Goal: Task Accomplishment & Management: Complete application form

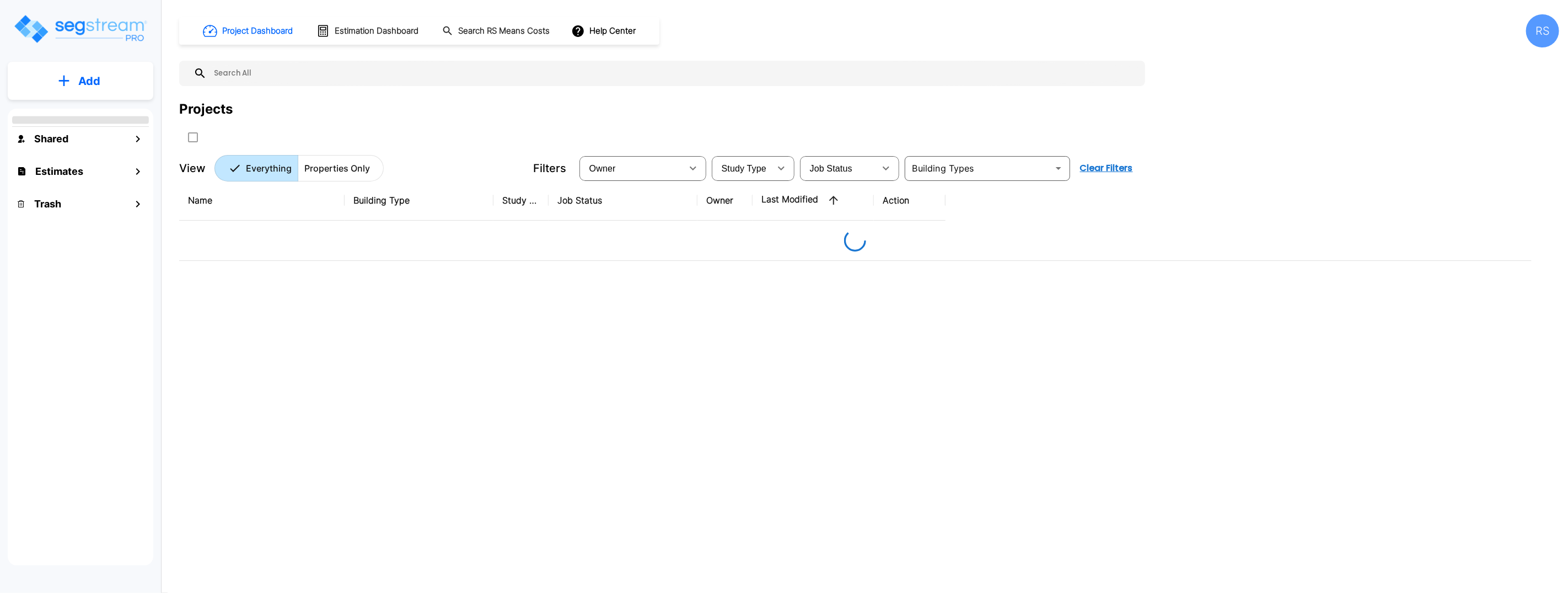
click at [1561, 38] on div "Project Dashboard Estimation Dashboard Search RS Means Costs Help Center RS Pro…" at bounding box center [869, 296] width 1397 height 593
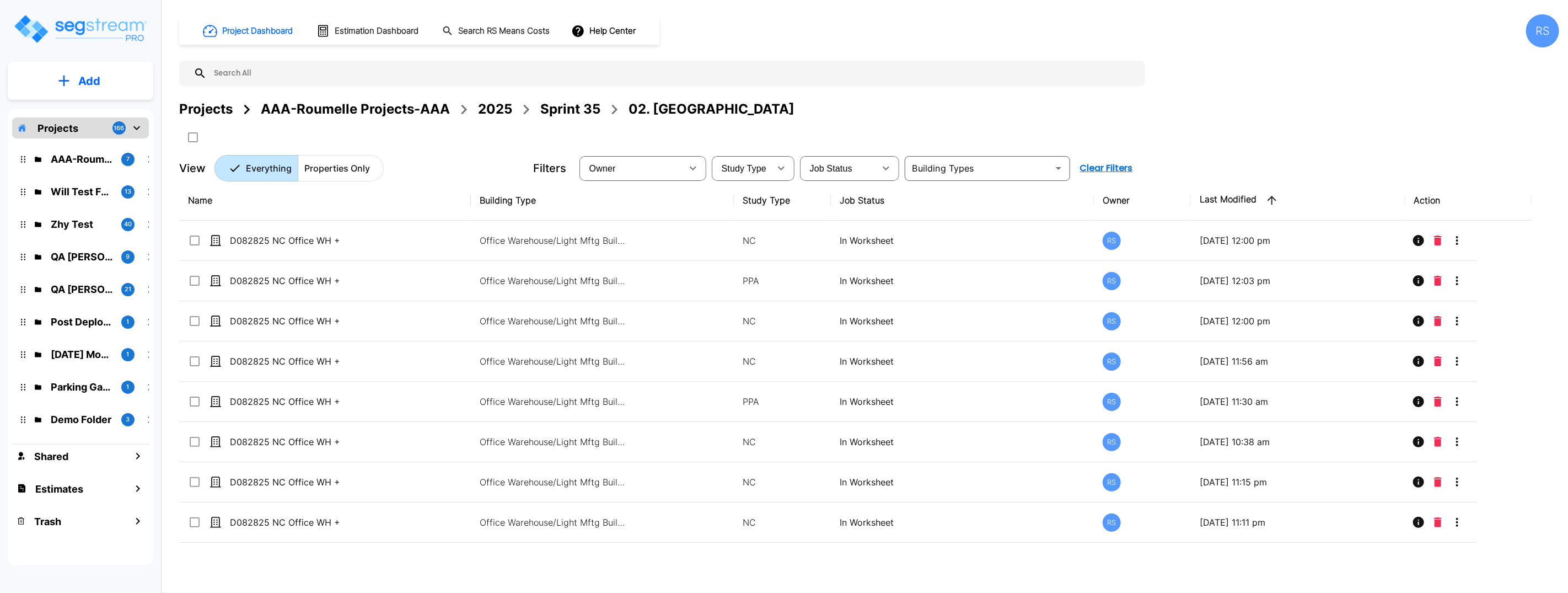
click at [1549, 37] on div "RS" at bounding box center [1542, 30] width 33 height 33
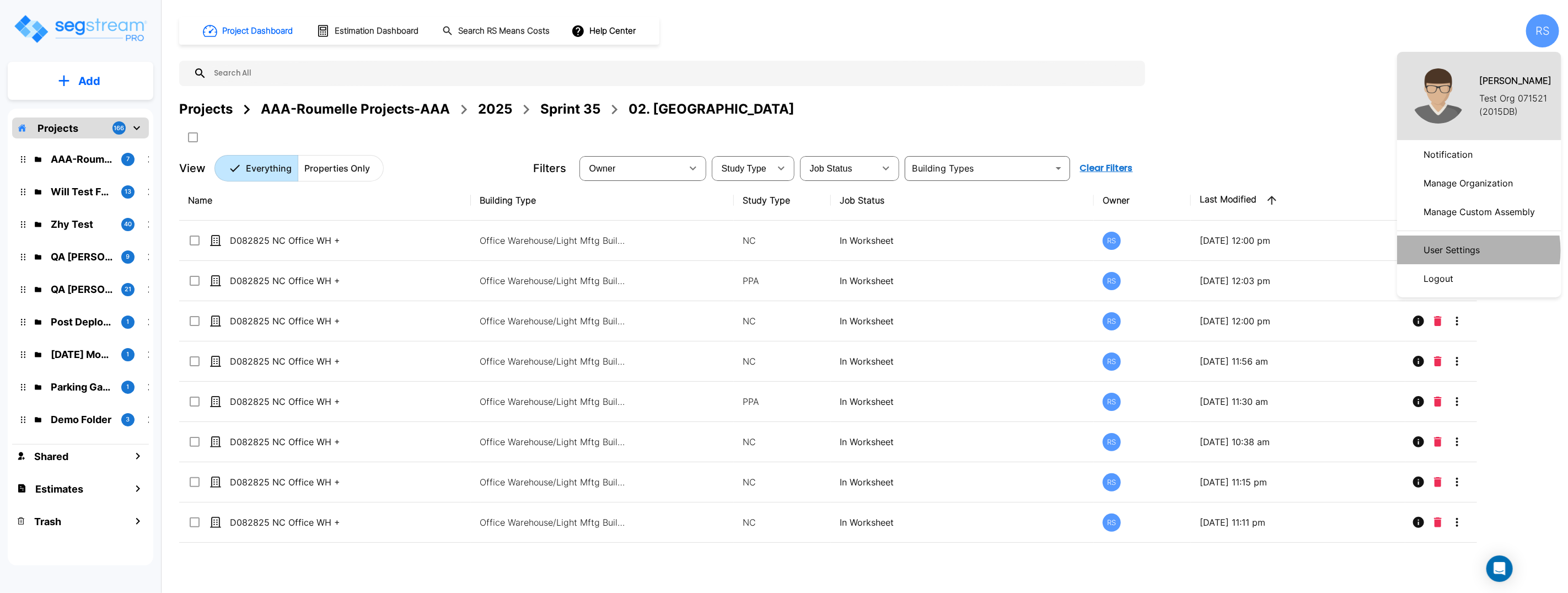
click at [1462, 251] on p "User Settings" at bounding box center [1451, 250] width 65 height 22
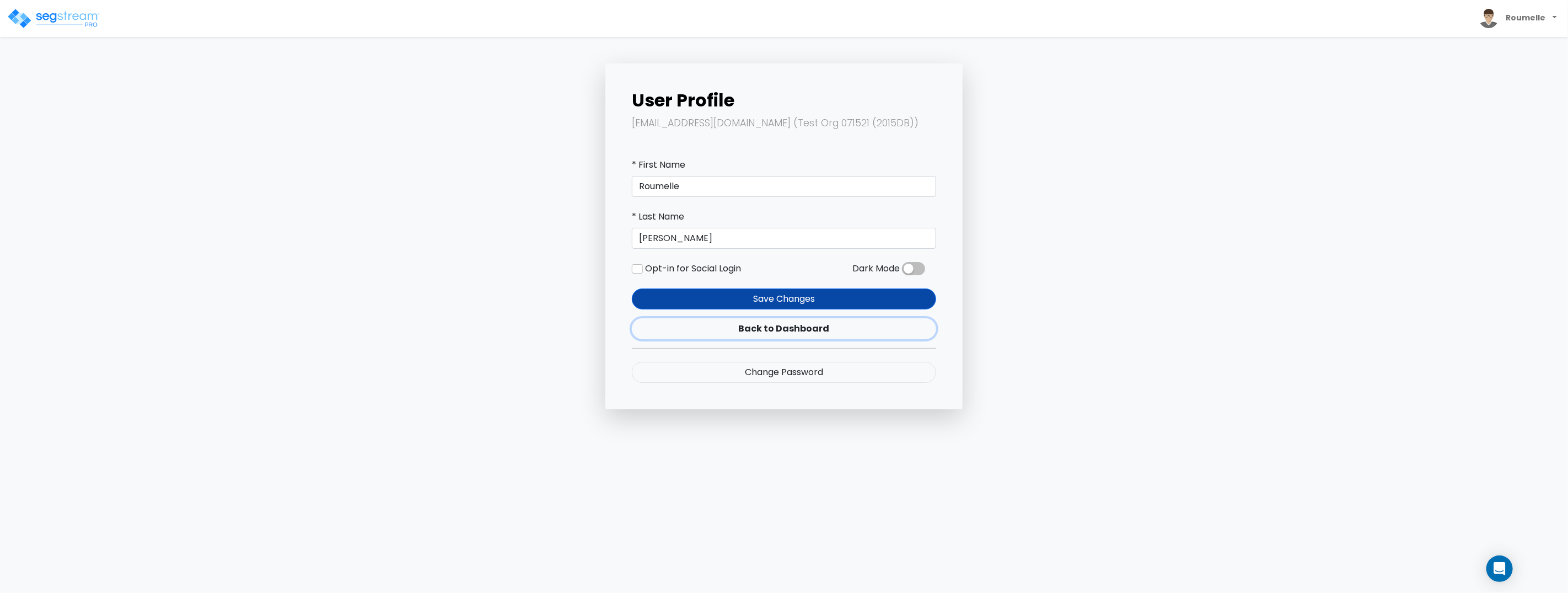
click at [788, 327] on link "Back to Dashboard" at bounding box center [784, 329] width 304 height 21
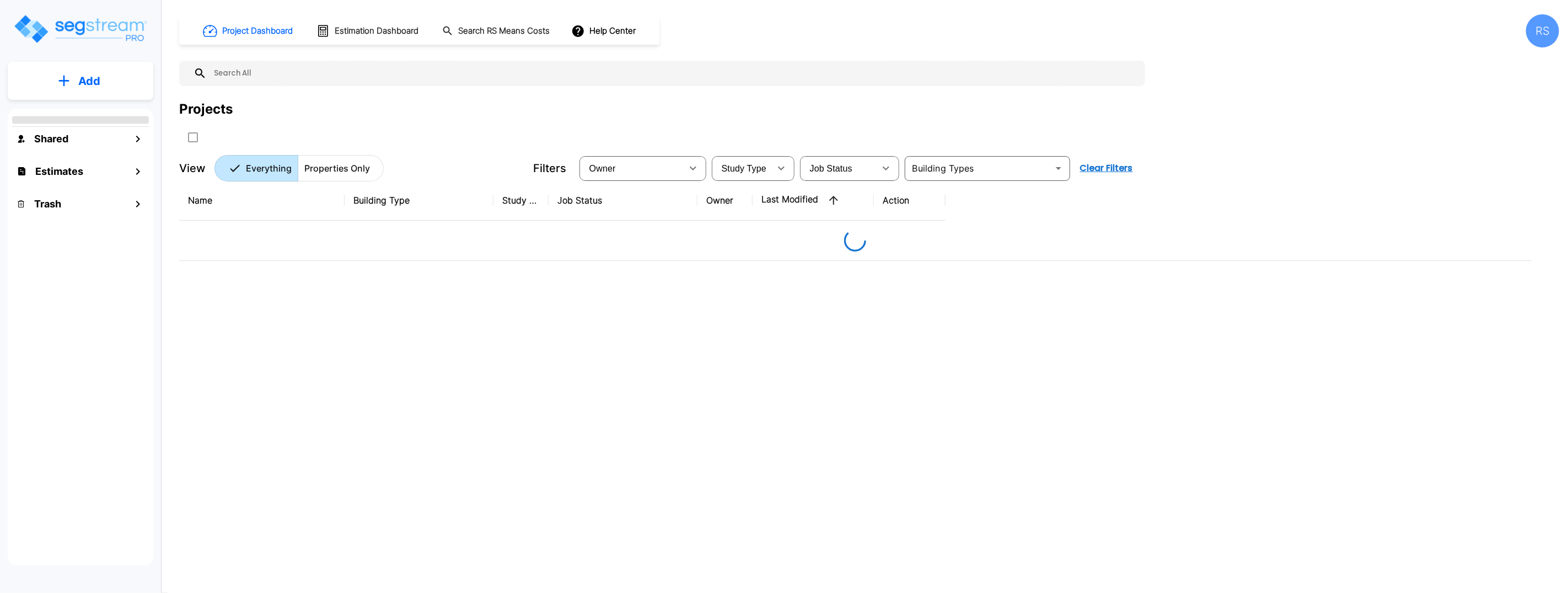
click at [1531, 20] on div "RS" at bounding box center [1542, 30] width 33 height 33
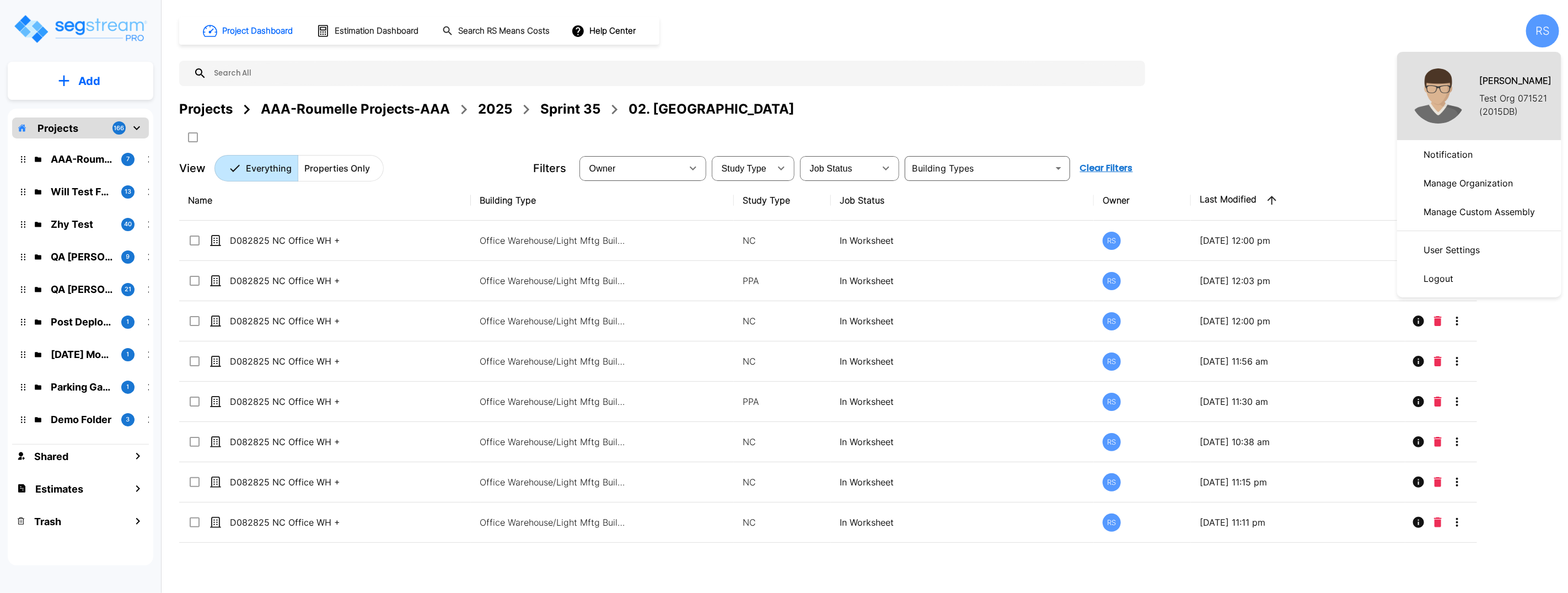
click at [1550, 39] on div at bounding box center [784, 296] width 1568 height 593
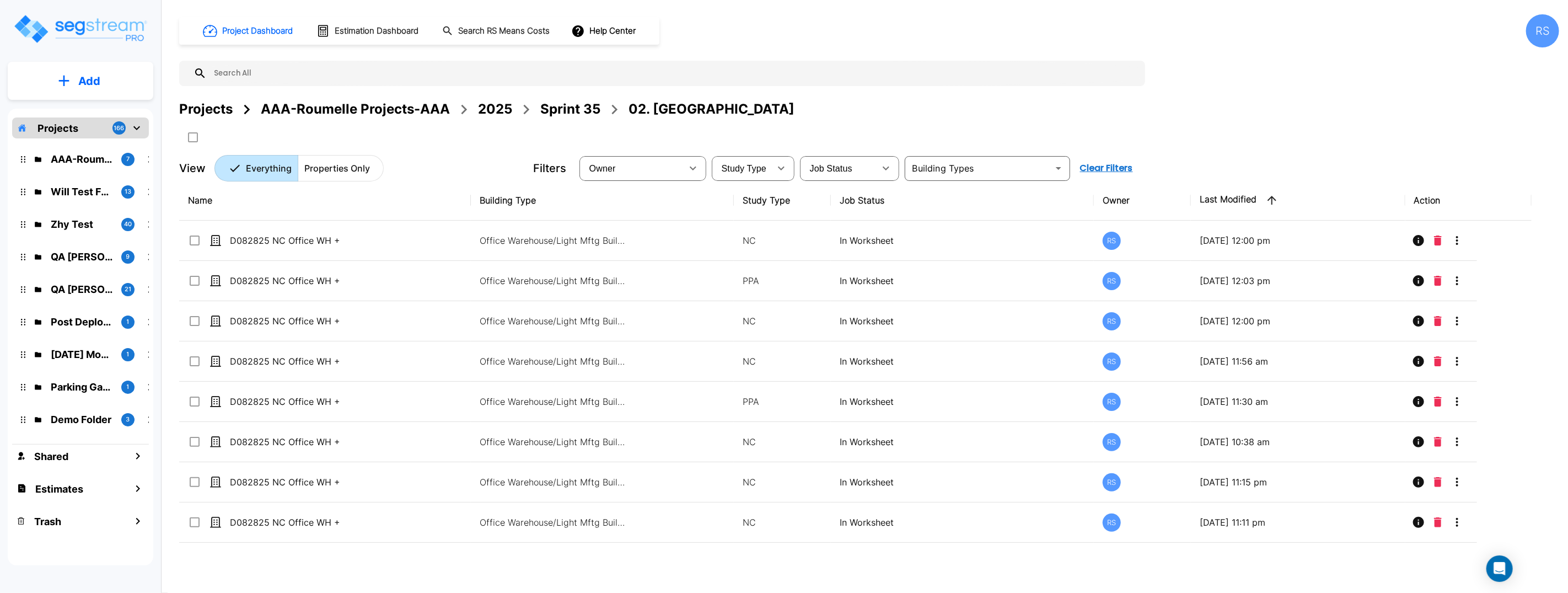
click at [1546, 34] on div "RS" at bounding box center [1542, 30] width 33 height 33
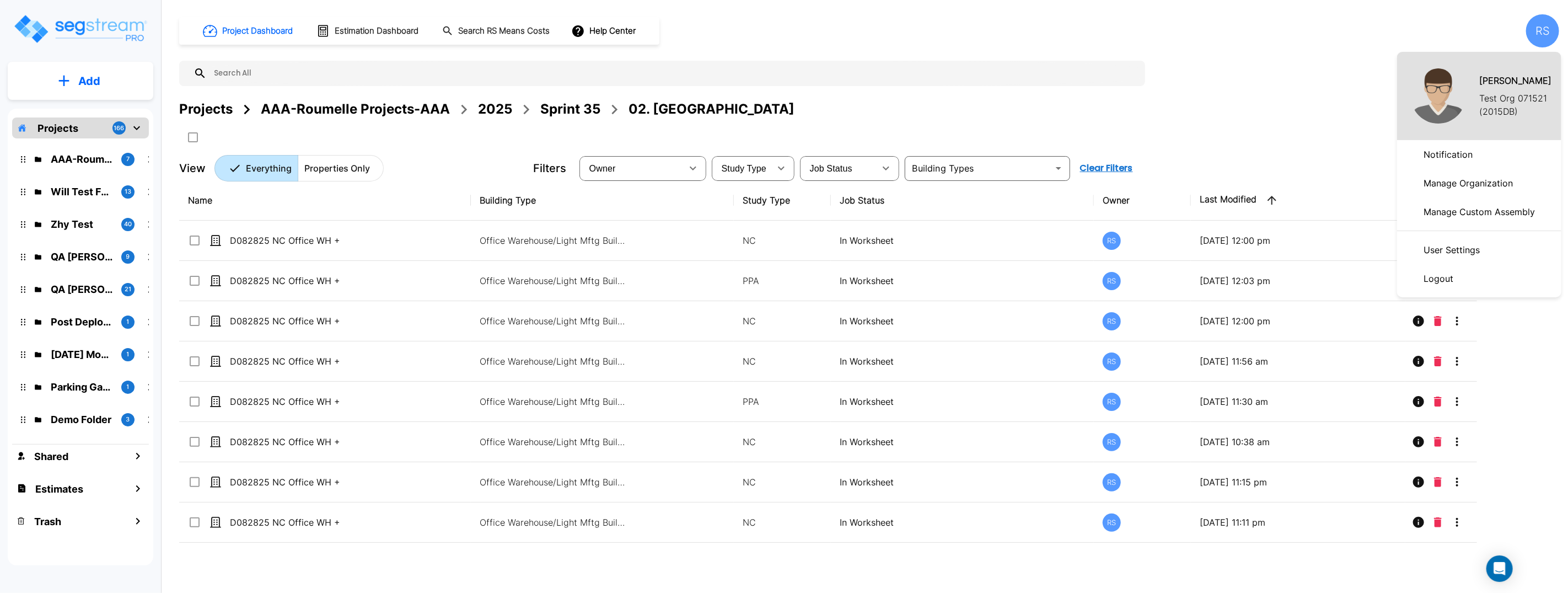
click at [1455, 248] on p "User Settings" at bounding box center [1451, 250] width 65 height 22
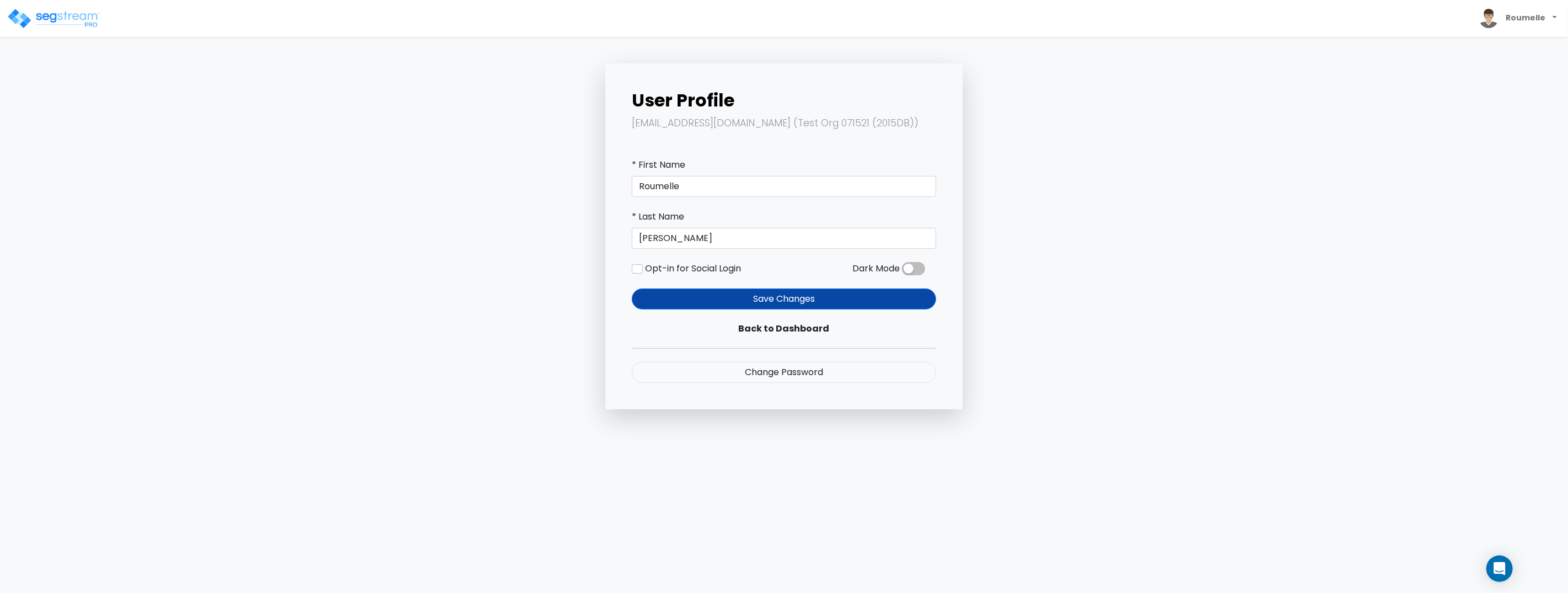
click at [690, 123] on p "roumellesuarez@icloud.com (Test Org 071521 (2015DB))" at bounding box center [784, 123] width 304 height 17
click at [720, 122] on p "roumellesuarez@icloud.com (Test Org 071521 (2015DB))" at bounding box center [784, 123] width 304 height 17
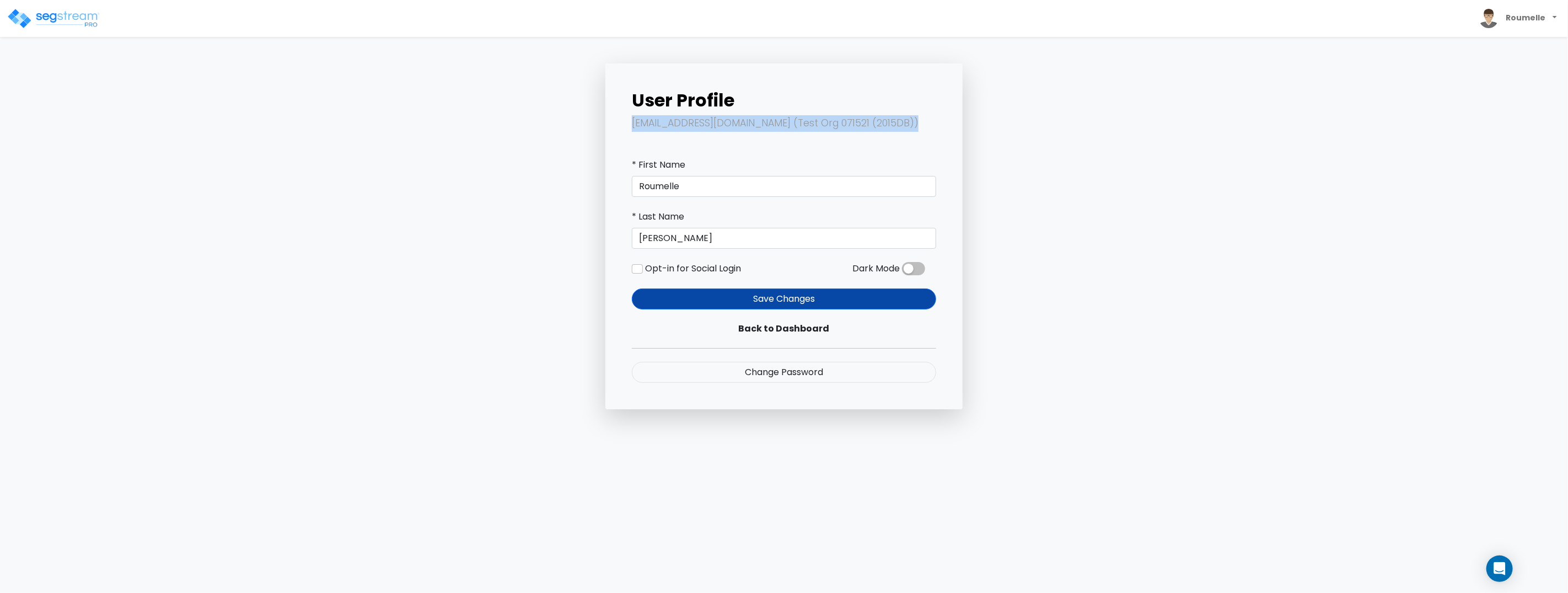
click at [720, 122] on p "roumellesuarez@icloud.com (Test Org 071521 (2015DB))" at bounding box center [784, 123] width 304 height 17
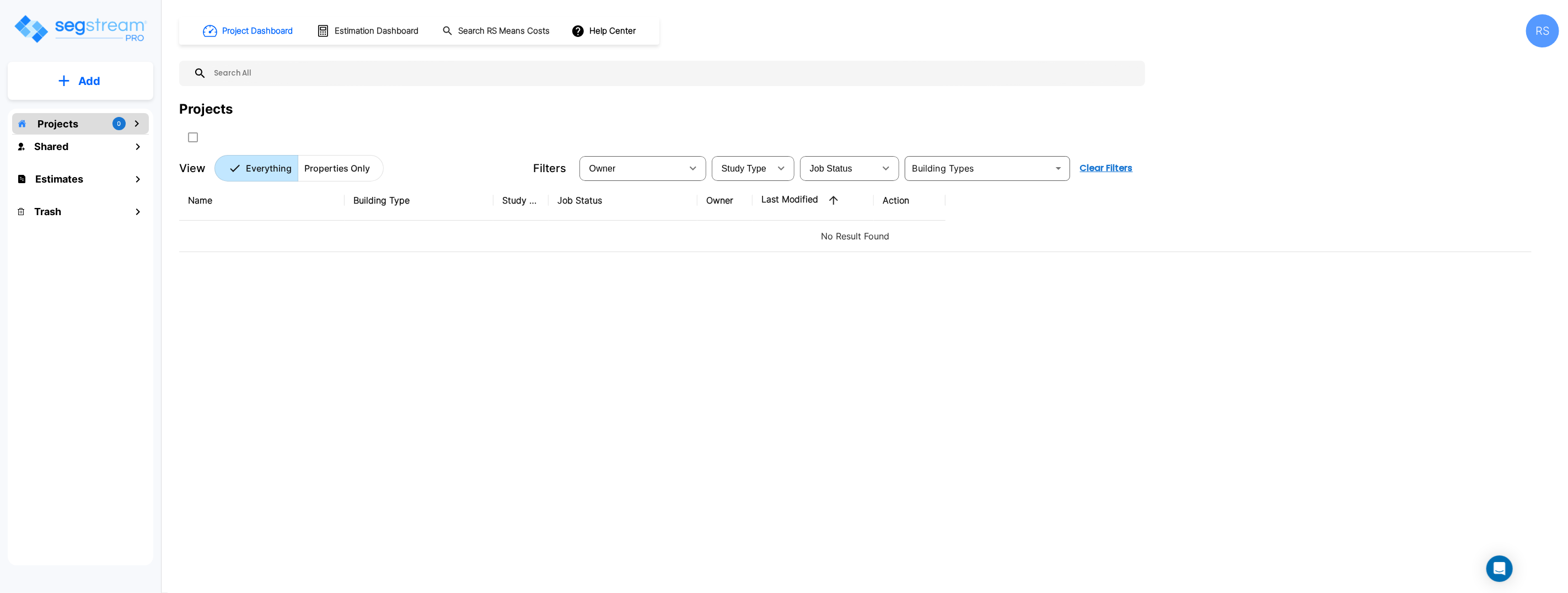
click at [1534, 34] on div "RS" at bounding box center [1542, 30] width 33 height 33
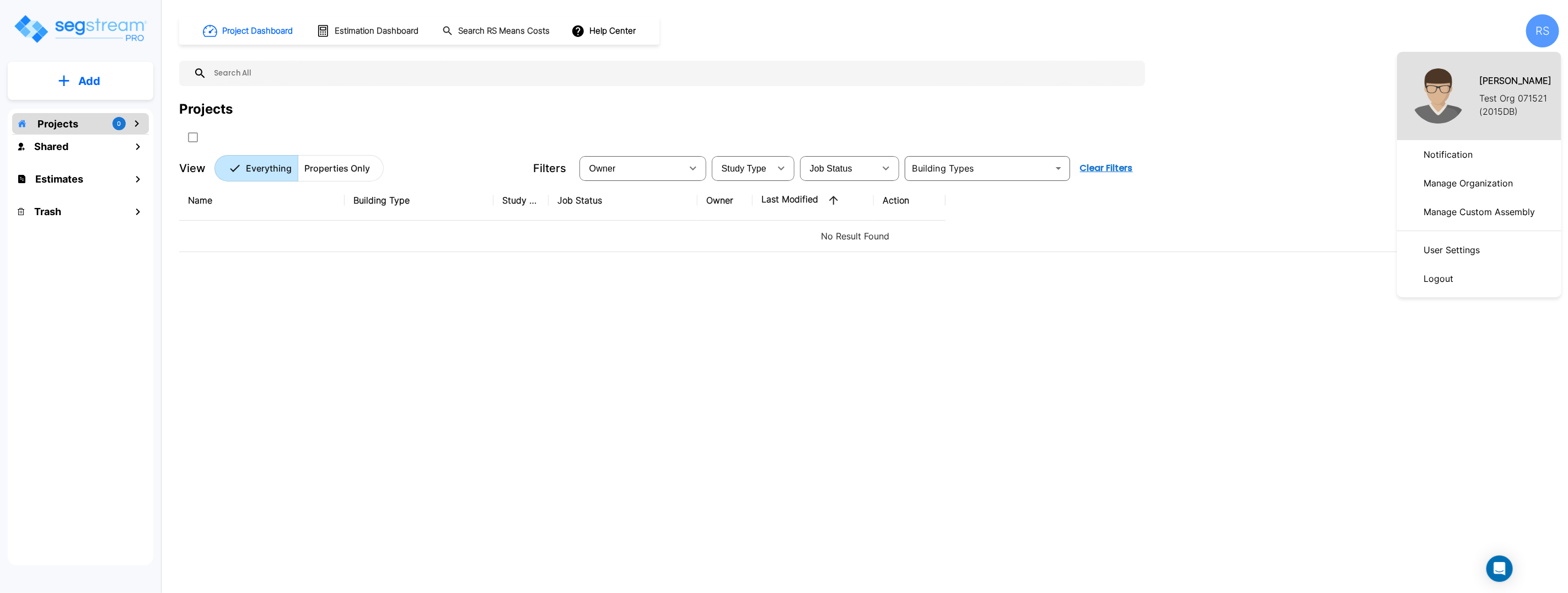
click at [1164, 35] on div at bounding box center [784, 296] width 1568 height 593
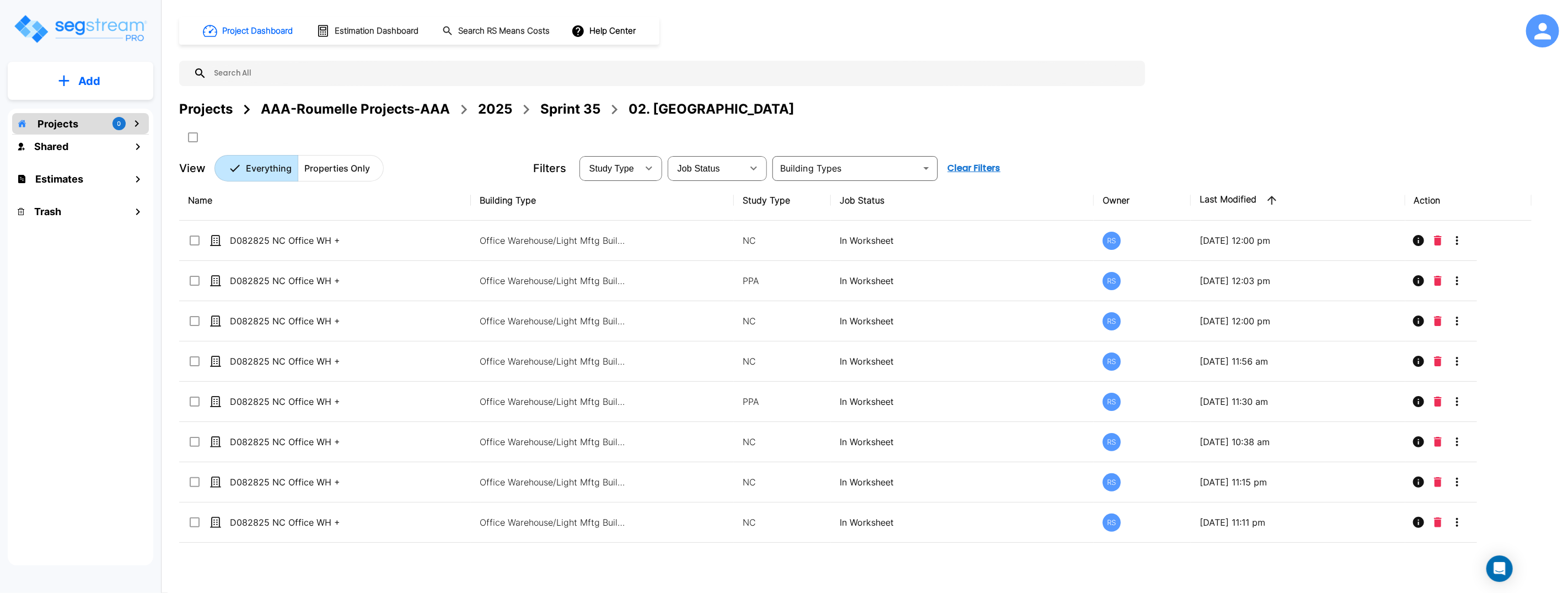
click at [1530, 34] on icon at bounding box center [1542, 30] width 25 height 25
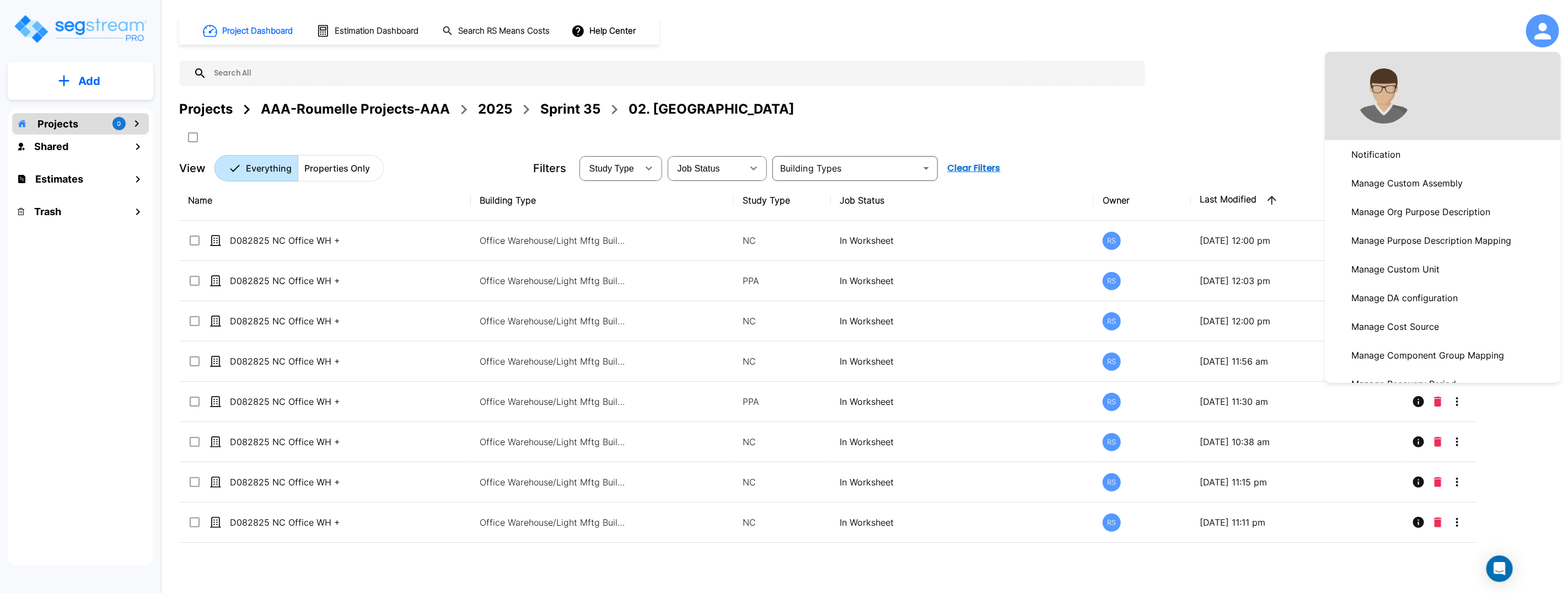
click at [1437, 35] on div at bounding box center [784, 296] width 1568 height 593
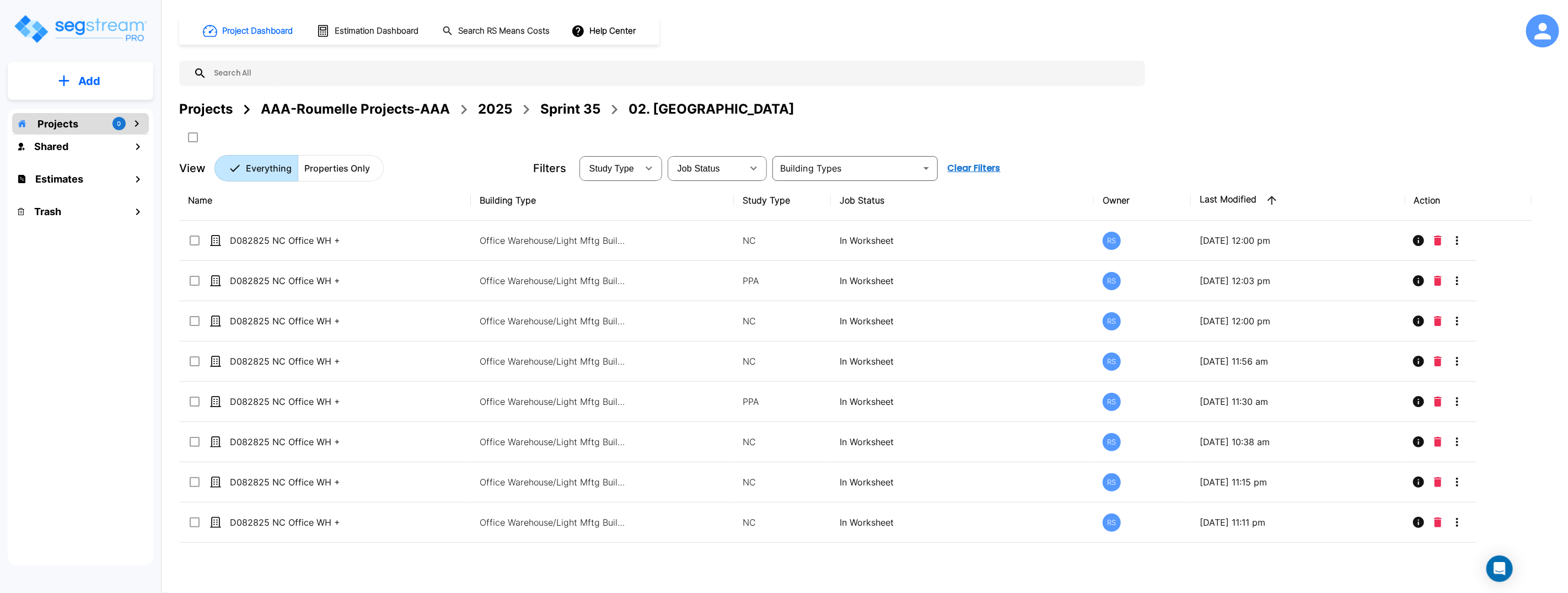
click at [1539, 33] on icon at bounding box center [1542, 30] width 25 height 25
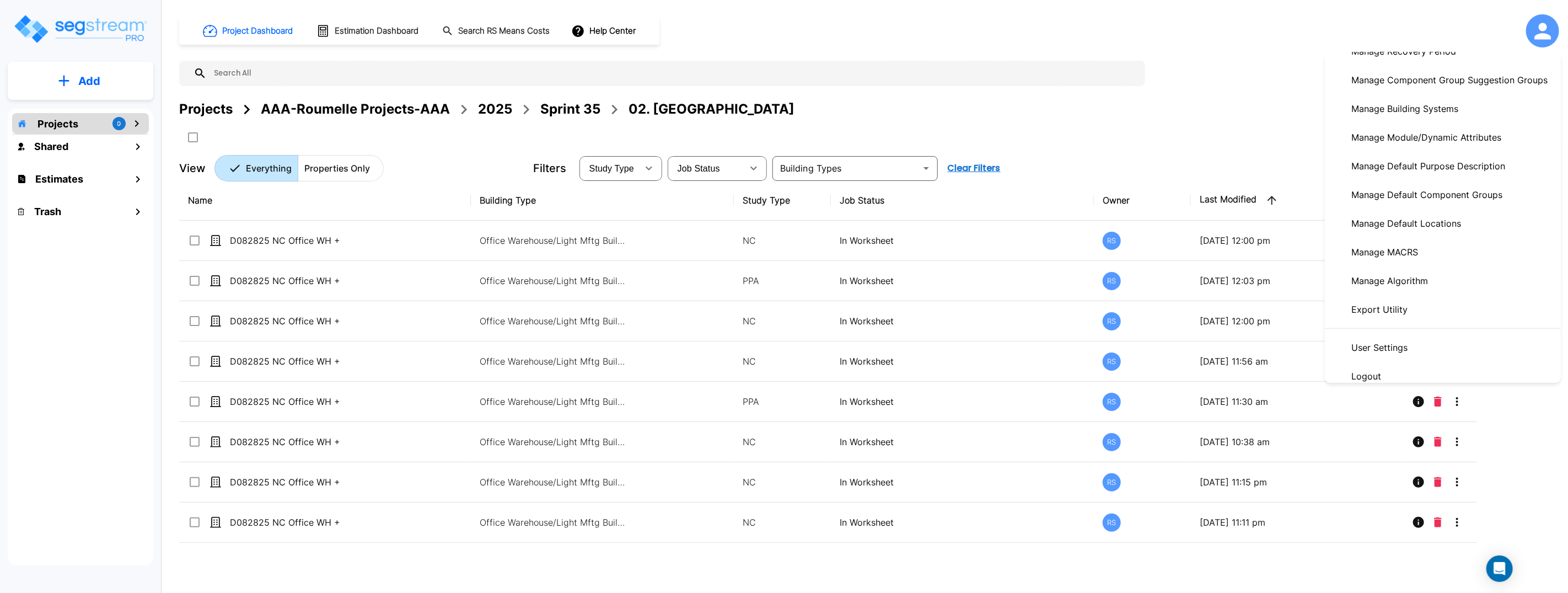
scroll to position [344, 0]
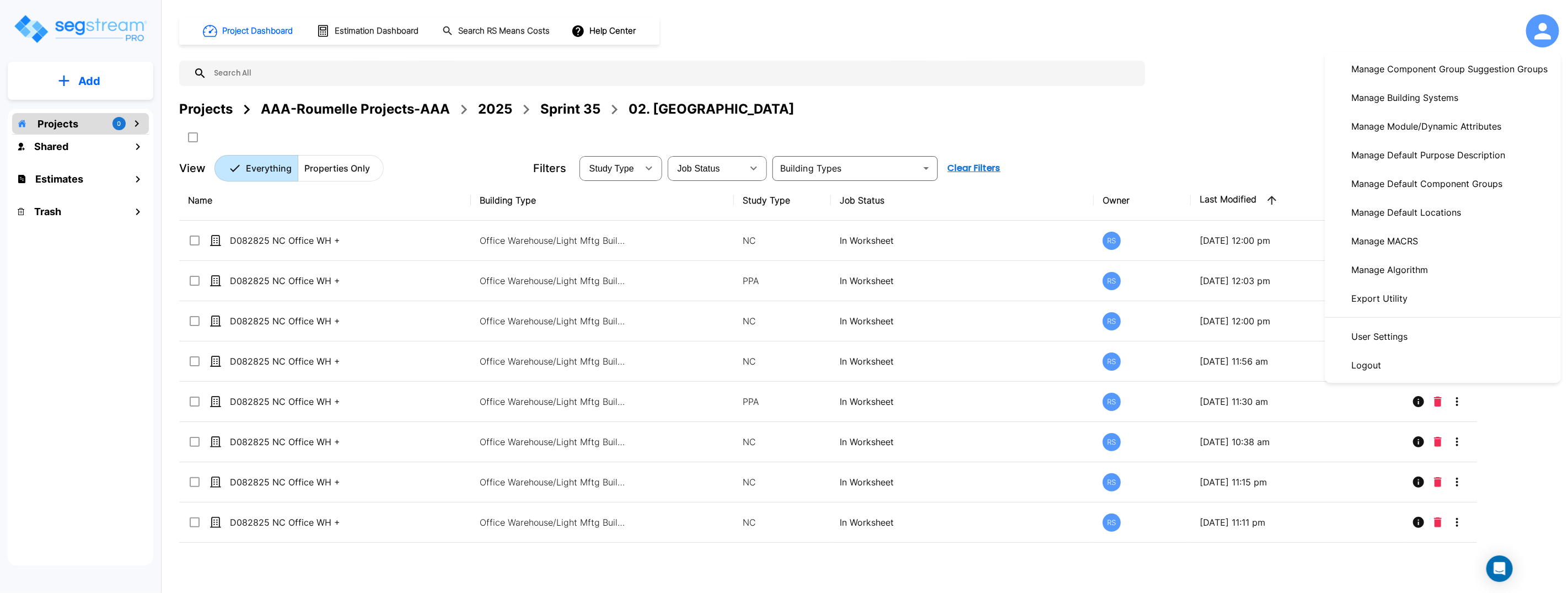
click at [1148, 115] on div at bounding box center [784, 296] width 1568 height 593
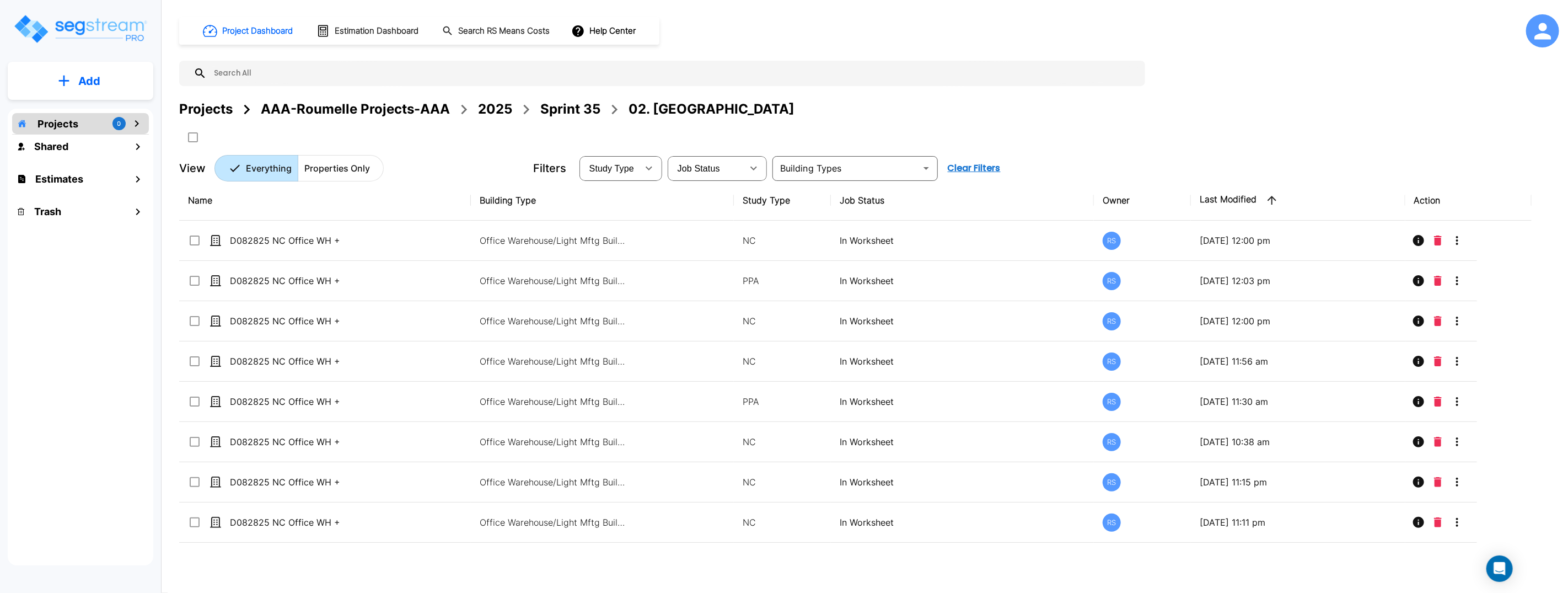
click at [1250, 146] on div "Projects AAA-Roumelle Projects-AAA 2025 Sprint 35 02. NC" at bounding box center [869, 123] width 1380 height 47
click at [1542, 35] on icon at bounding box center [1542, 30] width 17 height 17
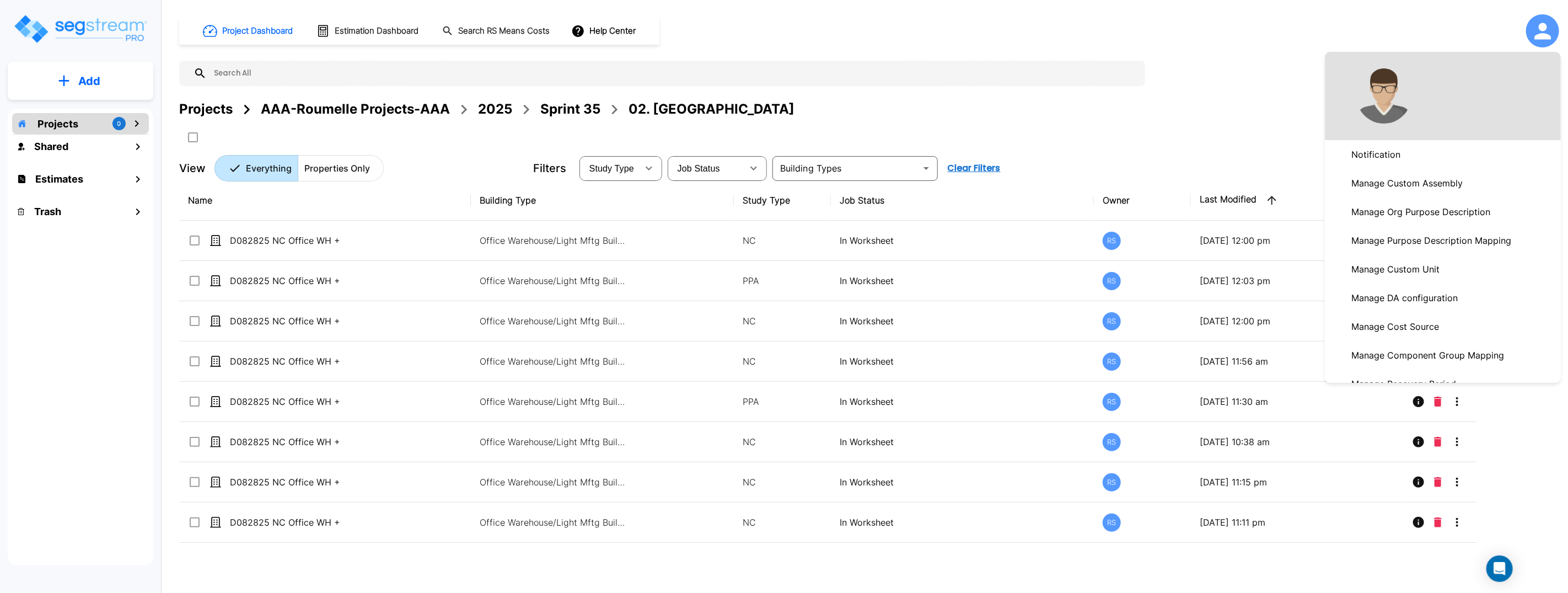
click at [1437, 89] on div at bounding box center [1442, 96] width 236 height 88
drag, startPoint x: 1459, startPoint y: 96, endPoint x: 1449, endPoint y: 105, distance: 13.5
click at [1459, 99] on div at bounding box center [1442, 96] width 236 height 88
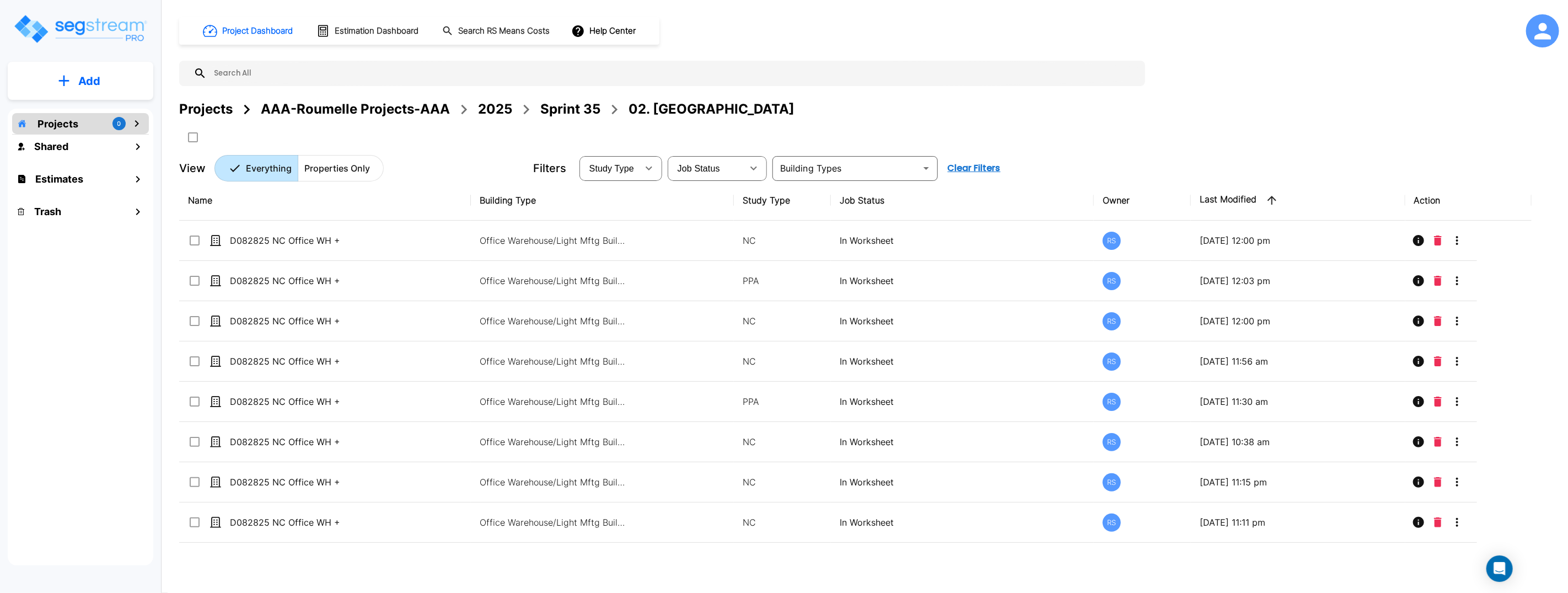
click at [1548, 39] on icon at bounding box center [1542, 30] width 25 height 25
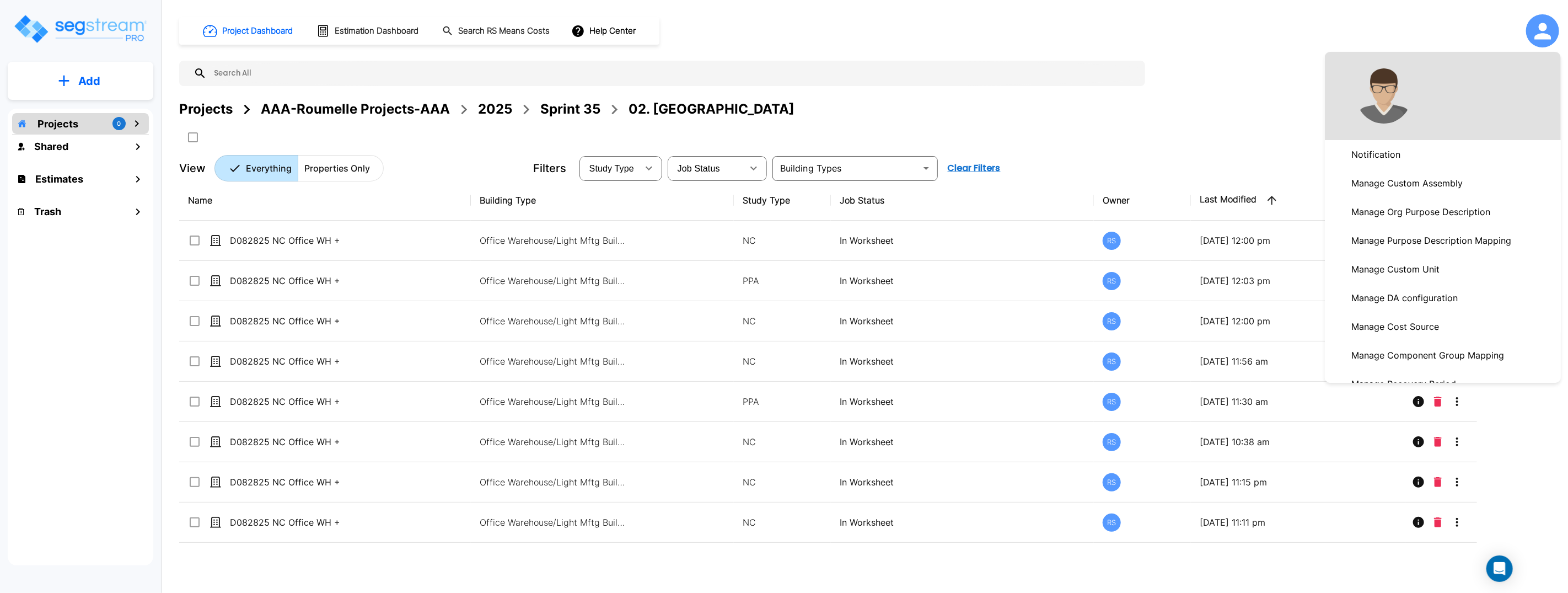
drag, startPoint x: 836, startPoint y: 29, endPoint x: 729, endPoint y: 4, distance: 109.9
click at [834, 29] on div at bounding box center [784, 296] width 1568 height 593
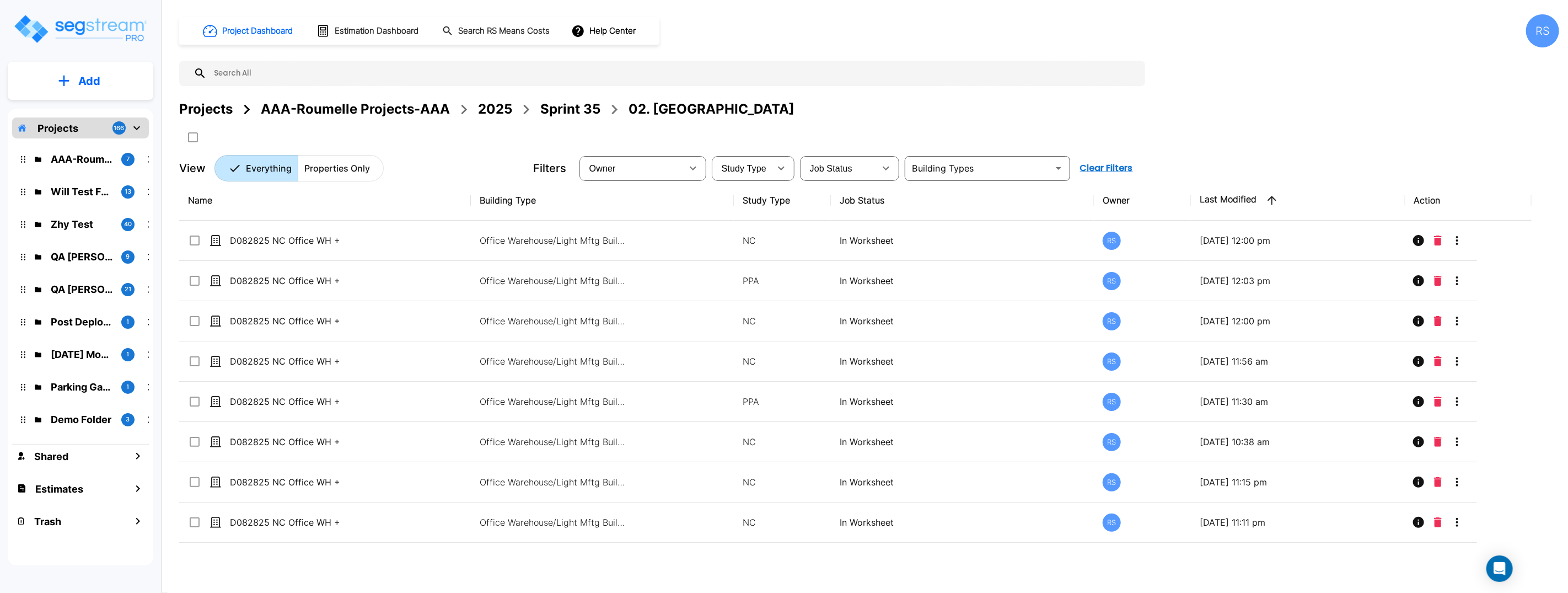
click at [1533, 29] on div "RS" at bounding box center [1542, 30] width 33 height 33
click at [1543, 35] on div "RS" at bounding box center [1542, 30] width 33 height 33
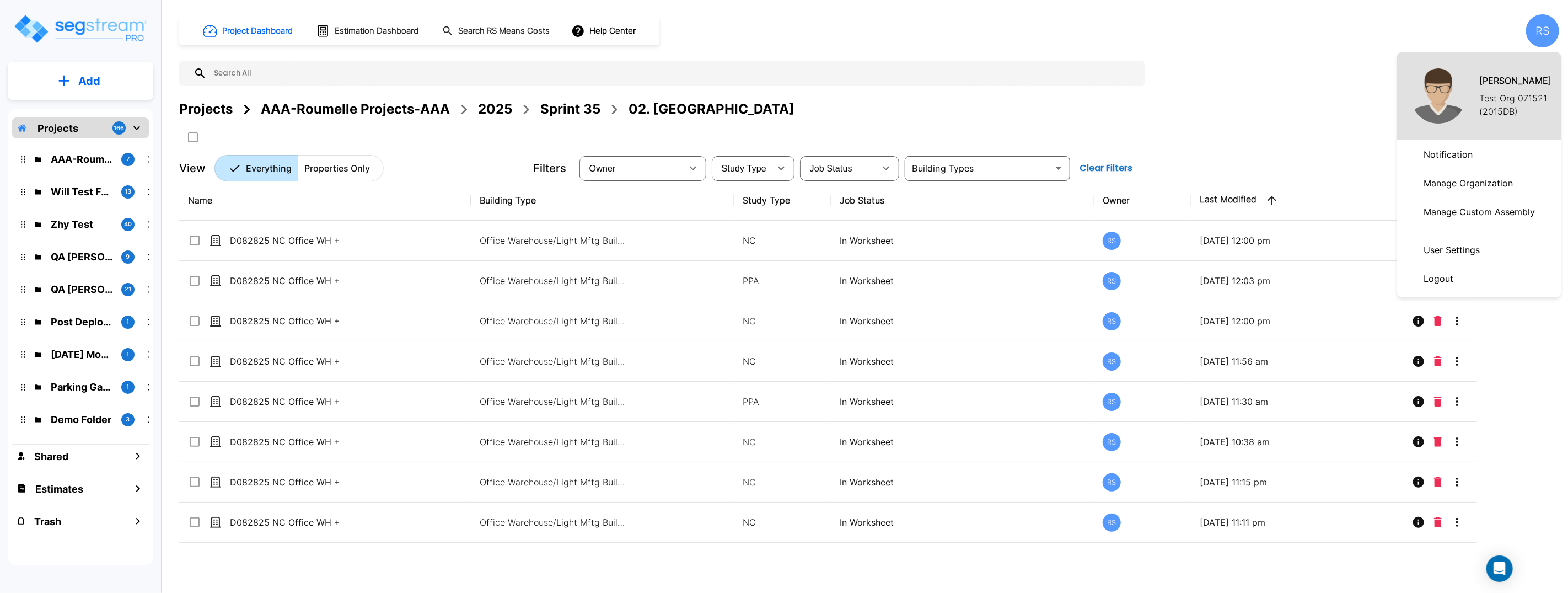
click at [1047, 71] on div at bounding box center [784, 296] width 1568 height 593
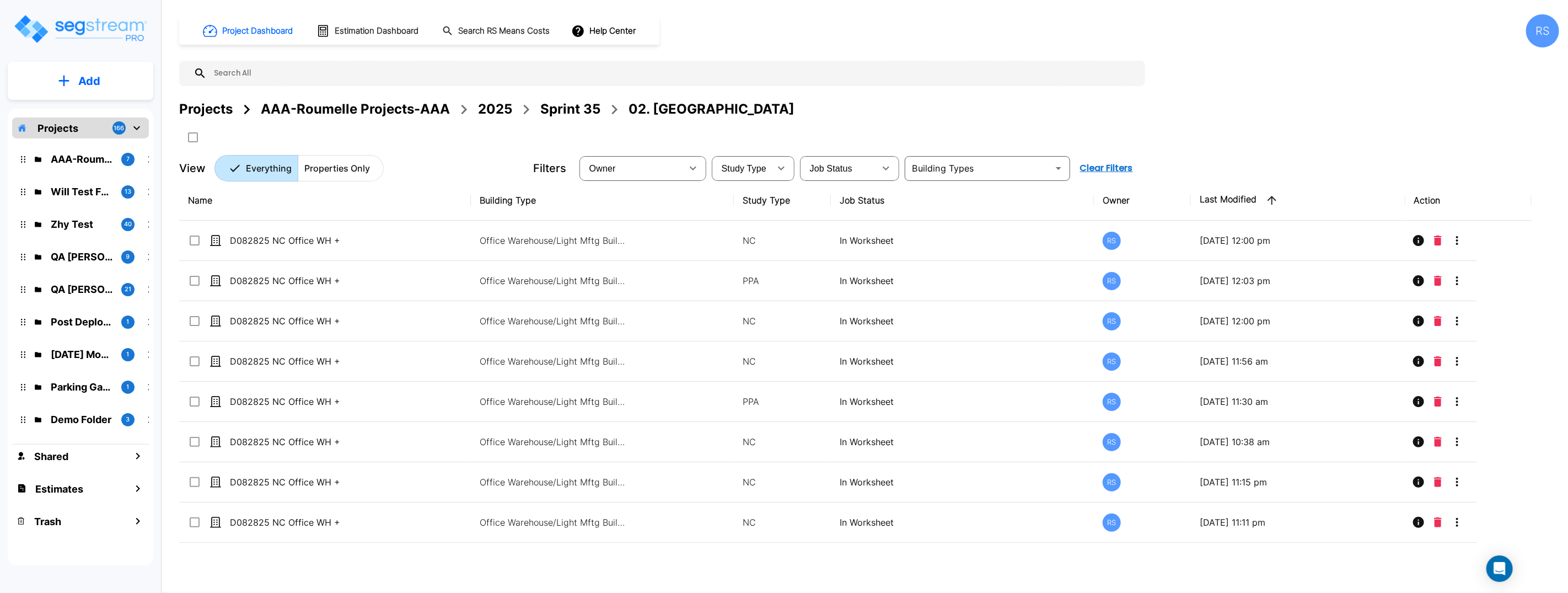
click at [1556, 38] on div "RS" at bounding box center [1542, 30] width 33 height 33
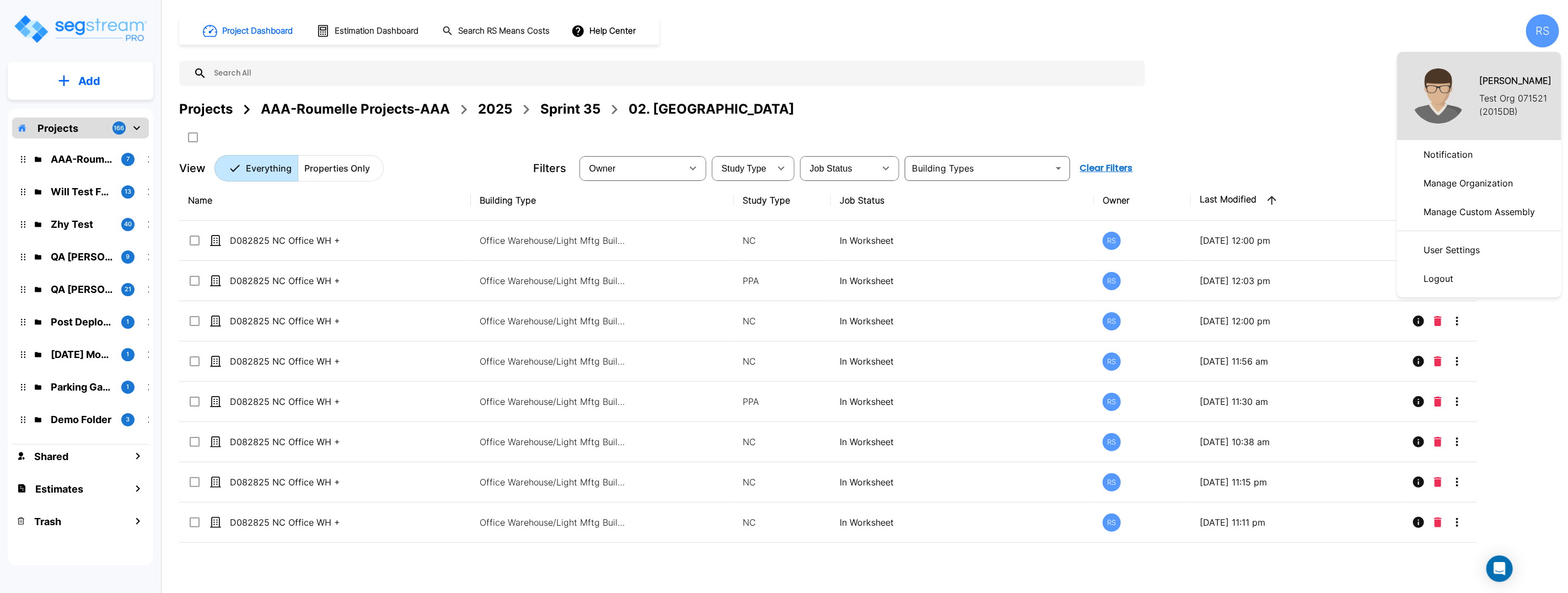
click at [1448, 278] on p "Logout" at bounding box center [1438, 279] width 38 height 22
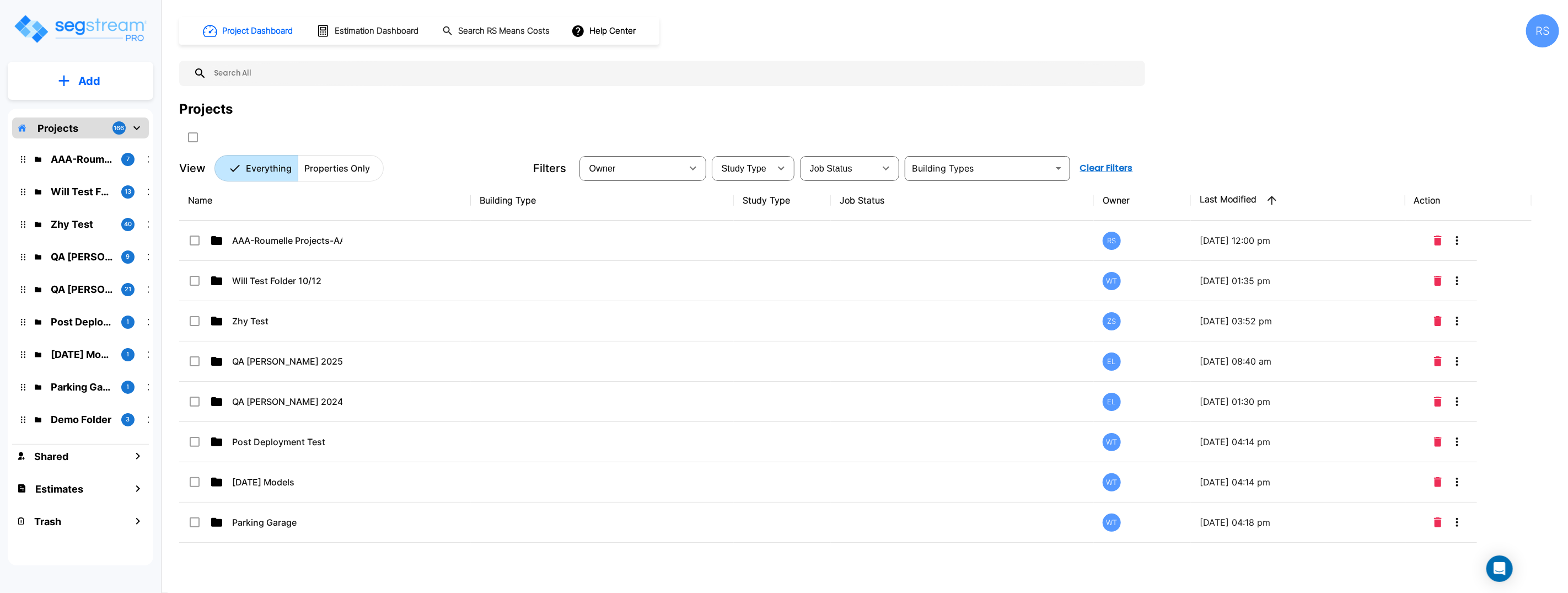
click at [1544, 32] on div "RS" at bounding box center [1542, 30] width 33 height 33
click at [1546, 33] on div "RS" at bounding box center [1542, 30] width 33 height 33
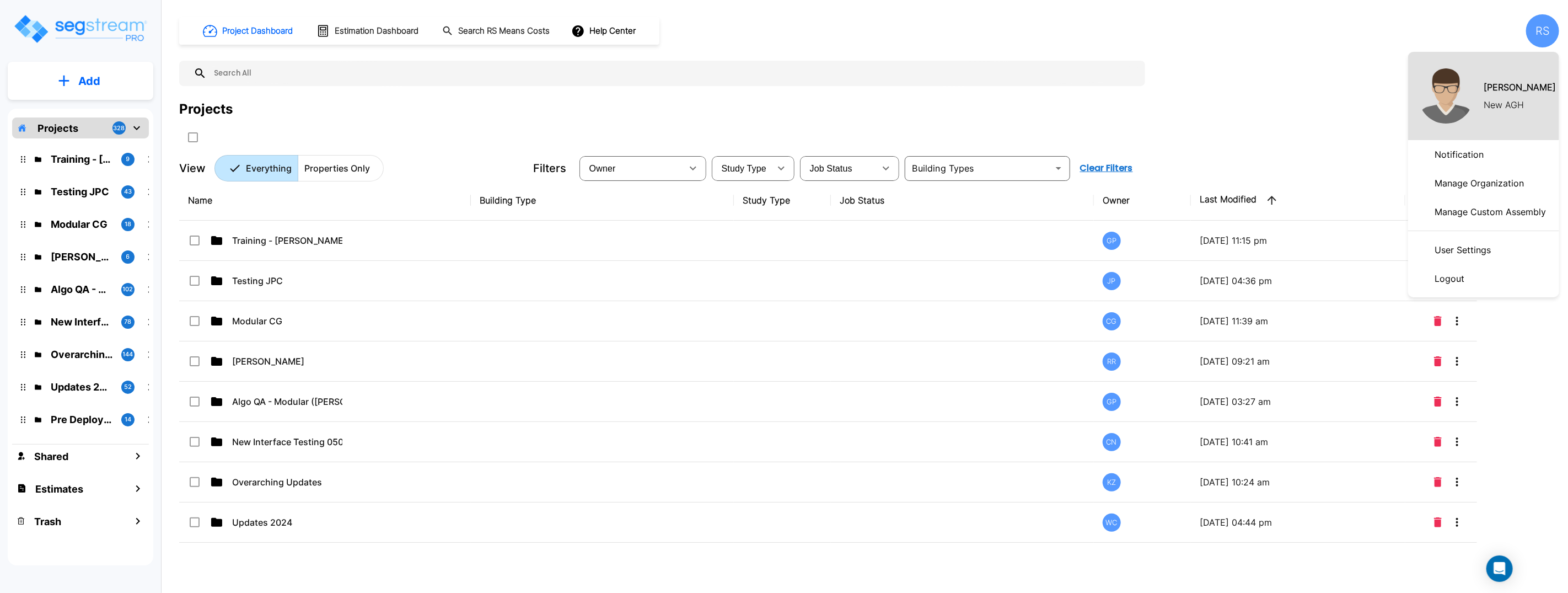
click at [1126, 77] on div at bounding box center [784, 296] width 1568 height 593
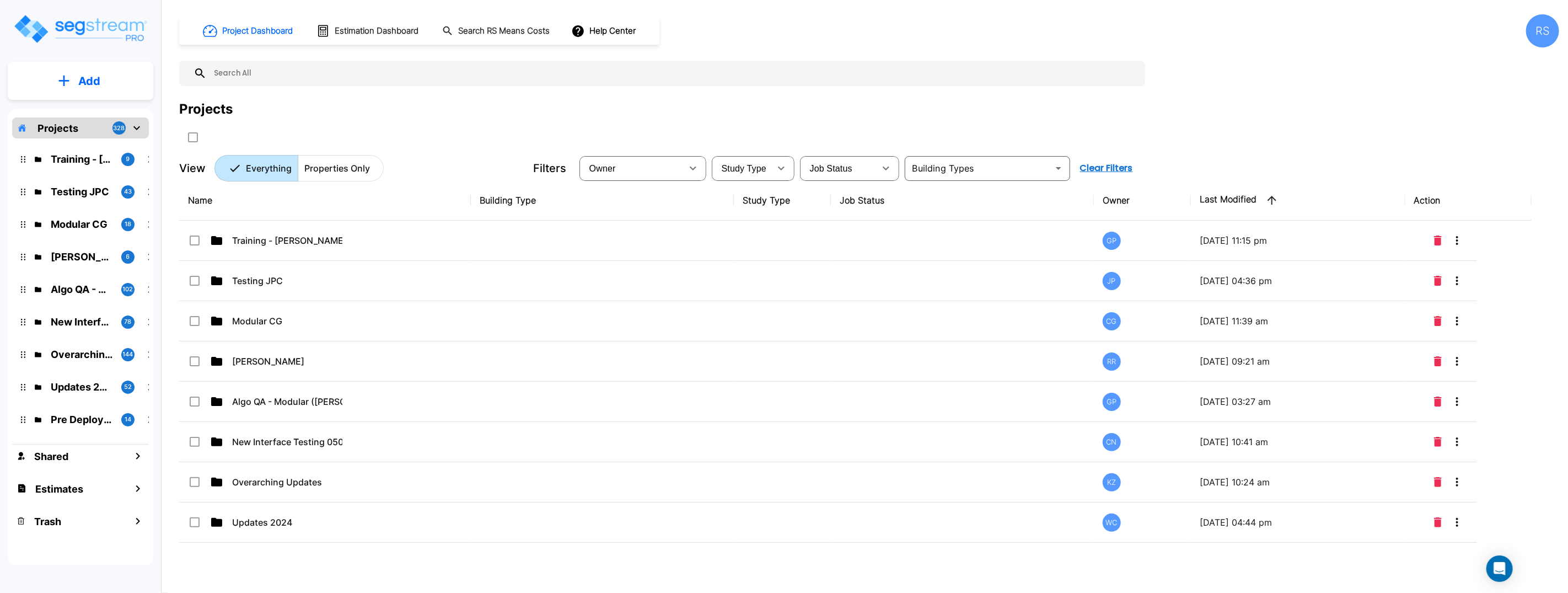
click at [134, 127] on icon "mailbox folders" at bounding box center [136, 127] width 14 height 14
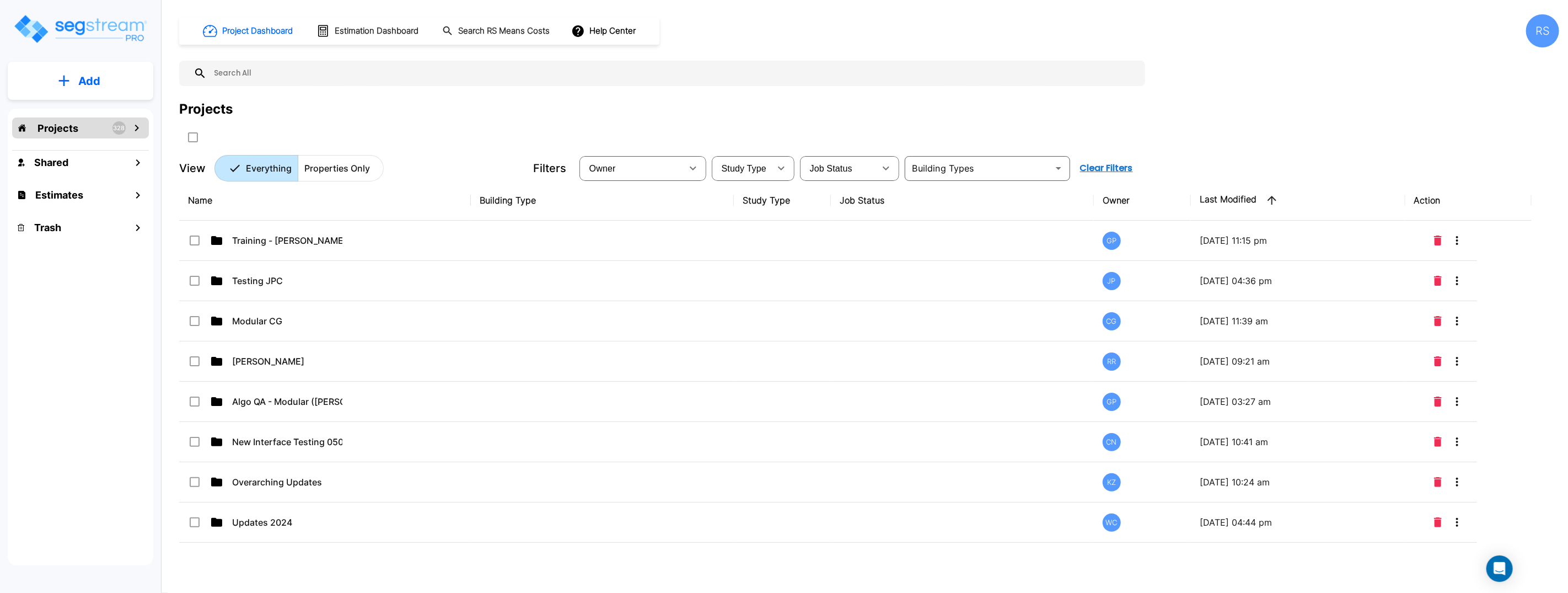
click at [134, 127] on icon "mailbox folders" at bounding box center [136, 127] width 14 height 14
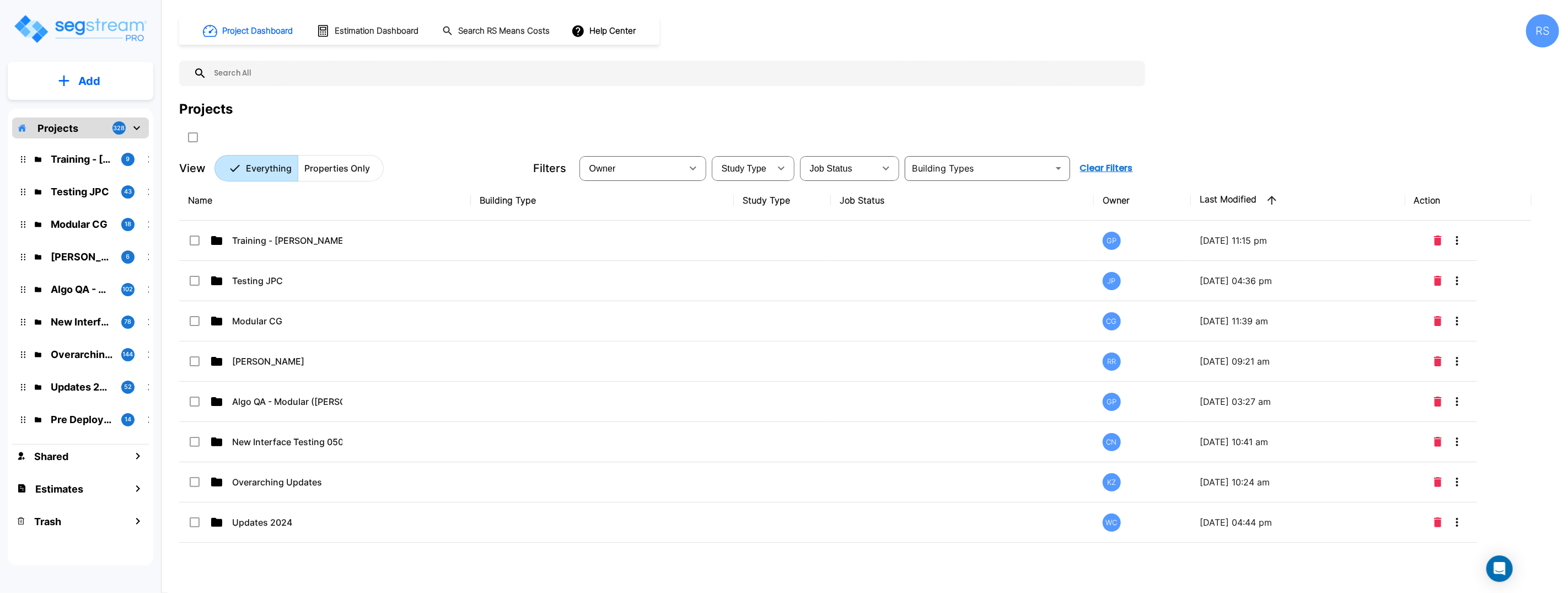
click at [1546, 34] on div "RS" at bounding box center [1542, 30] width 33 height 33
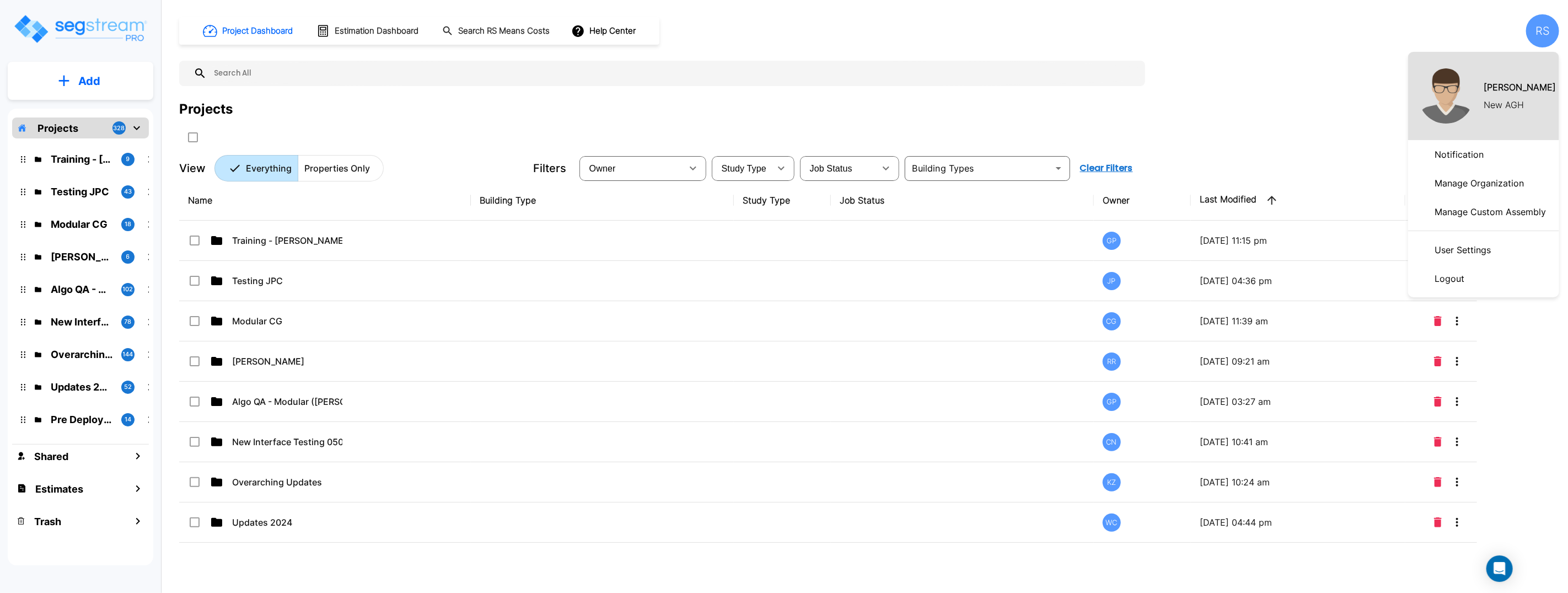
click at [1490, 107] on p "New AGH" at bounding box center [1503, 105] width 40 height 14
click at [691, 95] on div at bounding box center [784, 296] width 1568 height 593
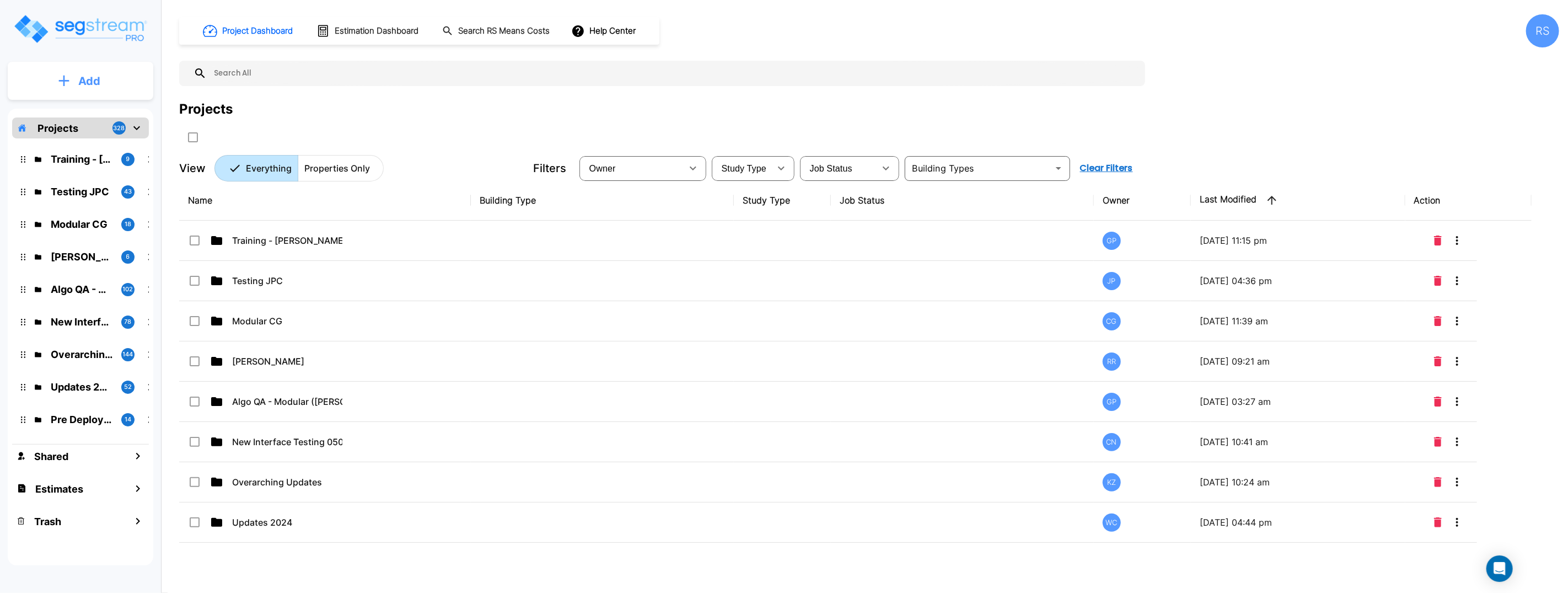
click at [95, 82] on p "Add" at bounding box center [90, 81] width 22 height 17
click at [100, 112] on p "Add Folder" at bounding box center [87, 111] width 45 height 14
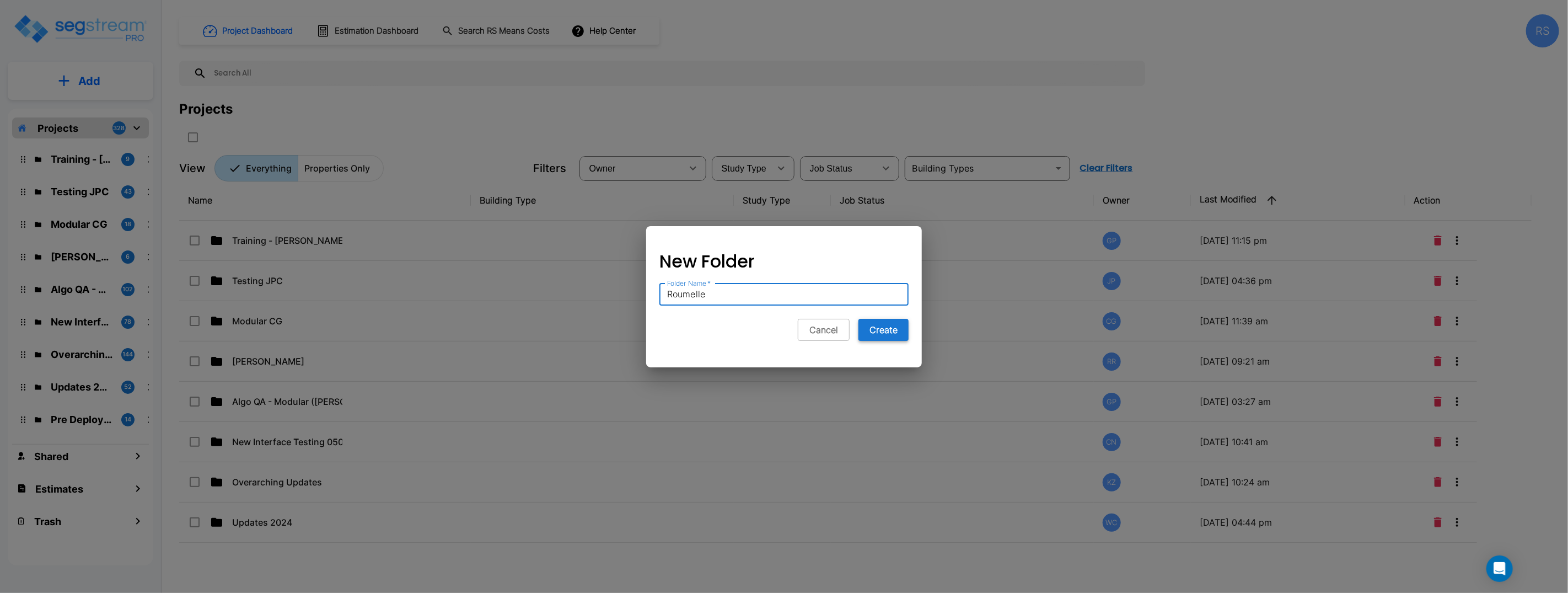
type input "Roumelle"
click at [888, 333] on button "Create" at bounding box center [883, 330] width 50 height 22
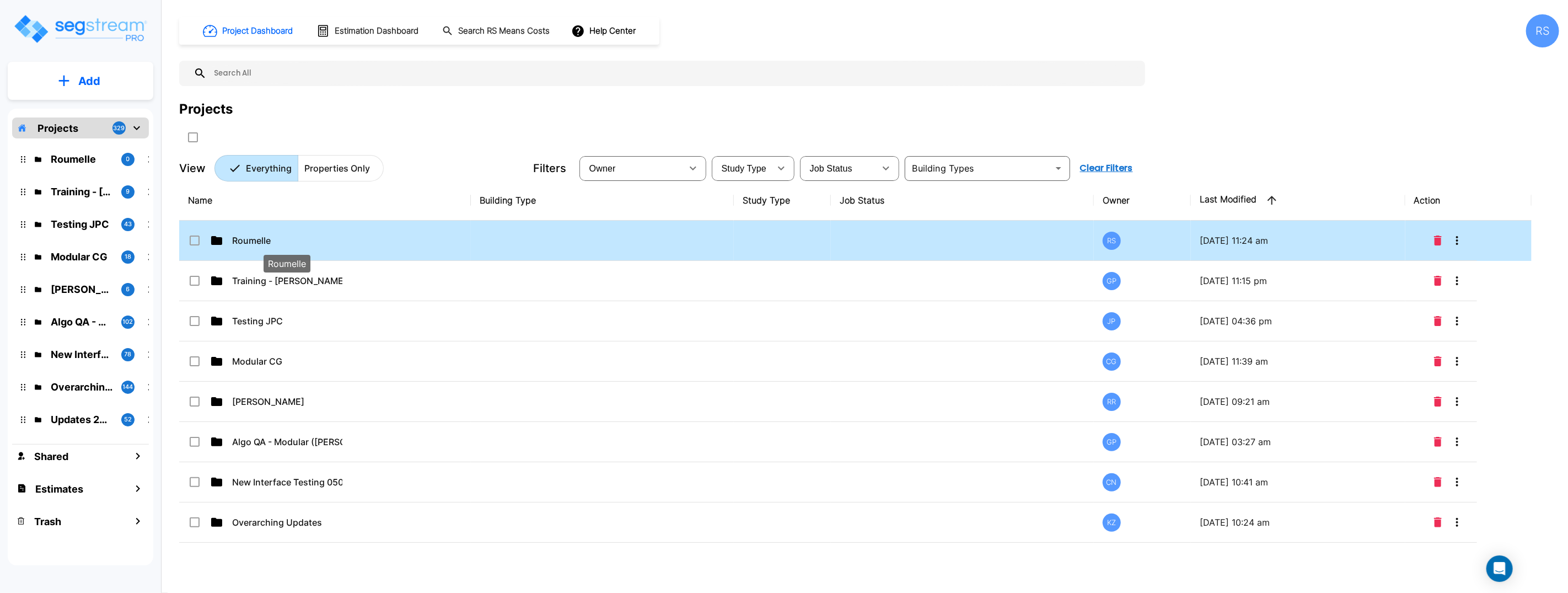
click at [271, 238] on p "Roumelle" at bounding box center [287, 240] width 111 height 14
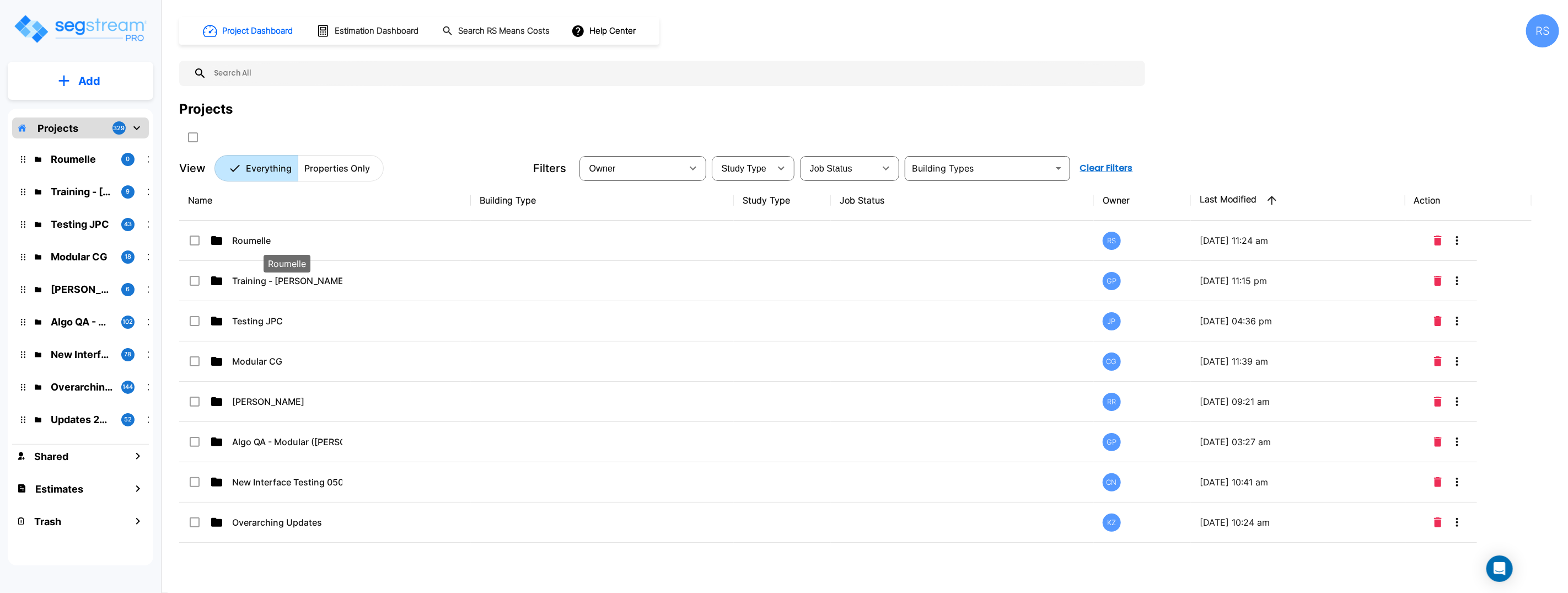
click at [271, 238] on p "Roumelle" at bounding box center [287, 240] width 111 height 14
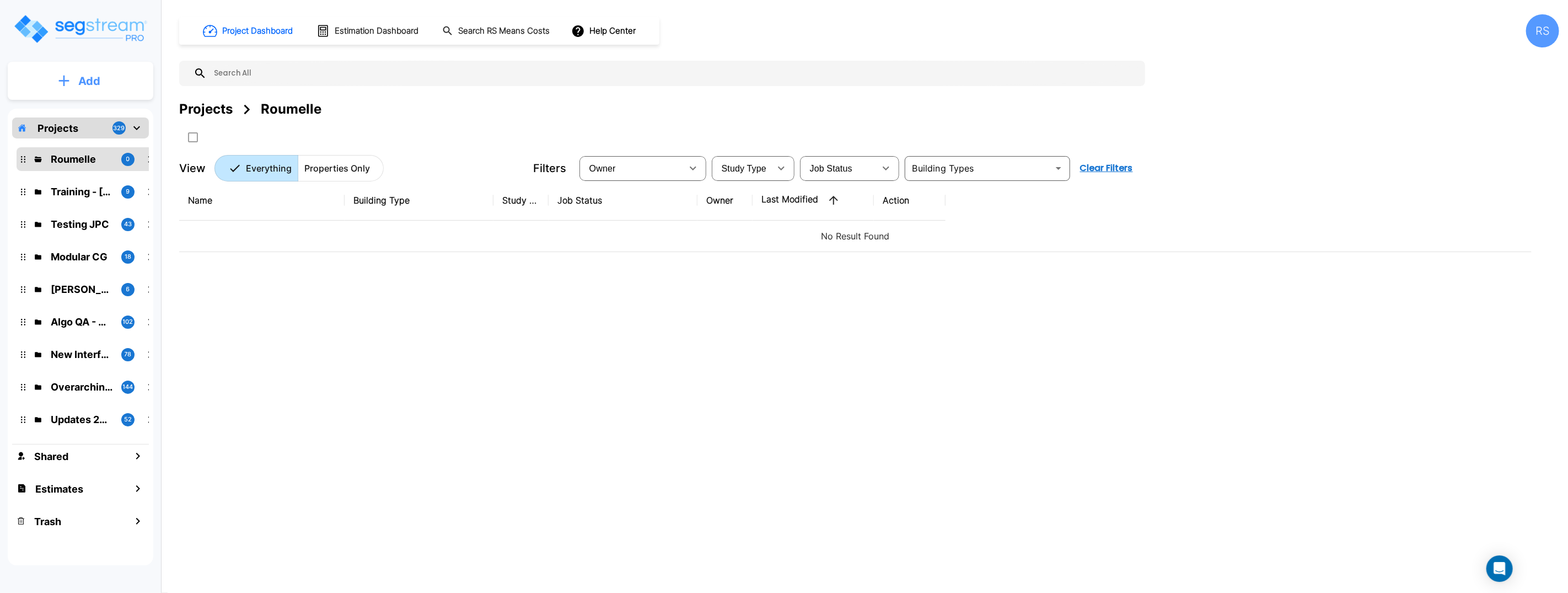
click at [86, 95] on button "Add" at bounding box center [81, 81] width 146 height 32
click at [91, 111] on p "Add Folder" at bounding box center [87, 111] width 45 height 14
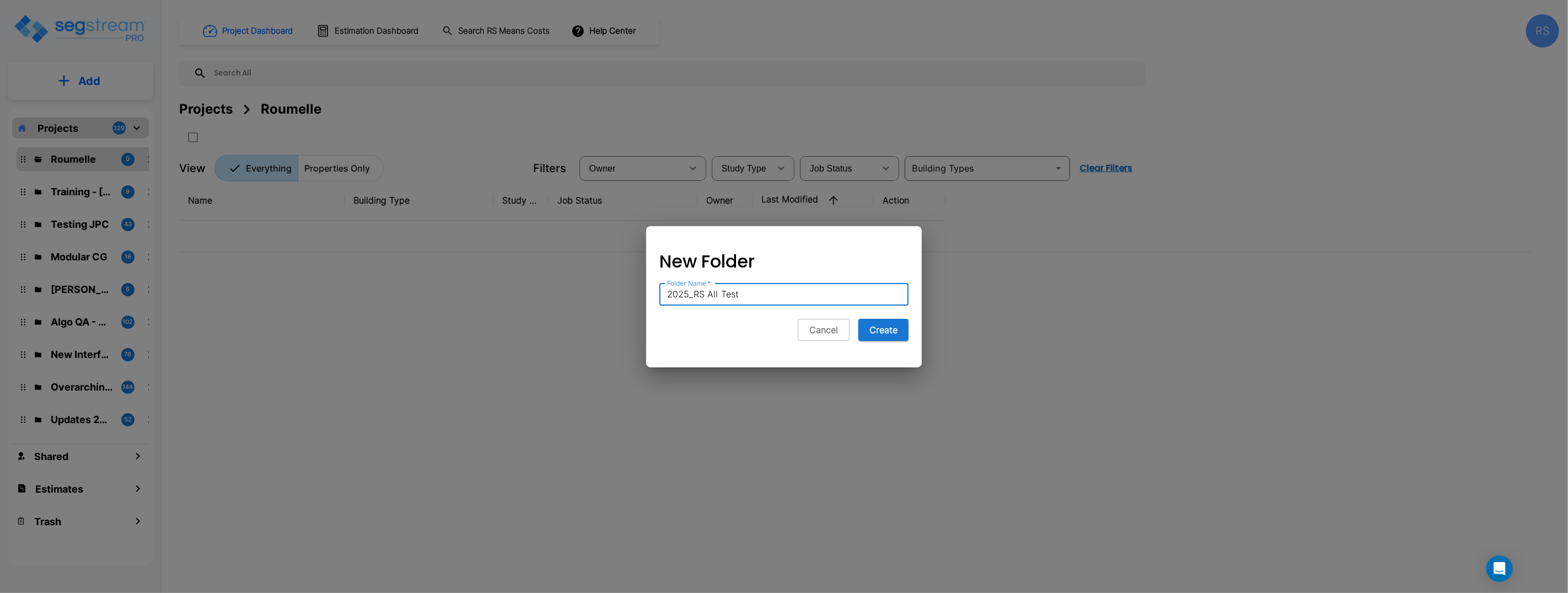
type input "2025_RS All Test"
click at [858, 319] on button "Create" at bounding box center [883, 330] width 50 height 22
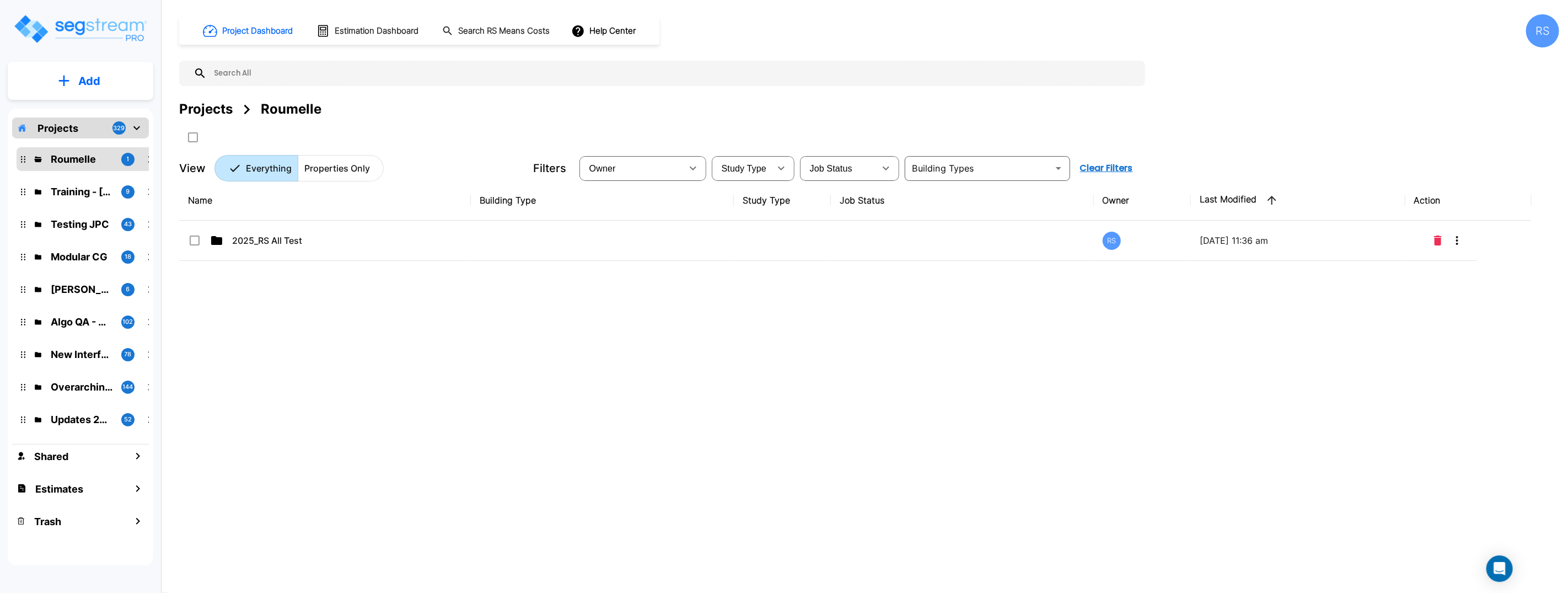
click at [947, 396] on div "Name Building Type Study Type Job Status Owner Last Modified Action 2025_RS All…" at bounding box center [855, 364] width 1352 height 368
click at [945, 396] on div "Name Building Type Study Type Job Status Owner Last Modified Action 2025_RS All…" at bounding box center [855, 364] width 1352 height 368
click at [946, 396] on div "Name Building Type Study Type Job Status Owner Last Modified Action 2025_RS All…" at bounding box center [855, 364] width 1352 height 368
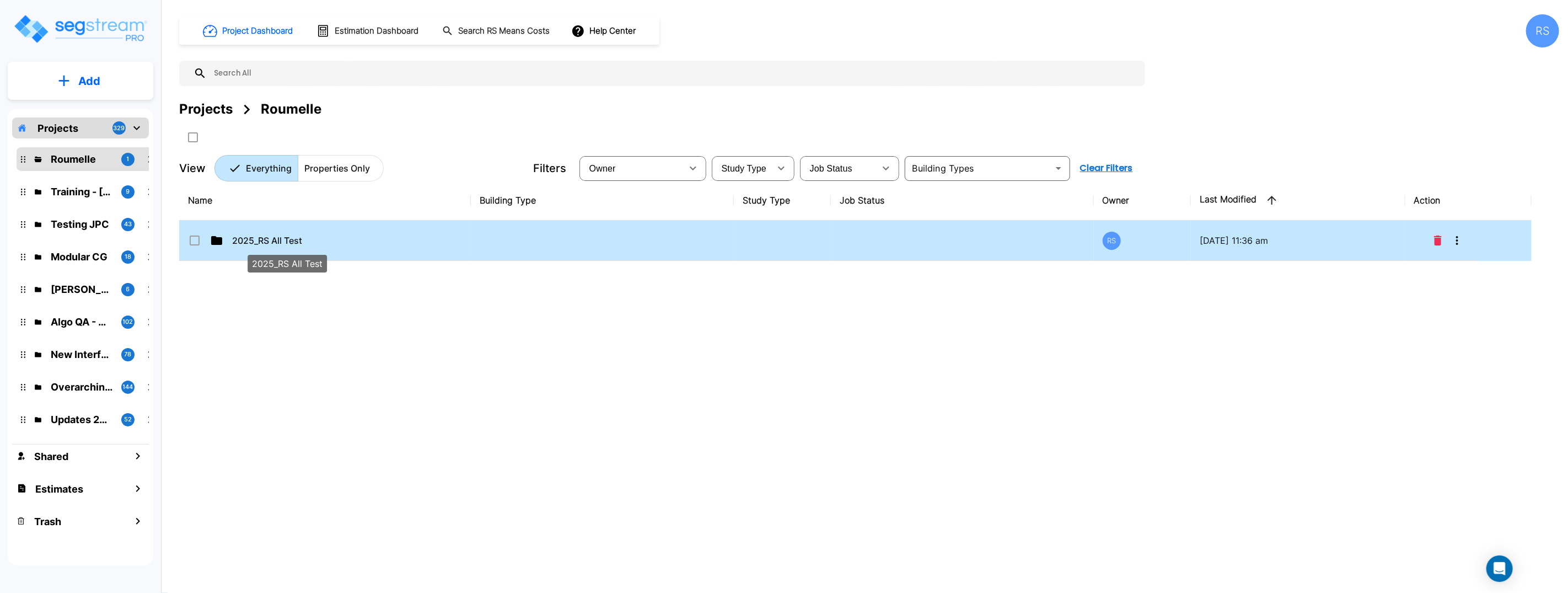
click at [254, 241] on p "2025_RS All Test" at bounding box center [287, 240] width 111 height 14
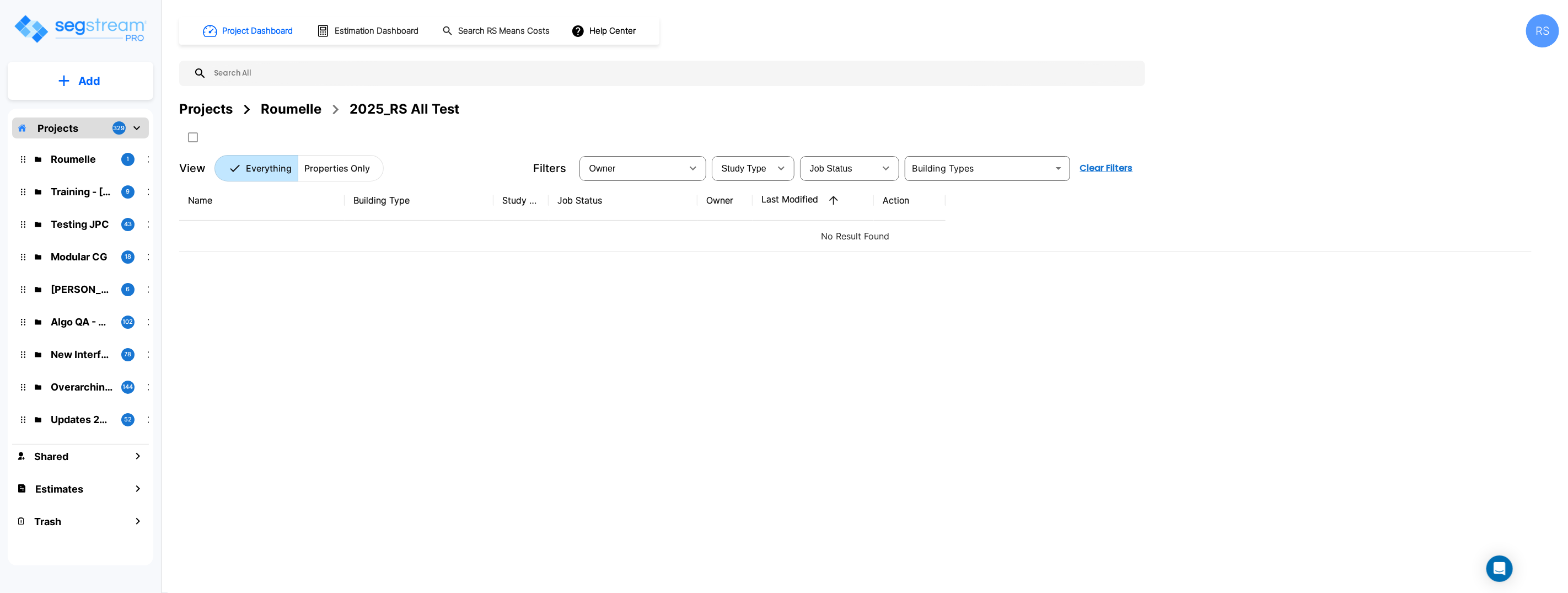
click at [94, 82] on p "Add" at bounding box center [90, 81] width 22 height 17
click at [103, 109] on p "Add Folder" at bounding box center [87, 111] width 45 height 14
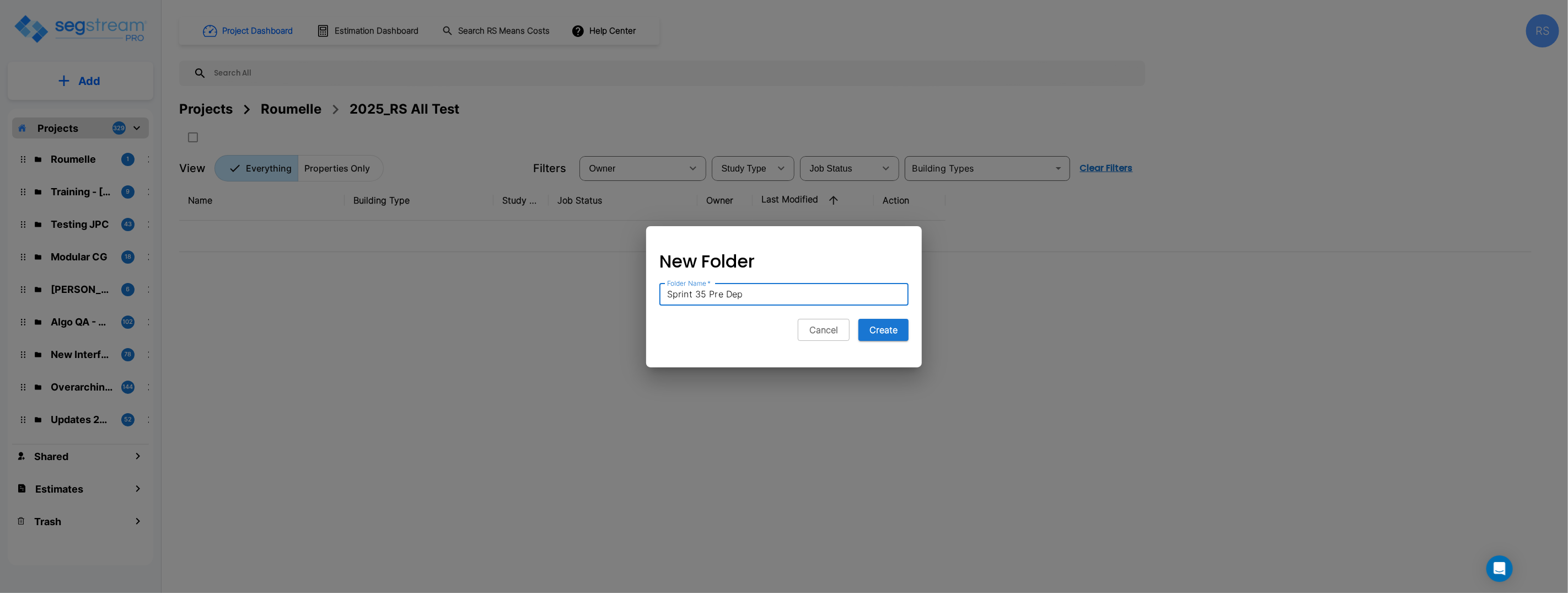
type input "Sprint 35 Pre Dep"
click at [858, 319] on button "Create" at bounding box center [883, 330] width 50 height 22
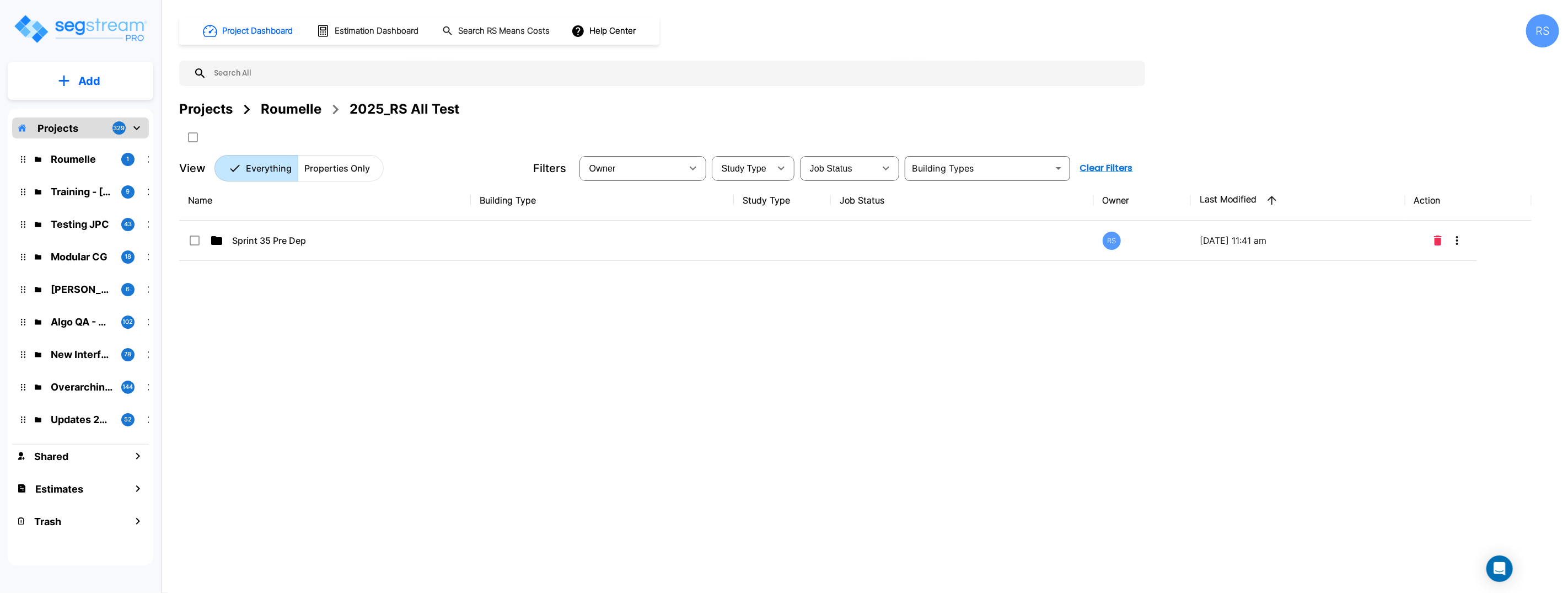
click at [813, 356] on div "Name Building Type Study Type Job Status Owner Last Modified Action Sprint 35 P…" at bounding box center [855, 364] width 1352 height 368
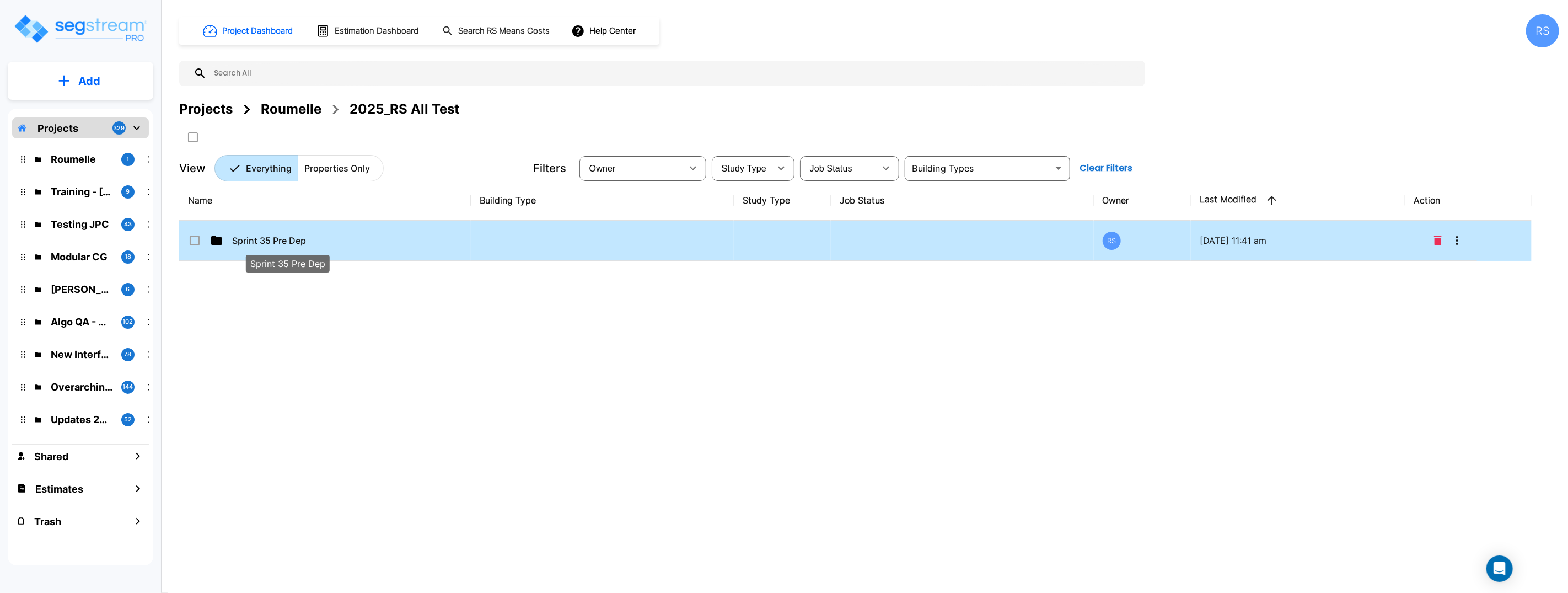
click at [308, 243] on p "Sprint 35 Pre Dep" at bounding box center [287, 240] width 111 height 14
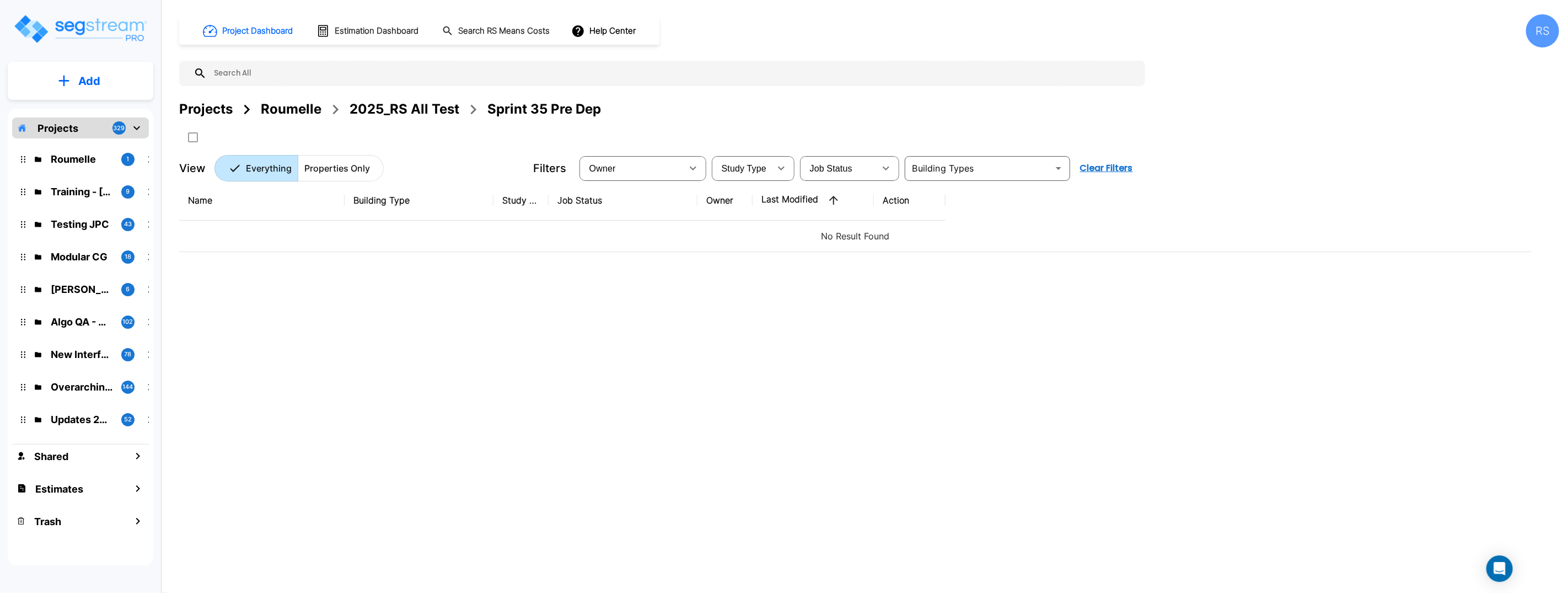
click at [88, 83] on p "Add" at bounding box center [90, 81] width 22 height 17
click at [97, 111] on p "Add Folder" at bounding box center [87, 111] width 45 height 14
click div "Projects 329 Roumelle 1 Training - Gian 9 Testing JPC 43 Modular CG 18 Ron Modu…"
click div "Name Building Type Study Type Job Status Owner Last Modified Action No Result F…"
click div "Add Add Add Folder Add Property Add Estimate Projects 329 Roumelle 1 Training -…"
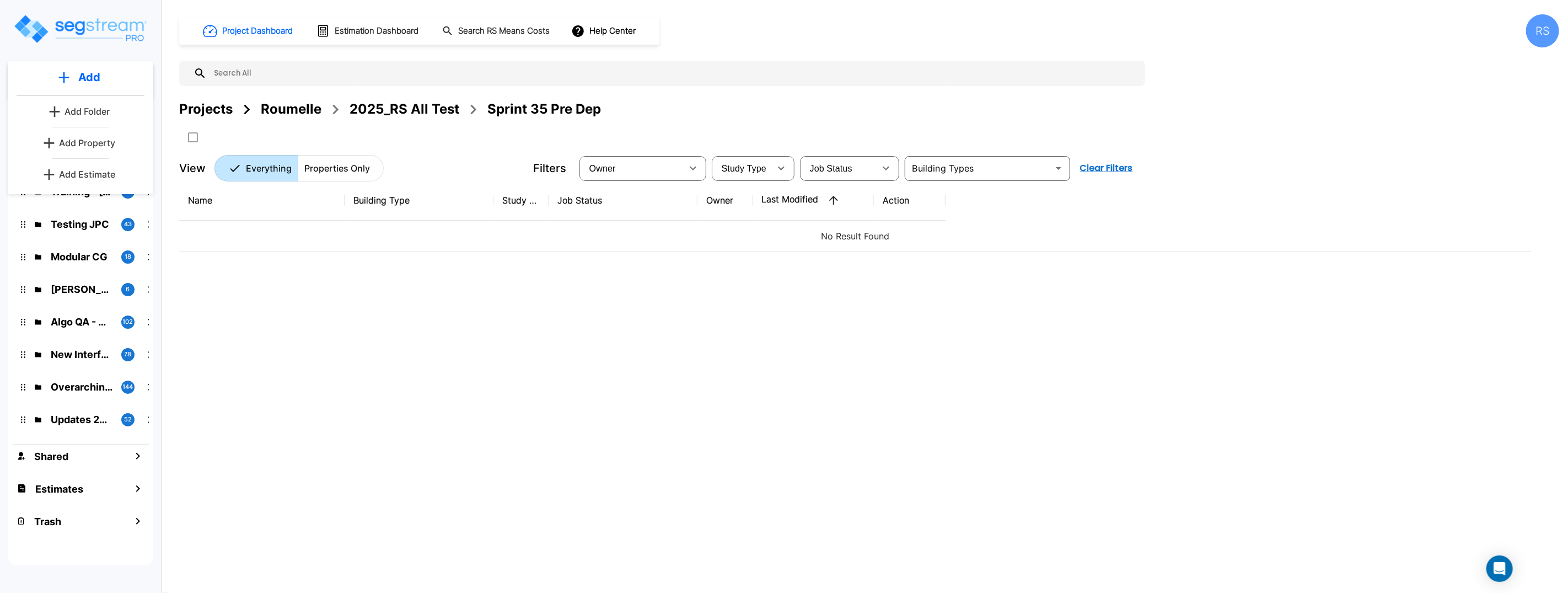
click div "Projects 329 Roumelle 1 Training - Gian 9 Testing JPC 43 Modular CG 18 Ron Modu…"
click div "Name Building Type Study Type Job Status Owner Last Modified Action No Result F…"
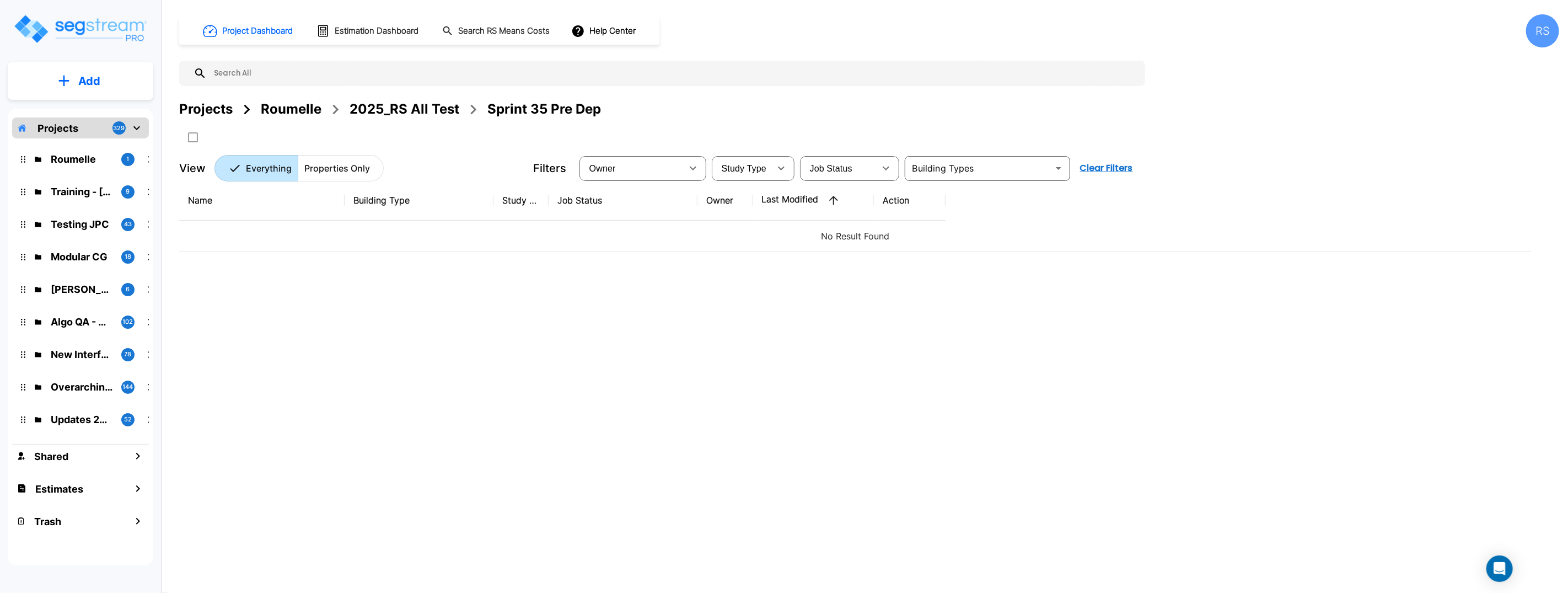
click button "Add"
click p "Add Folder"
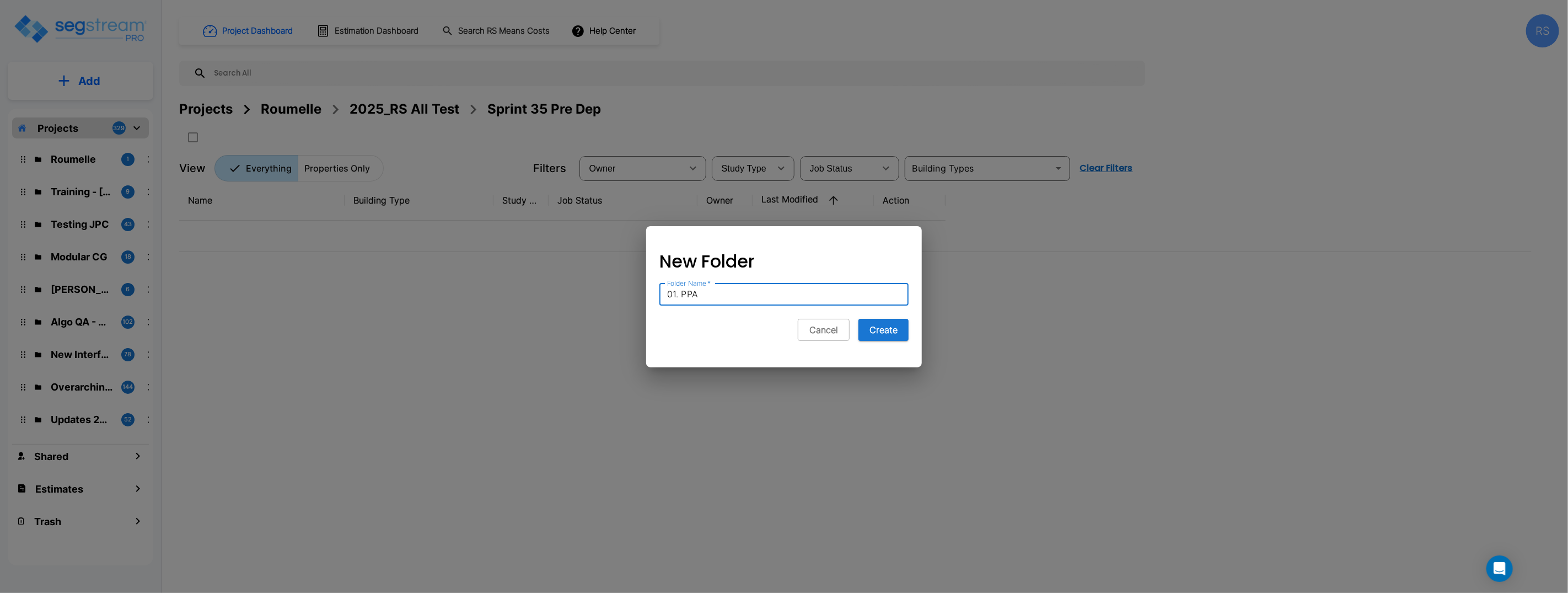
type input "01. PPA"
click button "Create"
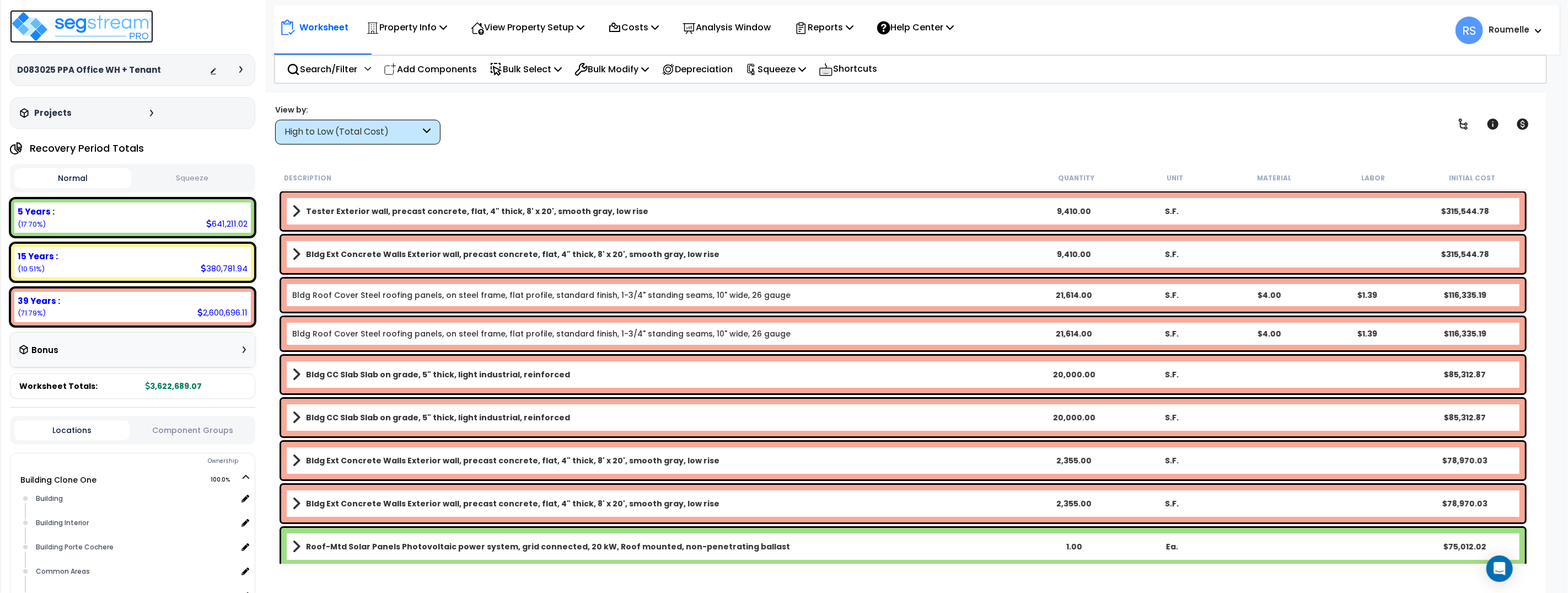
click at [115, 29] on img at bounding box center [81, 26] width 143 height 33
click at [136, 22] on img at bounding box center [81, 26] width 143 height 33
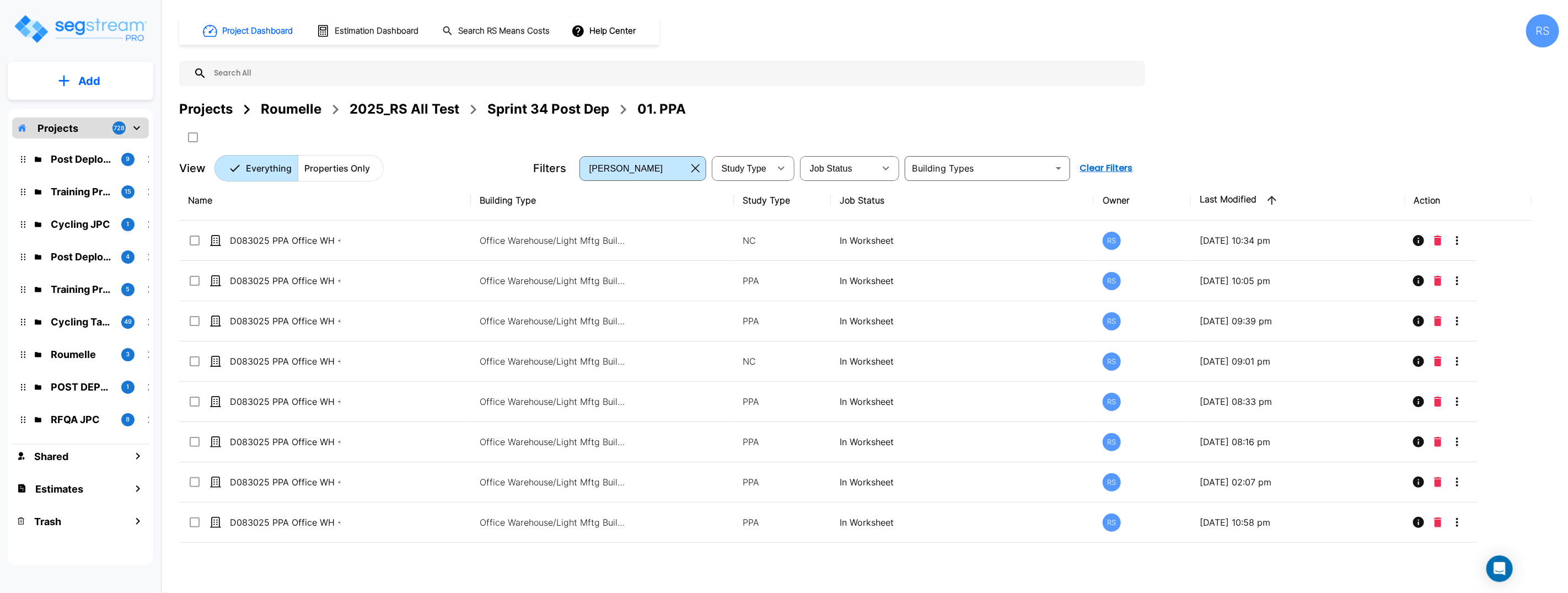
click at [71, 130] on p "Projects" at bounding box center [58, 128] width 41 height 15
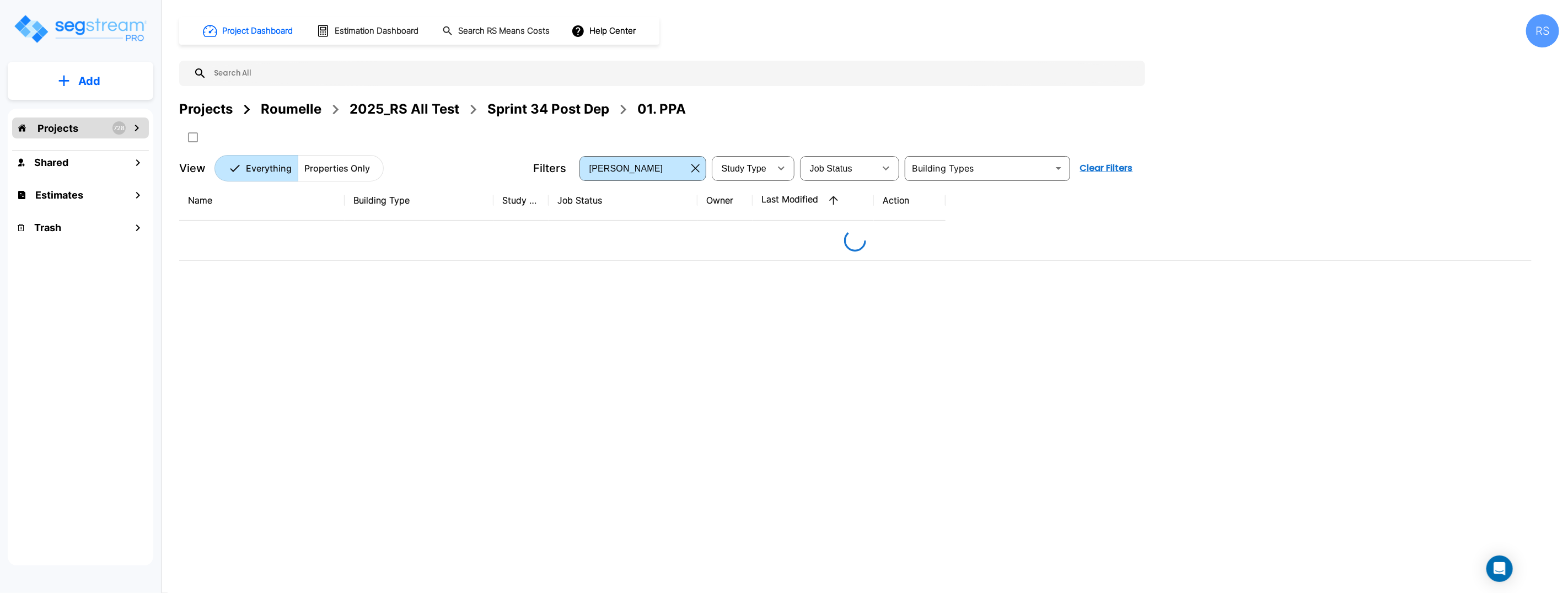
click at [71, 130] on p "Projects" at bounding box center [58, 128] width 41 height 15
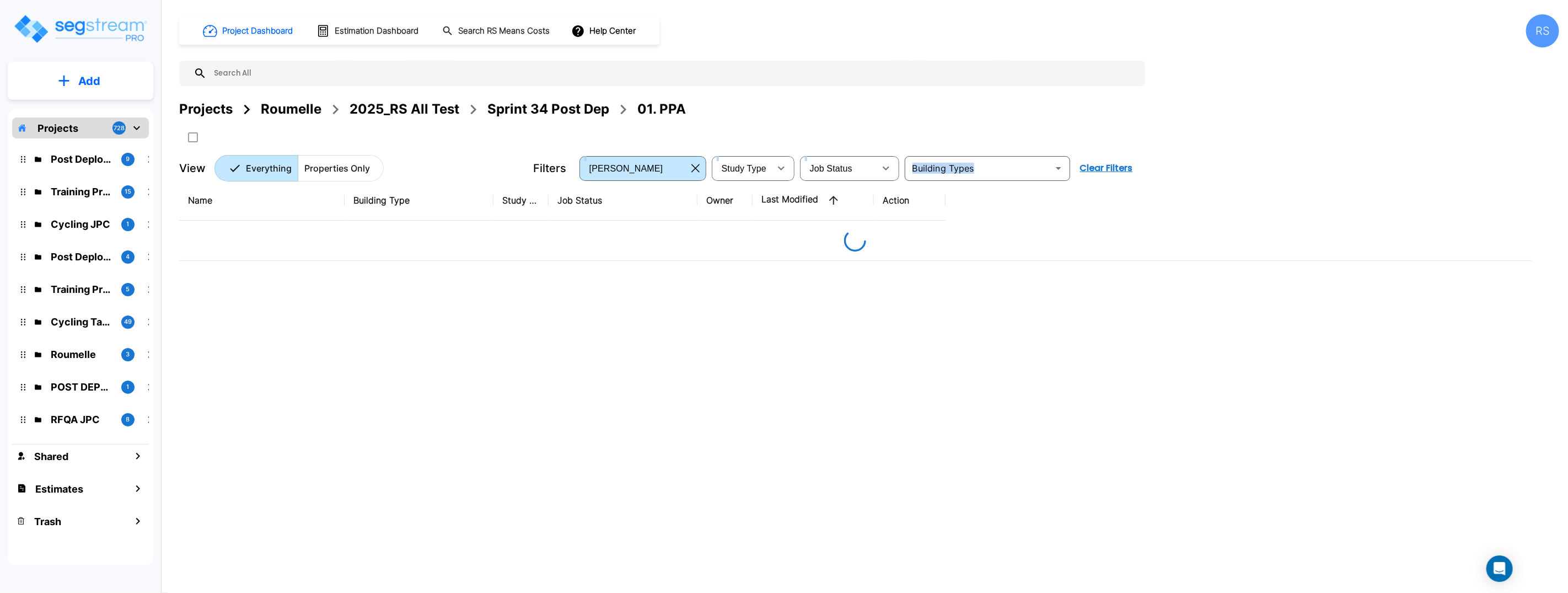
drag, startPoint x: 605, startPoint y: 106, endPoint x: 350, endPoint y: 104, distance: 255.0
click at [586, 263] on div "Project Dashboard Estimation Dashboard Search RS Means Costs Help Center RS Pro…" at bounding box center [869, 296] width 1397 height 593
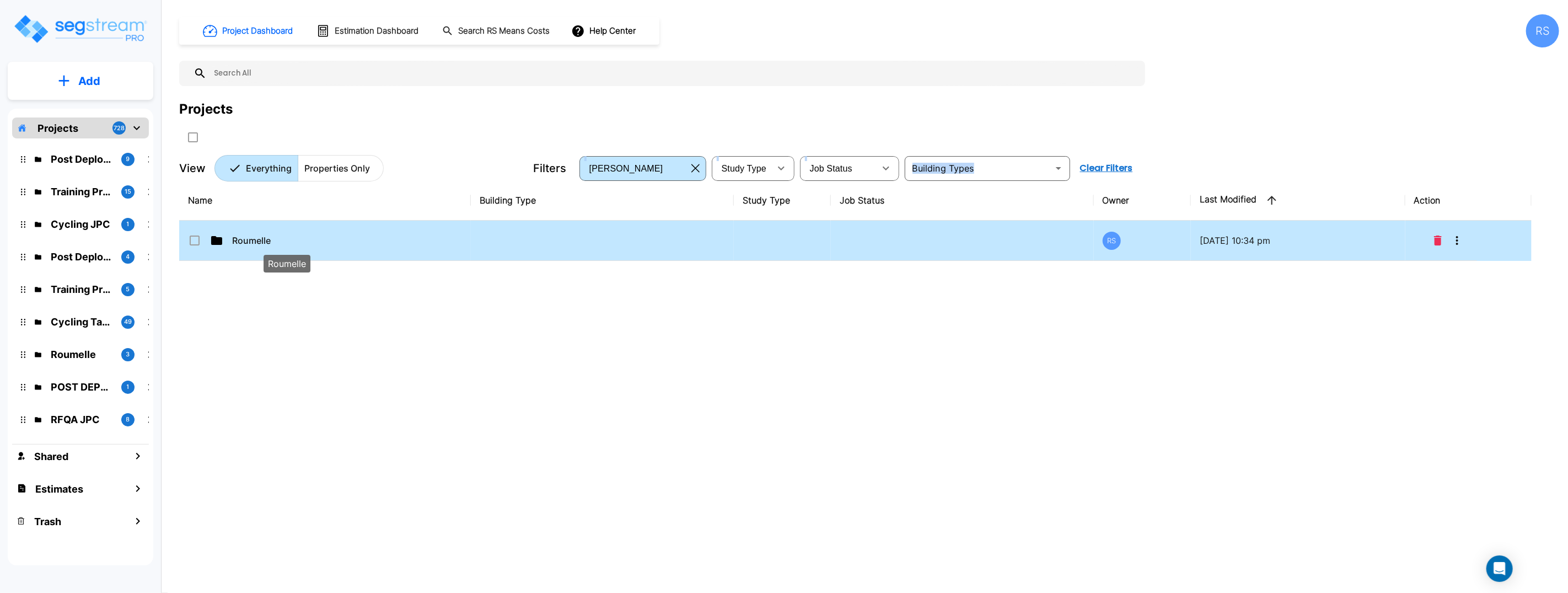
click at [339, 236] on p "Roumelle" at bounding box center [287, 240] width 111 height 14
checkbox input "true"
click at [633, 232] on td at bounding box center [602, 240] width 263 height 40
drag, startPoint x: 633, startPoint y: 232, endPoint x: 300, endPoint y: 58, distance: 375.7
click at [633, 233] on td at bounding box center [602, 240] width 263 height 40
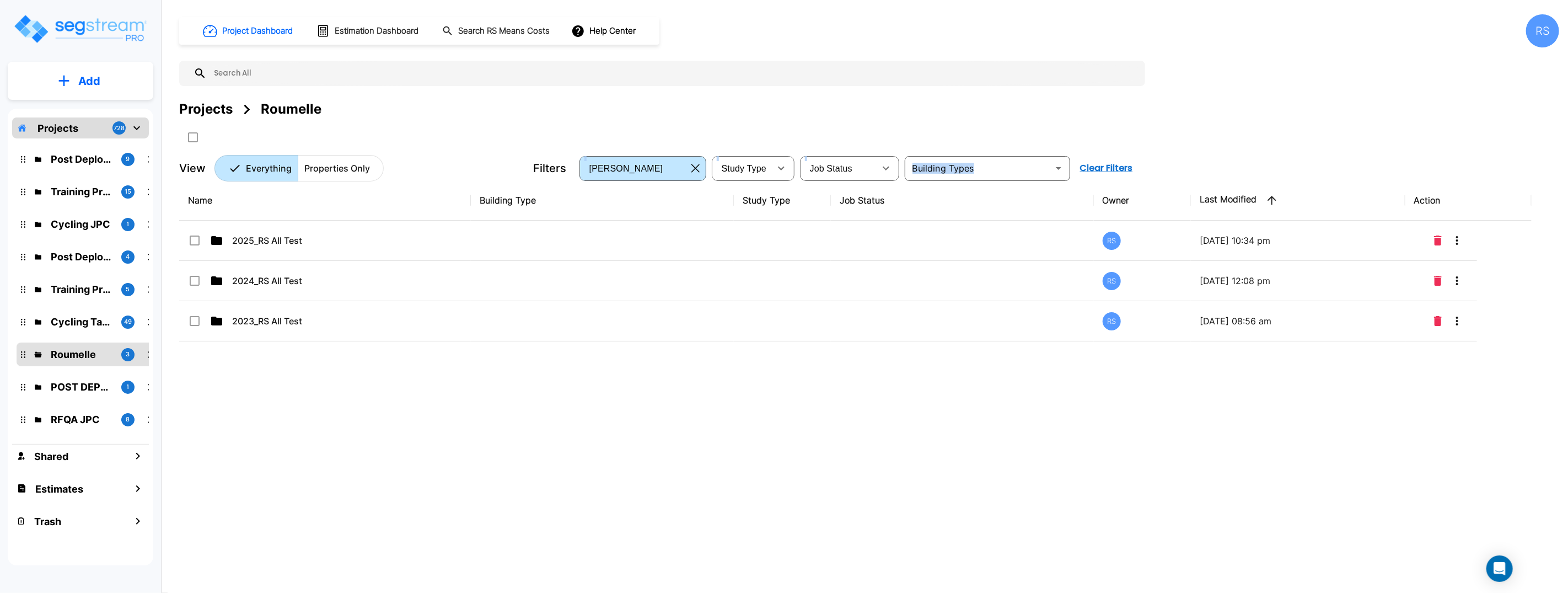
drag, startPoint x: 548, startPoint y: 408, endPoint x: 577, endPoint y: 147, distance: 262.6
click at [548, 408] on div "Name Building Type Study Type Job Status Owner Last Modified Action 2025_RS All…" at bounding box center [855, 364] width 1352 height 368
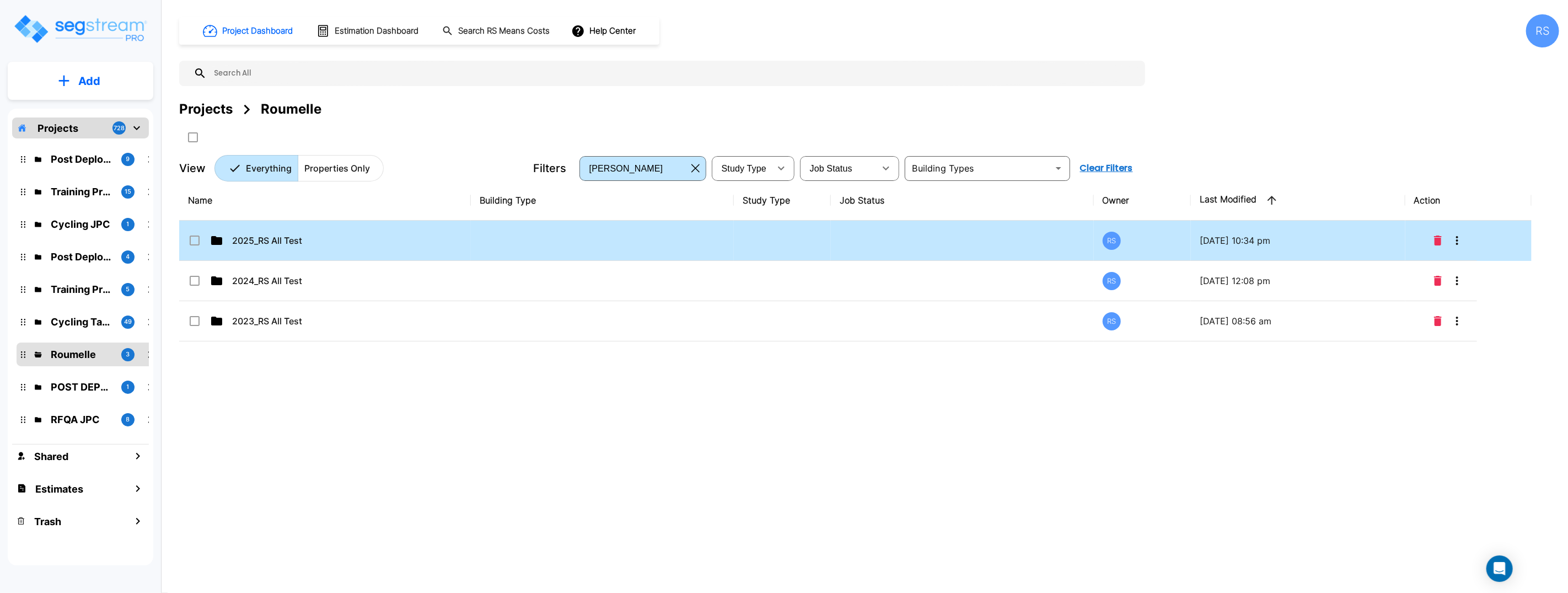
drag, startPoint x: 251, startPoint y: 242, endPoint x: 277, endPoint y: 245, distance: 26.2
click at [278, 267] on tbody "2025_RS All Test RS 09/02/2025 - 10:34 pm 2024_RS All Test RS 11/28/2024 - 12:0…" at bounding box center [855, 280] width 1352 height 121
click at [290, 244] on p "2025_RS All Test" at bounding box center [287, 240] width 111 height 14
click at [311, 241] on p "2025_RS All Test" at bounding box center [287, 240] width 111 height 14
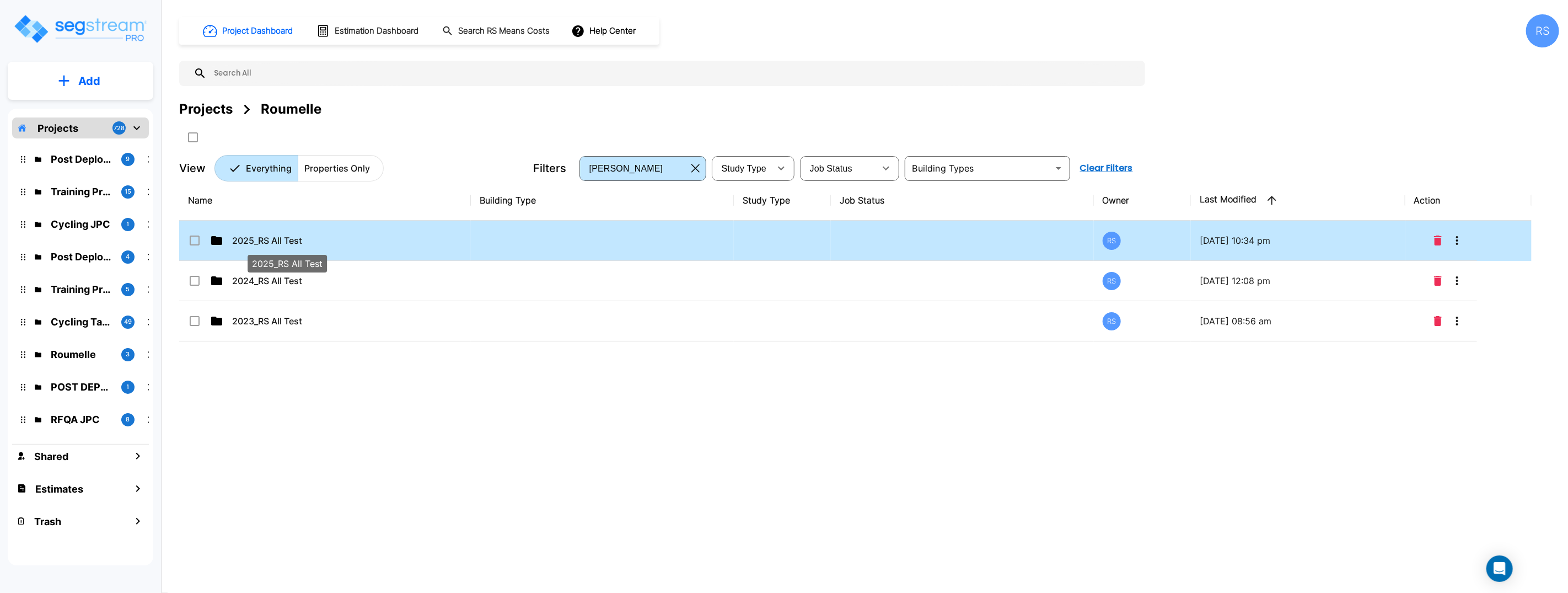
click at [311, 241] on p "2025_RS All Test" at bounding box center [287, 240] width 111 height 14
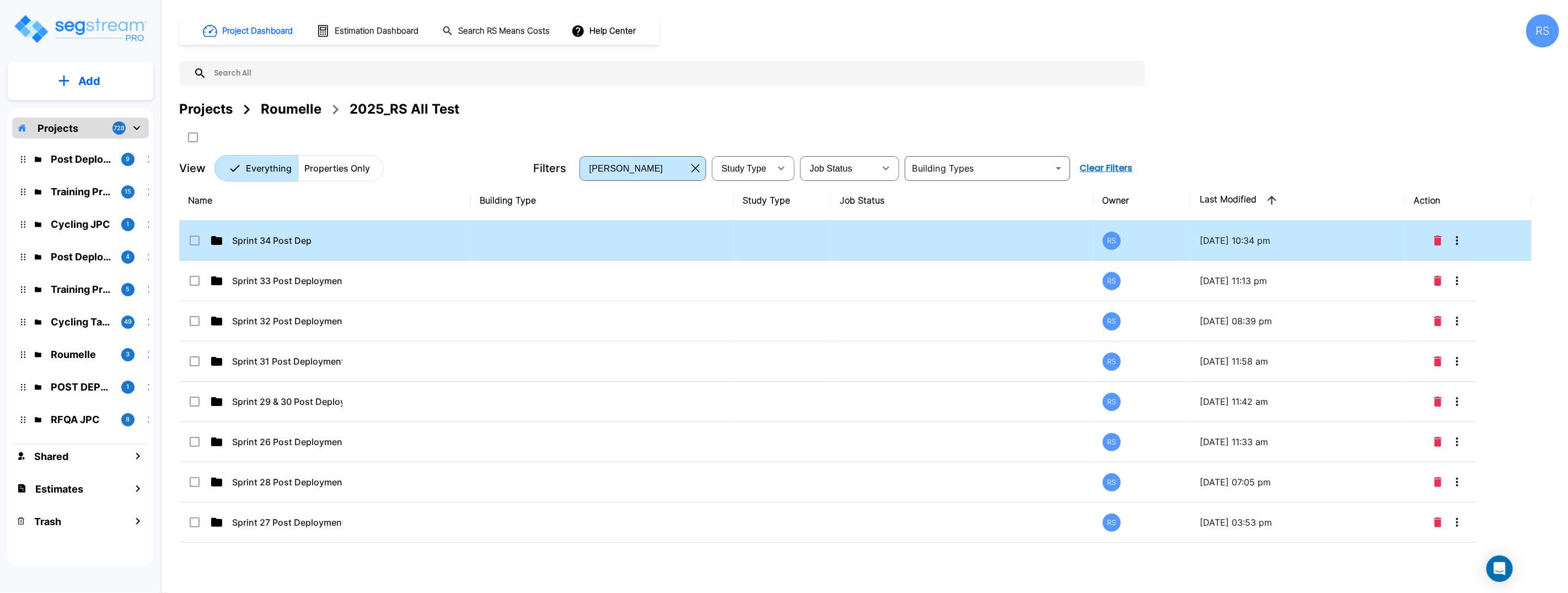
click at [314, 256] on td "Sprint 34 Post Dep" at bounding box center [325, 240] width 291 height 40
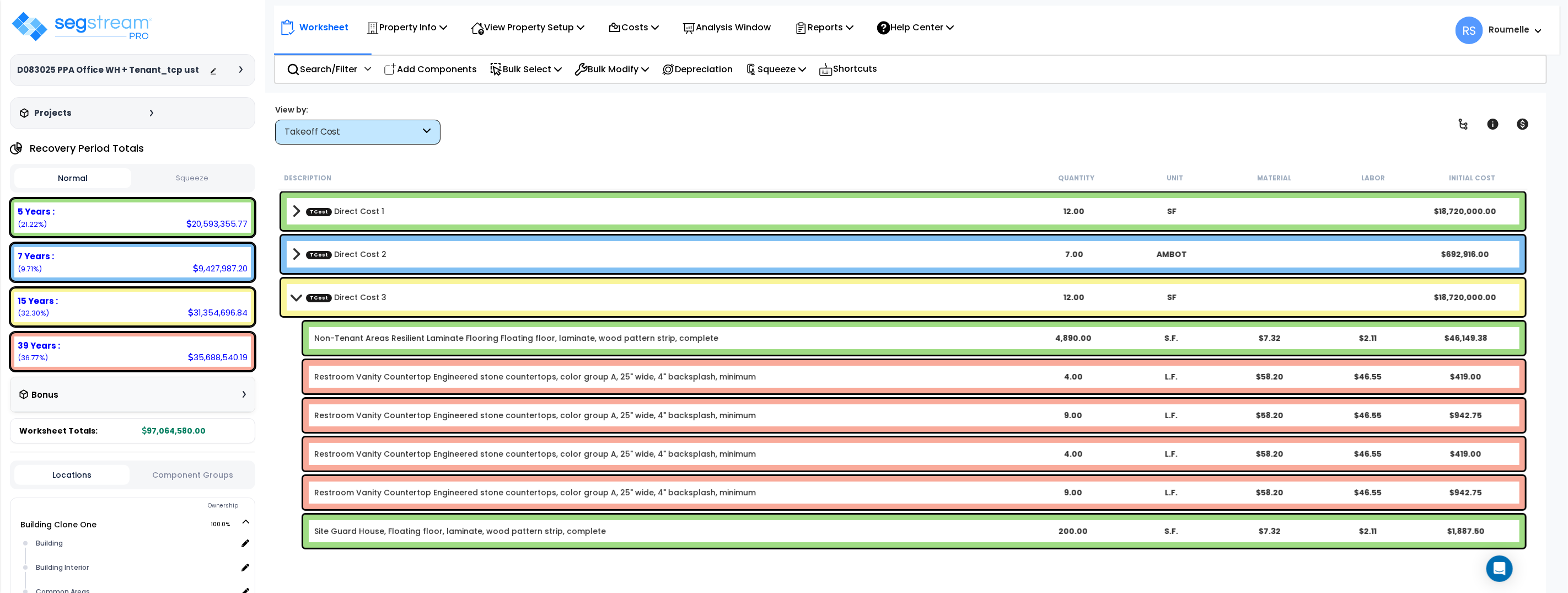
click at [473, 340] on link "Non-Tenant Areas Resilient Laminate Flooring Floating floor, laminate, wood pat…" at bounding box center [516, 338] width 404 height 11
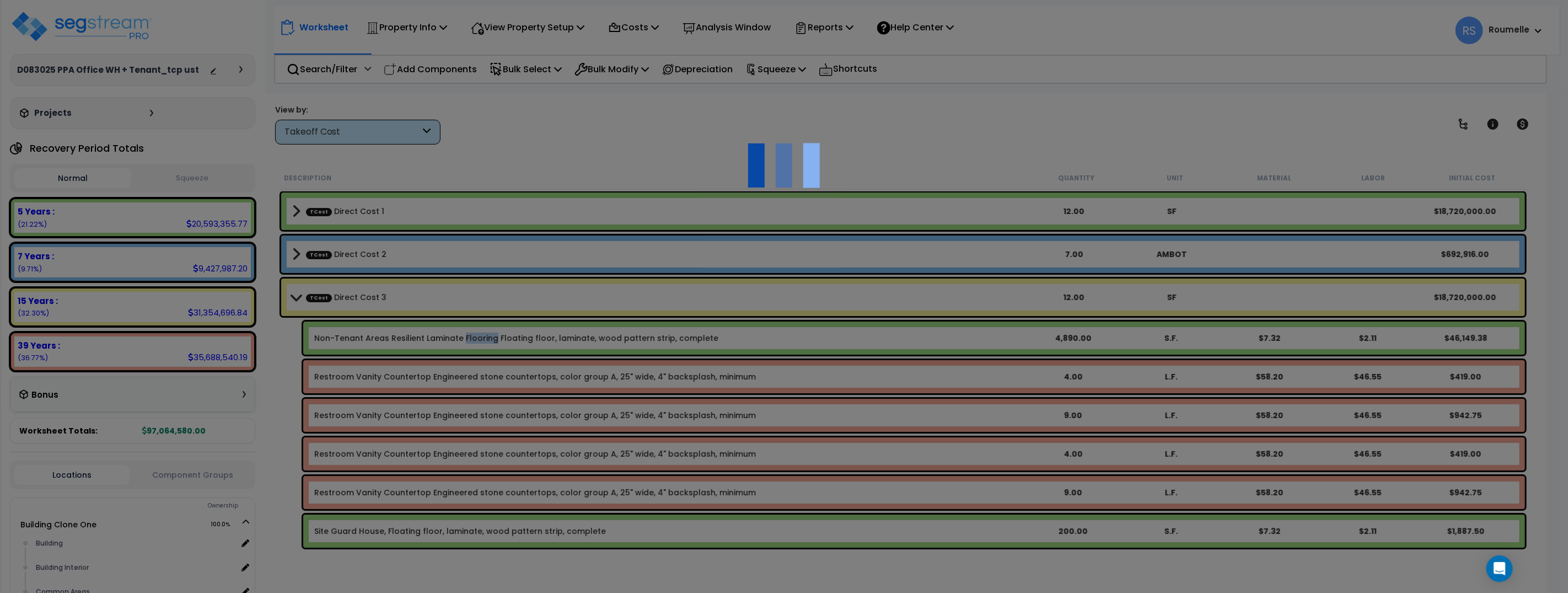
select select "68650"
select select "45415520"
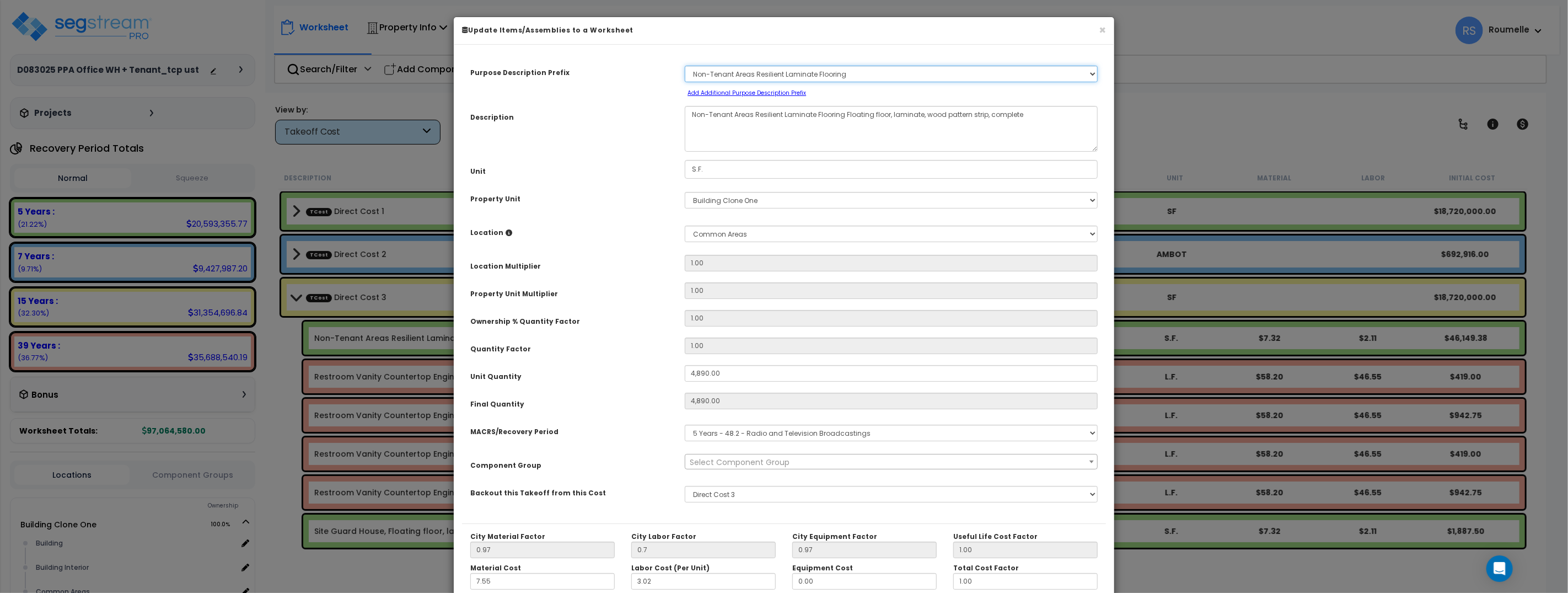
click at [769, 74] on select "Select A New Purpose Descrip A/V System A/V System Equipment A/V System Equipme…" at bounding box center [891, 74] width 413 height 17
select select "13338"
click at [685, 66] on select "Select A New Purpose Descrip A/V System A/V System Equipment A/V System Equipme…" at bounding box center [891, 74] width 413 height 17
drag, startPoint x: 626, startPoint y: 184, endPoint x: 668, endPoint y: 221, distance: 56.0
click at [627, 184] on div "Purpose Description Prefix Select A New Purpose Descrip A/V System A/V System E…" at bounding box center [784, 288] width 644 height 470
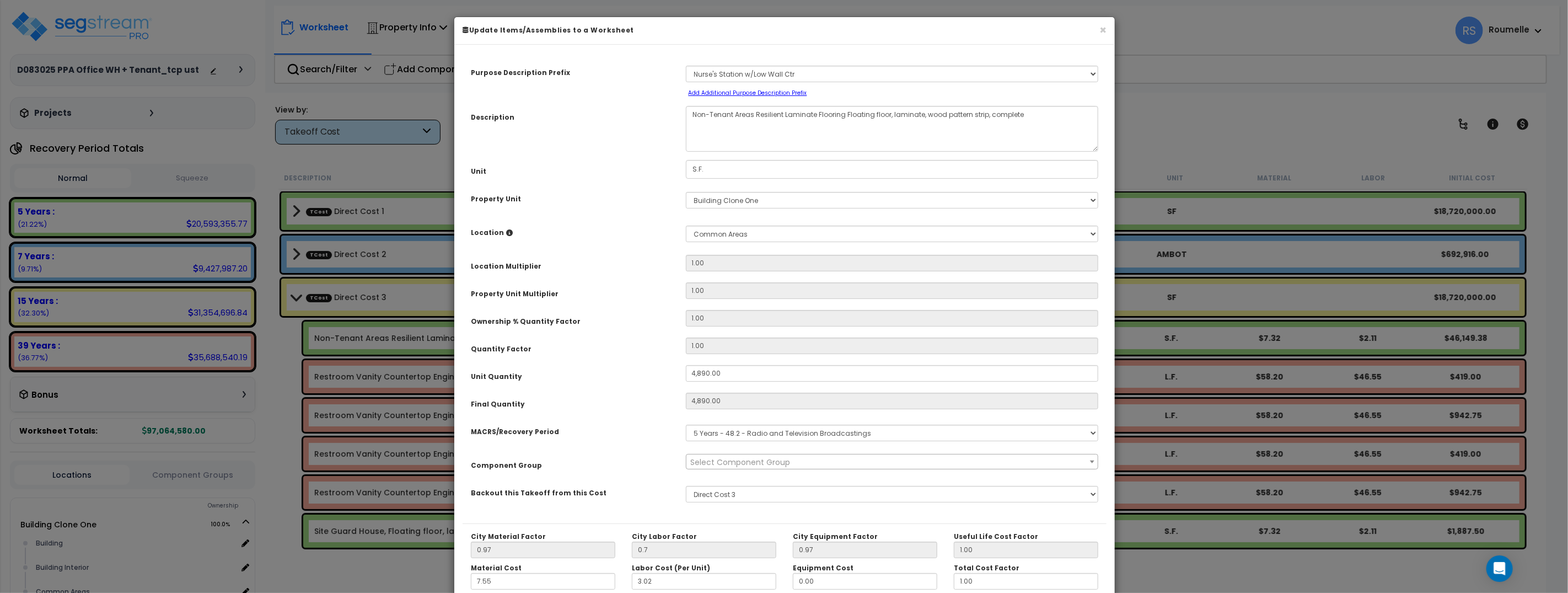
scroll to position [120, 0]
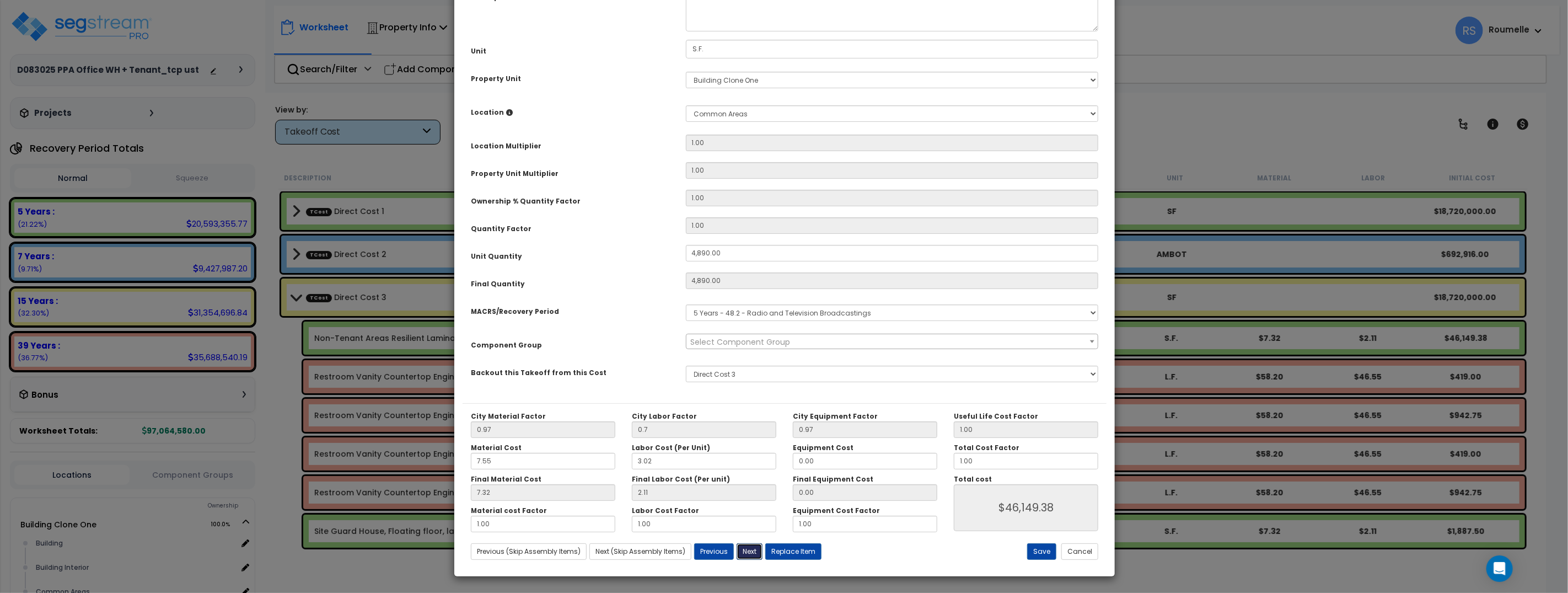
click at [747, 550] on button "Next" at bounding box center [750, 551] width 26 height 17
type input "4890.00"
type input "0.70"
type input "46149.38"
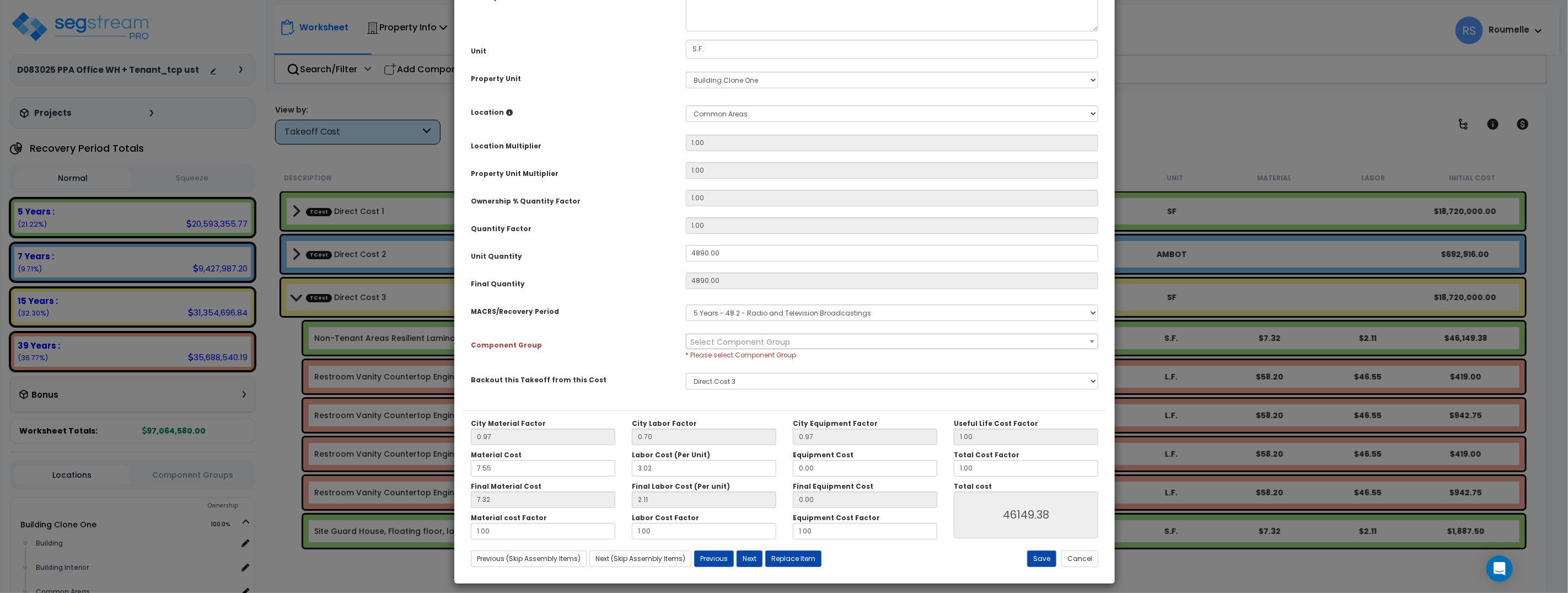
select select "45415520"
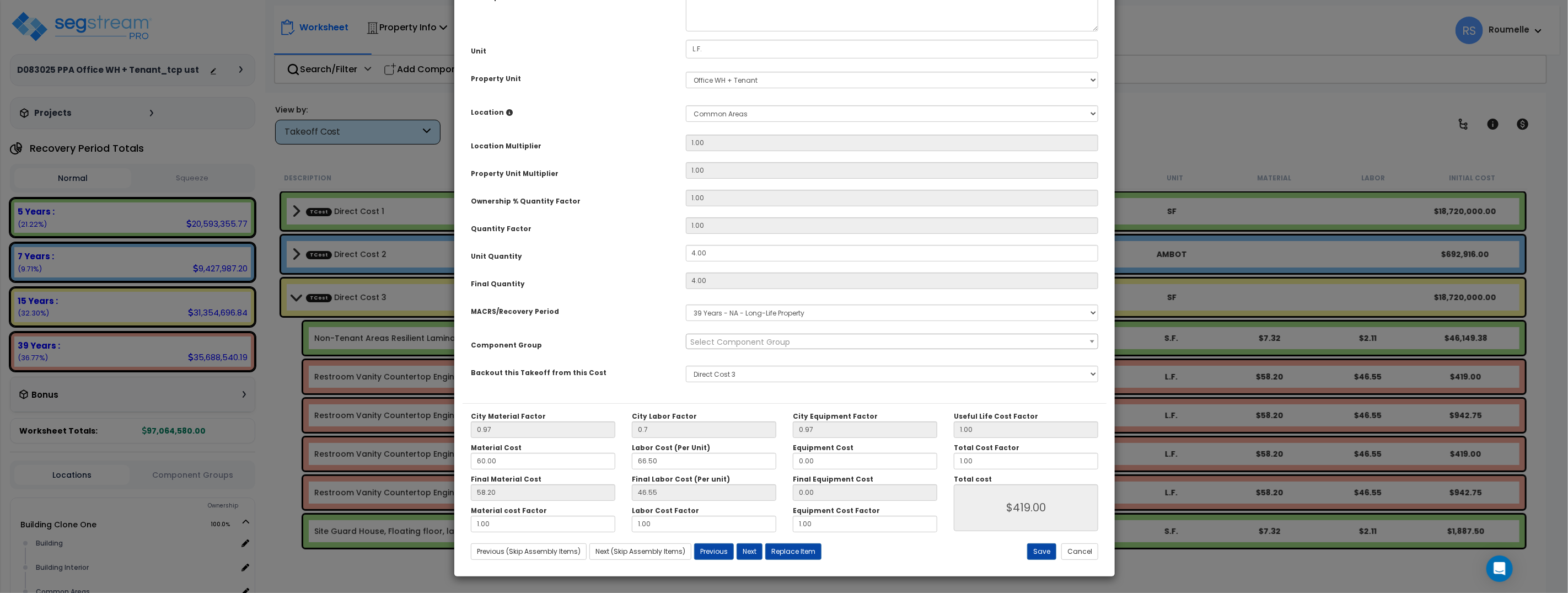
click at [749, 342] on span "Select Component Group" at bounding box center [740, 342] width 100 height 11
select select "12893"
click at [731, 342] on span "× 71.00 - RESTROOM CABINETRY/COUNTERS" at bounding box center [892, 341] width 412 height 15
click at [747, 548] on button "Next" at bounding box center [750, 551] width 26 height 17
type input "0.70"
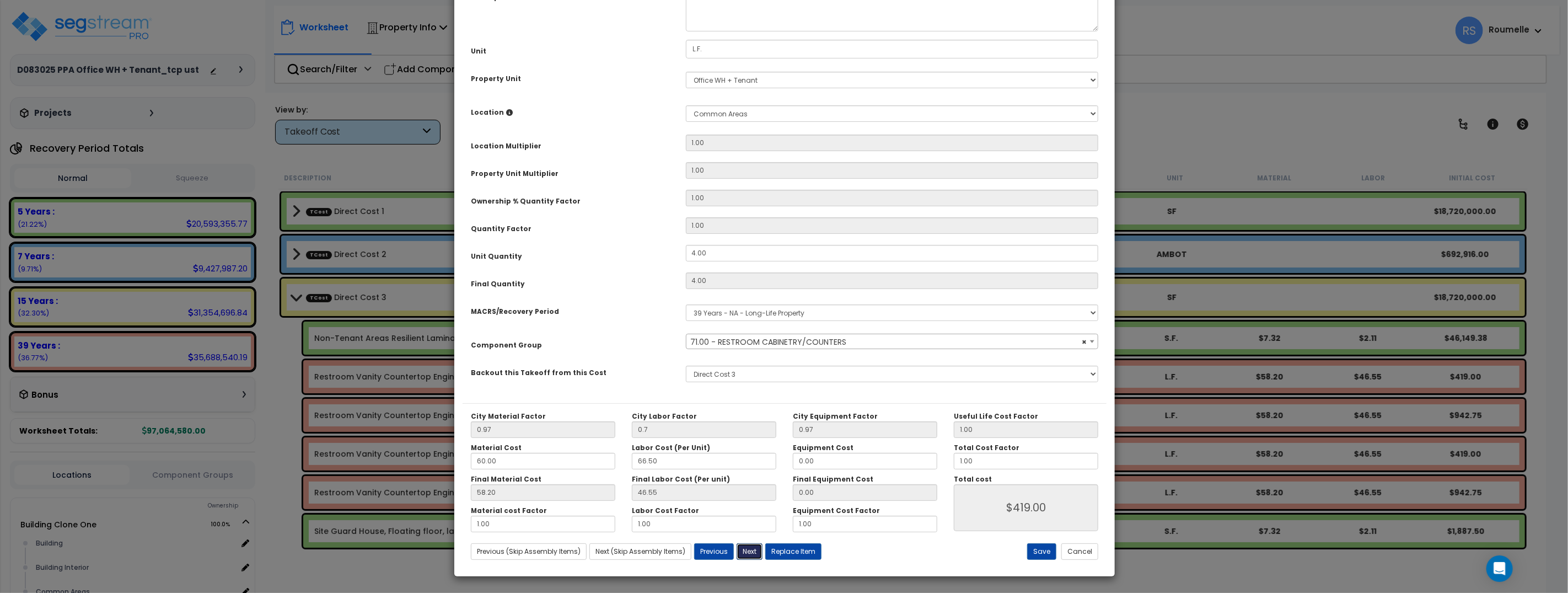
type input "419.00"
select select "45415520"
select select "12893"
click at [1048, 553] on button "Save" at bounding box center [1041, 551] width 29 height 17
type input "0.70"
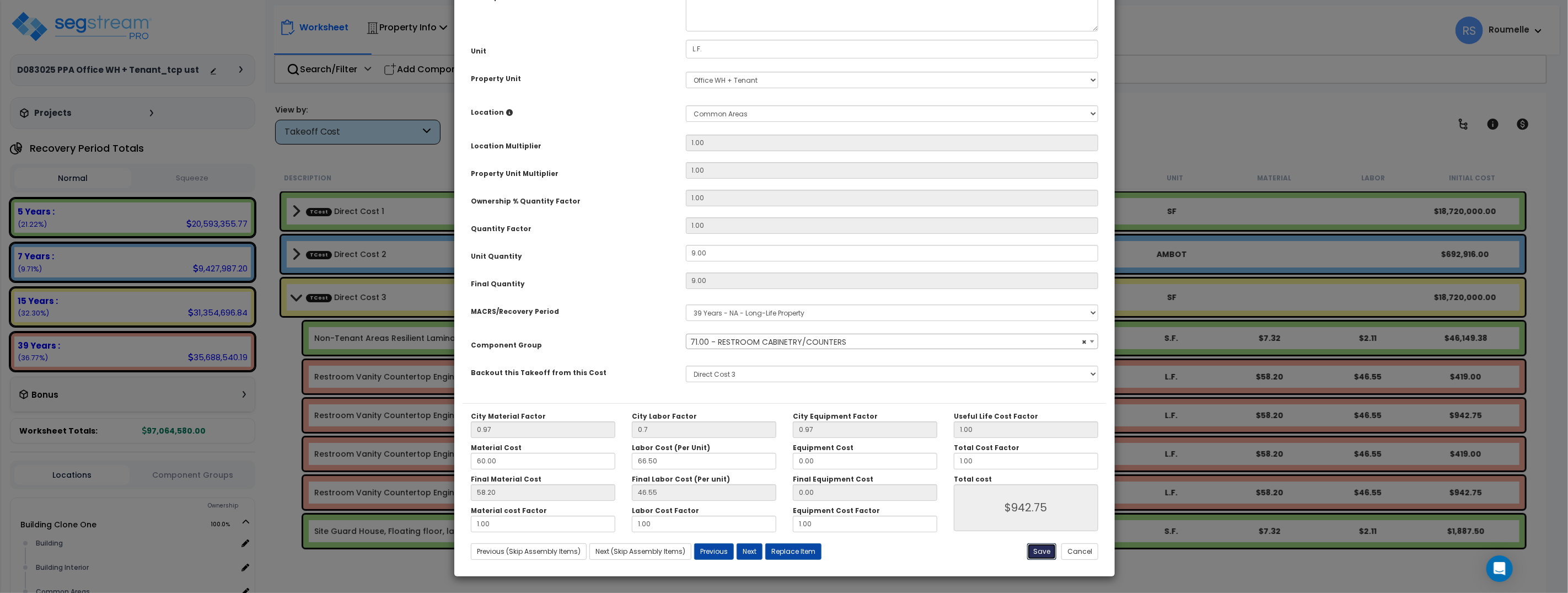
type input "942.75"
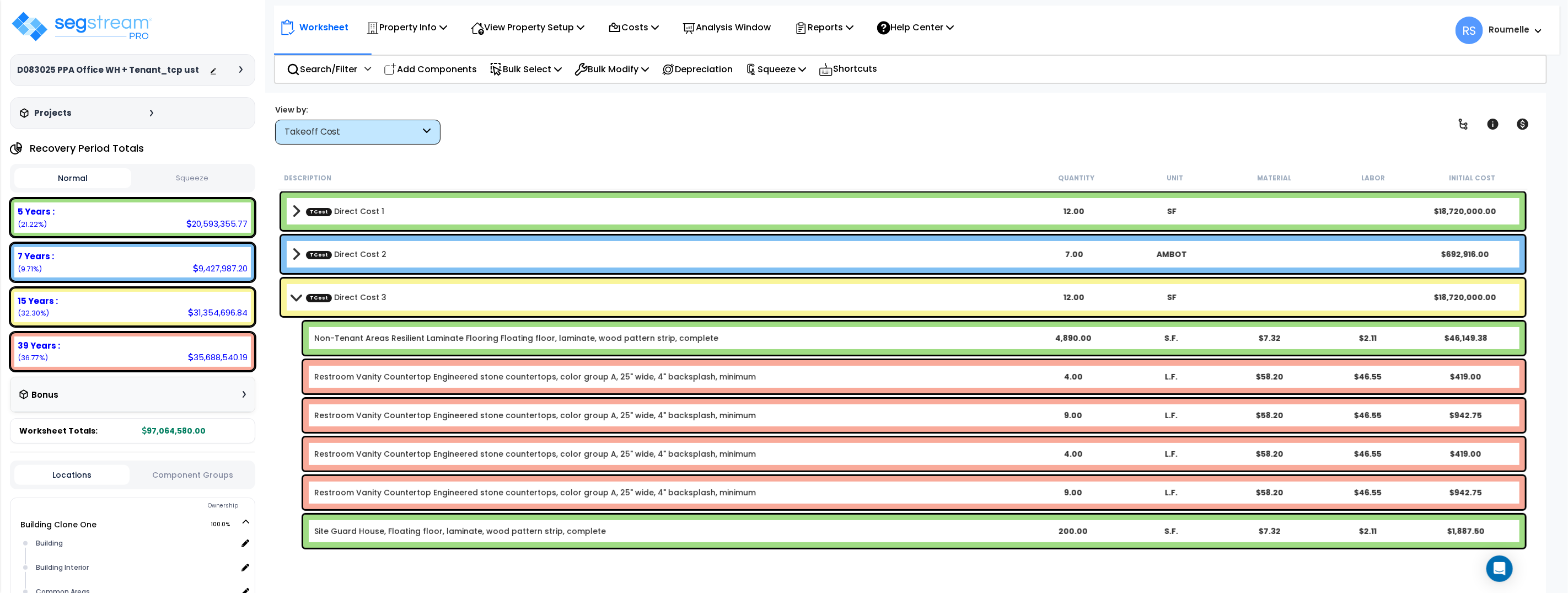
click at [457, 333] on link "Non-Tenant Areas Resilient Laminate Flooring Floating floor, laminate, wood pat…" at bounding box center [516, 338] width 404 height 11
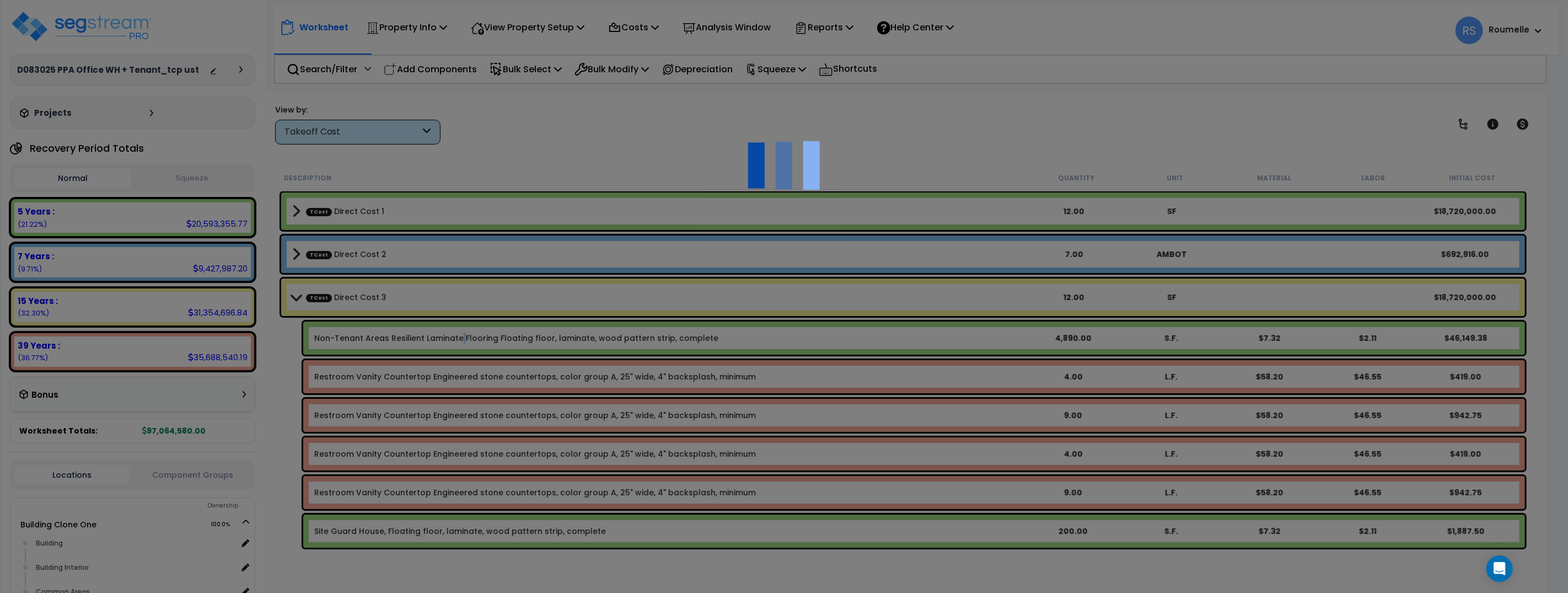
select select "68650"
select select "45415520"
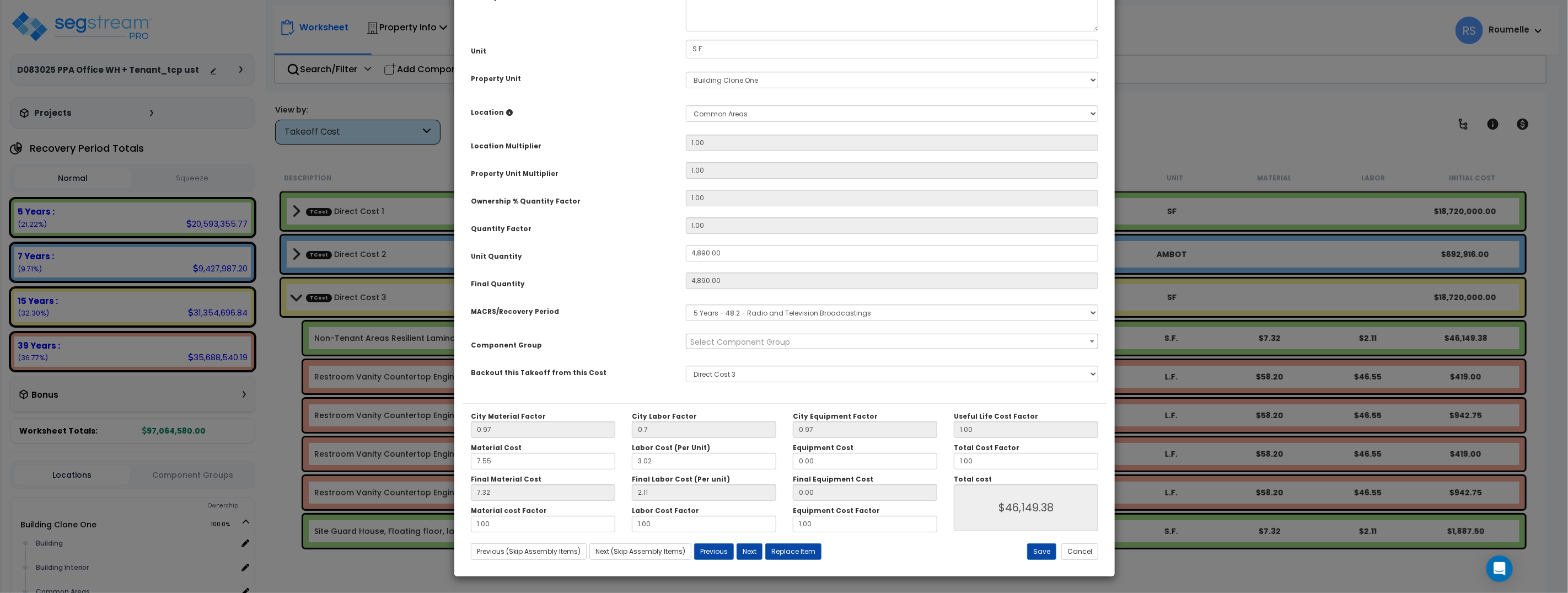
scroll to position [0, 0]
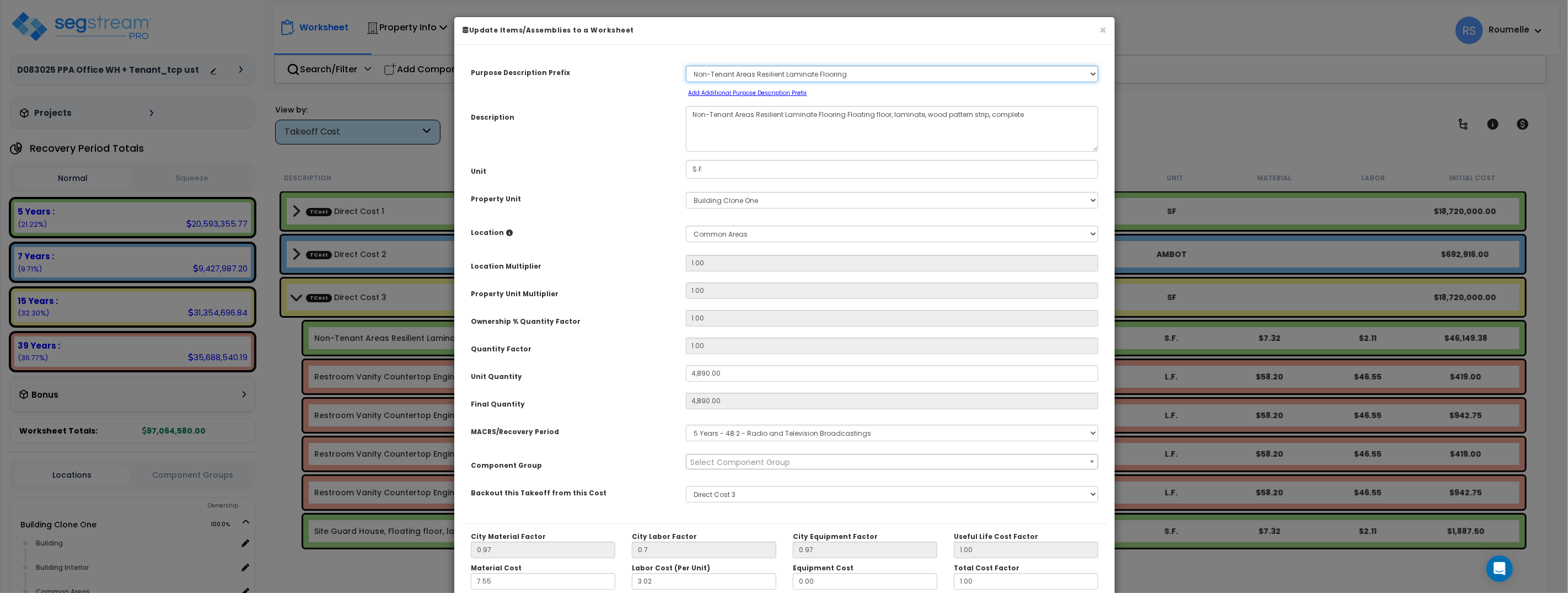
click at [779, 75] on select "Select A New Purpose Descrip A/V System A/V System Equipment A/V System Equipme…" at bounding box center [892, 74] width 413 height 17
select select "55083"
click at [685, 66] on select "Select A New Purpose Descrip A/V System A/V System Equipment A/V System Equipme…" at bounding box center [892, 74] width 413 height 17
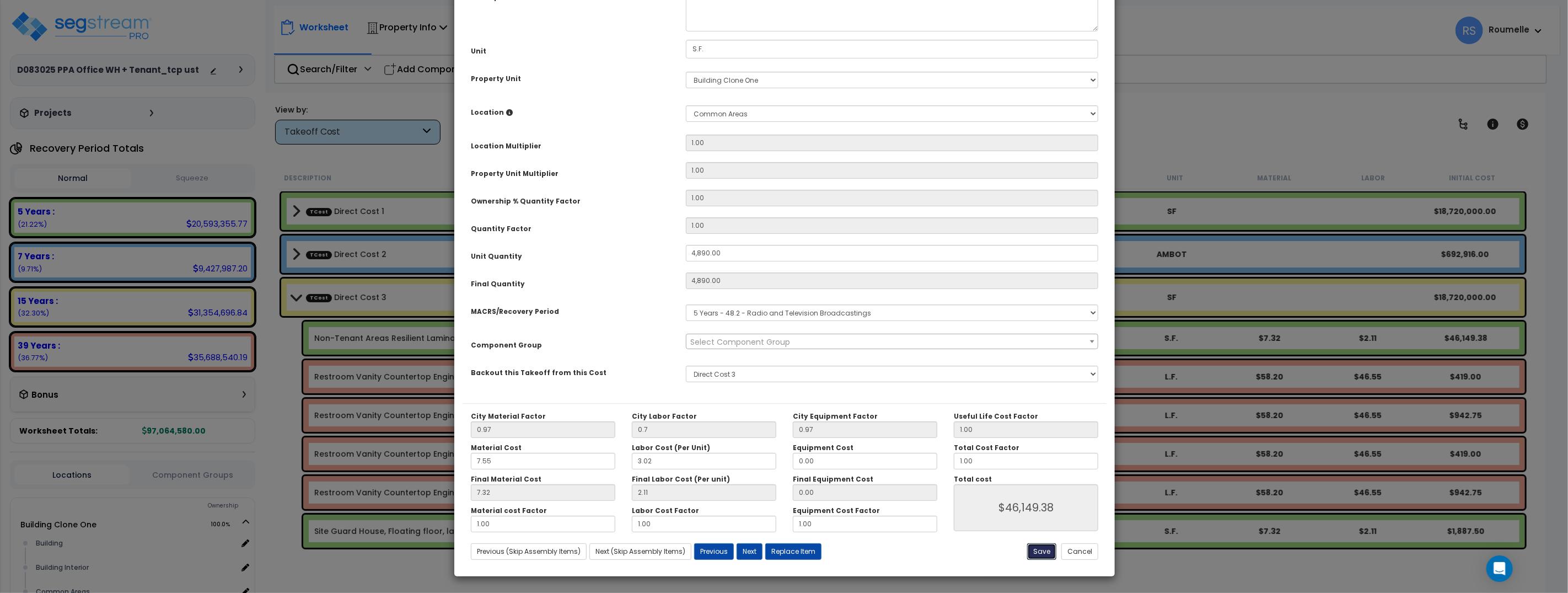
click at [1038, 548] on button "Save" at bounding box center [1041, 551] width 29 height 17
type input "4890.00"
type input "0.70"
type input "46149.38"
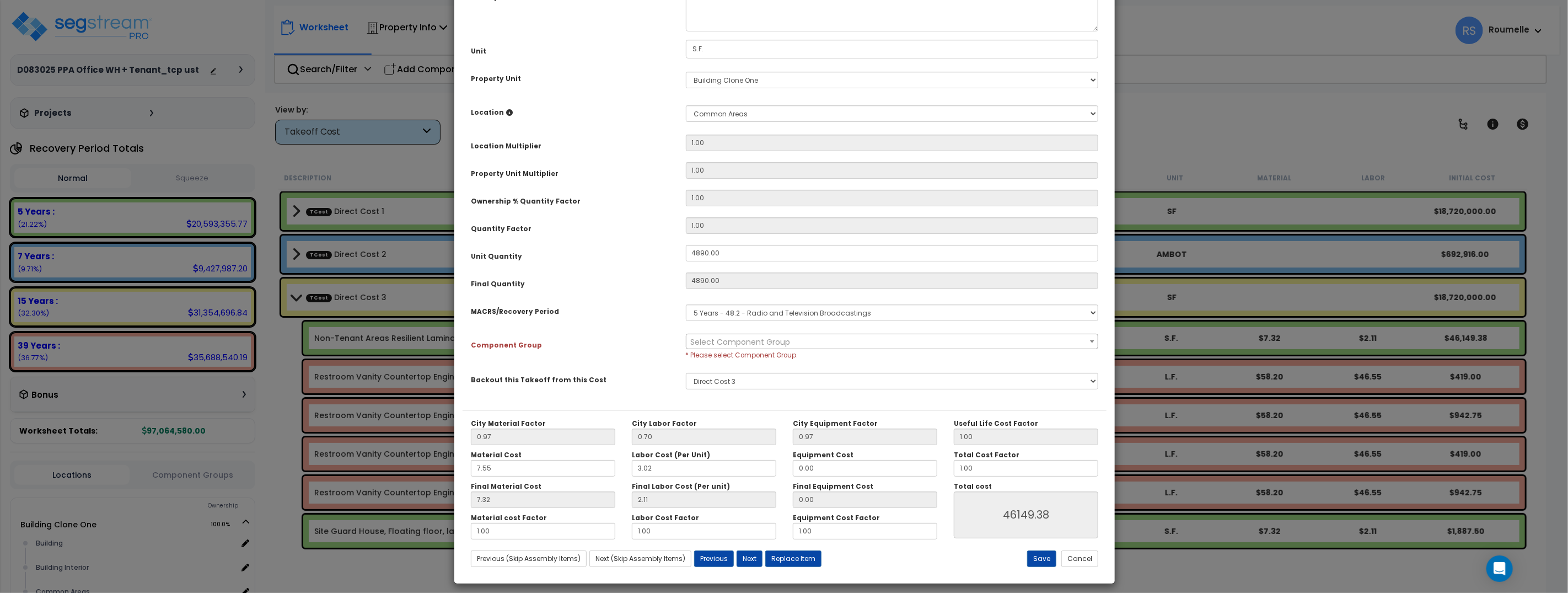
click at [790, 341] on span "Select Component Group" at bounding box center [892, 341] width 412 height 15
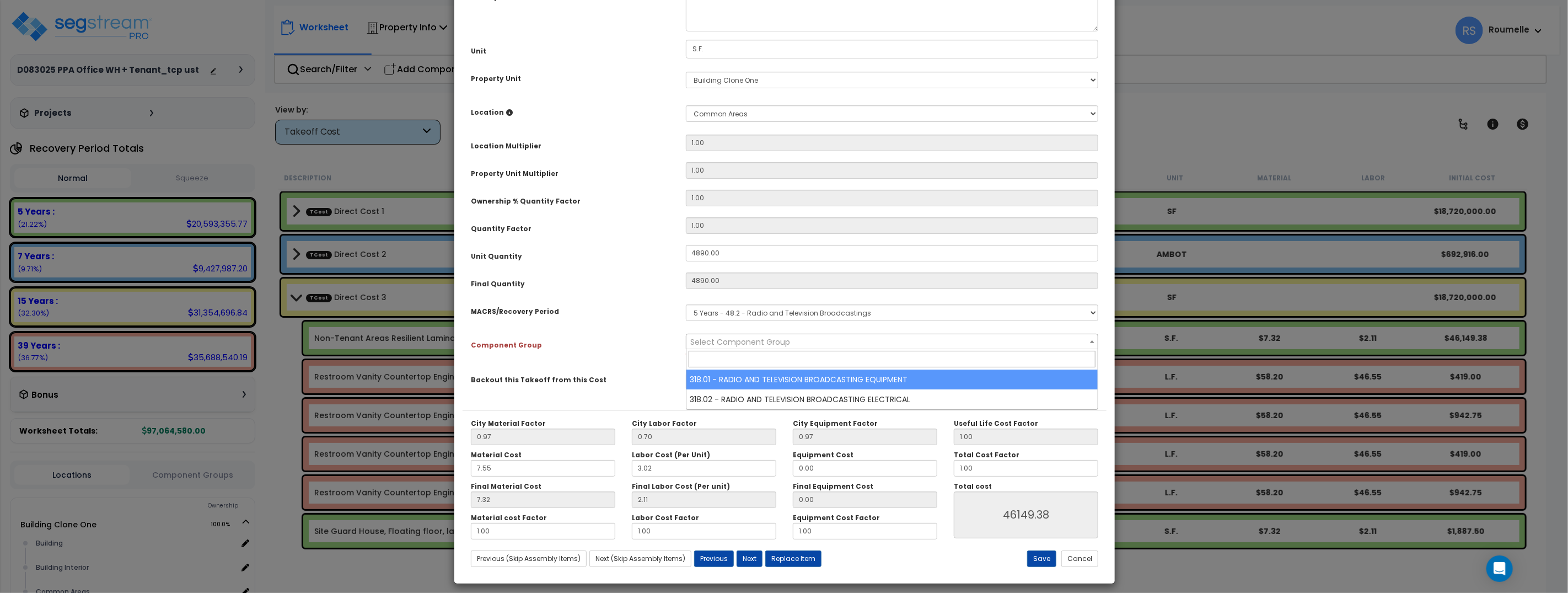
select select "68652"
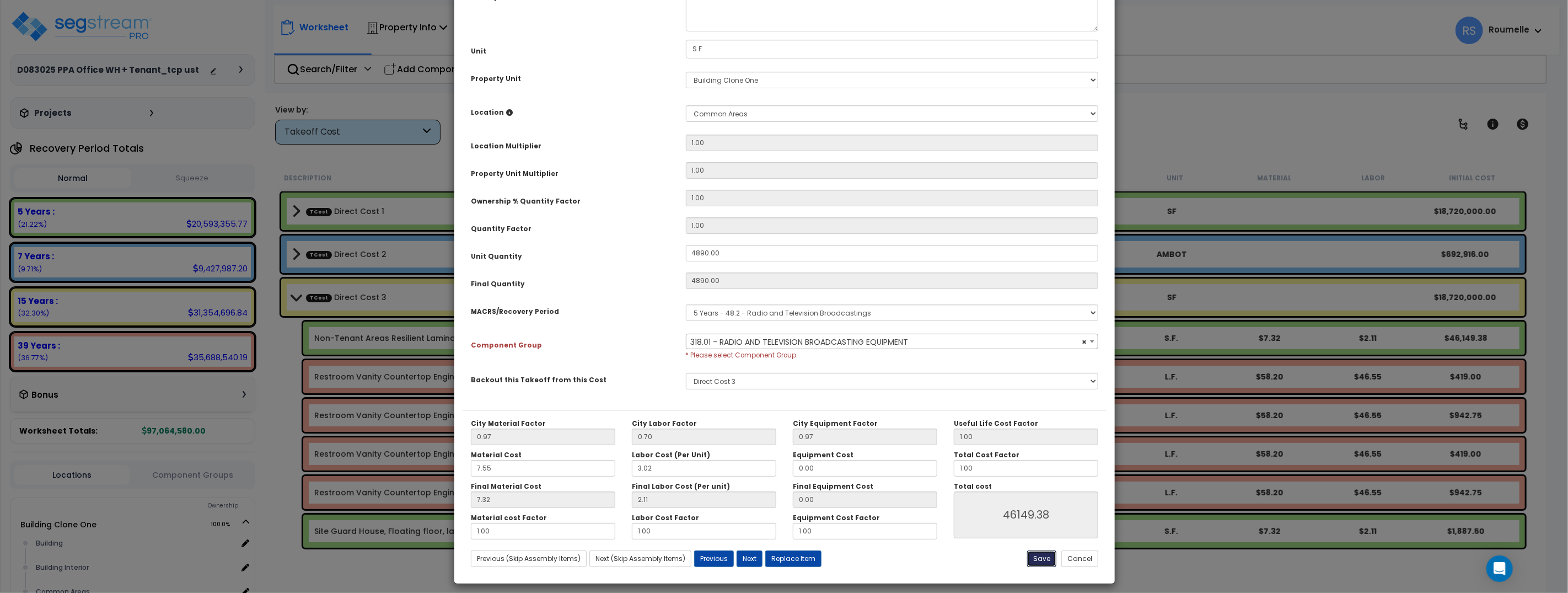
drag, startPoint x: 1043, startPoint y: 559, endPoint x: 898, endPoint y: 466, distance: 172.3
click at [1042, 559] on button "Save" at bounding box center [1041, 559] width 29 height 17
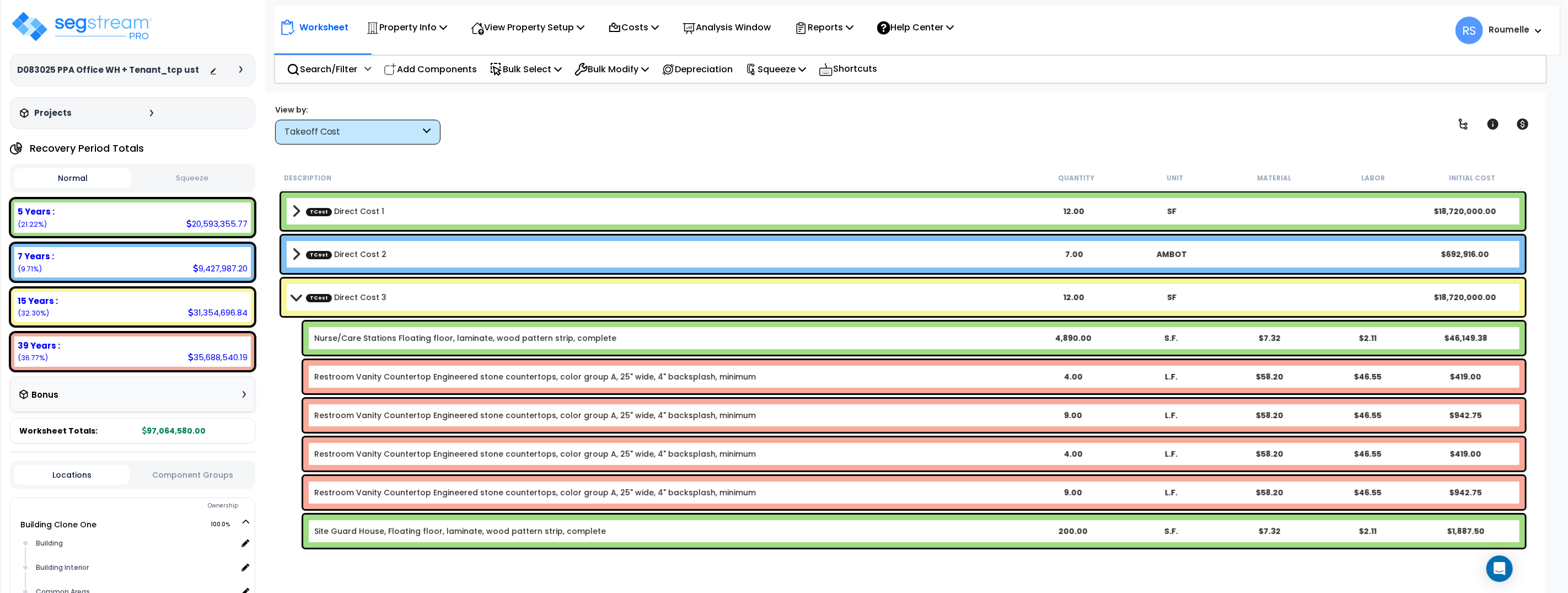
click at [601, 342] on link "Nurse/Care Stations Floating floor, laminate, wood pattern strip, complete" at bounding box center [464, 338] width 302 height 11
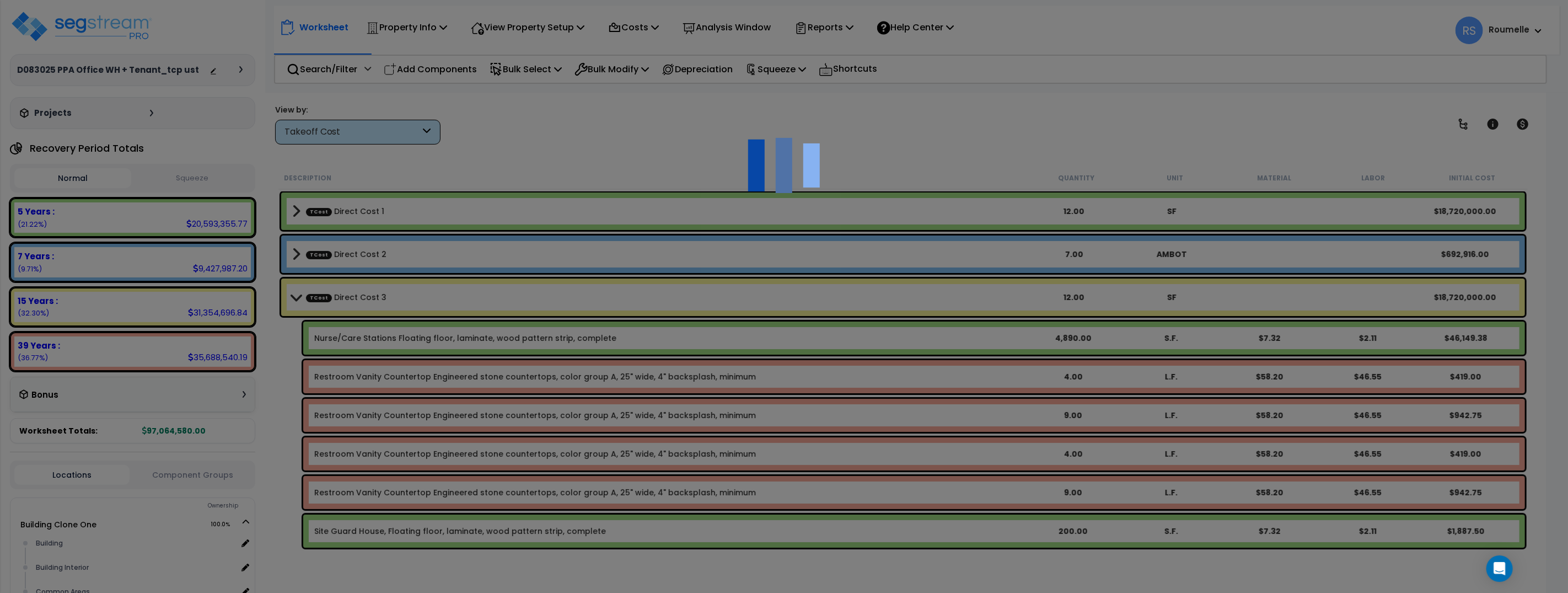
select select "68650"
select select "45415520"
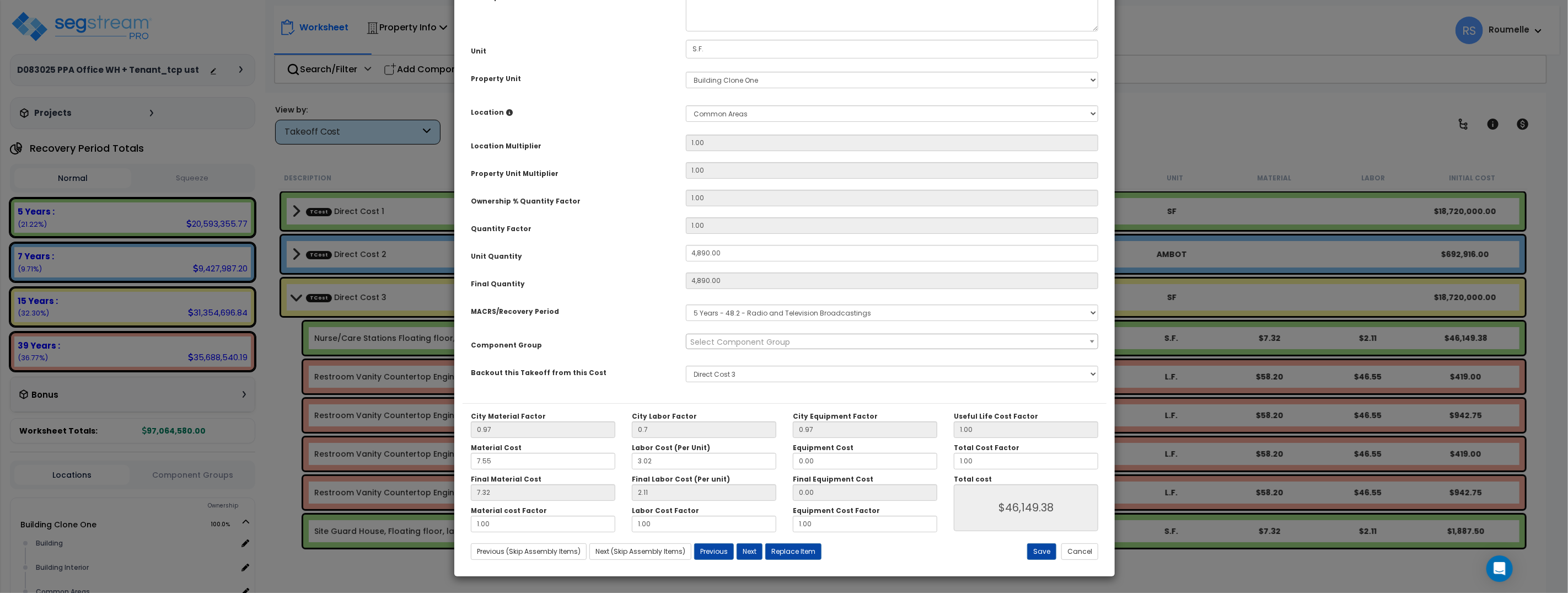
scroll to position [0, 0]
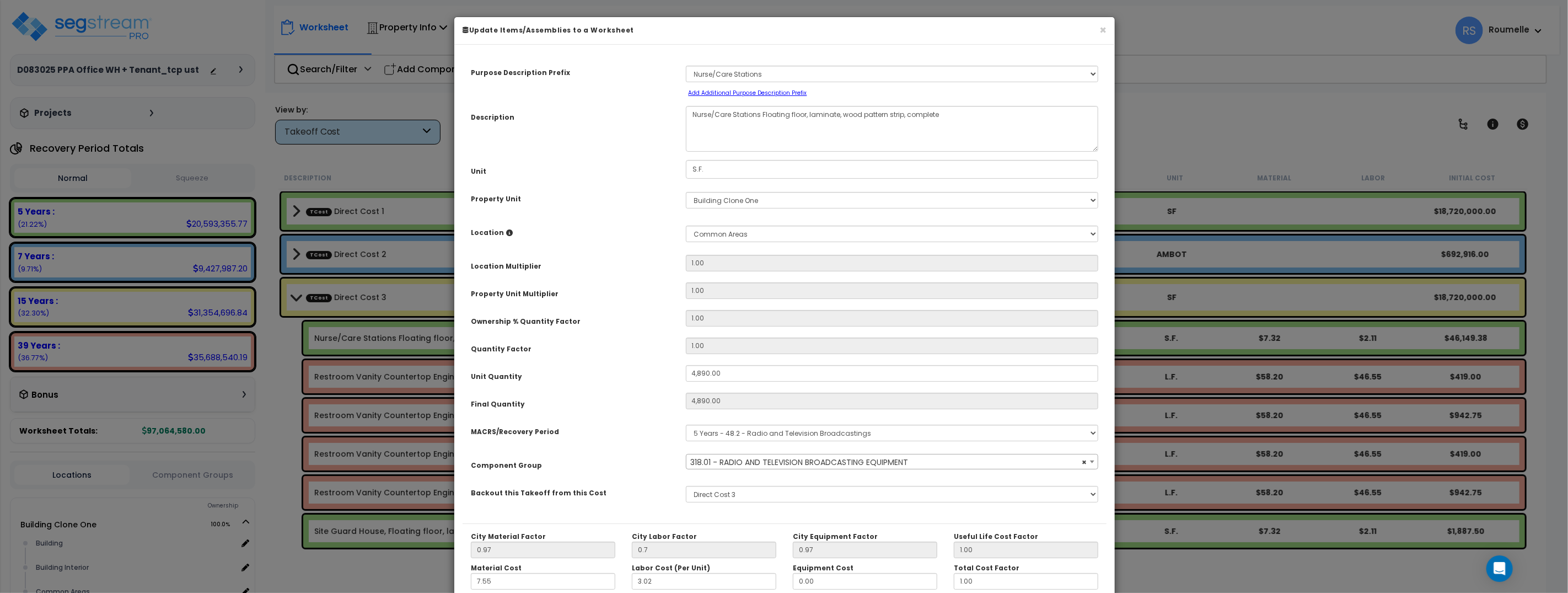
select select "68652"
click at [758, 91] on small "Add Additional Purpose Description Prefix" at bounding box center [748, 93] width 119 height 8
select select "Others"
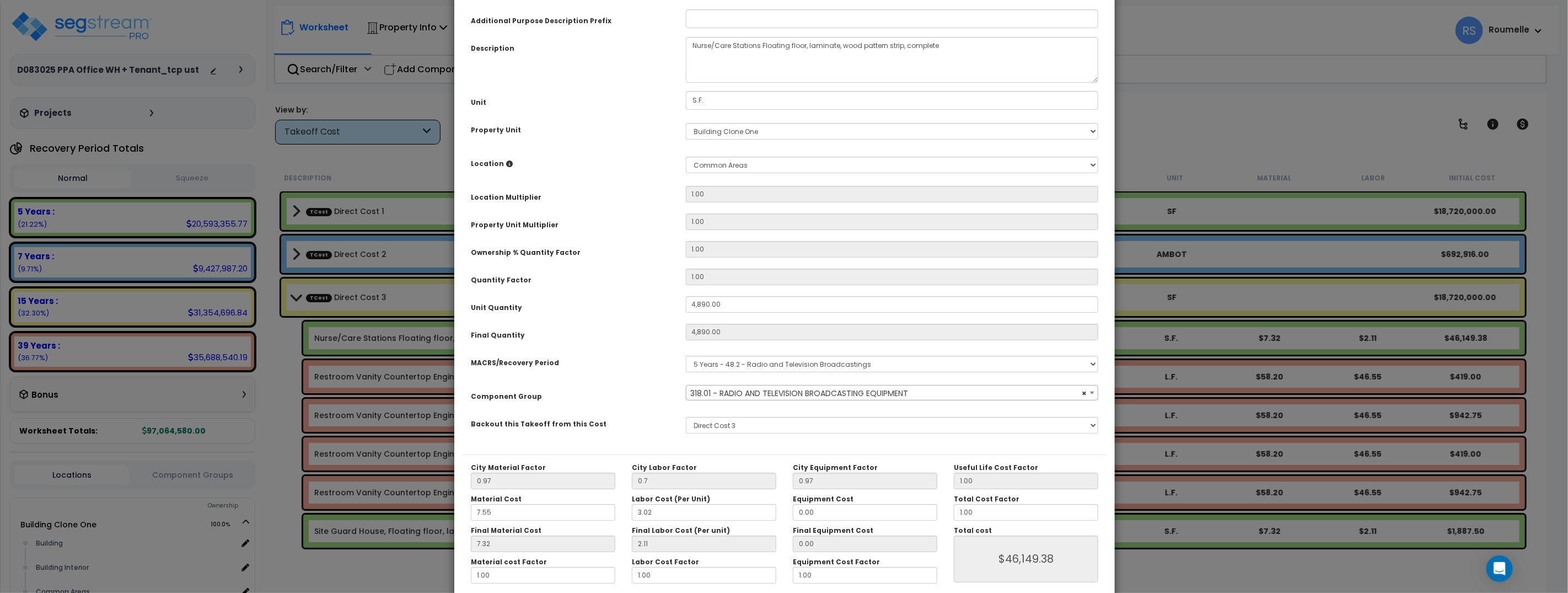
scroll to position [147, 0]
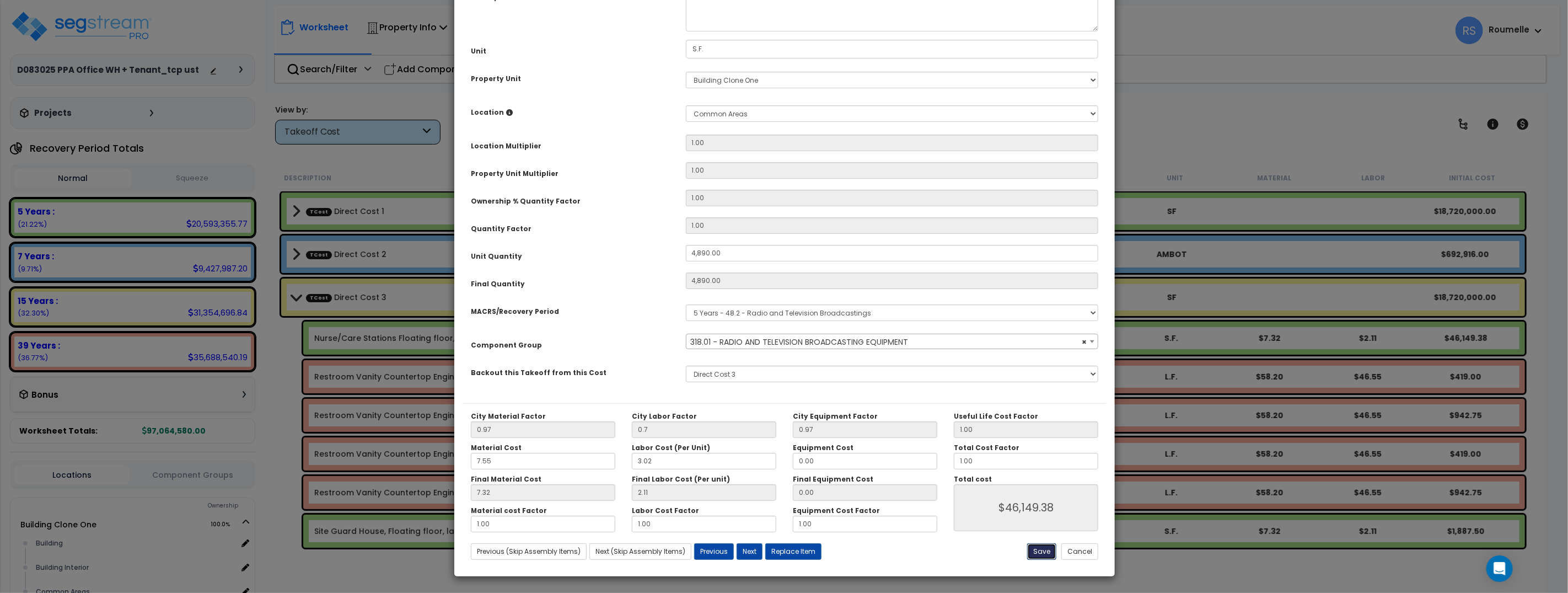
click at [1042, 549] on button "Save" at bounding box center [1041, 551] width 29 height 17
type input "4890.00"
type input "0.70"
type input "46149.38"
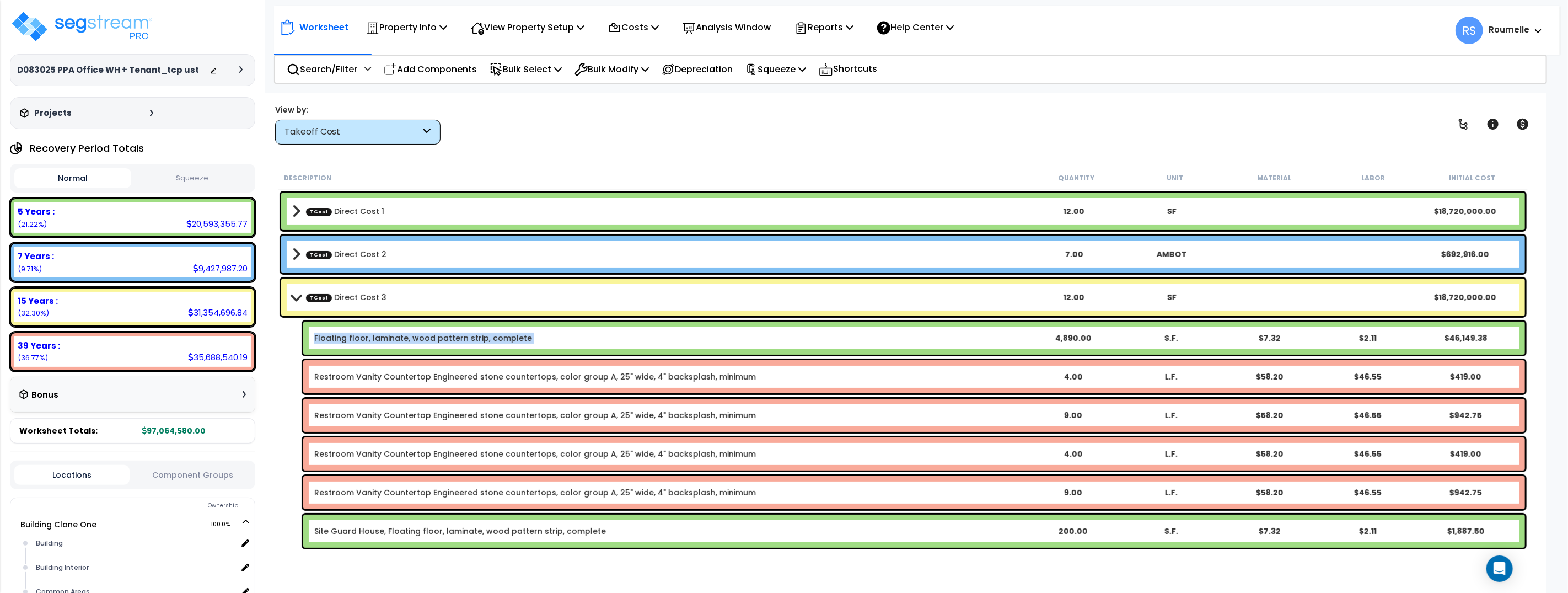
click at [533, 335] on b "Floating floor, laminate, wood pattern strip, complete" at bounding box center [668, 338] width 709 height 11
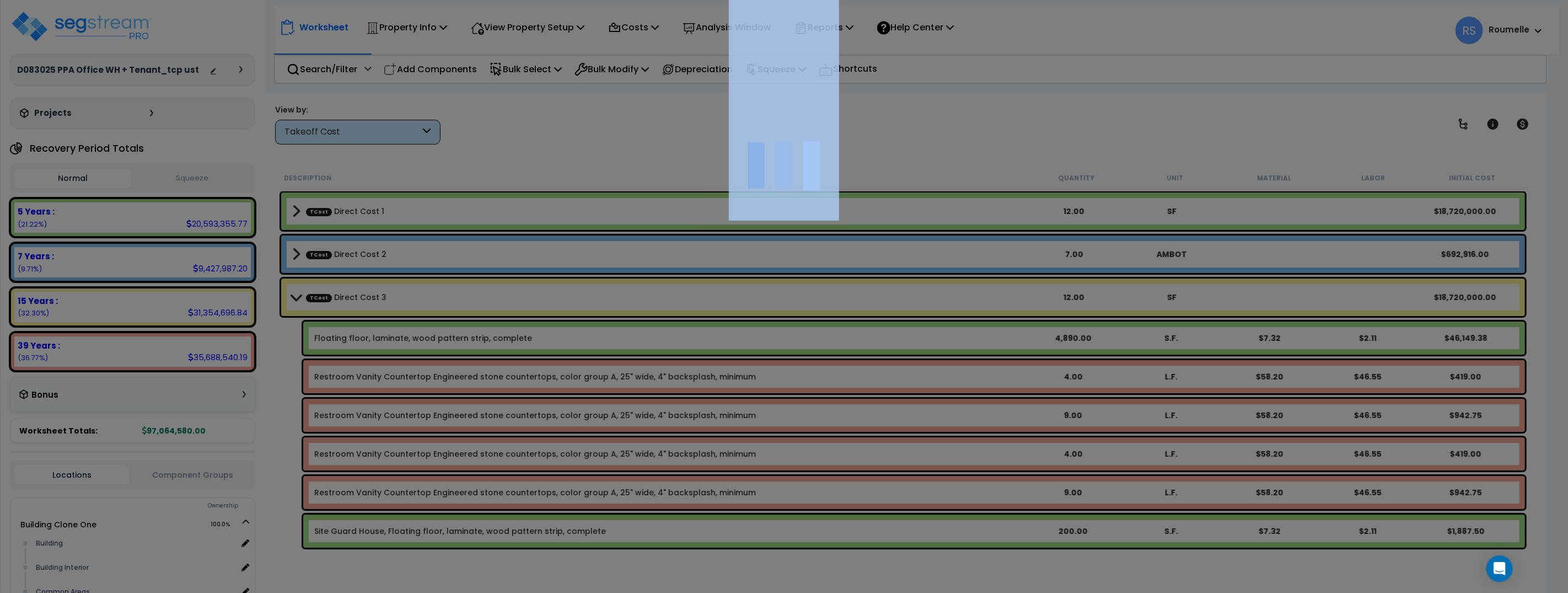
click at [533, 335] on div at bounding box center [784, 296] width 1568 height 593
select select "68650"
select select "45415520"
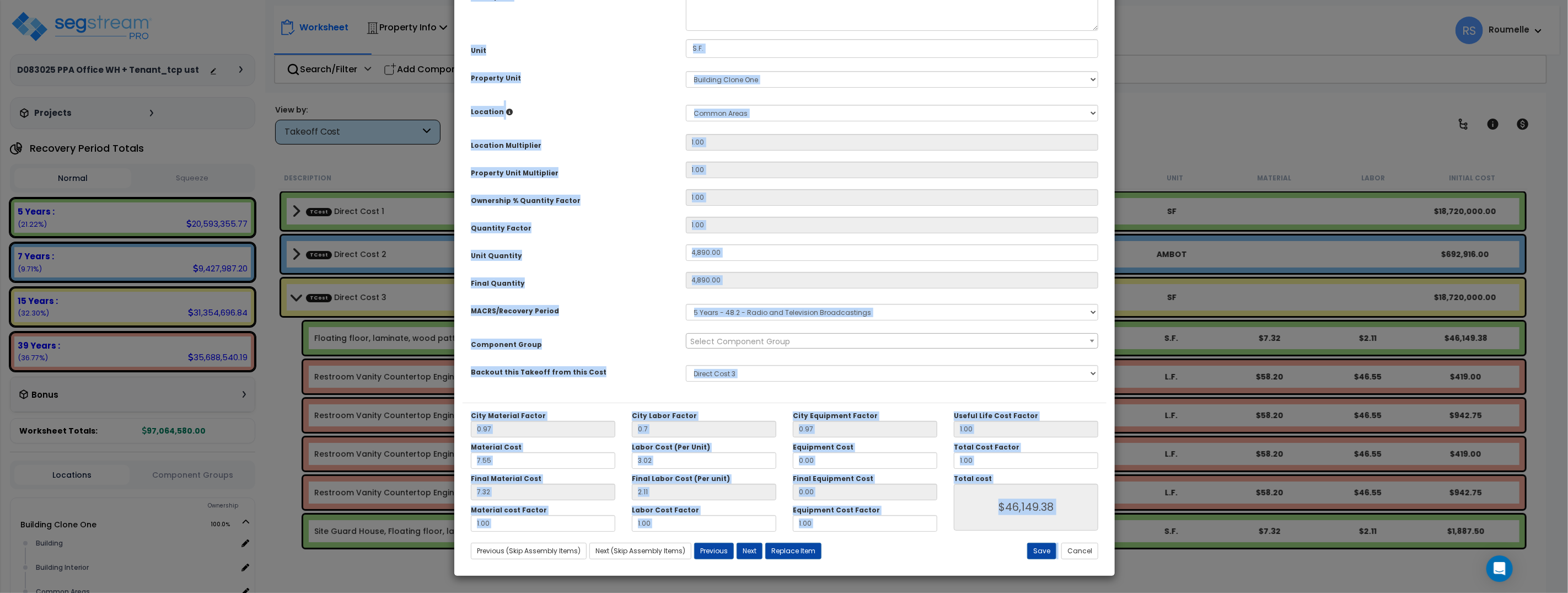
scroll to position [0, 0]
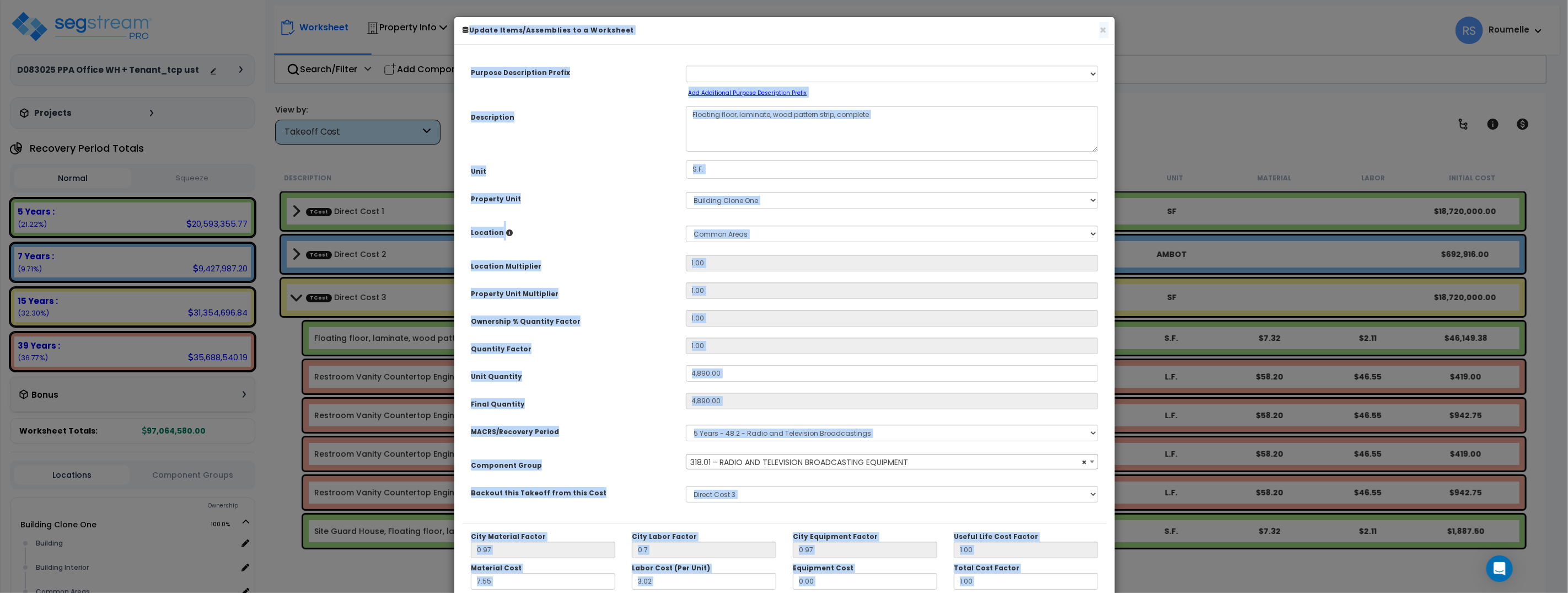
select select "68652"
click at [750, 75] on select "Select A New Purpose Descrip A/V System A/V System Equipment A/V System Equipme…" at bounding box center [892, 74] width 413 height 17
click at [862, 94] on div "Select A New Purpose Descrip A/V System A/V System Equipment A/V System Equipme…" at bounding box center [892, 79] width 429 height 36
click at [851, 95] on div "Select A New Purpose Descrip A/V System A/V System Equipment A/V System Equipme…" at bounding box center [892, 79] width 429 height 36
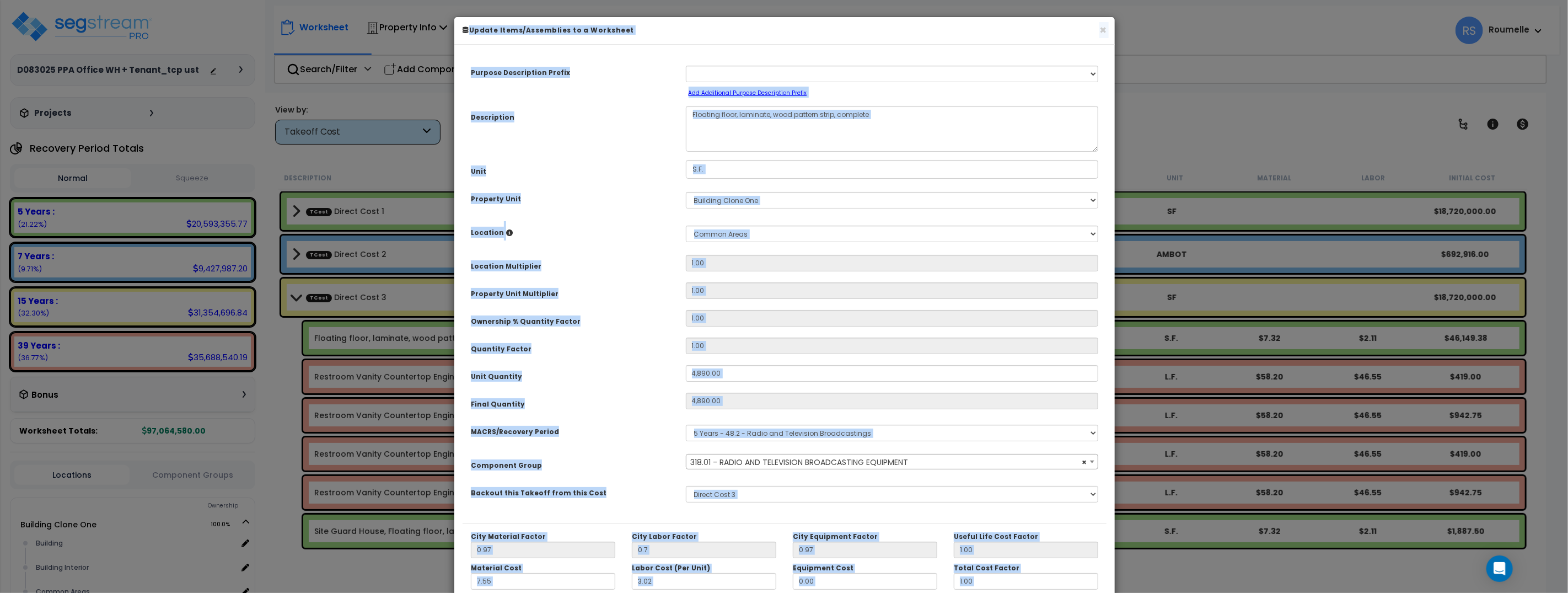
click at [851, 95] on div "Select A New Purpose Descrip A/V System A/V System Equipment A/V System Equipme…" at bounding box center [892, 79] width 429 height 36
drag, startPoint x: 650, startPoint y: 465, endPoint x: 735, endPoint y: 507, distance: 94.8
click at [650, 465] on div "Component Group" at bounding box center [570, 463] width 215 height 19
click at [781, 499] on select "None Direct Cost 1 Direct Cost 2 Direct Cost 3" at bounding box center [892, 494] width 413 height 17
click at [612, 129] on div "Description Floating floor, laminate, wood pattern strip, complete" at bounding box center [785, 128] width 644 height 46
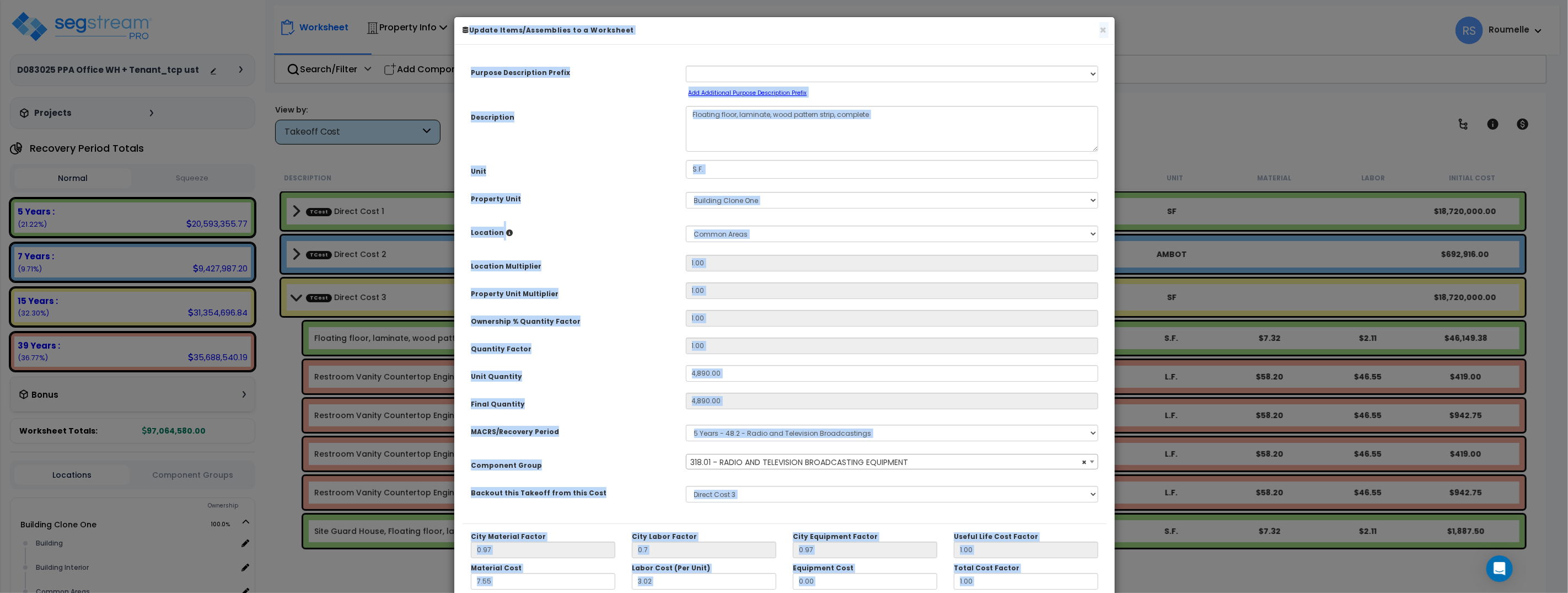
scroll to position [54, 0]
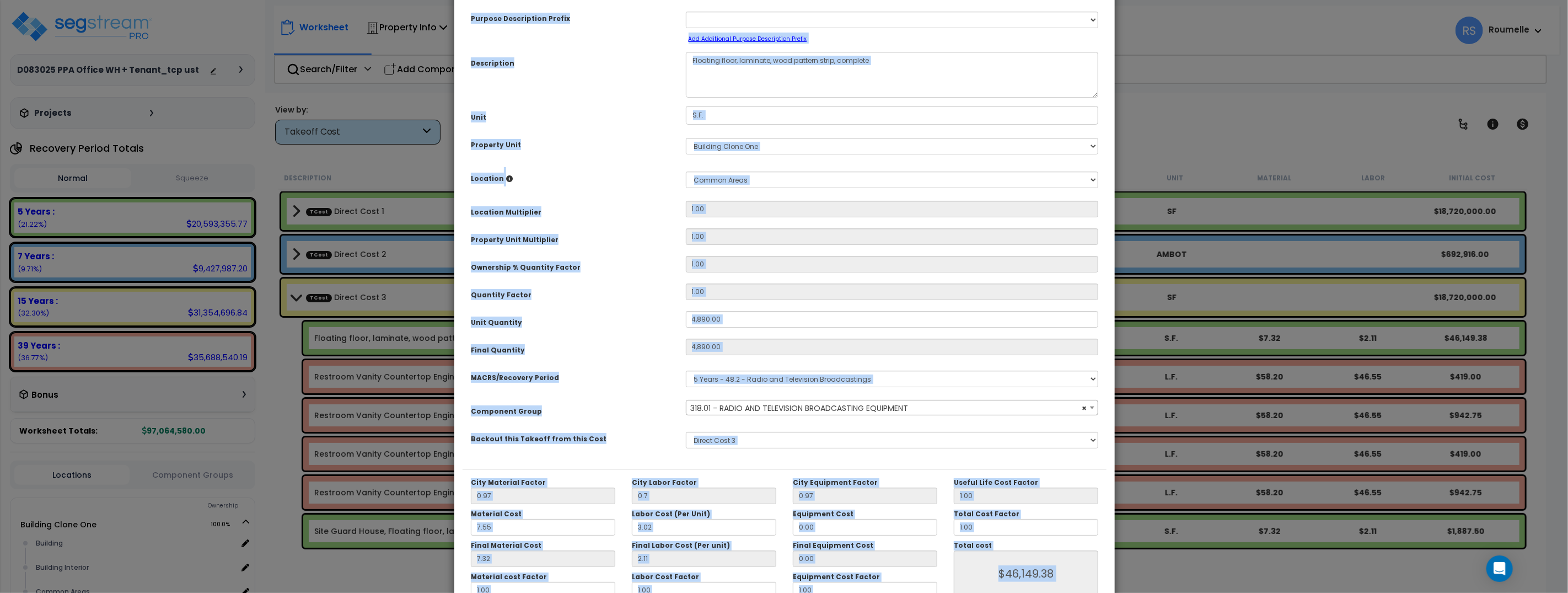
click at [650, 293] on div "Quantity Factor" at bounding box center [570, 293] width 215 height 19
click at [745, 435] on select "None Direct Cost 1 Direct Cost 2 Direct Cost 3" at bounding box center [892, 440] width 413 height 17
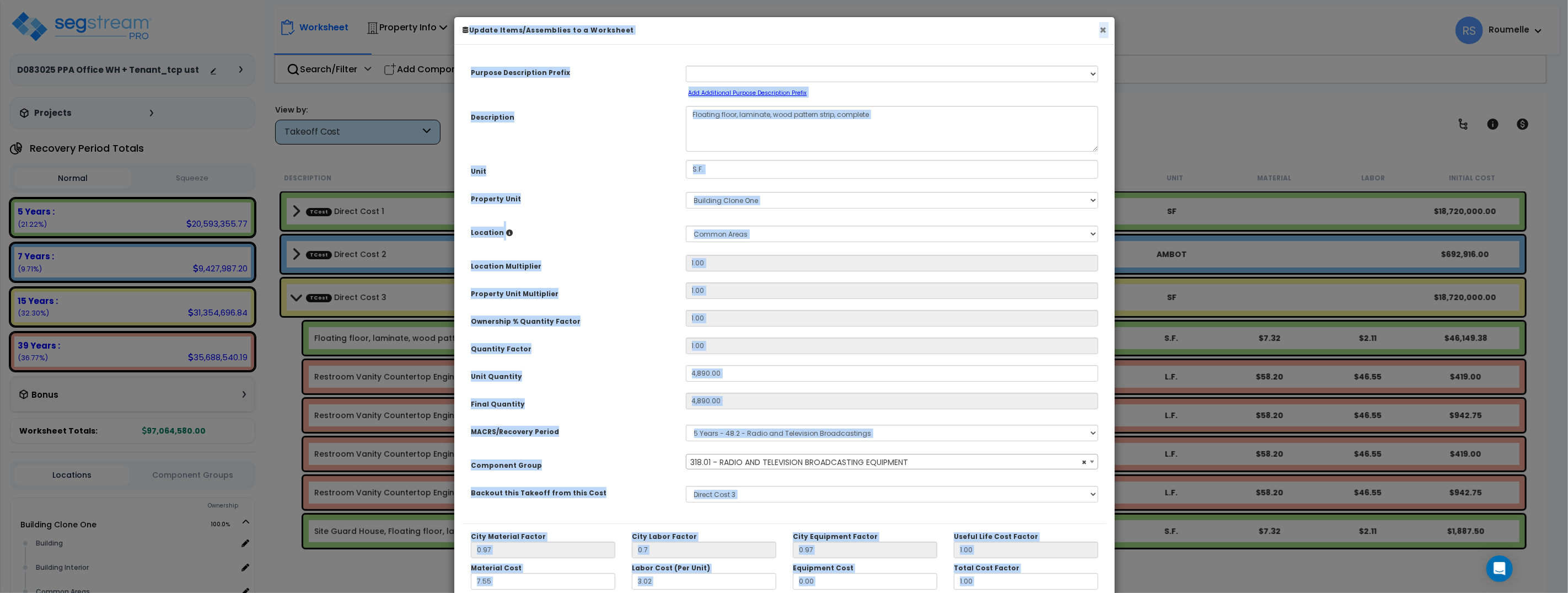
click at [1104, 30] on button "×" at bounding box center [1103, 30] width 7 height 11
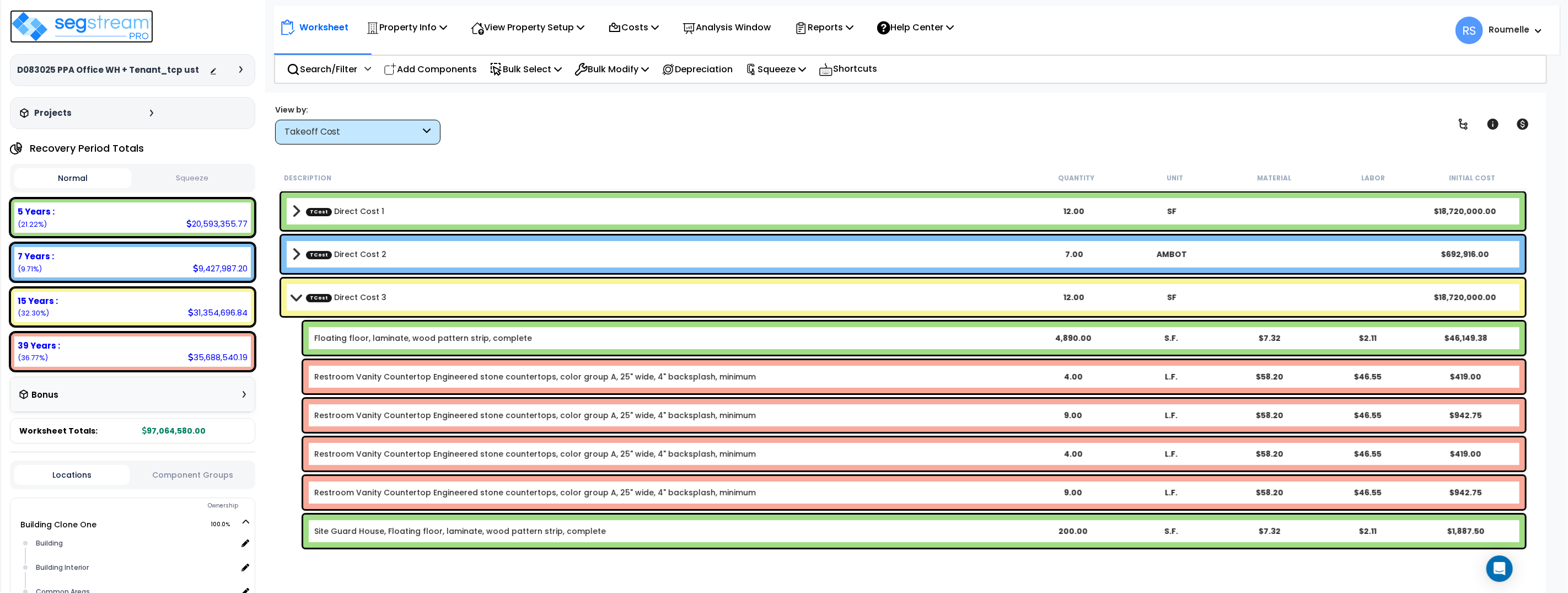
click at [127, 27] on img at bounding box center [81, 26] width 143 height 33
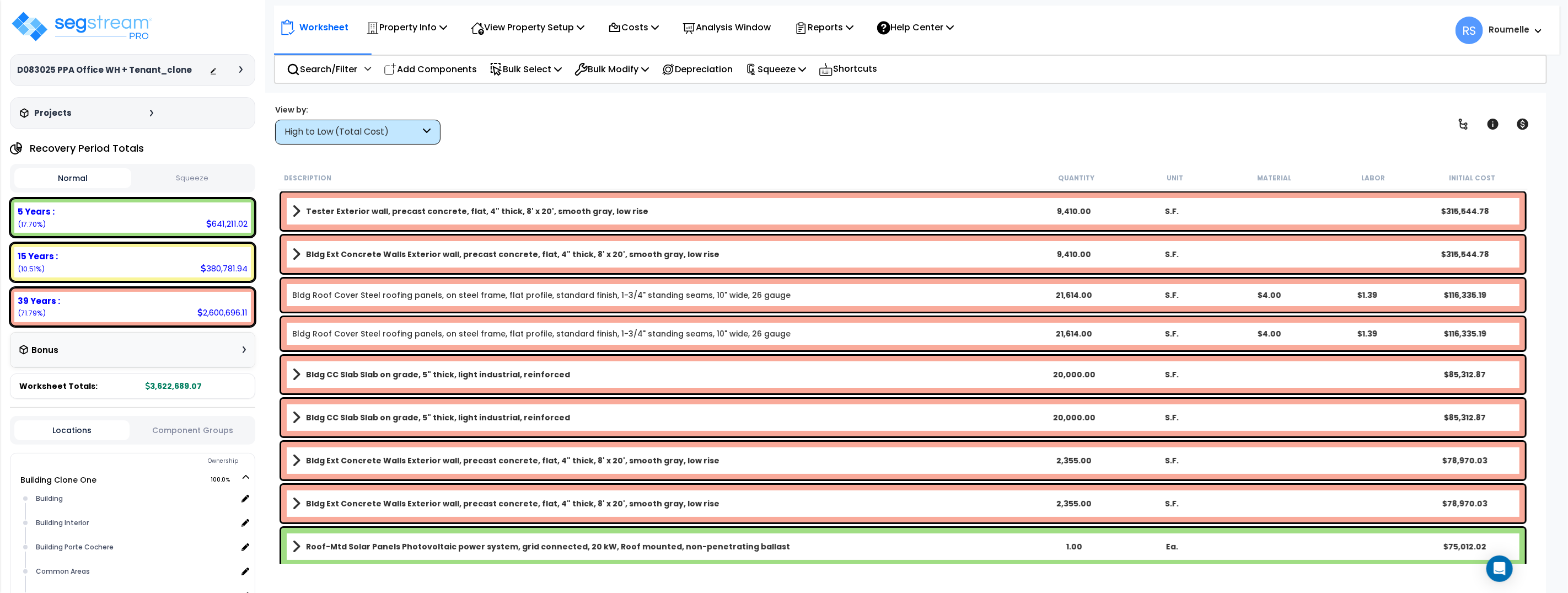
click at [605, 145] on div "Worksheet Property Info Property Setup Add Property Unit Template property Clon…" at bounding box center [903, 389] width 1285 height 593
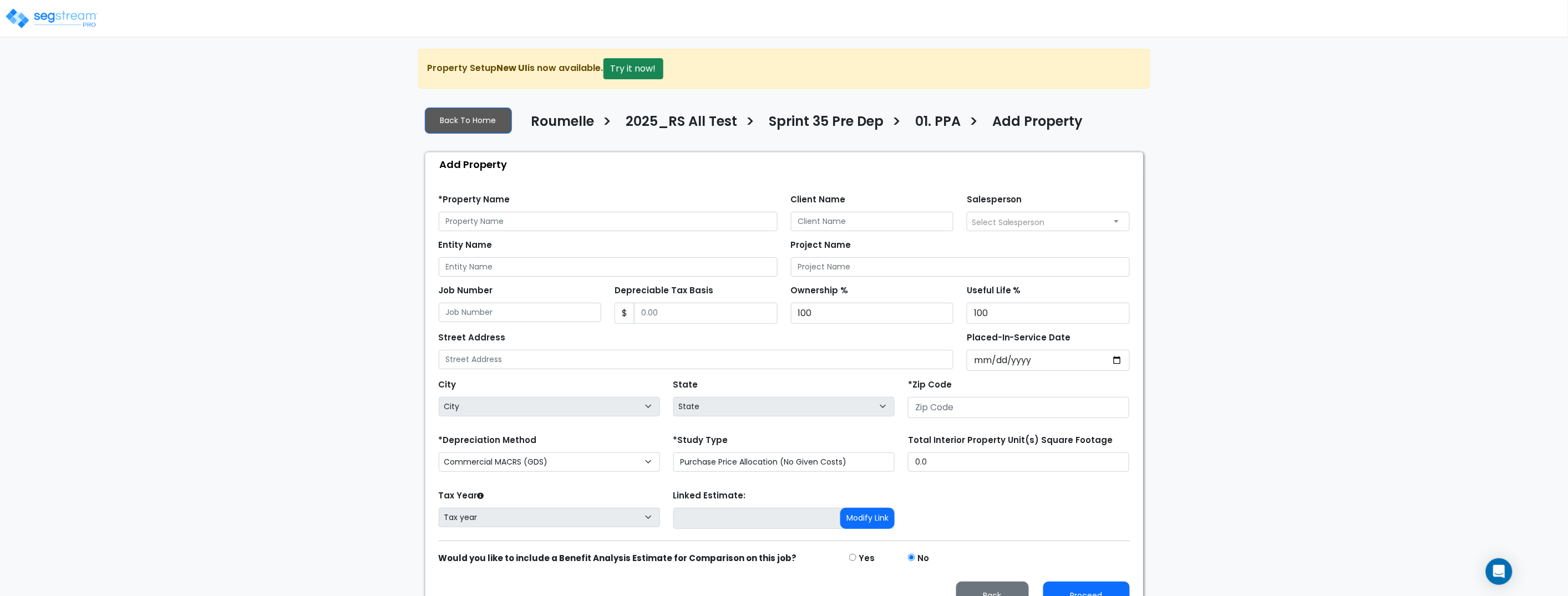
drag, startPoint x: 525, startPoint y: 209, endPoint x: 522, endPoint y: 220, distance: 11.4
click at [525, 210] on div "*Property Name" at bounding box center [608, 211] width 339 height 40
click at [522, 220] on input "text" at bounding box center [608, 221] width 339 height 19
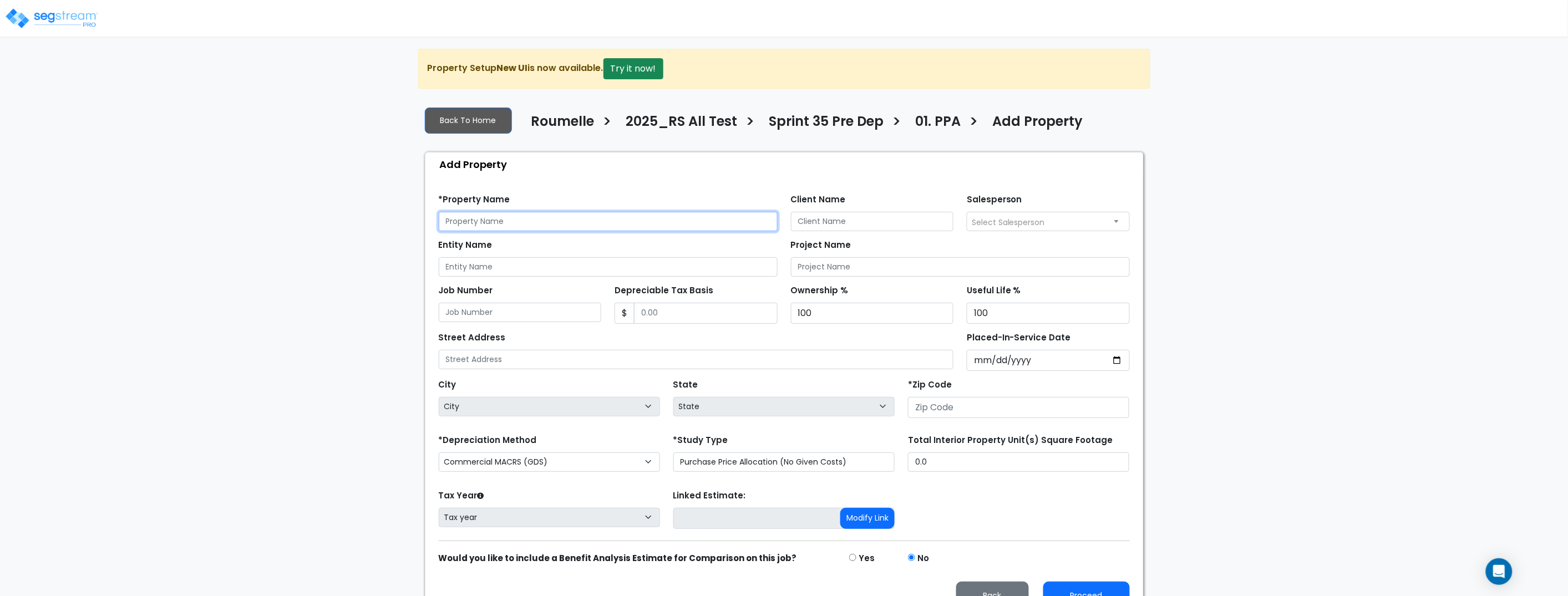
click at [522, 220] on input "text" at bounding box center [608, 221] width 339 height 19
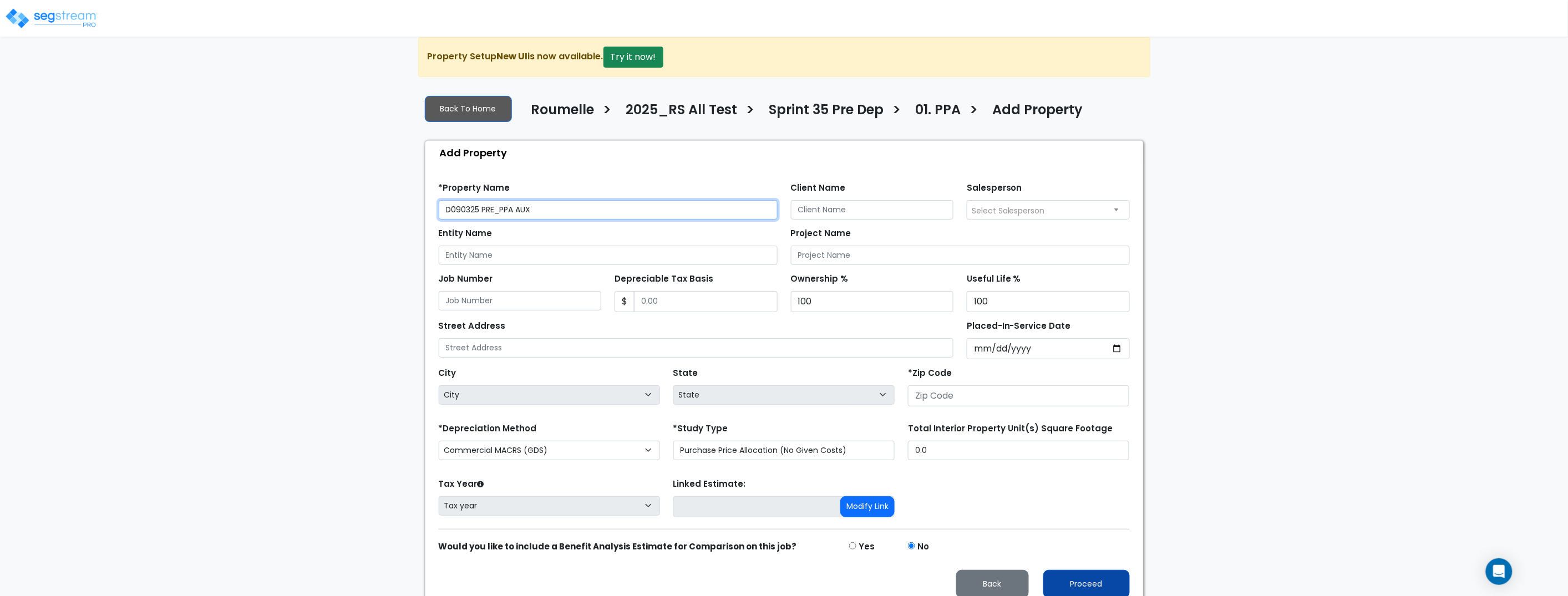
type input "D090325 PRE_PPA AUX"
click at [1086, 581] on button "Proceed" at bounding box center [1086, 584] width 86 height 28
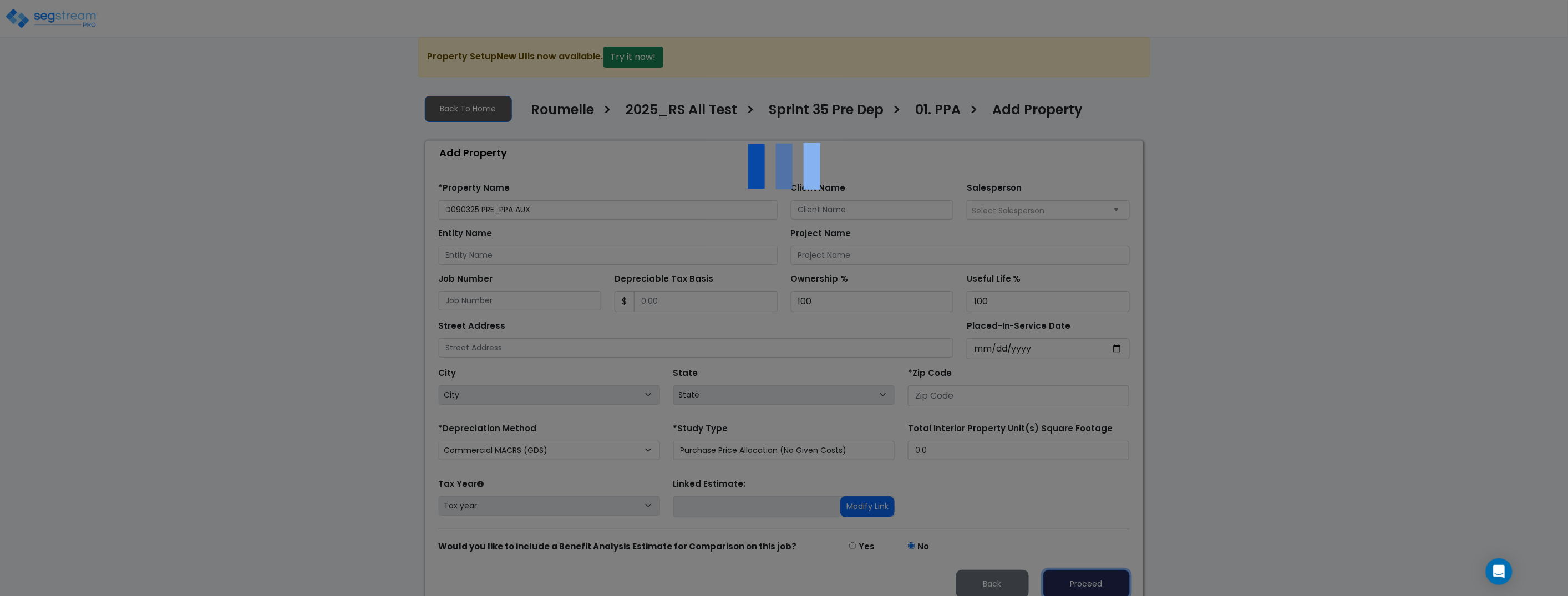
scroll to position [13, 0]
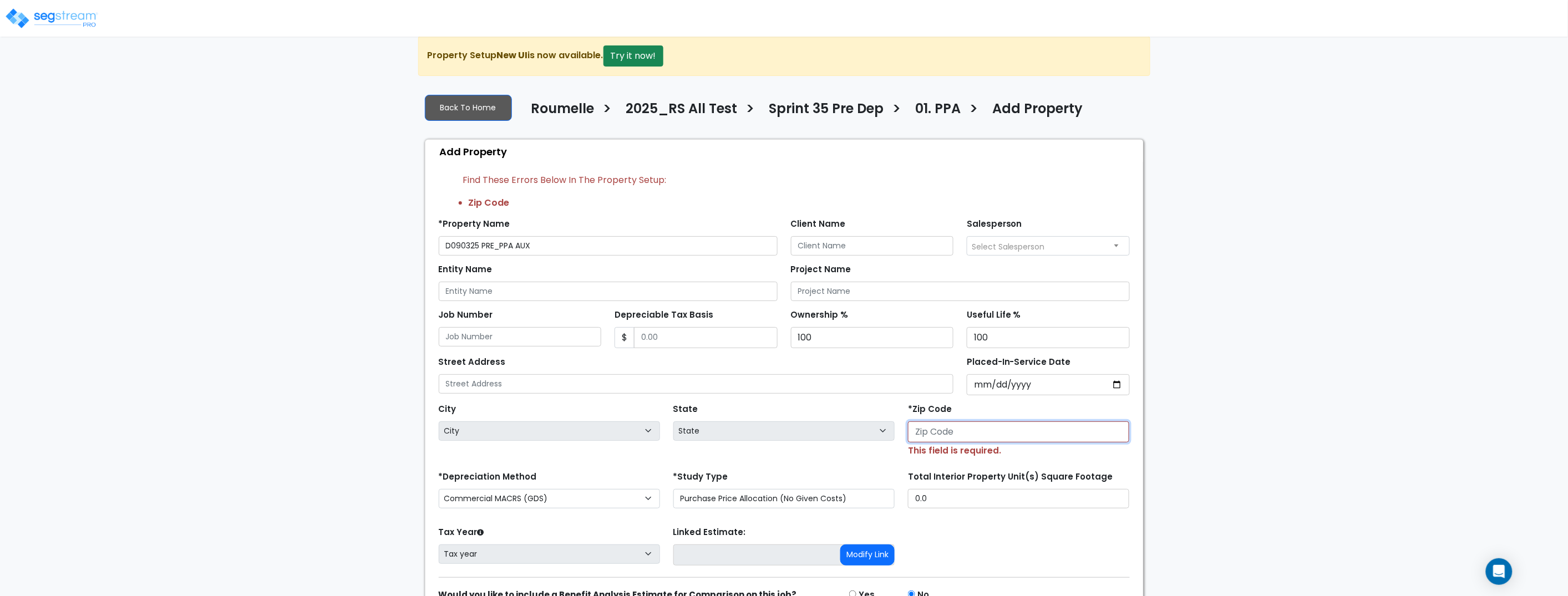
click at [967, 436] on input "number" at bounding box center [1018, 432] width 222 height 21
type input "33109"
select select "FL"
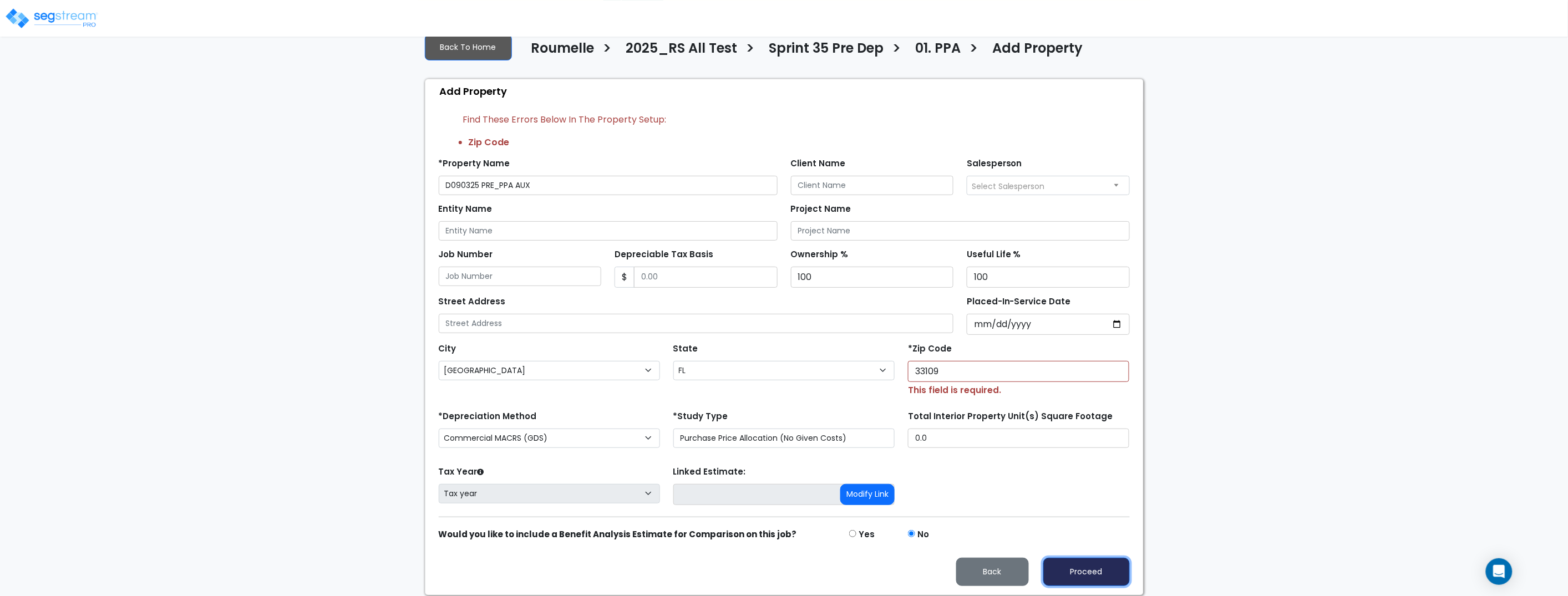
click at [1088, 565] on button "Proceed" at bounding box center [1086, 571] width 86 height 28
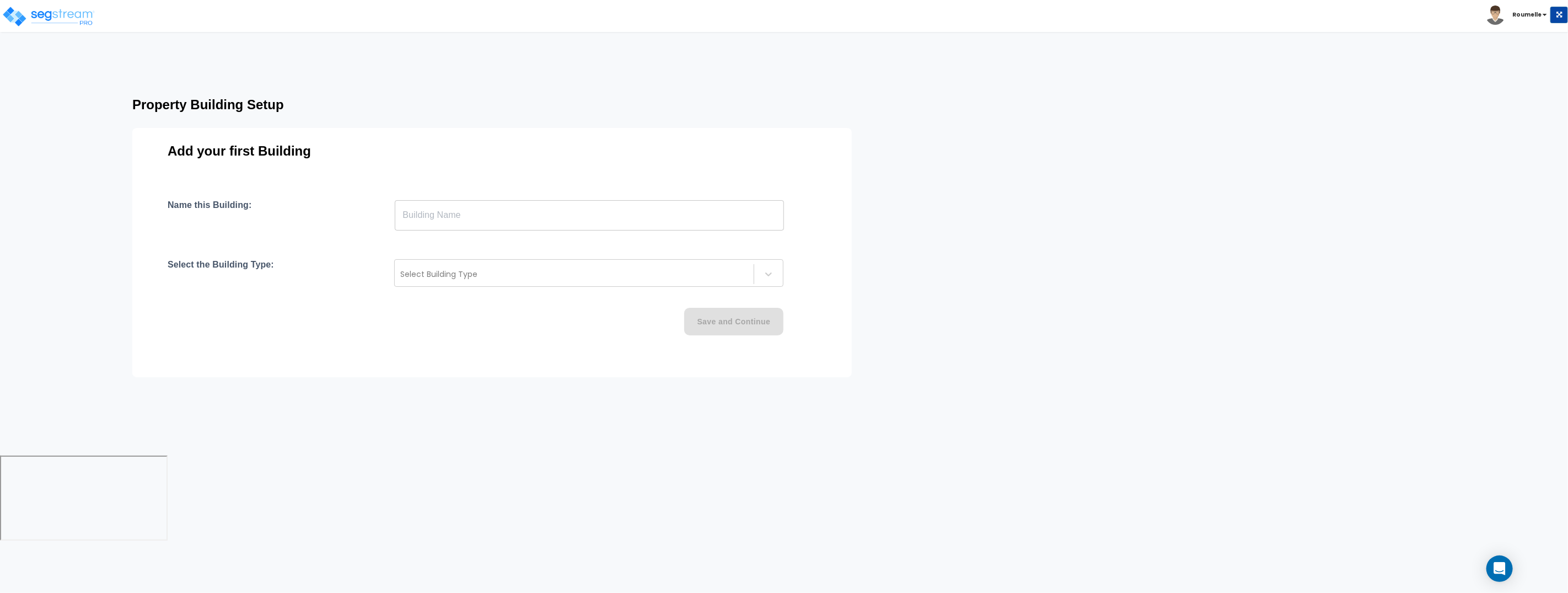
click at [529, 220] on input "text" at bounding box center [589, 215] width 389 height 31
click at [533, 275] on div at bounding box center [574, 274] width 348 height 14
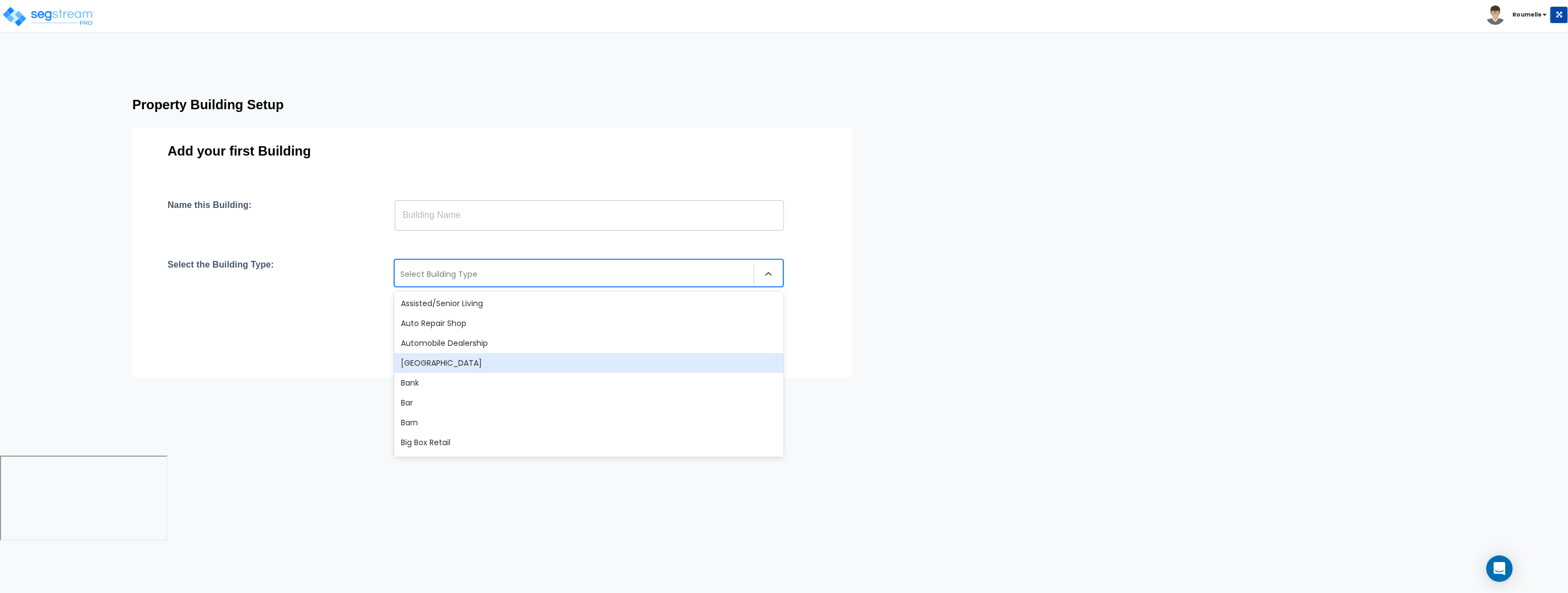
click at [537, 371] on div "[GEOGRAPHIC_DATA]" at bounding box center [589, 363] width 389 height 20
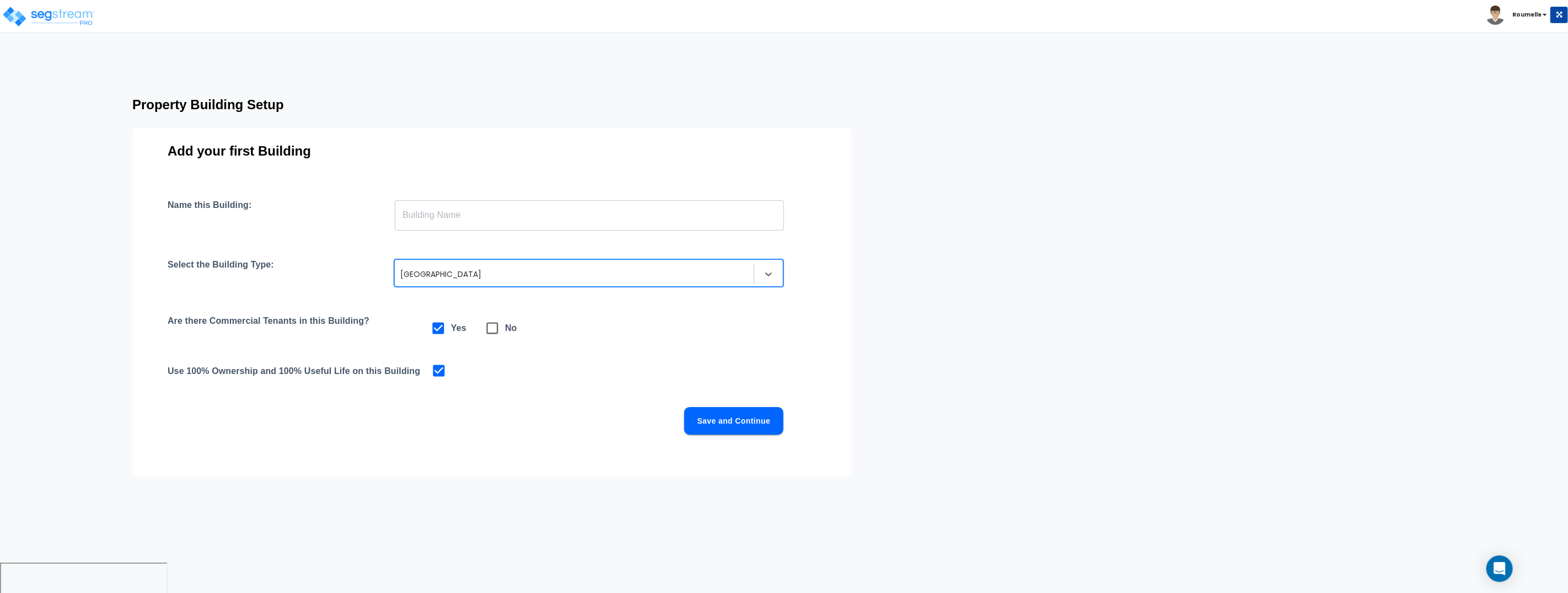
click at [479, 224] on input "text" at bounding box center [589, 215] width 389 height 31
click at [487, 220] on input "text" at bounding box center [589, 215] width 389 height 31
type input "AUX"
drag, startPoint x: 740, startPoint y: 418, endPoint x: 1287, endPoint y: 371, distance: 549.0
click at [740, 418] on button "Save and Continue" at bounding box center [734, 421] width 99 height 27
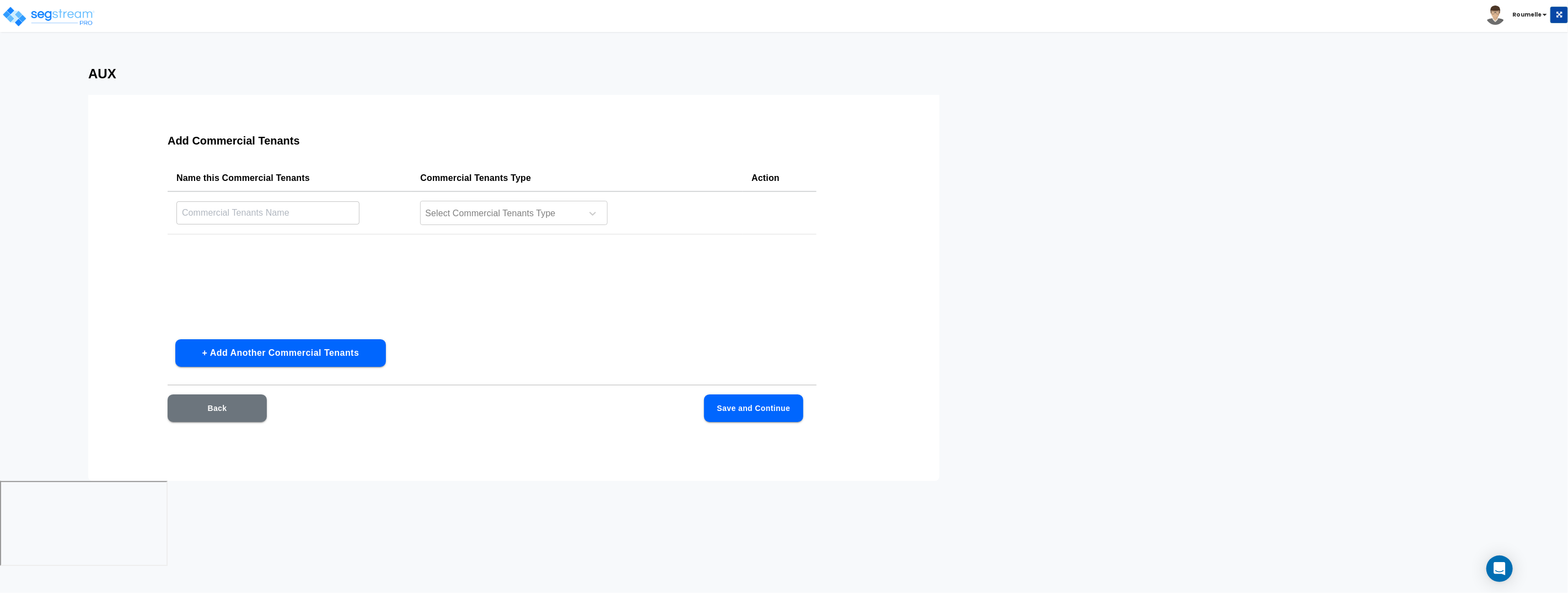
drag, startPoint x: 332, startPoint y: 212, endPoint x: 406, endPoint y: 212, distance: 74.0
click at [333, 212] on input "text" at bounding box center [267, 213] width 183 height 24
click at [468, 212] on div at bounding box center [499, 213] width 151 height 15
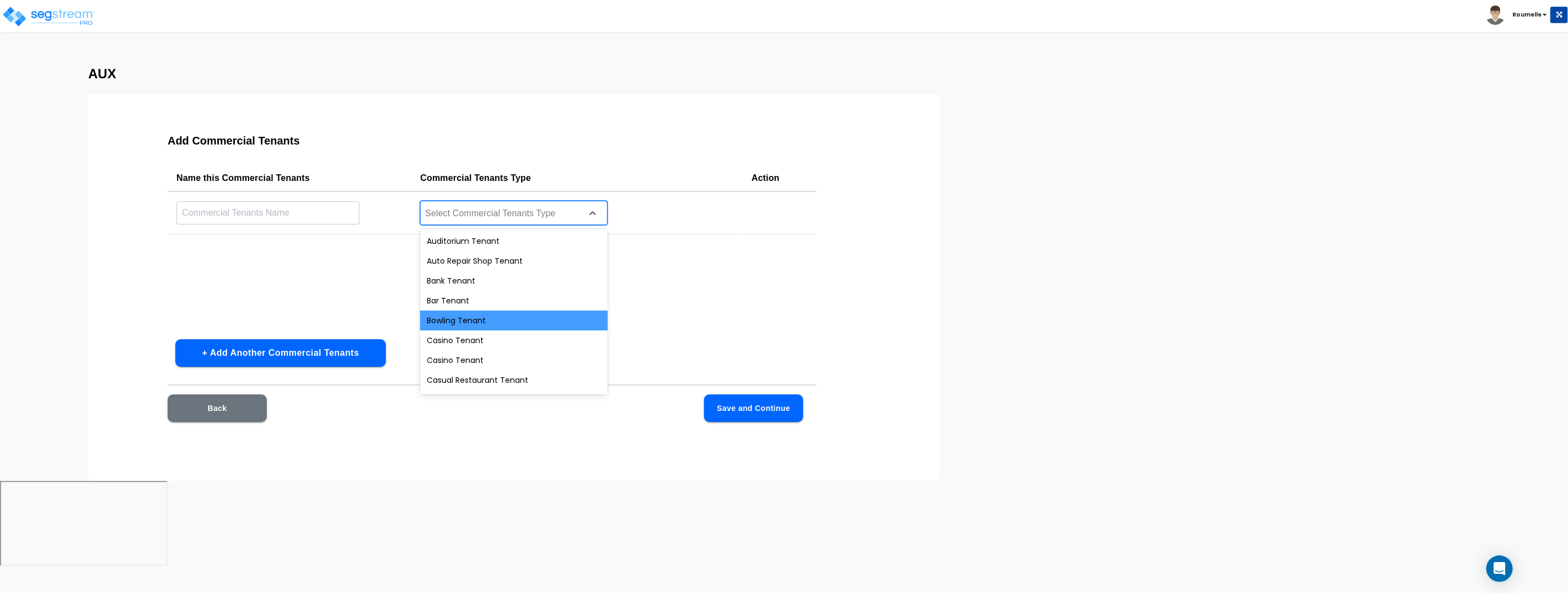
drag, startPoint x: 478, startPoint y: 317, endPoint x: 344, endPoint y: 257, distance: 146.8
click at [478, 317] on div "Bowling Tenant" at bounding box center [514, 321] width 187 height 20
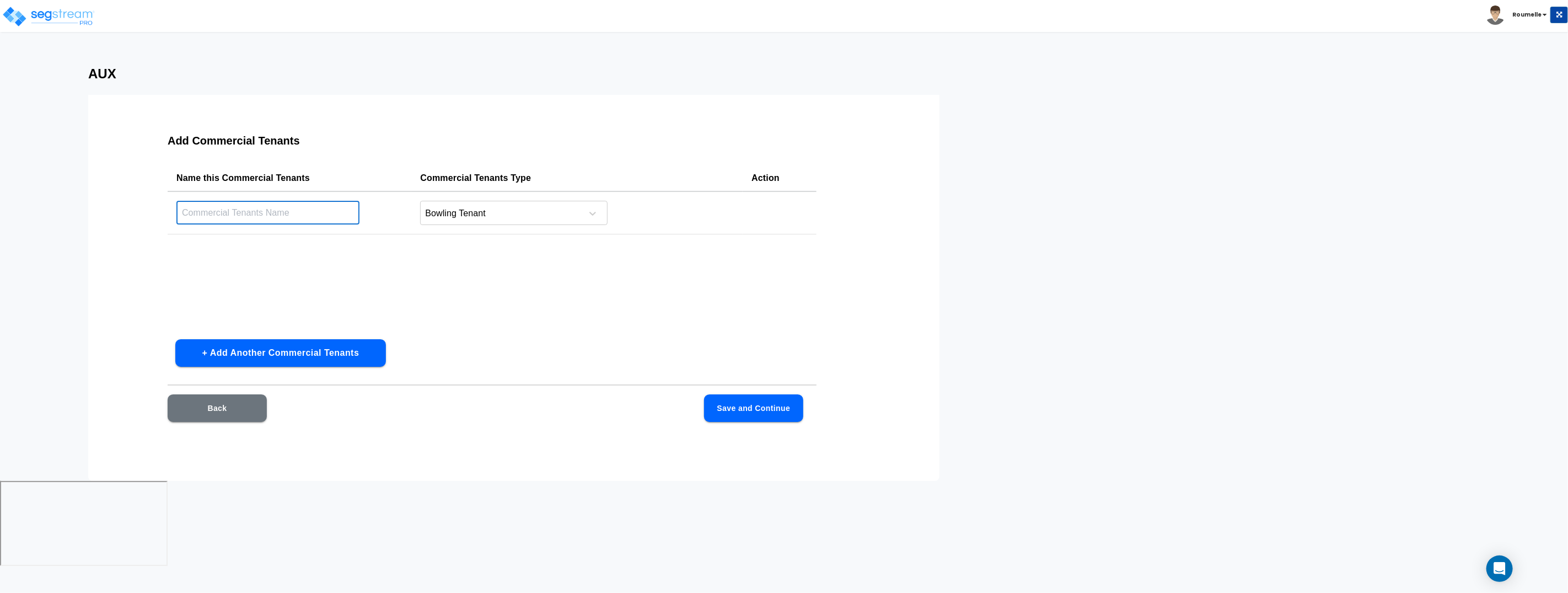
click at [282, 215] on input "text" at bounding box center [267, 213] width 183 height 24
type input "BOWLING Tenant"
click button "Save and Continue" at bounding box center [754, 408] width 99 height 27
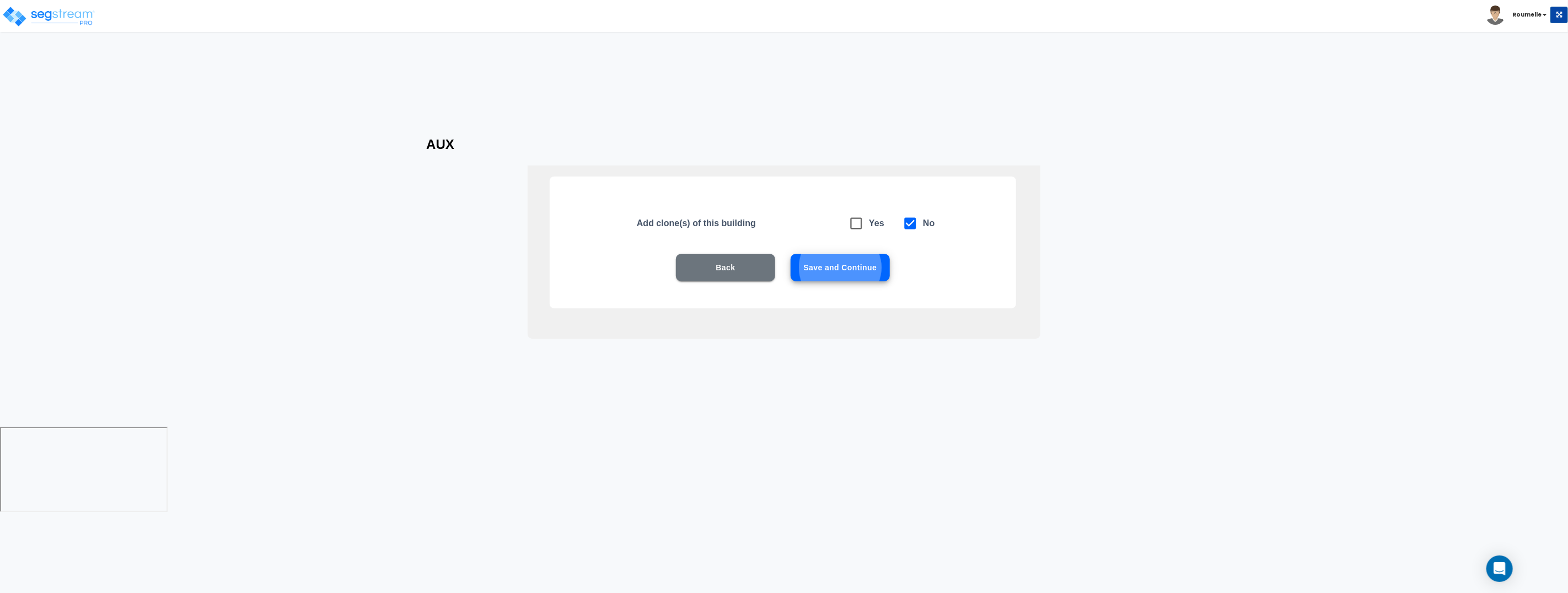
click button "Save and Continue" at bounding box center [840, 268] width 99 height 27
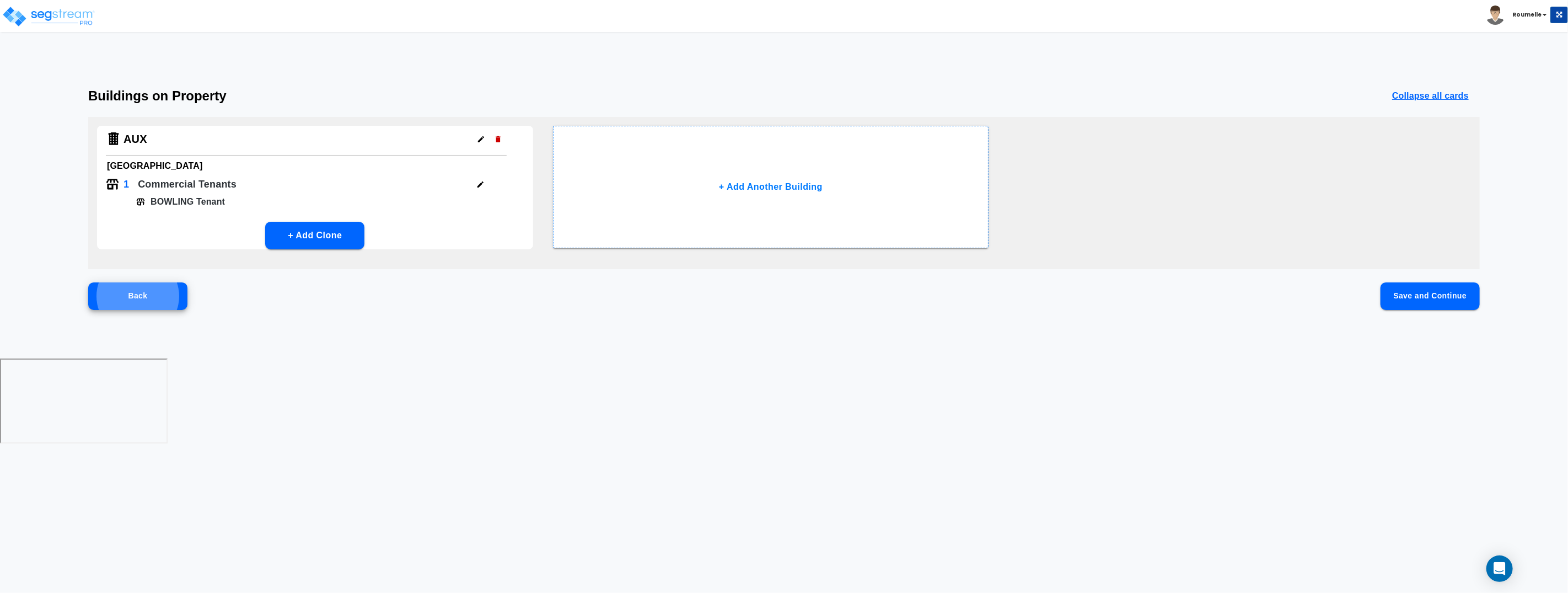
click at [1417, 299] on button "Save and Continue" at bounding box center [1430, 296] width 99 height 27
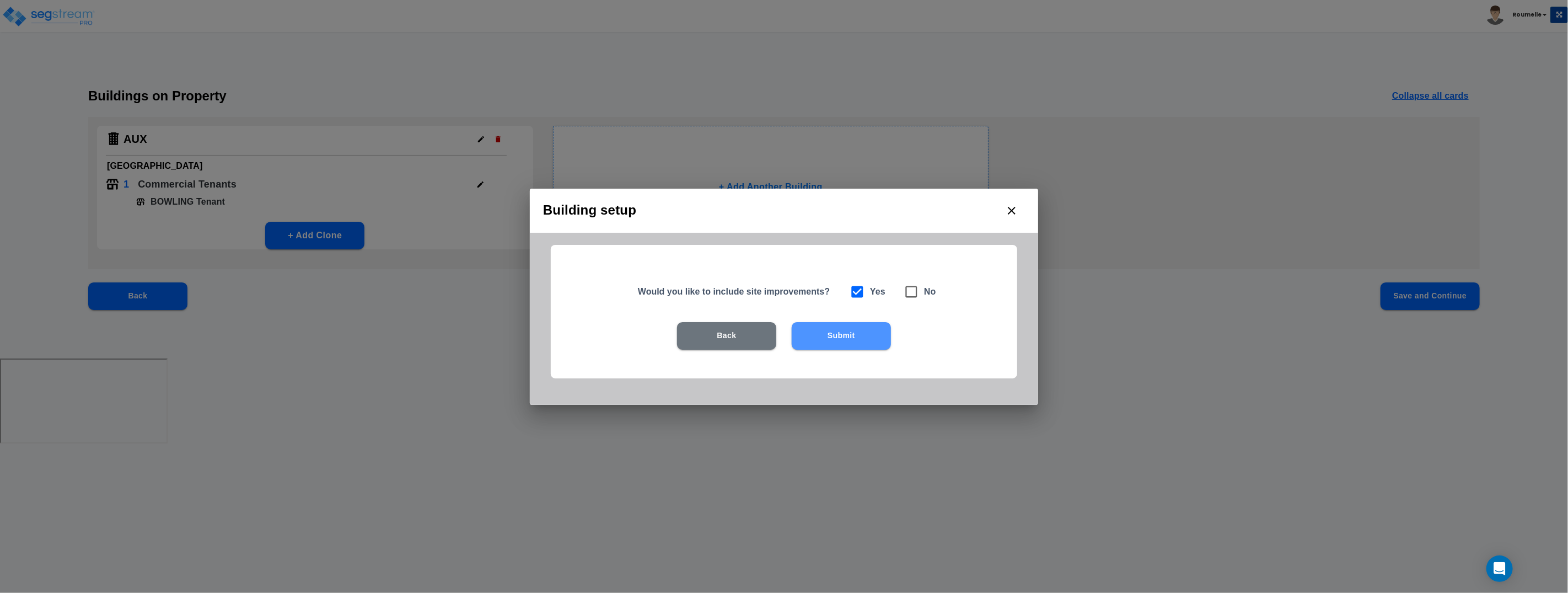
click at [854, 333] on button "Submit" at bounding box center [841, 336] width 99 height 27
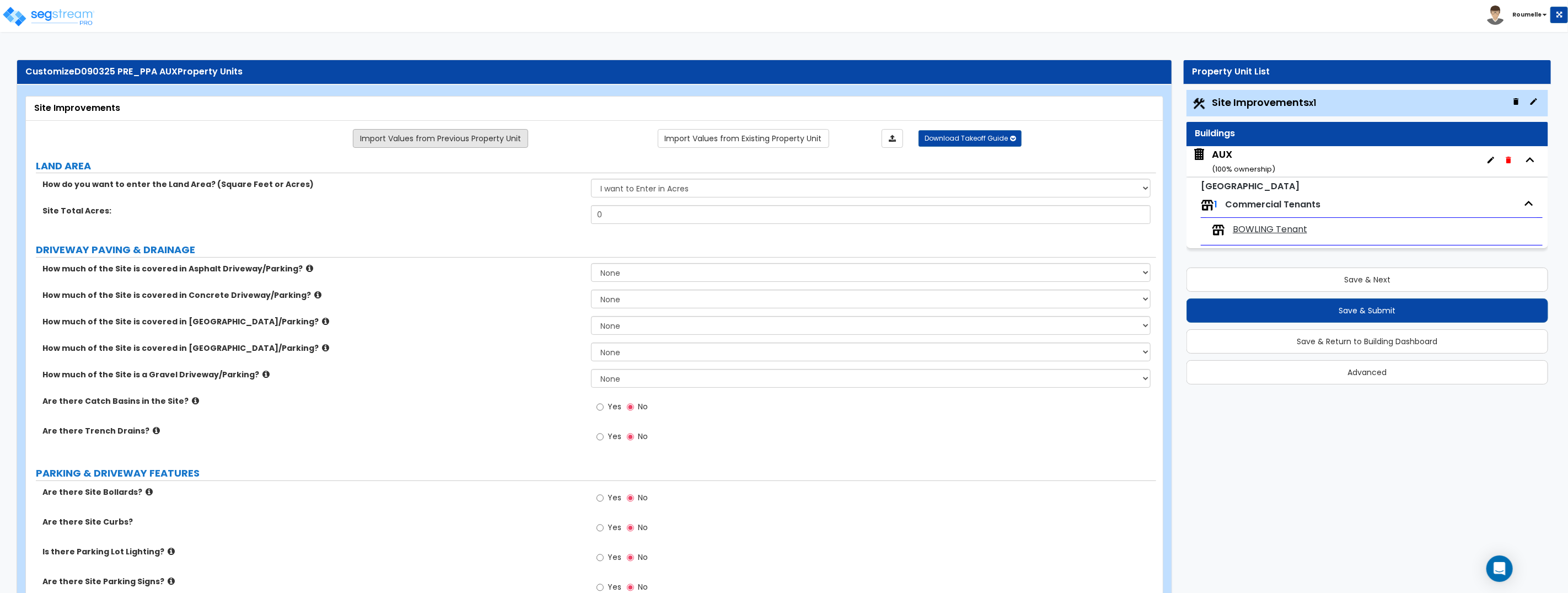
click at [479, 134] on link "Import Values from Previous Property Unit" at bounding box center [440, 138] width 175 height 18
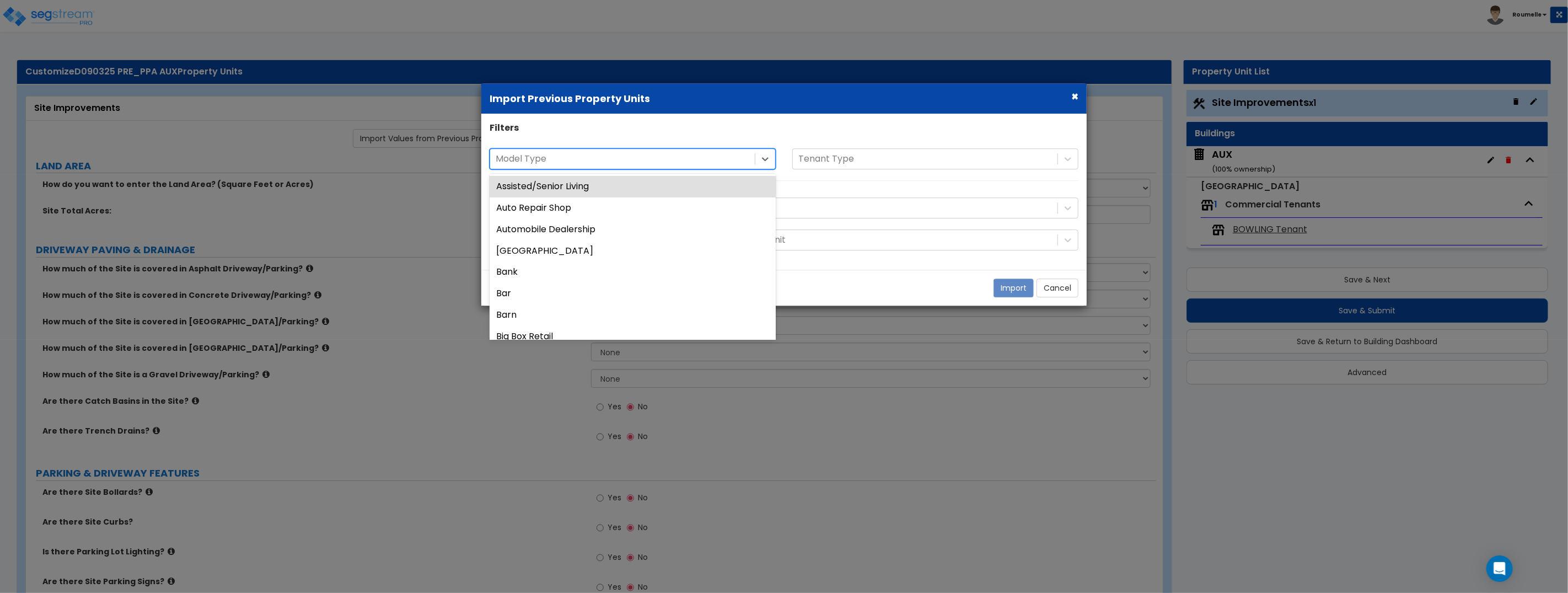
click at [669, 155] on div at bounding box center [622, 159] width 254 height 15
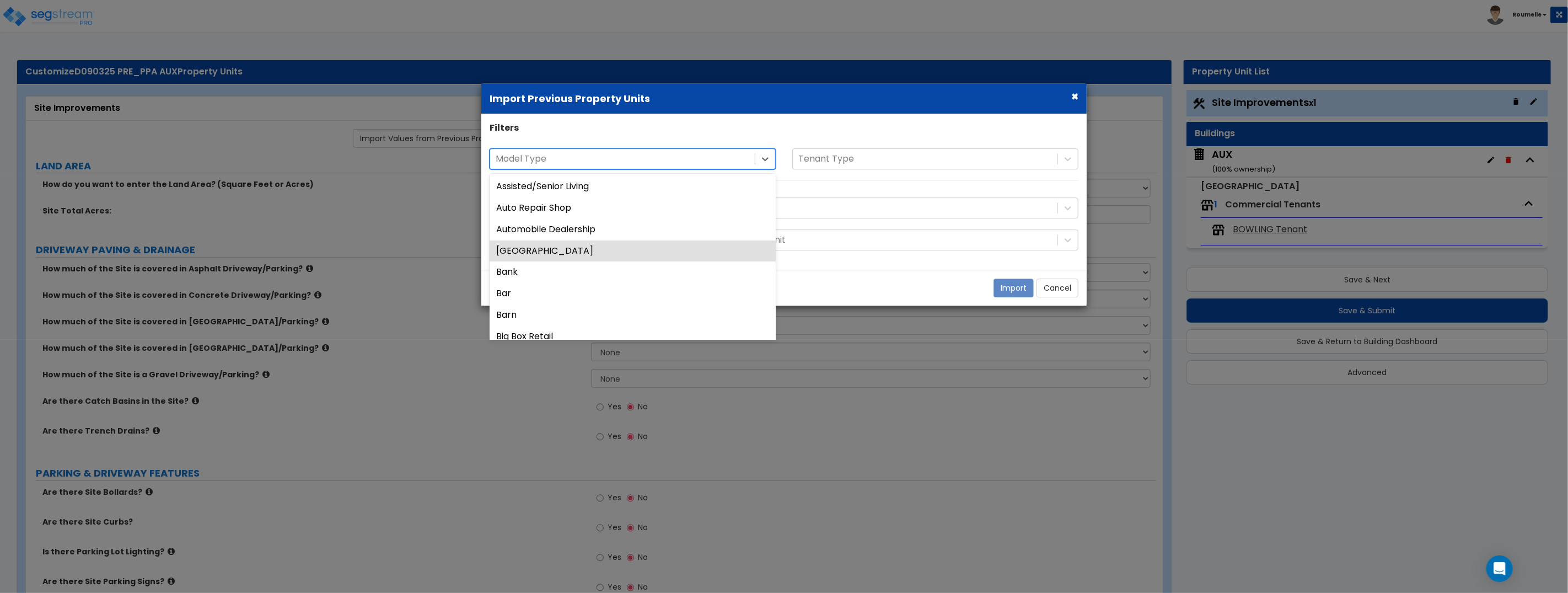
click at [620, 250] on div "[GEOGRAPHIC_DATA]" at bounding box center [632, 251] width 286 height 22
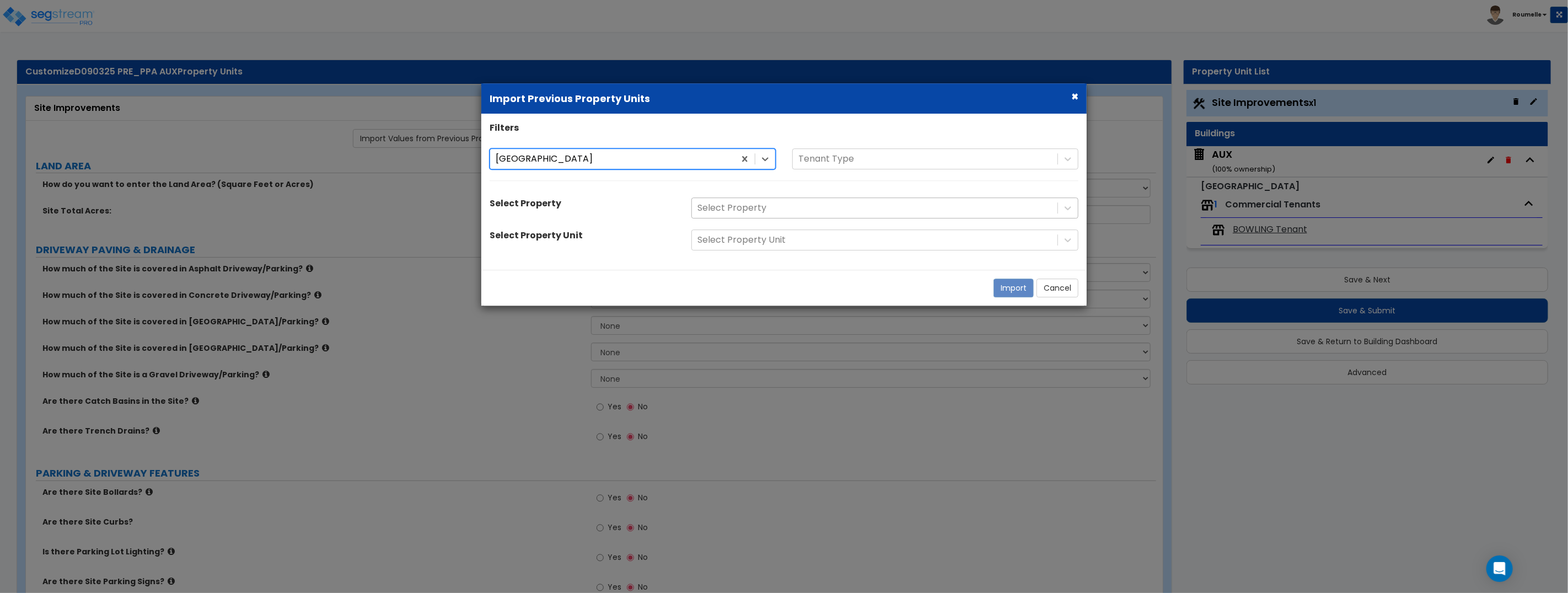
click at [763, 212] on div at bounding box center [874, 208] width 355 height 15
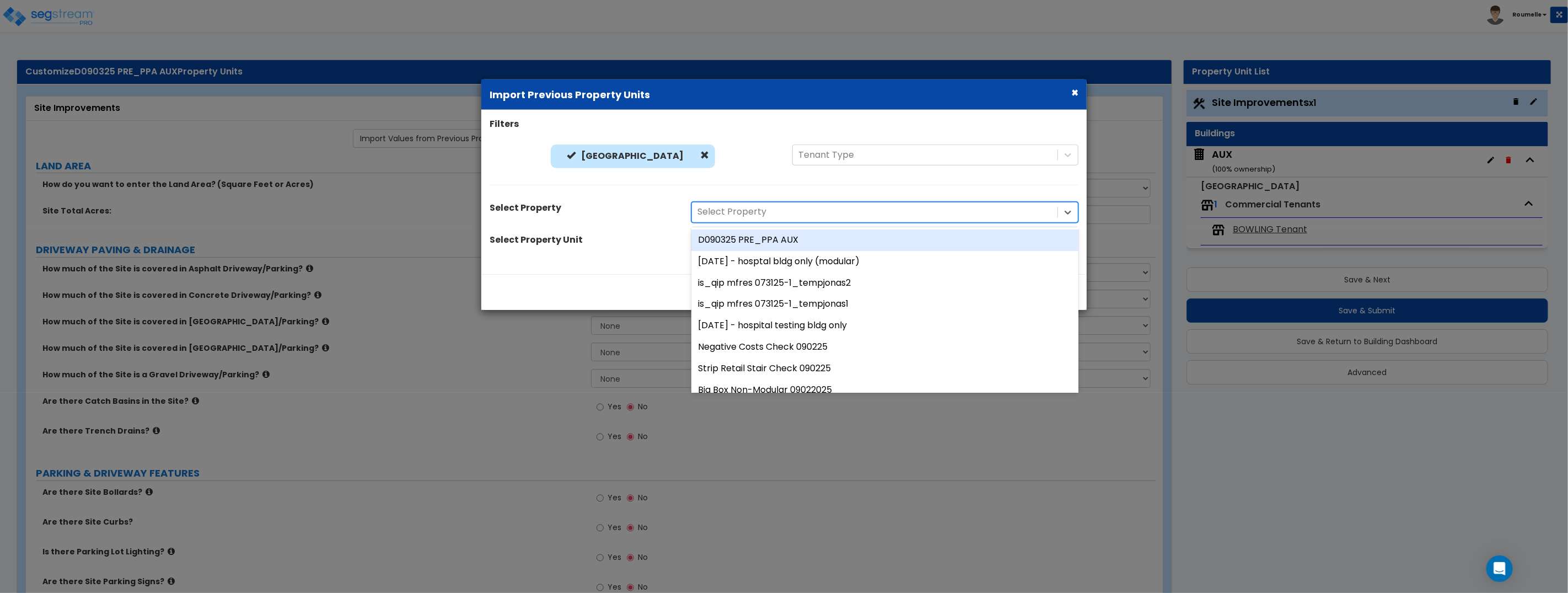
click at [767, 208] on div at bounding box center [874, 212] width 355 height 15
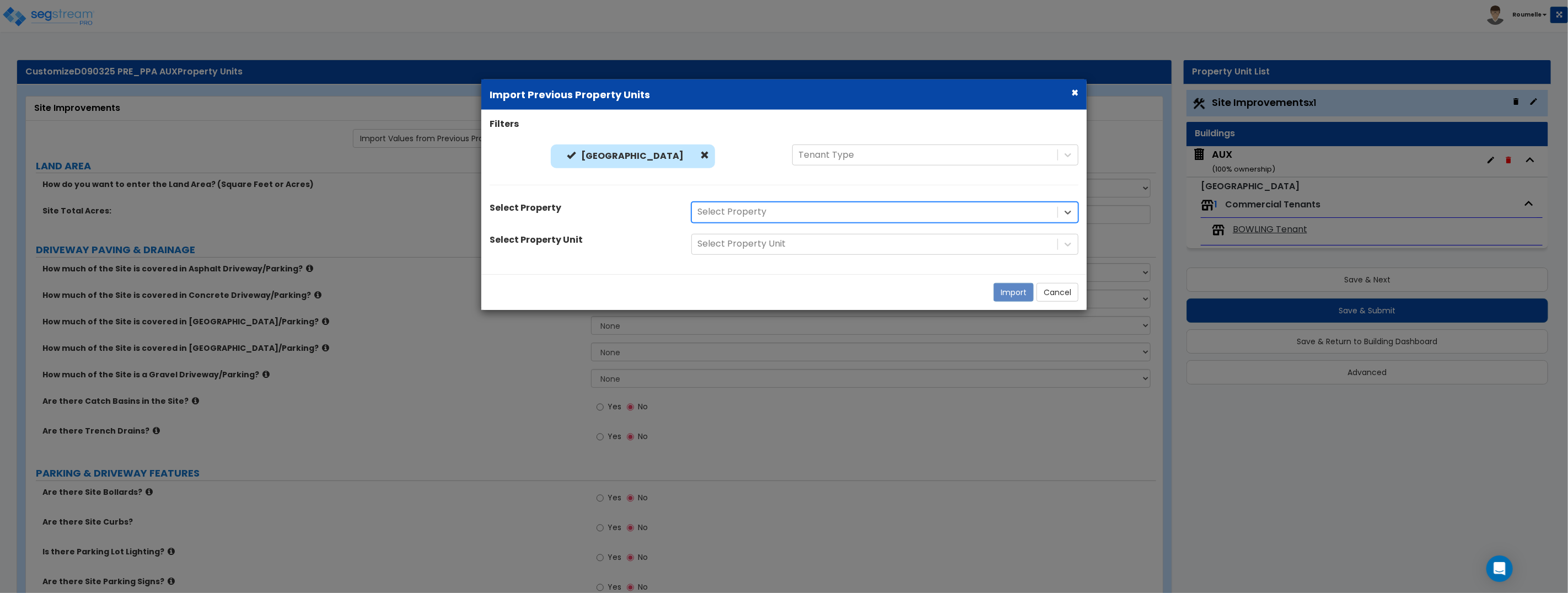
click at [767, 208] on div at bounding box center [874, 212] width 355 height 15
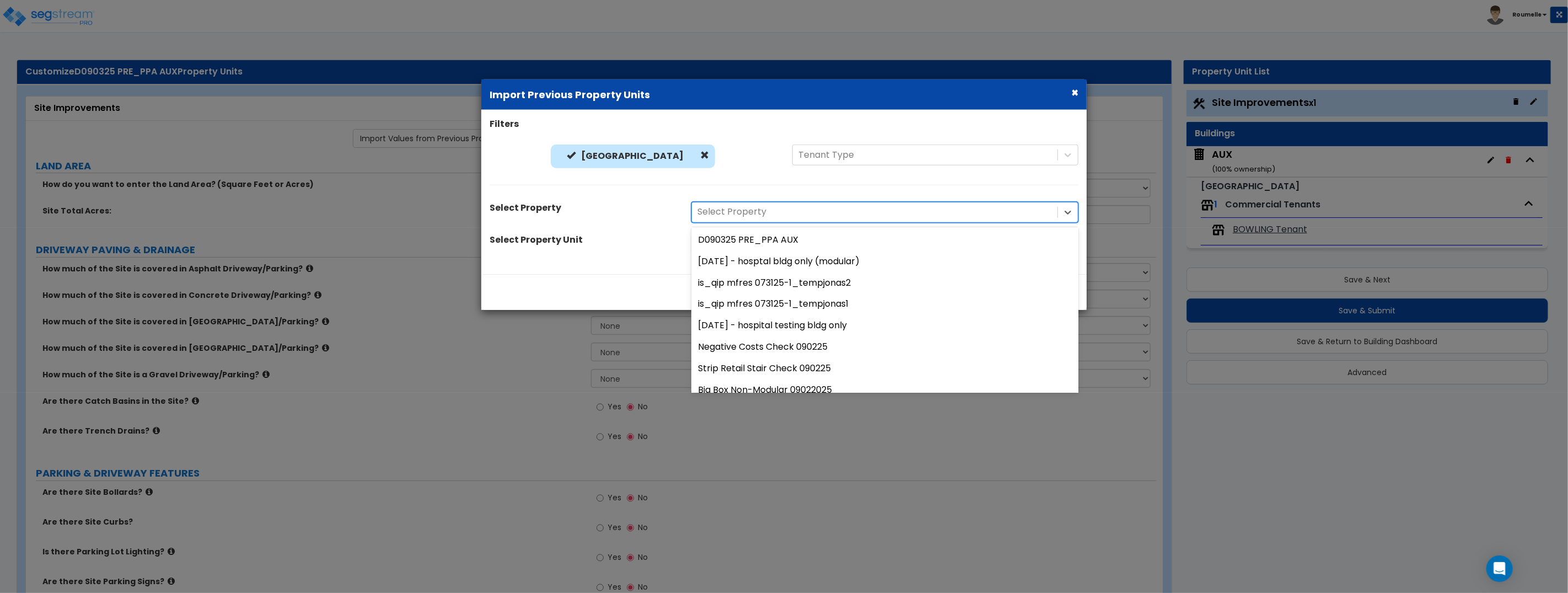
scroll to position [152, 0]
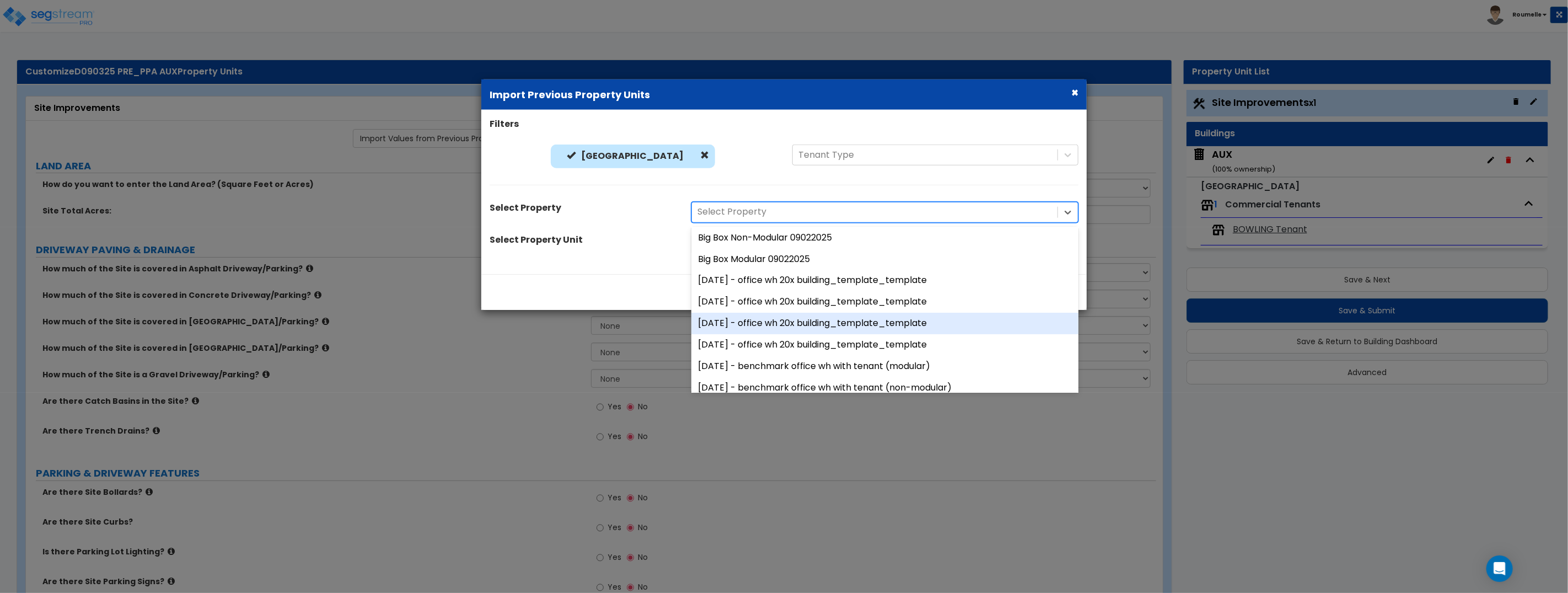
click at [784, 325] on div "[DATE] - office wh 20x building_template_template" at bounding box center [884, 323] width 387 height 22
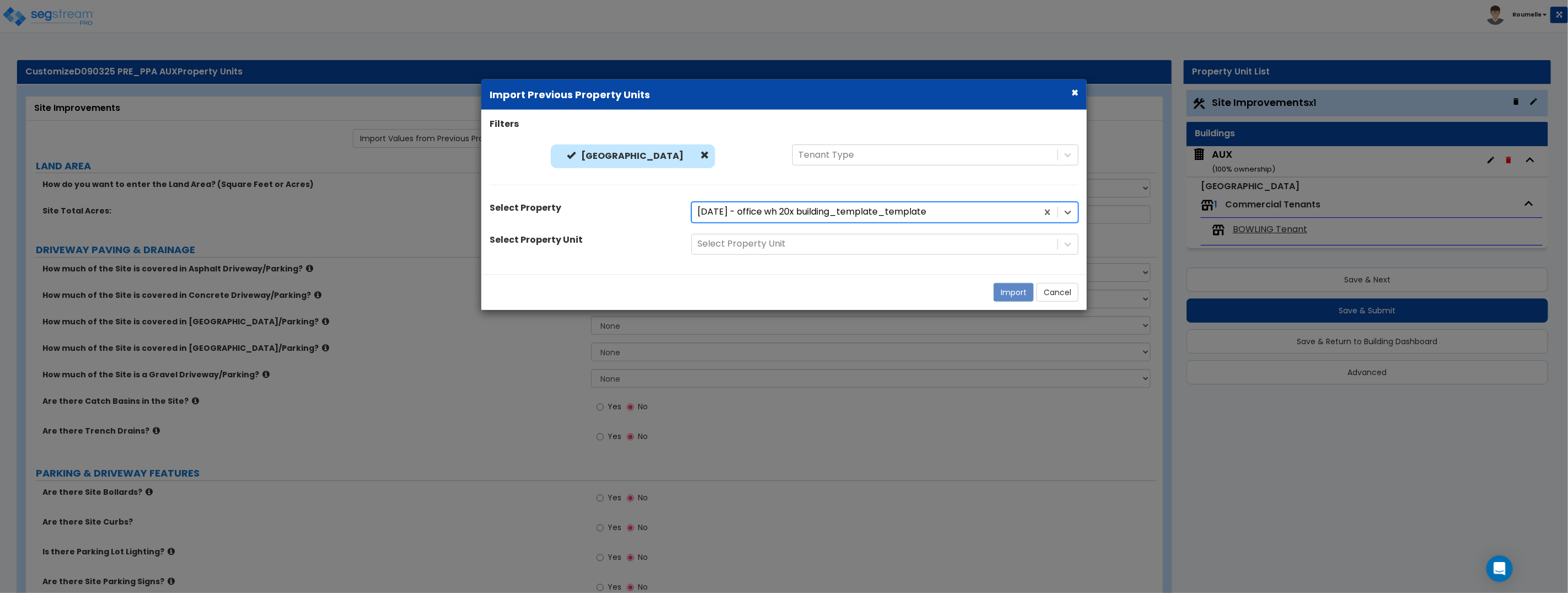
click at [798, 212] on div at bounding box center [865, 212] width 335 height 15
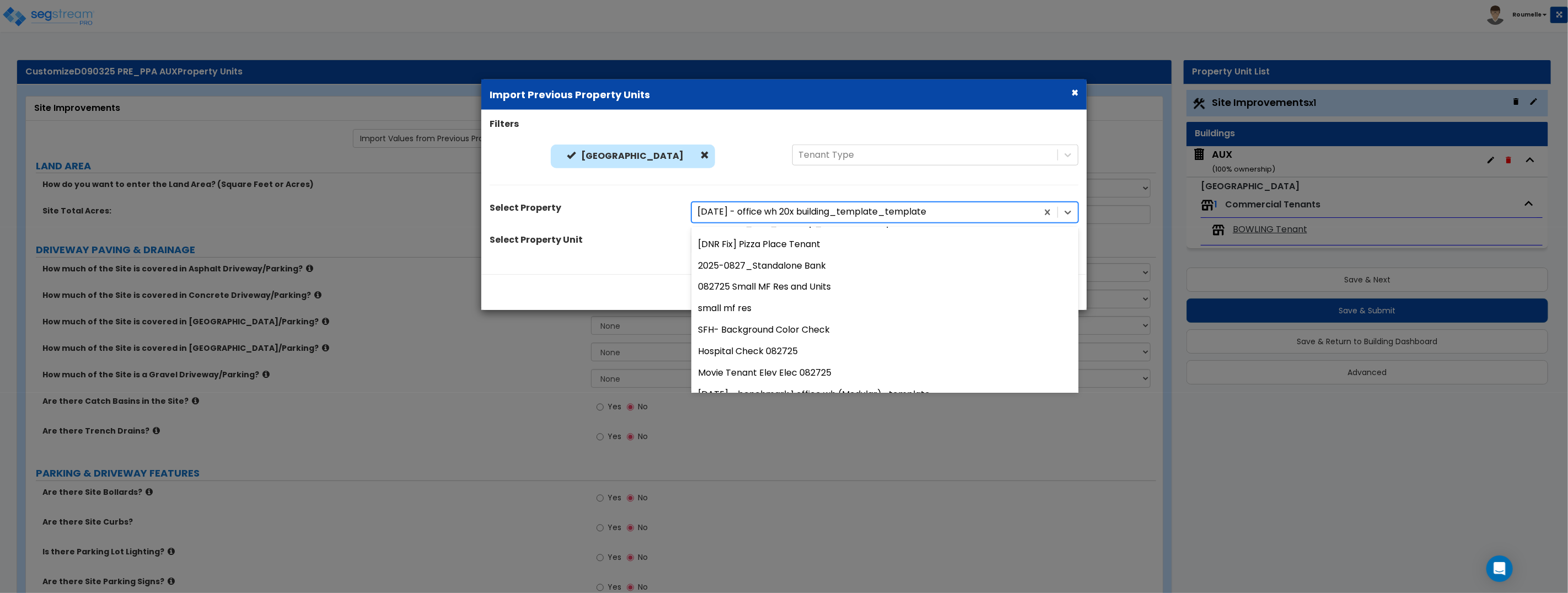
scroll to position [1470, 0]
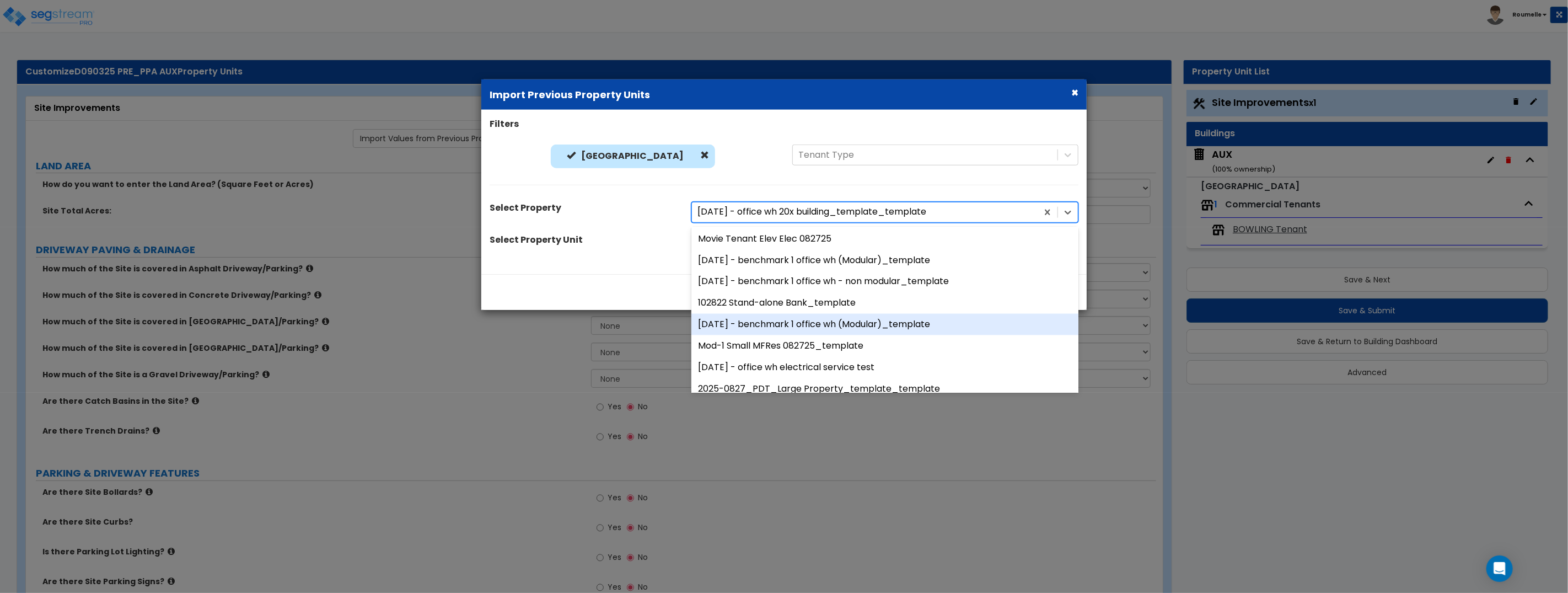
click at [794, 331] on div "[DATE] - benchmark 1 office wh (Modular)_template" at bounding box center [884, 325] width 387 height 22
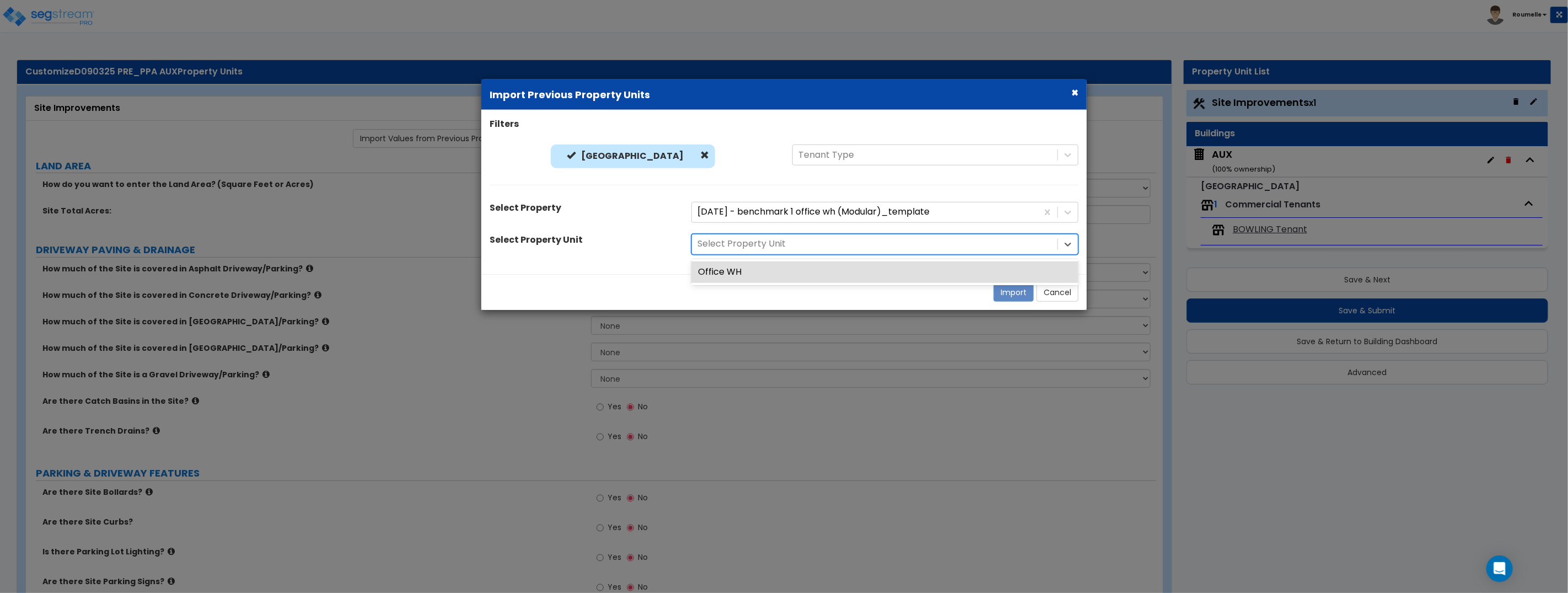
click at [817, 244] on div at bounding box center [874, 244] width 355 height 15
click at [733, 165] on div "[GEOGRAPHIC_DATA]" at bounding box center [632, 159] width 286 height 29
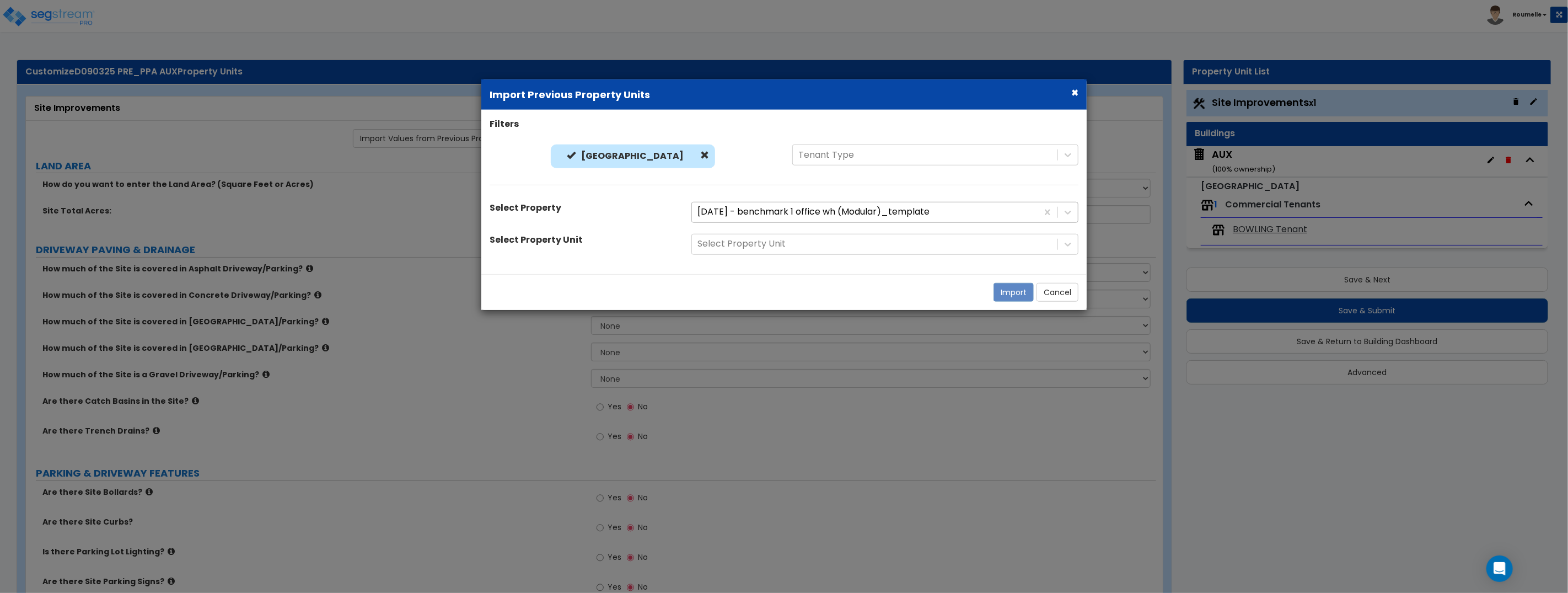
click at [758, 212] on div at bounding box center [865, 212] width 335 height 15
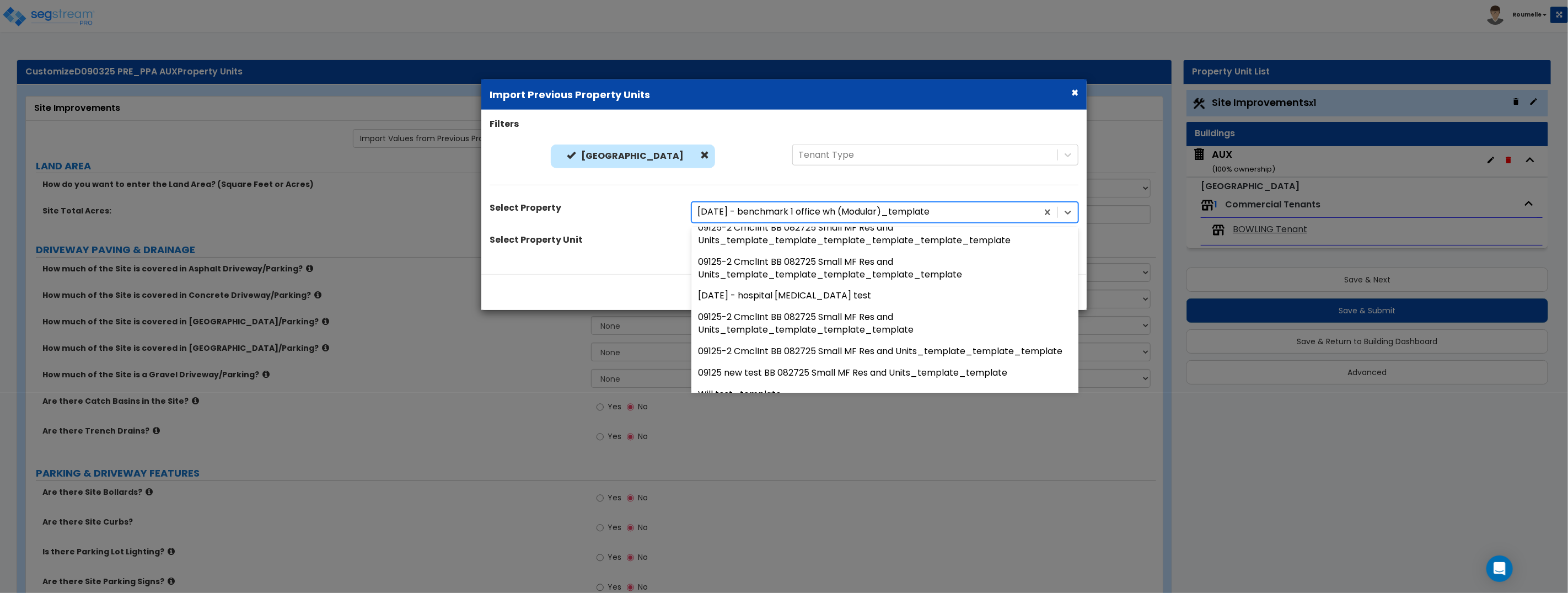
scroll to position [0, 0]
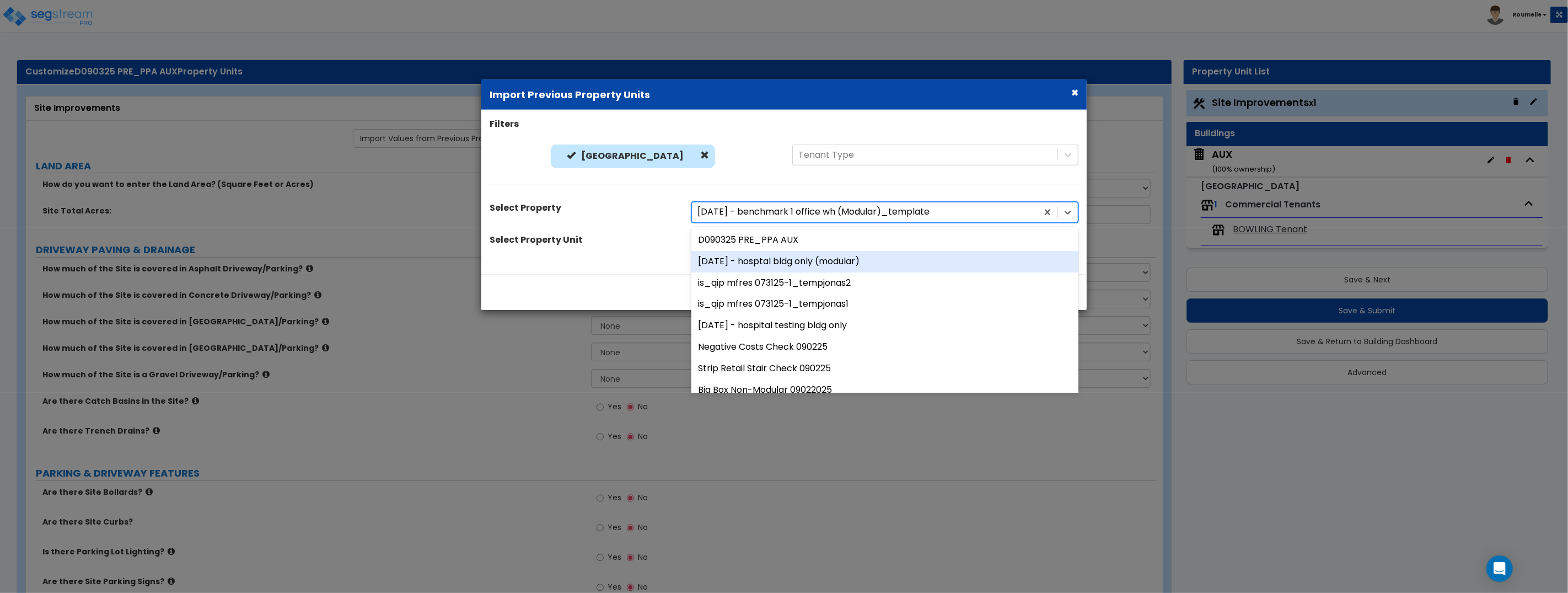
click at [818, 264] on div "[DATE] - hosptal bldg only (modular)" at bounding box center [884, 261] width 387 height 22
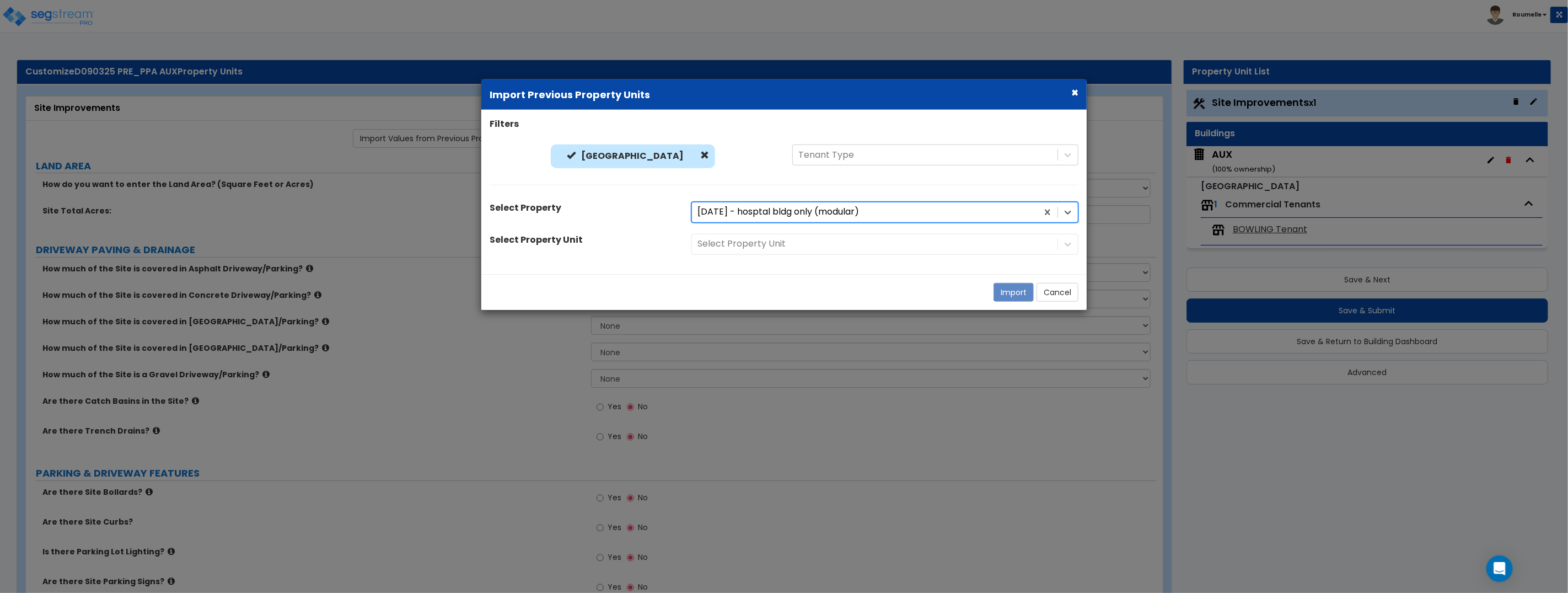
click at [811, 245] on div "Select Property Unit" at bounding box center [885, 244] width 404 height 21
click at [782, 245] on div at bounding box center [874, 244] width 355 height 15
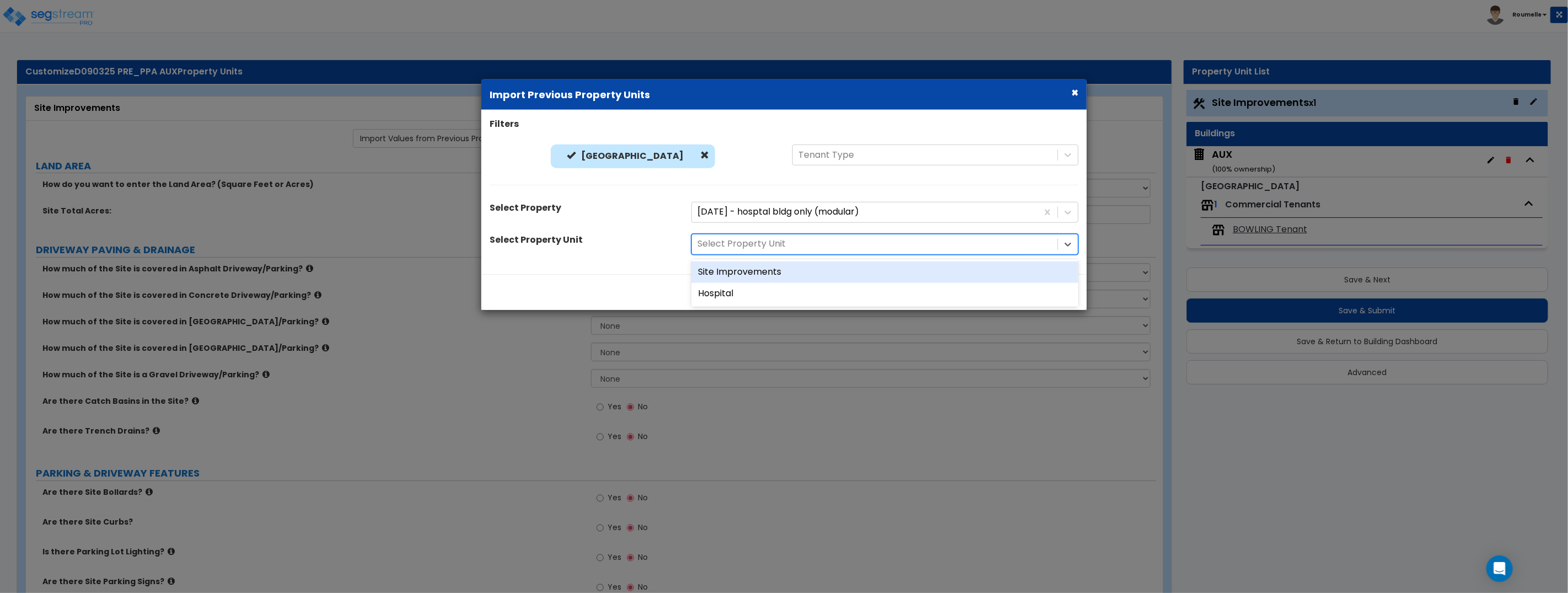
click at [763, 272] on div "Site Improvements" at bounding box center [884, 272] width 387 height 22
click at [1004, 291] on button "Import" at bounding box center [1013, 292] width 40 height 18
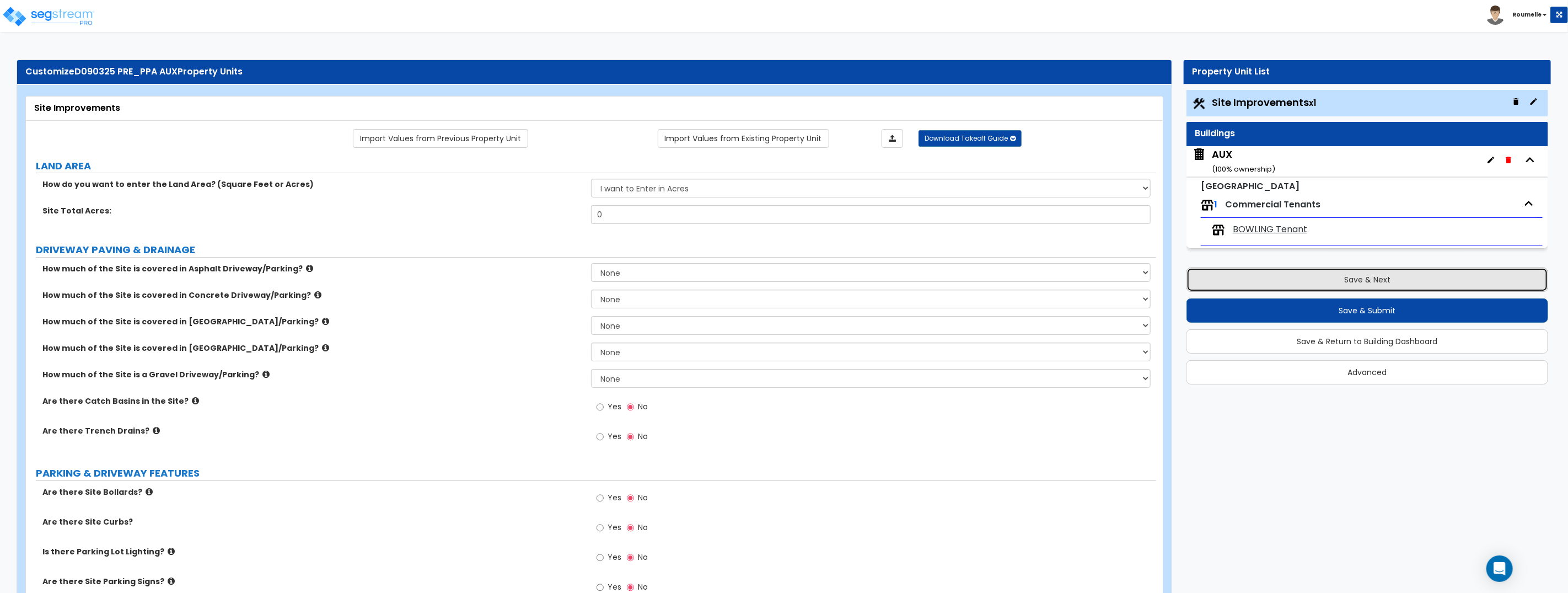
click at [1328, 282] on button "Save & Next" at bounding box center [1367, 280] width 362 height 24
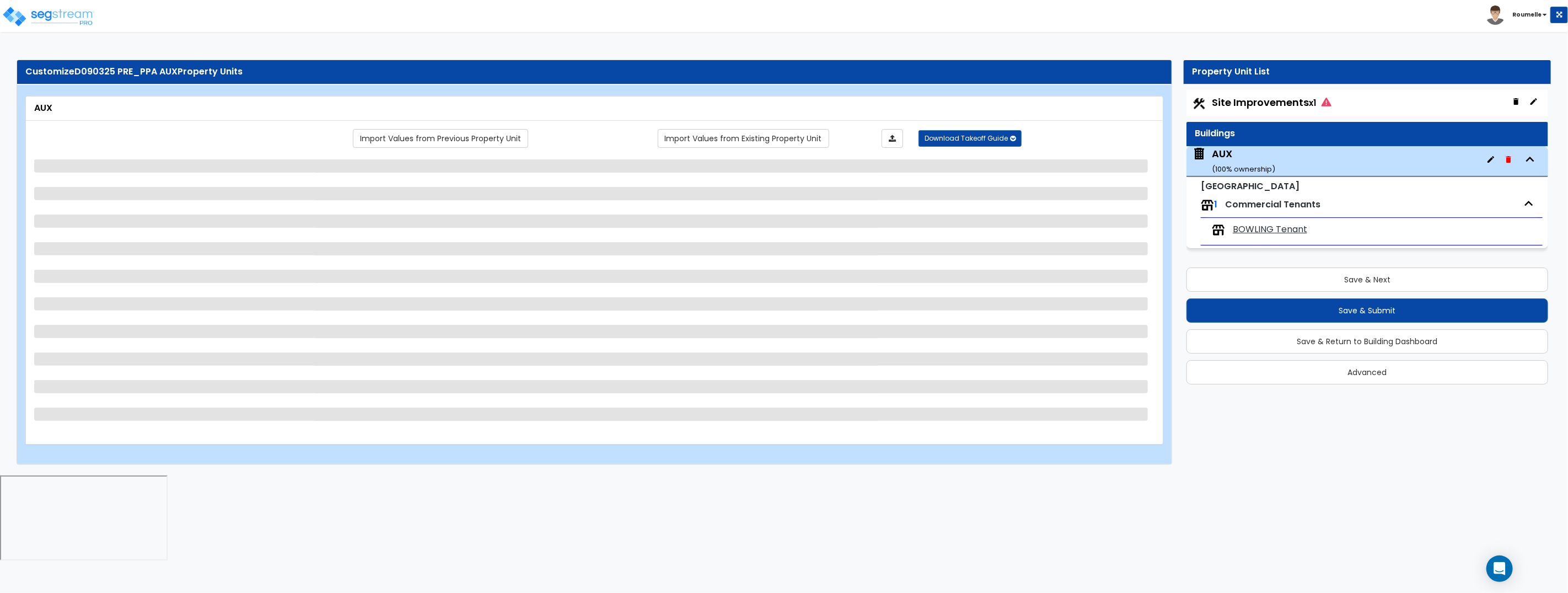
click at [1257, 100] on span "Site Improvements x1" at bounding box center [1271, 102] width 119 height 14
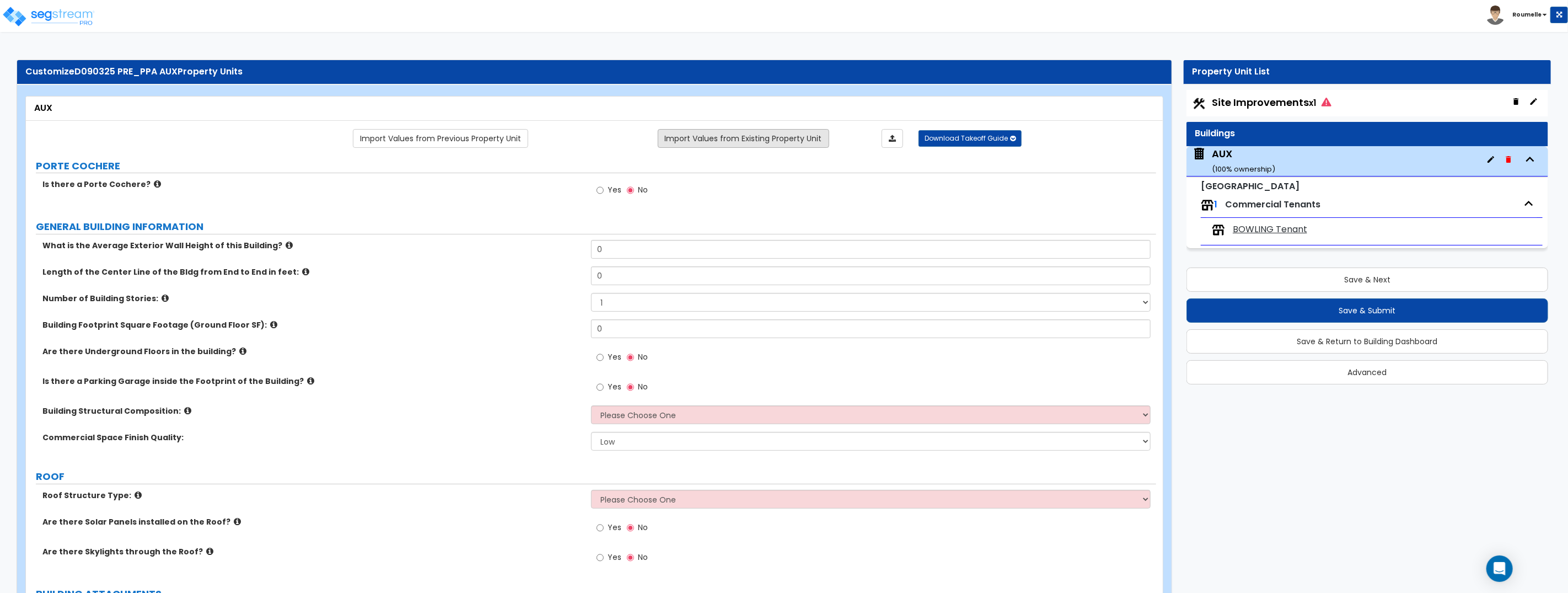
click at [718, 134] on link "Import Values from Existing Property Unit" at bounding box center [743, 138] width 171 height 18
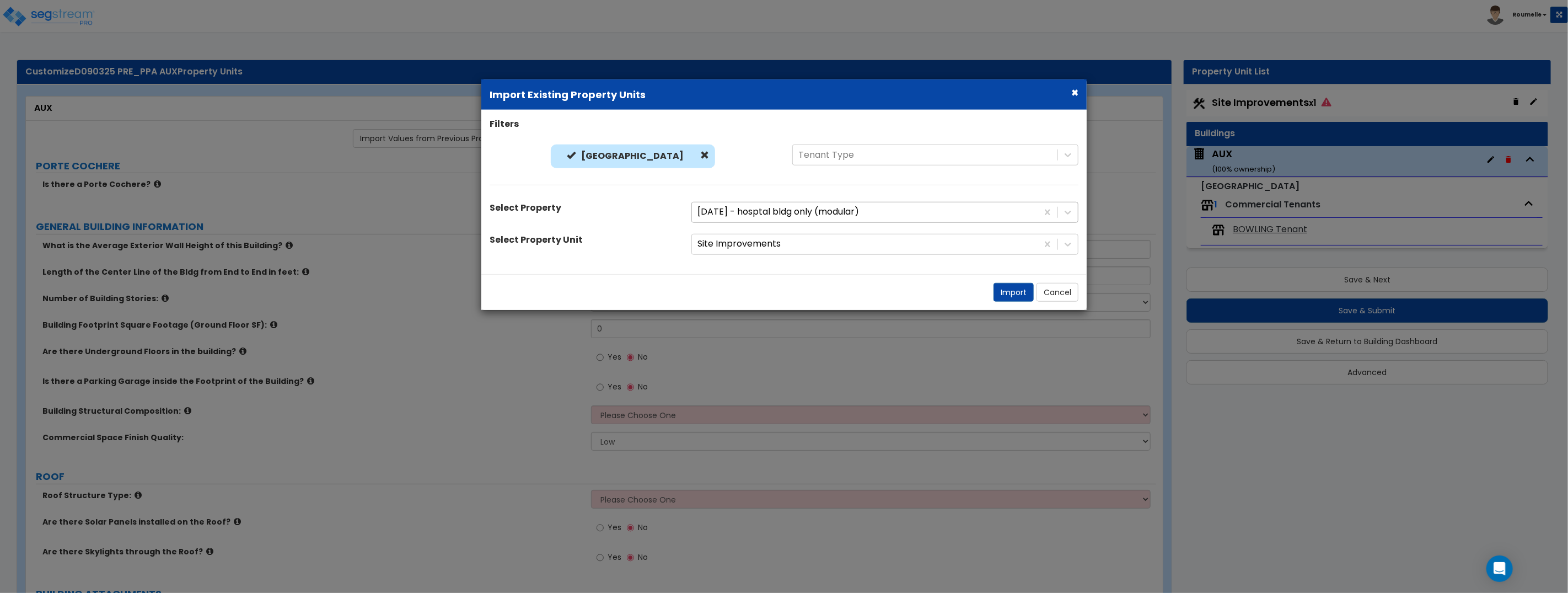
click at [766, 215] on div at bounding box center [865, 212] width 335 height 15
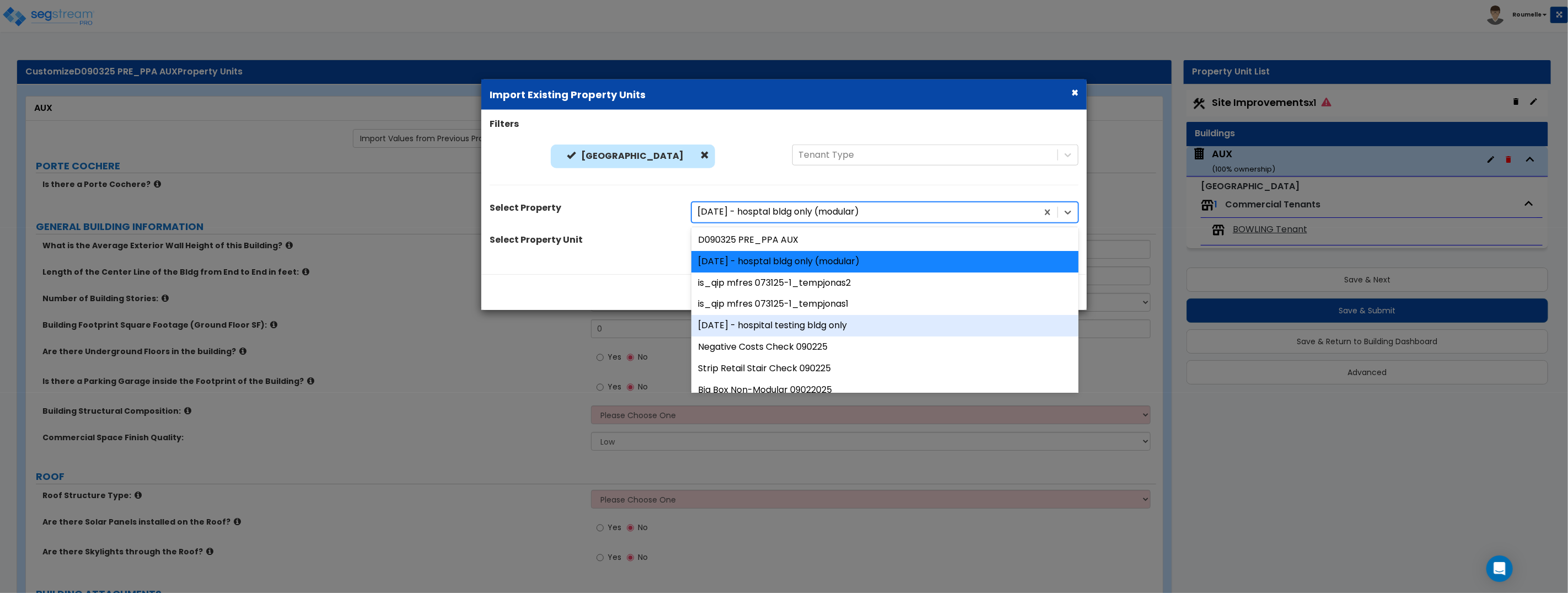
click at [787, 325] on div "9/2/25 - hospital testing bldg only" at bounding box center [884, 325] width 387 height 22
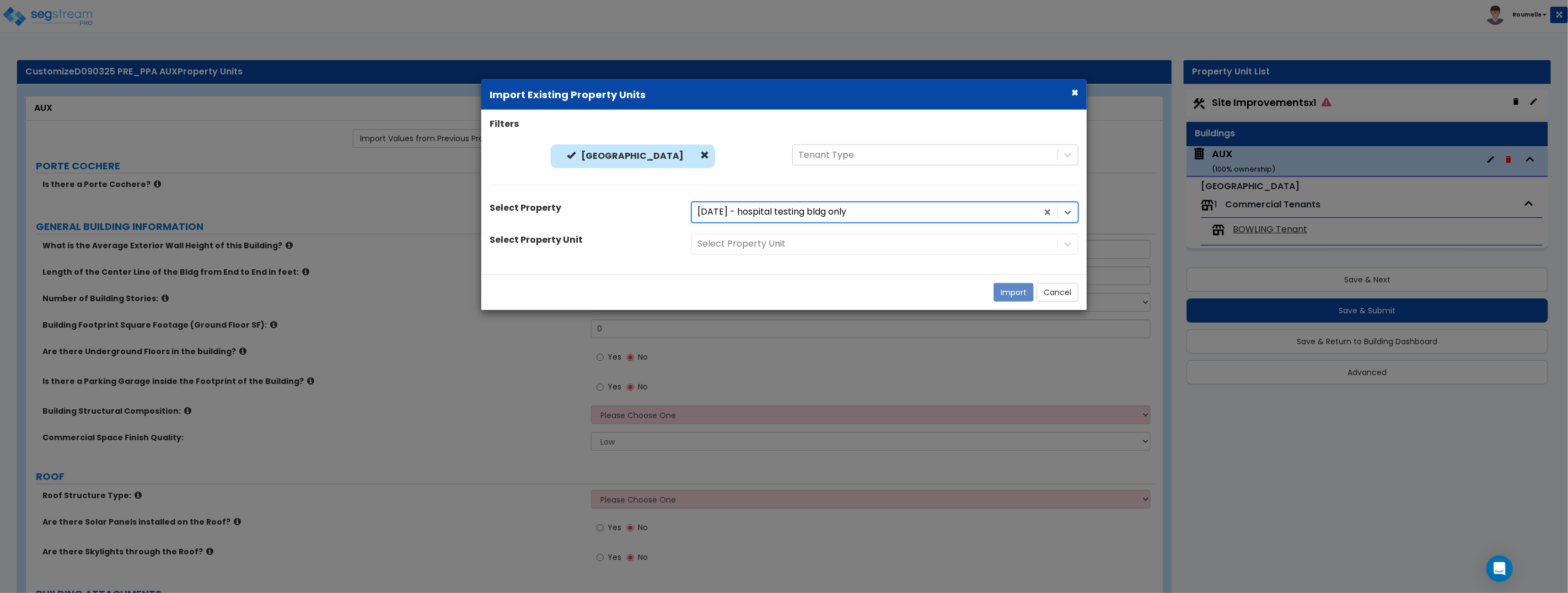
click at [774, 245] on div "Select Property Unit" at bounding box center [885, 244] width 404 height 21
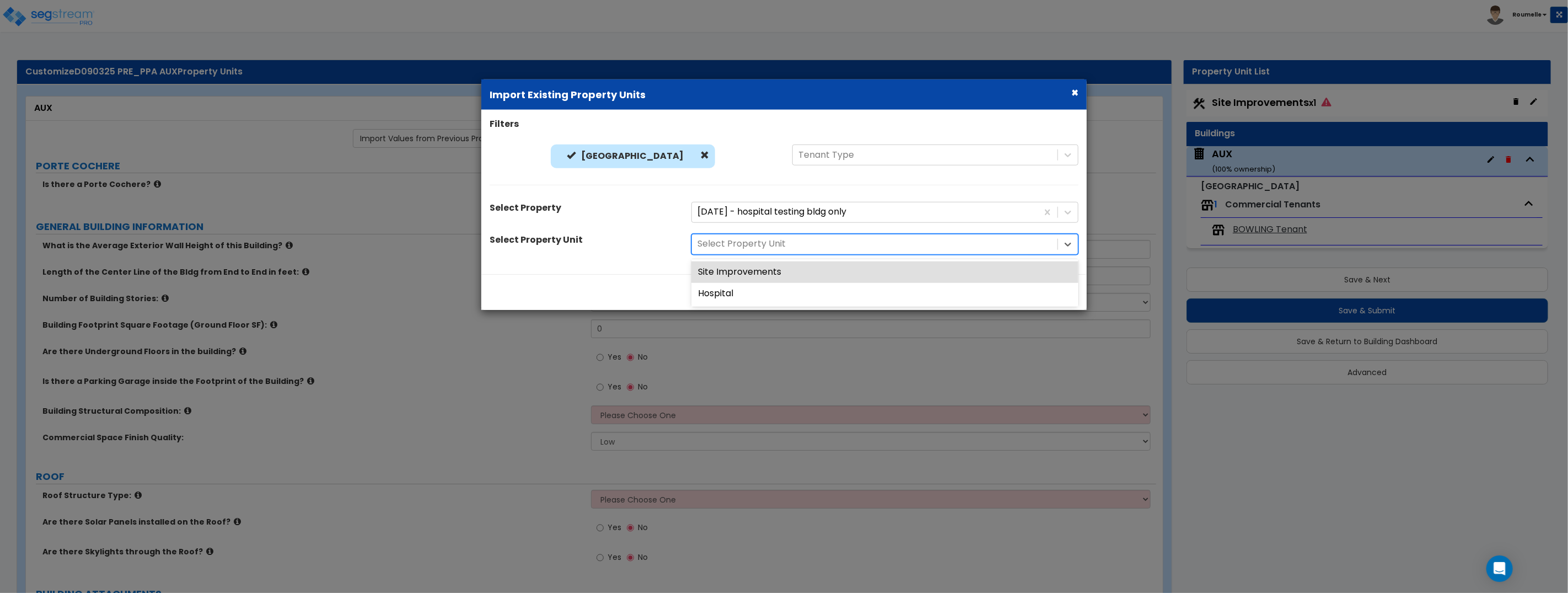
click at [774, 245] on div at bounding box center [874, 244] width 355 height 15
click at [772, 271] on div "Site Improvements" at bounding box center [884, 272] width 387 height 22
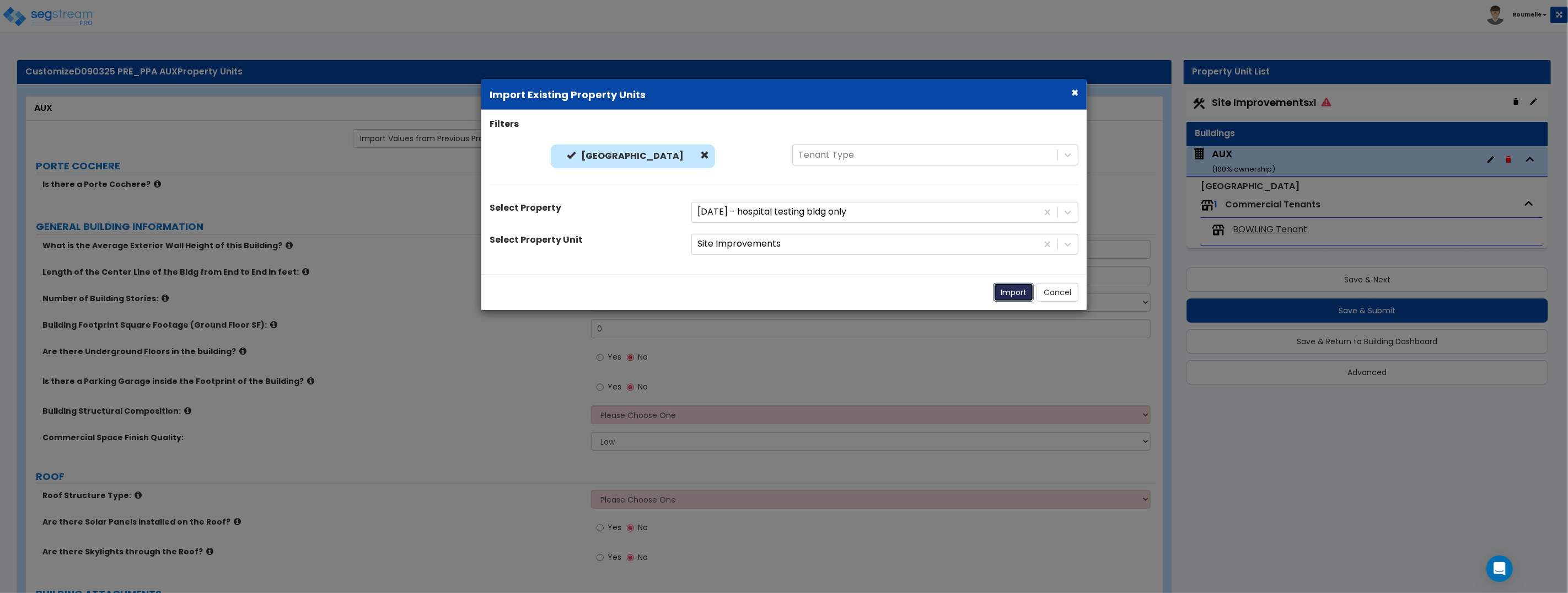
click at [1004, 292] on button "Import" at bounding box center [1013, 292] width 40 height 18
radio input "true"
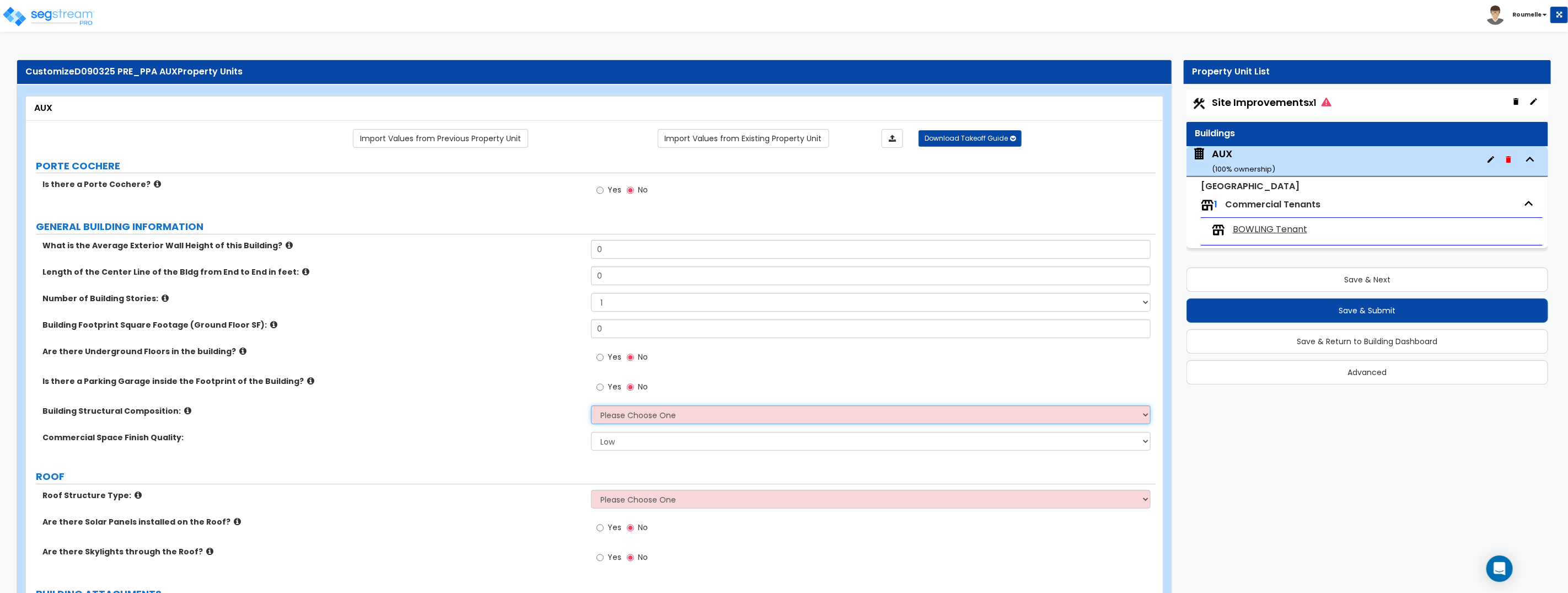
click at [677, 415] on select "Please Choose One Tilt-up Wall Construction Reinforced Concrete Structural Stee…" at bounding box center [870, 414] width 560 height 18
select select "2"
click at [591, 405] on select "Please Choose One Tilt-up Wall Construction Reinforced Concrete Structural Stee…" at bounding box center [870, 414] width 560 height 18
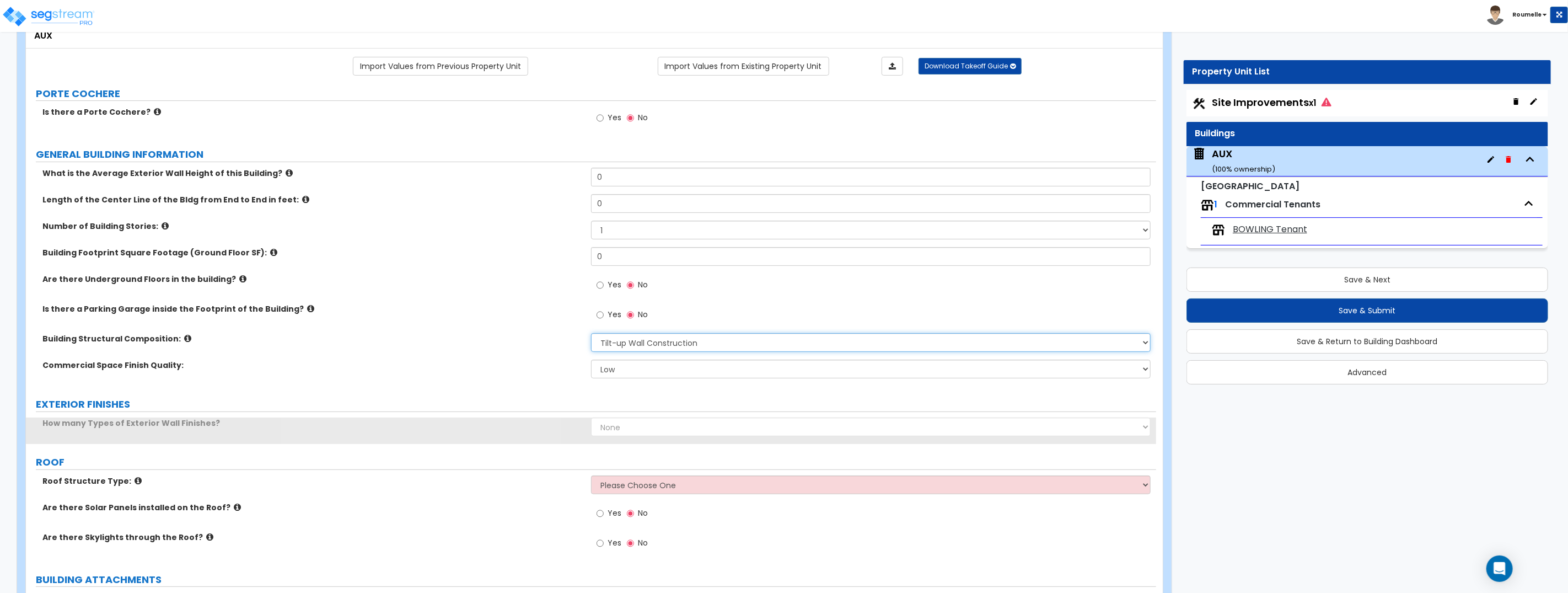
scroll to position [130, 0]
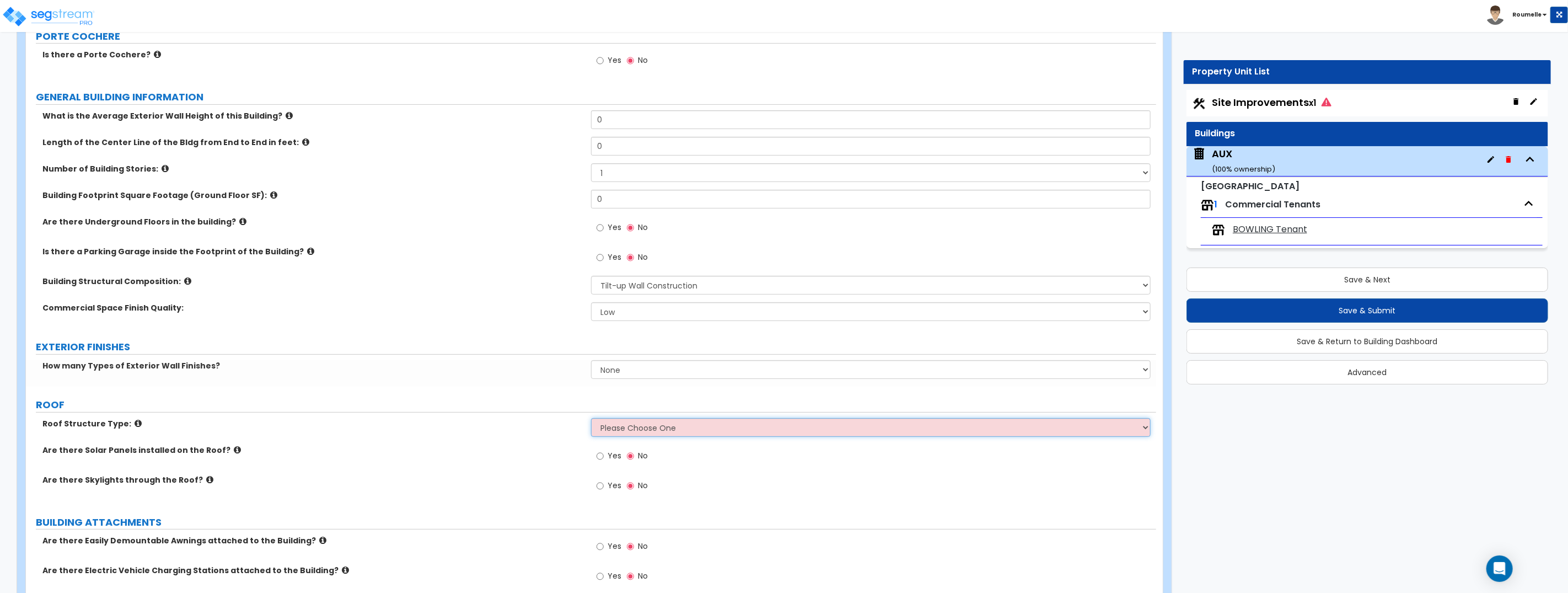
click at [669, 432] on select "Please Choose One Gable Roof Flat Roof Hybrid Gable & Flat Roof" at bounding box center [870, 427] width 560 height 18
select select "3"
click at [591, 418] on select "Please Choose One Gable Roof Flat Roof Hybrid Gable & Flat Roof" at bounding box center [870, 427] width 560 height 18
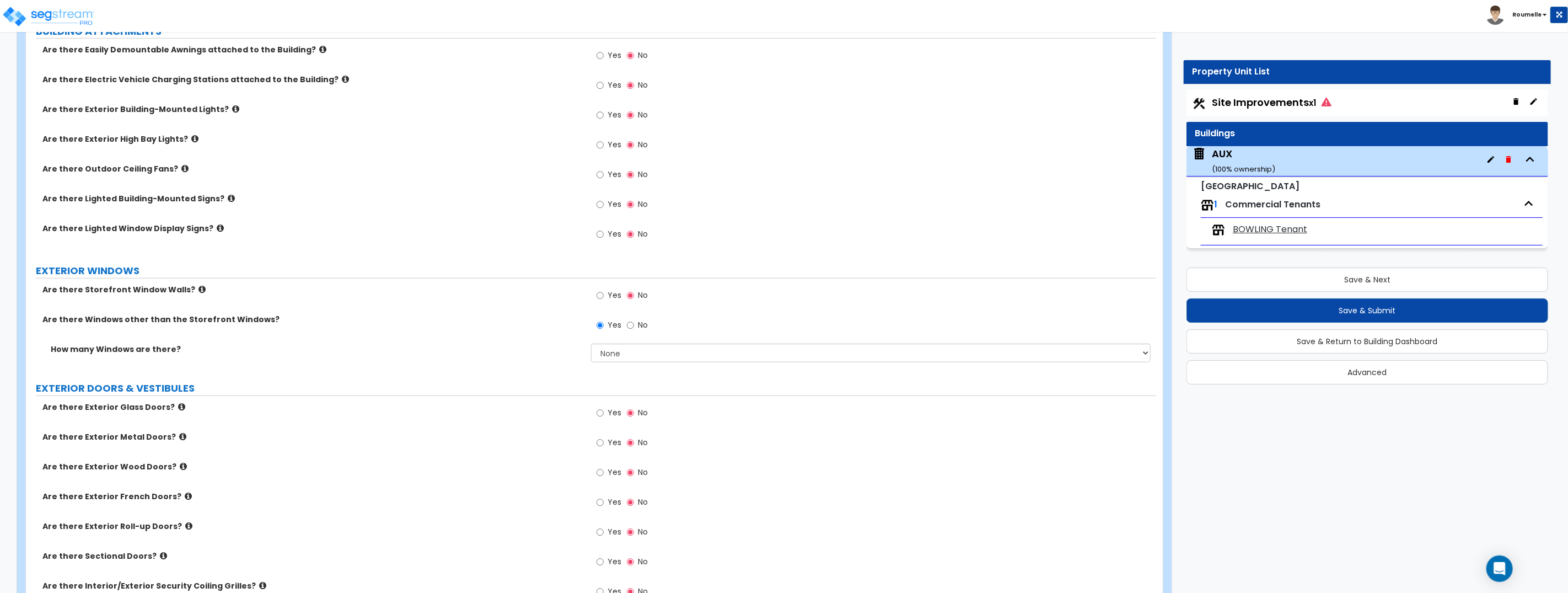
scroll to position [777, 0]
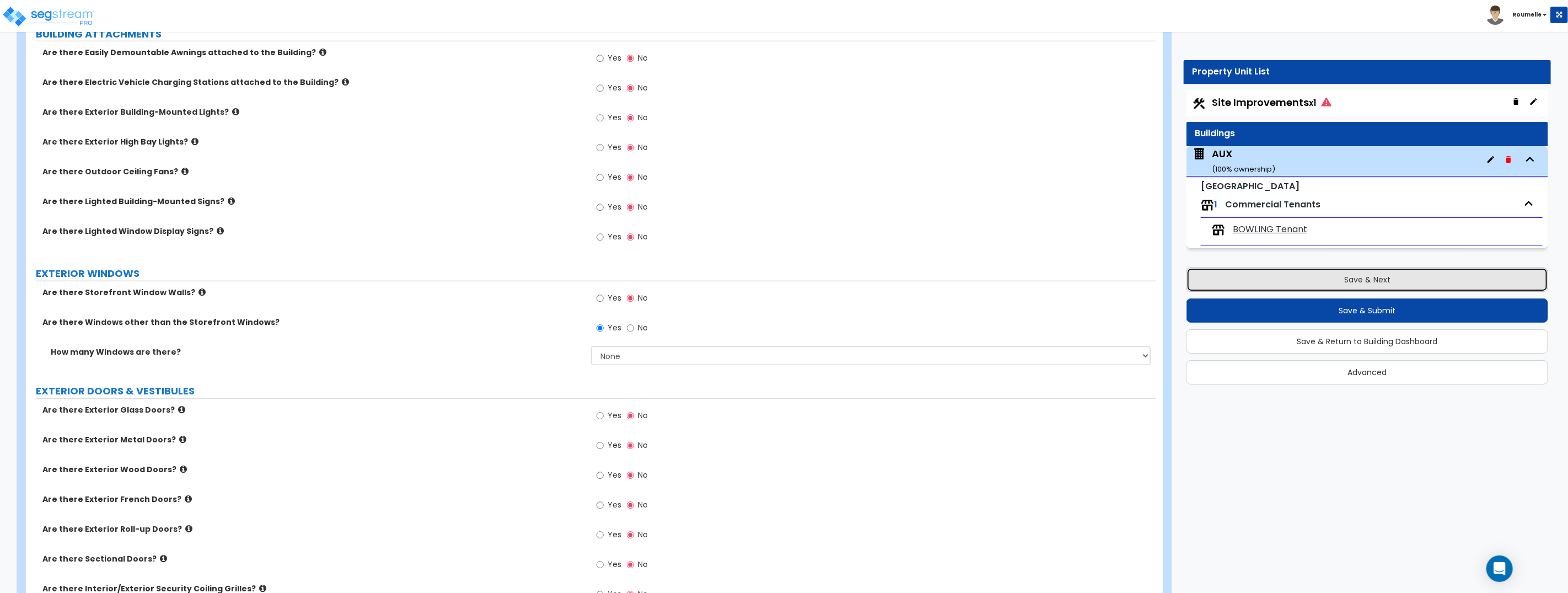
click at [1323, 279] on button "Save & Next" at bounding box center [1367, 280] width 362 height 24
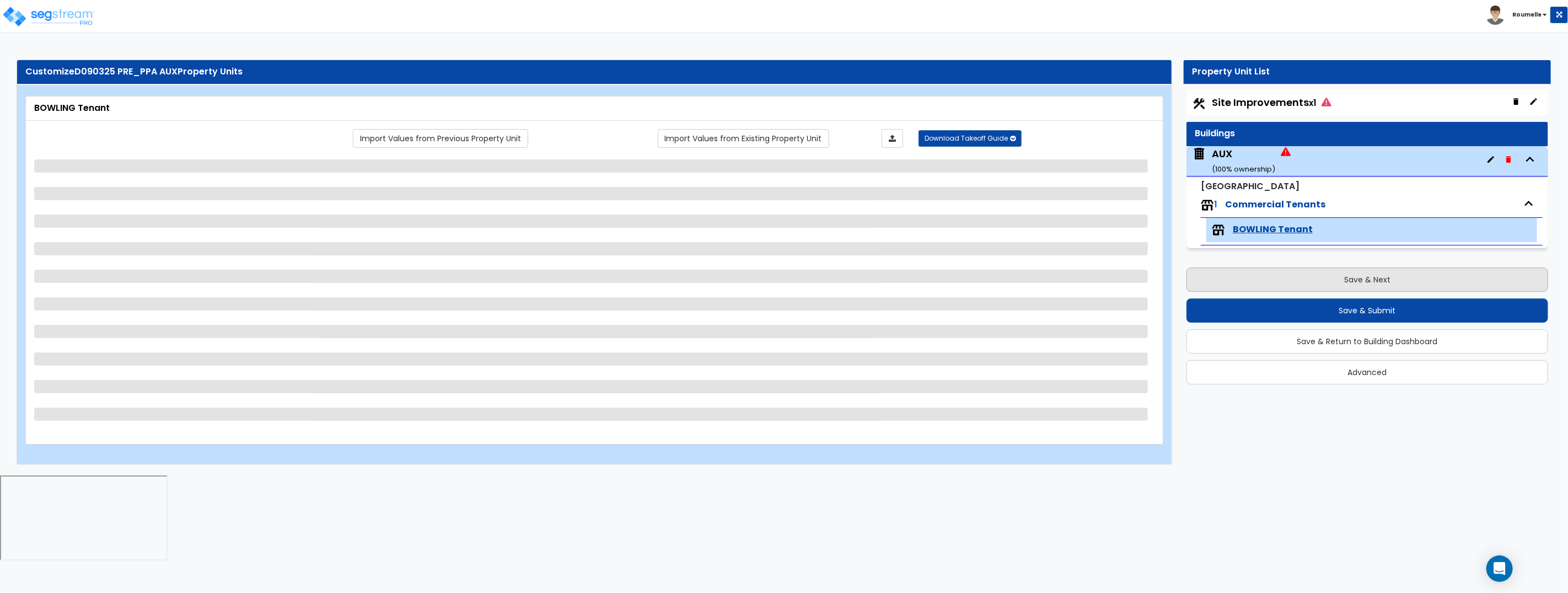
scroll to position [0, 0]
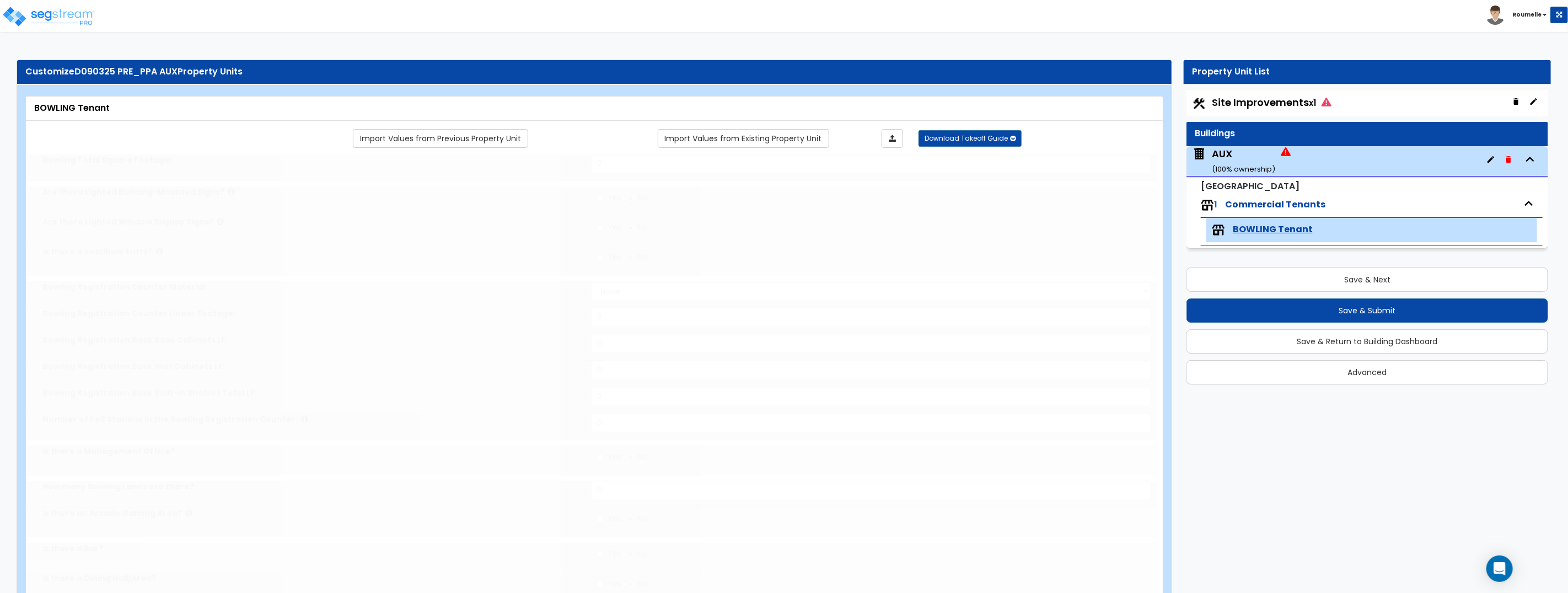
click at [1283, 96] on span "Site Improvements x1" at bounding box center [1271, 102] width 119 height 14
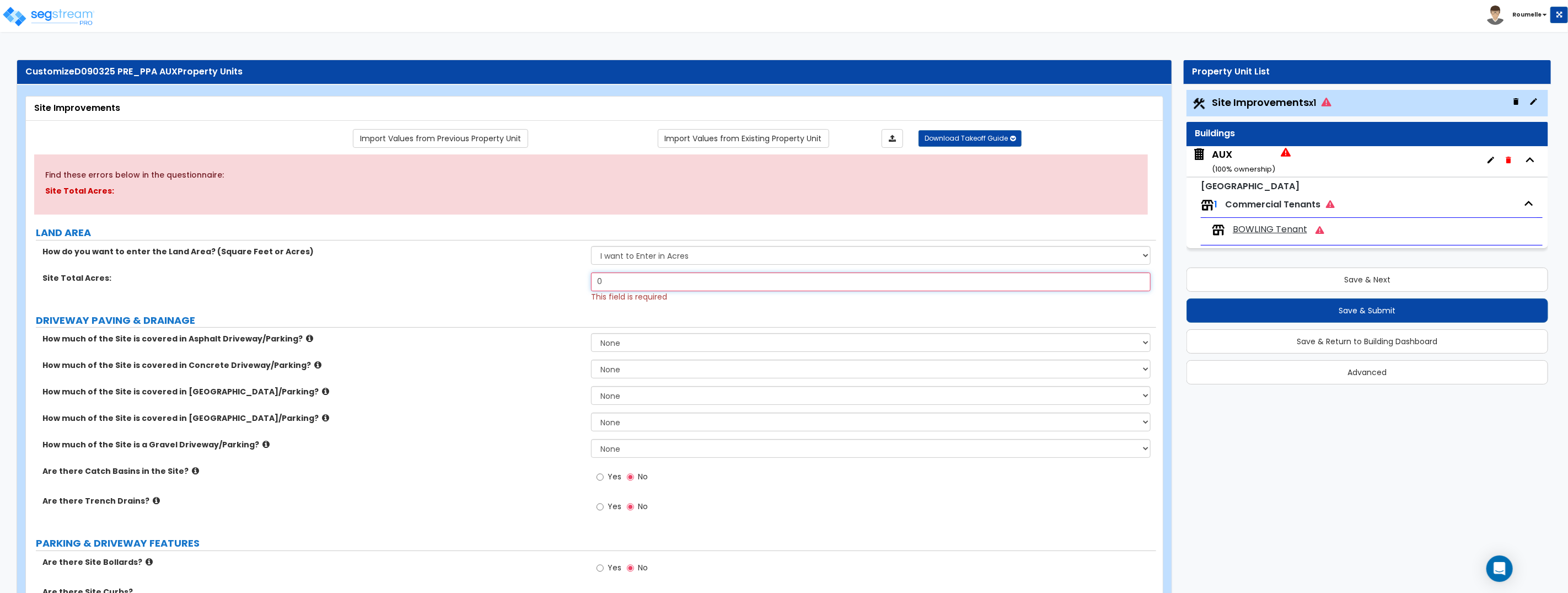
click at [702, 280] on input "0" at bounding box center [870, 281] width 560 height 18
type input "1,222"
click at [1341, 280] on button "Save & Next" at bounding box center [1367, 280] width 362 height 24
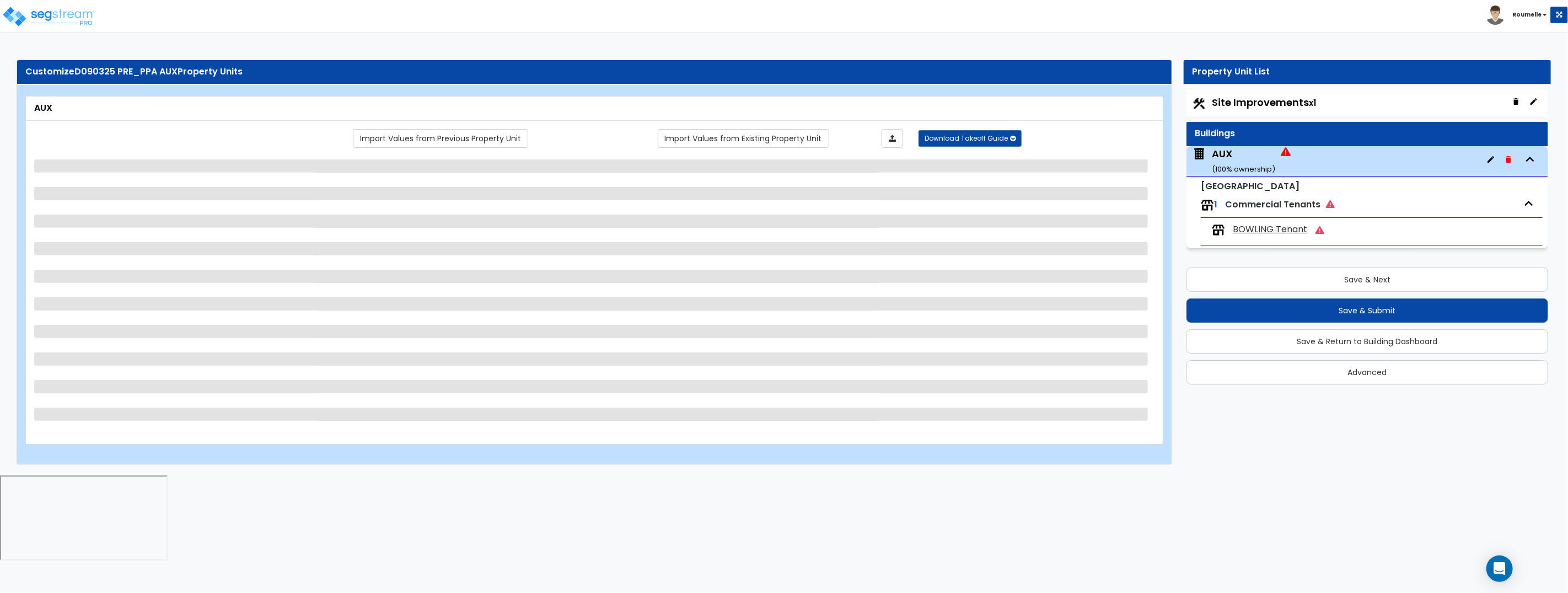
select select "2"
select select "3"
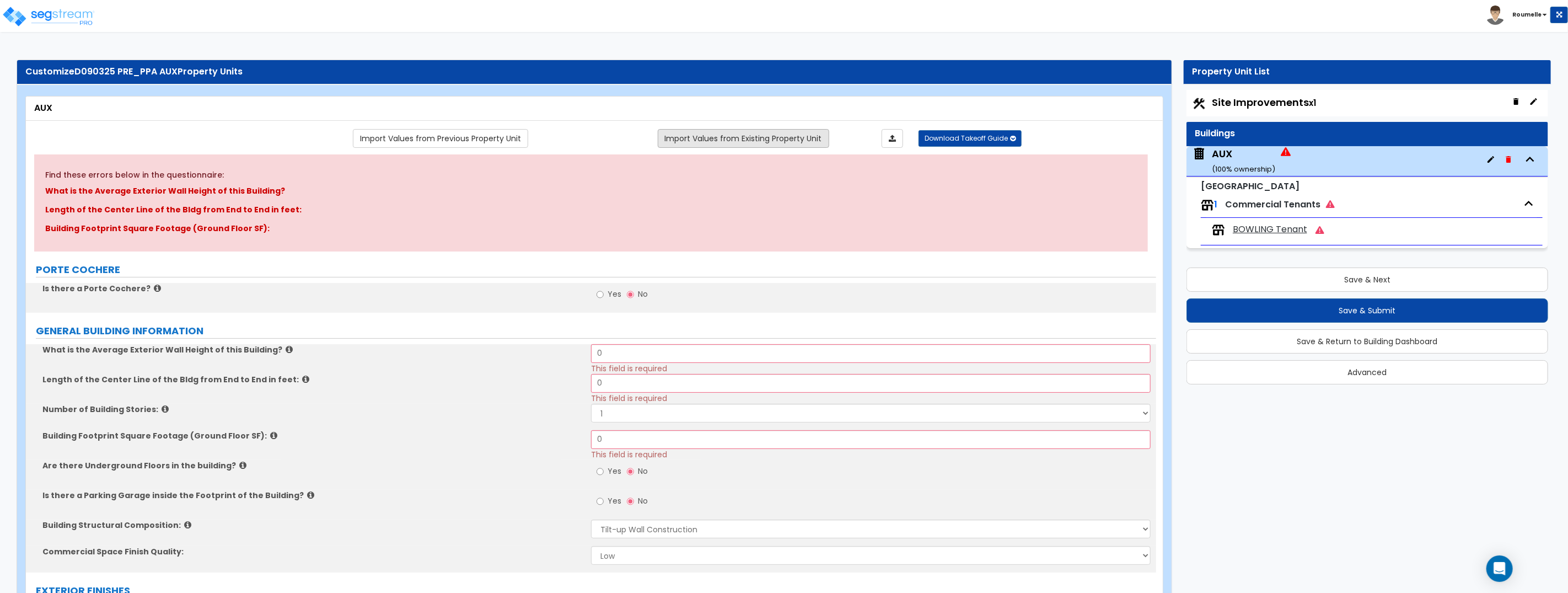
click at [748, 139] on link "Import Values from Existing Property Unit" at bounding box center [743, 138] width 171 height 18
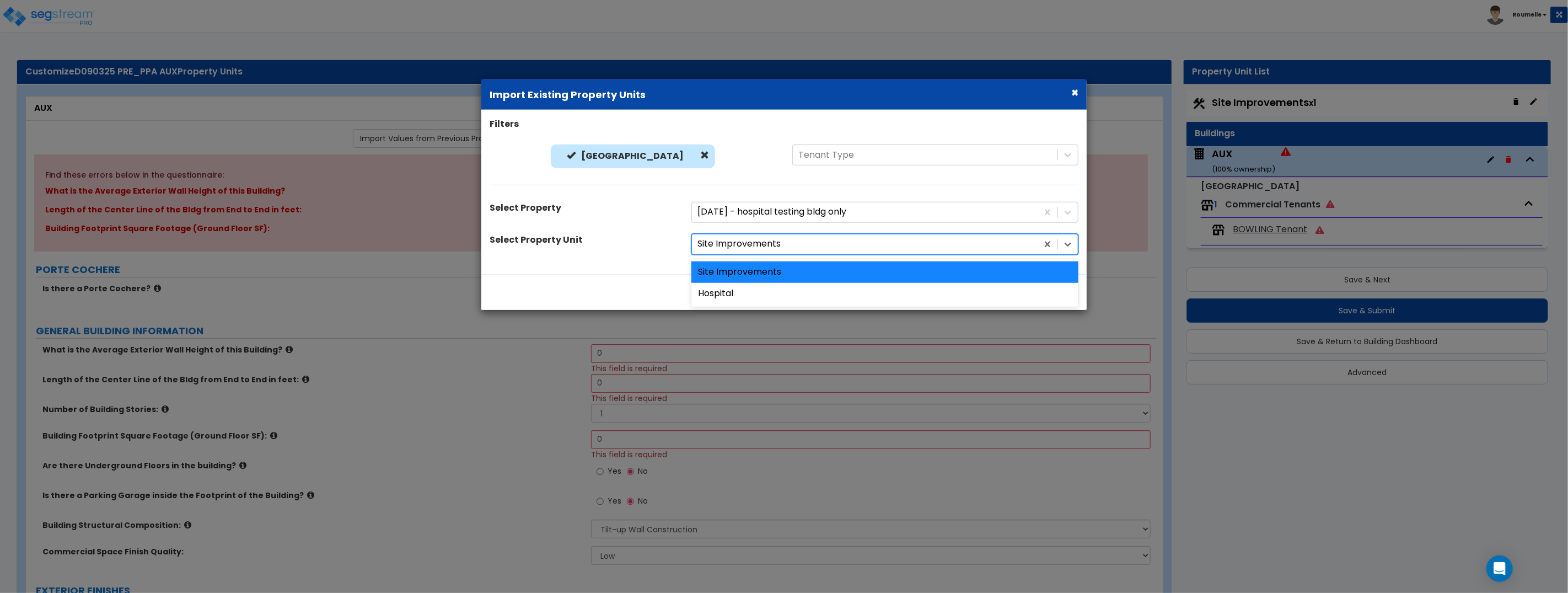
click at [758, 241] on div at bounding box center [865, 244] width 335 height 15
click at [766, 294] on div "Hospital" at bounding box center [884, 293] width 387 height 22
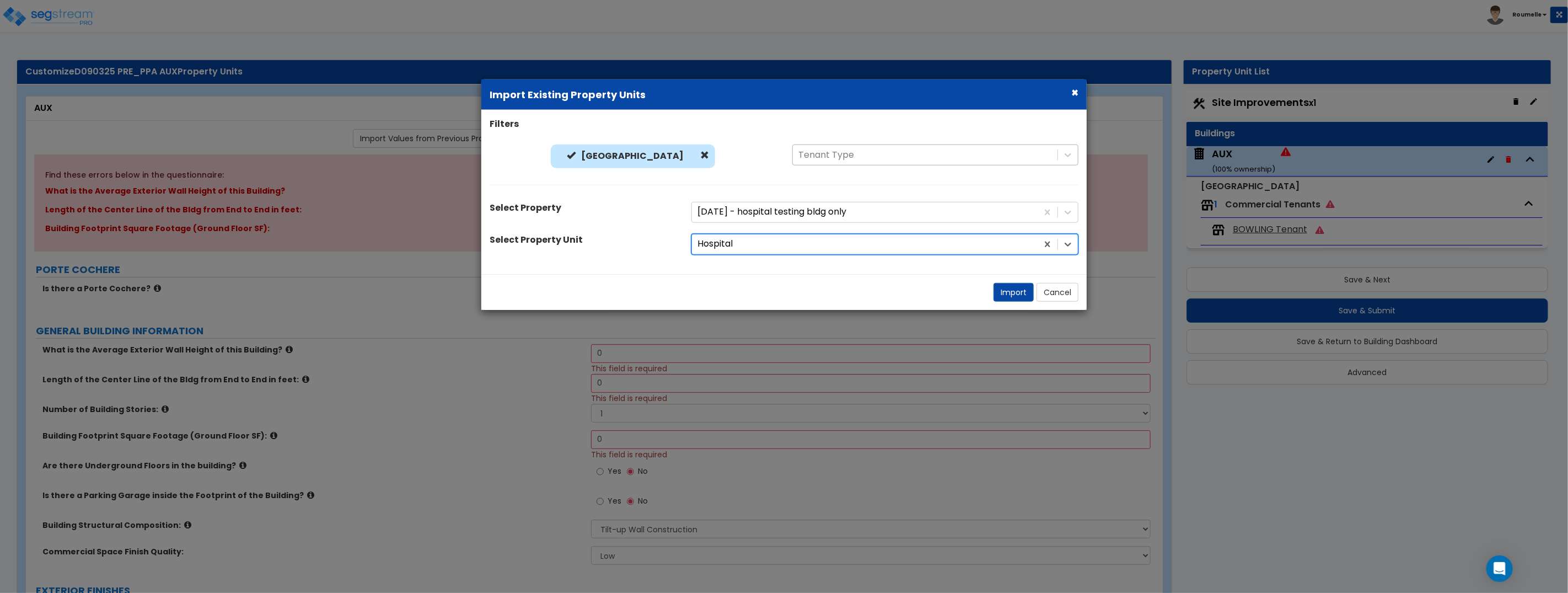
click at [839, 156] on div at bounding box center [925, 155] width 254 height 15
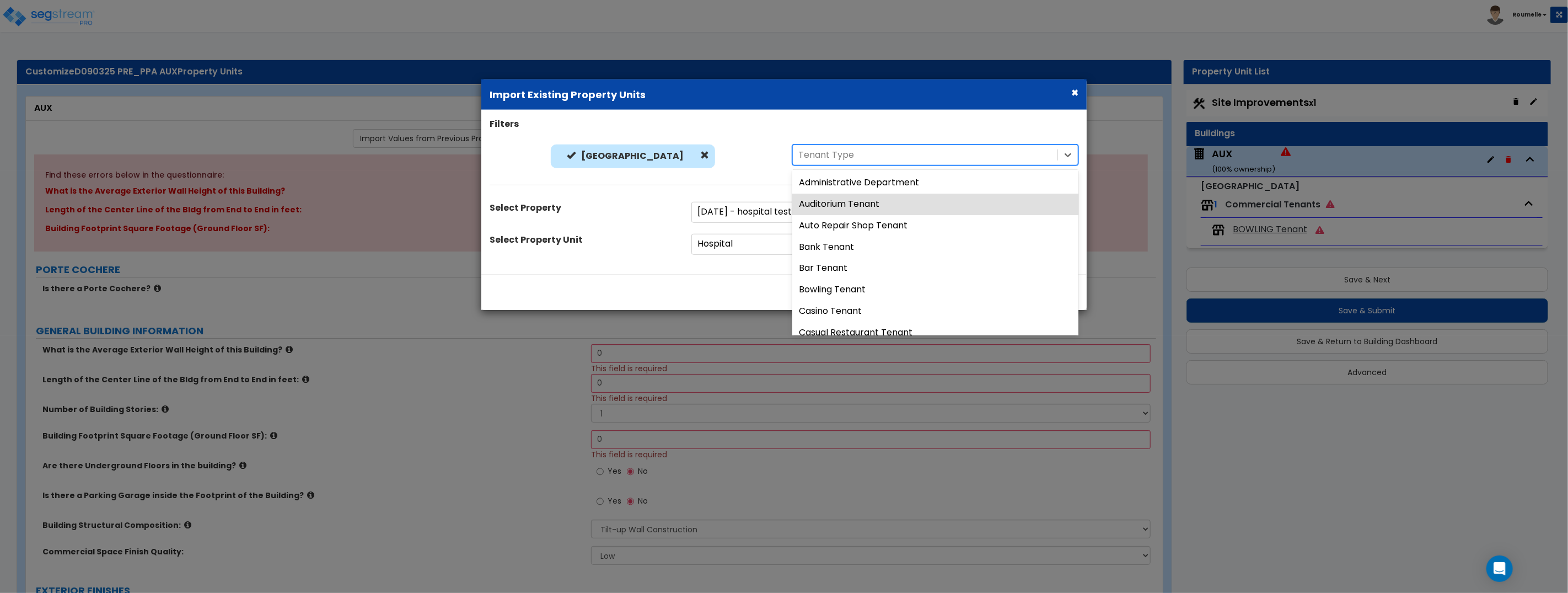
click at [742, 163] on div "Auxiliary Building" at bounding box center [632, 159] width 286 height 29
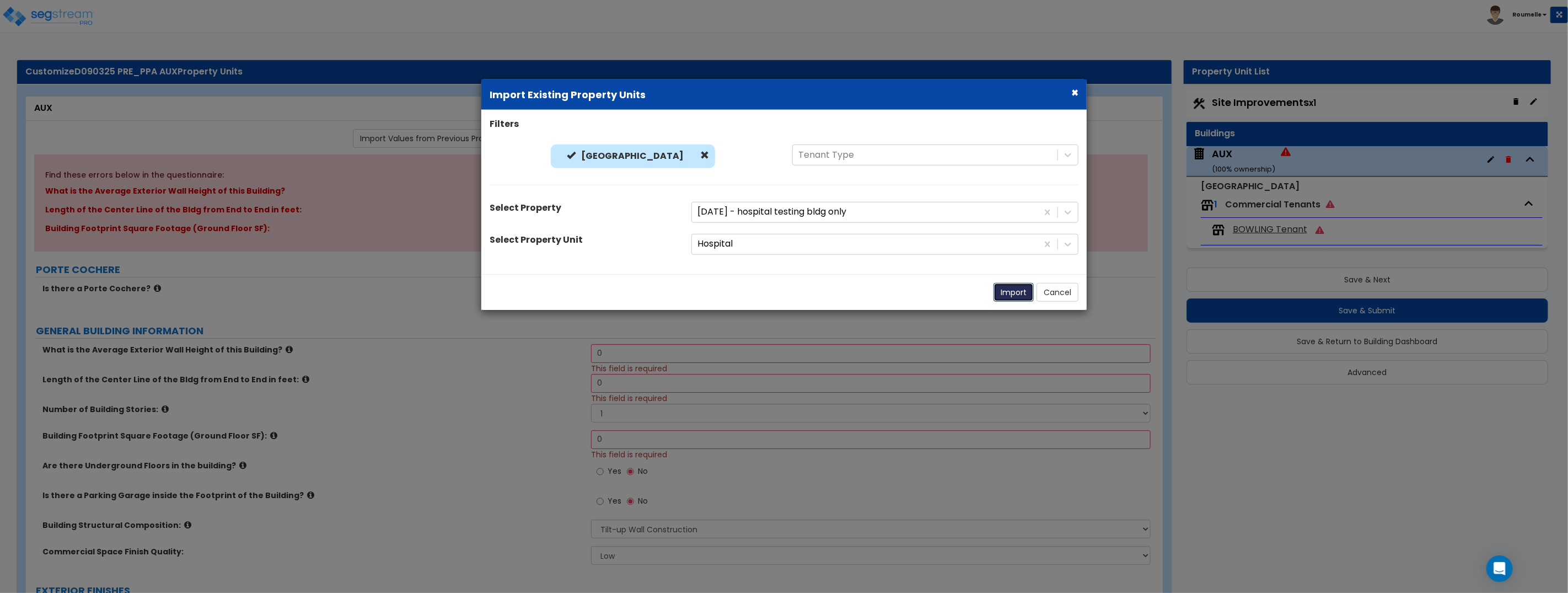
drag, startPoint x: 1015, startPoint y: 293, endPoint x: 957, endPoint y: 283, distance: 58.9
click at [1015, 293] on button "Import" at bounding box center [1013, 292] width 40 height 18
type input "200"
select select "3"
radio input "true"
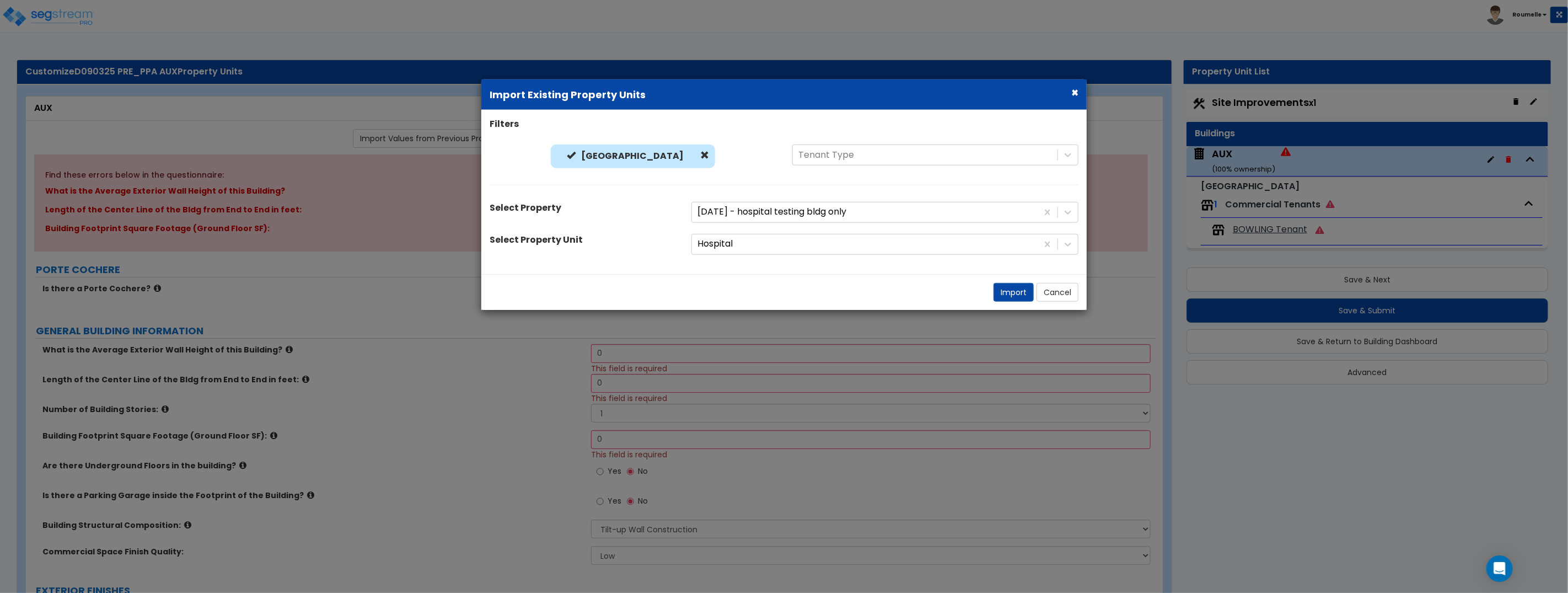
radio input "true"
select select "3"
select select "2"
select select "1"
radio input "true"
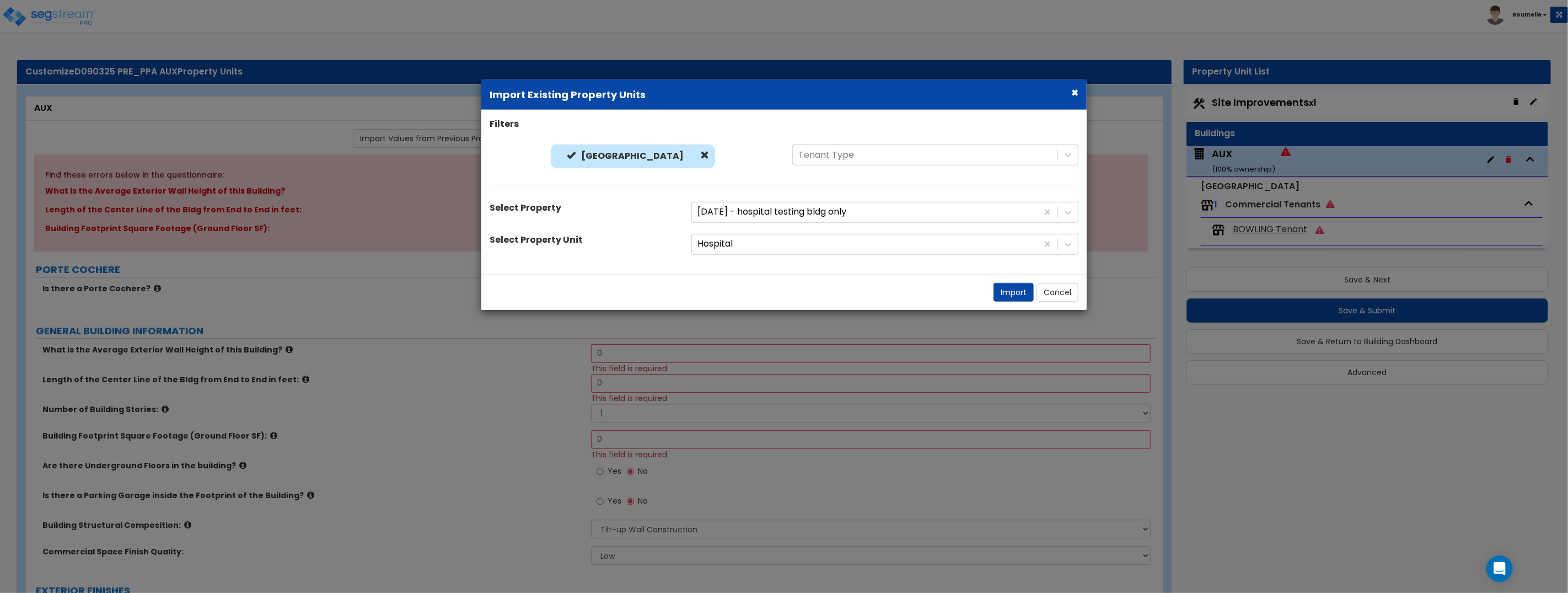
radio input "true"
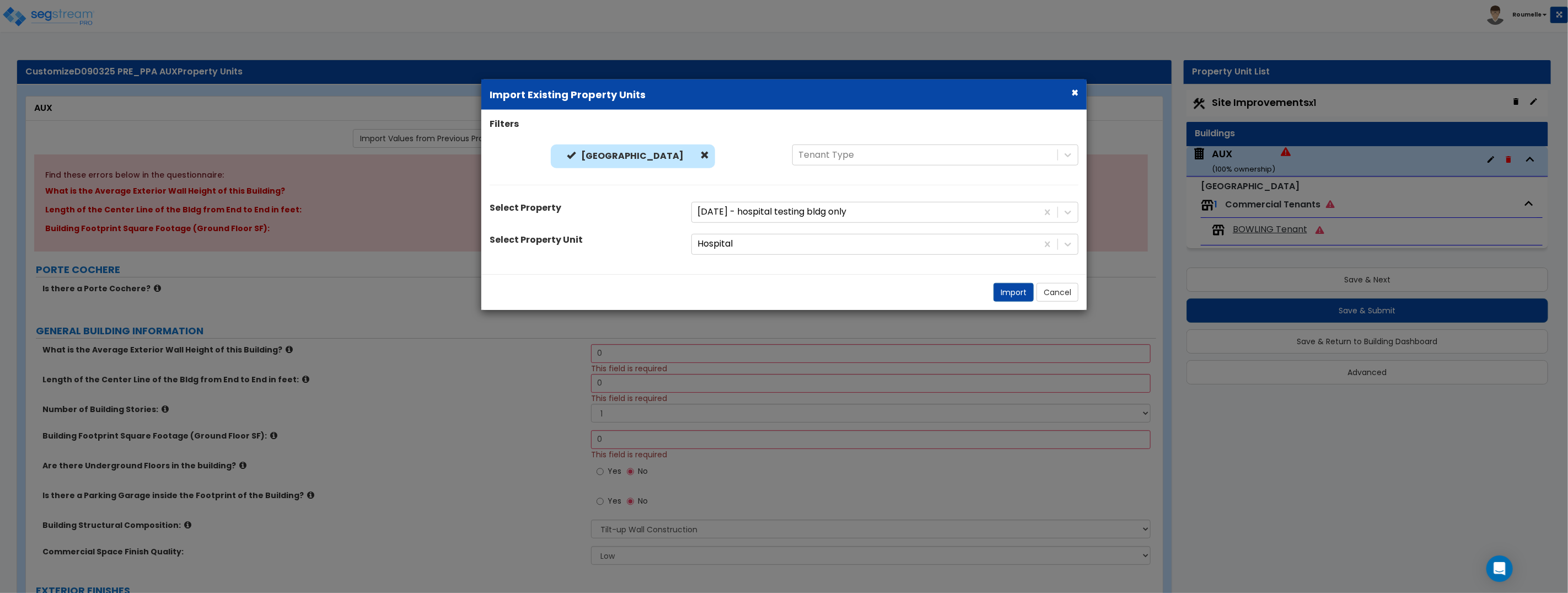
radio input "true"
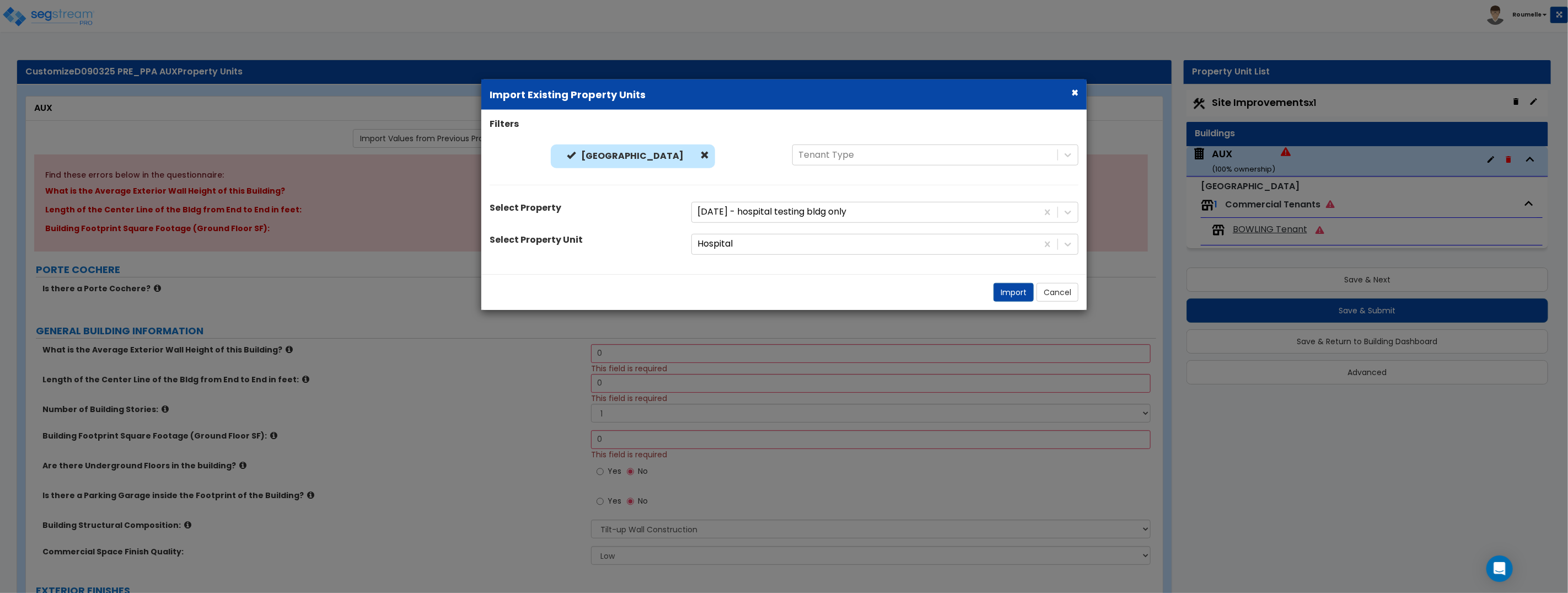
radio input "true"
select select "1"
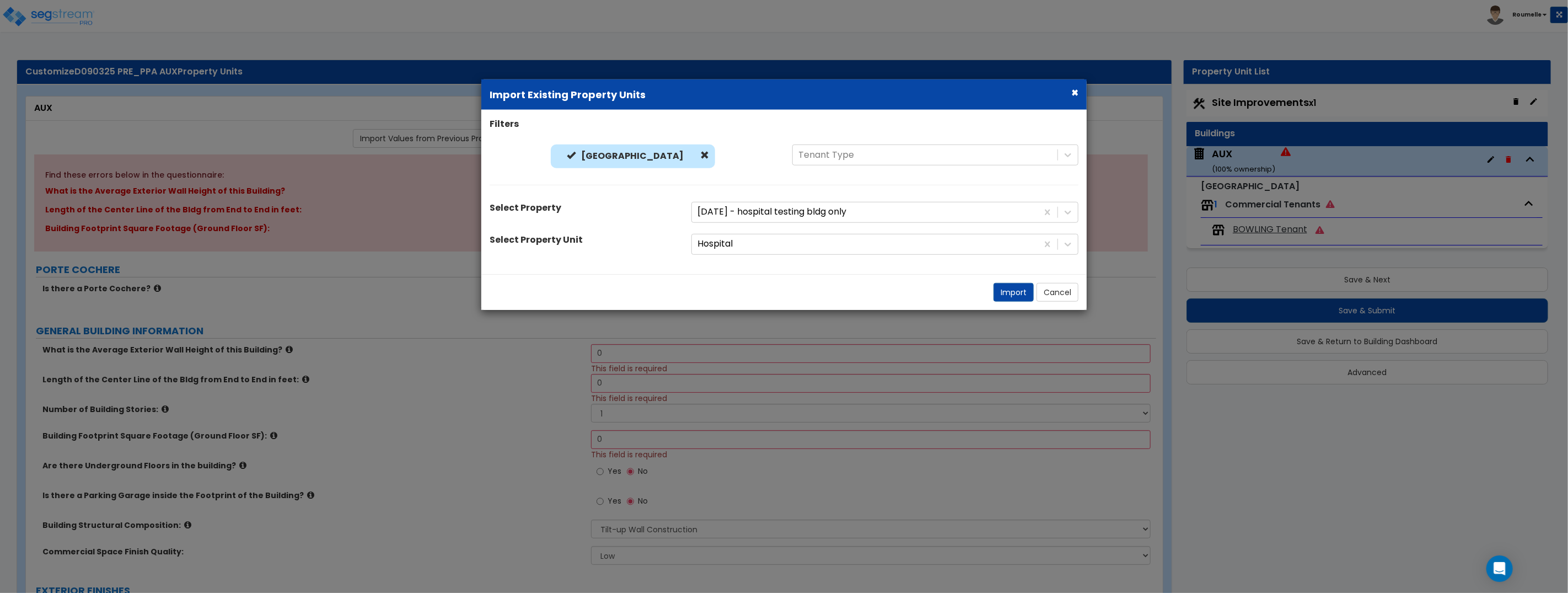
radio input "true"
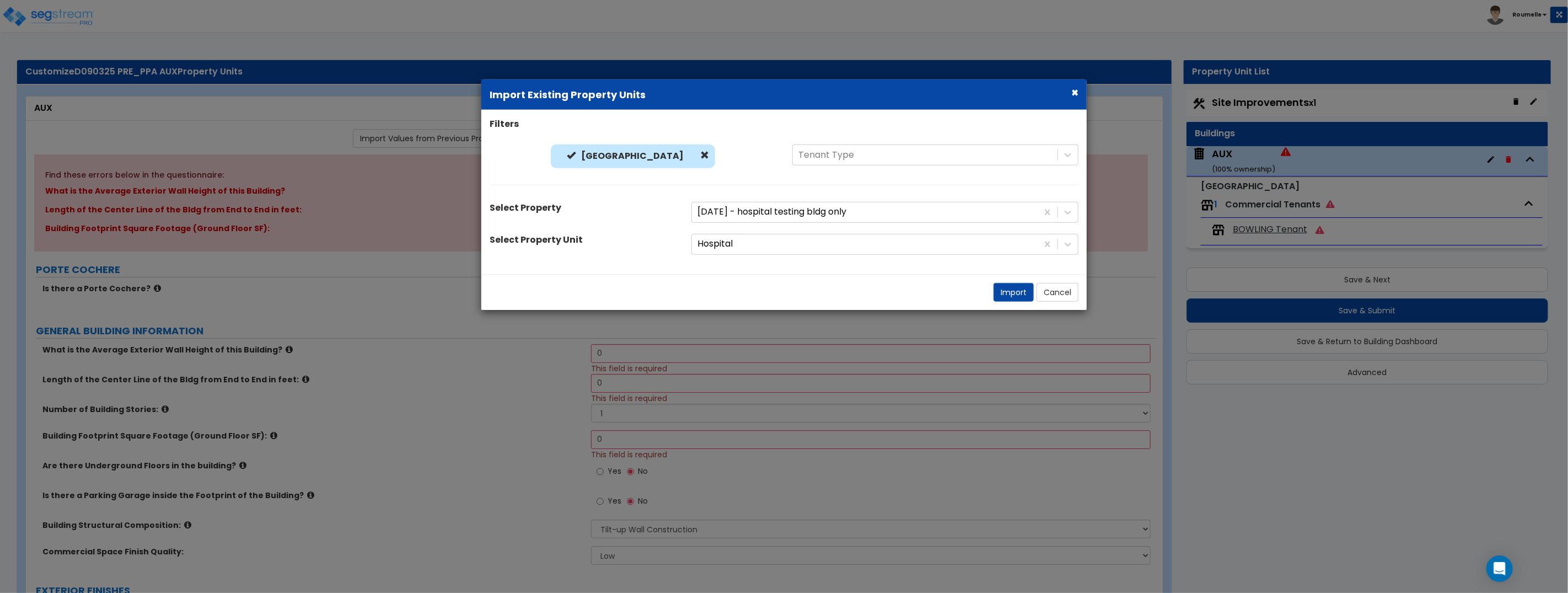
radio input "true"
select select "4"
select select "1"
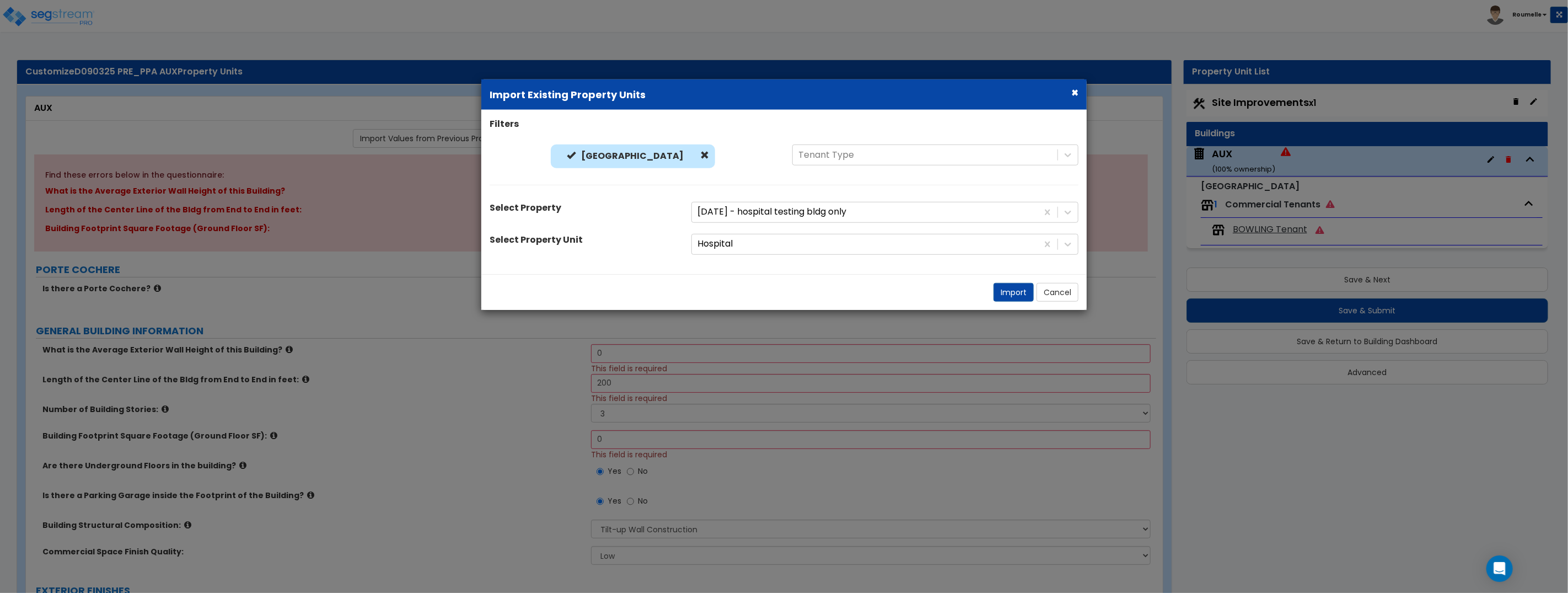
select select "3"
select select "13"
select select "10"
select select "11"
select select "1"
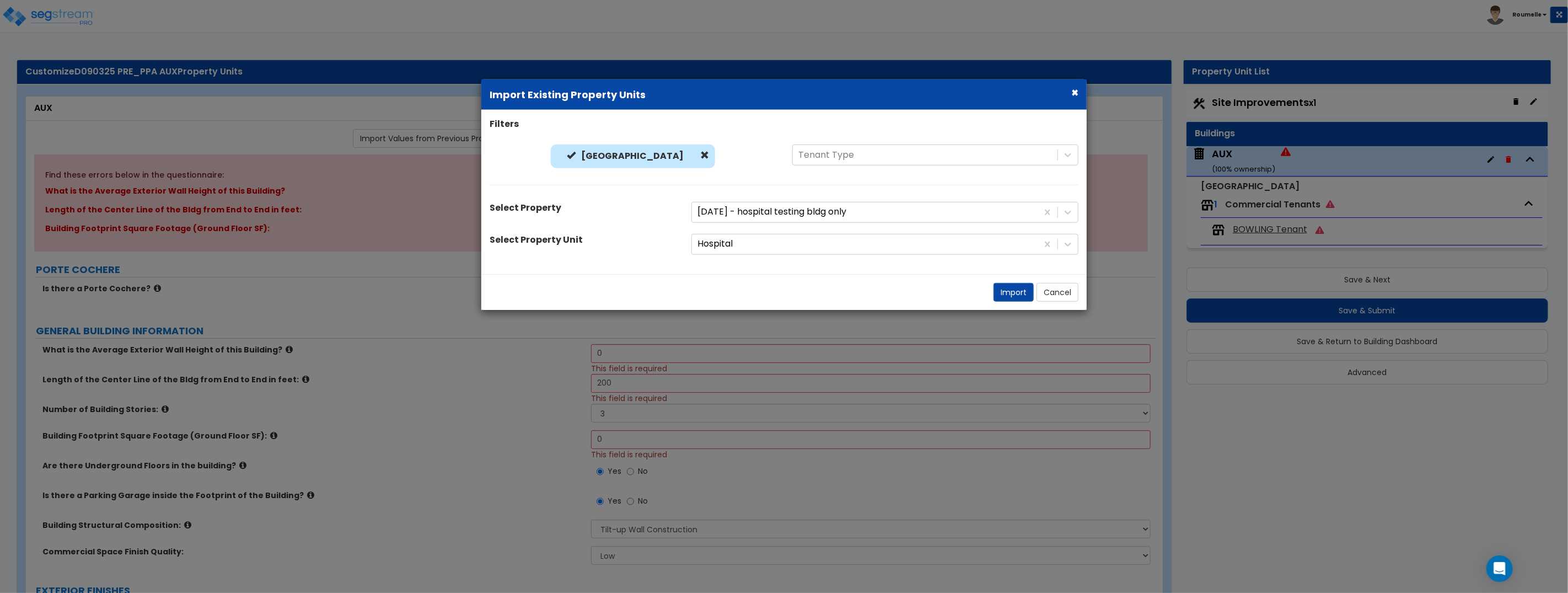
select select "2"
select select "4"
select select "1"
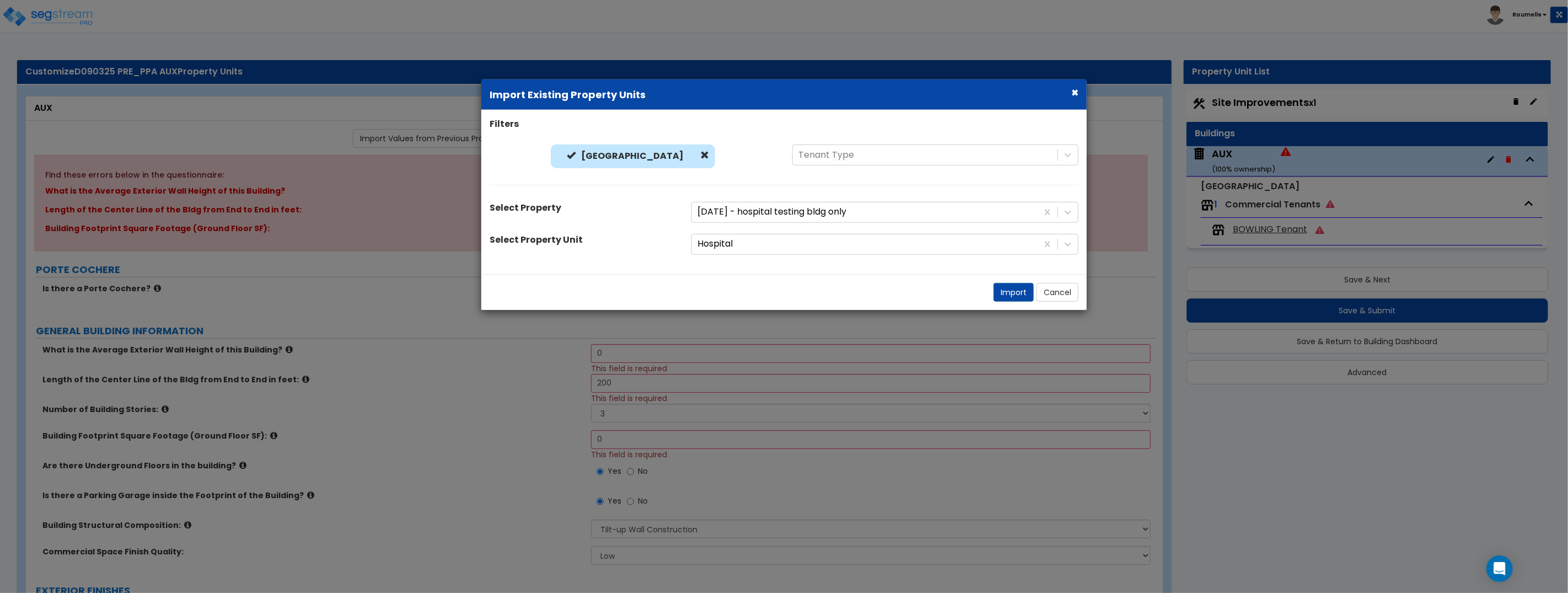
select select "3"
select select "1"
select select "2"
select select "3"
select select "2"
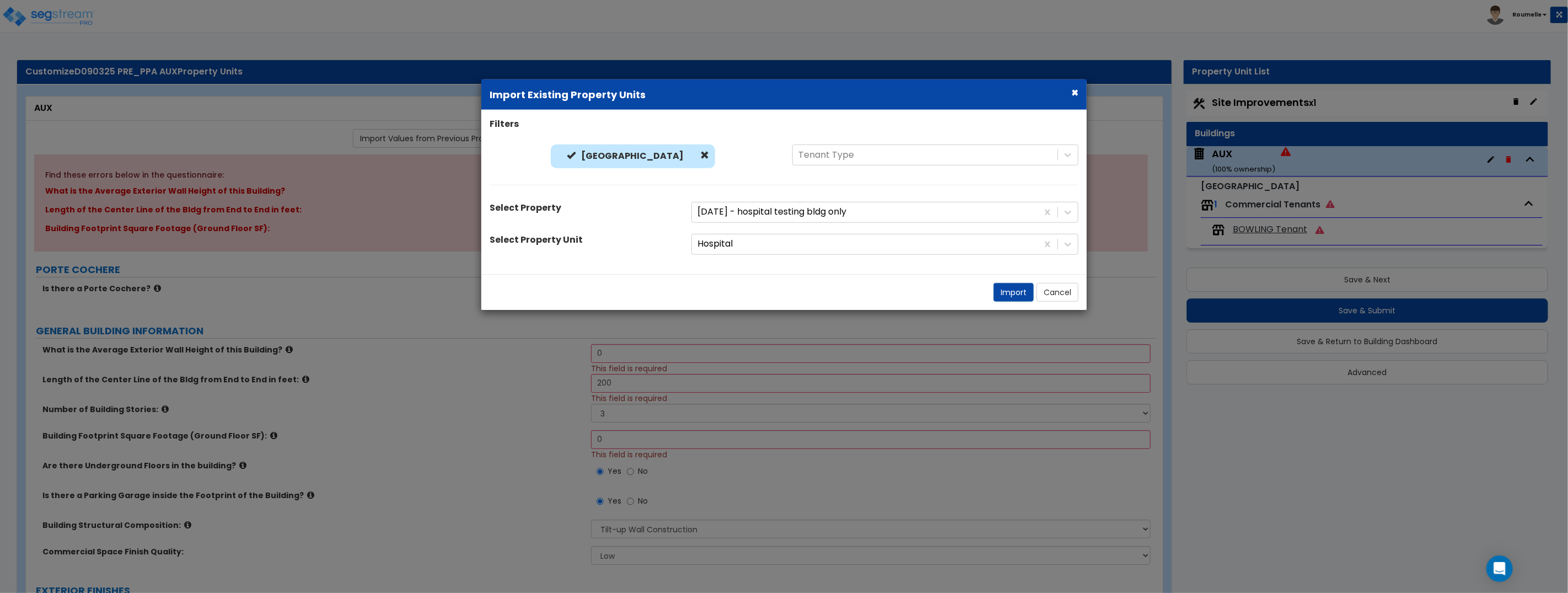
select select "3"
select select "1"
select select "2"
select select "3"
select select "2"
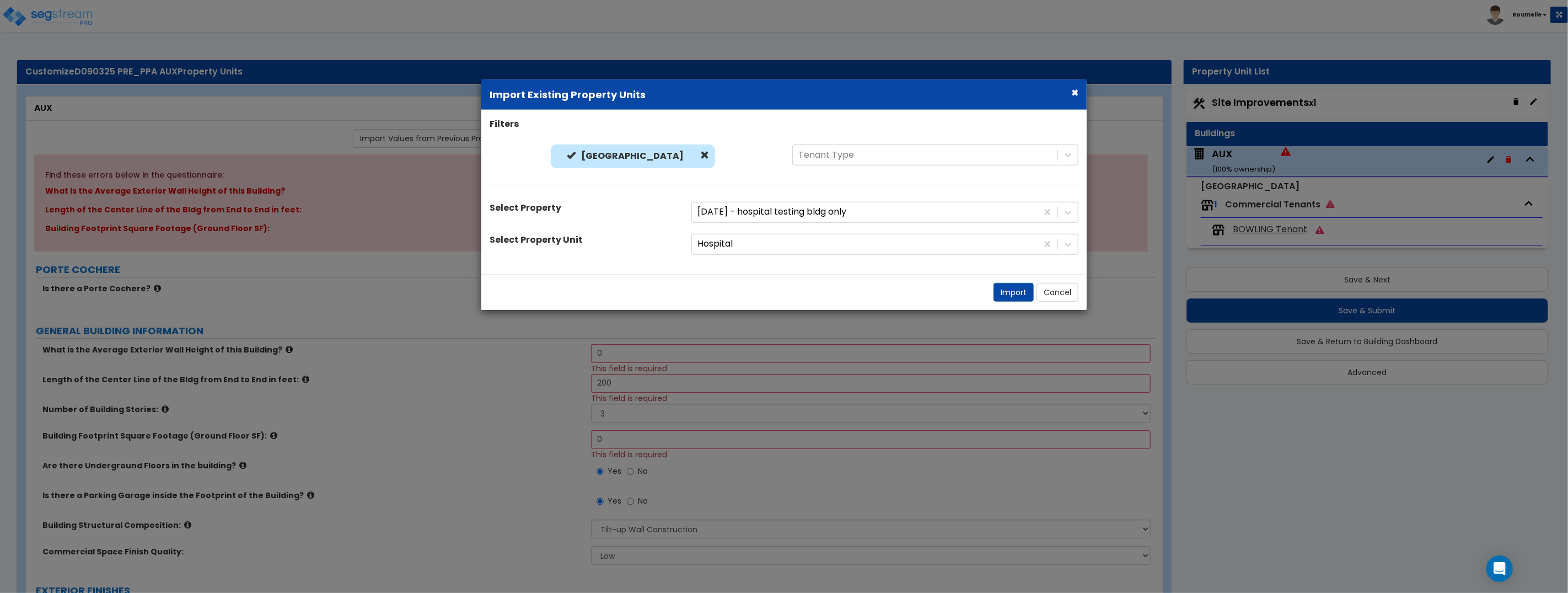
select select "6"
select select "1"
select select "6"
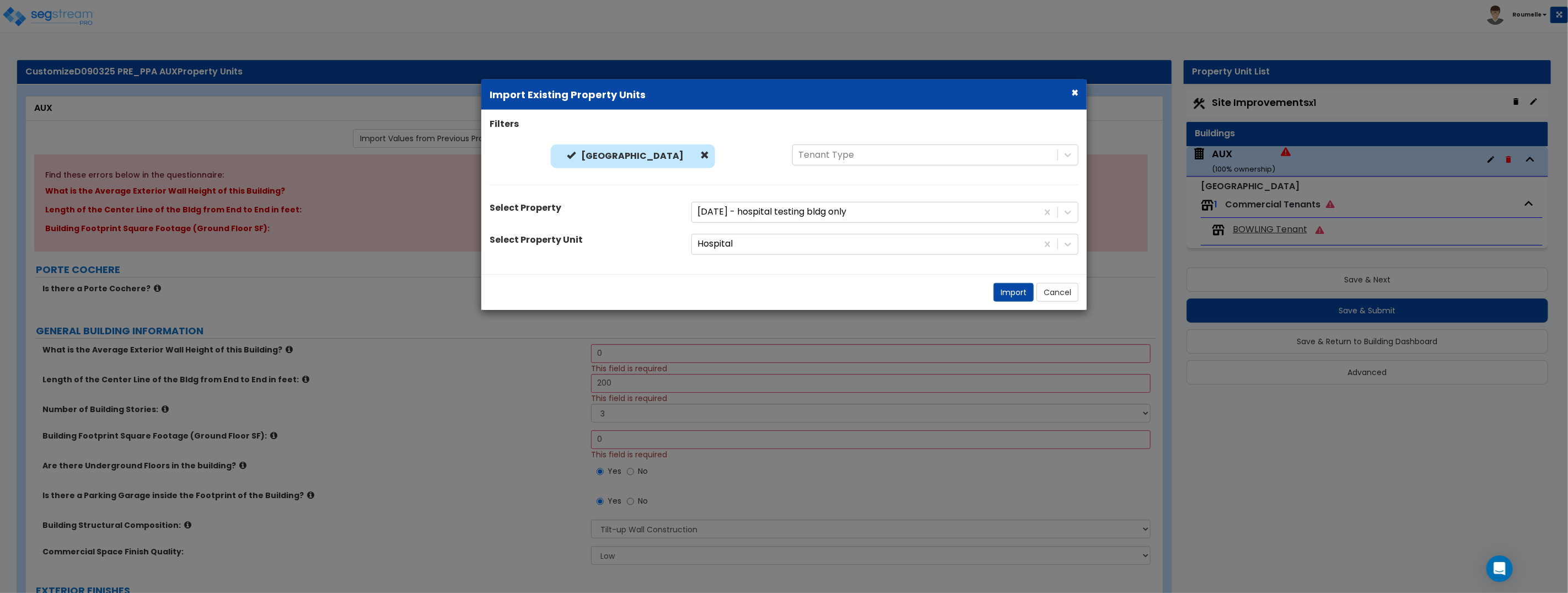
select select "1"
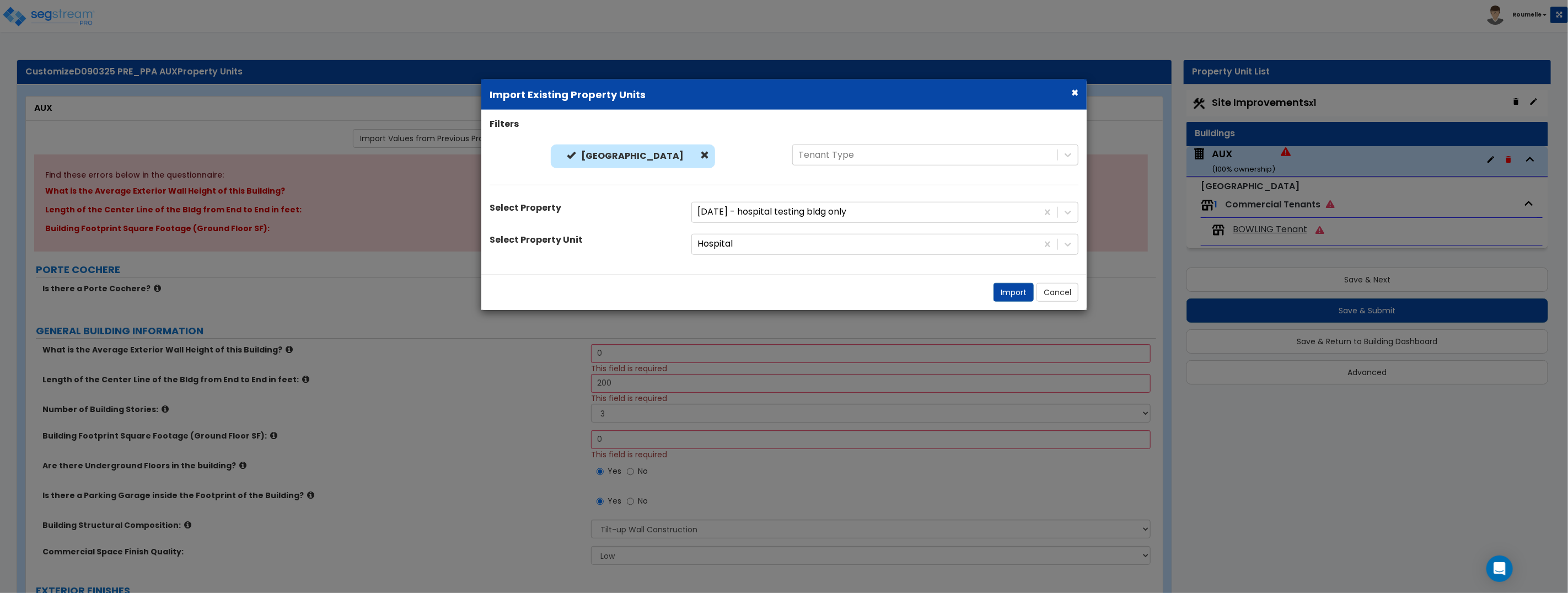
select select "1"
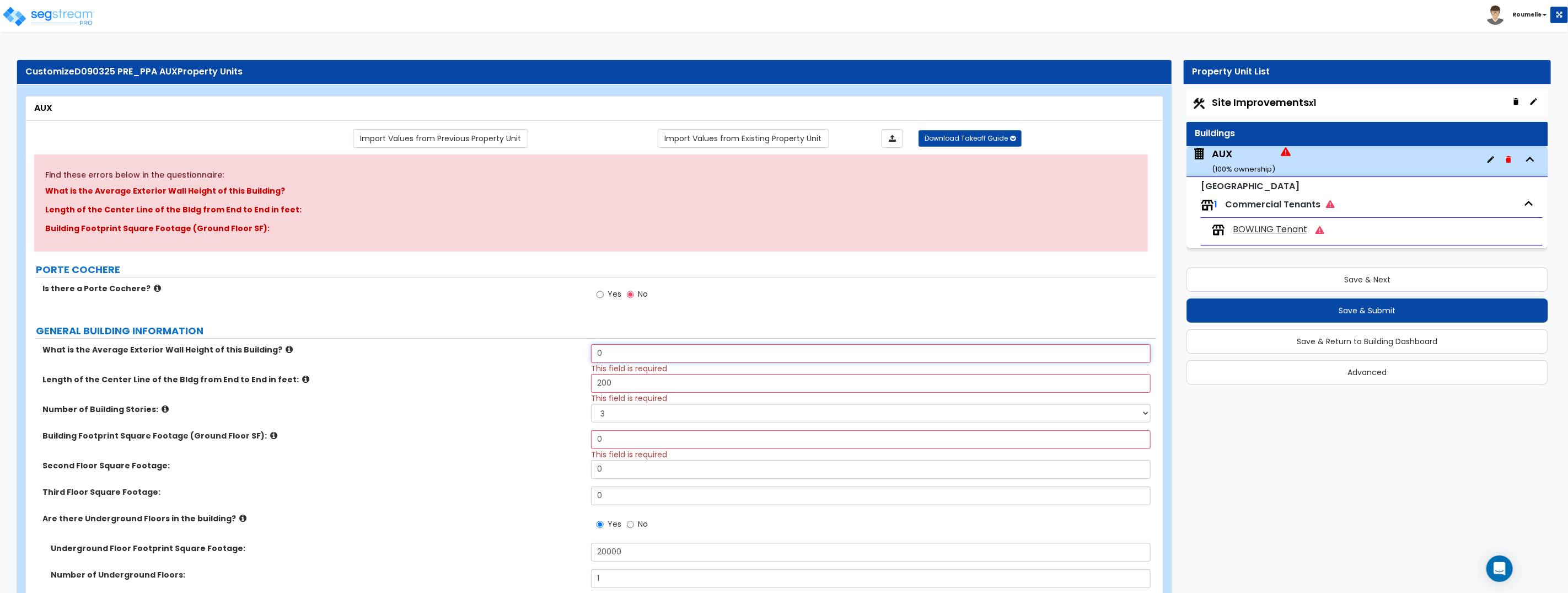
click at [669, 355] on input "0" at bounding box center [870, 353] width 560 height 18
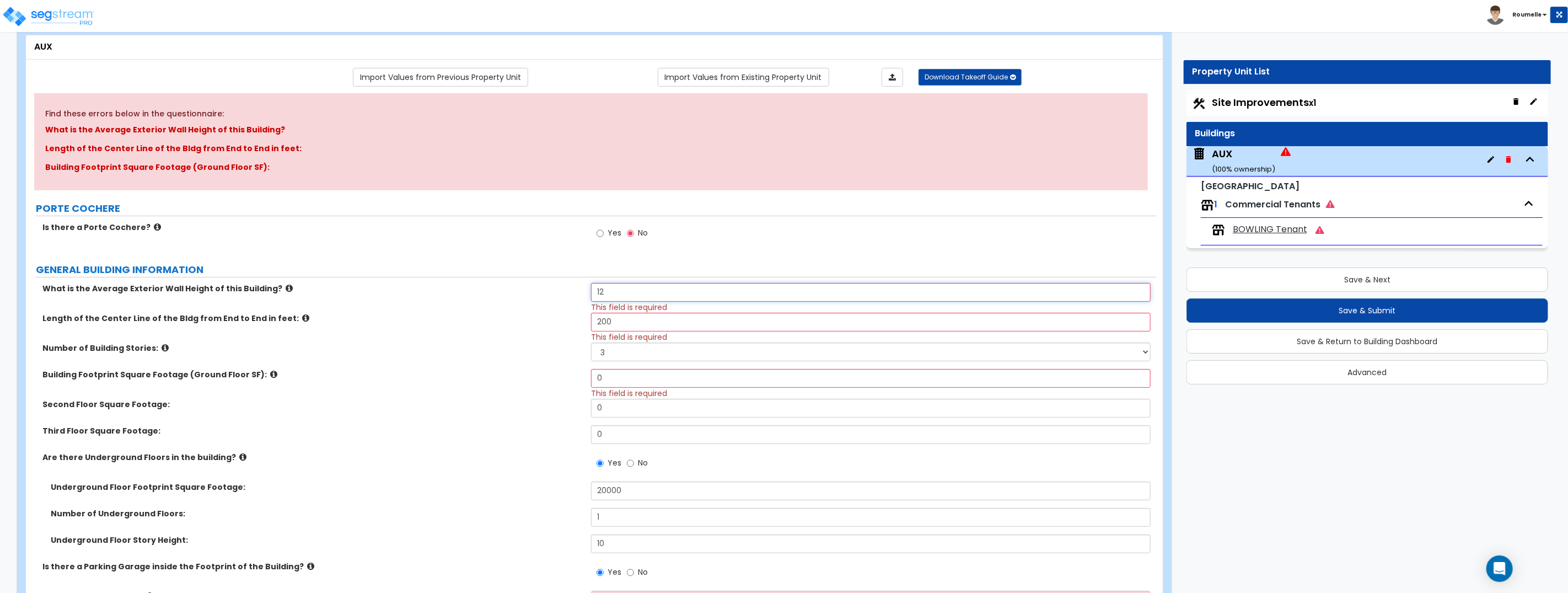
scroll to position [111, 0]
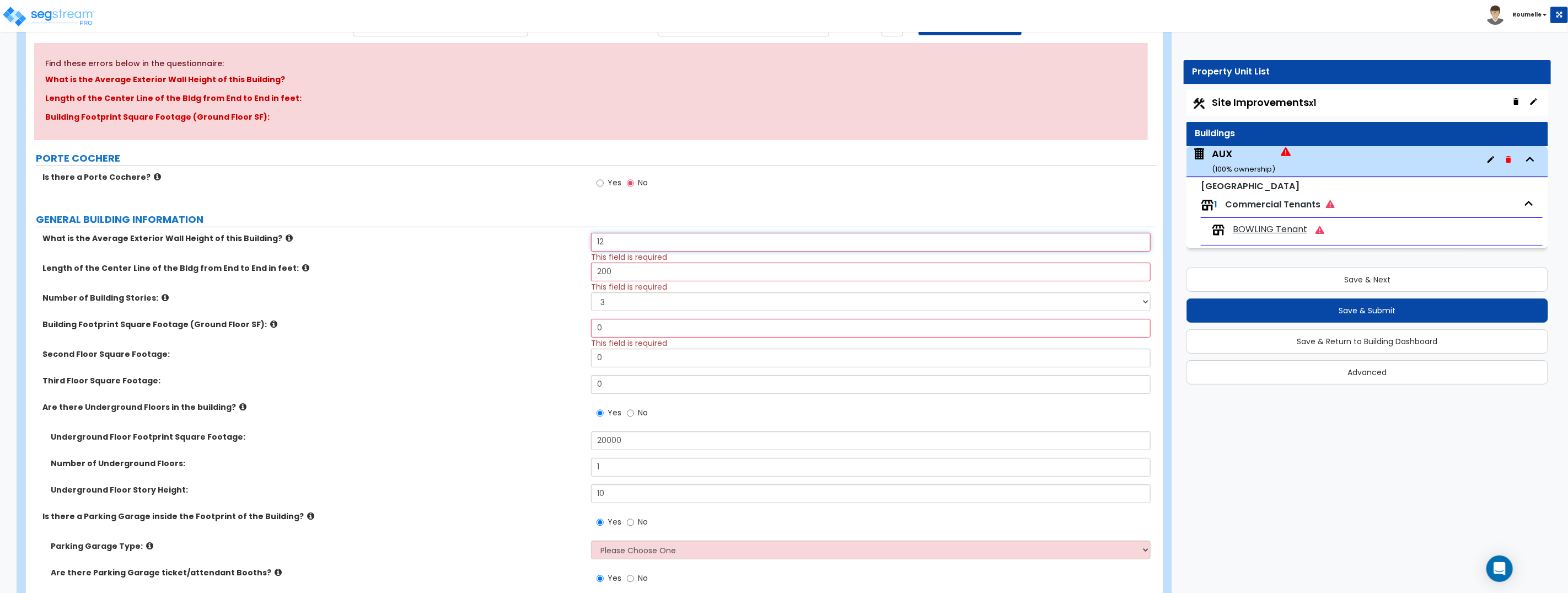
type input "12"
click at [639, 333] on input "0" at bounding box center [870, 328] width 560 height 18
click at [639, 333] on input "1" at bounding box center [870, 328] width 560 height 18
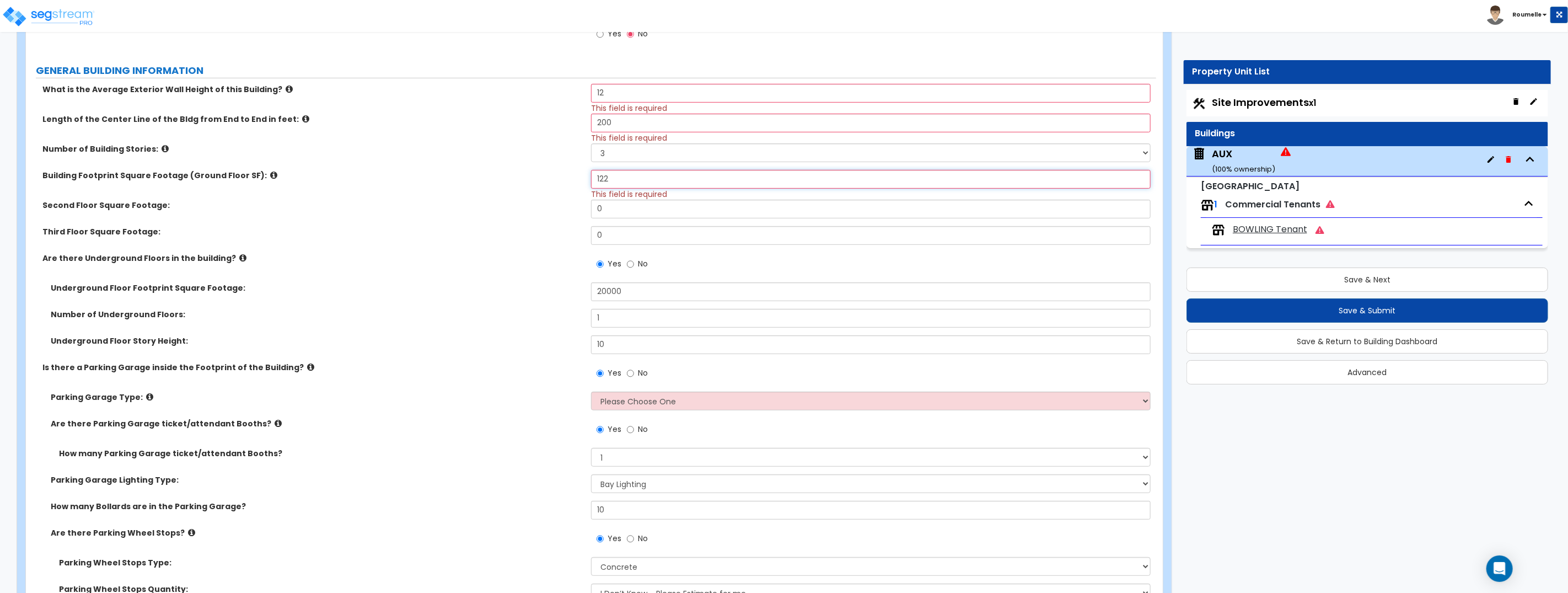
scroll to position [289, 0]
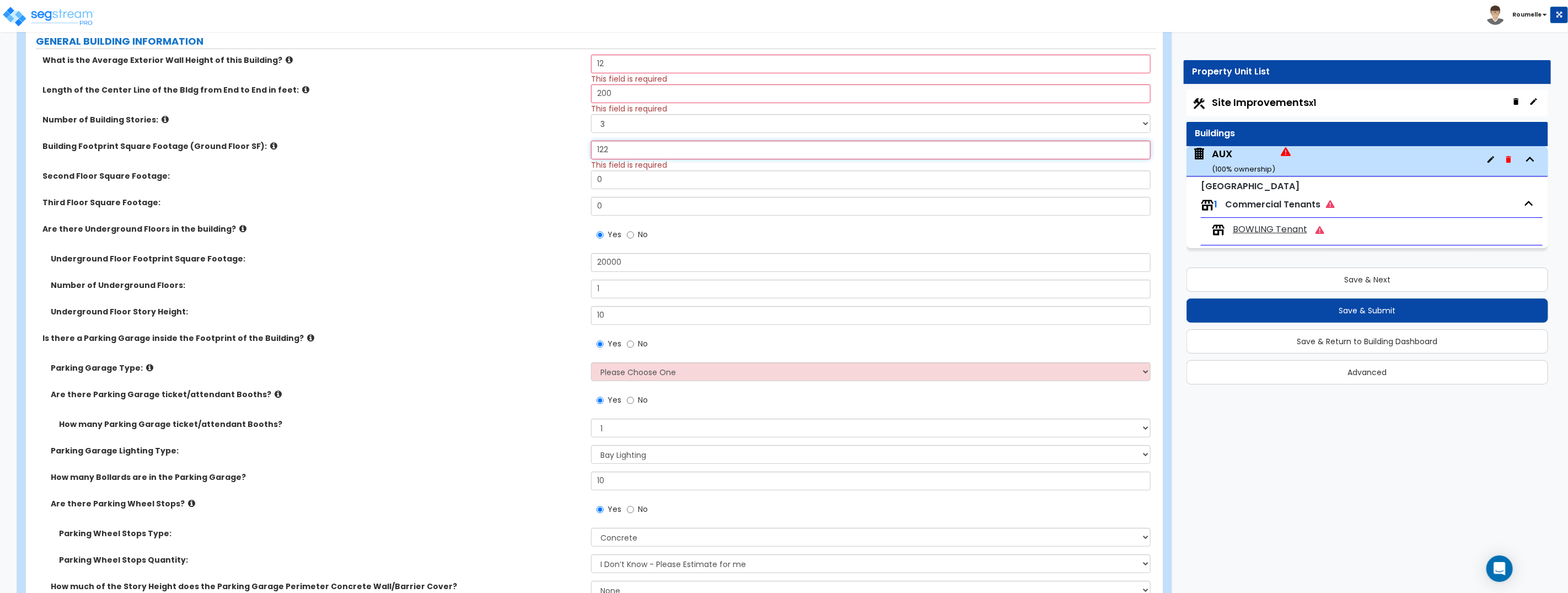
type input "122"
click at [686, 372] on select "Please Choose One Concrete Parking Stilt Parking Rooftop Parking" at bounding box center [870, 371] width 560 height 18
select select "1"
click at [591, 362] on select "Please Choose One Concrete Parking Stilt Parking Rooftop Parking" at bounding box center [870, 371] width 560 height 18
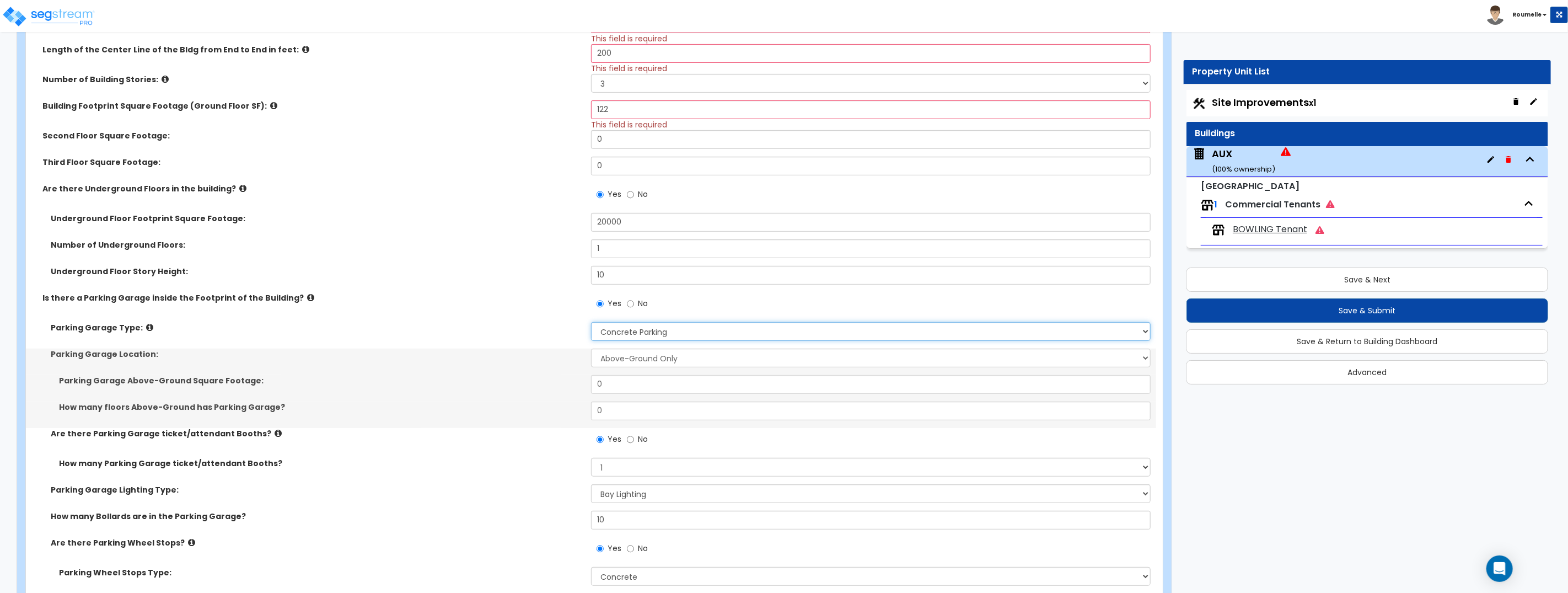
scroll to position [361, 0]
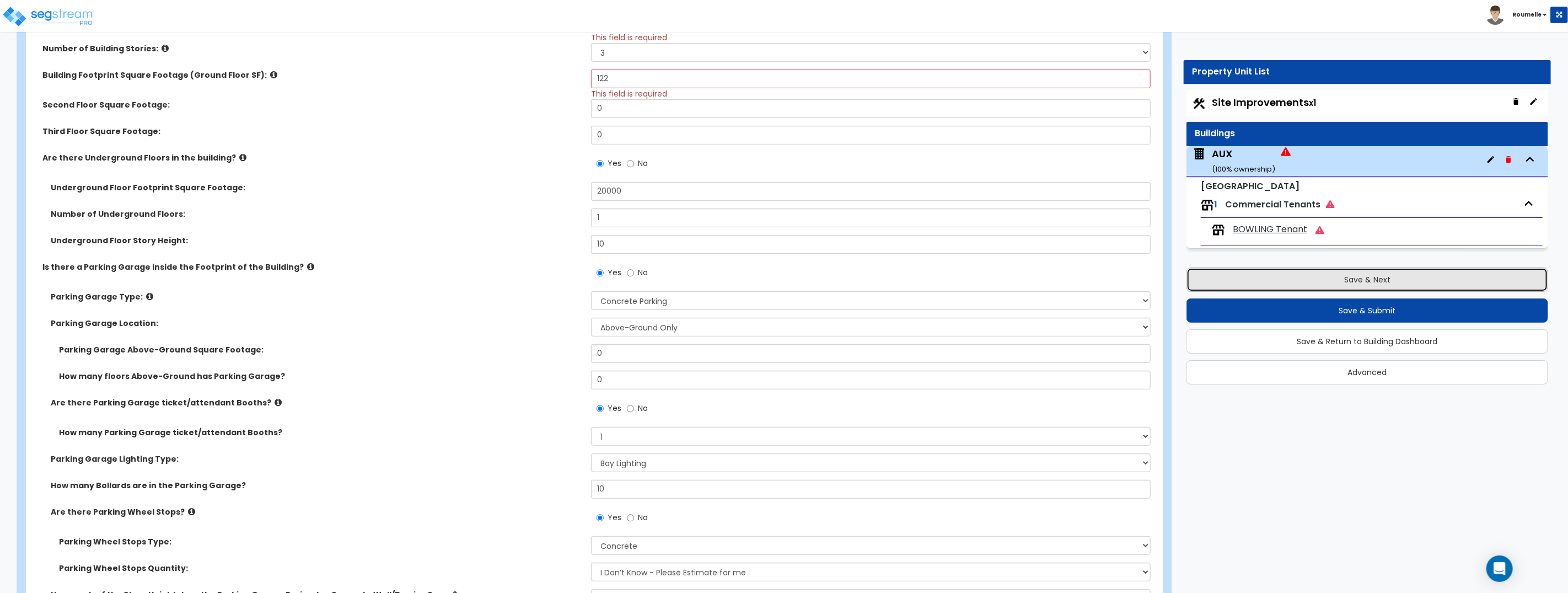
click at [1338, 280] on button "Save & Next" at bounding box center [1367, 280] width 362 height 24
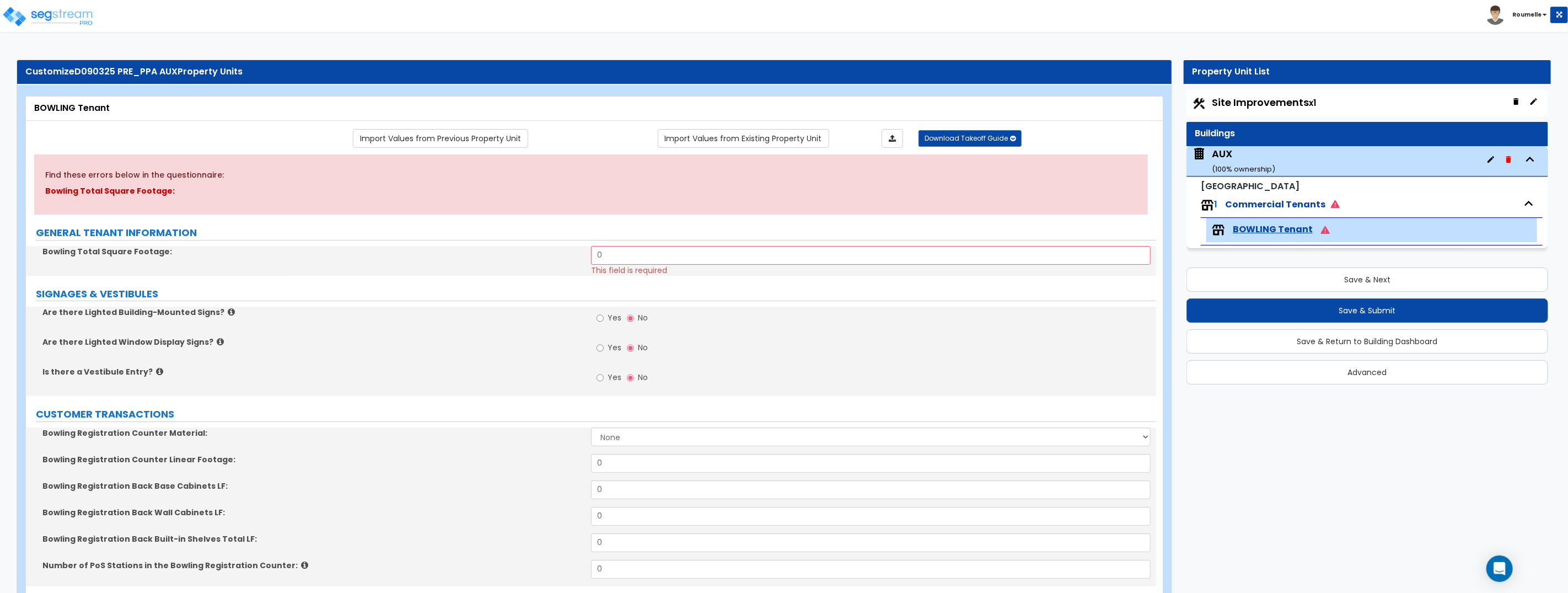
click at [1268, 231] on span "BOWLING Tenant" at bounding box center [1272, 230] width 80 height 13
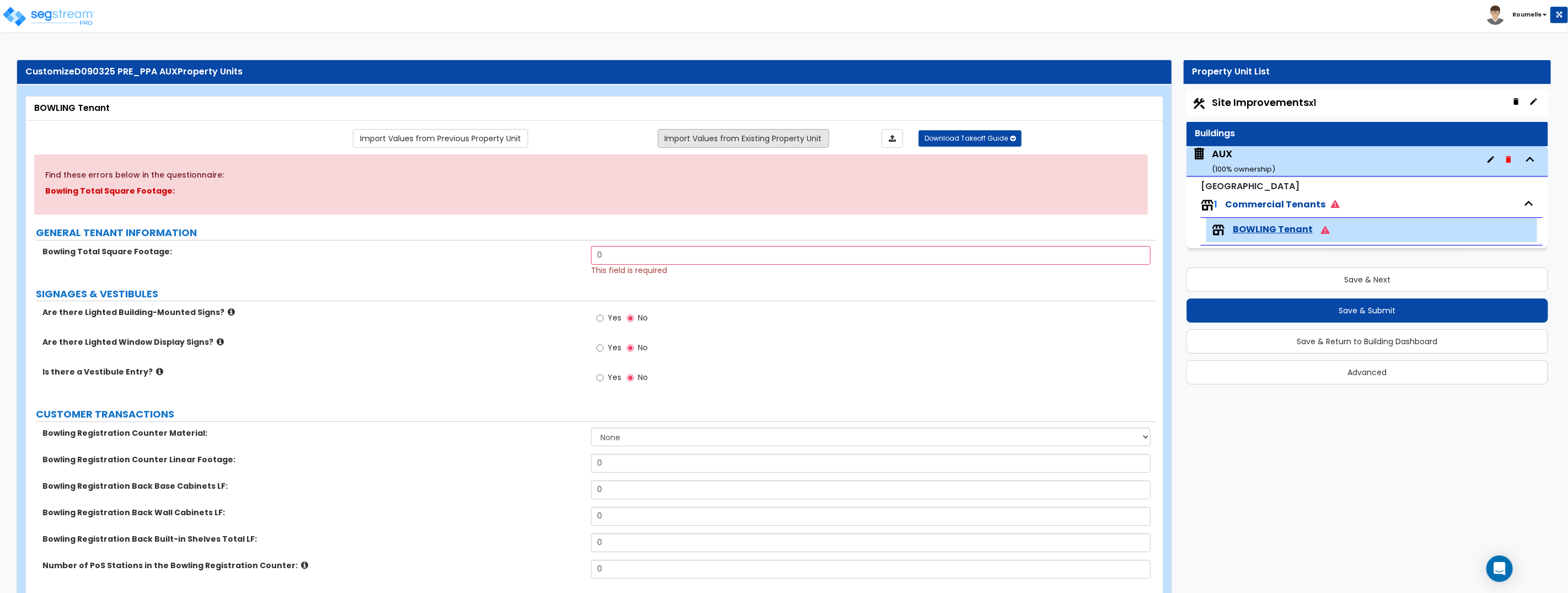
click at [711, 138] on link "Import Values from Existing Property Unit" at bounding box center [743, 138] width 171 height 18
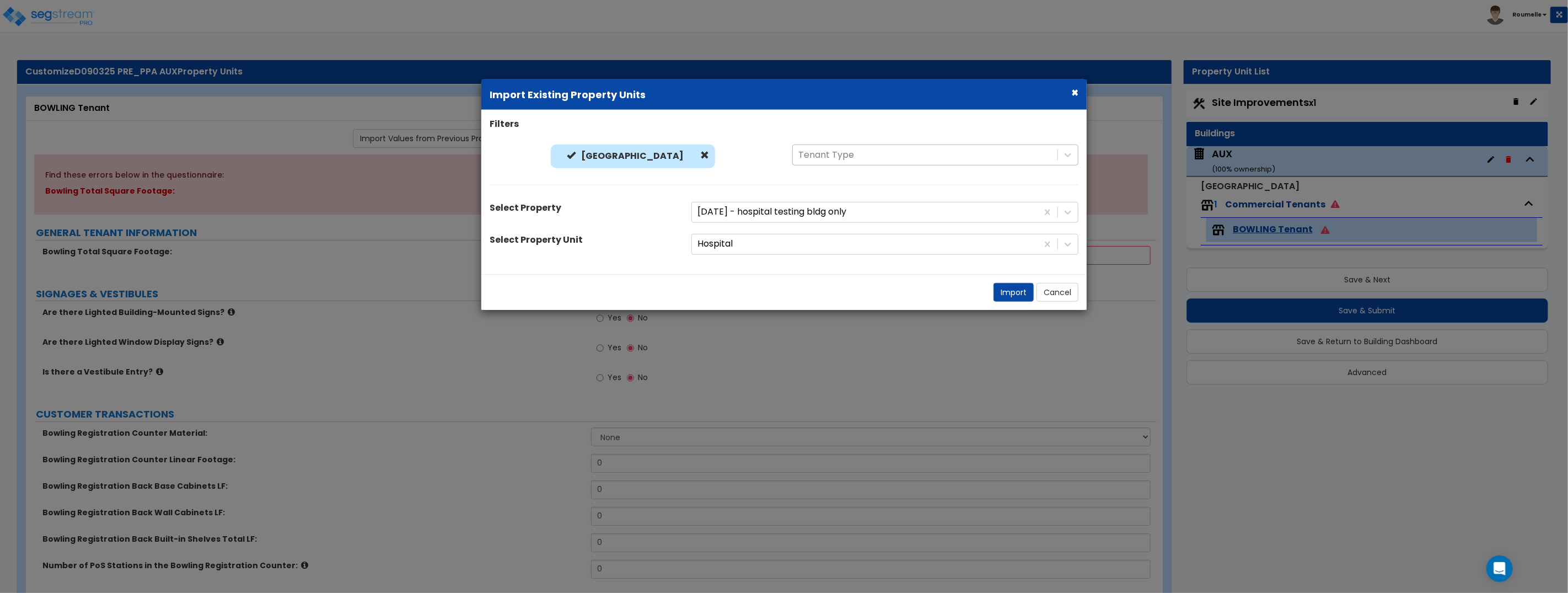
click at [854, 156] on div at bounding box center [925, 155] width 254 height 15
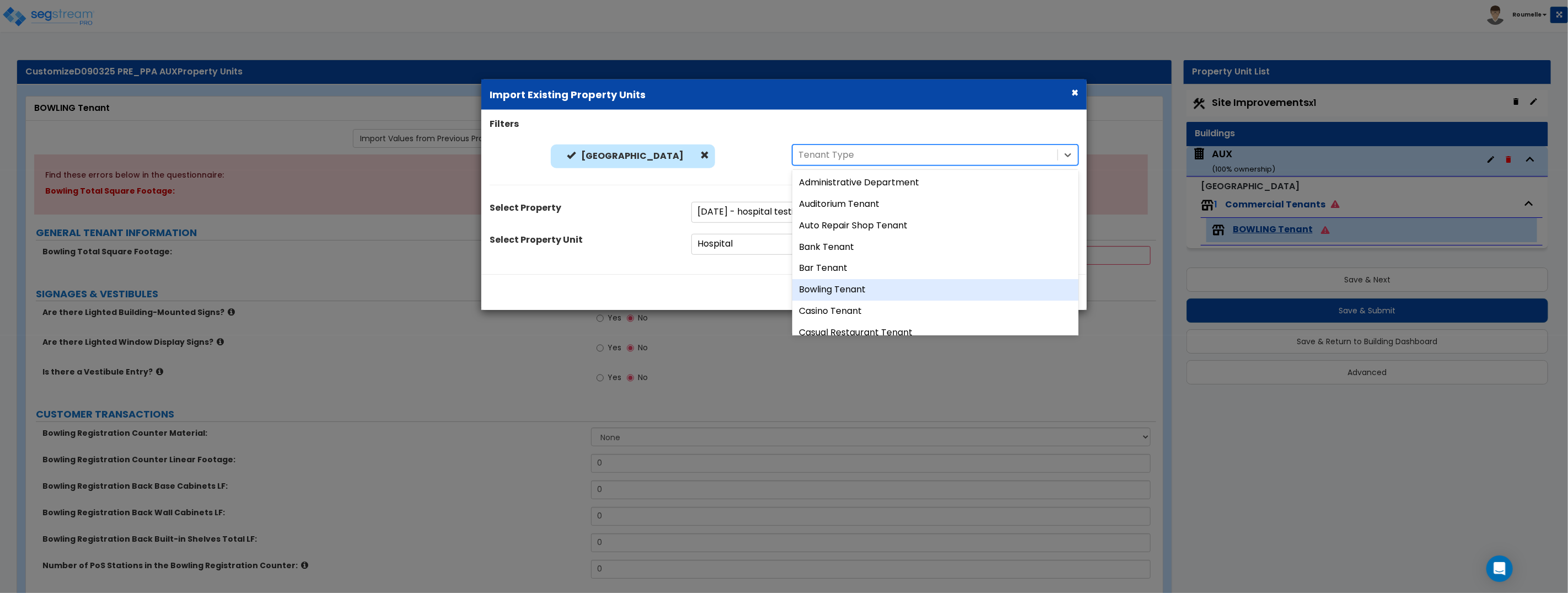
click at [868, 292] on div "Bowling Tenant" at bounding box center [935, 289] width 286 height 22
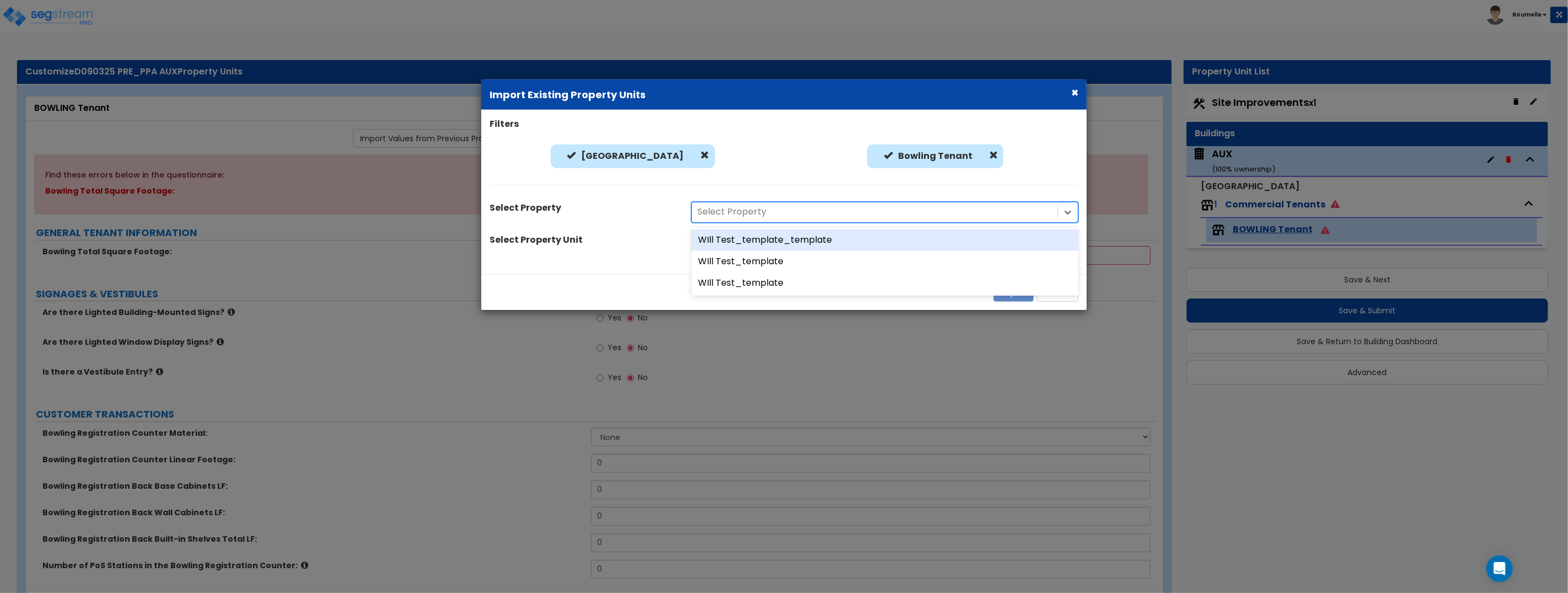
click at [761, 211] on div at bounding box center [874, 212] width 355 height 15
click at [765, 241] on div "WIll Test_template_template" at bounding box center [884, 240] width 387 height 22
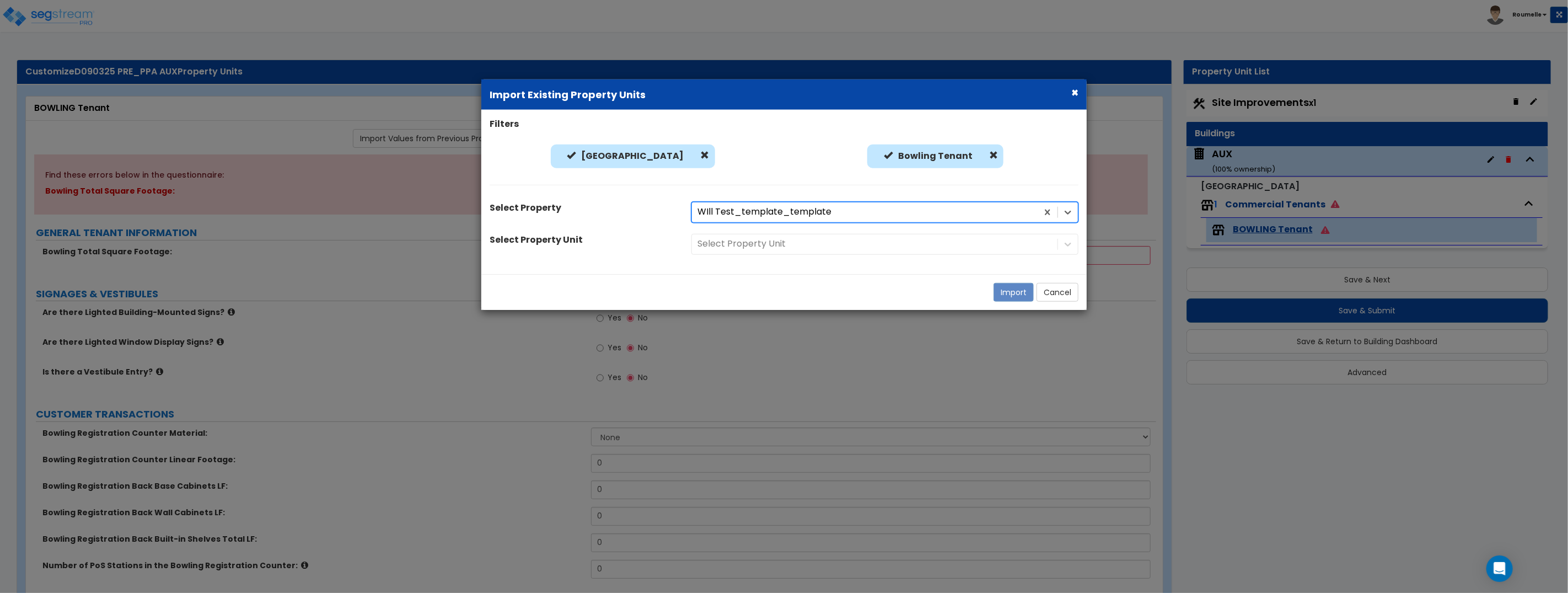
click at [826, 245] on div "Select Property Unit" at bounding box center [885, 244] width 404 height 21
click at [825, 241] on div "Select Property Unit" at bounding box center [885, 244] width 404 height 21
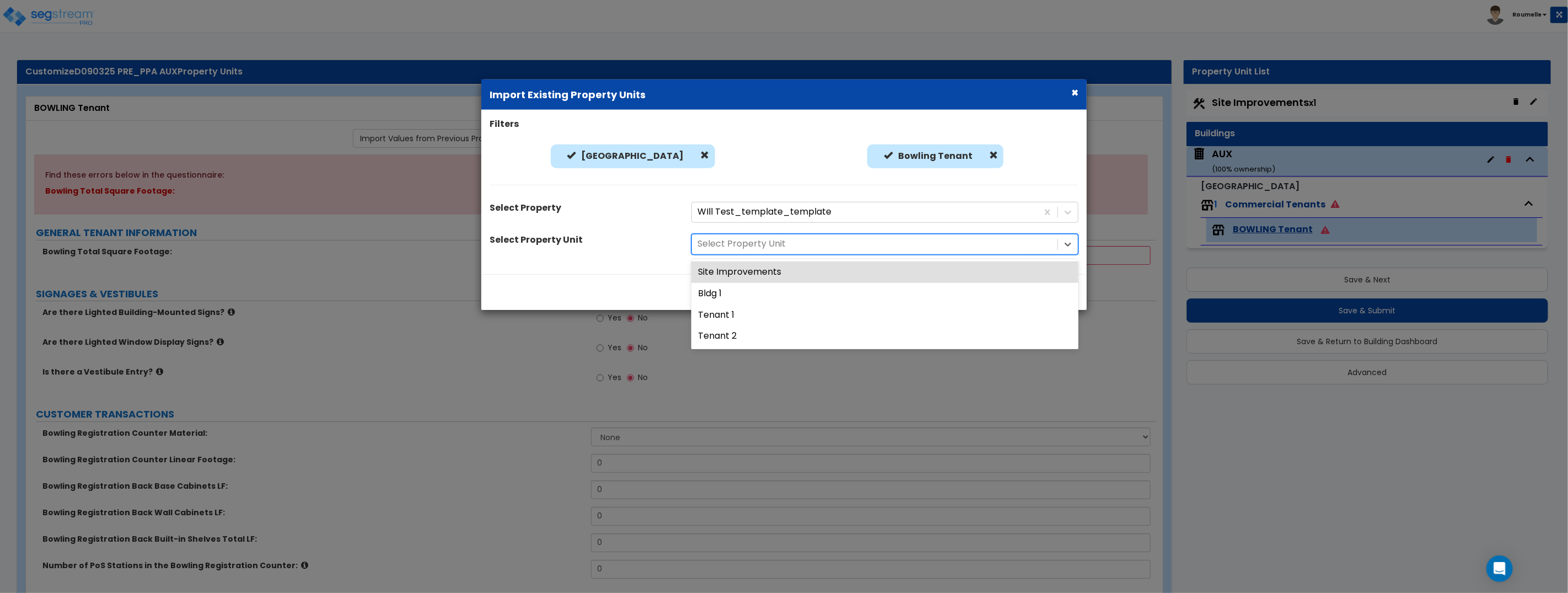
click at [795, 247] on div at bounding box center [874, 244] width 355 height 15
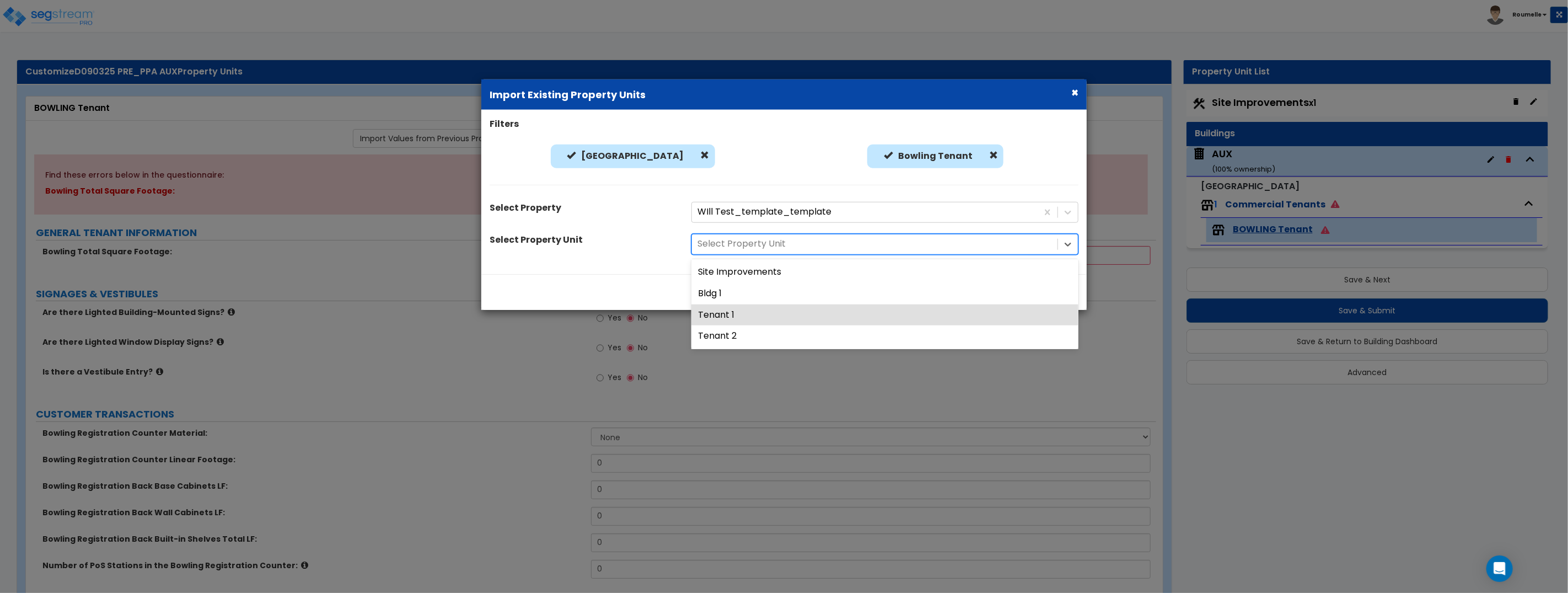
drag, startPoint x: 781, startPoint y: 308, endPoint x: 826, endPoint y: 305, distance: 45.1
click at [782, 308] on div "Tenant 1" at bounding box center [884, 314] width 387 height 22
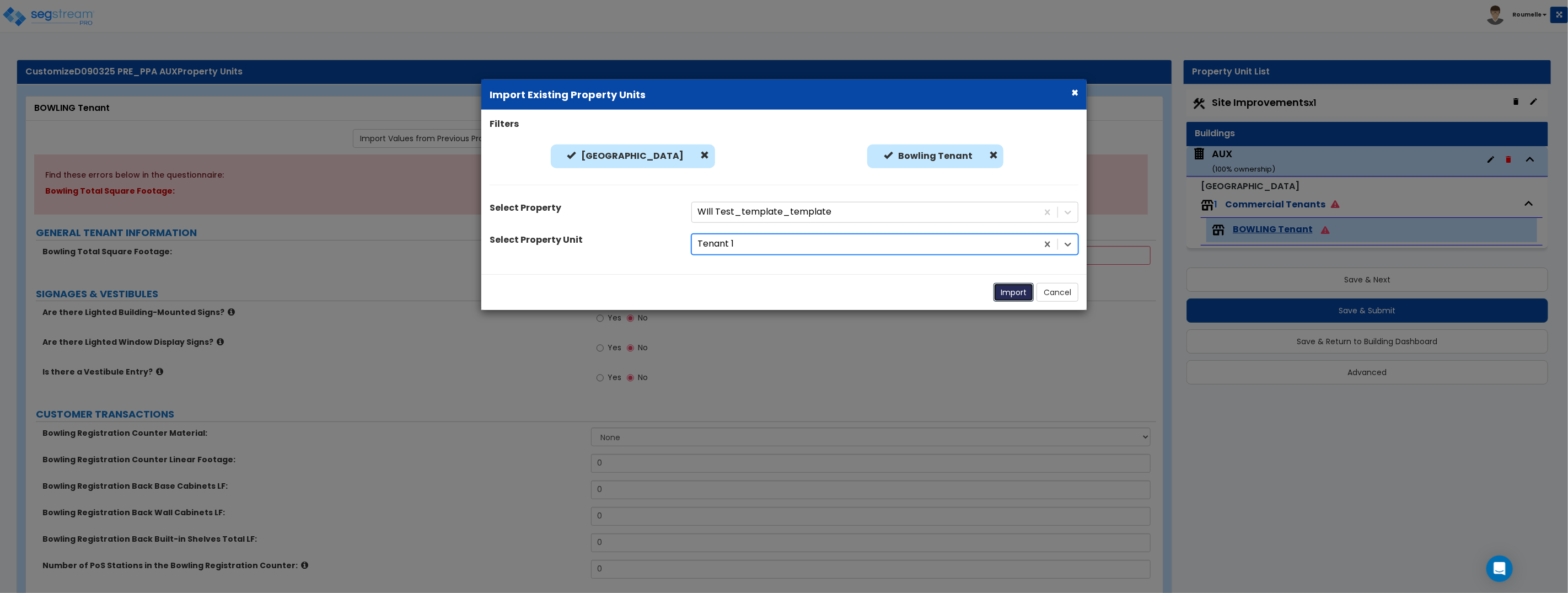
drag, startPoint x: 1002, startPoint y: 292, endPoint x: 1002, endPoint y: 286, distance: 6.0
click at [1002, 292] on button "Import" at bounding box center [1013, 292] width 40 height 18
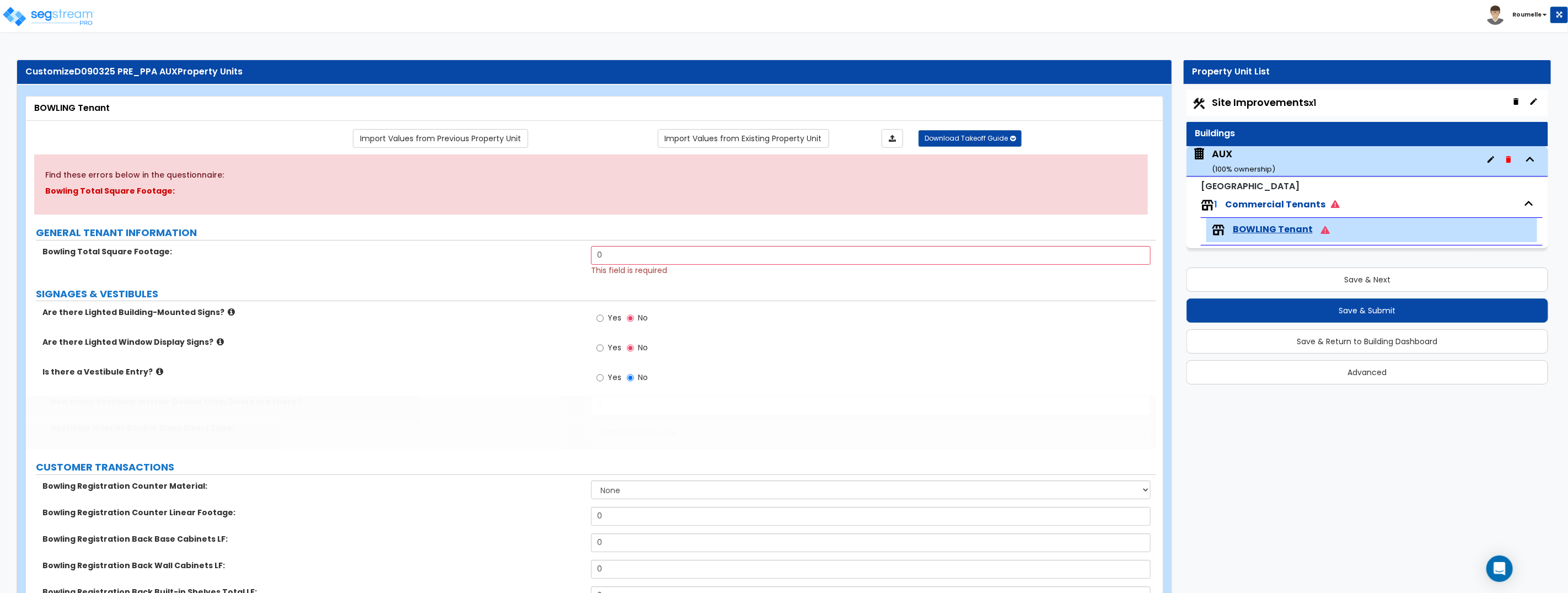
radio input "true"
select select "1"
radio input "true"
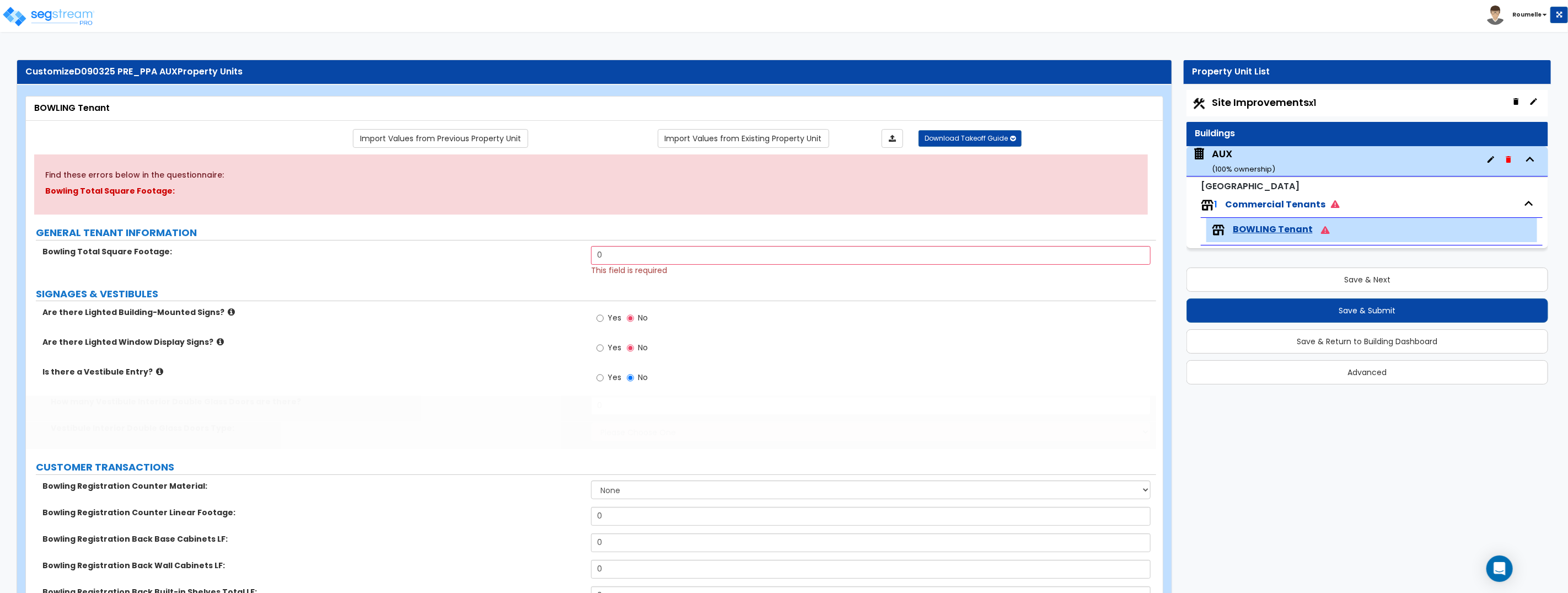
select select "1"
type input "12"
select select "1"
select select "2"
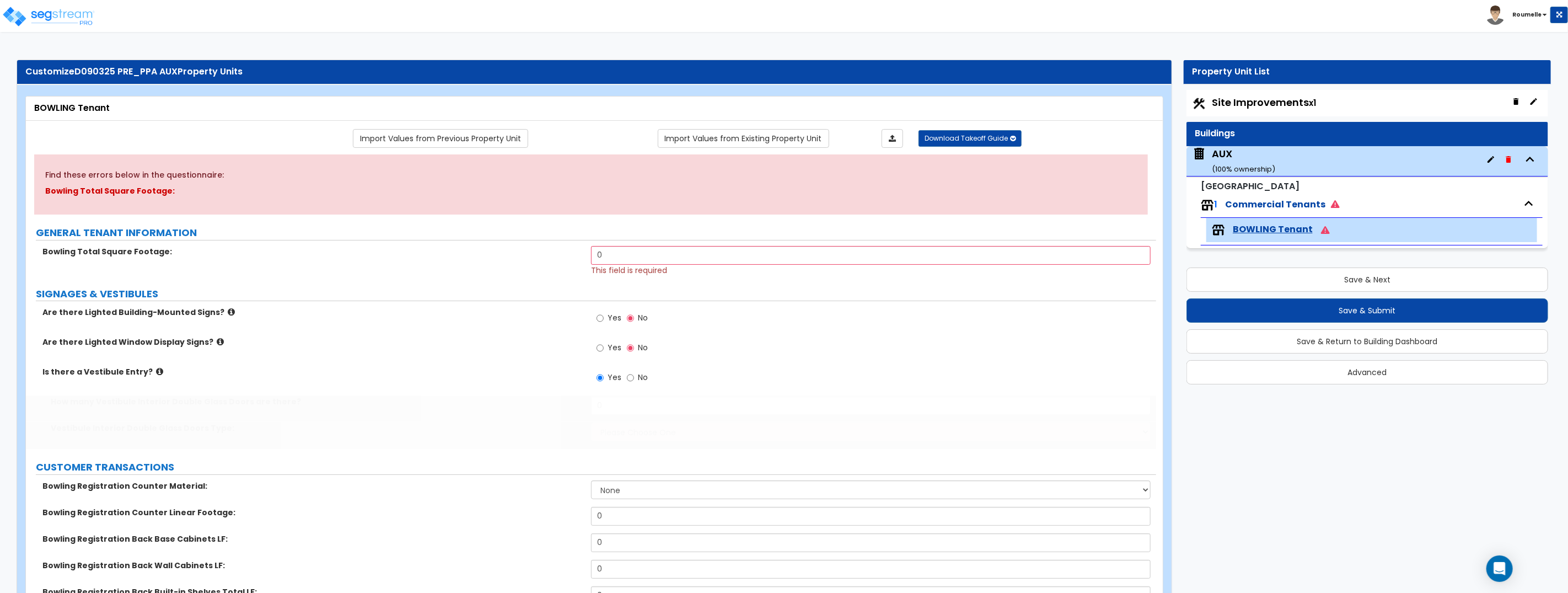
select select "1"
click at [786, 144] on link "Import Values from Existing Property Unit" at bounding box center [743, 138] width 171 height 18
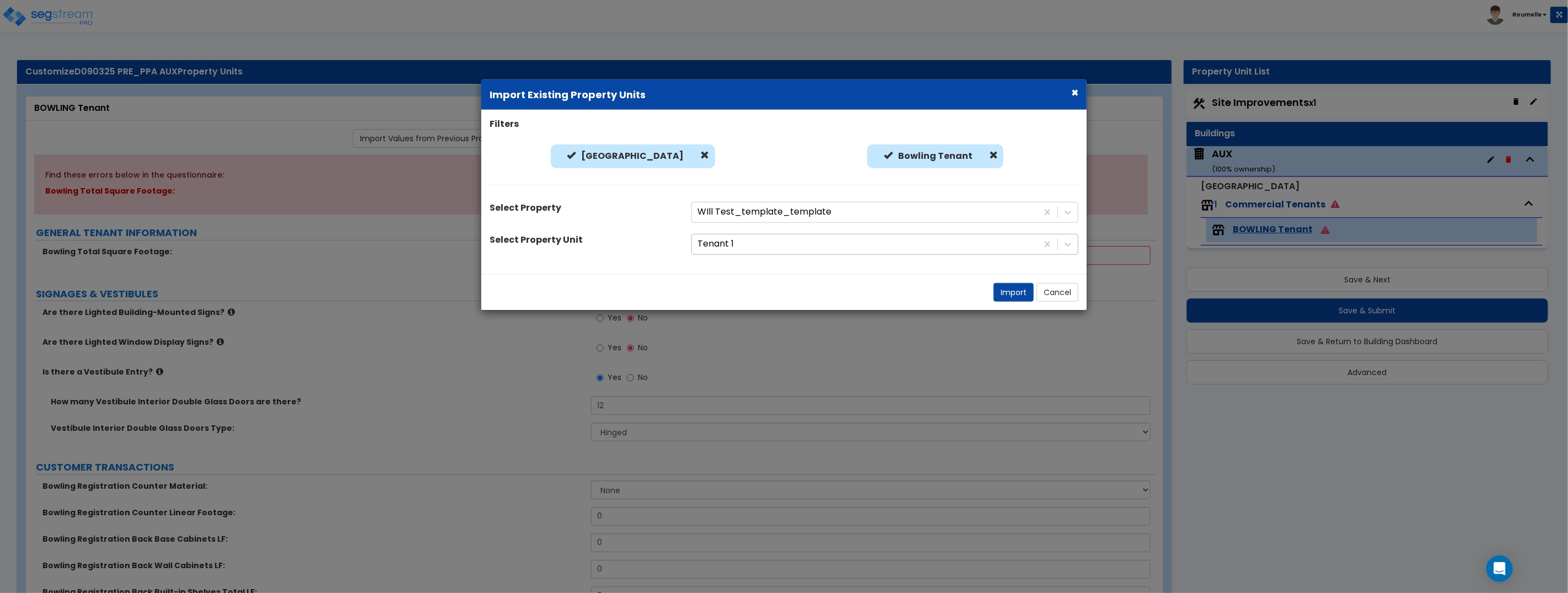
click at [781, 244] on div at bounding box center [865, 244] width 335 height 15
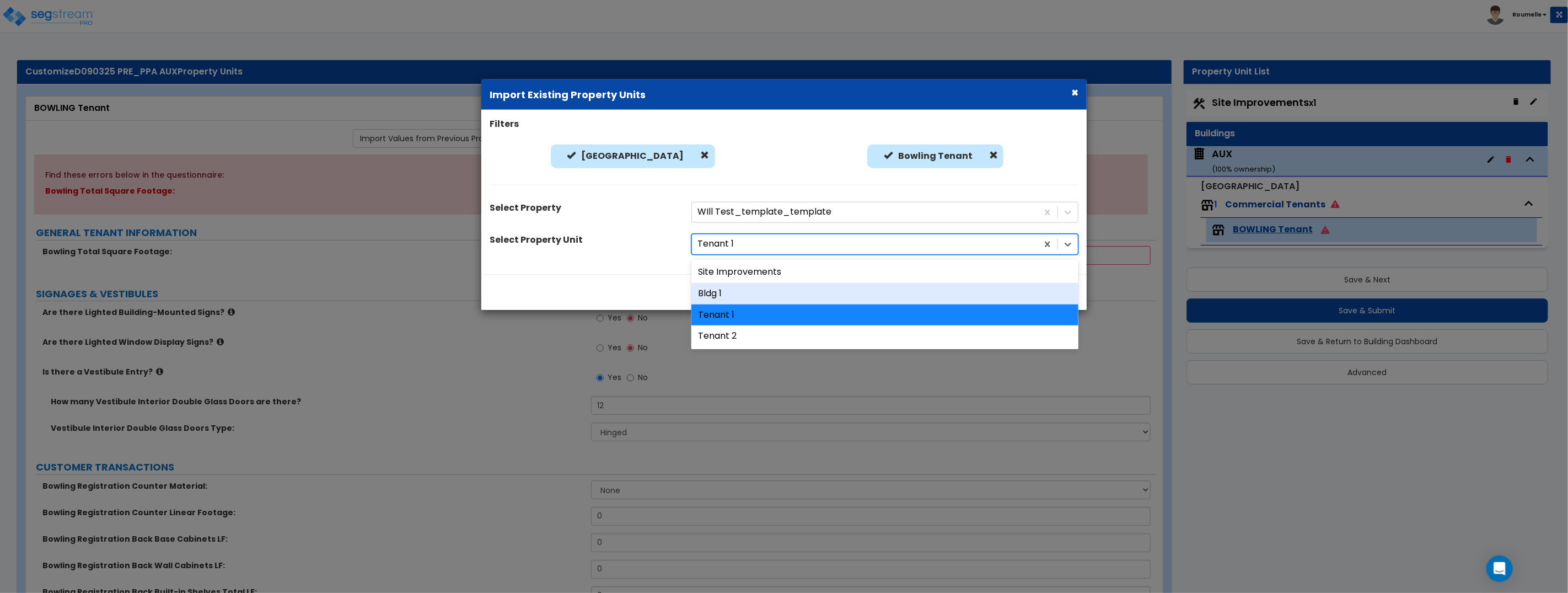
click at [782, 288] on div "Bldg 1" at bounding box center [884, 293] width 387 height 22
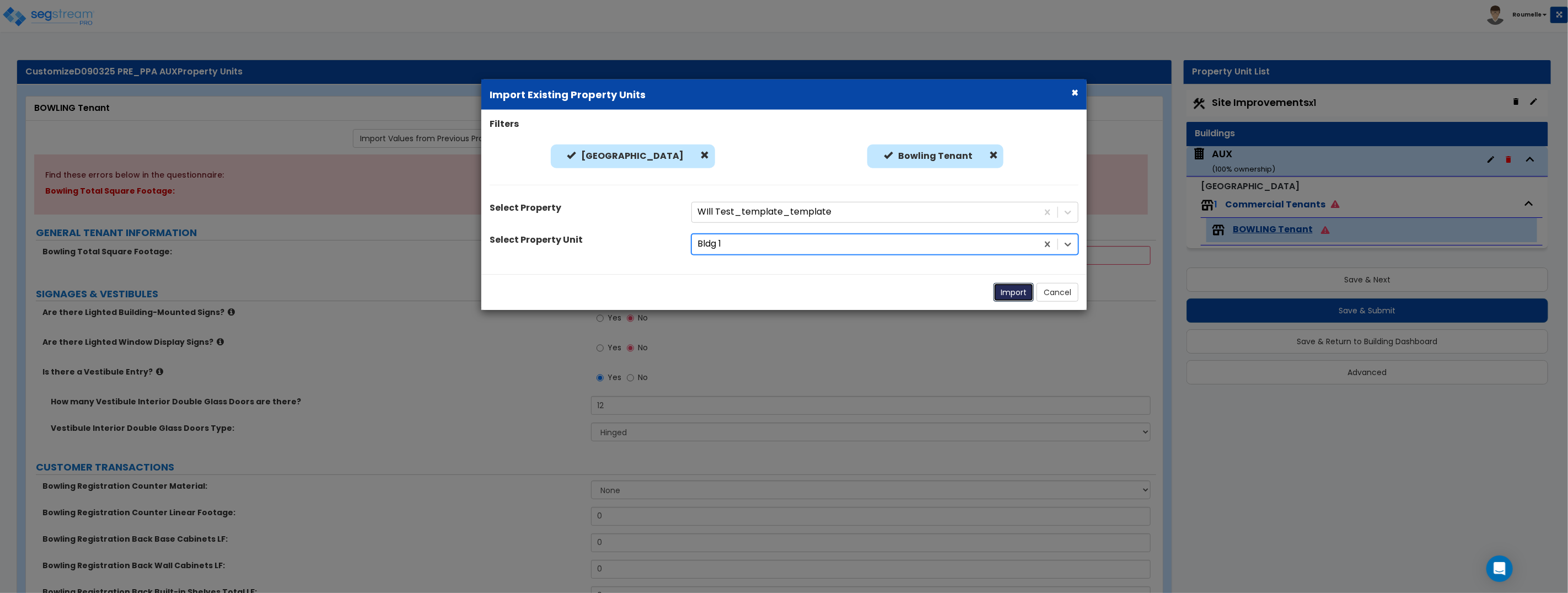
drag, startPoint x: 1012, startPoint y: 291, endPoint x: 995, endPoint y: 284, distance: 18.4
click at [1011, 291] on button "Import" at bounding box center [1013, 292] width 40 height 18
radio input "false"
radio input "true"
radio input "false"
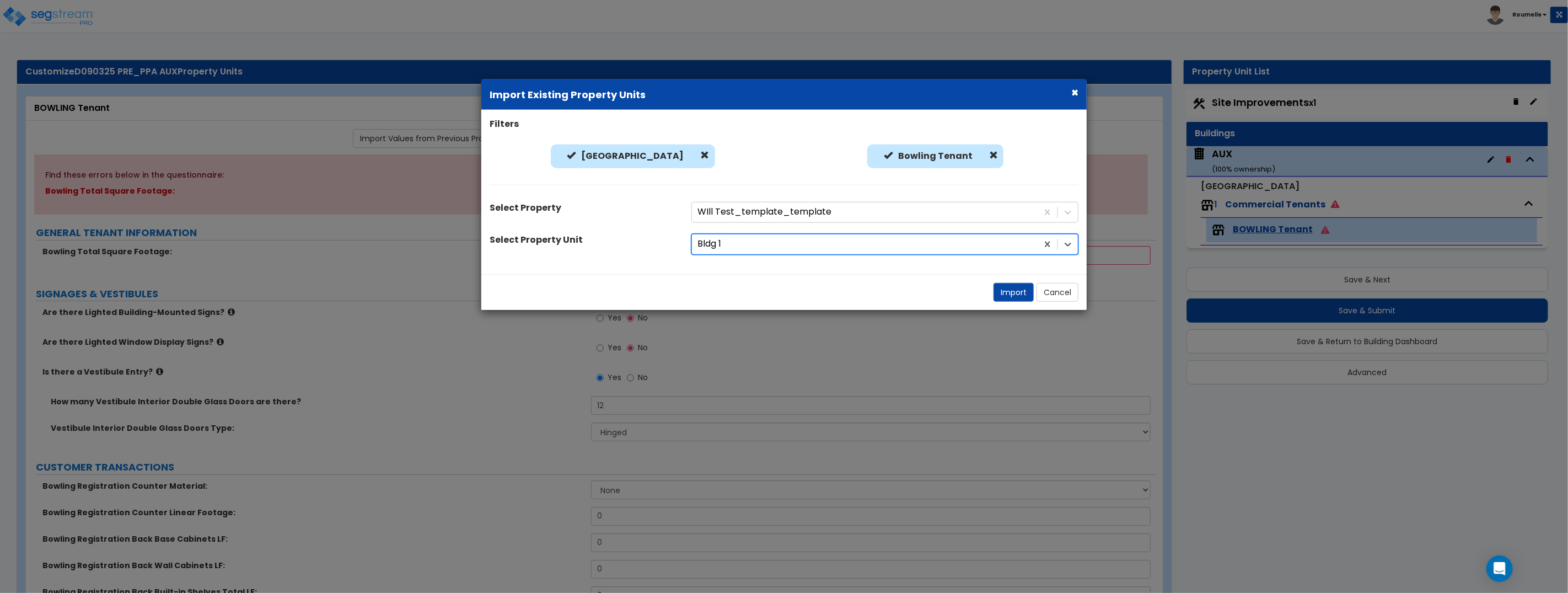
radio input "true"
radio input "false"
radio input "true"
radio input "false"
radio input "true"
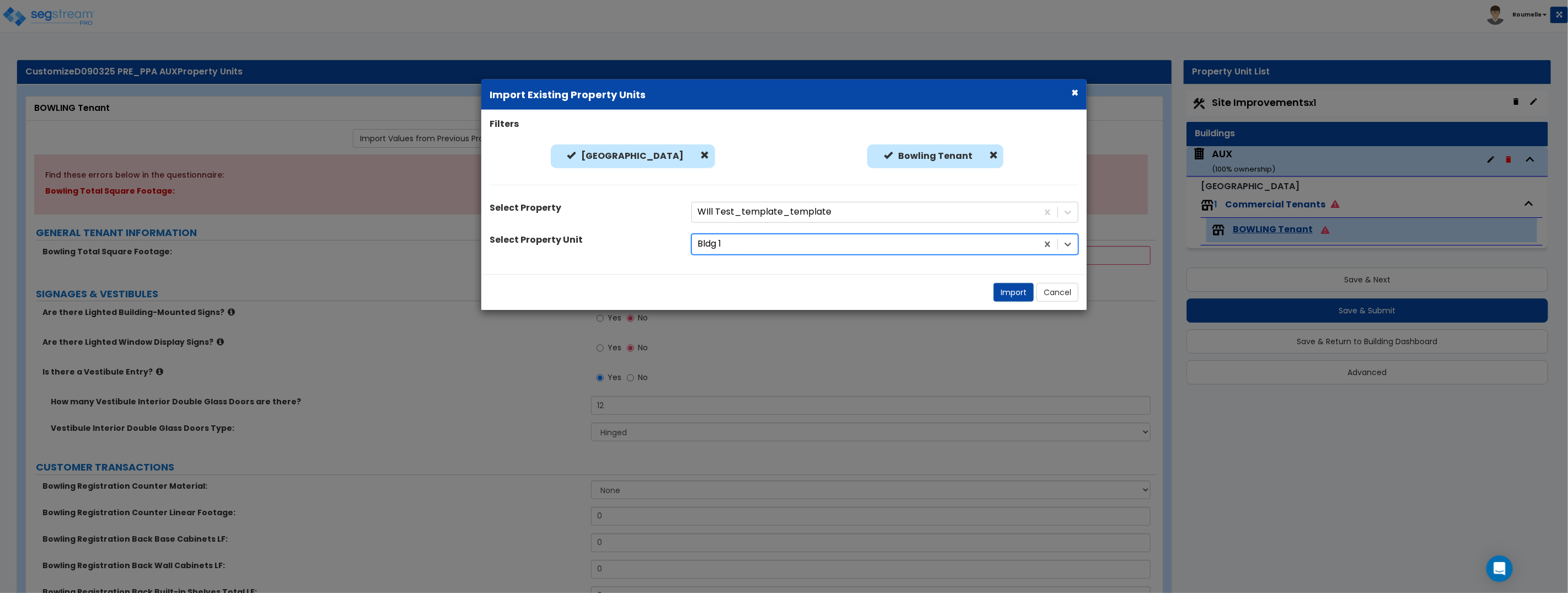
select select "0"
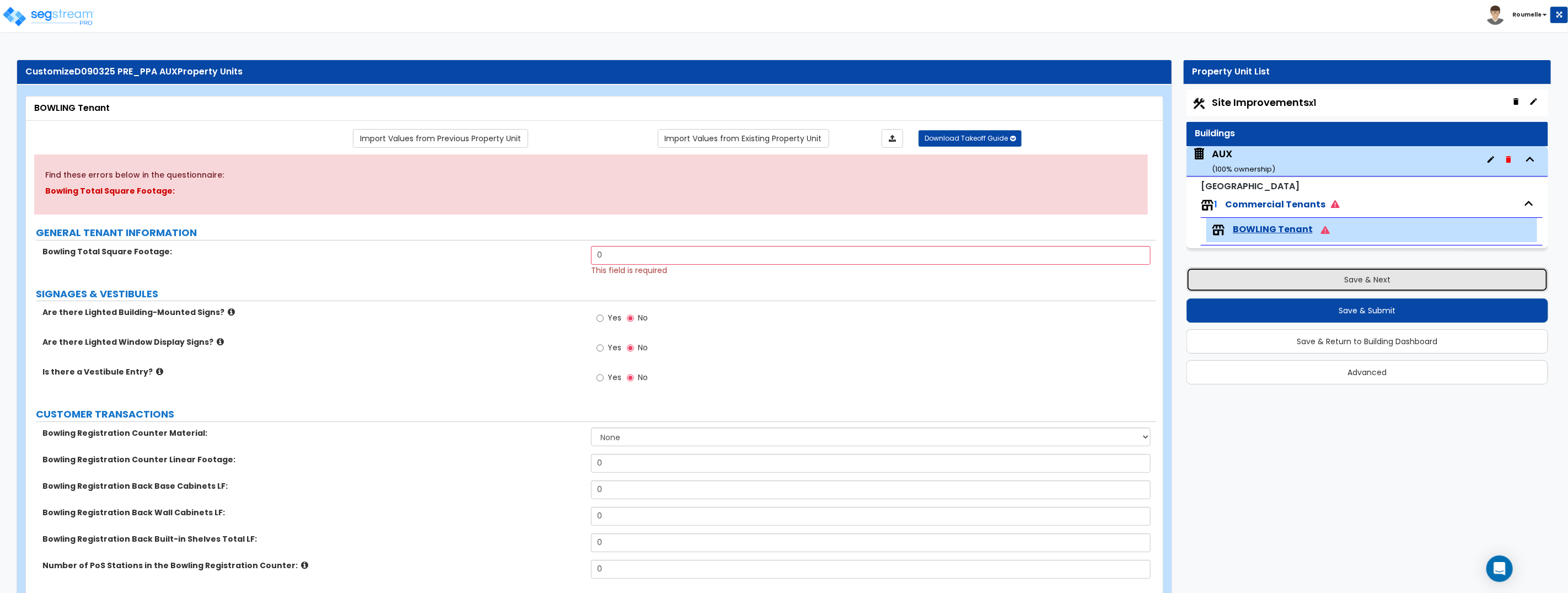
click at [1305, 281] on button "Save & Next" at bounding box center [1367, 280] width 362 height 24
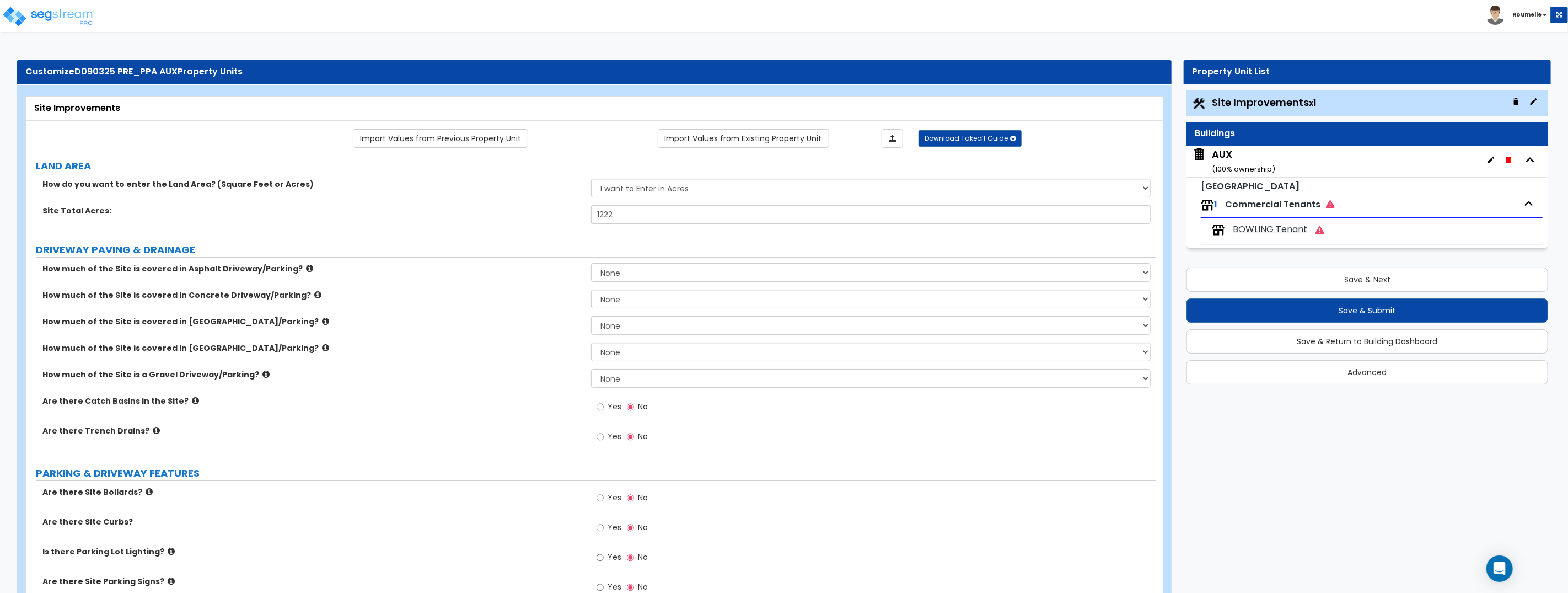
click at [1272, 227] on span "BOWLING Tenant" at bounding box center [1269, 230] width 74 height 13
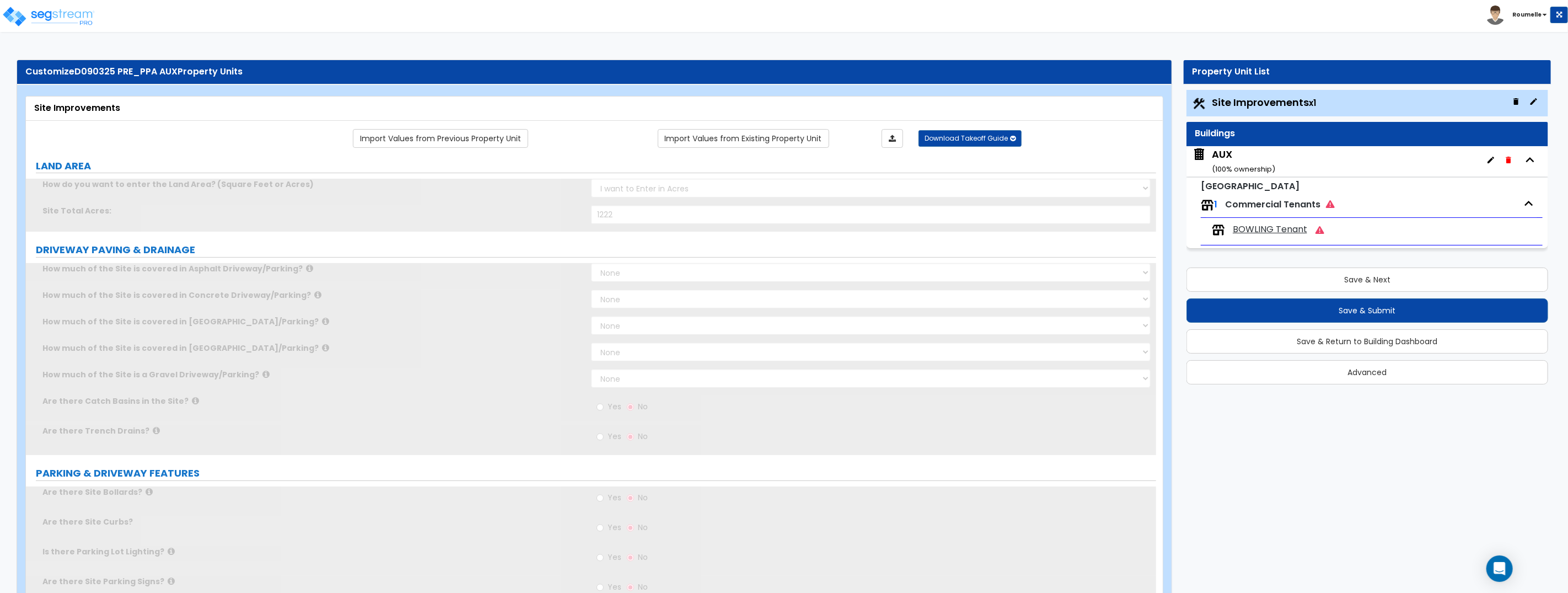
select select "1"
select select "2"
select select "1"
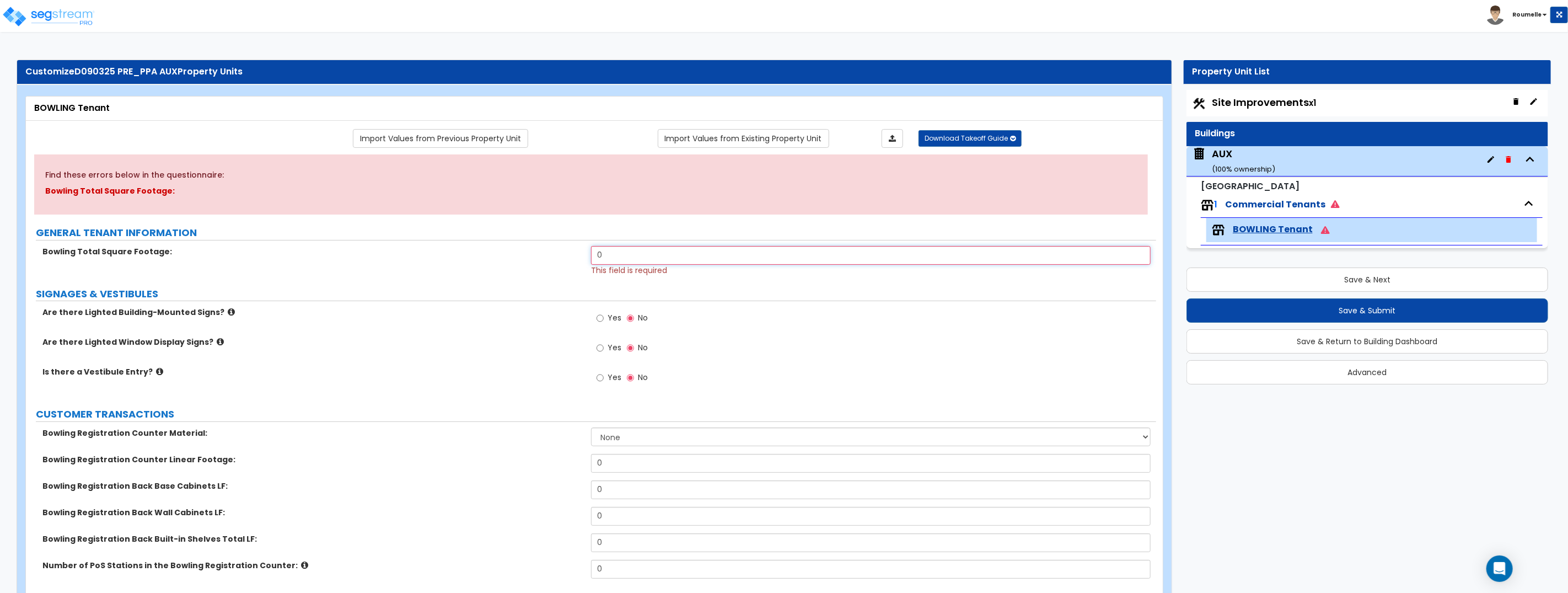
click at [741, 256] on input "0" at bounding box center [870, 255] width 560 height 18
click at [741, 256] on input "1" at bounding box center [870, 255] width 560 height 18
type input "12,222"
click at [1349, 280] on button "Save & Next" at bounding box center [1367, 280] width 362 height 24
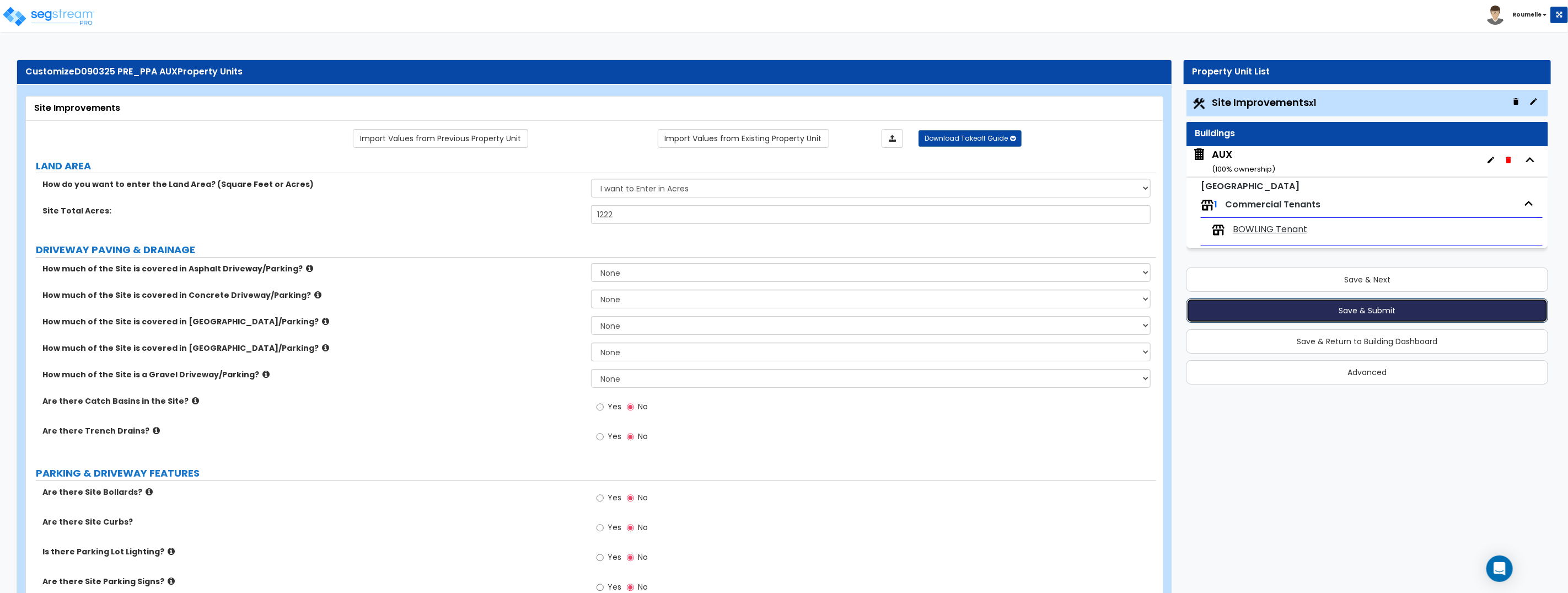
click at [1352, 310] on button "Save & Submit" at bounding box center [1367, 310] width 362 height 24
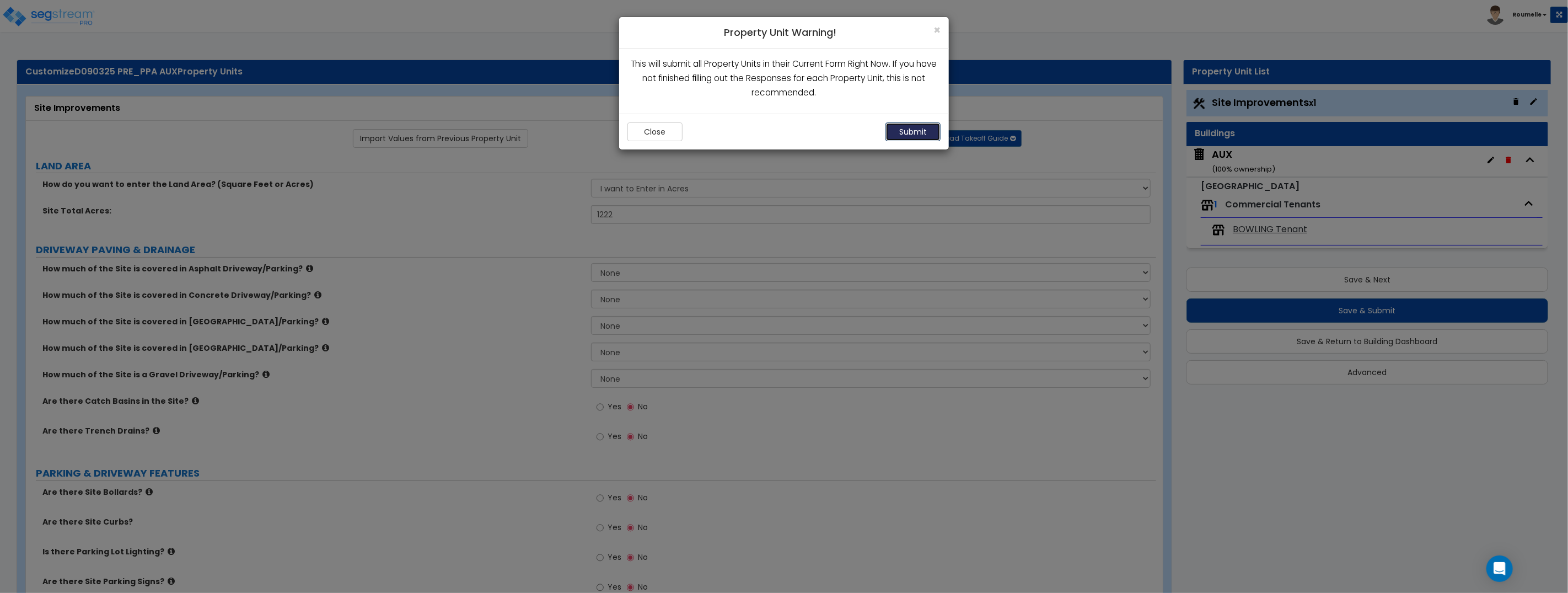
click at [915, 132] on button "Submit" at bounding box center [912, 131] width 55 height 18
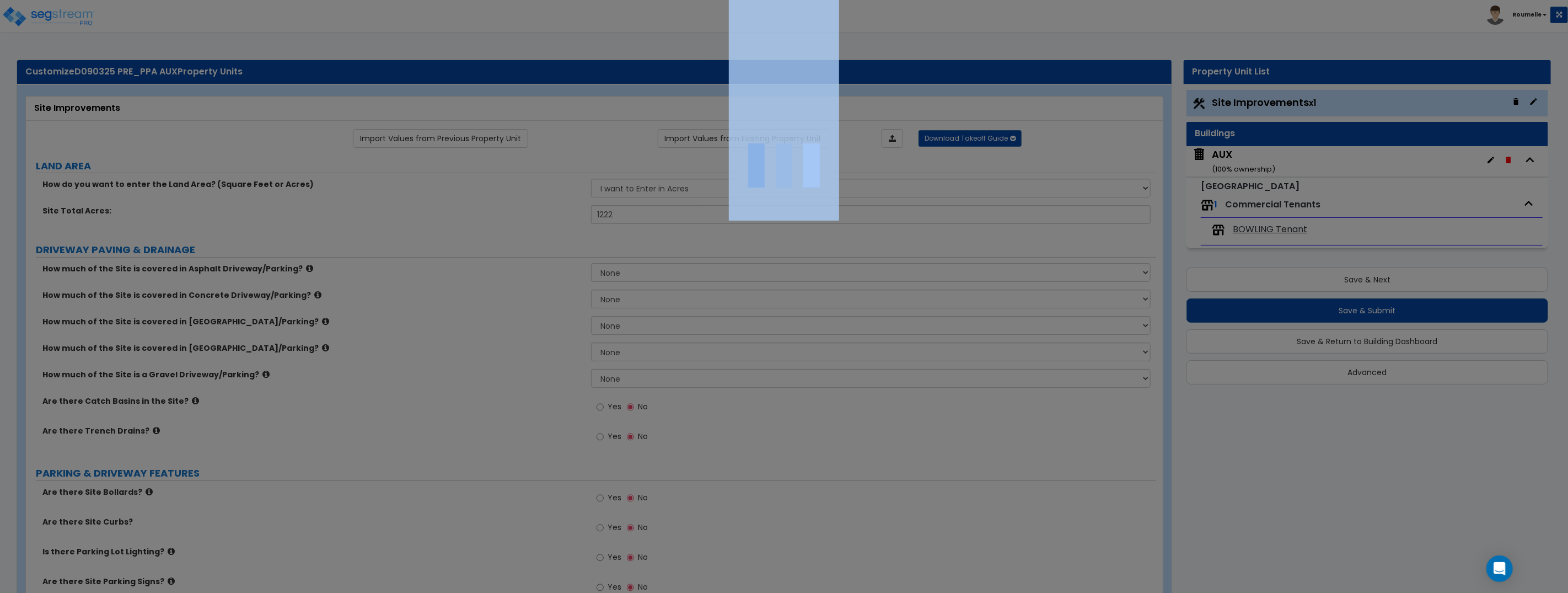
click at [915, 132] on div at bounding box center [784, 296] width 1568 height 593
click at [915, 133] on div at bounding box center [784, 296] width 1568 height 593
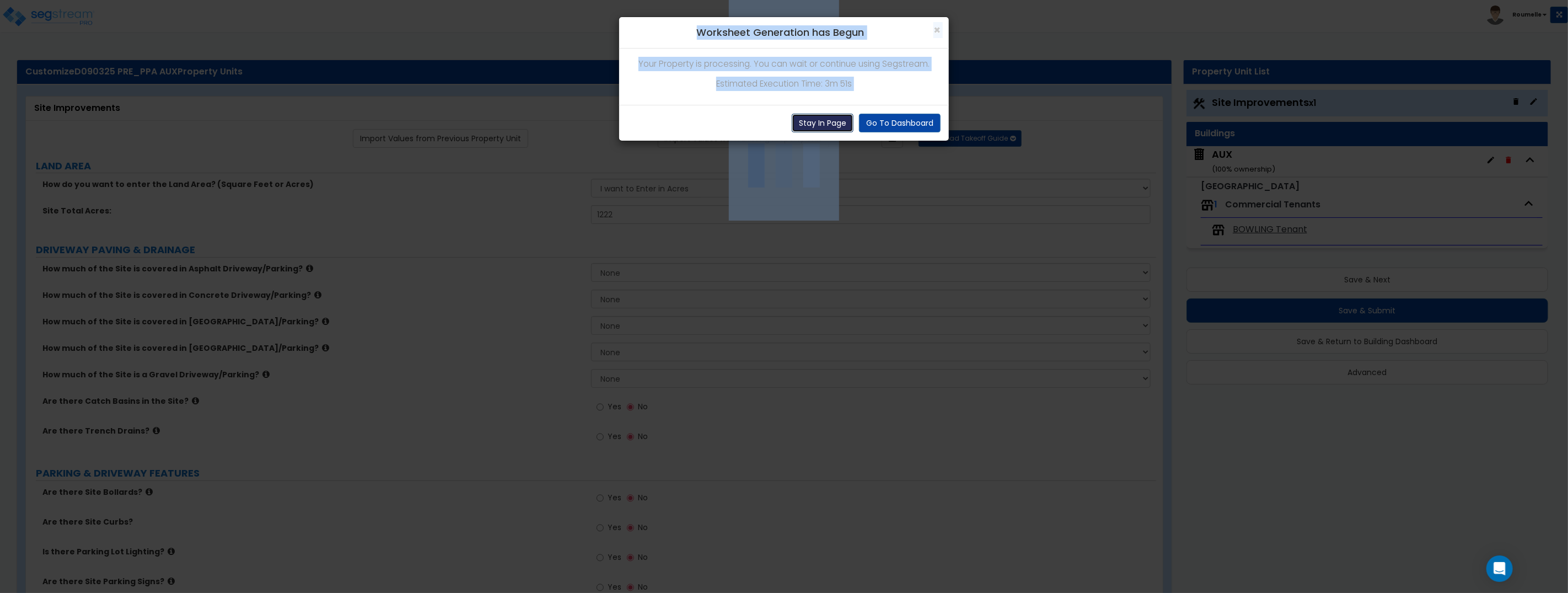
click at [838, 124] on button "Stay In Page" at bounding box center [822, 123] width 62 height 18
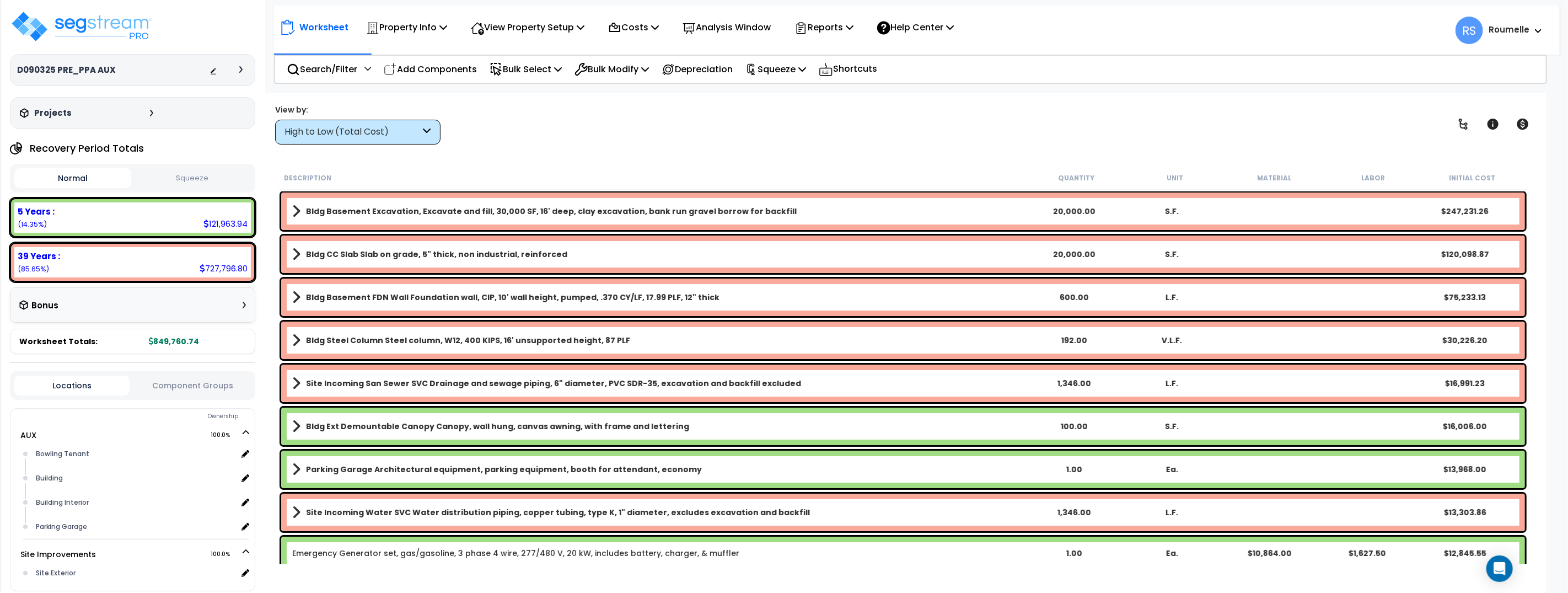
click at [430, 216] on b "Bldg Basement Excavation, Excavate and fill, 30,000 SF, 16' deep, clay excavati…" at bounding box center [551, 212] width 491 height 11
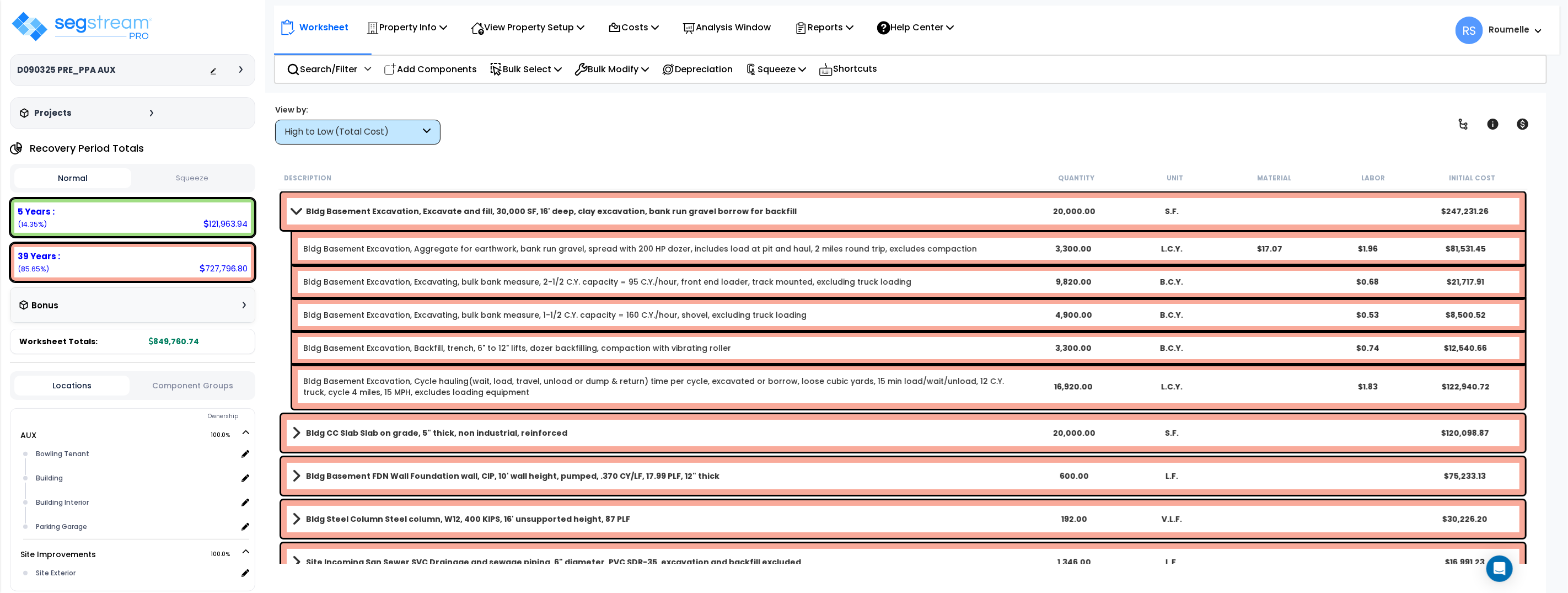
drag, startPoint x: 426, startPoint y: 259, endPoint x: 430, endPoint y: 248, distance: 11.7
click at [427, 257] on div "Bldg Basement Excavation, Aggregate for earthwork, bank run gravel, spread with…" at bounding box center [908, 248] width 1232 height 33
click at [430, 248] on link "Bldg Basement Excavation, Aggregate for earthwork, bank run gravel, spread with…" at bounding box center [640, 249] width 673 height 11
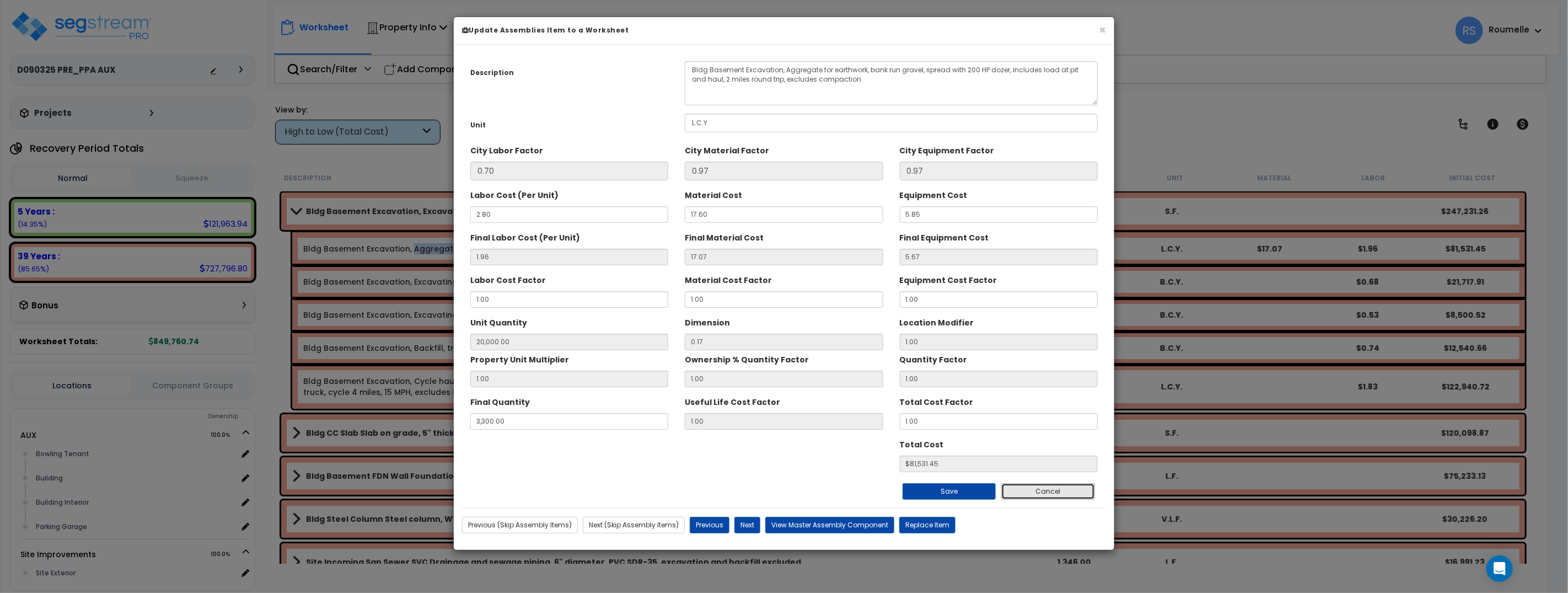
drag, startPoint x: 1039, startPoint y: 490, endPoint x: 968, endPoint y: 440, distance: 86.8
click at [1039, 490] on button "Cancel" at bounding box center [1047, 491] width 94 height 17
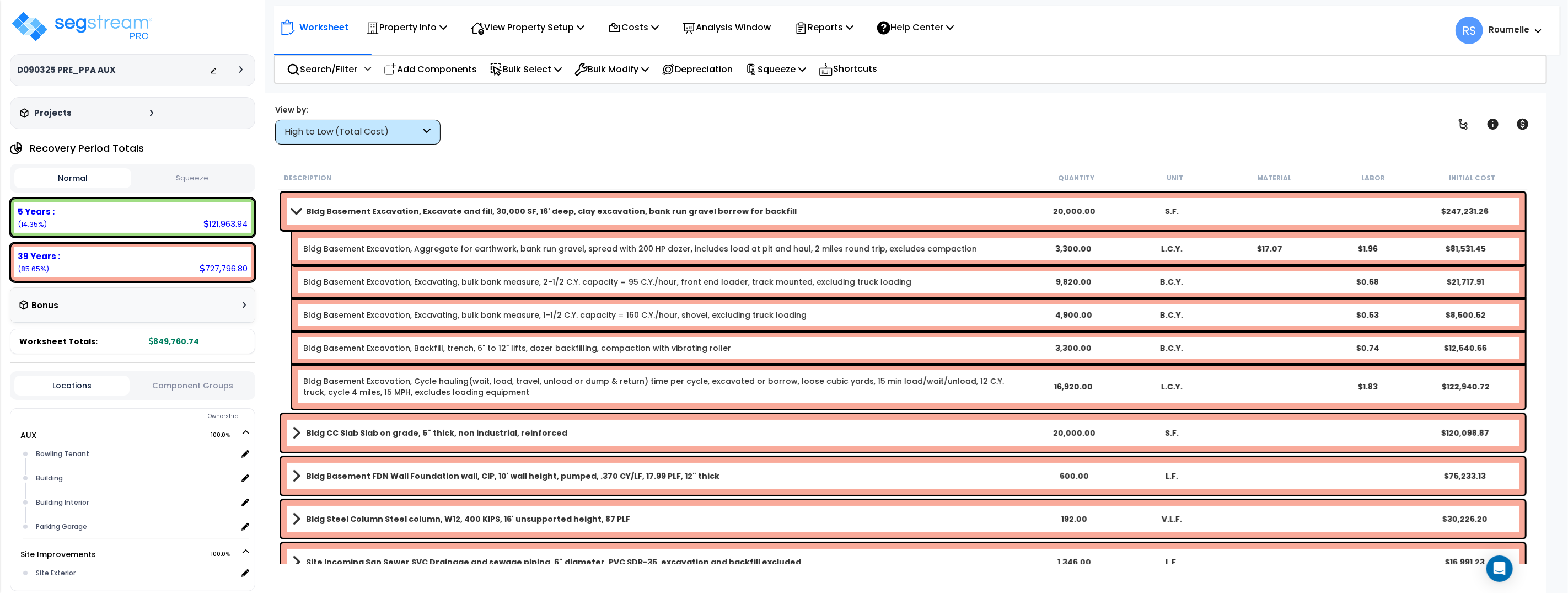
click at [386, 284] on link "Bldg Basement Excavation, Excavating, bulk bank measure, 2-1/2 C.Y. capacity = …" at bounding box center [607, 282] width 608 height 11
click at [386, 280] on link "Bldg Basement Excavation, Excavating, bulk bank measure, 2-1/2 C.Y. capacity = …" at bounding box center [607, 282] width 608 height 11
click at [424, 279] on link "Bldg Basement Excavation, Excavating, bulk bank measure, 2-1/2 C.Y. capacity = …" at bounding box center [607, 282] width 608 height 11
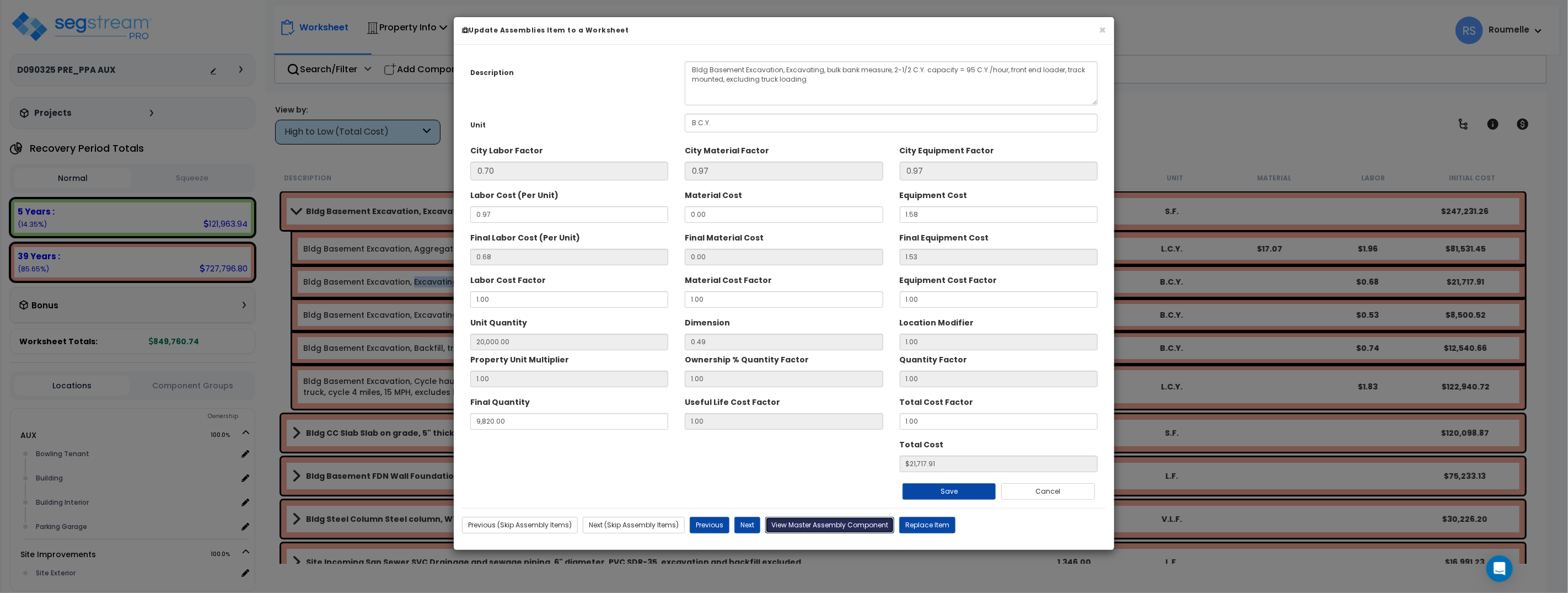
click at [820, 524] on button "View Master Assembly Component" at bounding box center [829, 525] width 129 height 17
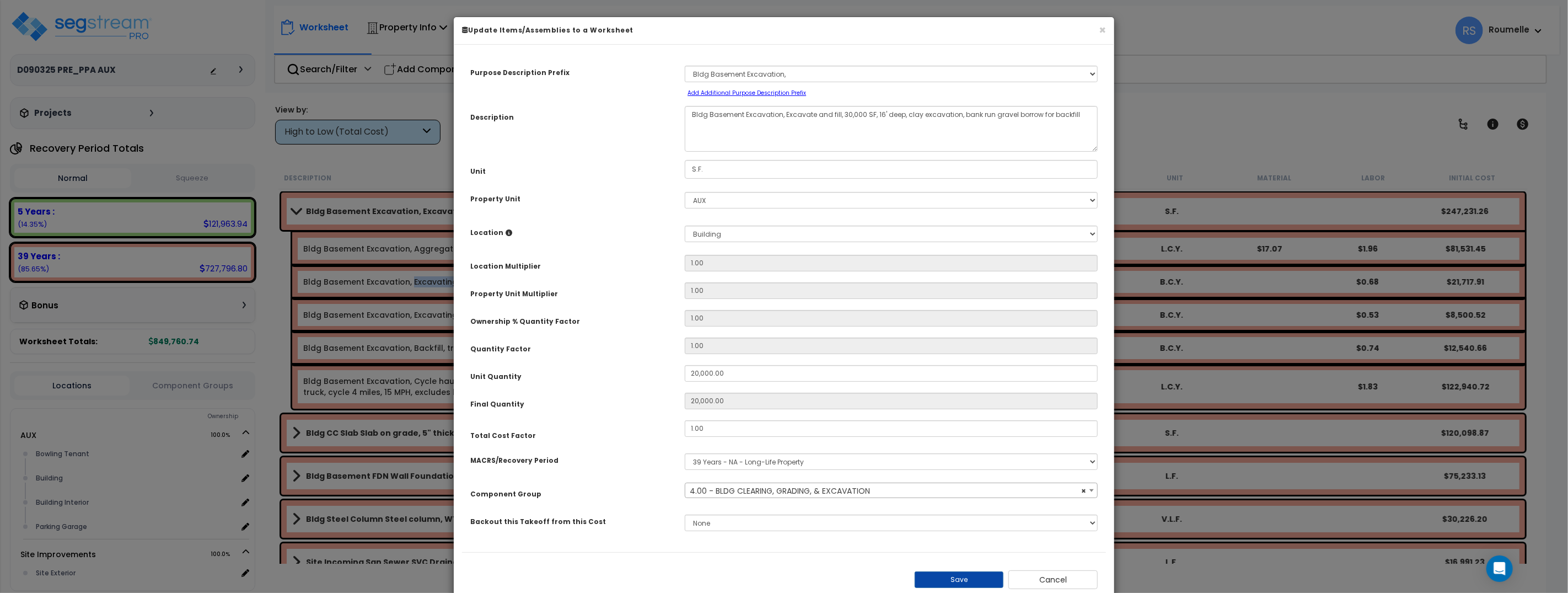
select select "35622"
drag, startPoint x: 582, startPoint y: 180, endPoint x: 619, endPoint y: 148, distance: 48.9
click at [582, 180] on div "Purpose Description Prefix Select A/V Audio A/V System A/V System Equipment A/V…" at bounding box center [784, 302] width 644 height 499
click at [836, 83] on div "Select A/V Audio A/V System A/V System Equipment A/V System Equipment Electric …" at bounding box center [891, 79] width 429 height 36
click at [835, 77] on select "Select A/V Audio A/V System A/V System Equipment A/V System Equipment Electric …" at bounding box center [892, 75] width 413 height 17
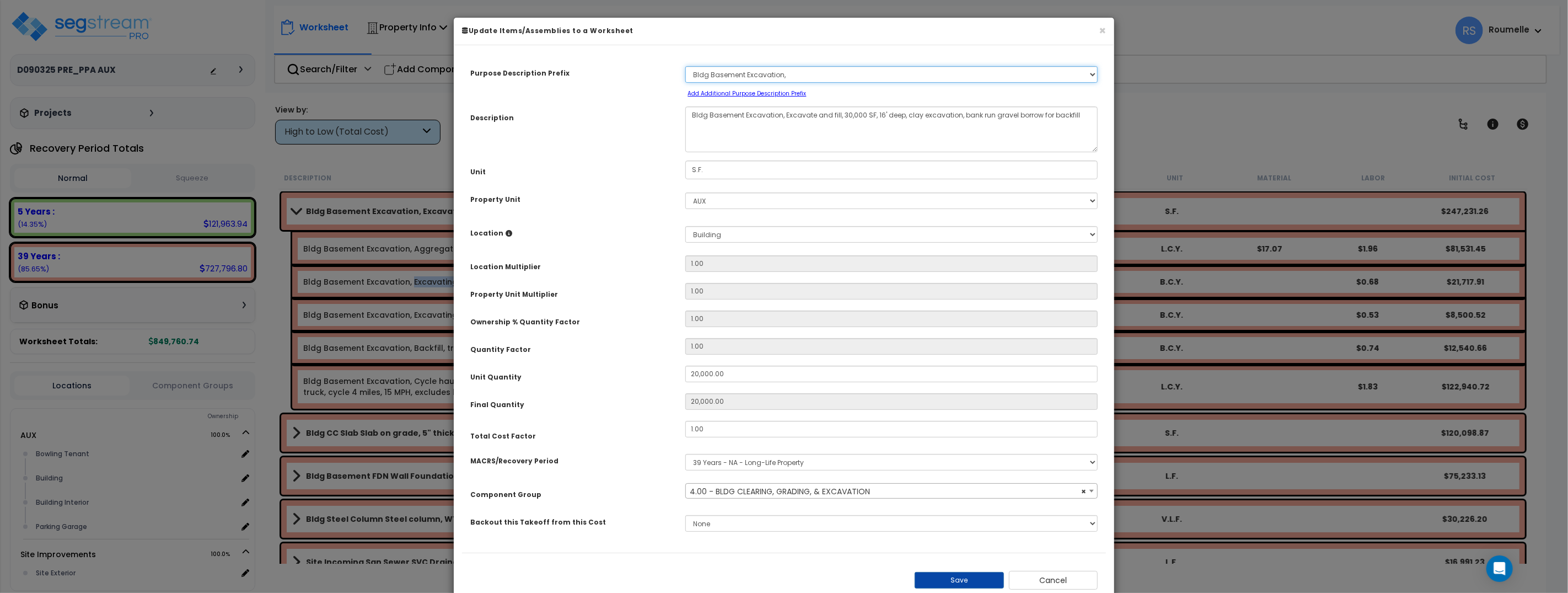
select select "4894"
click at [685, 67] on select "Select A/V Audio A/V System A/V System Equipment A/V System Equipment Electric …" at bounding box center [892, 75] width 413 height 17
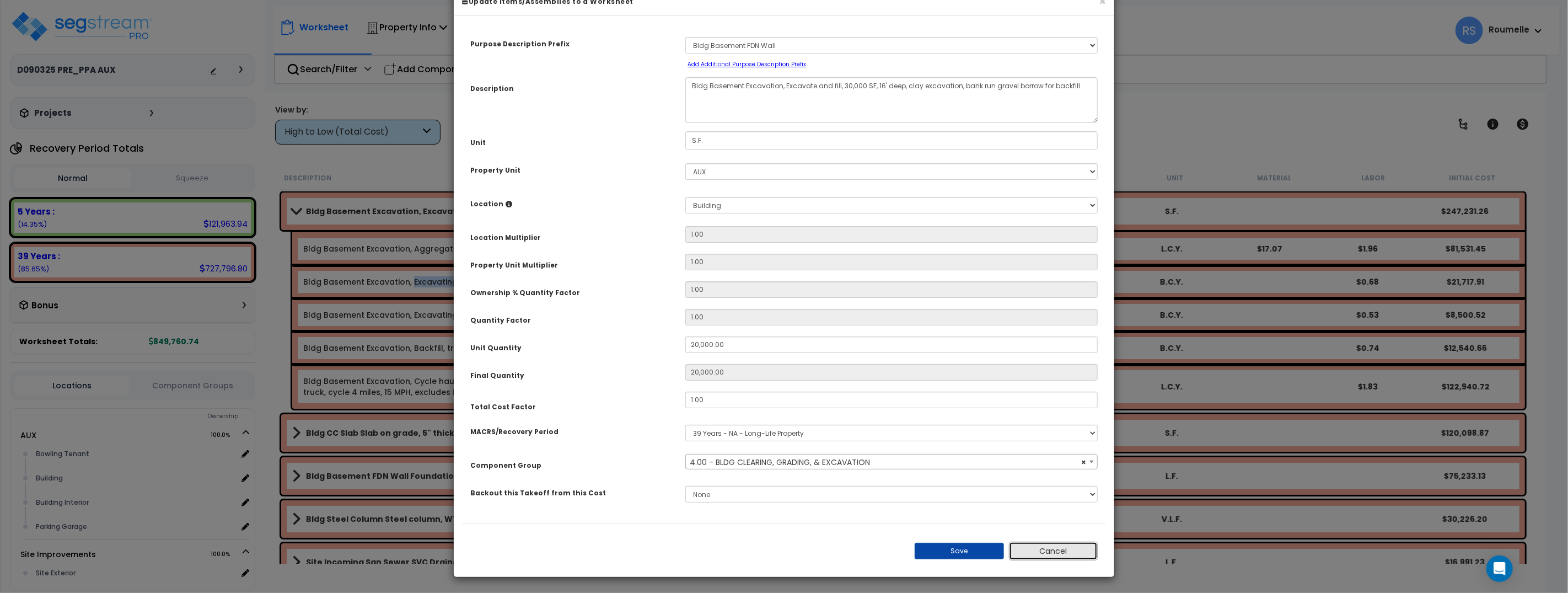
drag, startPoint x: 1067, startPoint y: 552, endPoint x: 1057, endPoint y: 543, distance: 13.5
click at [1067, 552] on button "Cancel" at bounding box center [1054, 551] width 90 height 18
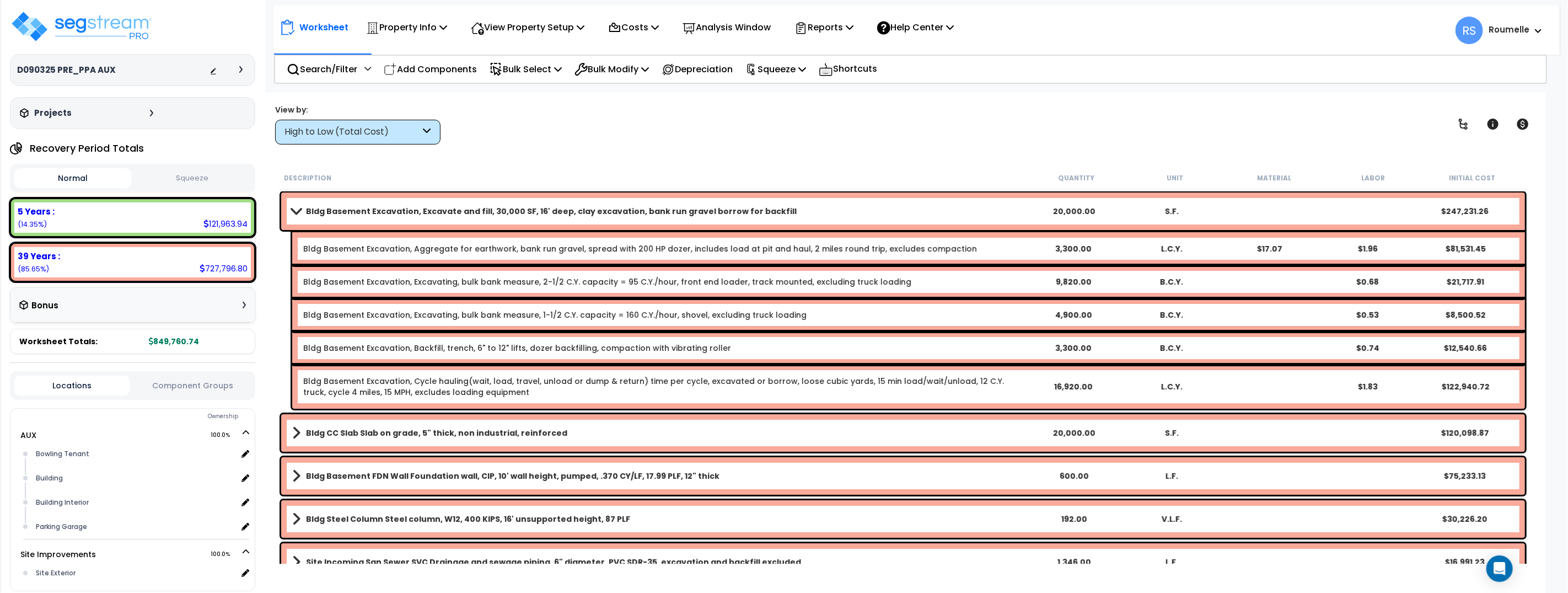
click at [400, 212] on b "Bldg Basement Excavation, Excavate and fill, 30,000 SF, 16' deep, clay excavati…" at bounding box center [551, 212] width 491 height 11
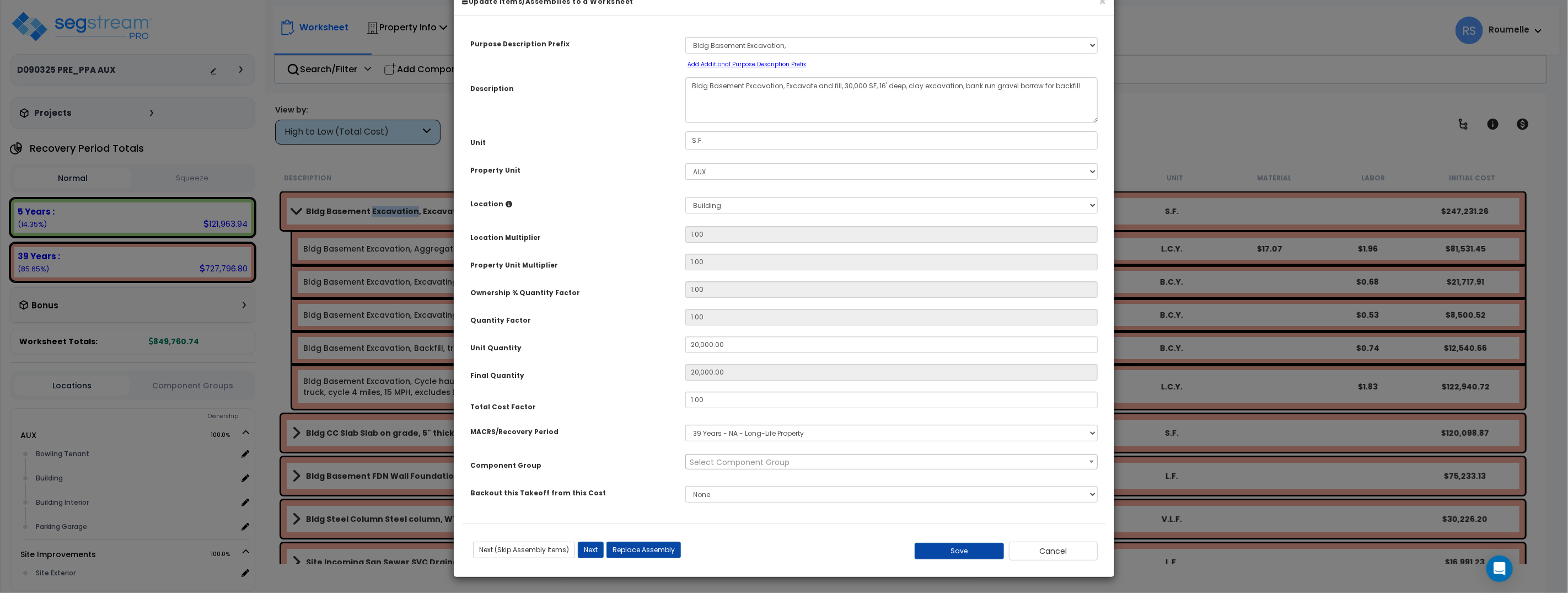
scroll to position [0, 0]
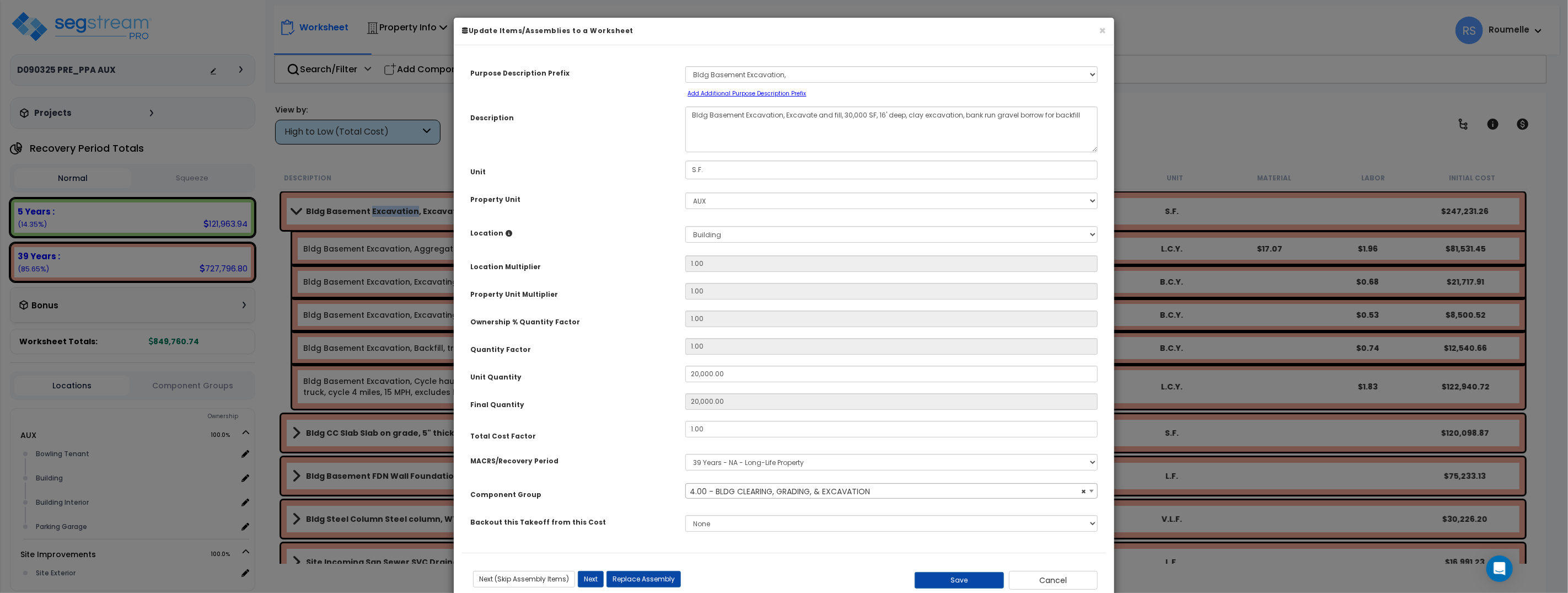
select select "35622"
click at [790, 75] on select "Select A/V Audio A/V System A/V System Equipment A/V System Equipment Electric …" at bounding box center [892, 75] width 413 height 17
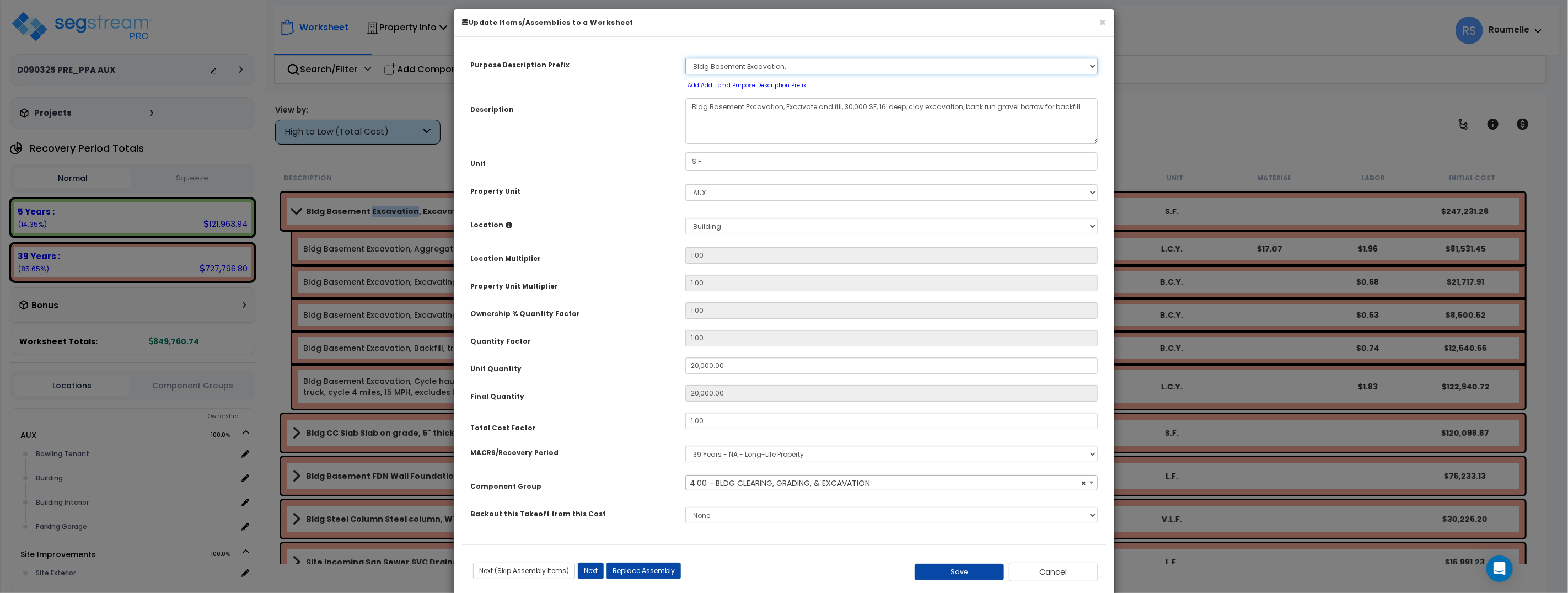
click at [810, 68] on select "Select A/V Audio A/V System A/V System Equipment A/V System Equipment Electric …" at bounding box center [892, 66] width 413 height 17
click at [685, 58] on select "Select A/V Audio A/V System A/V System Equipment A/V System Equipment Electric …" at bounding box center [892, 66] width 413 height 17
click at [794, 76] on div "Select A/V Audio A/V System A/V System Equipment A/V System Equipment Electric …" at bounding box center [891, 71] width 429 height 36
click at [793, 63] on select "Select A/V Audio A/V System A/V System Equipment A/V System Equipment Electric …" at bounding box center [892, 66] width 413 height 17
click at [685, 58] on select "Select A/V Audio A/V System A/V System Equipment A/V System Equipment Electric …" at bounding box center [892, 66] width 413 height 17
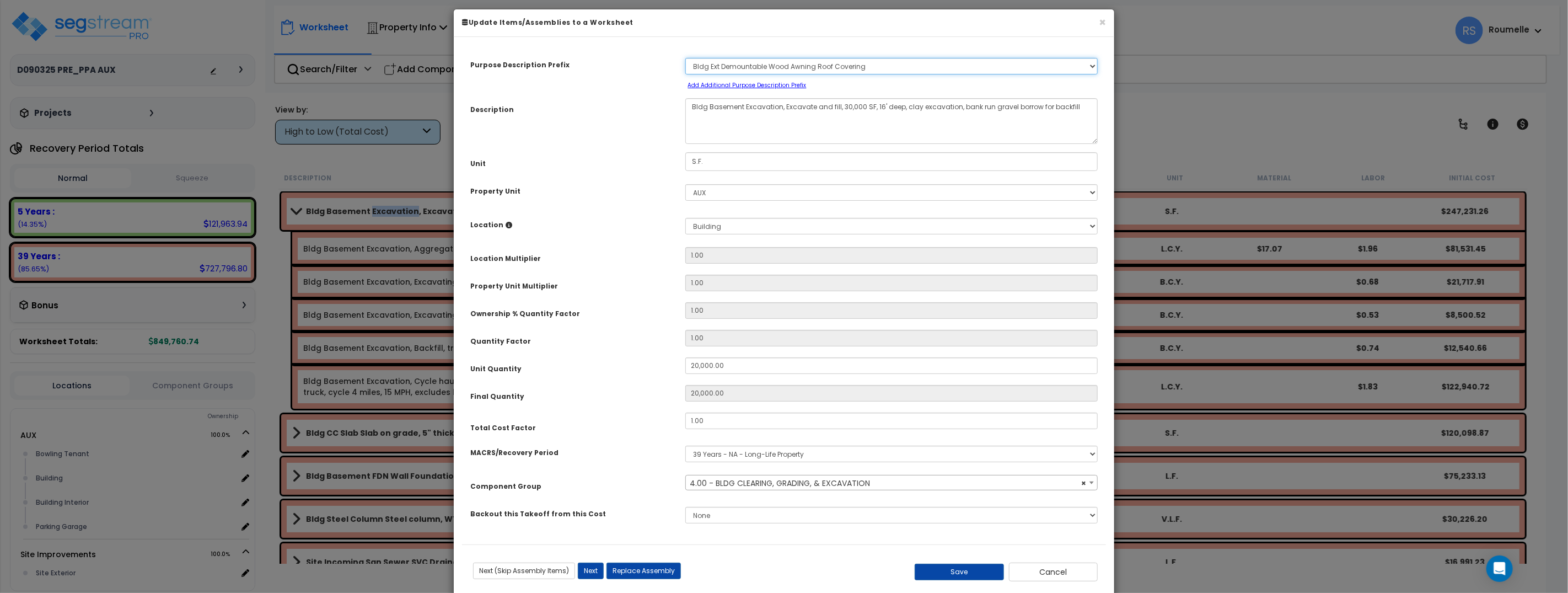
click at [891, 63] on select "Select A/V Audio A/V System A/V System Equipment A/V System Equipment Electric …" at bounding box center [892, 66] width 413 height 17
click at [685, 58] on select "Select A/V Audio A/V System A/V System Equipment A/V System Equipment Electric …" at bounding box center [892, 66] width 413 height 17
click at [860, 68] on select "Select A/V Audio A/V System A/V System Equipment A/V System Equipment Electric …" at bounding box center [892, 66] width 413 height 17
select select "39849"
click at [685, 58] on select "Select A/V Audio A/V System A/V System Equipment A/V System Equipment Electric …" at bounding box center [892, 66] width 413 height 17
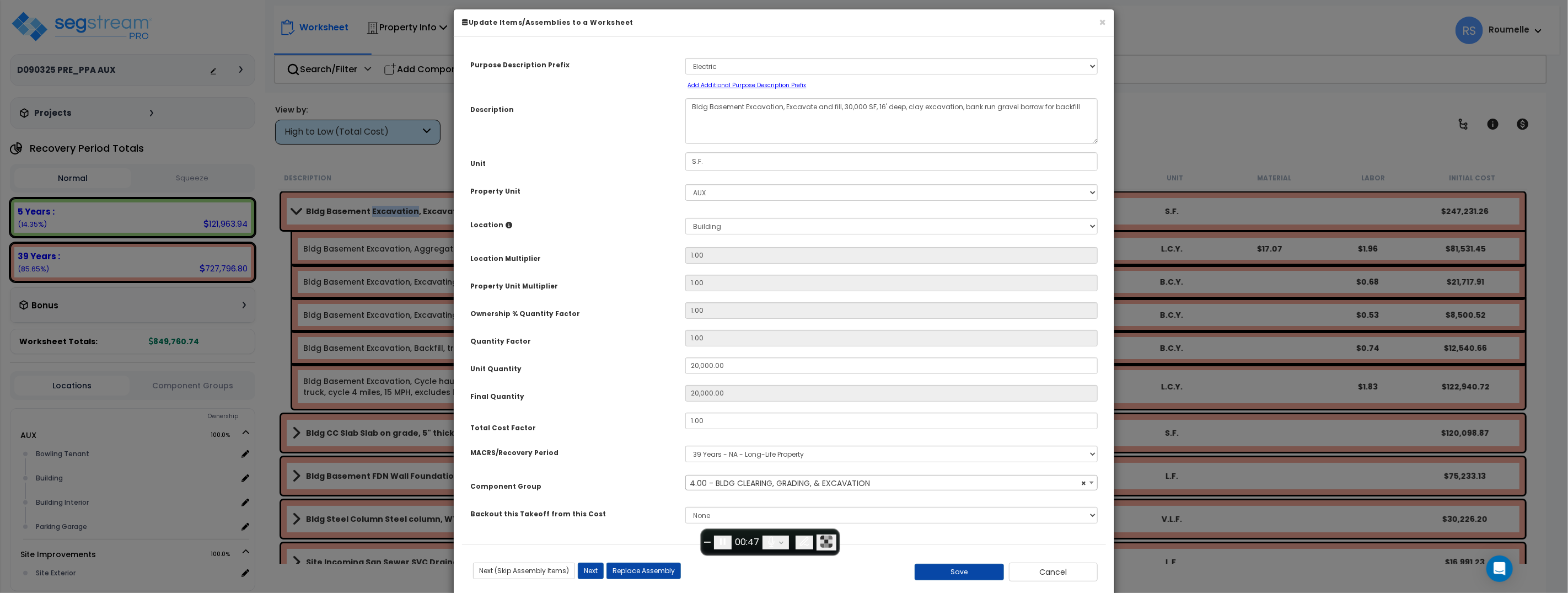
click at [617, 184] on div "Property Unit" at bounding box center [569, 189] width 215 height 19
click at [592, 571] on button "Next" at bounding box center [590, 571] width 26 height 17
type input "20000.00"
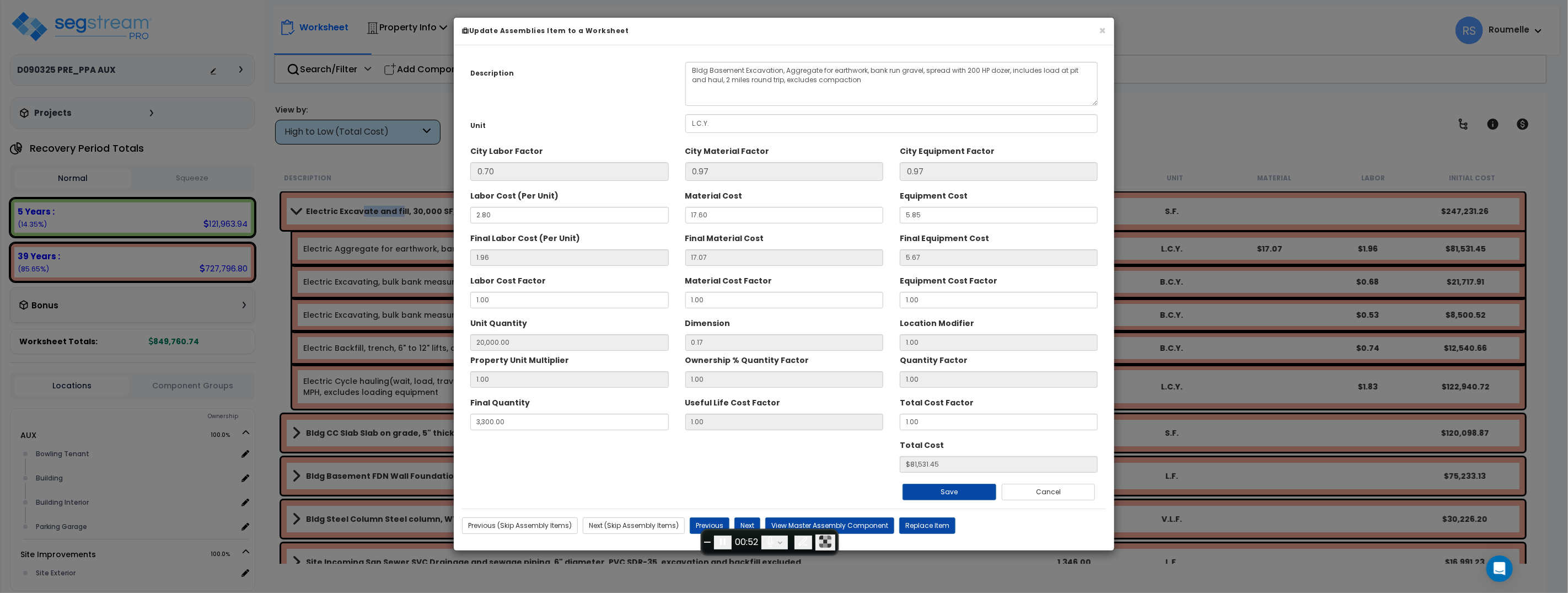
scroll to position [0, 0]
click at [708, 523] on button "Previous" at bounding box center [710, 526] width 40 height 17
type input "20000.00"
type input "3300.00"
type input "81531.45"
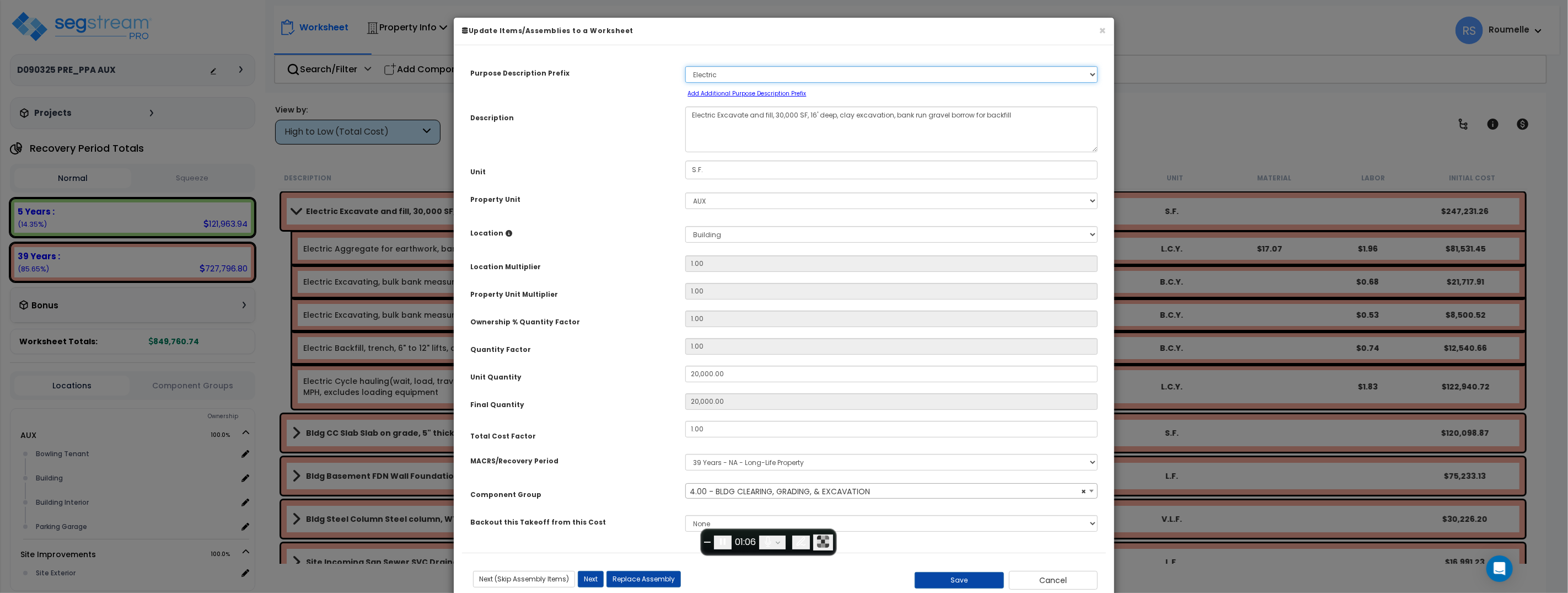
click at [763, 75] on select "Select A/V Audio A/V System A/V System Equipment A/V System Equipment Electric …" at bounding box center [892, 75] width 413 height 17
select select "35622"
select select "64264"
click at [685, 67] on select "Select A/V Audio A/V System A/V System Equipment A/V System Equipment Electric …" at bounding box center [892, 75] width 413 height 17
click at [589, 580] on button "Next" at bounding box center [590, 579] width 26 height 17
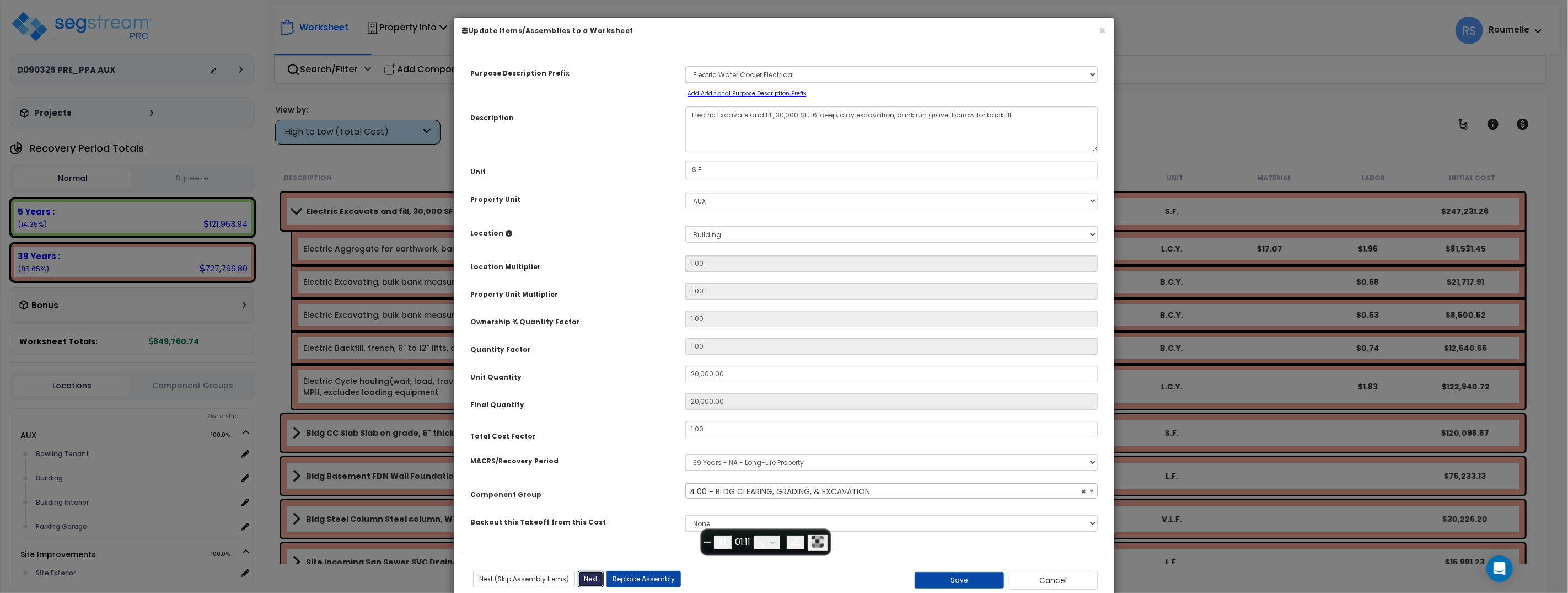
type input "20000.00"
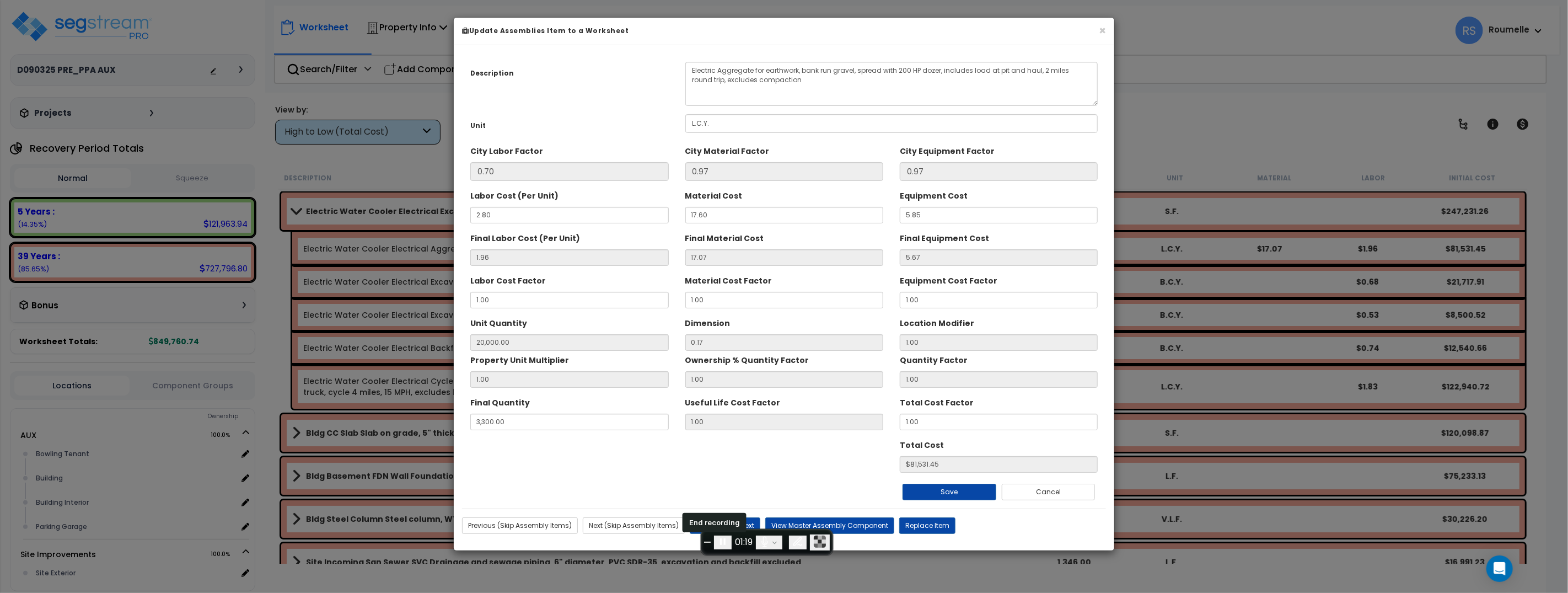
click at [707, 543] on span "End recording" at bounding box center [707, 543] width 0 height 0
click at [706, 543] on button "End recording" at bounding box center [707, 542] width 6 height 1
click at [707, 543] on span "End recording" at bounding box center [707, 543] width 0 height 0
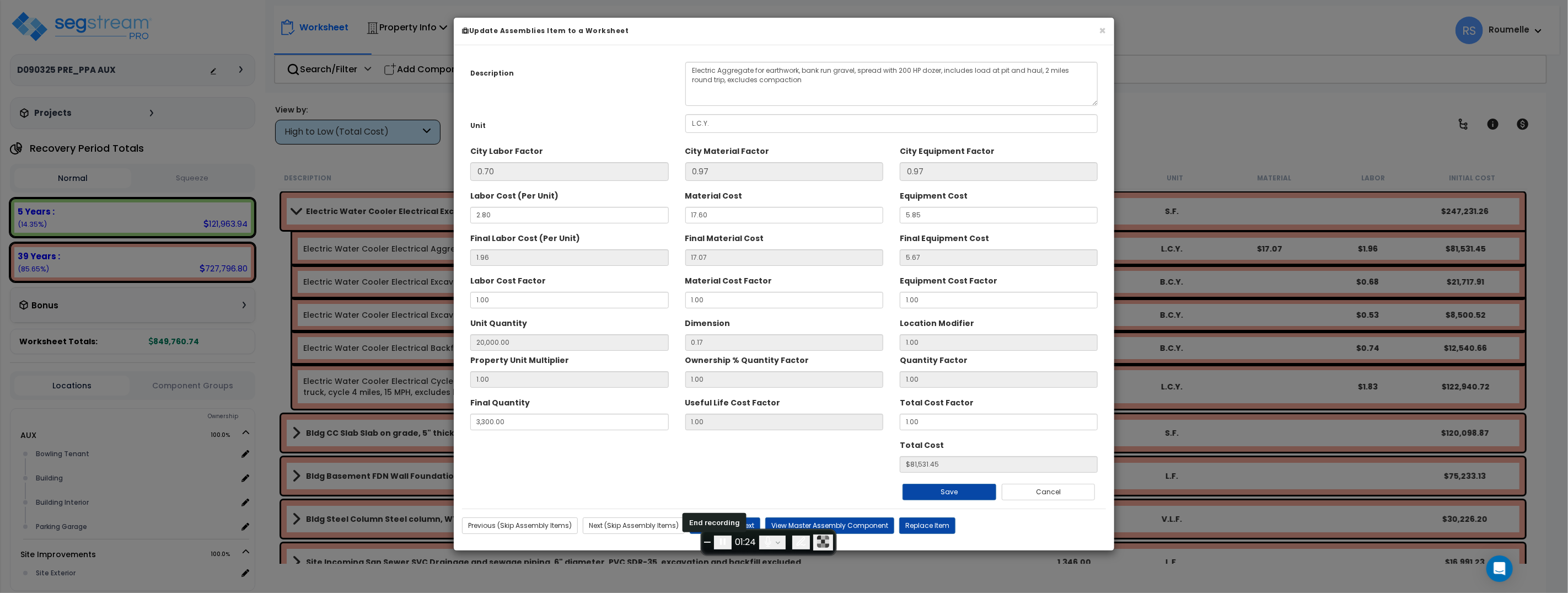
click at [707, 543] on span "End recording" at bounding box center [707, 543] width 0 height 0
drag, startPoint x: 710, startPoint y: 542, endPoint x: 740, endPoint y: 510, distance: 43.9
click at [707, 543] on span "End recording" at bounding box center [707, 543] width 0 height 0
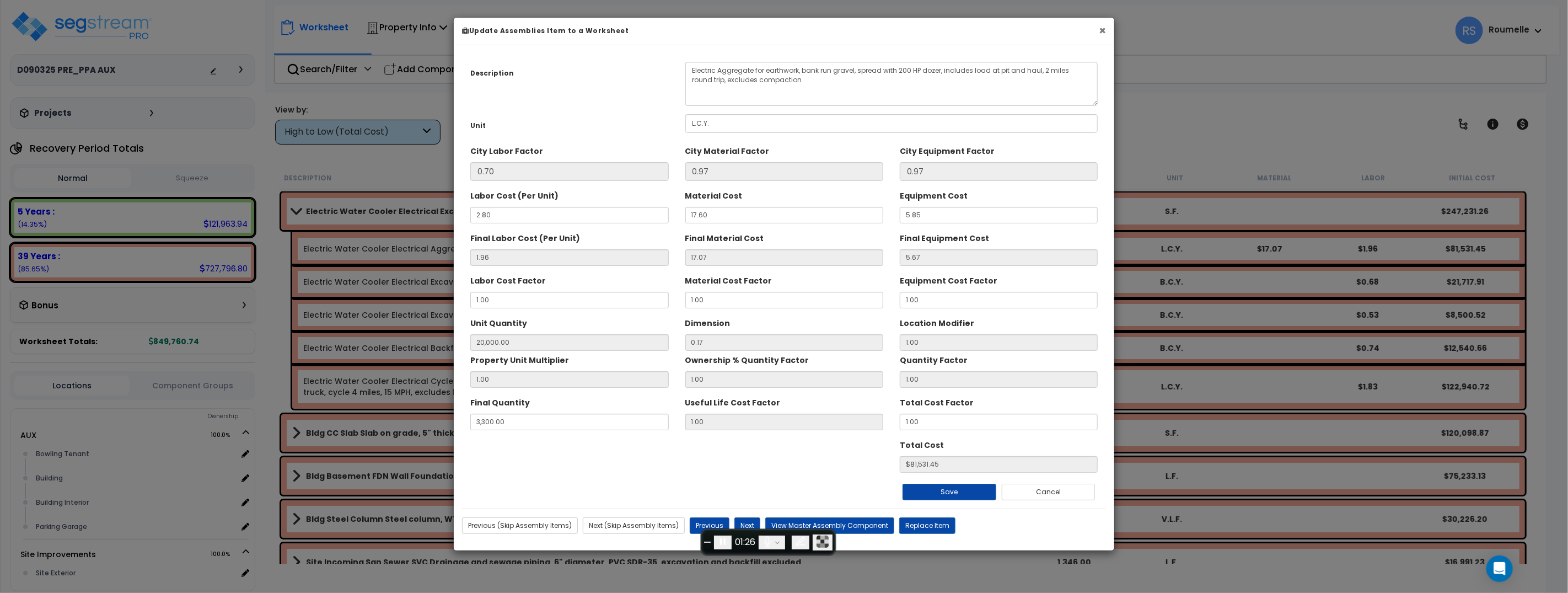
click at [1103, 27] on button "×" at bounding box center [1102, 30] width 7 height 11
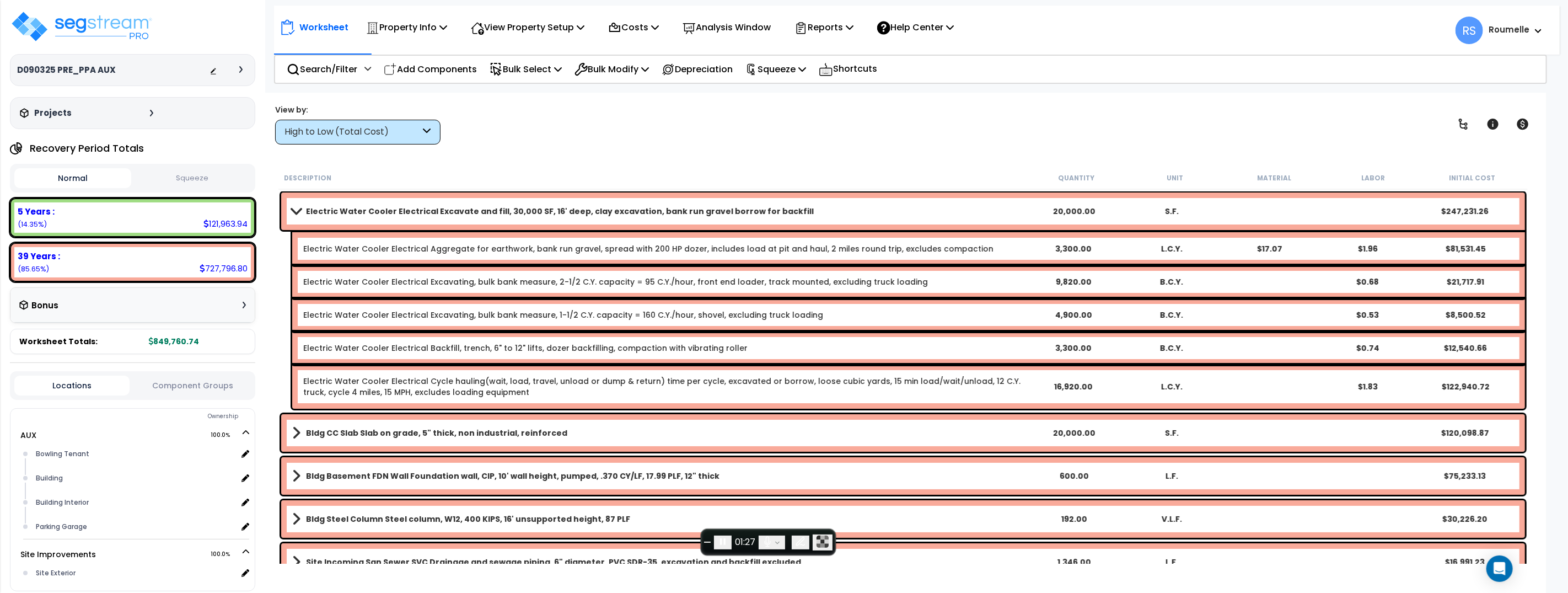
click at [710, 542] on button "End recording" at bounding box center [707, 542] width 6 height 1
click at [829, 545] on icon "button" at bounding box center [826, 545] width 4 height 4
click at [710, 543] on button "End recording" at bounding box center [707, 542] width 6 height 1
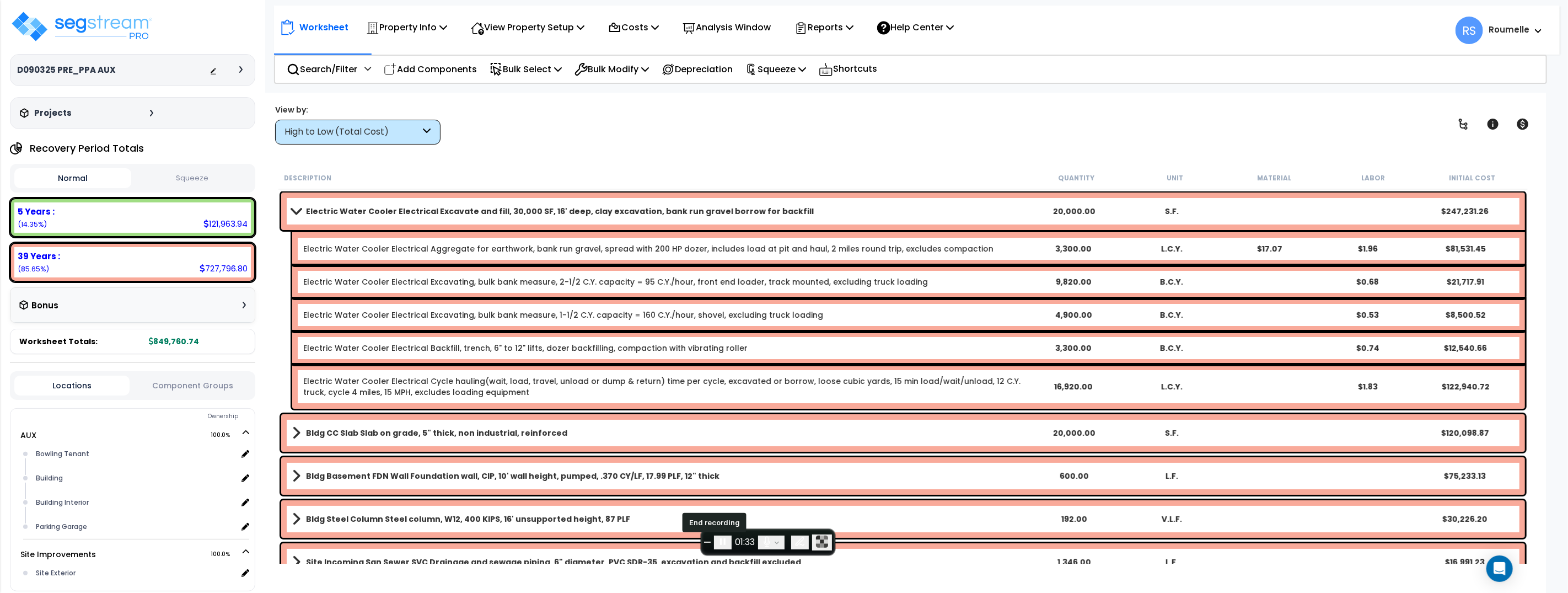
click at [707, 543] on span "End recording" at bounding box center [707, 543] width 0 height 0
drag, startPoint x: 590, startPoint y: 131, endPoint x: 516, endPoint y: 130, distance: 74.0
click at [590, 131] on div "View by: High to Low (Total Cost) High to Low (Total Cost)" at bounding box center [903, 123] width 1264 height 41
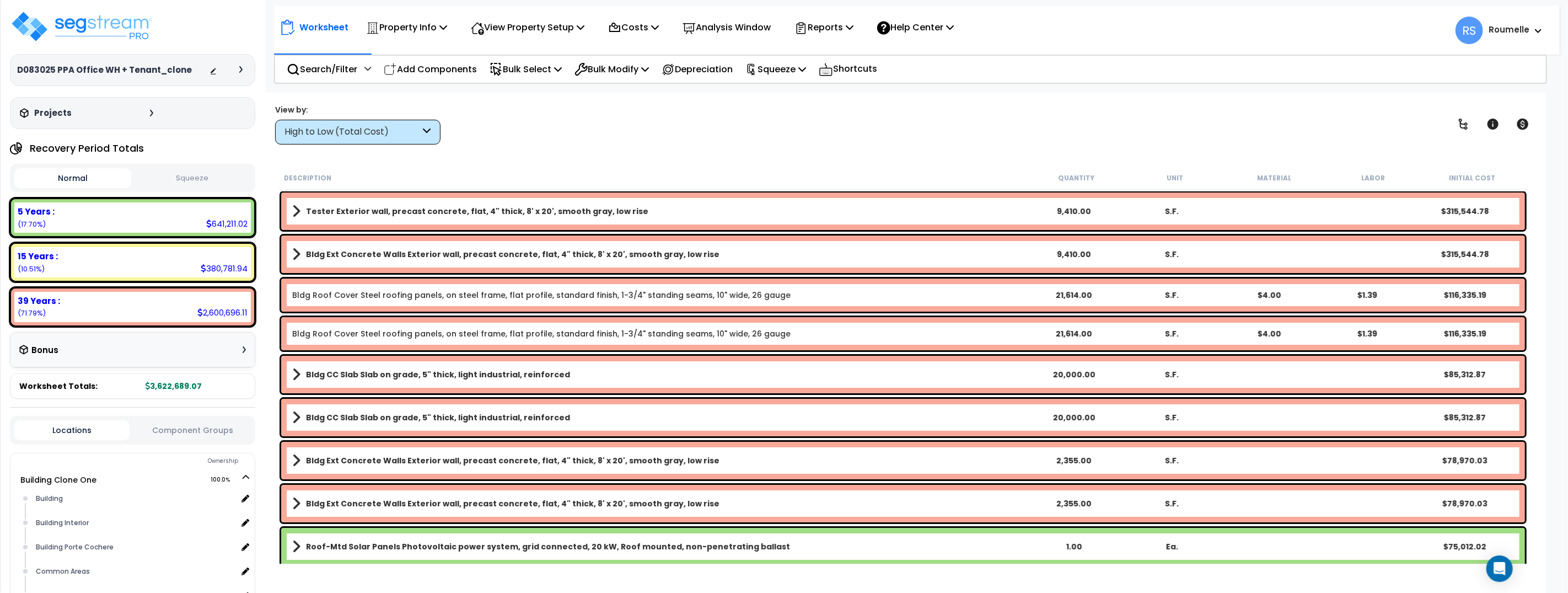
scroll to position [2, 0]
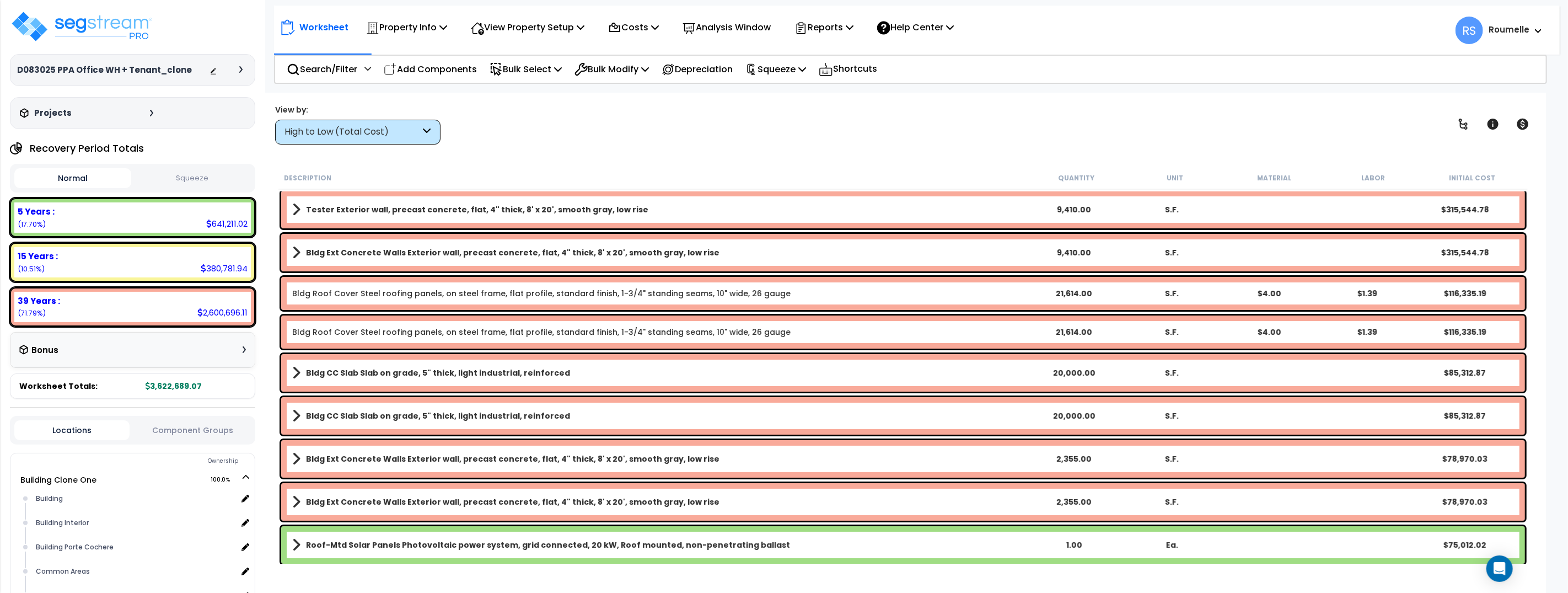
click at [473, 250] on b "Bldg Ext Concrete Walls Exterior wall, precast concrete, flat, 4" thick, 8' x 2…" at bounding box center [513, 252] width 413 height 11
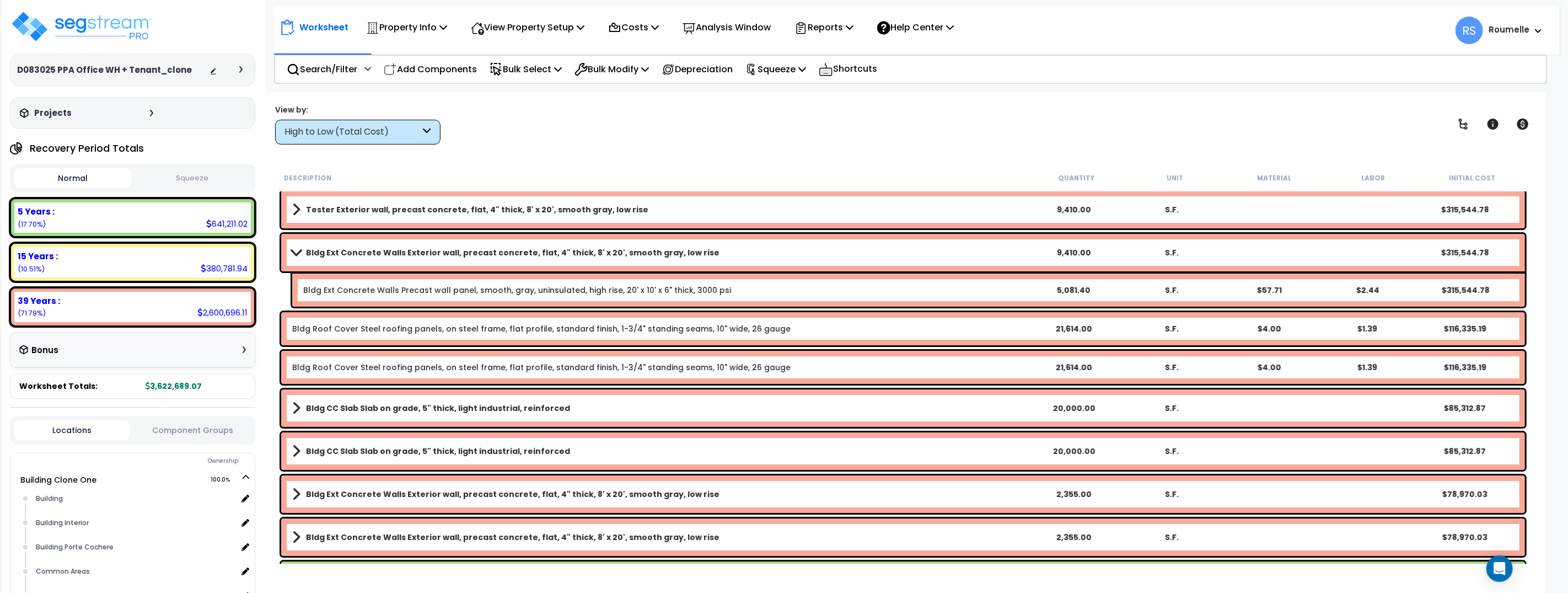
click at [473, 250] on b "Bldg Ext Concrete Walls Exterior wall, precast concrete, flat, 4" thick, 8' x 2…" at bounding box center [513, 252] width 413 height 11
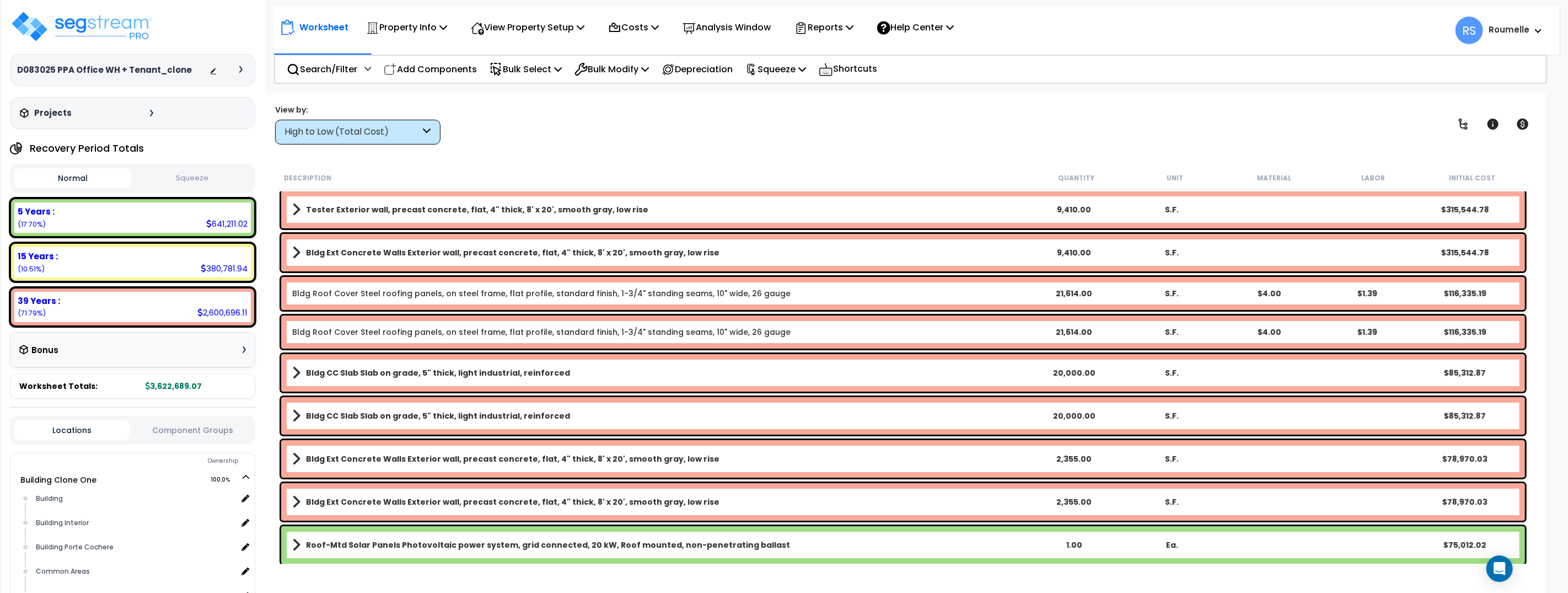
click at [468, 213] on b "Tester Exterior wall, precast concrete, flat, 4" thick, 8' x 20', smooth gray, …" at bounding box center [476, 210] width 342 height 11
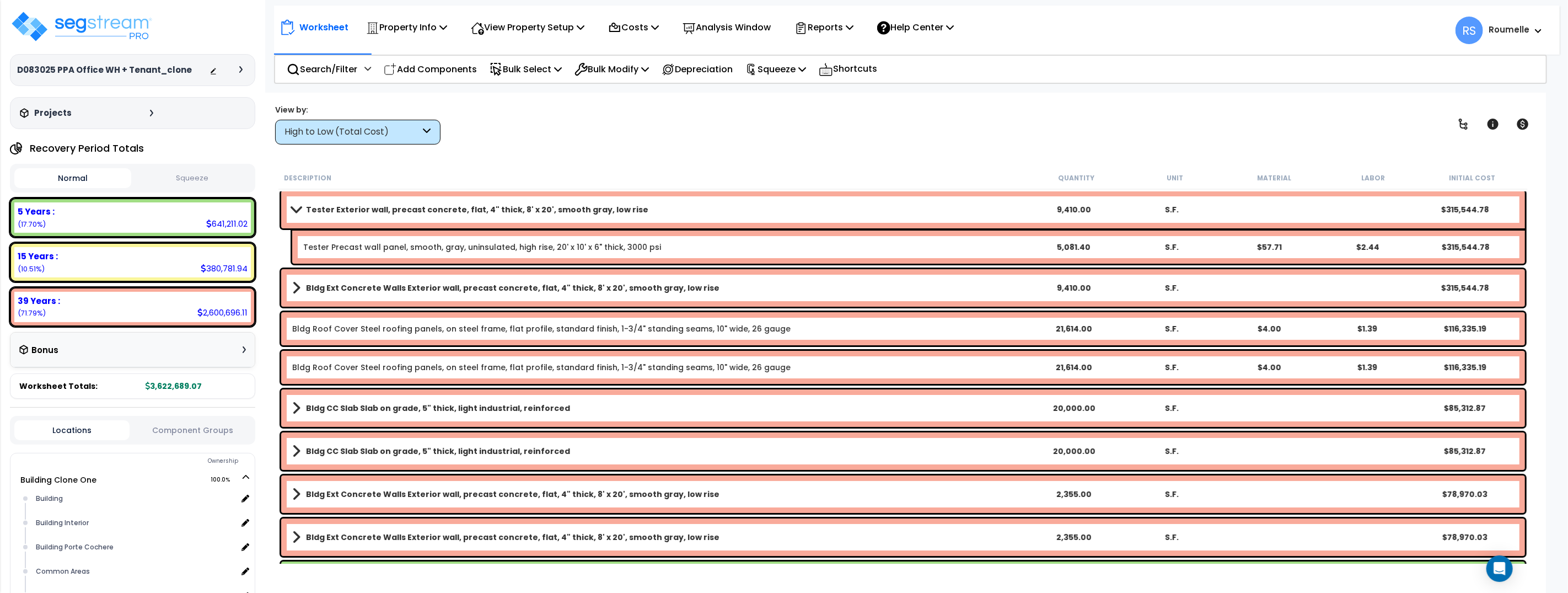
click at [468, 213] on b "Tester Exterior wall, precast concrete, flat, 4" thick, 8' x 20', smooth gray, …" at bounding box center [476, 210] width 342 height 11
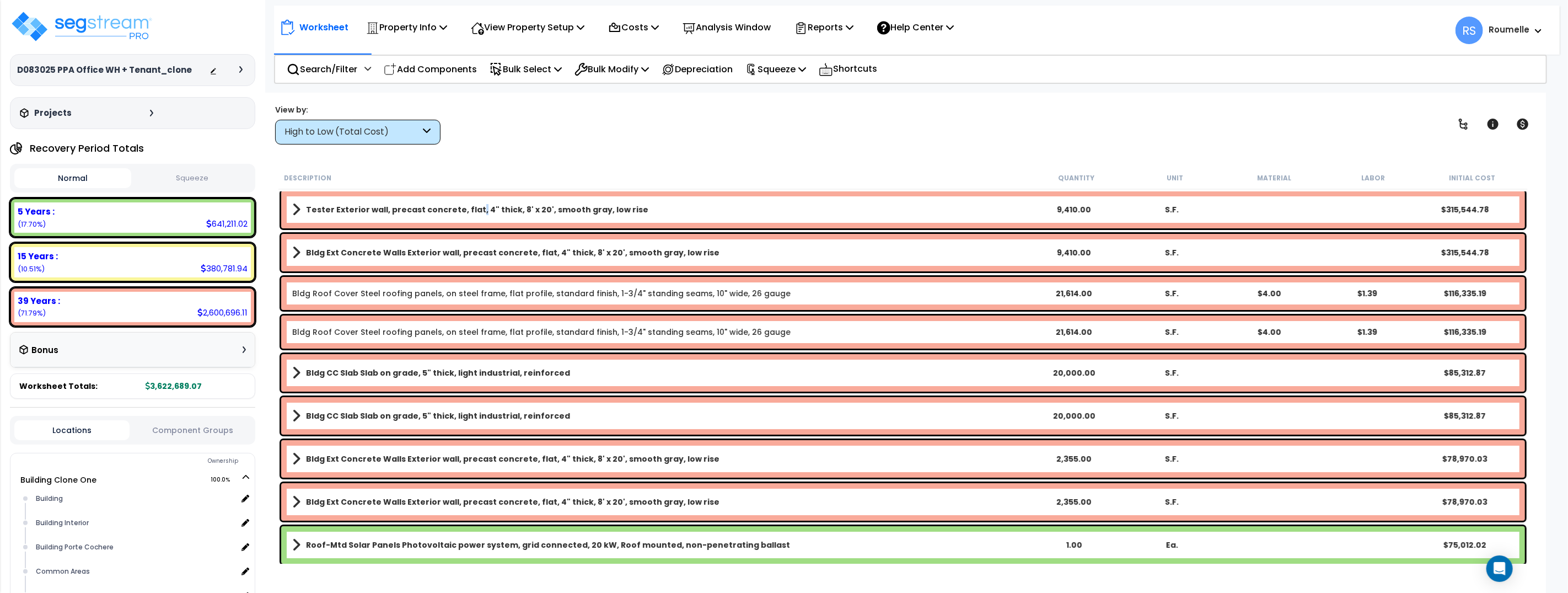
click at [468, 213] on b "Tester Exterior wall, precast concrete, flat, 4" thick, 8' x 20', smooth gray, …" at bounding box center [476, 210] width 342 height 11
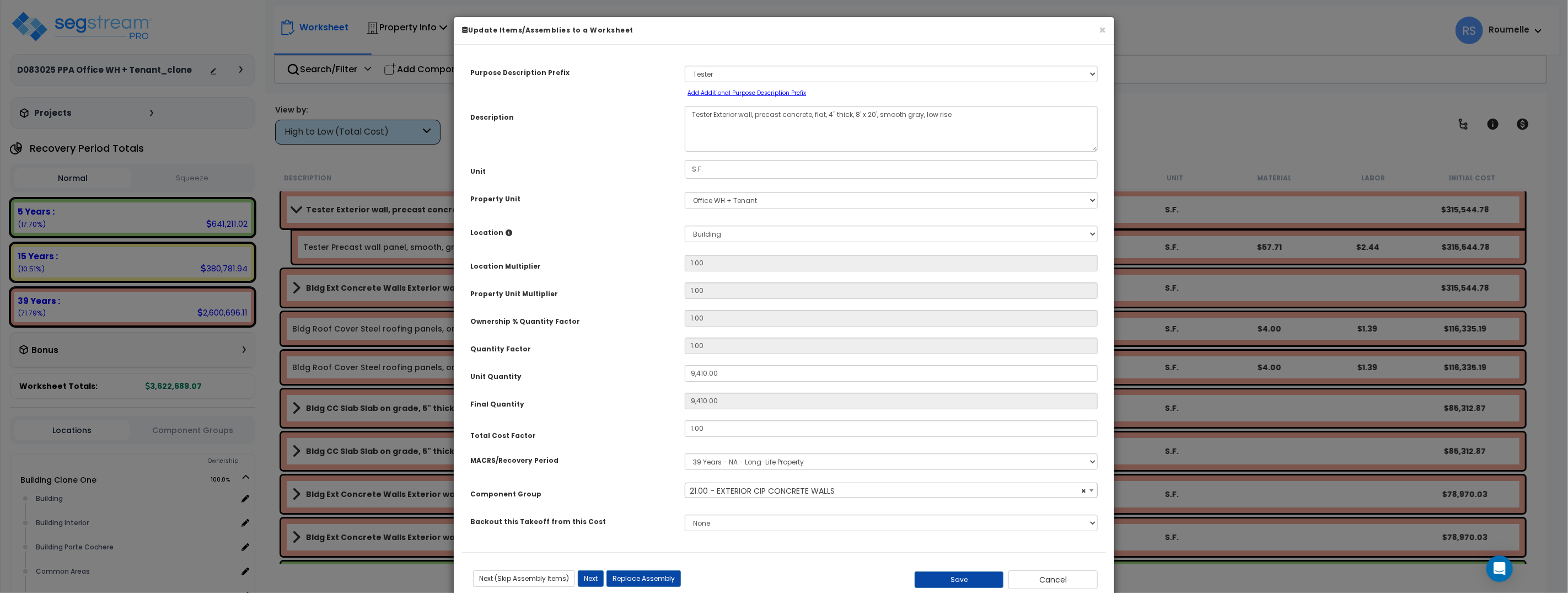
select select "11154"
click at [729, 76] on select "Select A New Purpose Descrip A/V System A/V System Equipment A/V System Equipme…" at bounding box center [891, 74] width 413 height 17
select select "86256"
click at [685, 66] on select "Select A New Purpose Descrip A/V System A/V System Equipment A/V System Equipme…" at bounding box center [891, 74] width 413 height 17
click at [589, 579] on button "Next" at bounding box center [590, 579] width 26 height 17
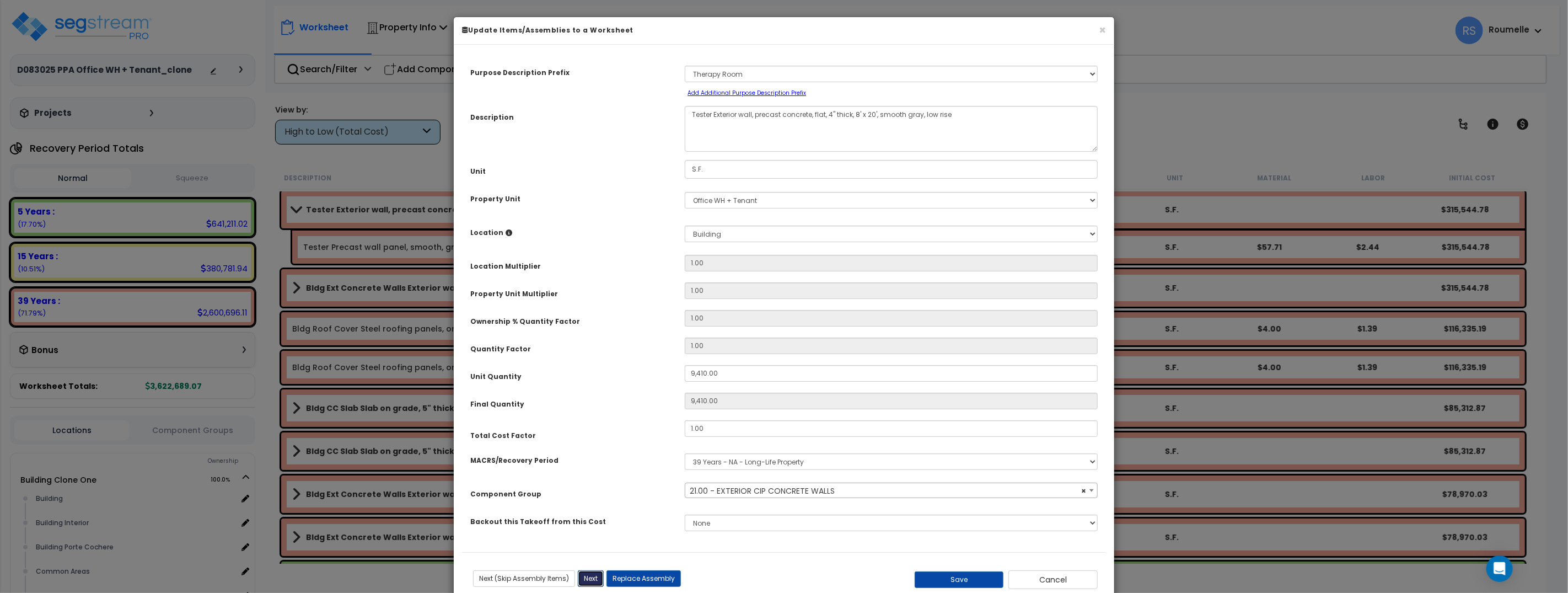
type input "9410.00"
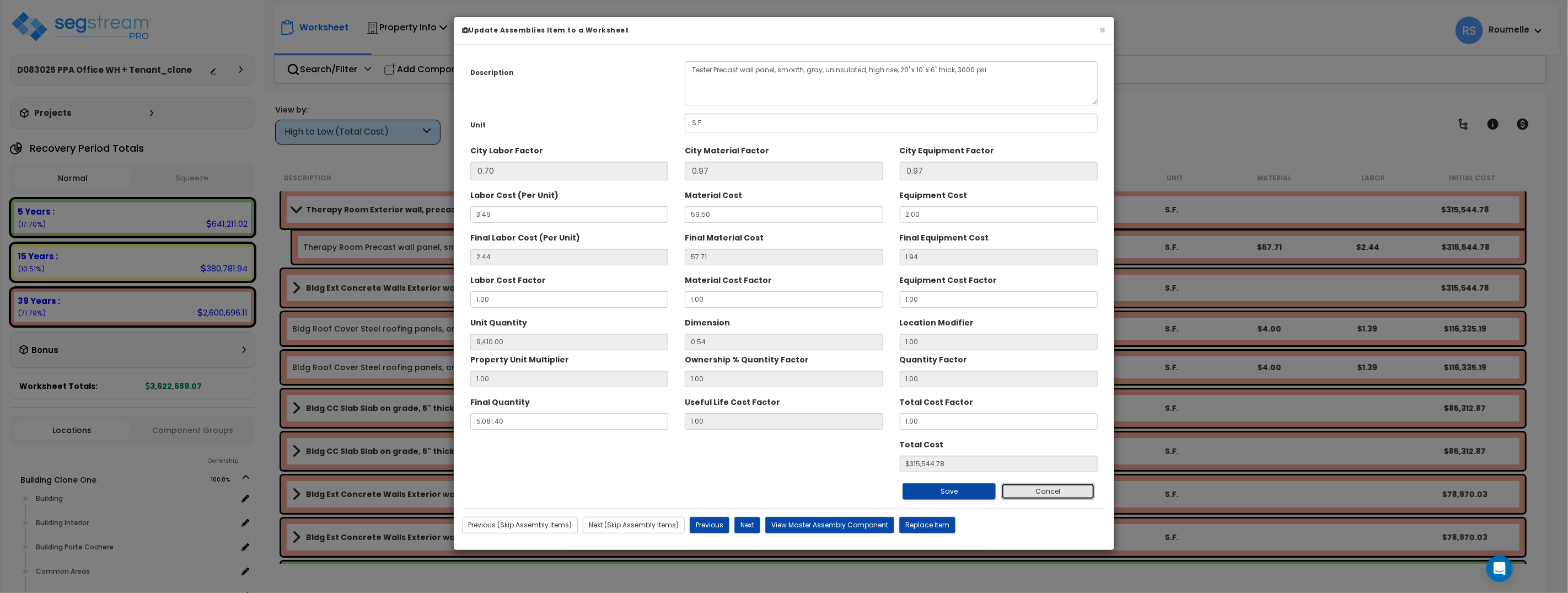
click at [1035, 490] on button "Cancel" at bounding box center [1047, 491] width 94 height 17
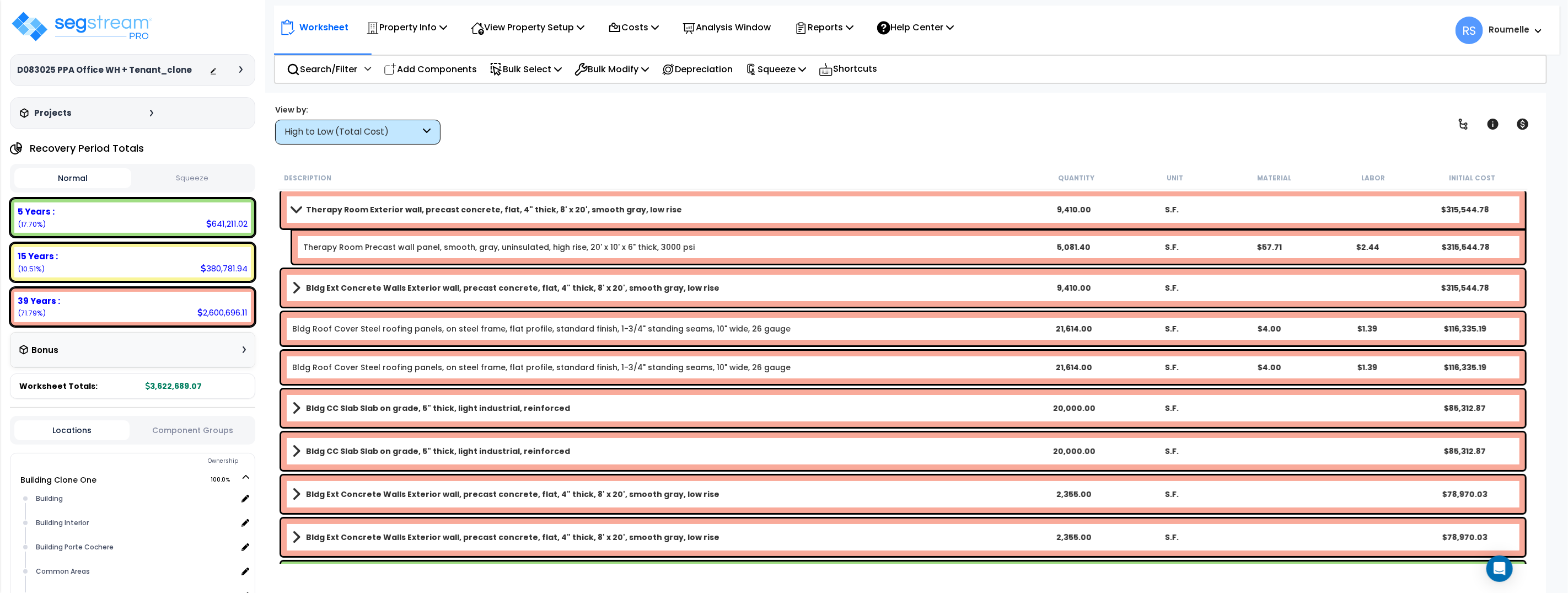
click at [747, 132] on div "View by: High to Low (Total Cost) High to Low (Total Cost)" at bounding box center [903, 123] width 1264 height 41
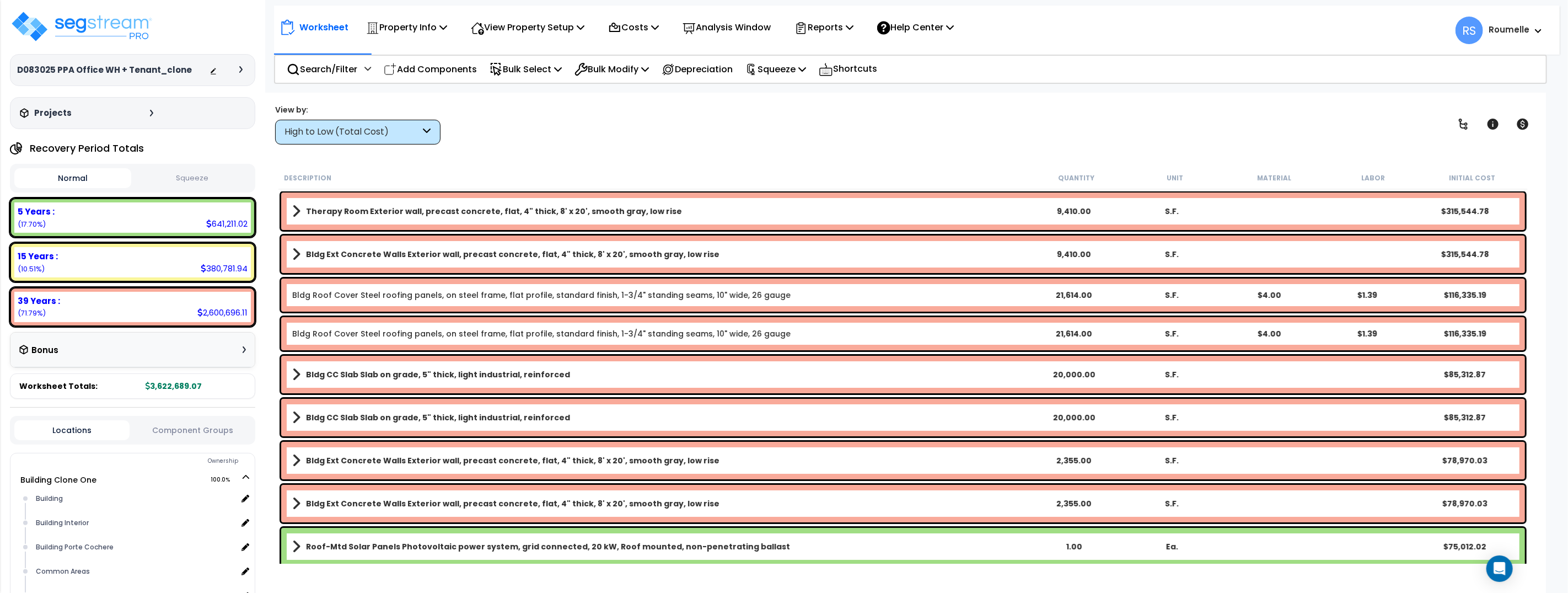
scroll to position [1, 0]
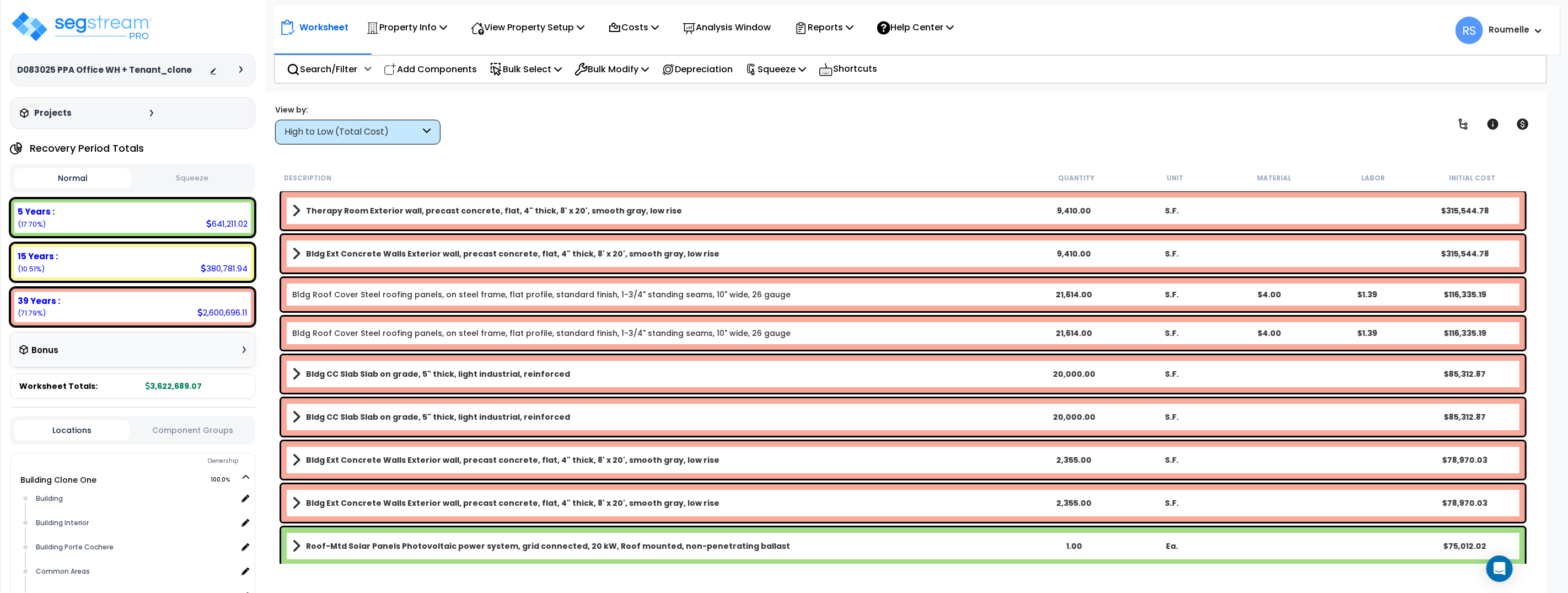
click at [595, 217] on link "Therapy Room Exterior wall, precast concrete, flat, 4" thick, 8' x 20', smooth …" at bounding box center [658, 210] width 733 height 15
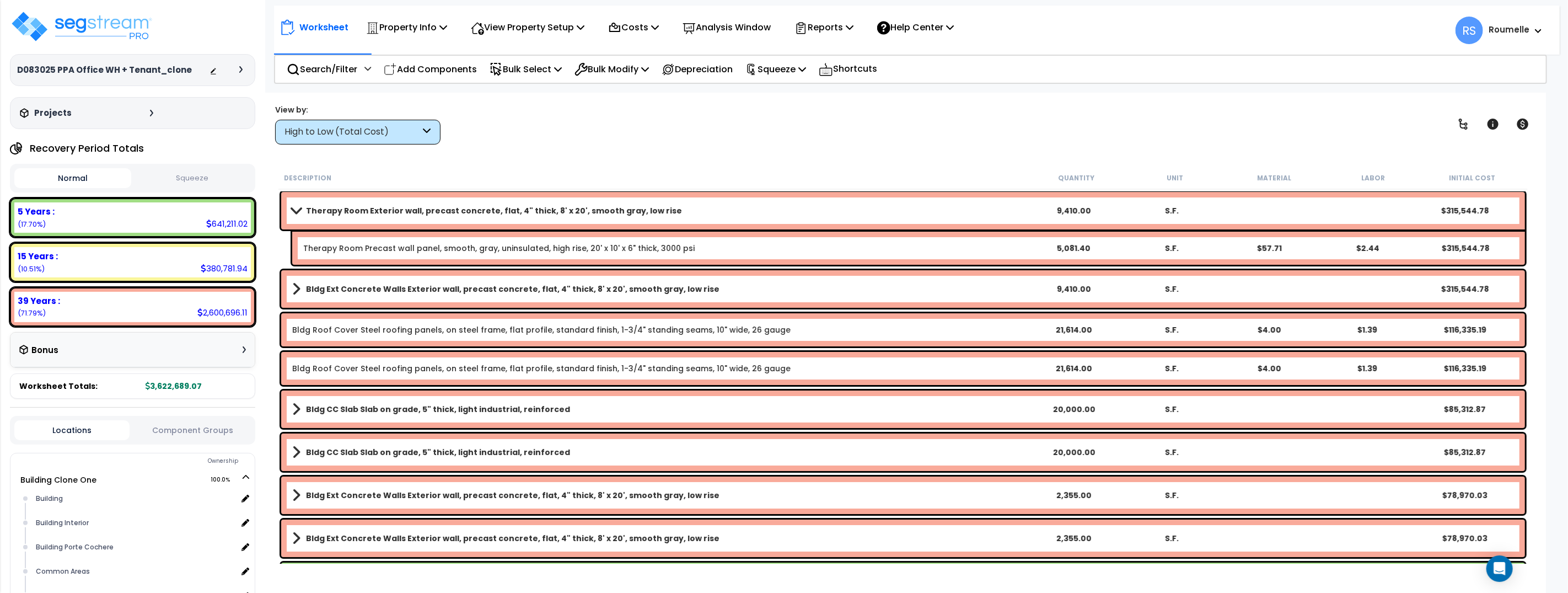
click at [595, 217] on link "Therapy Room Exterior wall, precast concrete, flat, 4" thick, 8' x 20', smooth …" at bounding box center [658, 210] width 733 height 15
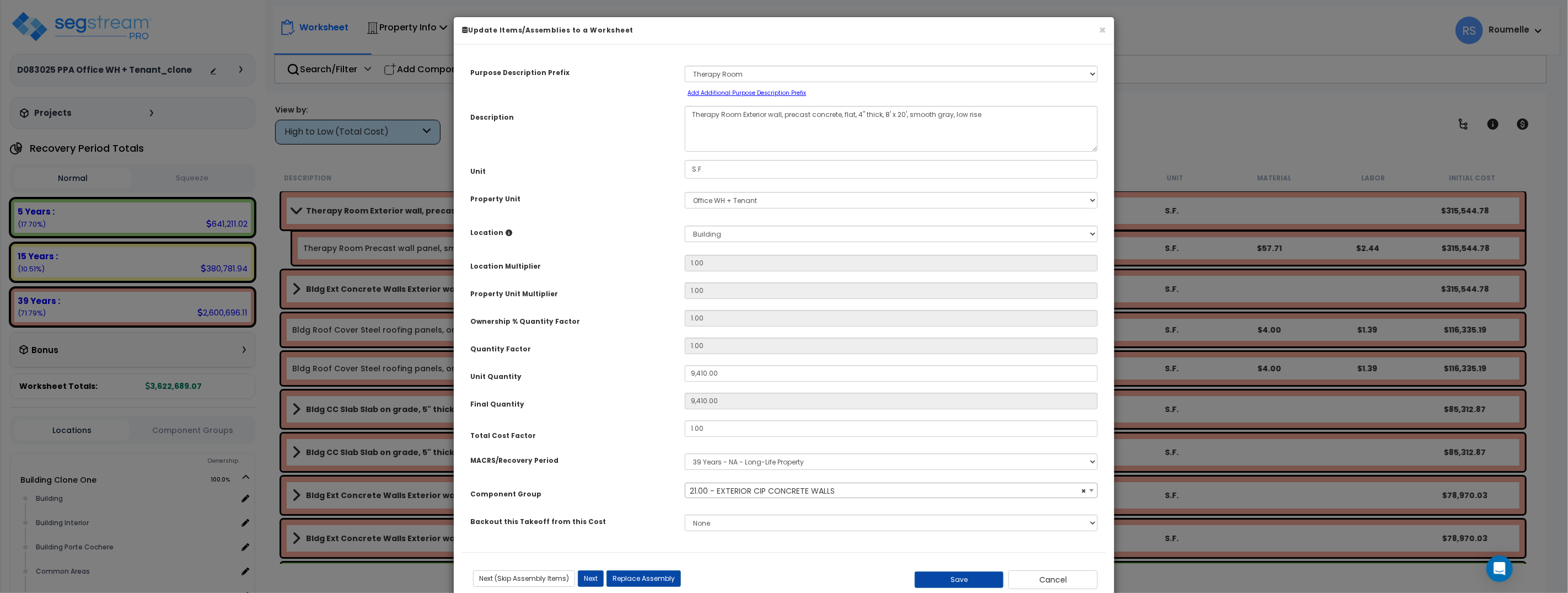
select select "11154"
click at [757, 91] on small "Add Additional Purpose Description Prefix" at bounding box center [746, 93] width 119 height 8
select select "Others"
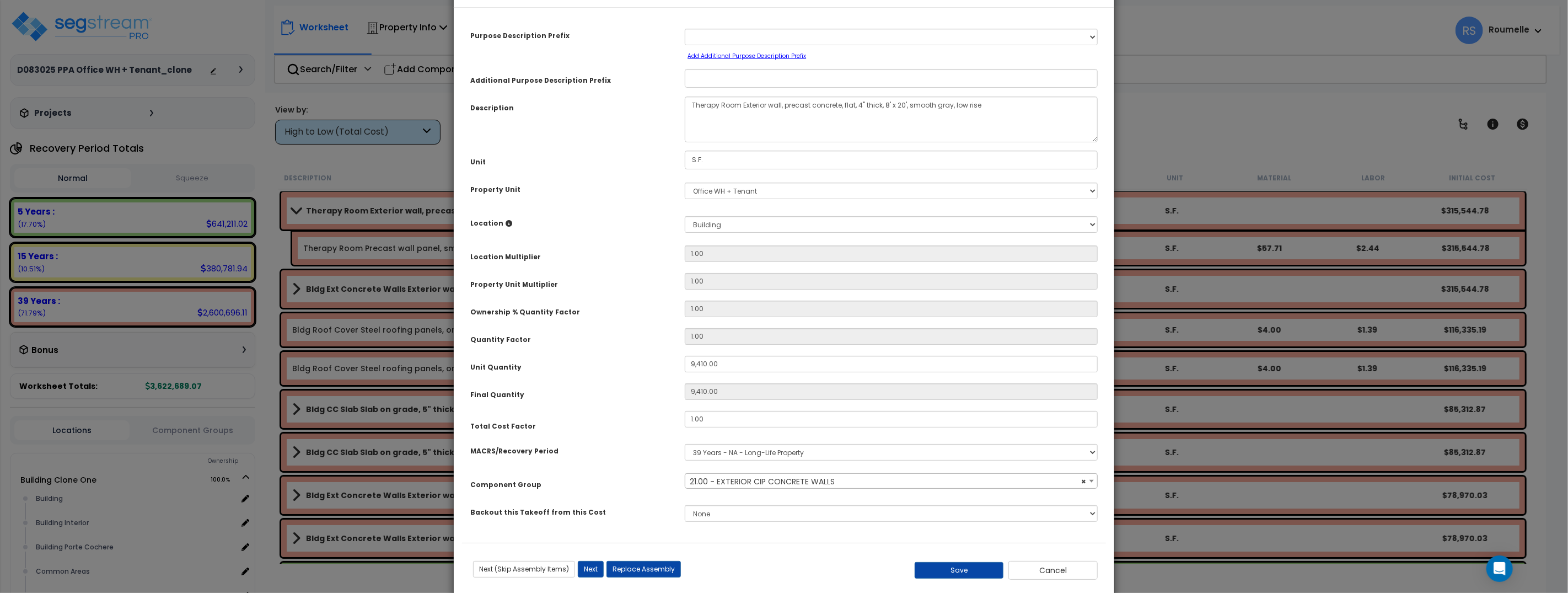
scroll to position [45, 0]
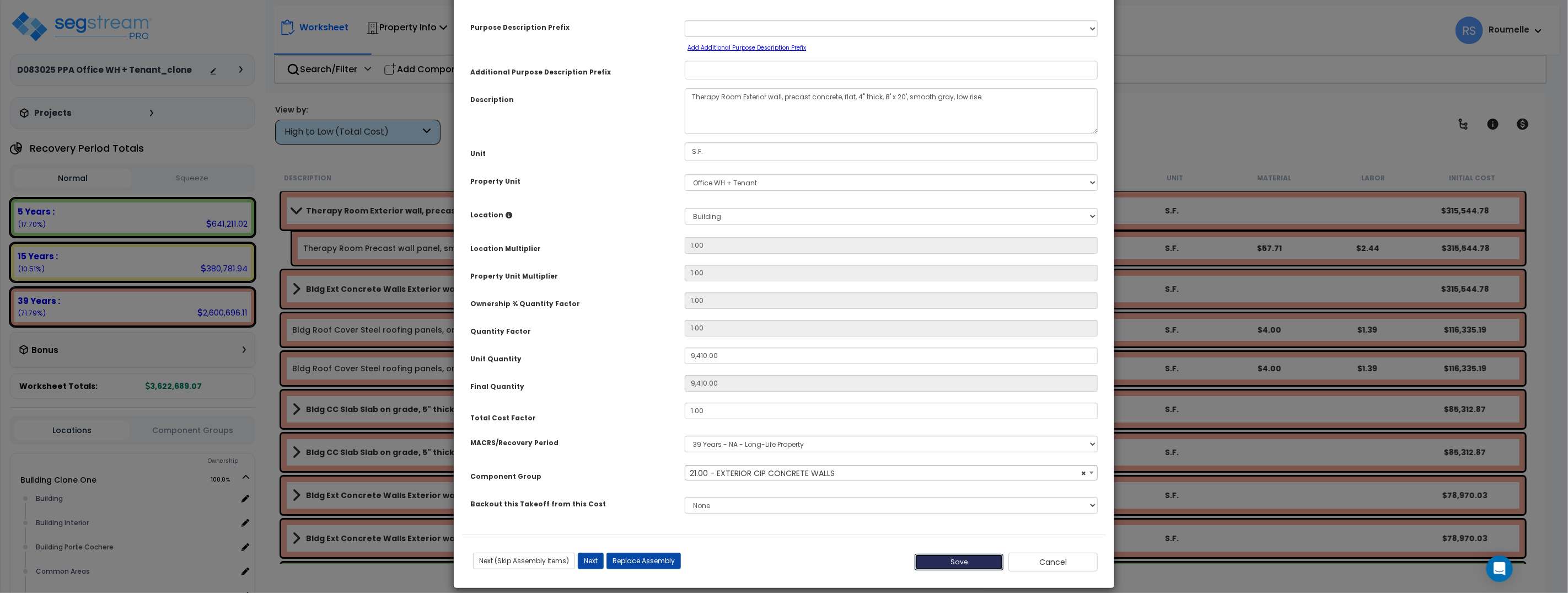
click at [942, 559] on button "Save" at bounding box center [959, 562] width 90 height 17
type input "9410.00"
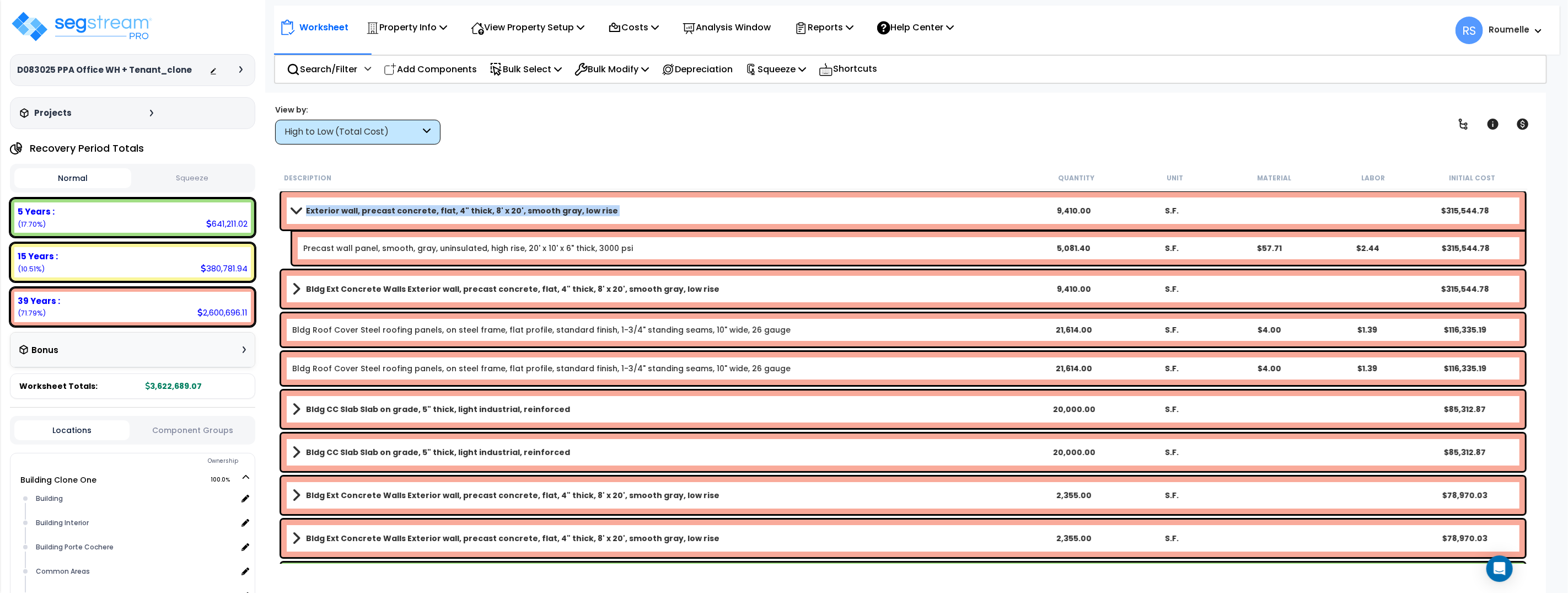
click at [417, 211] on b "Exterior wall, precast concrete, flat, 4" thick, 8' x 20', smooth gray, low rise" at bounding box center [462, 211] width 312 height 11
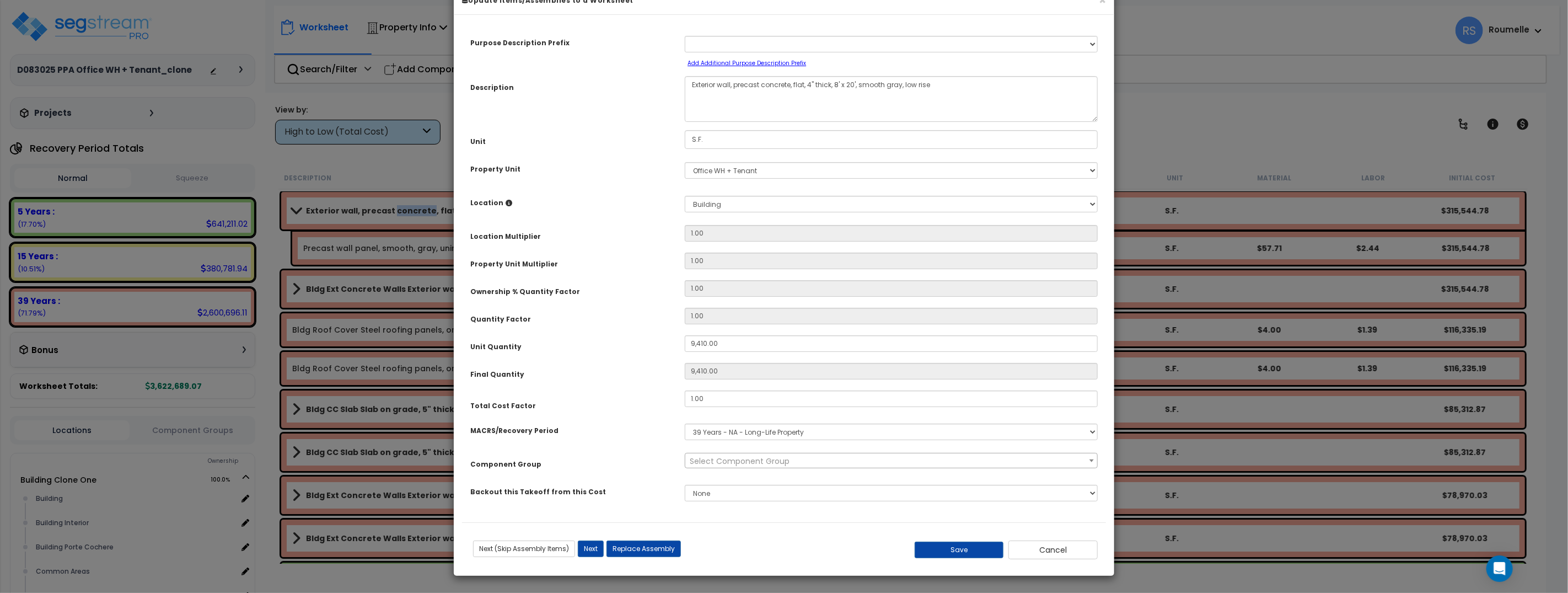
scroll to position [0, 0]
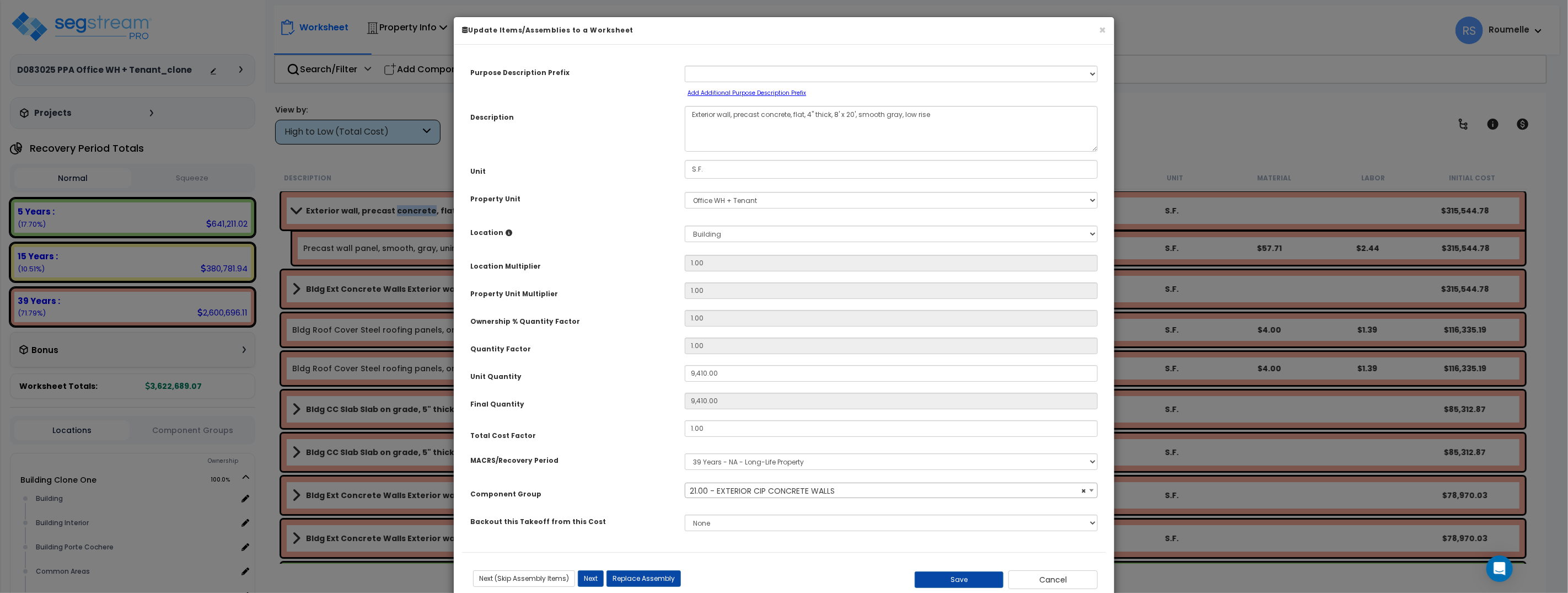
select select "11154"
click at [743, 491] on span "× 21.00 - EXTERIOR CIP CONCRETE WALLS" at bounding box center [891, 490] width 412 height 15
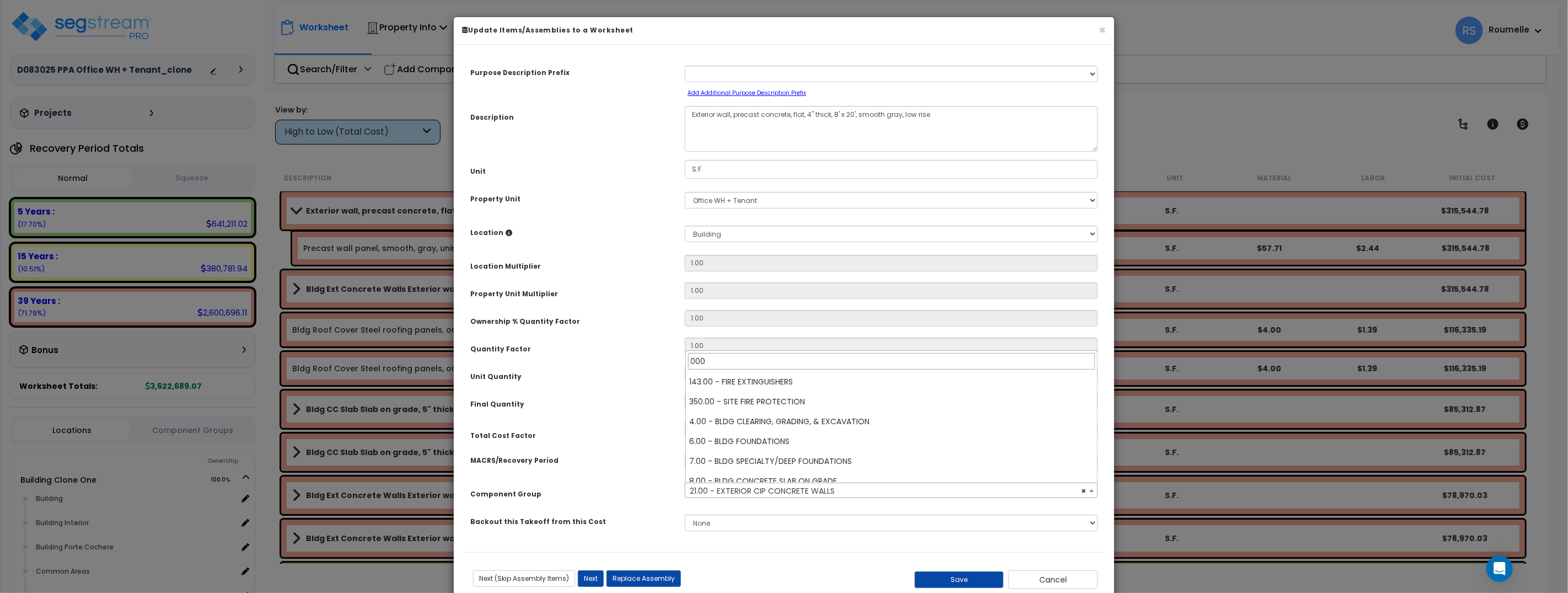
type input "0000"
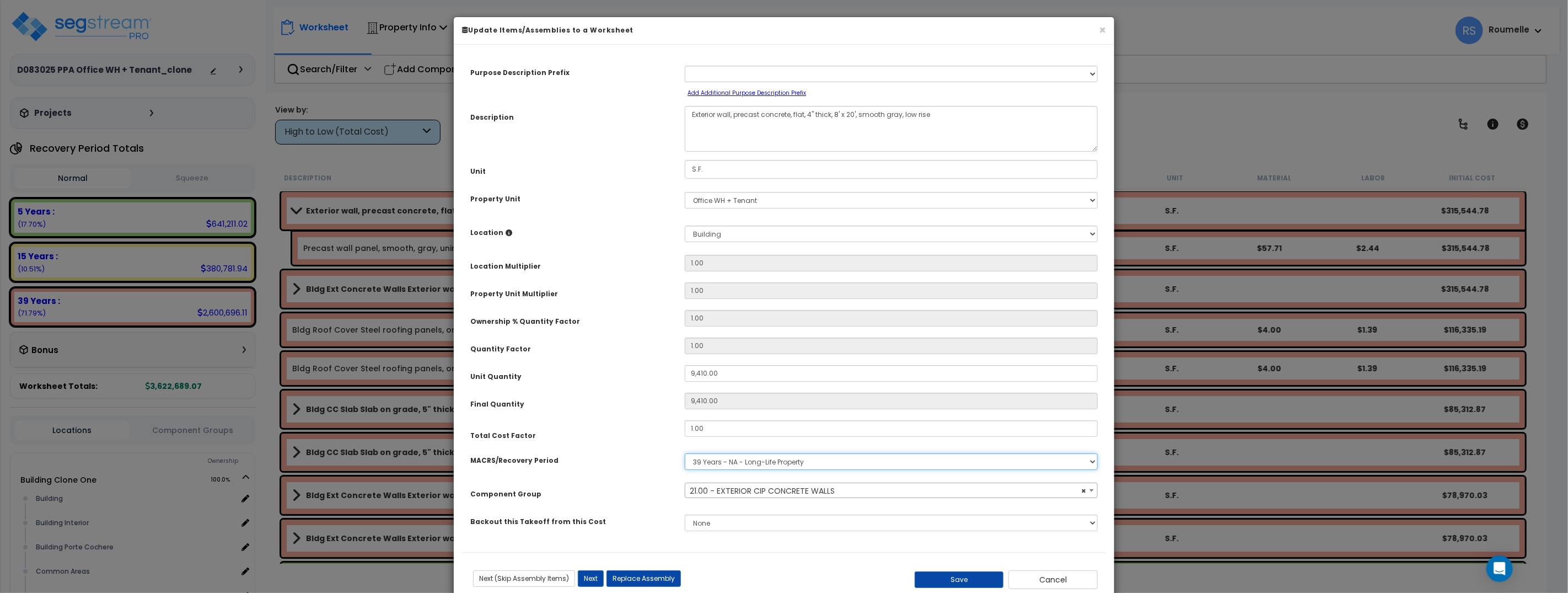
click at [742, 467] on select "Select MACRS/Recovery Period 5 Years - 57.0 - Distributive Trades & Services 5 …" at bounding box center [891, 462] width 413 height 17
click at [761, 490] on span "× 21.00 - EXTERIOR CIP CONCRETE WALLS" at bounding box center [891, 490] width 412 height 15
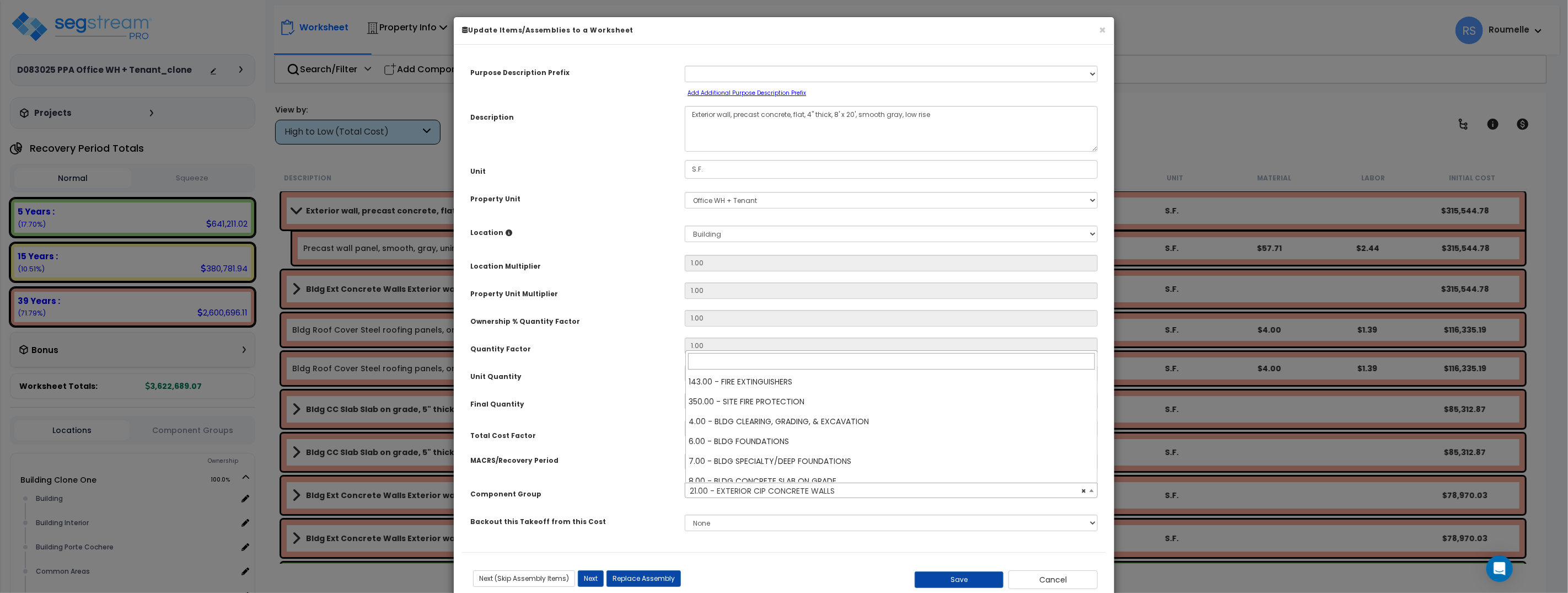
scroll to position [397, 0]
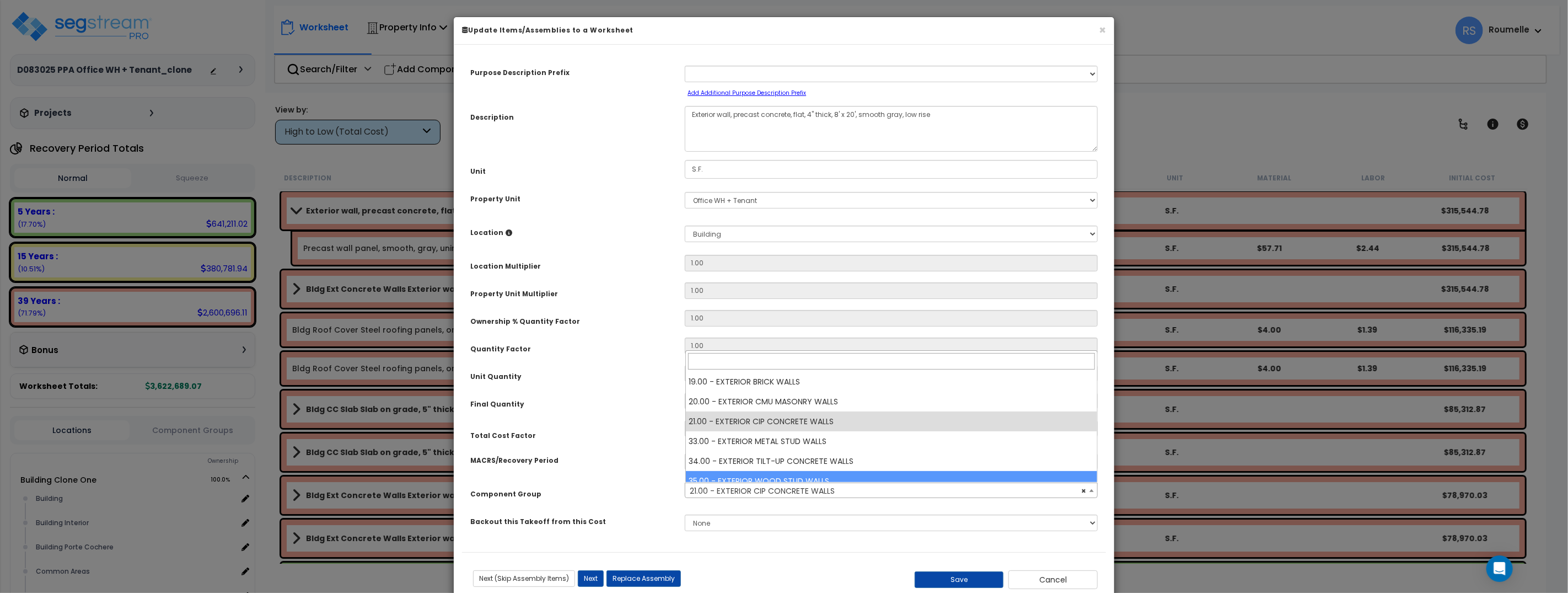
click at [591, 421] on div "Total Cost Factor" at bounding box center [569, 430] width 215 height 20
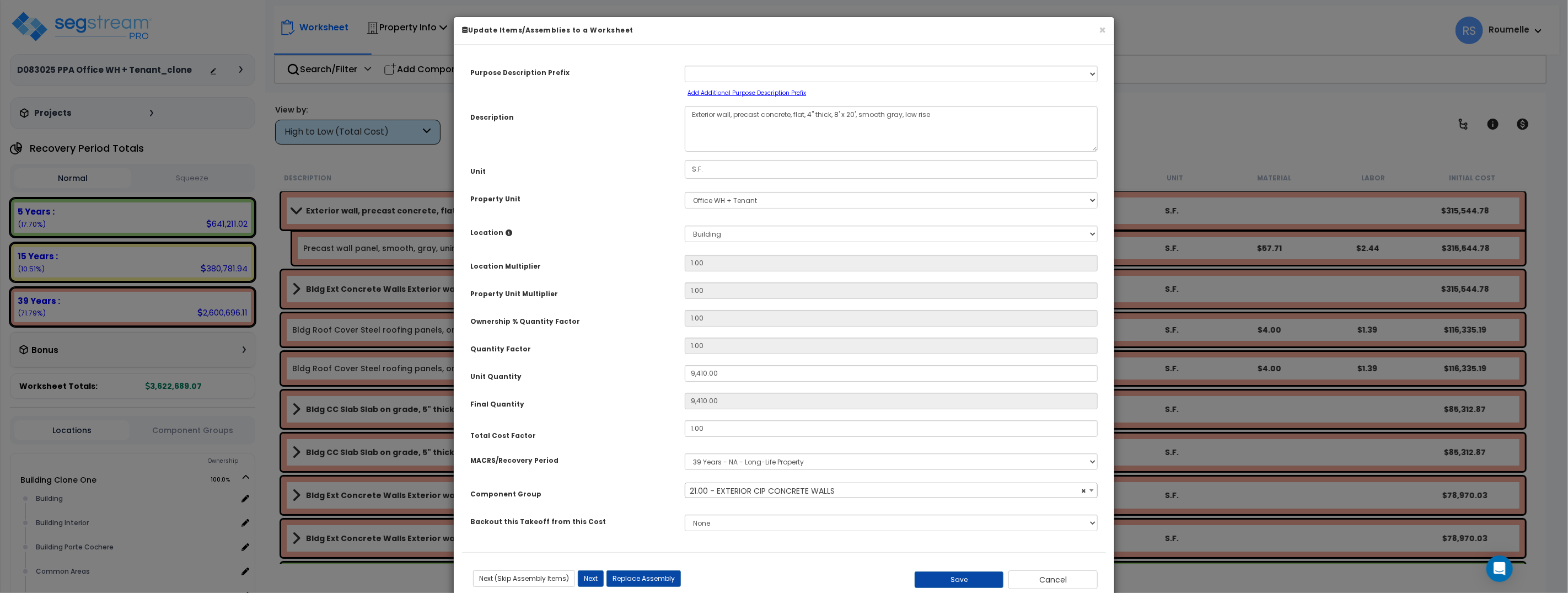
click at [731, 90] on small "Add Additional Purpose Description Prefix" at bounding box center [746, 93] width 119 height 8
select select "Others"
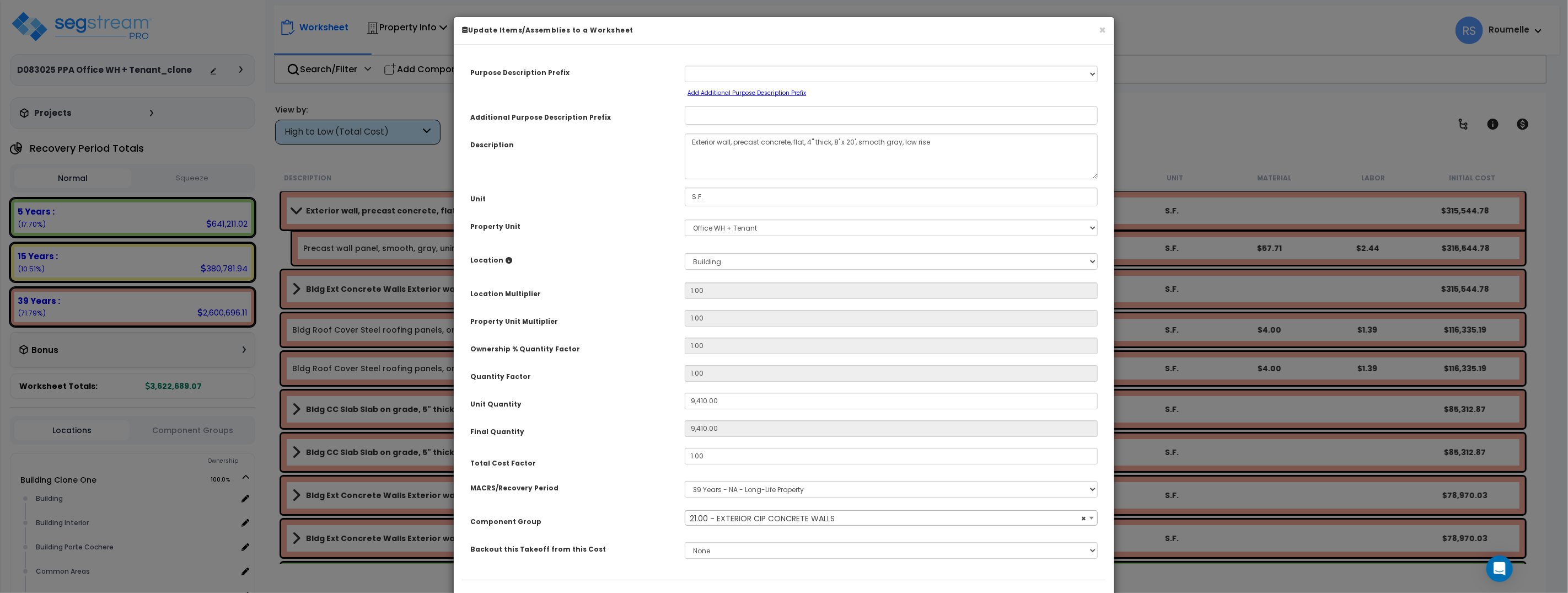
scroll to position [57, 0]
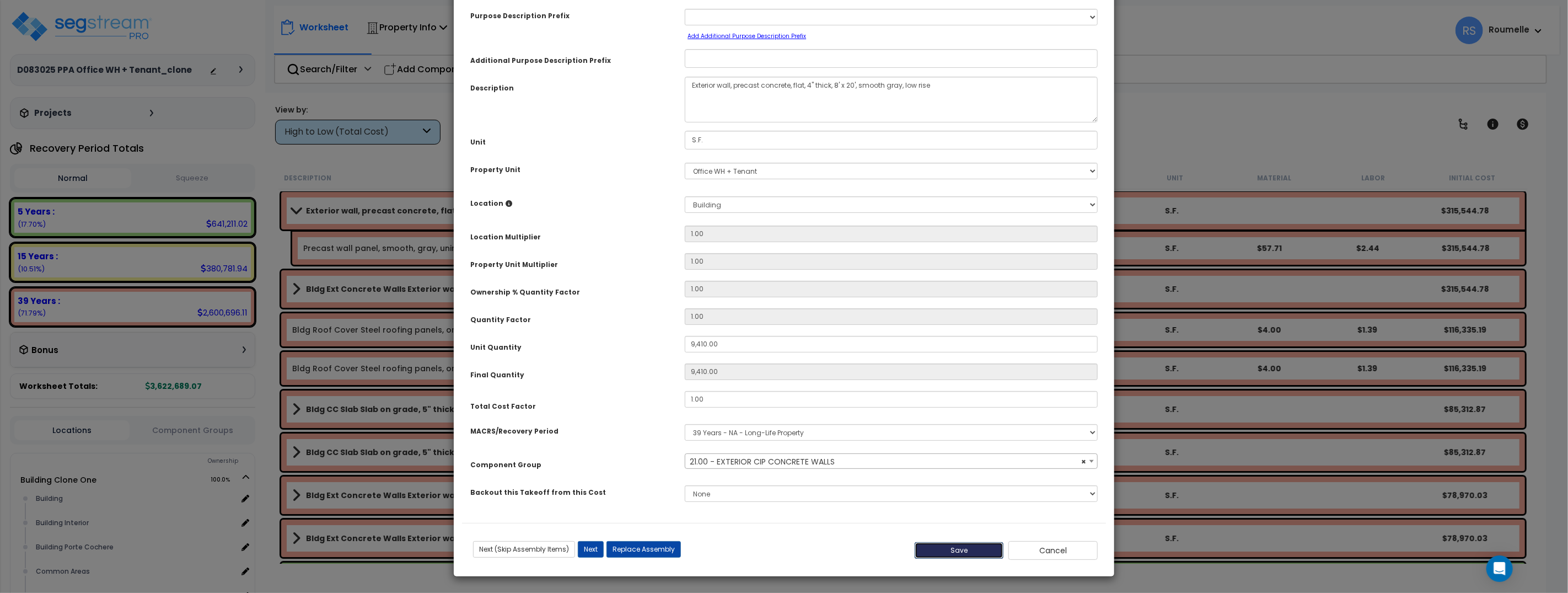
click at [957, 548] on button "Save" at bounding box center [959, 551] width 90 height 17
type input "9410.00"
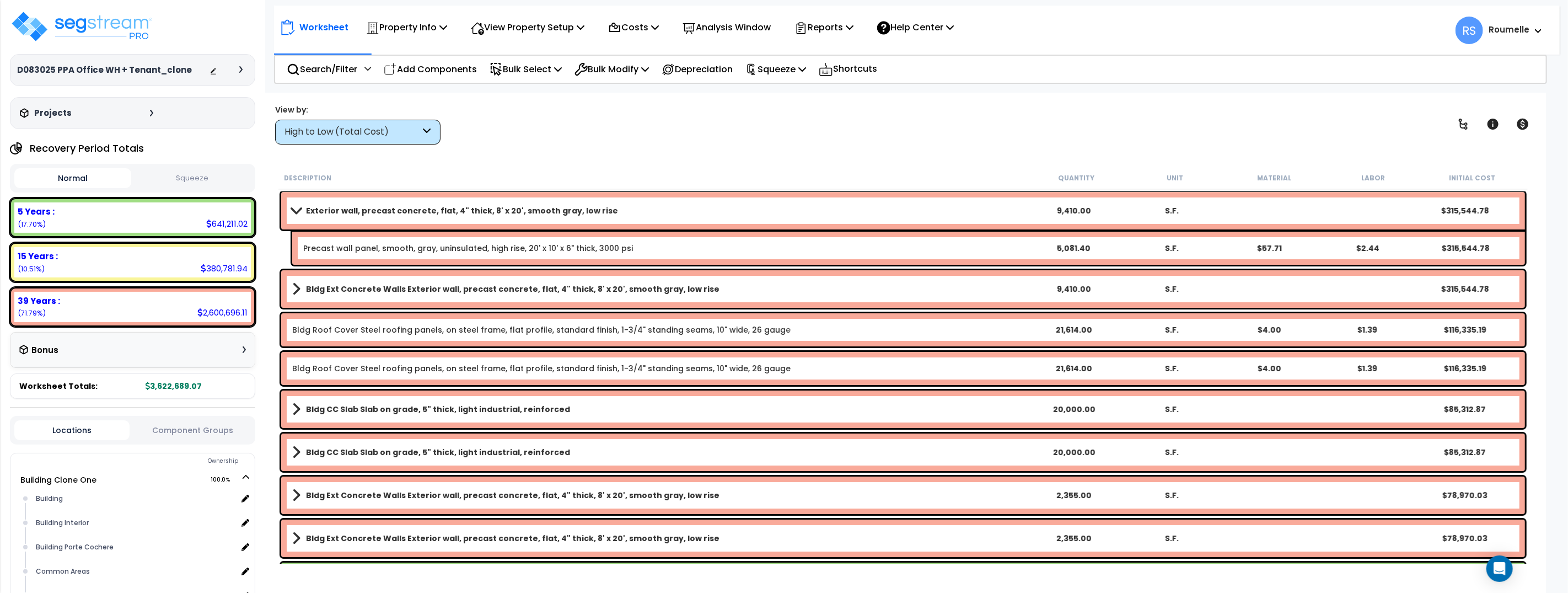
click at [397, 211] on b "Exterior wall, precast concrete, flat, 4" thick, 8' x 20', smooth gray, low rise" at bounding box center [462, 211] width 312 height 11
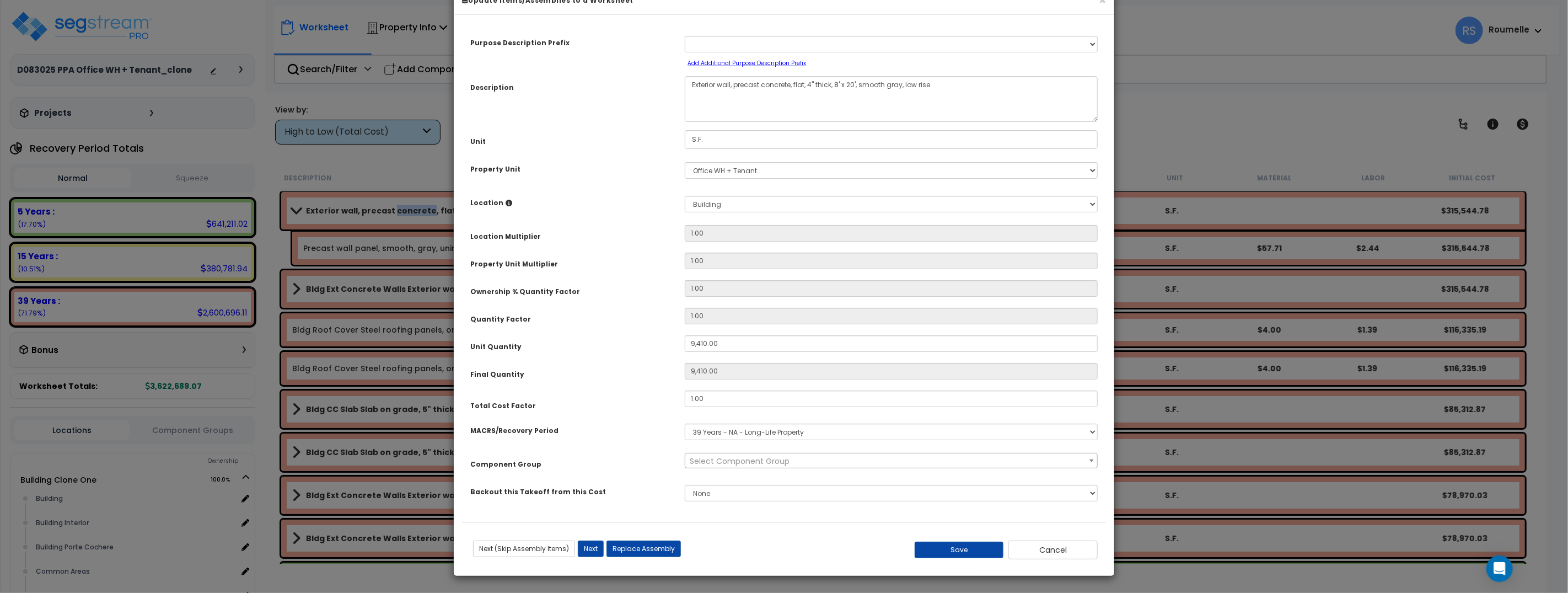
scroll to position [0, 0]
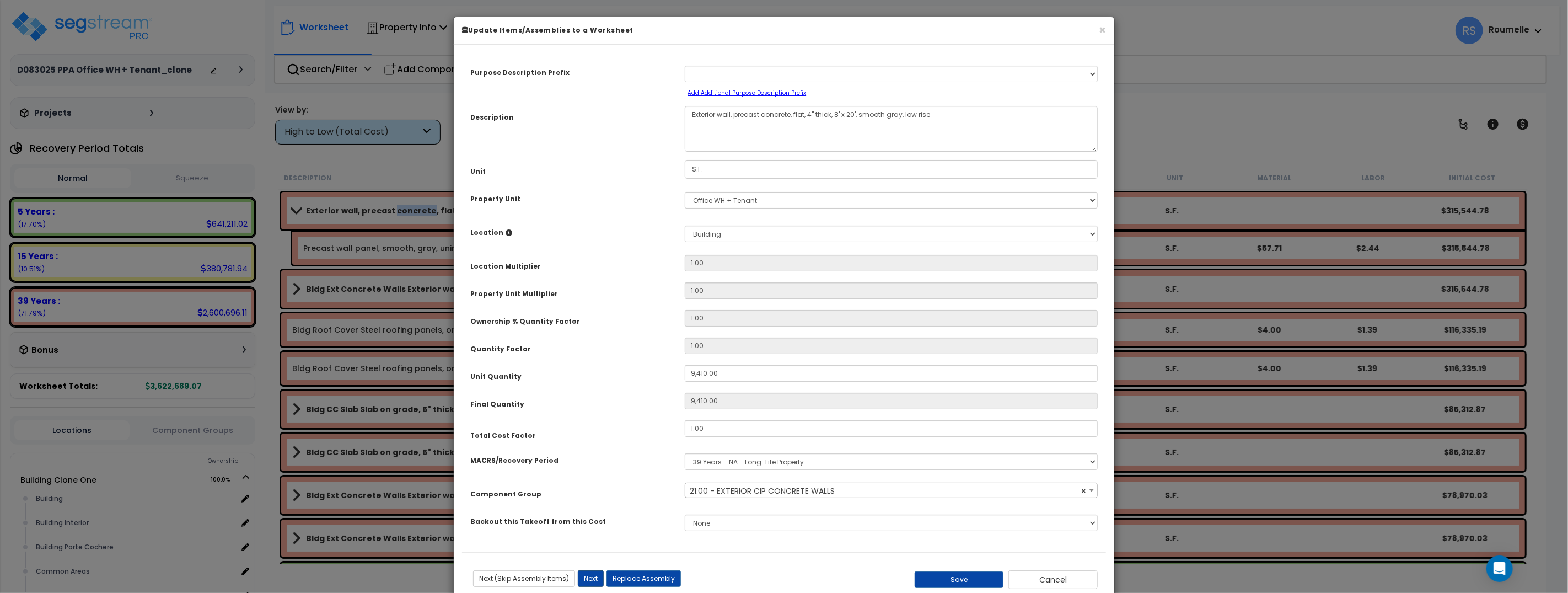
select select "11154"
click at [592, 578] on button "Next" at bounding box center [590, 579] width 26 height 17
type input "9410.00"
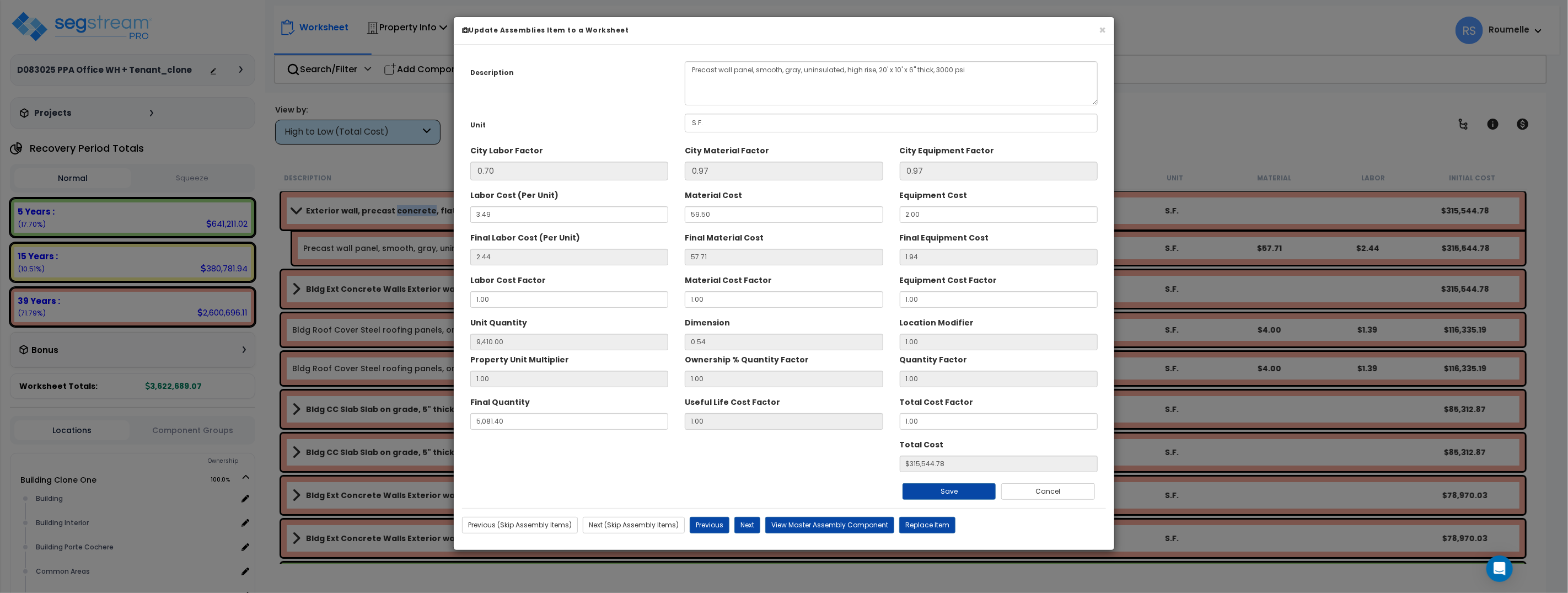
click at [390, 245] on div "× Update Assemblies Item to a Worksheet Description Precast wall panel, smooth,…" at bounding box center [784, 296] width 1568 height 593
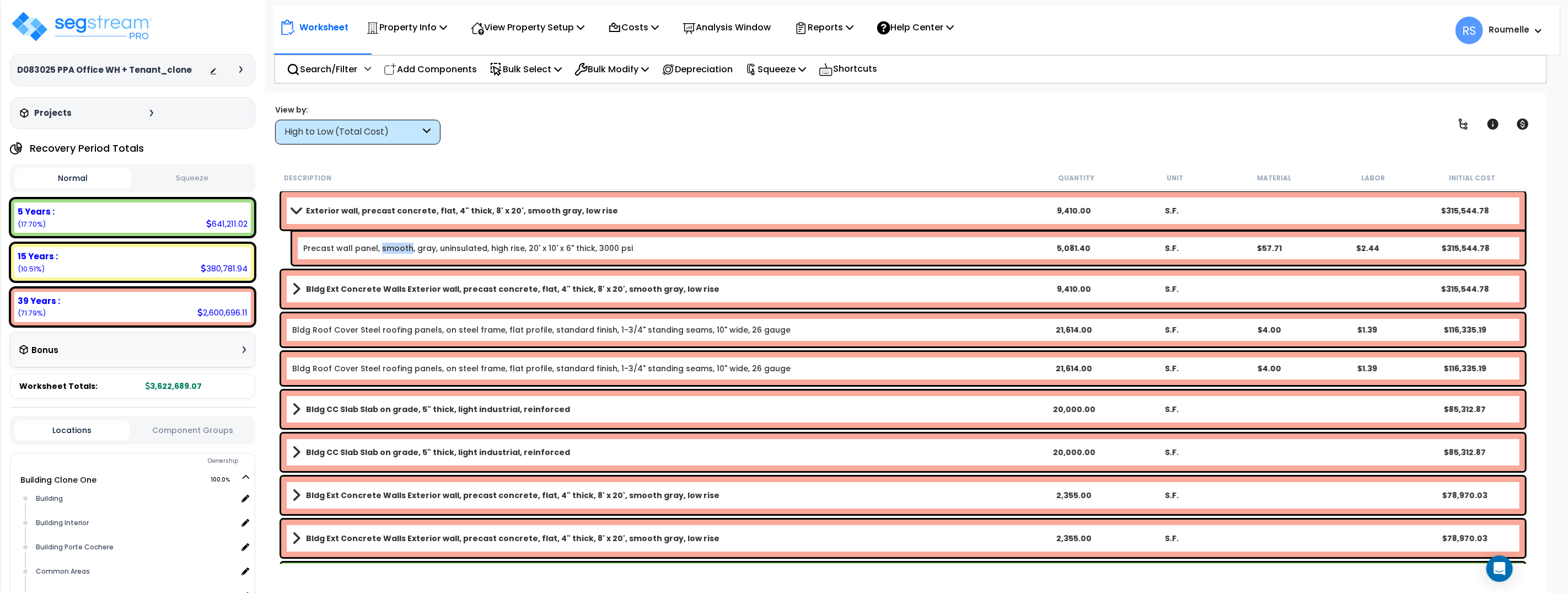
click at [390, 245] on link "Precast wall panel, smooth, gray, uninsulated, high rise, 20' x 10' x 6" thick,…" at bounding box center [468, 248] width 330 height 11
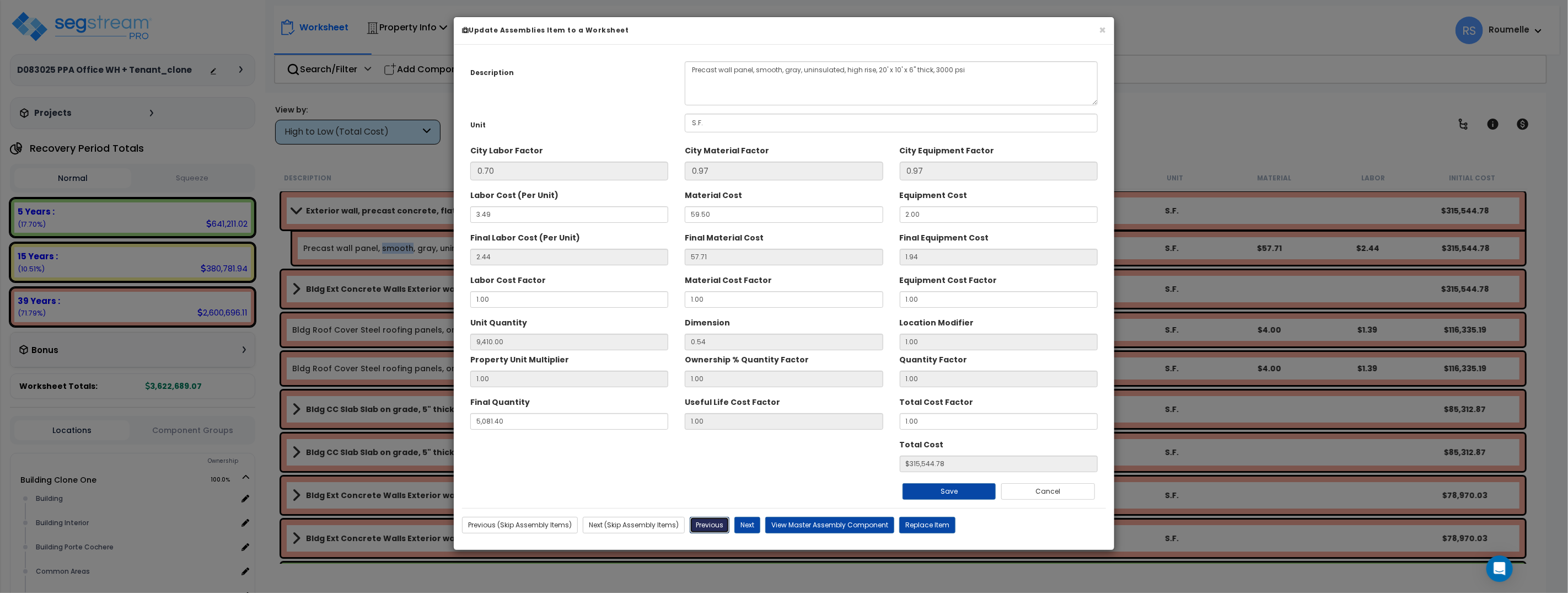
click at [722, 525] on button "Previous" at bounding box center [710, 525] width 40 height 17
type input "9410.00"
type input "5081.40"
type input "315544.78"
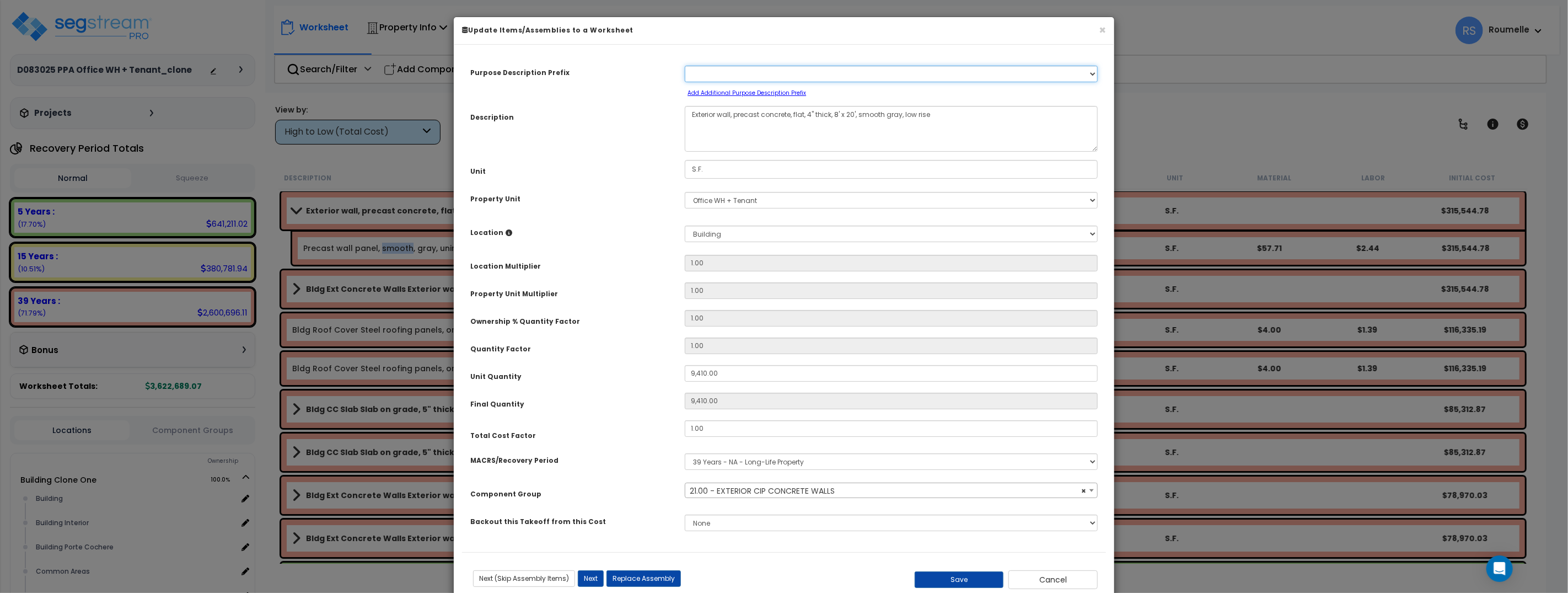
click at [733, 74] on select "Select A New Purpose Descrip A/V System A/V System Equipment A/V System Equipme…" at bounding box center [891, 74] width 413 height 17
select select "11154"
click at [685, 66] on select "Select A New Purpose Descrip A/V System A/V System Equipment A/V System Equipme…" at bounding box center [891, 74] width 413 height 17
click at [736, 75] on select "Select A New Purpose Descrip A/V System A/V System Equipment A/V System Equipme…" at bounding box center [891, 74] width 413 height 17
select select "22128"
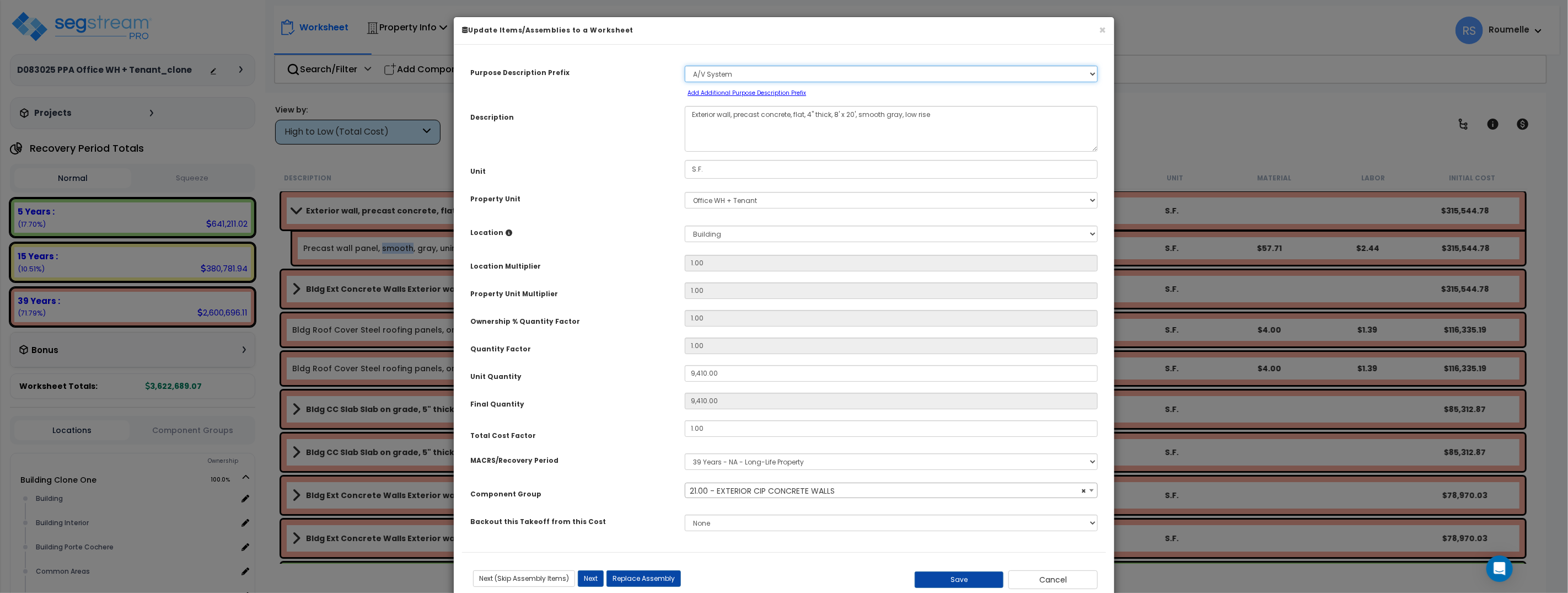
click at [685, 66] on select "Select A New Purpose Descrip A/V System A/V System Equipment A/V System Equipme…" at bounding box center [891, 74] width 413 height 17
click at [751, 490] on span "× 21.00 - EXTERIOR CIP CONCRETE WALLS" at bounding box center [891, 490] width 412 height 15
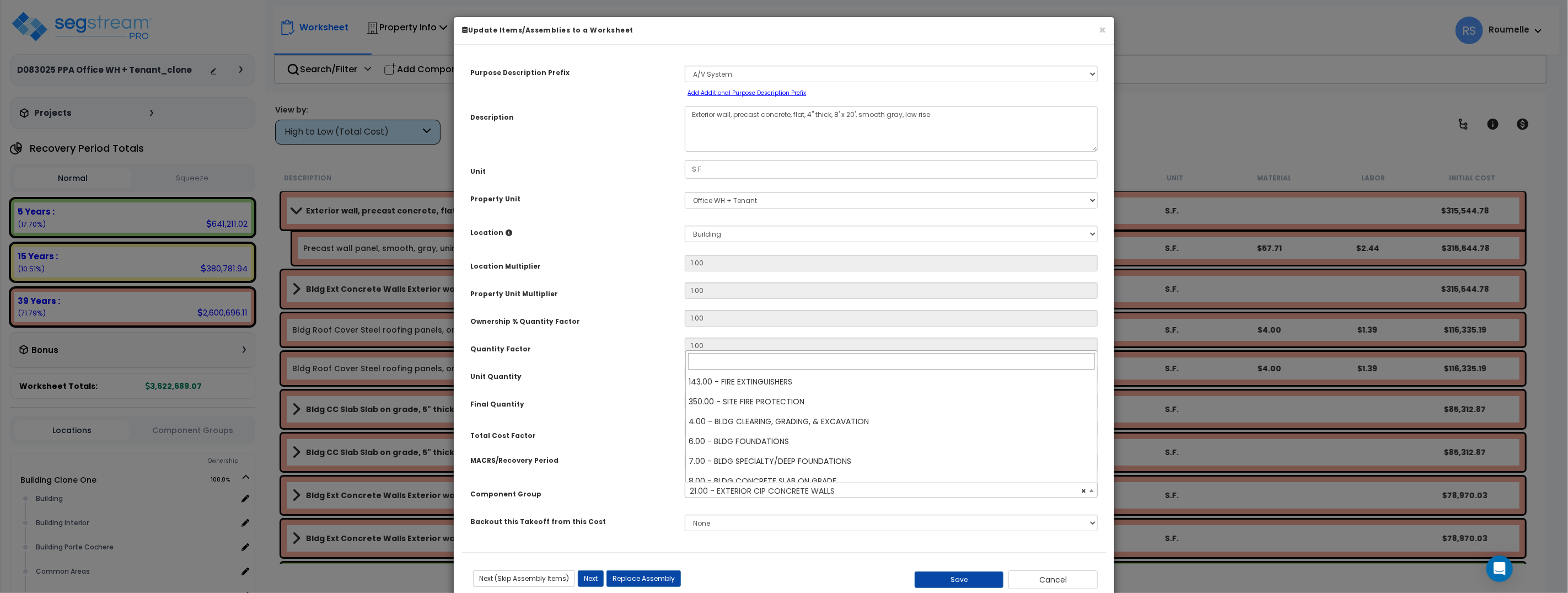
scroll to position [397, 0]
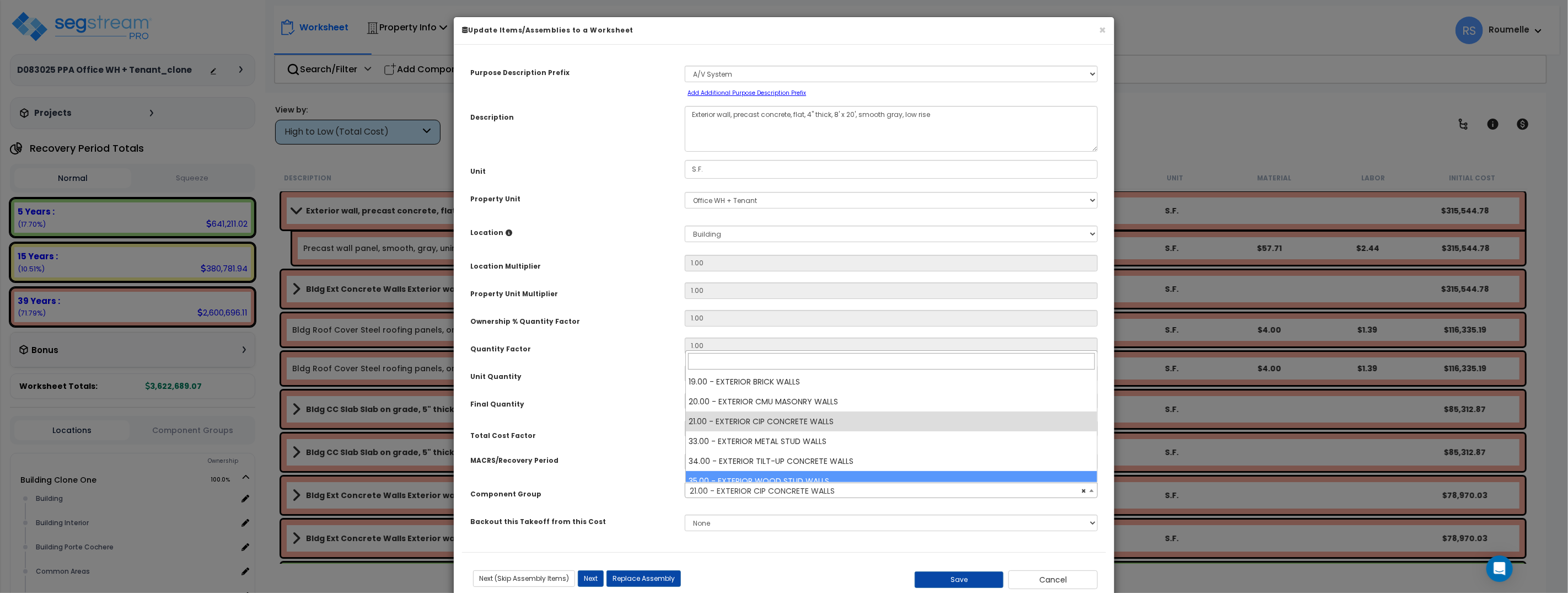
click at [628, 465] on div "MACRS/Recovery Period" at bounding box center [569, 458] width 215 height 19
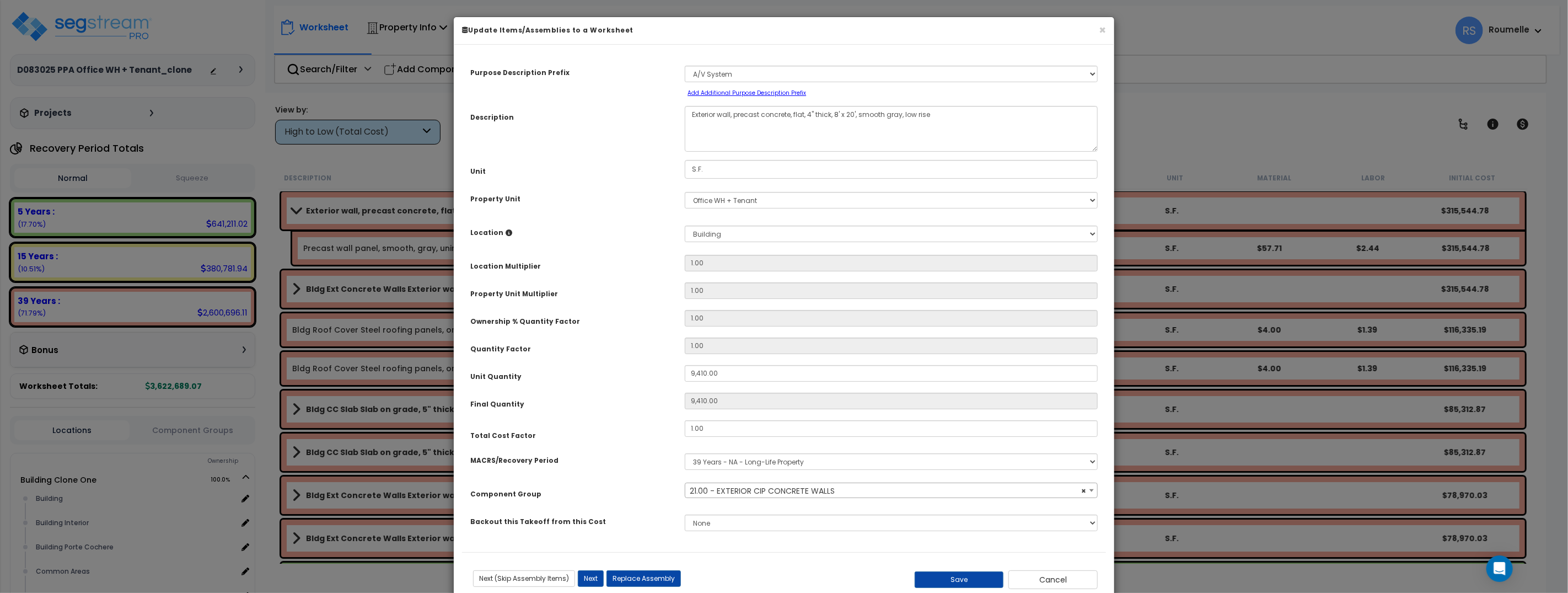
click at [753, 491] on span "× 21.00 - EXTERIOR CIP CONCRETE WALLS" at bounding box center [891, 490] width 412 height 15
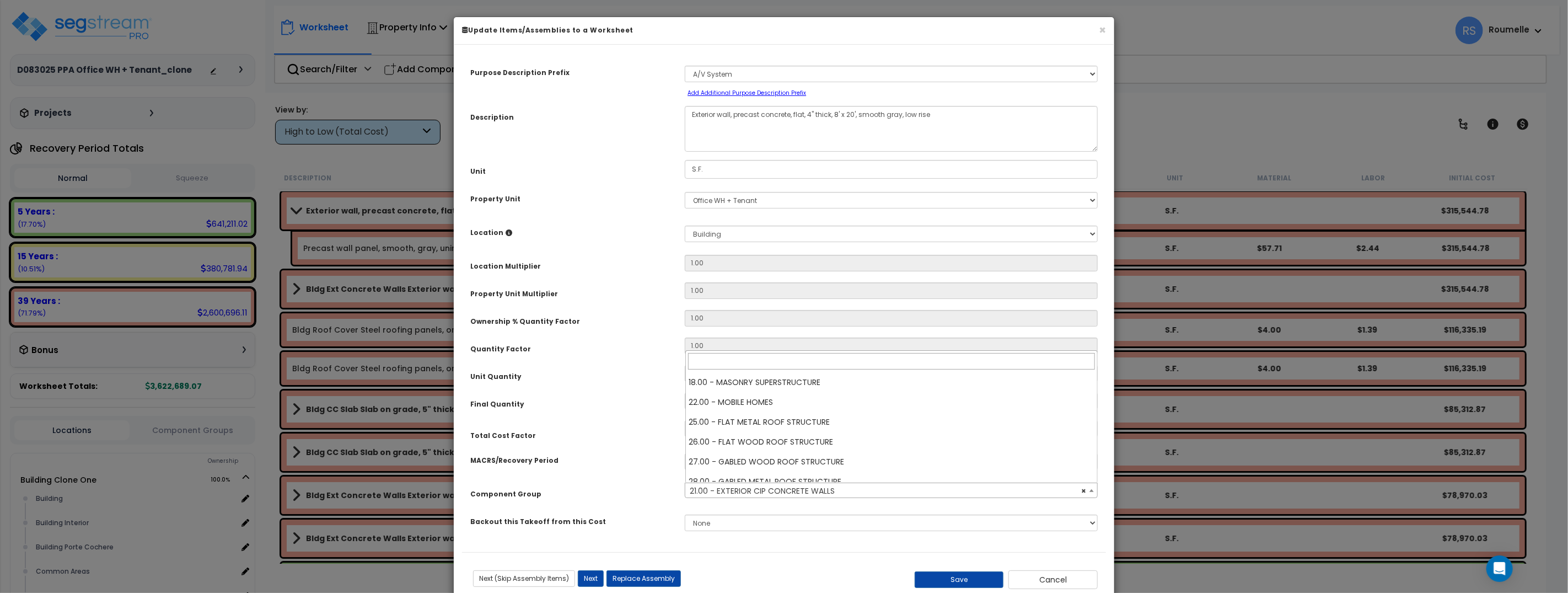
scroll to position [0, 0]
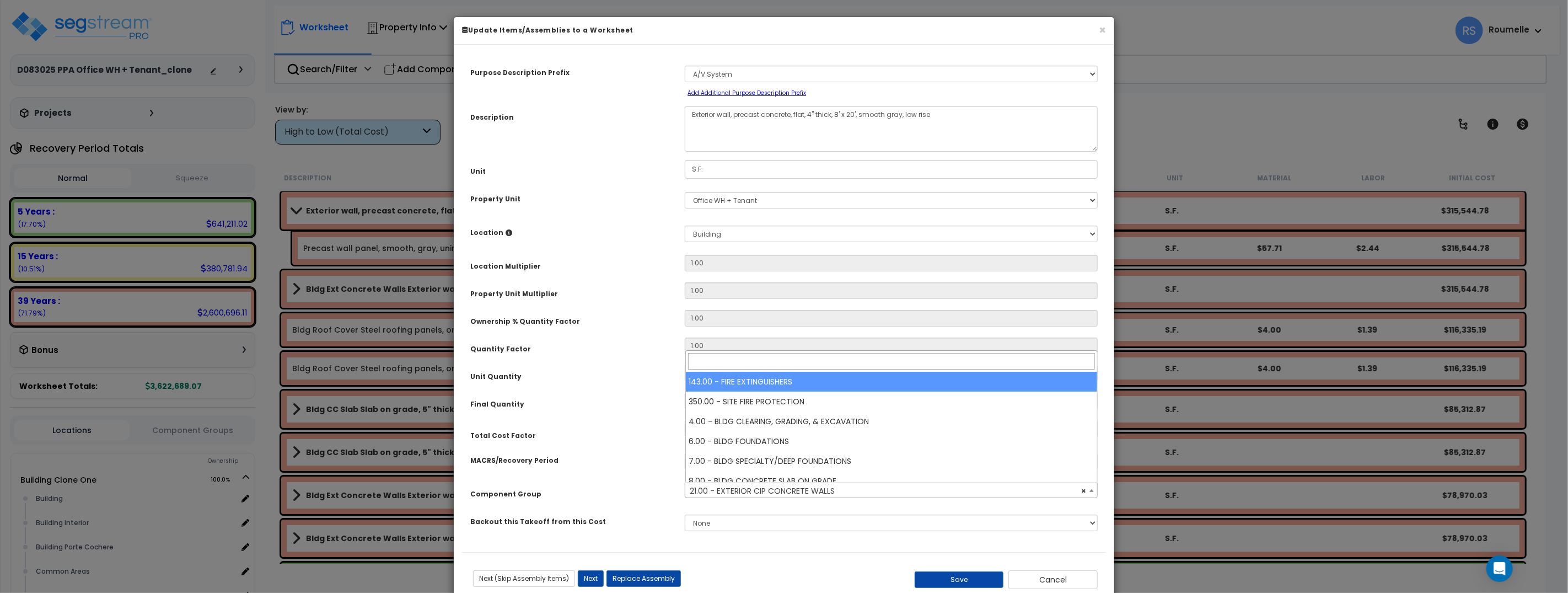
click at [733, 361] on input "search" at bounding box center [891, 361] width 408 height 17
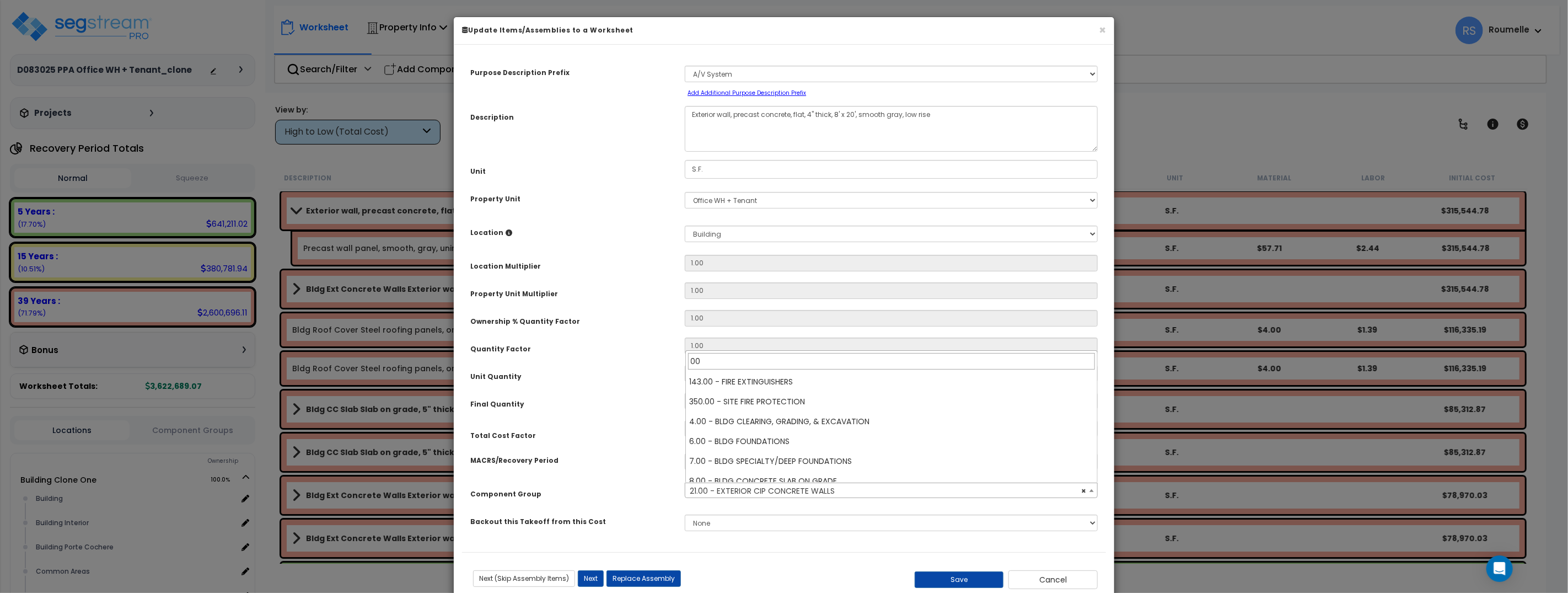
scroll to position [397, 0]
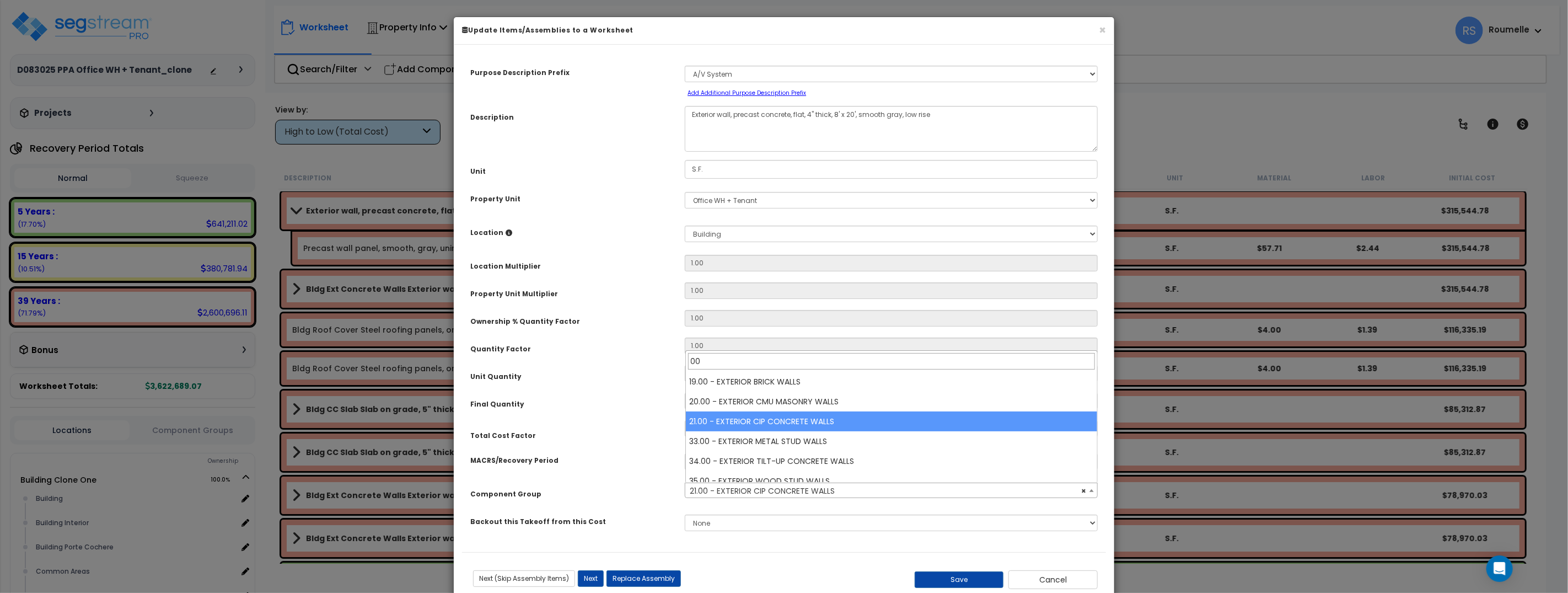
type input "0"
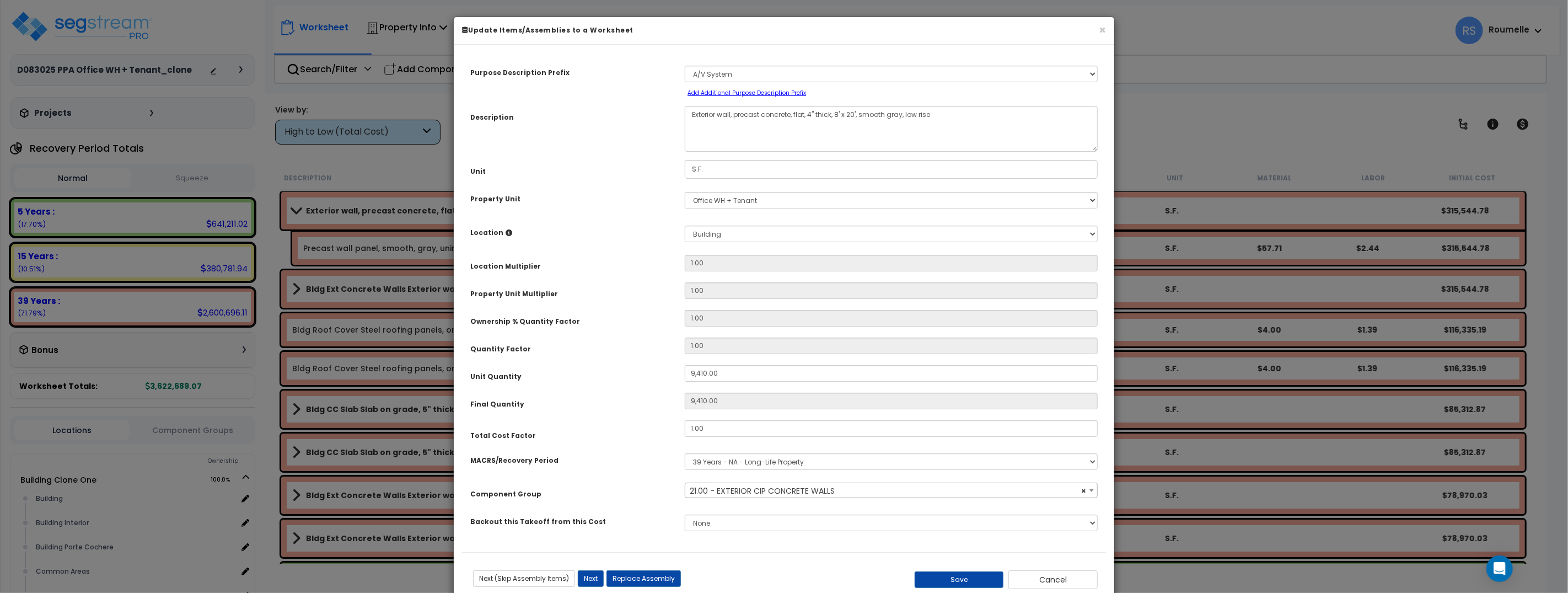
select select
click at [1102, 510] on div "None" at bounding box center [891, 523] width 429 height 26
click at [590, 579] on button "Next" at bounding box center [590, 579] width 26 height 17
type input "9410.00"
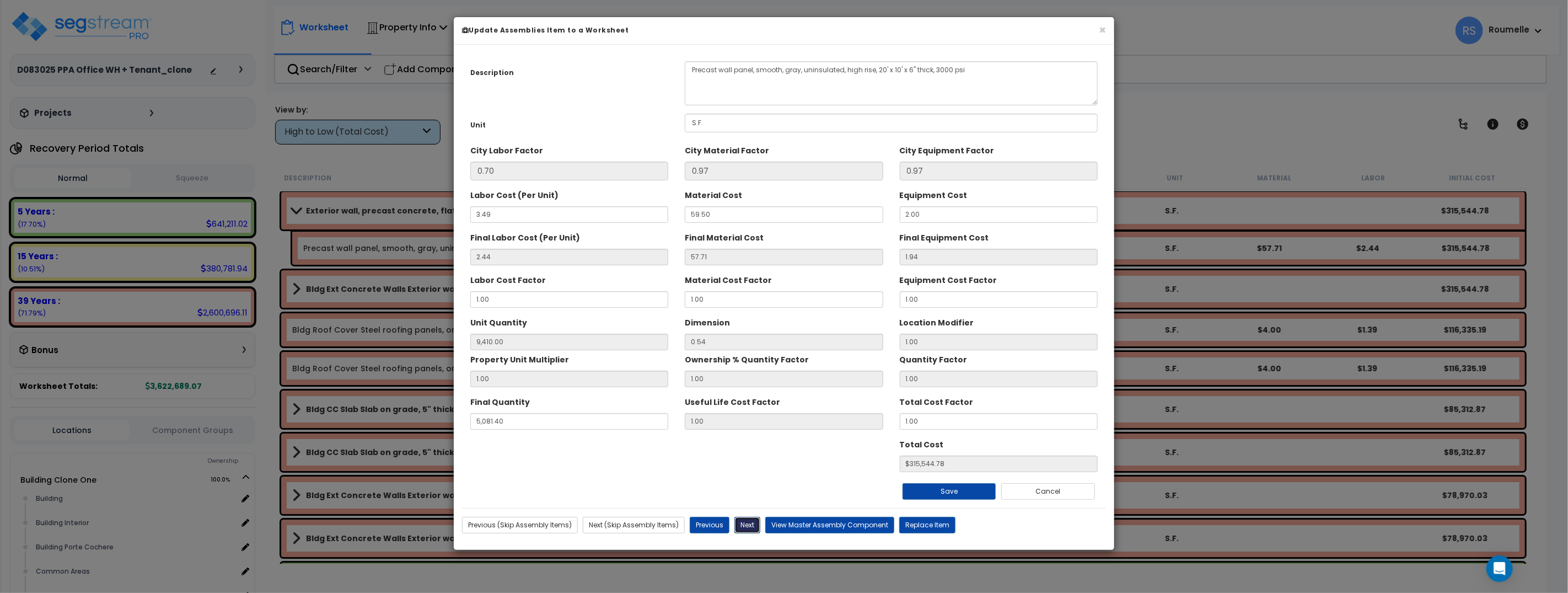
click at [749, 527] on button "Next" at bounding box center [747, 525] width 26 height 17
type input "9410.00"
type input "5081.40"
type input "315544.78"
click at [706, 524] on button "Previous" at bounding box center [710, 525] width 40 height 17
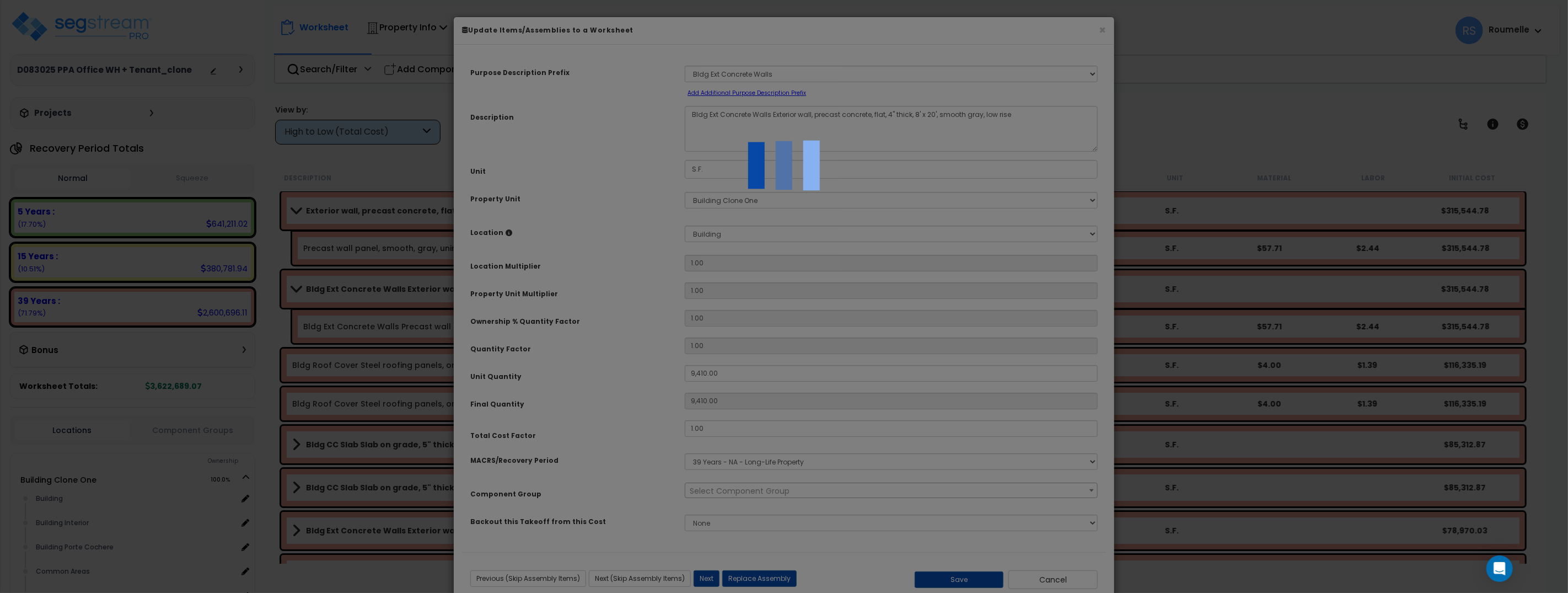
select select "11154"
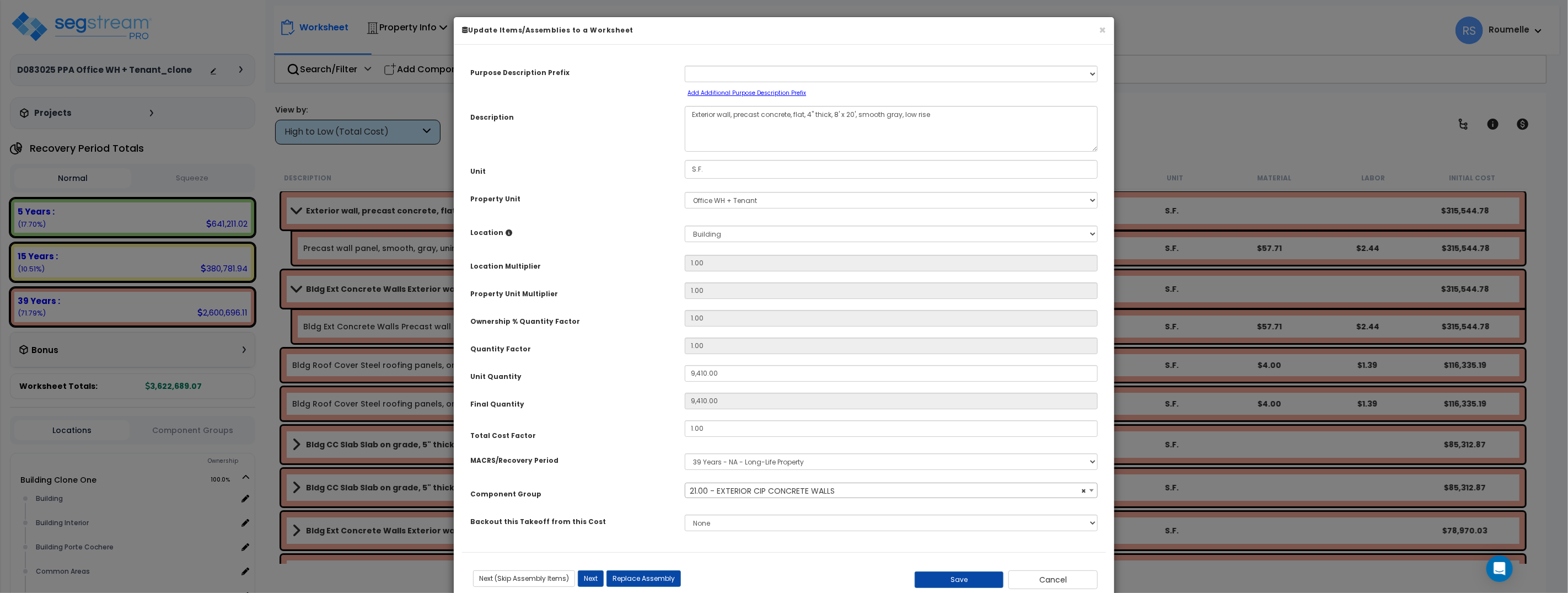
select select "11154"
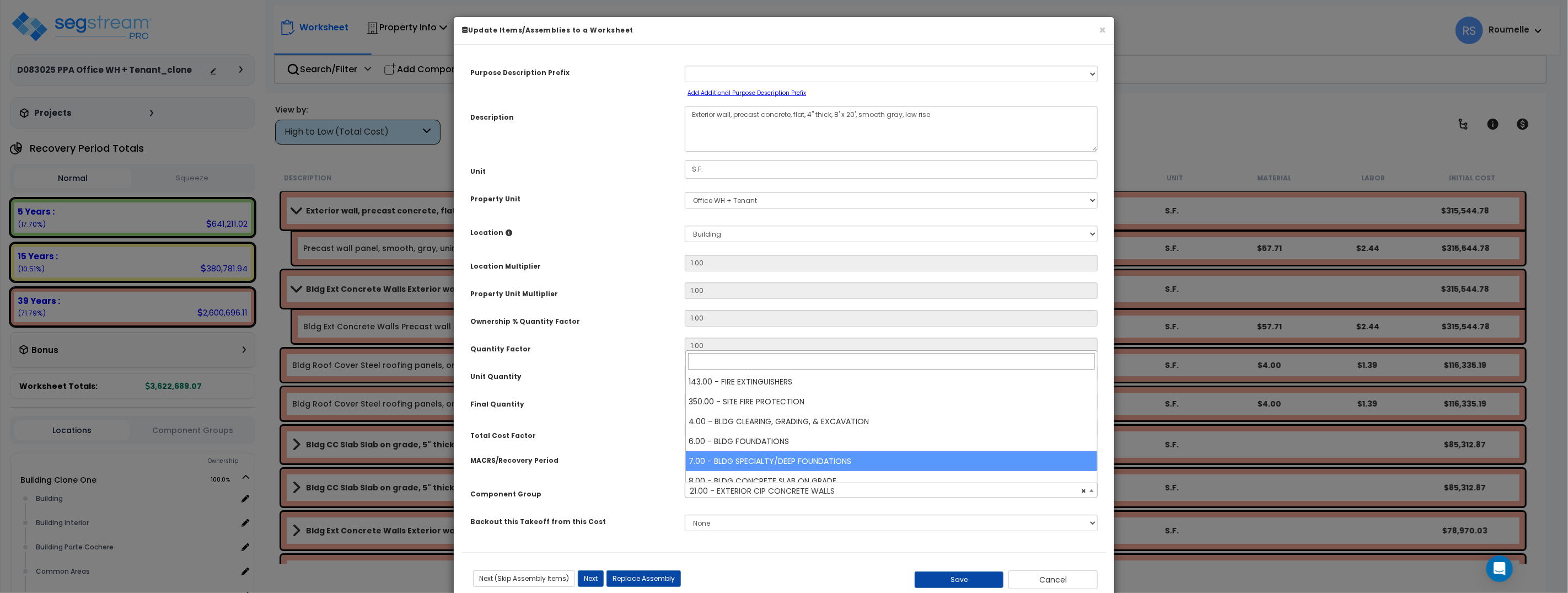
select select "11154"
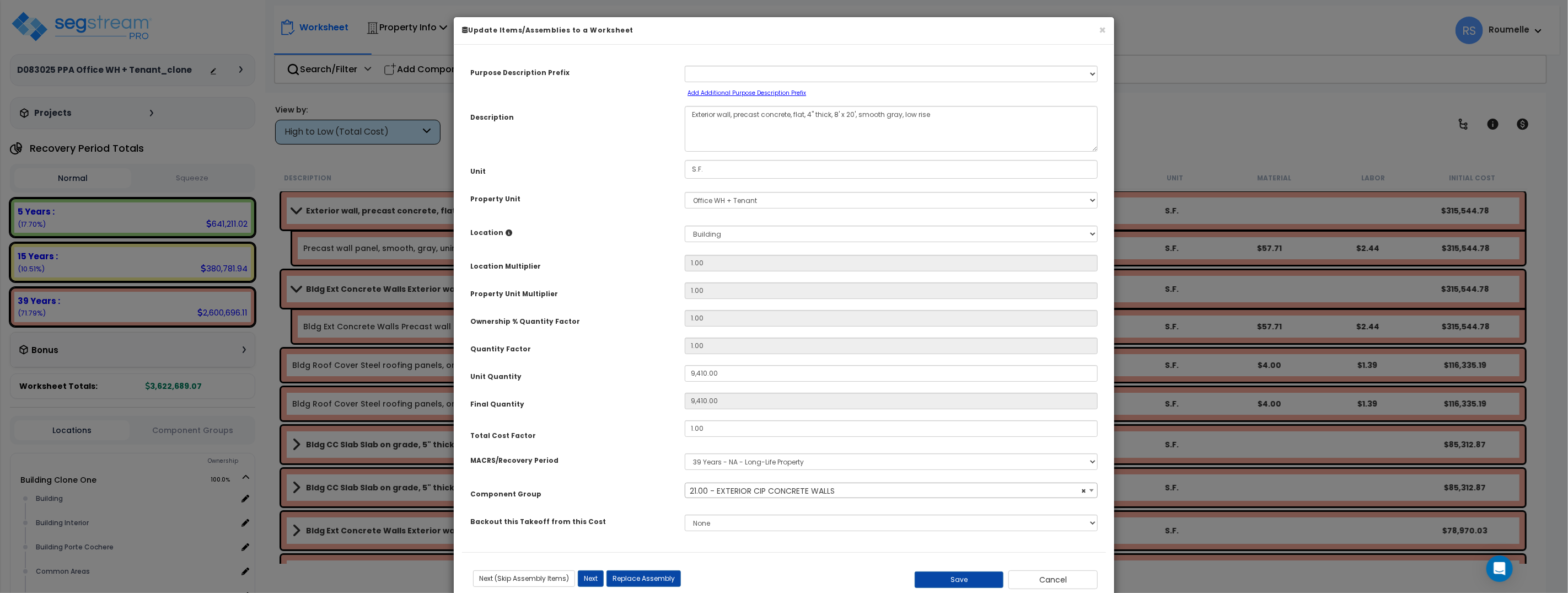
click at [665, 459] on div "MACRS/Recovery Period" at bounding box center [569, 458] width 215 height 19
select select
click at [1081, 506] on div "Purpose Description Prefix Select A New Purpose Descrip A/V System A/V System E…" at bounding box center [784, 302] width 644 height 499
click at [1092, 490] on b at bounding box center [1092, 490] width 5 height 2
drag, startPoint x: 557, startPoint y: 313, endPoint x: 737, endPoint y: 111, distance: 270.6
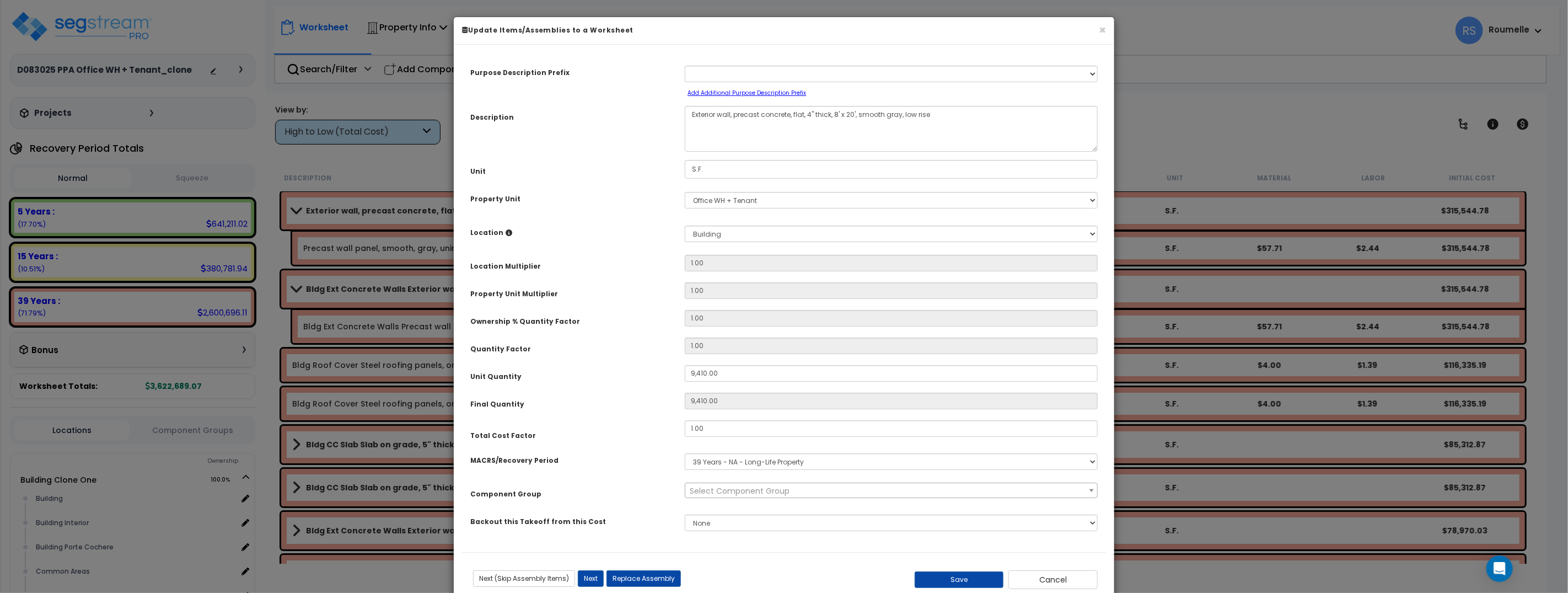
click at [557, 310] on div "Ownership % Quantity Factor" at bounding box center [569, 320] width 215 height 19
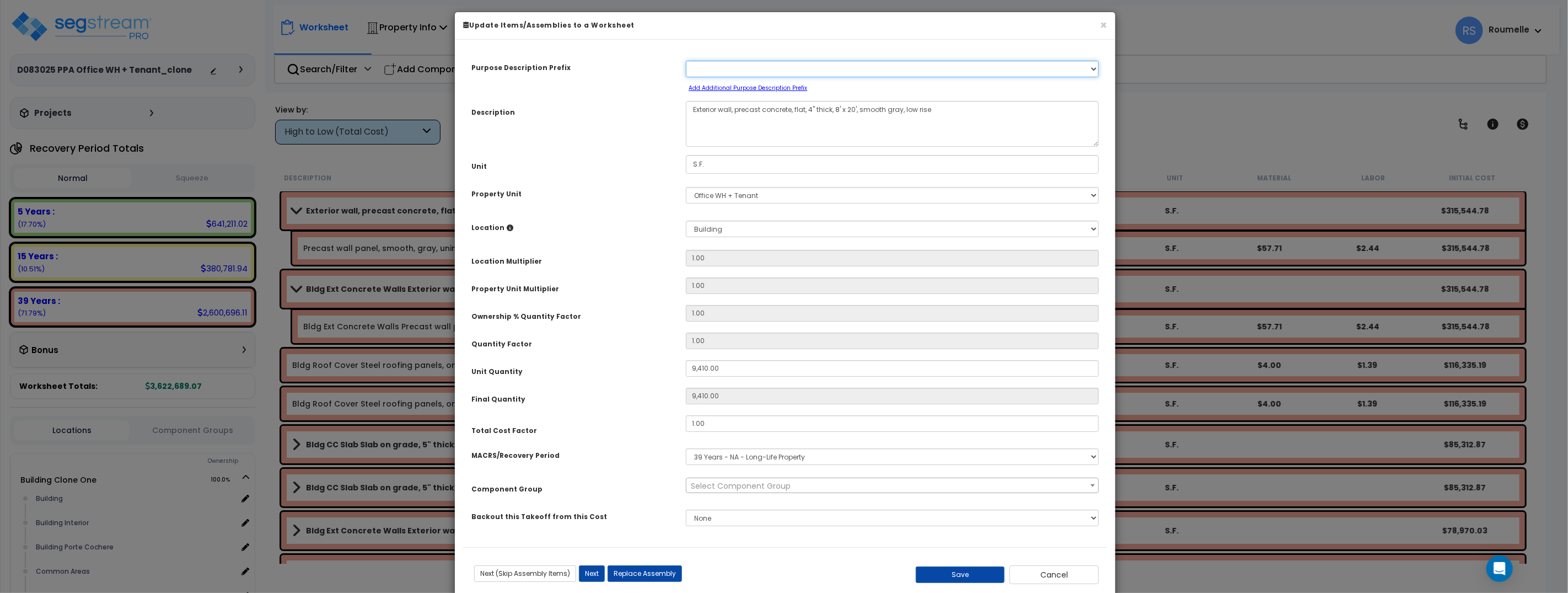
click at [765, 70] on select "Select A New Purpose Descrip A/V System A/V System Equipment A/V System Equipme…" at bounding box center [892, 69] width 413 height 17
click at [685, 61] on select "Select A New Purpose Descrip A/V System A/V System Equipment A/V System Equipme…" at bounding box center [892, 69] width 413 height 17
click at [777, 67] on select "Select A New Purpose Descrip A/V System A/V System Equipment A/V System Equipme…" at bounding box center [892, 69] width 413 height 17
select select "123653"
click at [685, 61] on select "Select A New Purpose Descrip A/V System A/V System Equipment A/V System Equipme…" at bounding box center [892, 69] width 413 height 17
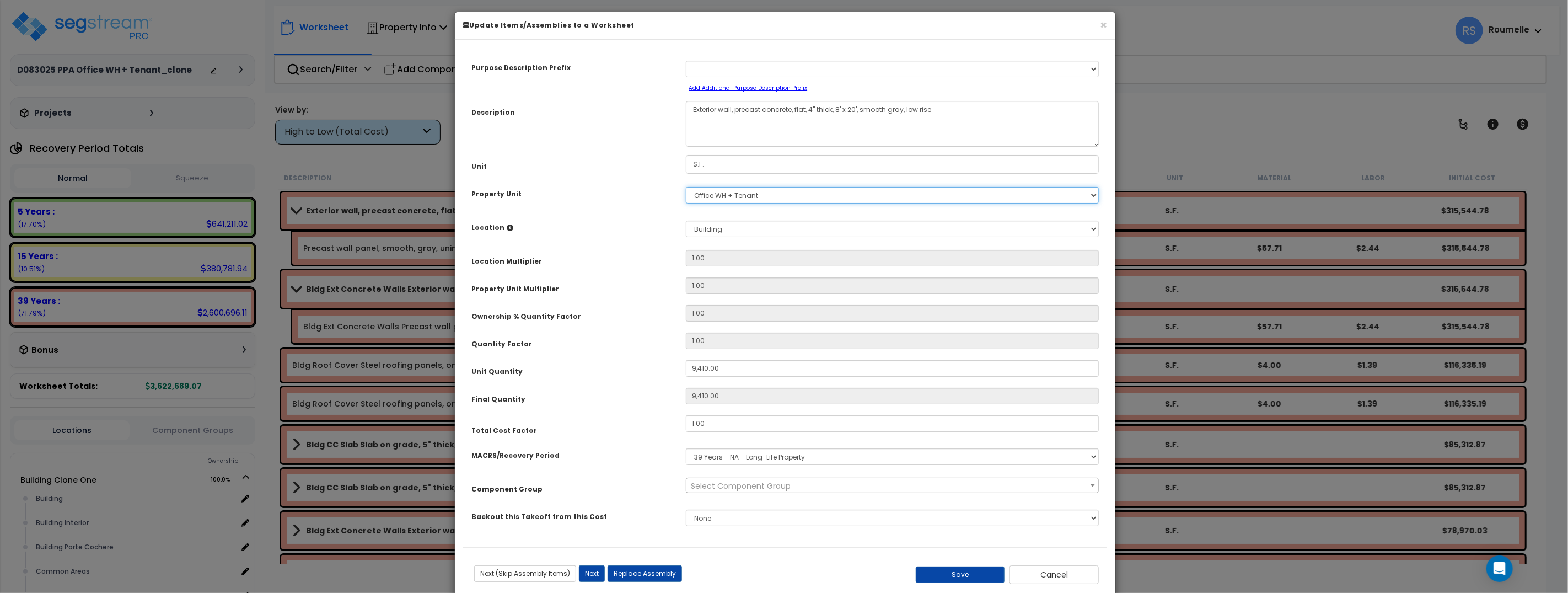
click at [786, 197] on select "Select Office WH + Tenant Building Clone One Site Improvements" at bounding box center [892, 195] width 413 height 17
select select "166872"
click at [685, 187] on select "Select Office WH + Tenant Building Clone One Site Improvements" at bounding box center [892, 195] width 413 height 17
select select
click at [770, 194] on select "Select Office WH + Tenant Building Clone One Site Improvements" at bounding box center [892, 195] width 413 height 17
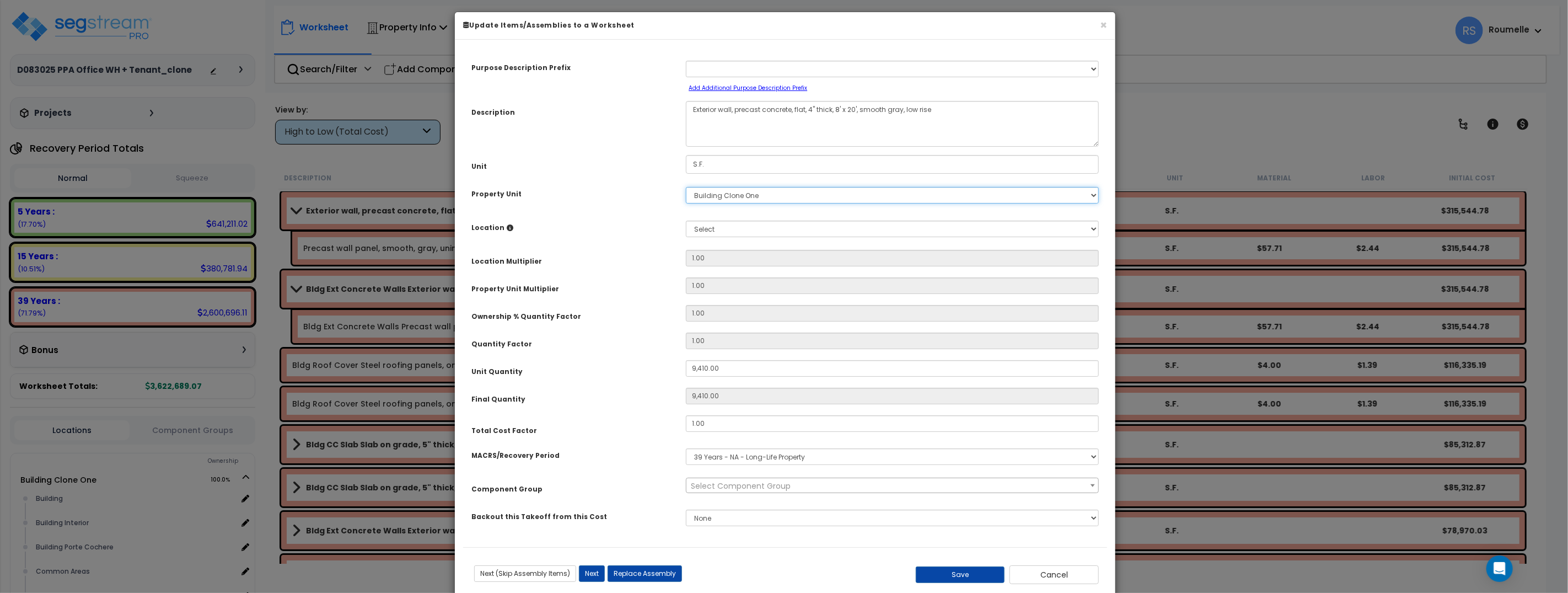
select select "166871"
click at [685, 187] on select "Select Office WH + Tenant Building Clone One Site Improvements" at bounding box center [892, 195] width 413 height 17
click at [726, 232] on select "Select Building Building Interior Building Porte Cochere Common Areas Office Wa…" at bounding box center [892, 228] width 413 height 17
select select "6"
click at [685, 220] on select "Select Building Building Interior Building Porte Cochere Common Areas Office Wa…" at bounding box center [892, 228] width 413 height 17
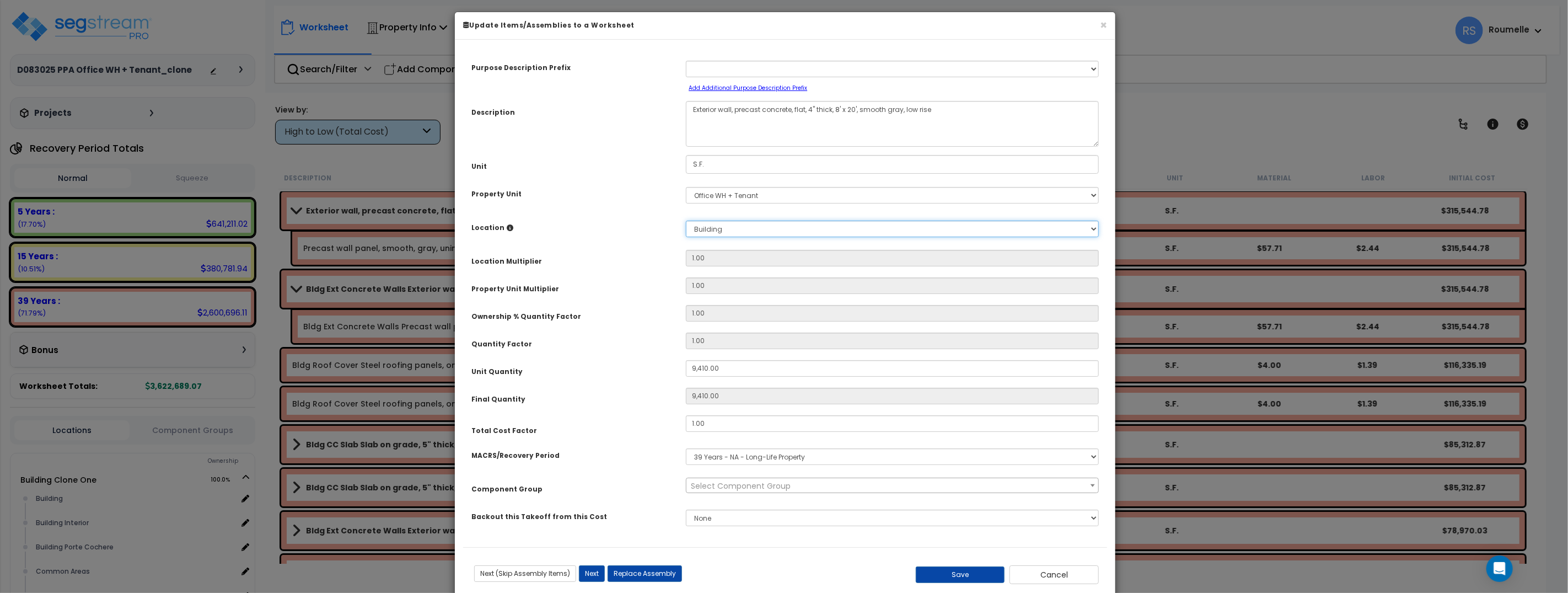
type input "1"
type input "9,410"
drag, startPoint x: 730, startPoint y: 369, endPoint x: 652, endPoint y: 365, distance: 78.1
click at [652, 365] on div "Unit Quantity 9,410.00" at bounding box center [785, 369] width 644 height 19
type input "1"
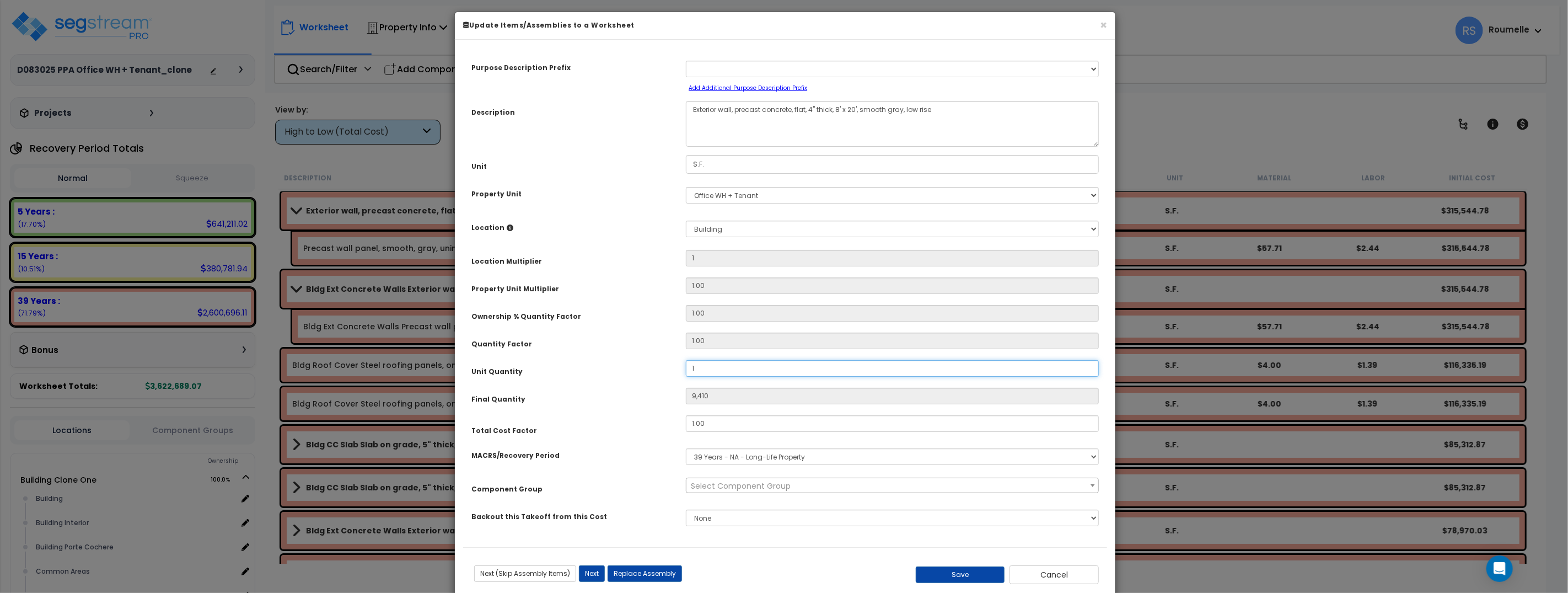
type input "1"
type input "12"
type input "122"
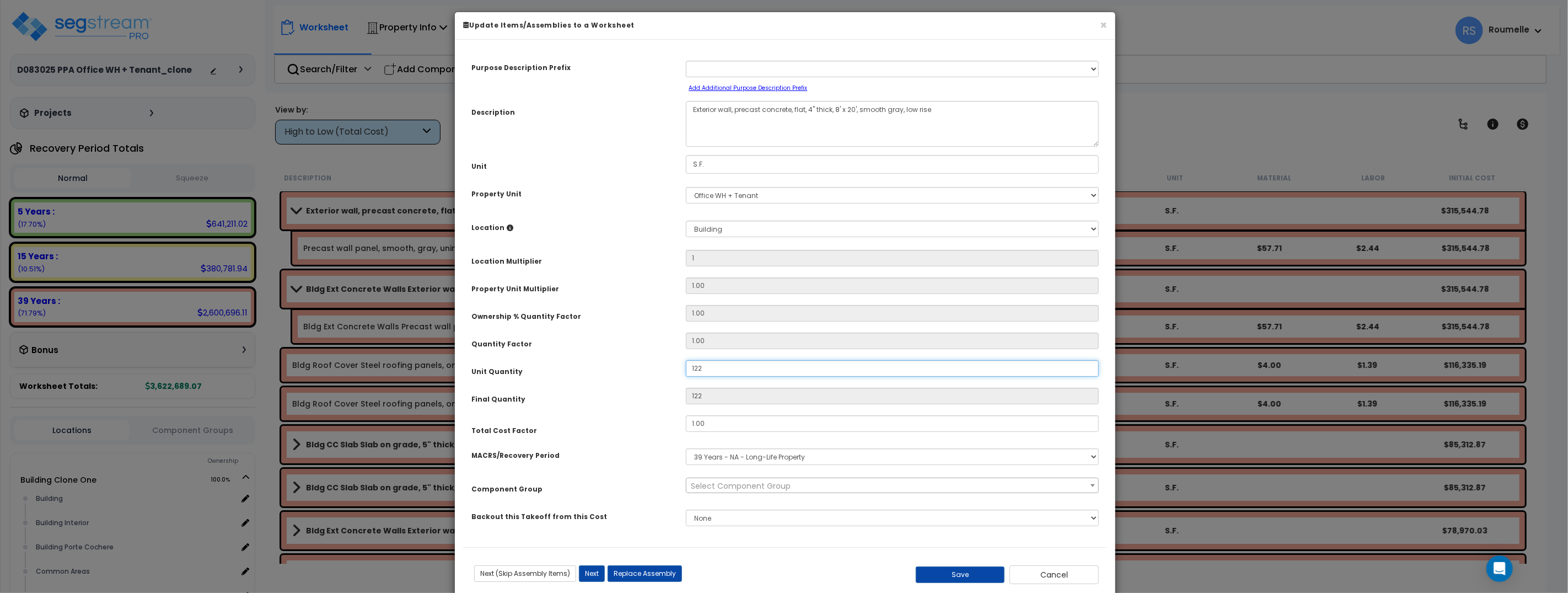
type input "1,222"
type input "12,222"
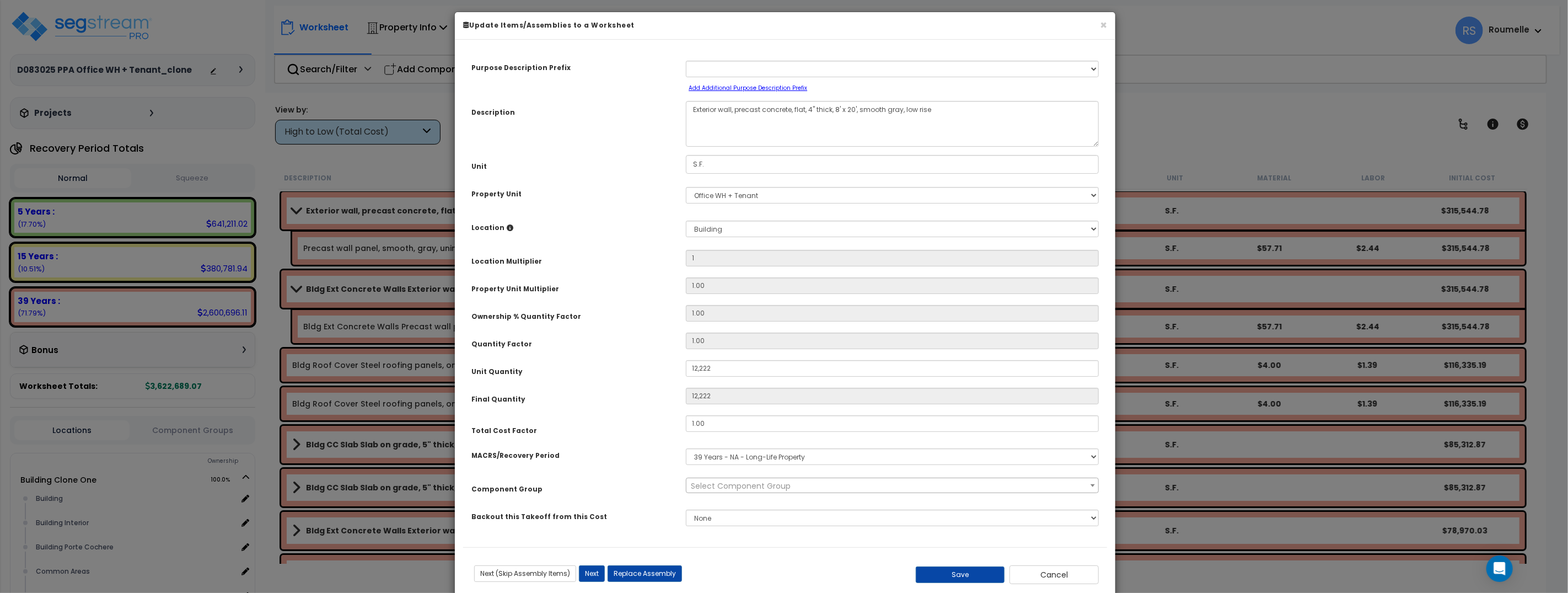
click at [659, 385] on div "Purpose Description Prefix Select A New Purpose Descrip A/V System A/V System E…" at bounding box center [785, 297] width 644 height 499
click at [948, 578] on button "Save" at bounding box center [960, 575] width 90 height 17
type input "1.00"
type input "12222.00"
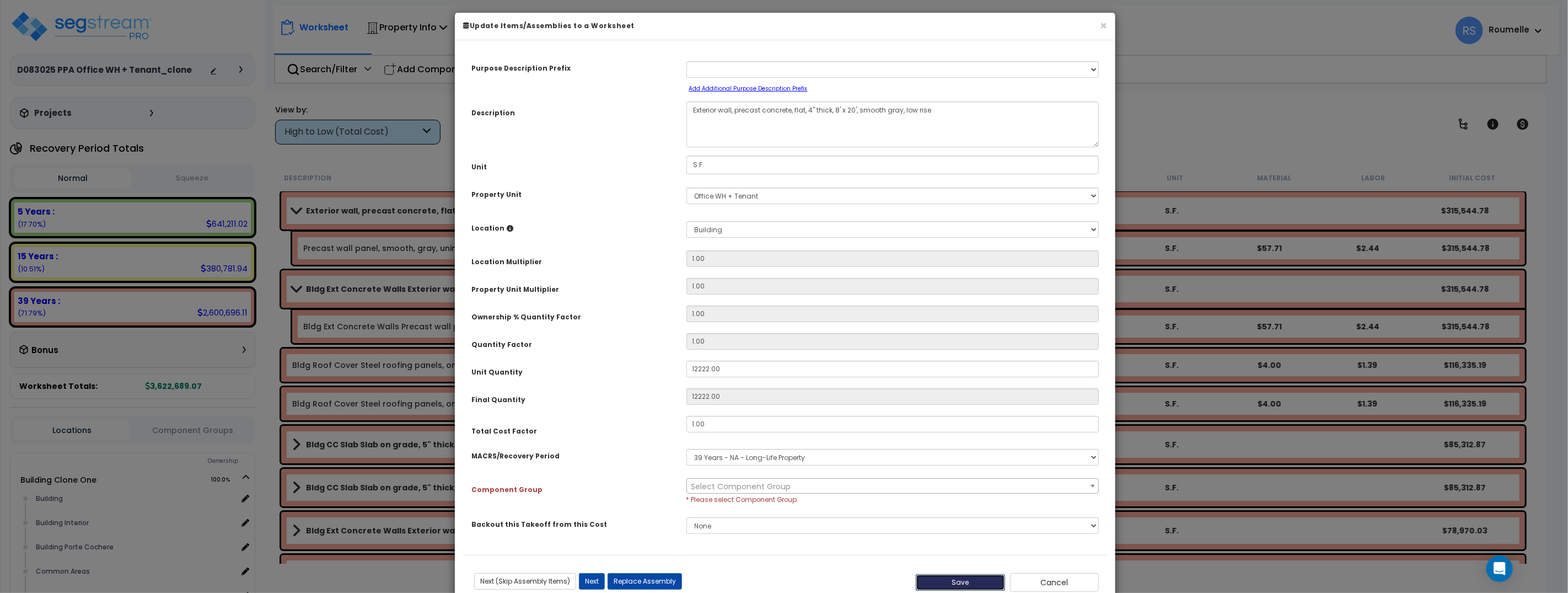
click at [948, 578] on button "Save" at bounding box center [960, 583] width 90 height 17
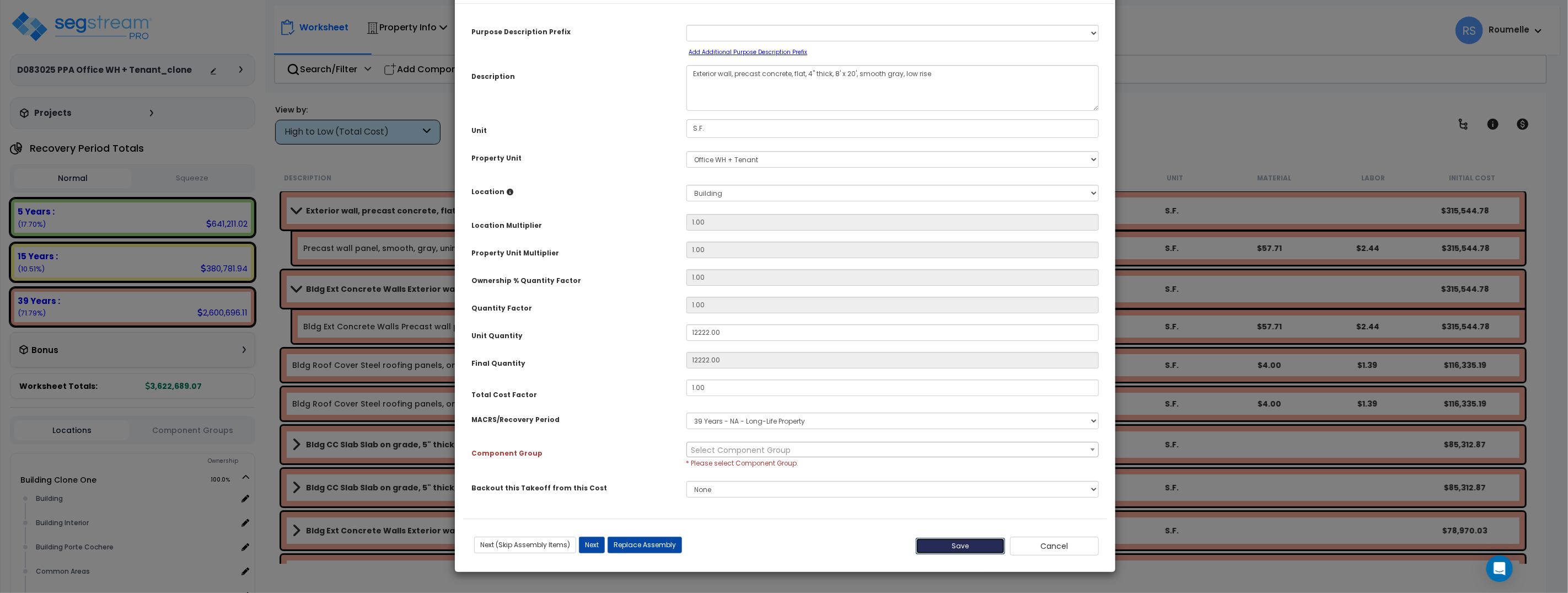
click at [952, 544] on button "Save" at bounding box center [960, 546] width 90 height 17
click at [594, 547] on button "Next" at bounding box center [592, 545] width 26 height 17
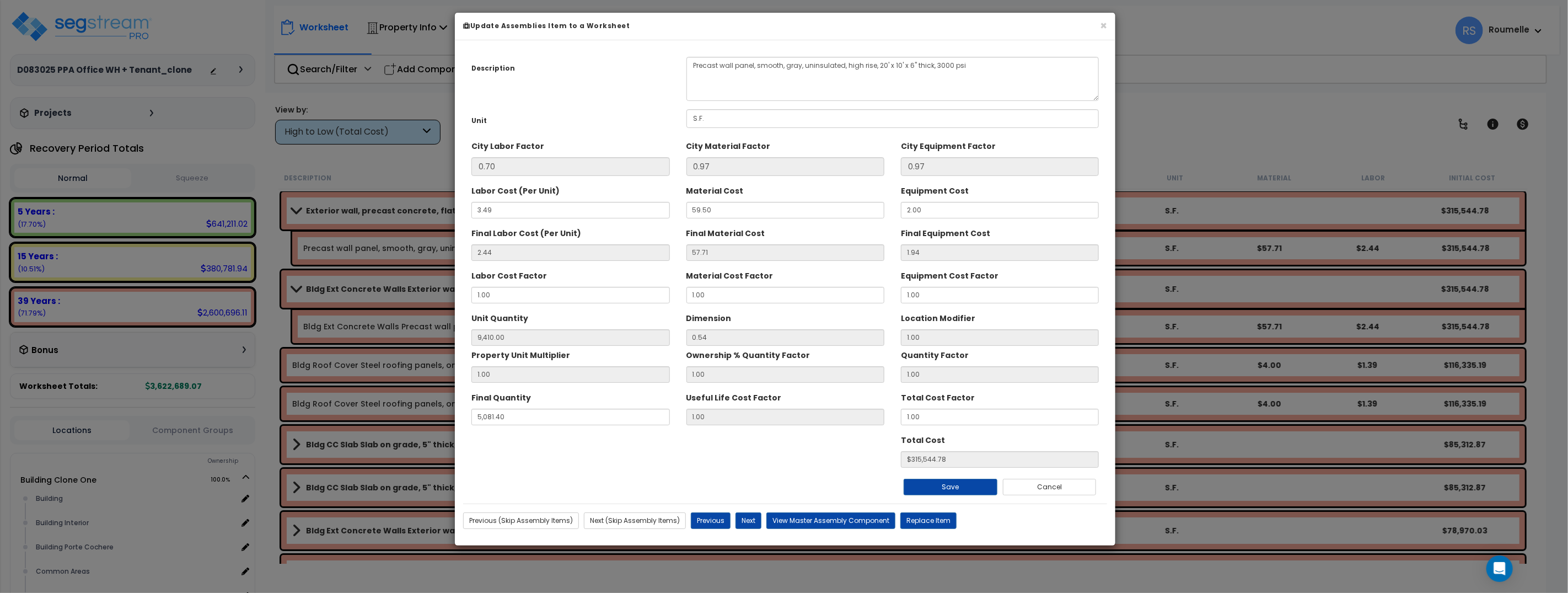
scroll to position [0, 0]
click at [945, 485] on button "Save" at bounding box center [950, 486] width 94 height 17
type input "9410.00"
type input "5081.40"
type input "315544.78"
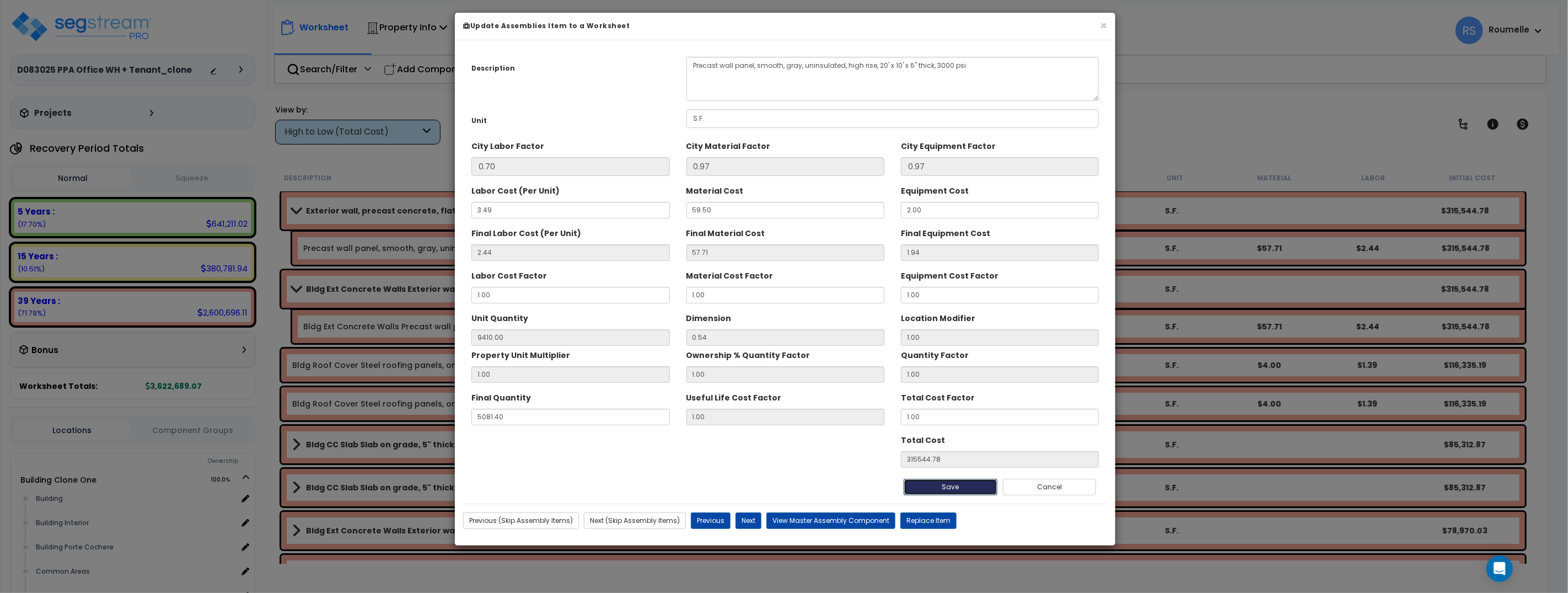
click at [945, 485] on button "Save" at bounding box center [950, 486] width 94 height 17
click at [753, 522] on button "Next" at bounding box center [748, 520] width 26 height 17
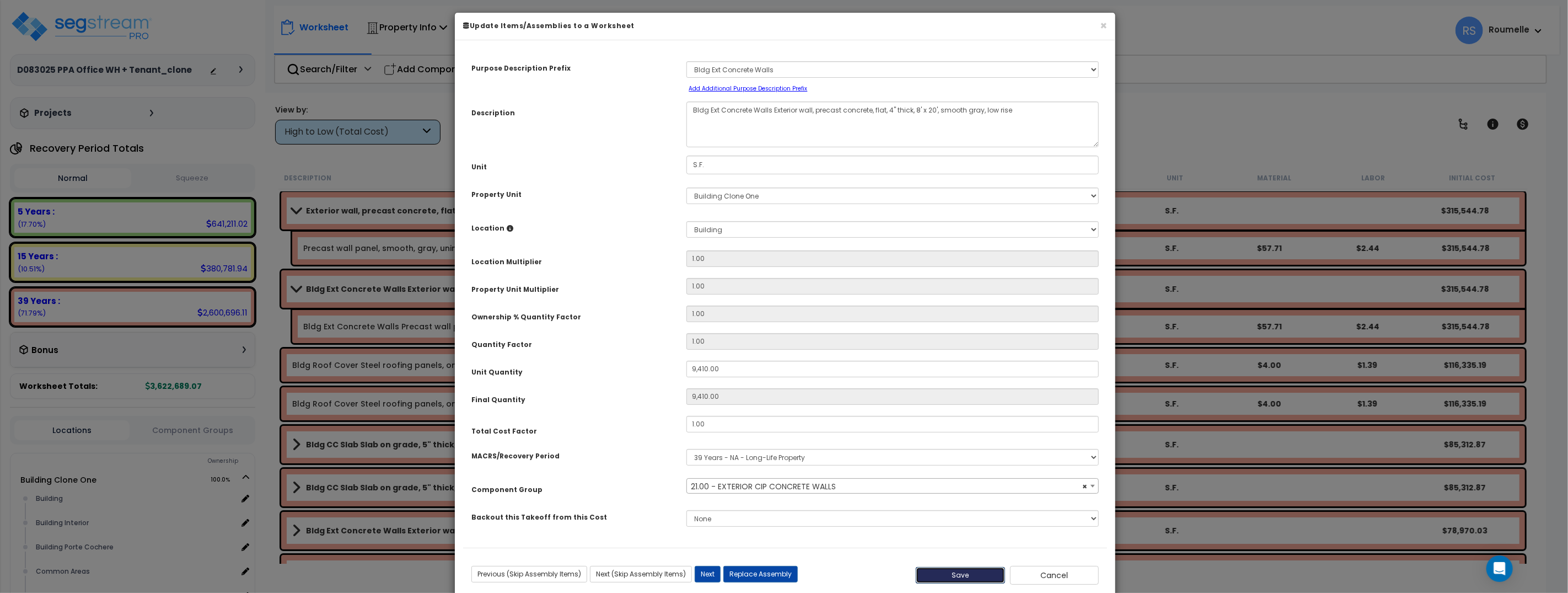
select select "11154"
click at [965, 579] on button "Save" at bounding box center [960, 575] width 90 height 17
type input "9410.00"
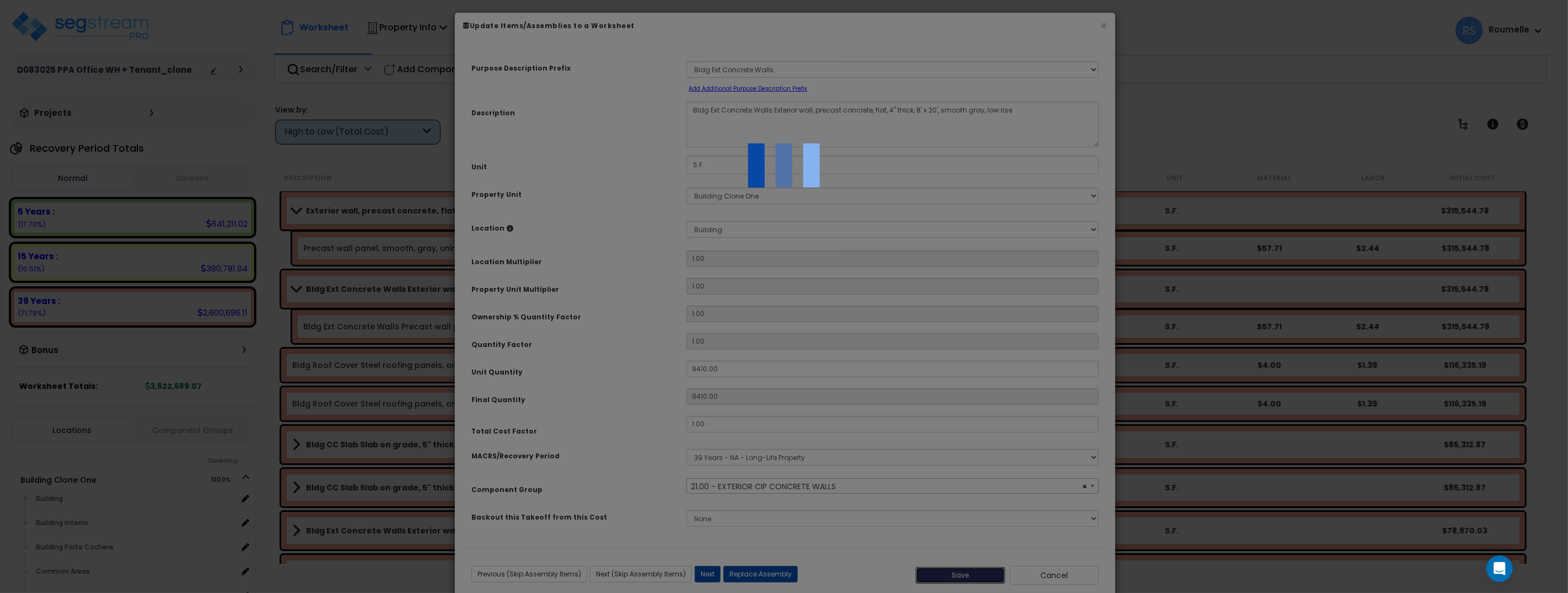
select select "11154"
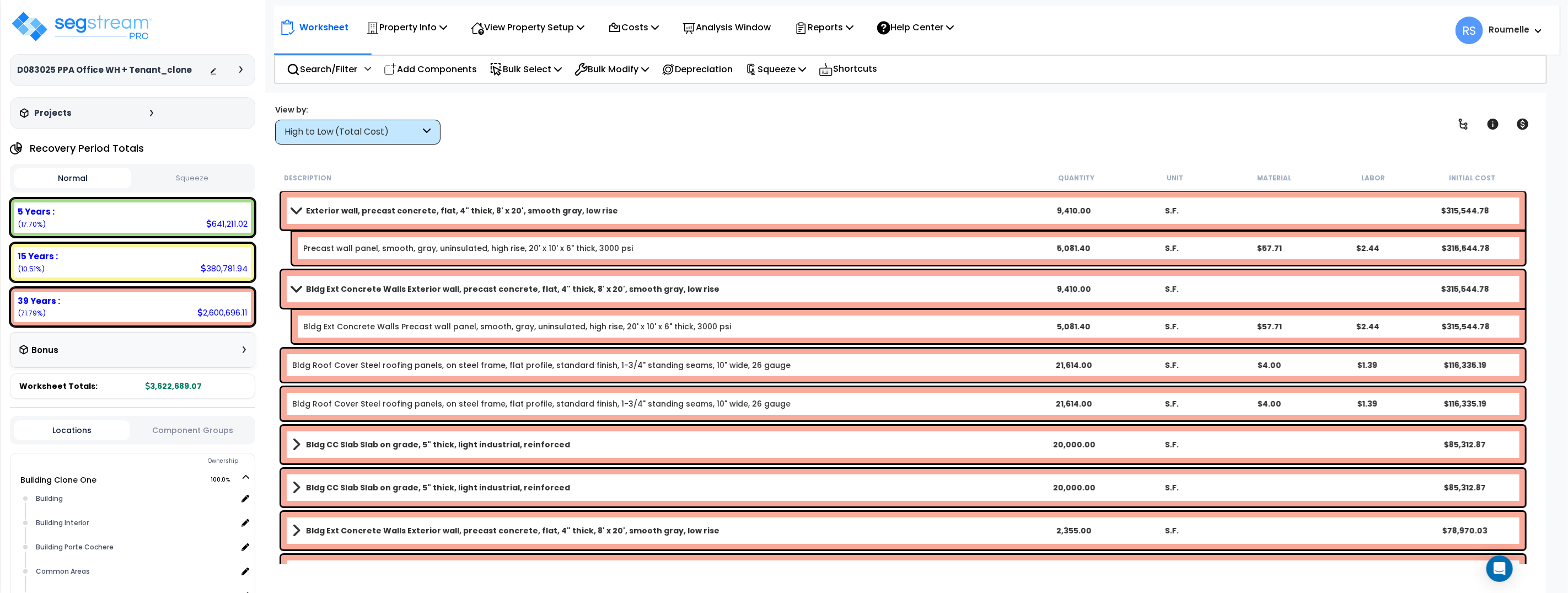
click at [453, 243] on link "Precast wall panel, smooth, gray, uninsulated, high rise, 20' x 10' x 6" thick,…" at bounding box center [468, 248] width 330 height 11
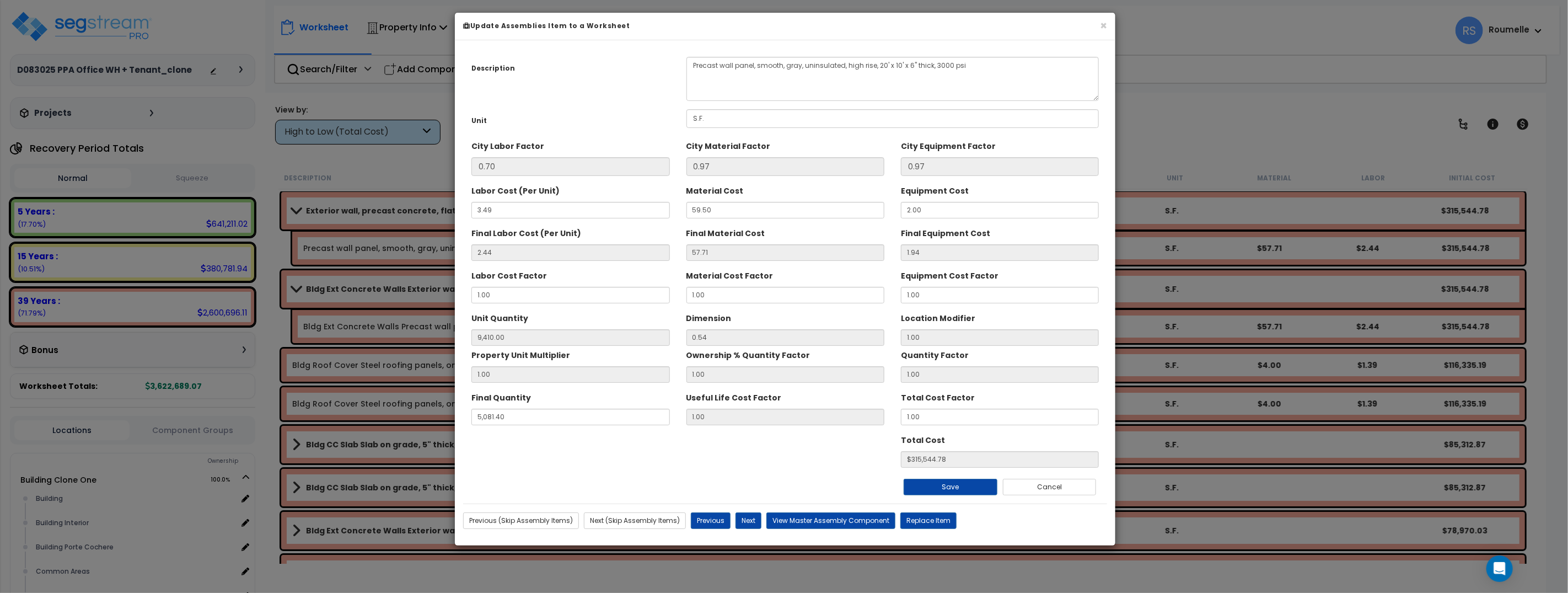
click at [429, 214] on div "× Update Assemblies Item to a Worksheet Description Precast wall panel, smooth,…" at bounding box center [784, 296] width 1568 height 593
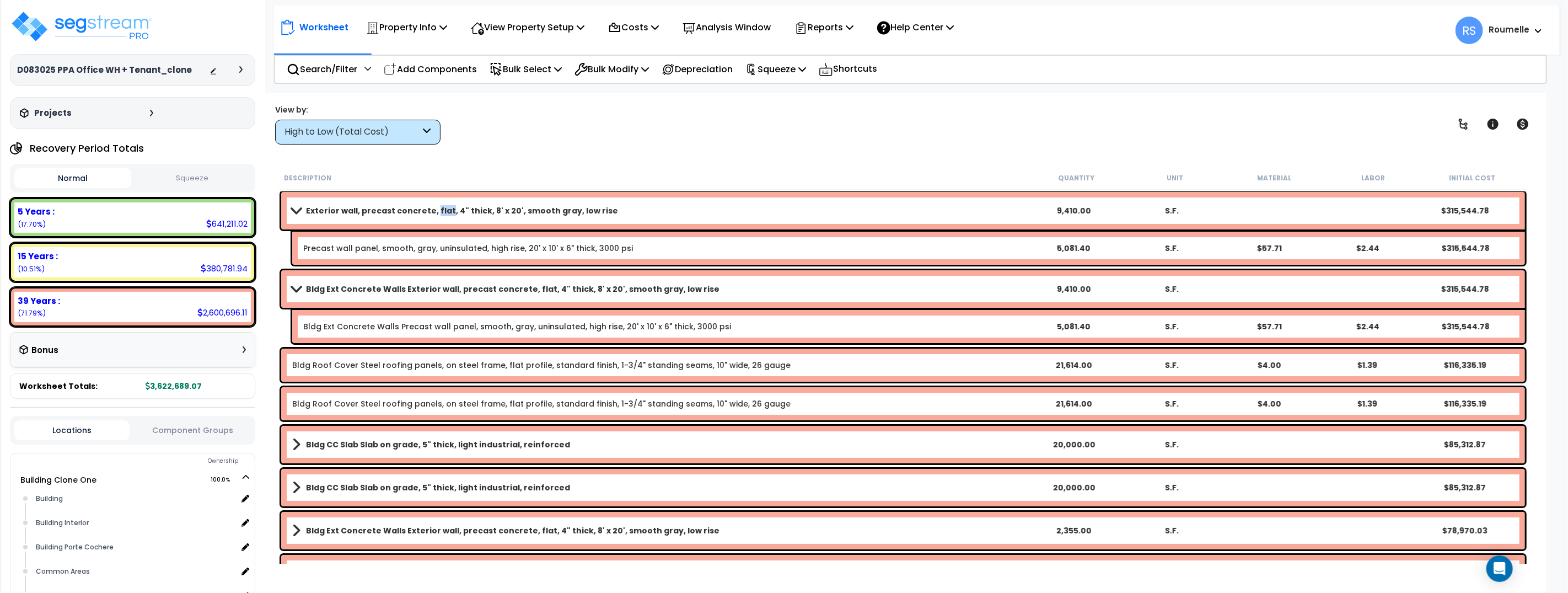
click at [429, 214] on b "Exterior wall, precast concrete, flat, 4" thick, 8' x 20', smooth gray, low rise" at bounding box center [462, 211] width 312 height 11
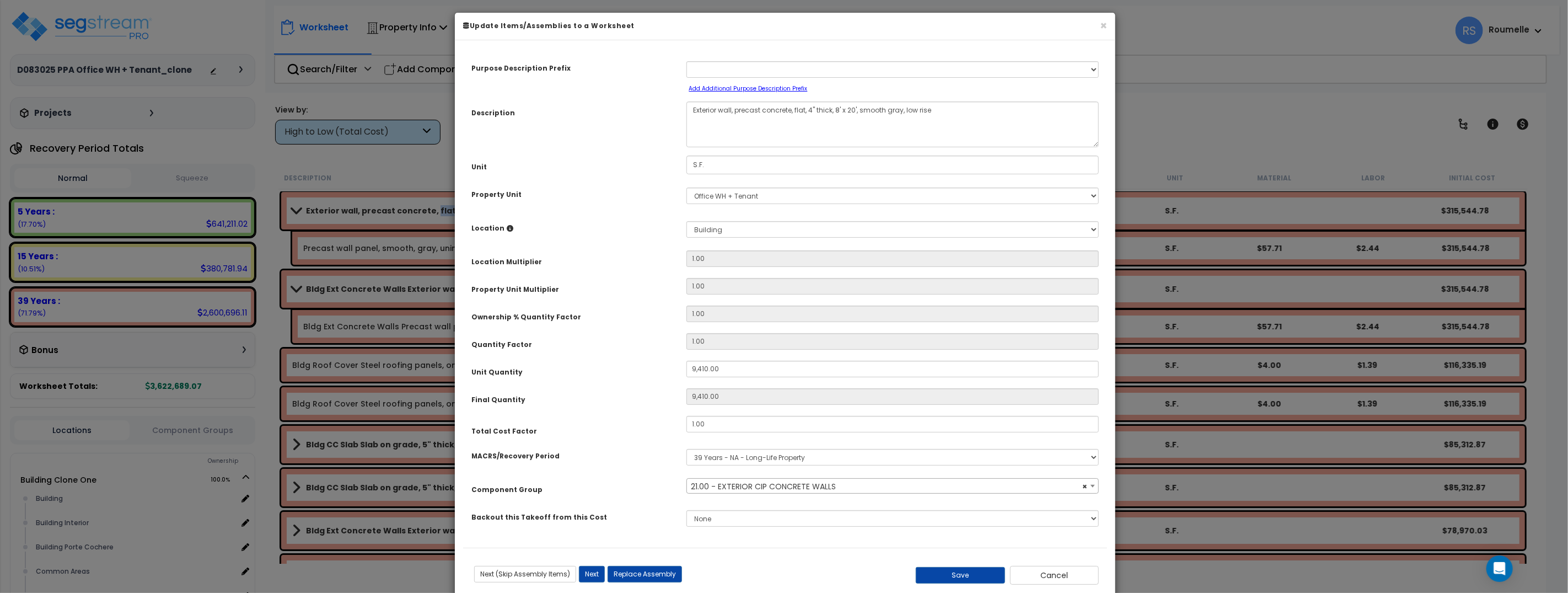
select select "11154"
select select
click at [818, 567] on div "Previous (Skip Assembly Items) Next (Skip Assembly Items) Previous Next Replace…" at bounding box center [677, 574] width 429 height 17
click at [592, 575] on button "Next" at bounding box center [592, 574] width 26 height 17
type input "9410.00"
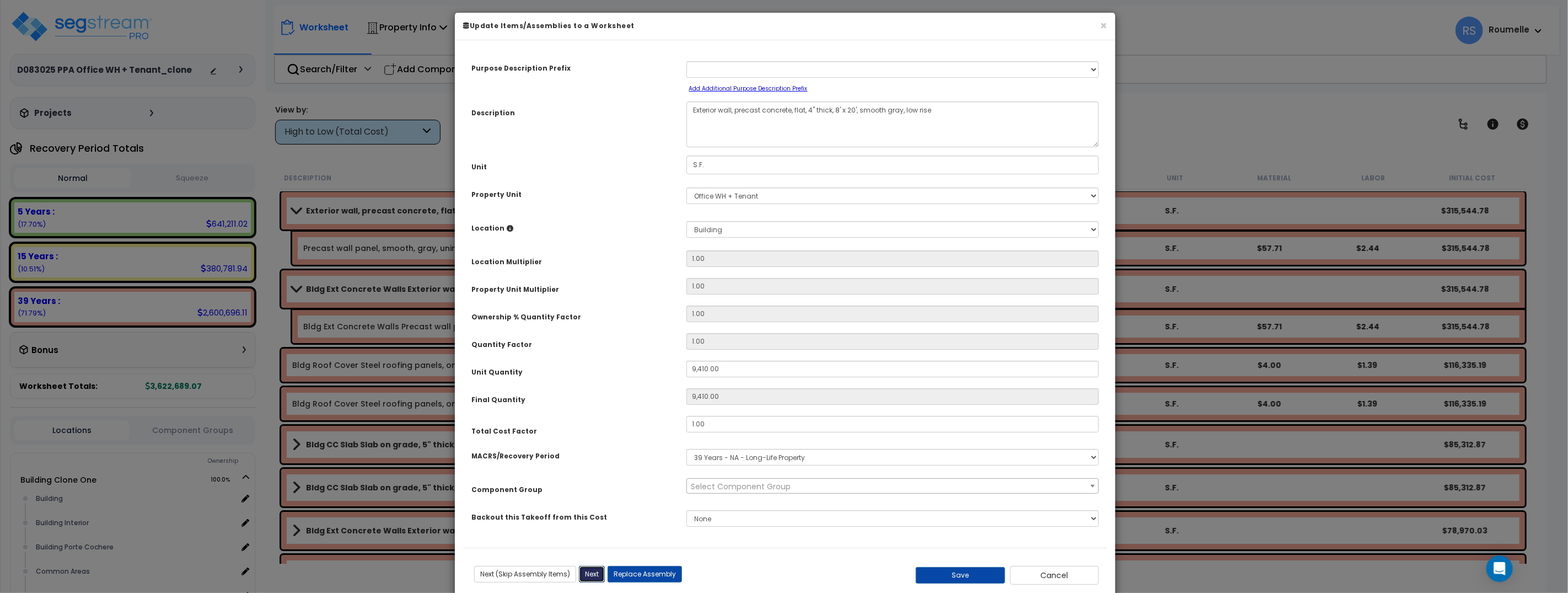
type input "9410.00"
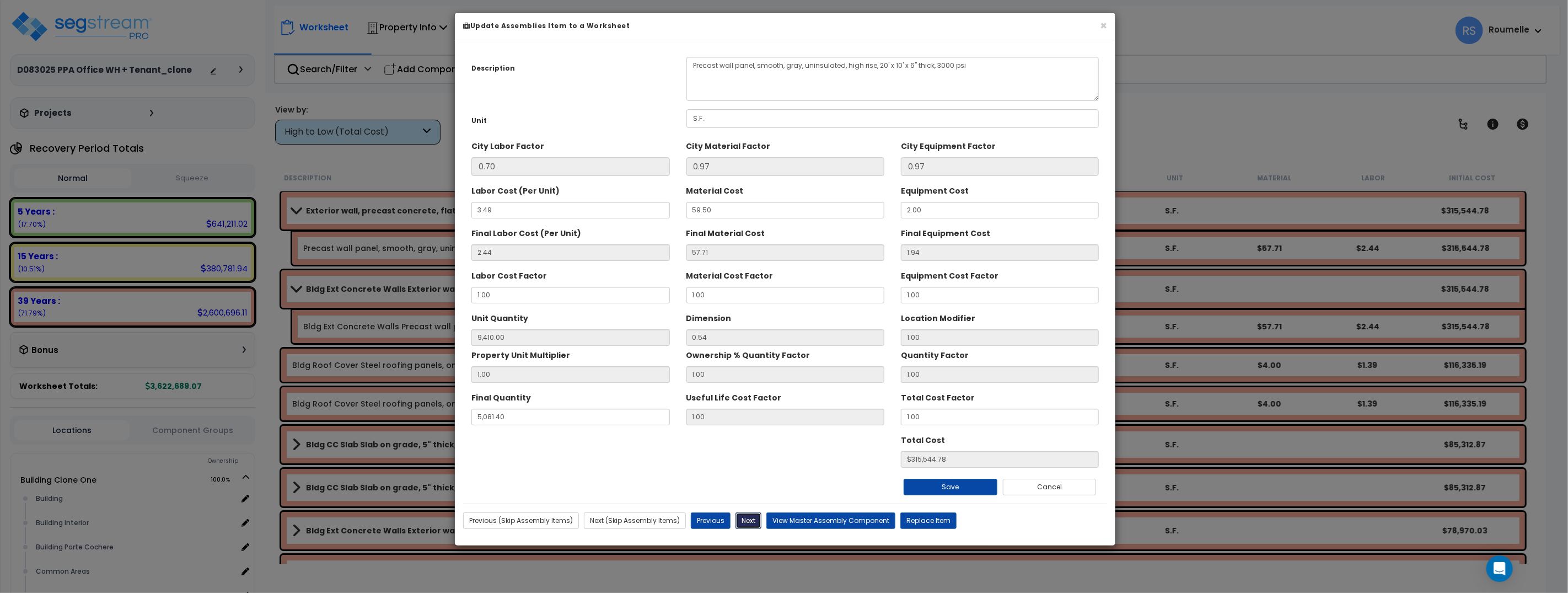
click at [746, 521] on button "Next" at bounding box center [748, 520] width 26 height 17
type input "9410.00"
type input "5081.40"
type input "315544.78"
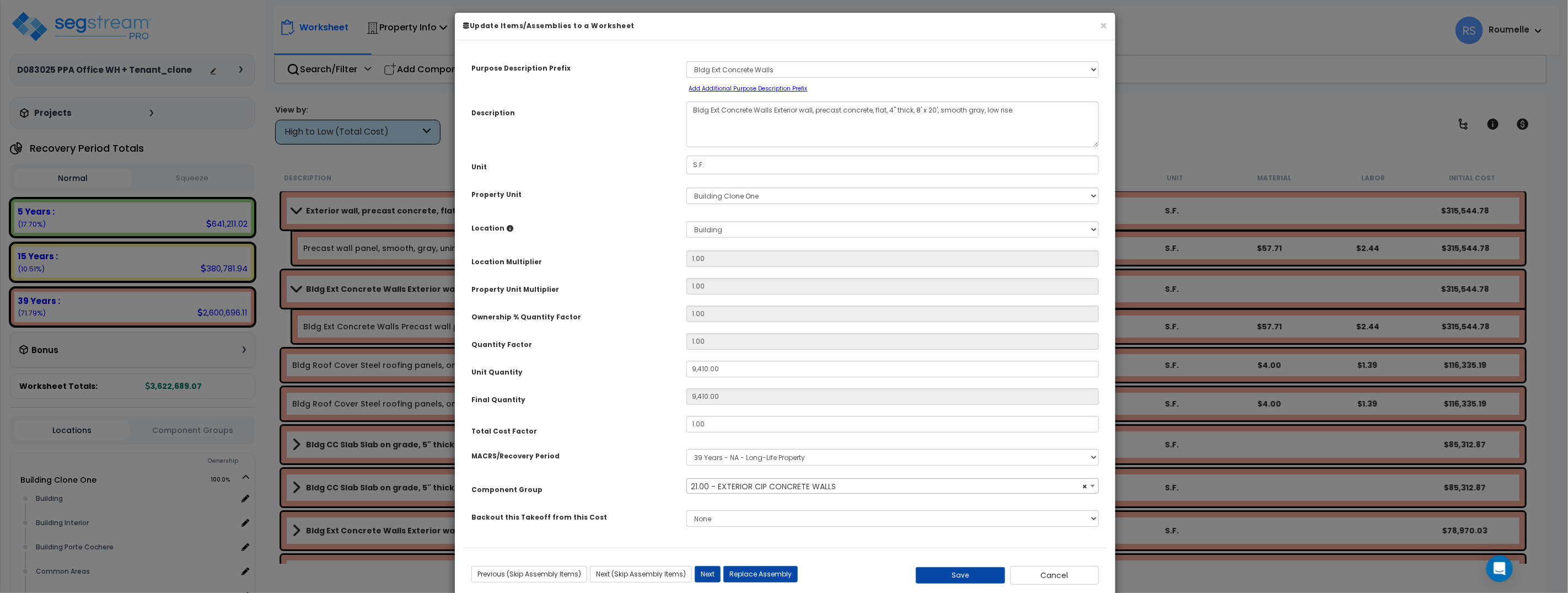
select select "11154"
click at [750, 88] on small "Add Additional Purpose Description Prefix" at bounding box center [748, 88] width 119 height 8
select select "Others"
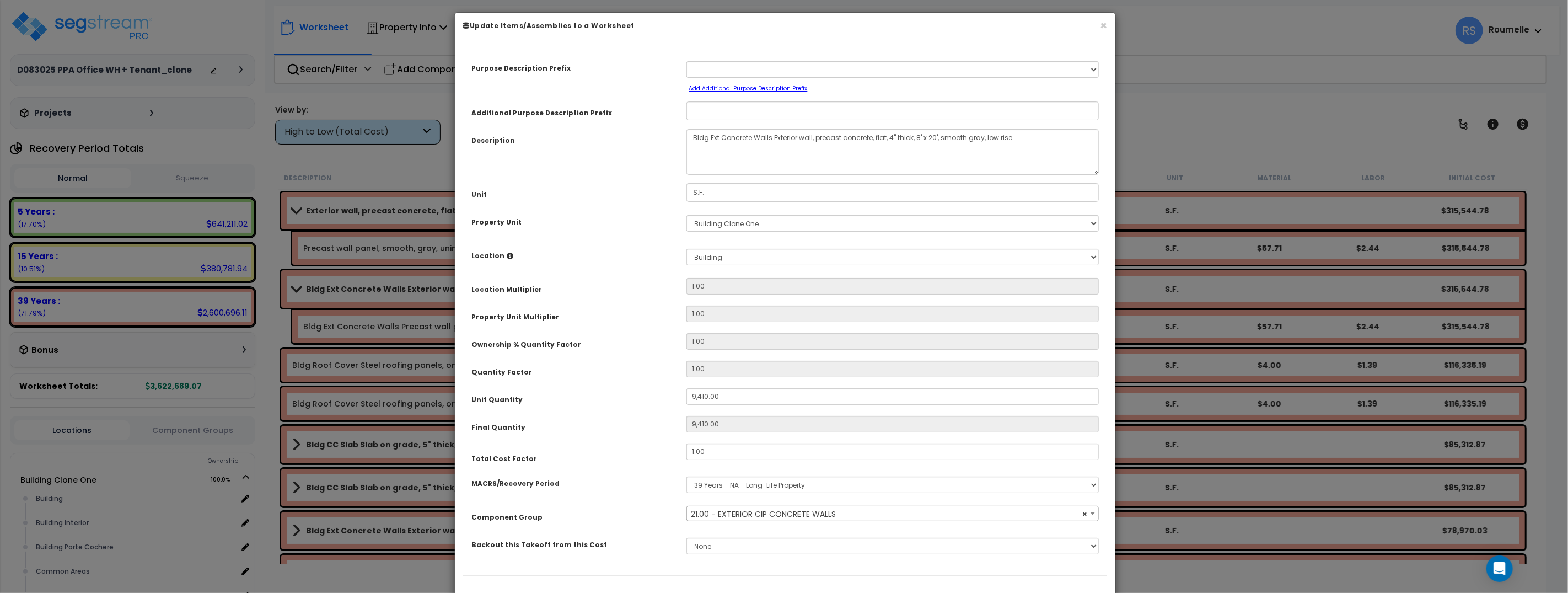
scroll to position [57, 0]
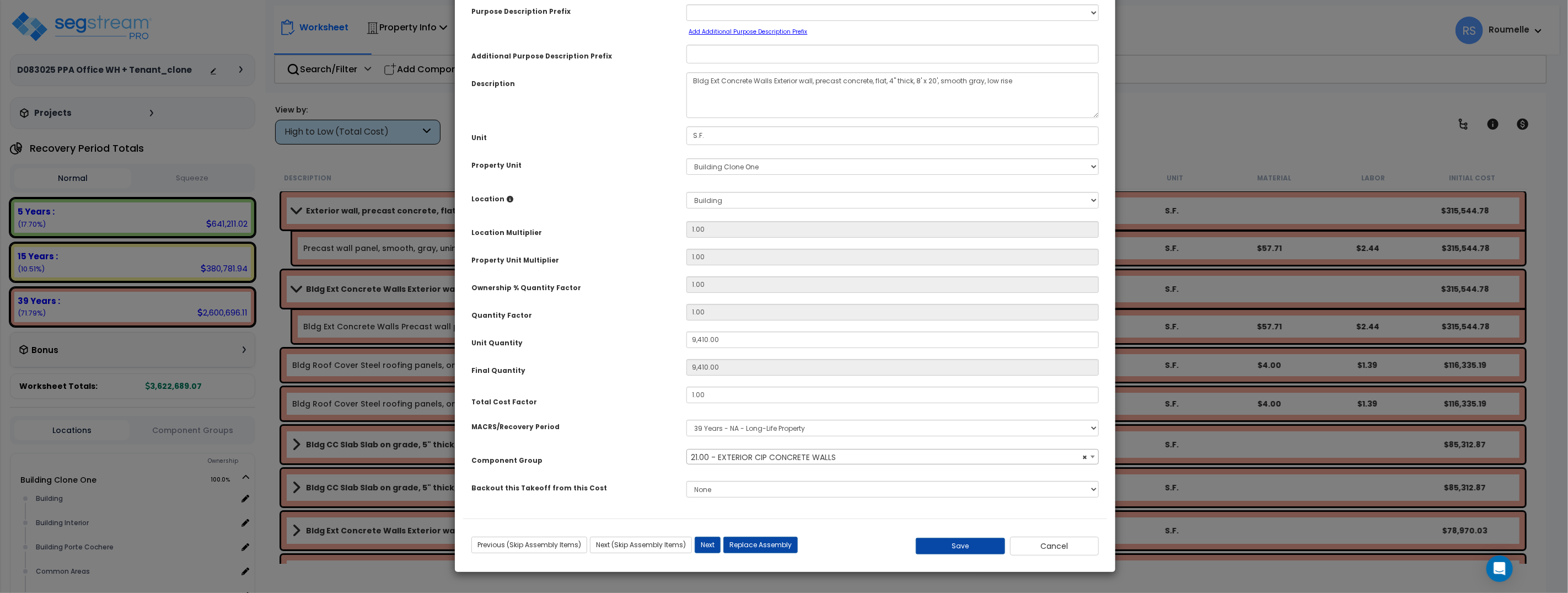
select select
click at [954, 548] on button "Save" at bounding box center [960, 546] width 90 height 17
type input "9410.00"
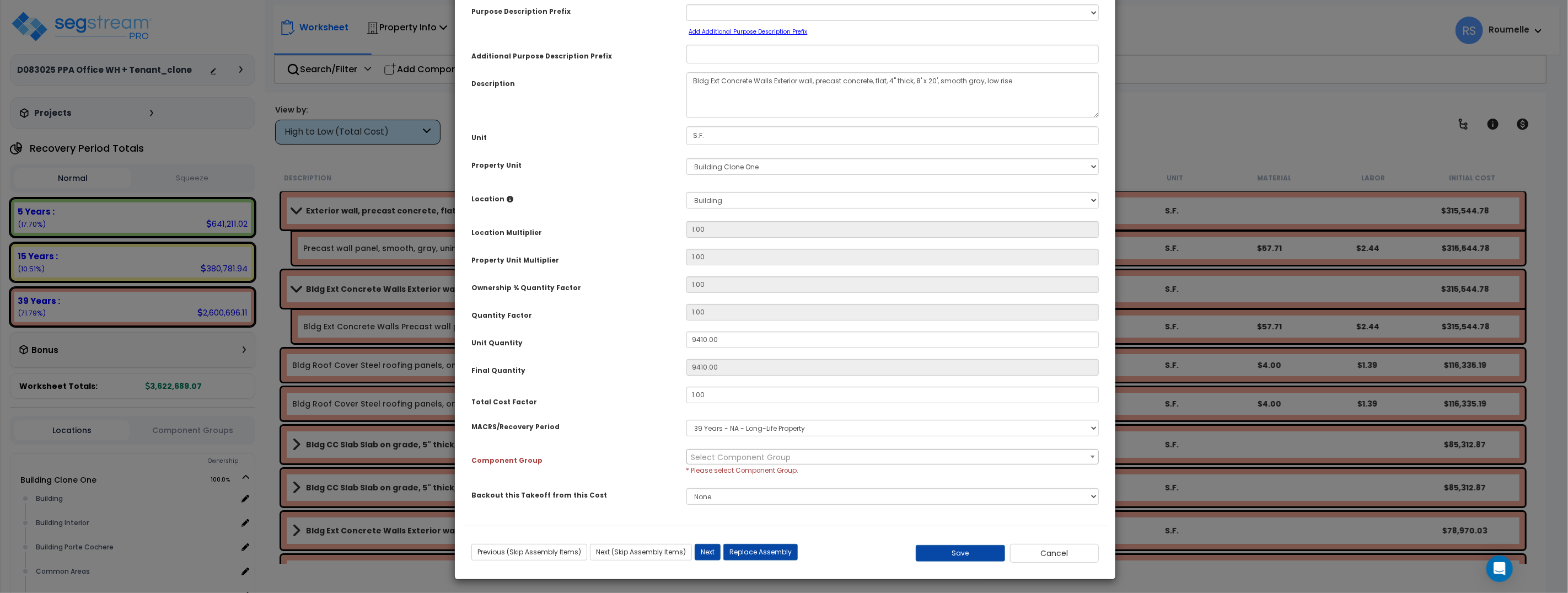
click at [794, 33] on small "Add Additional Purpose Description Prefix" at bounding box center [748, 31] width 119 height 8
click at [933, 553] on button "Save" at bounding box center [960, 553] width 90 height 17
click at [714, 498] on select "None" at bounding box center [893, 496] width 413 height 17
click at [704, 552] on button "Next" at bounding box center [707, 552] width 26 height 17
click at [963, 556] on div "× Update Items/Assemblies to a Worksheet Purpose Description Prefix Select A Ne…" at bounding box center [784, 296] width 1568 height 593
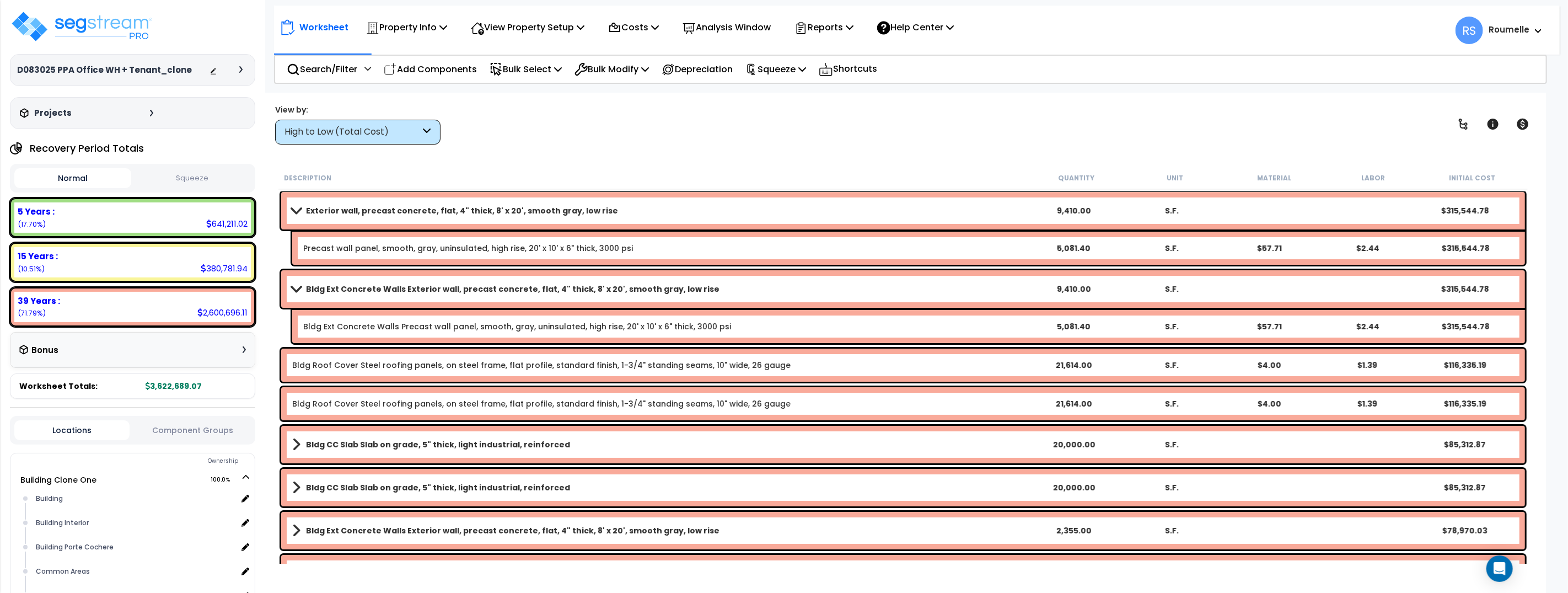
scroll to position [0, 0]
click at [710, 552] on div "Bldg Ext Concrete Walls Exterior wall, precast concrete, flat, 4" thick, 8' x 2…" at bounding box center [903, 574] width 1249 height 43
click at [400, 326] on link "Bldg Ext Concrete Walls Precast wall panel, smooth, gray, uninsulated, high ris…" at bounding box center [517, 327] width 428 height 11
click at [400, 326] on link "Bldg Ext Concrete Walls Precast wall panel, smooth, gray, uninsulated, high ris…" at bounding box center [517, 327] width 428 height 11
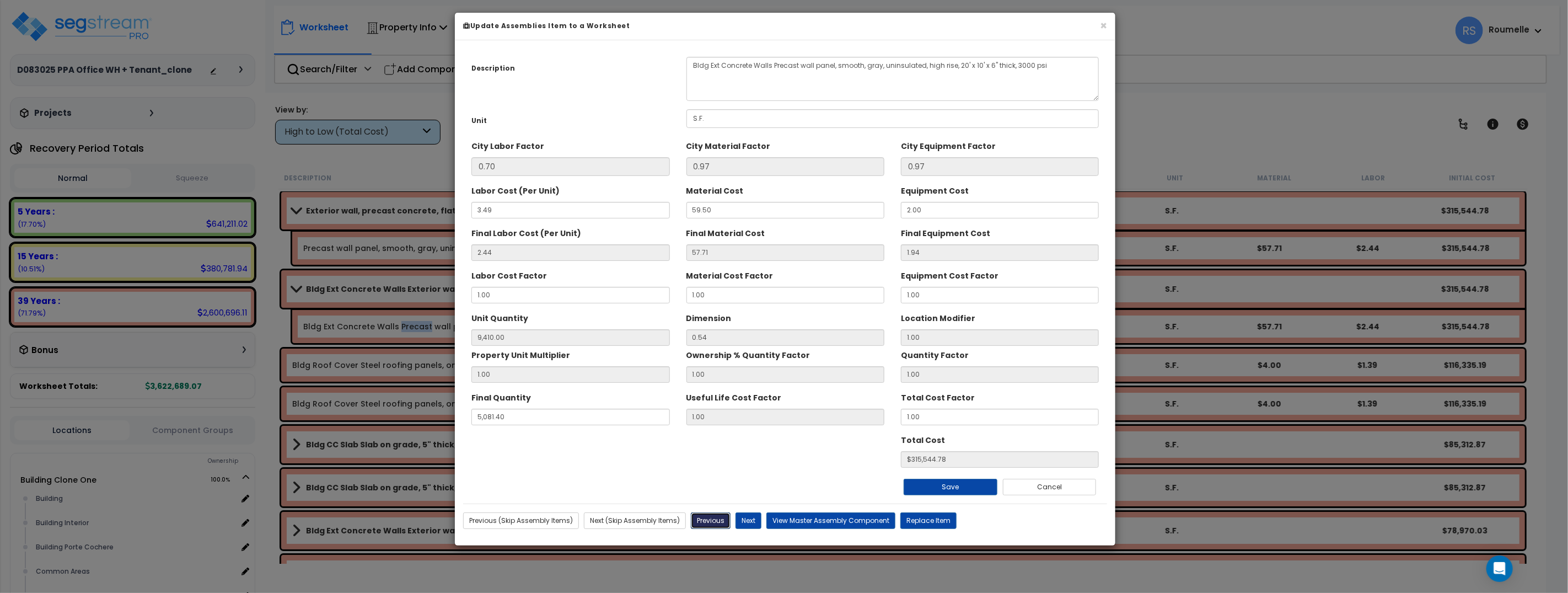
click at [718, 522] on button "Previous" at bounding box center [710, 520] width 40 height 17
type input "9410.00"
type input "5081.40"
type input "315544.78"
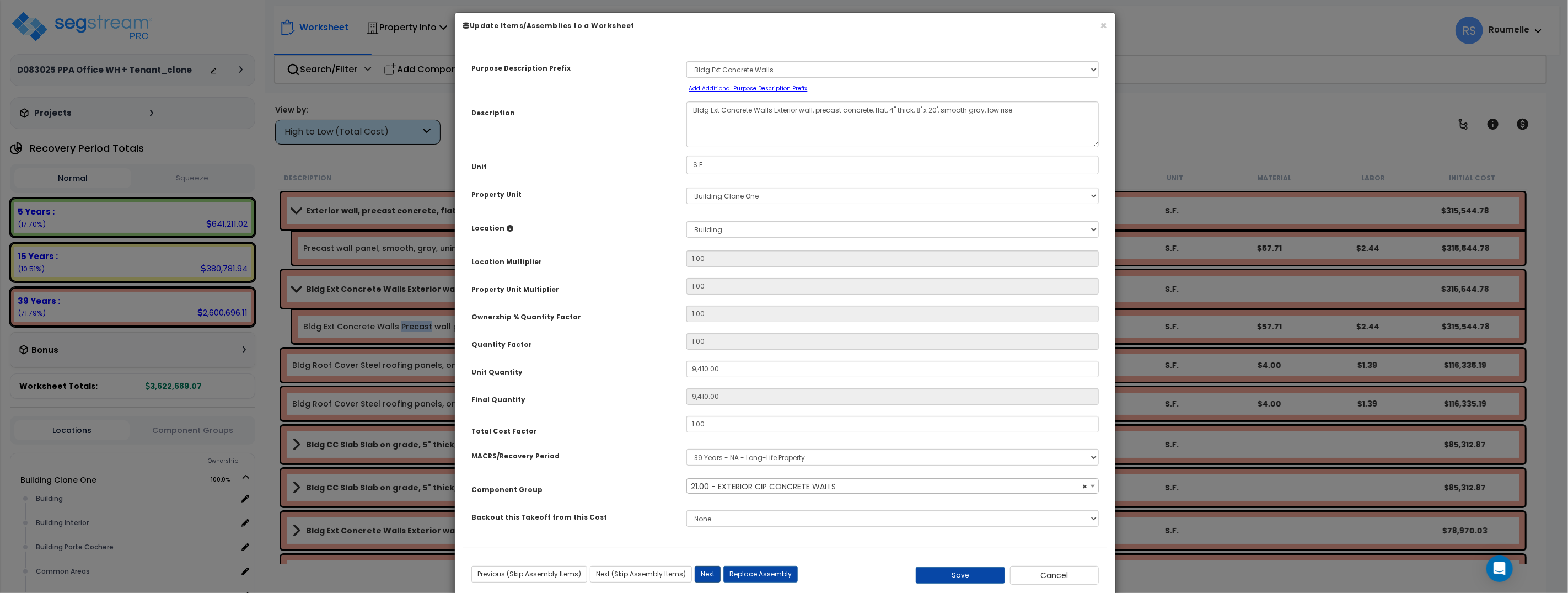
select select "11154"
click at [710, 572] on button "Next" at bounding box center [707, 574] width 26 height 17
type input "9410.00"
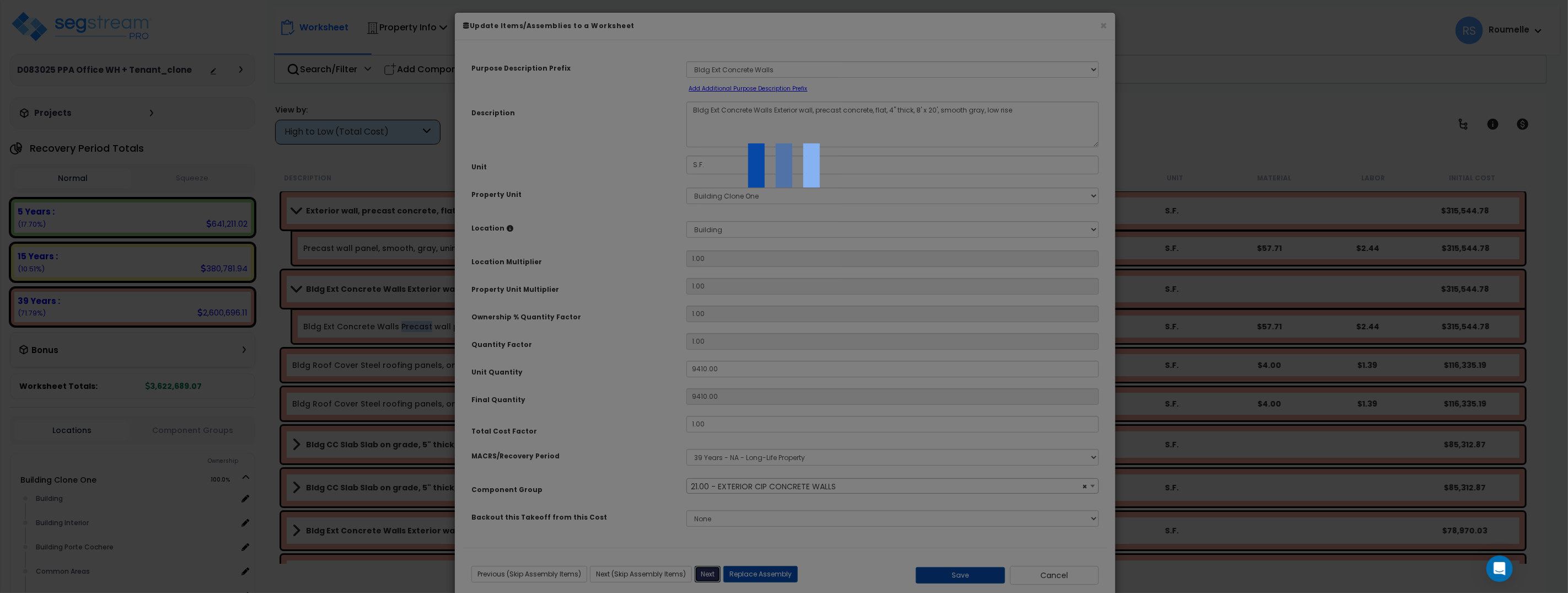
select select "11154"
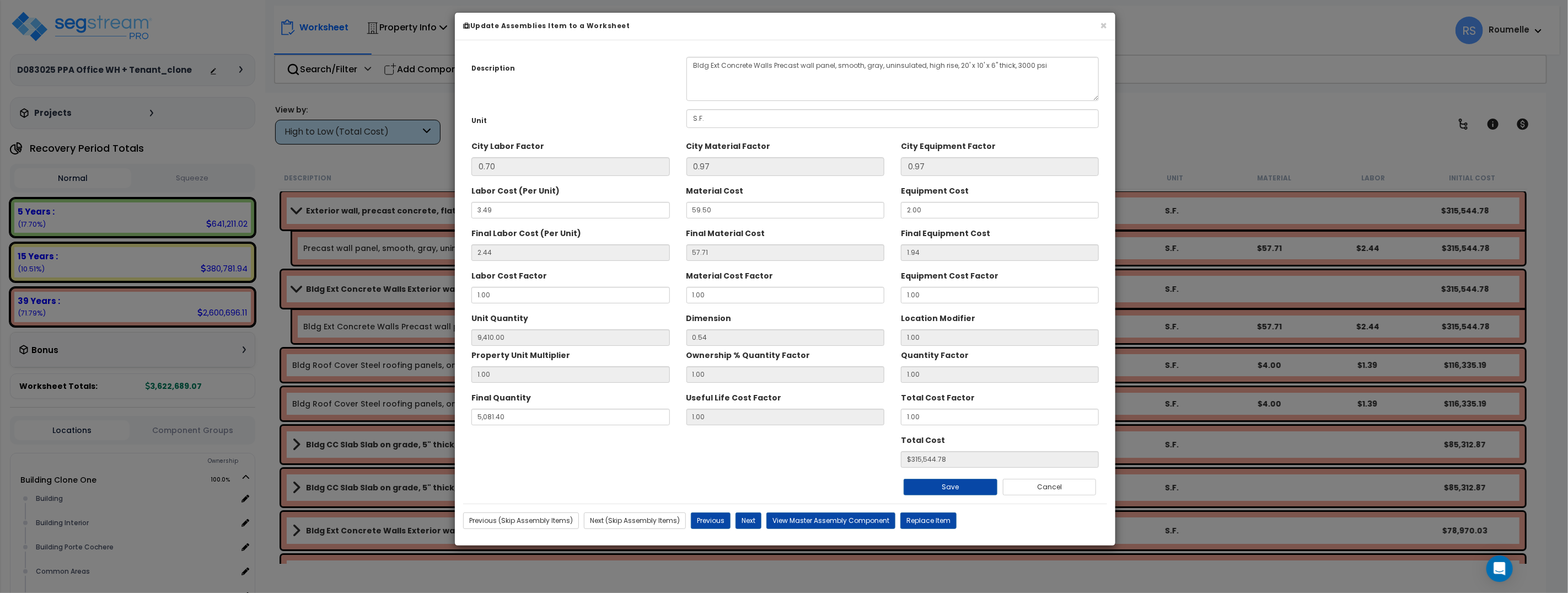
drag, startPoint x: 270, startPoint y: 190, endPoint x: 331, endPoint y: 206, distance: 63.1
click at [275, 192] on div "× Update Assemblies Item to a Worksheet Description Bldg Ext Concrete Walls Pre…" at bounding box center [784, 296] width 1568 height 593
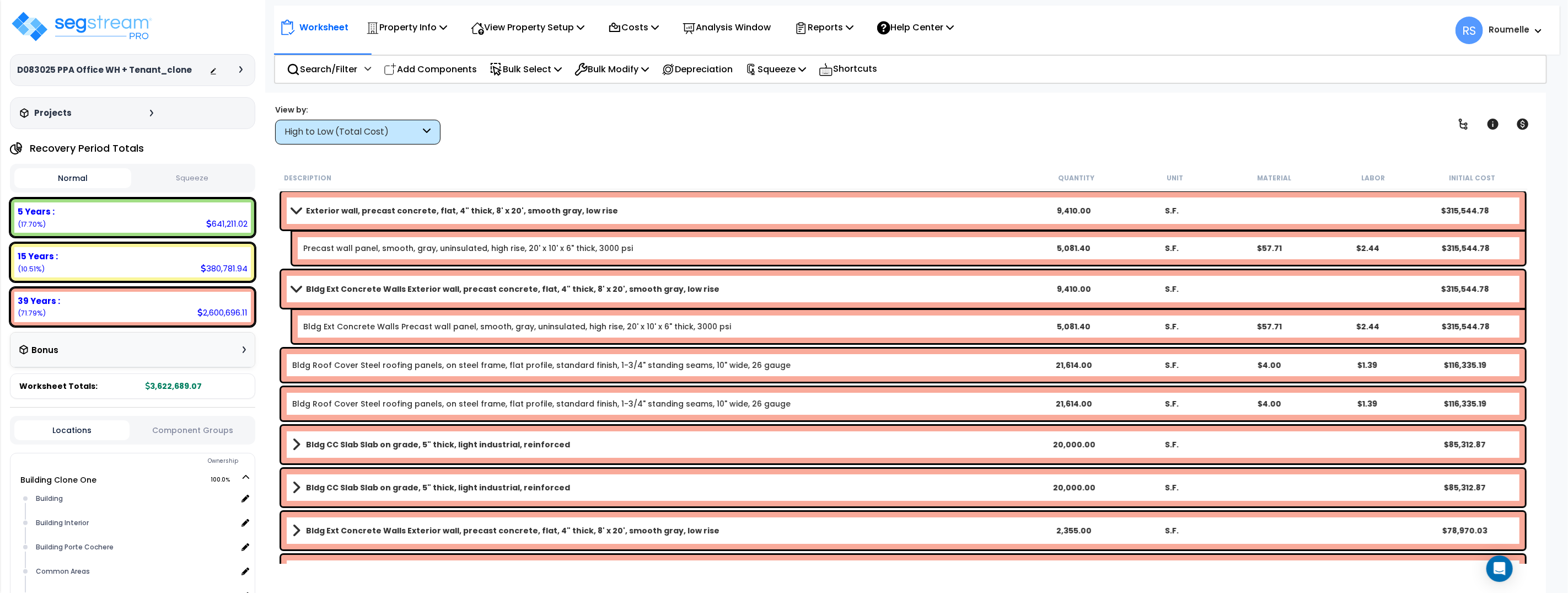
click at [331, 206] on b "Exterior wall, precast concrete, flat, 4" thick, 8' x 20', smooth gray, low rise" at bounding box center [462, 211] width 312 height 11
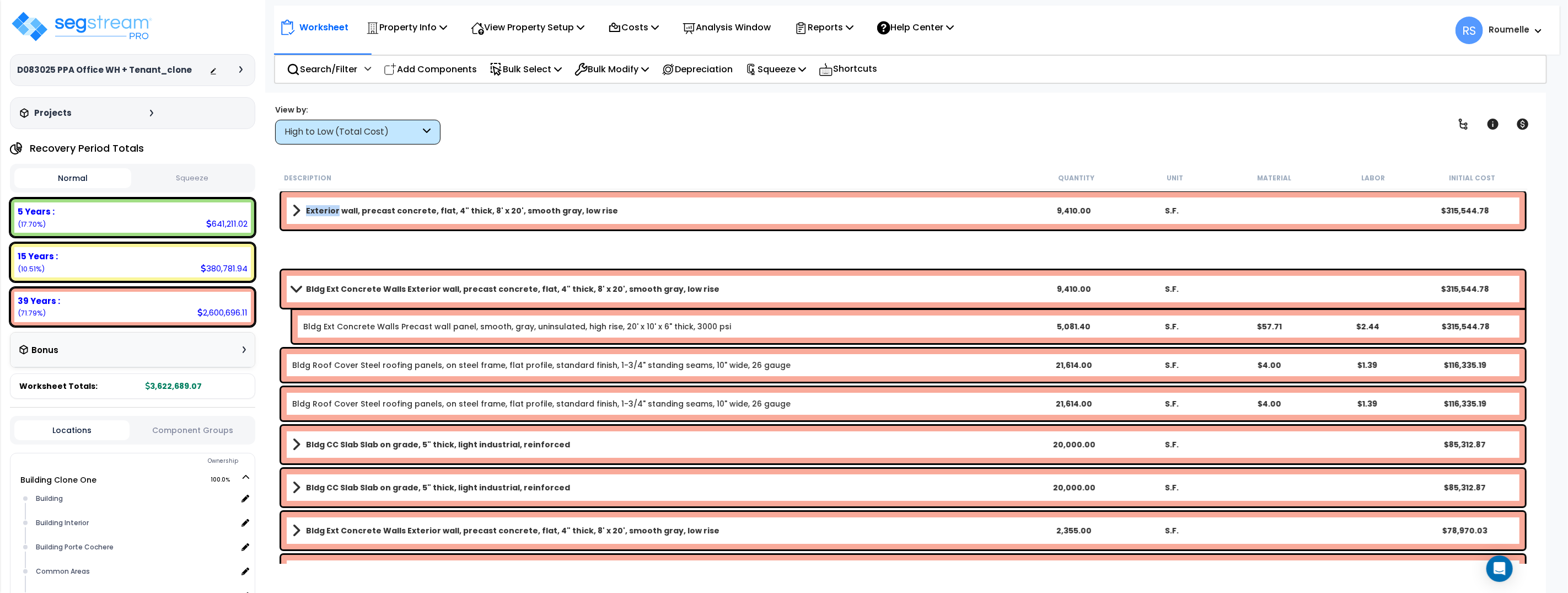
click at [332, 206] on b "Exterior wall, precast concrete, flat, 4" thick, 8' x 20', smooth gray, low rise" at bounding box center [462, 211] width 312 height 11
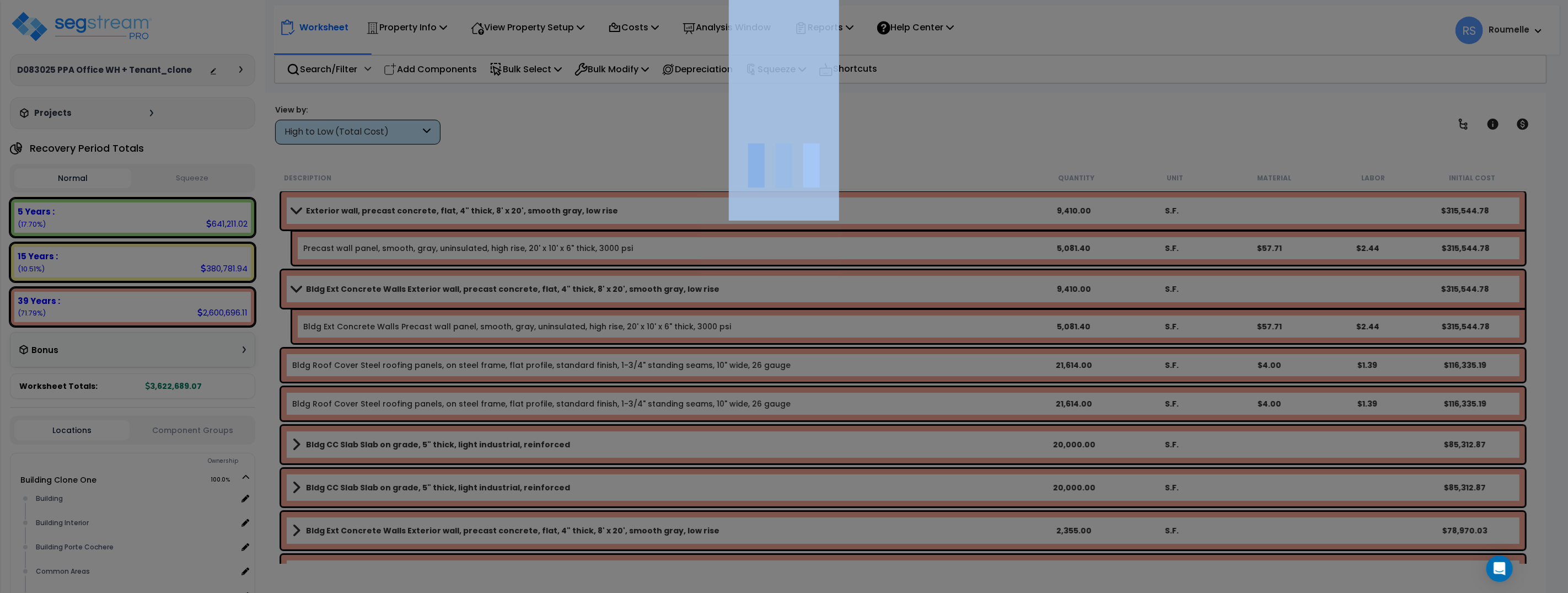
click at [332, 206] on div at bounding box center [784, 296] width 1568 height 593
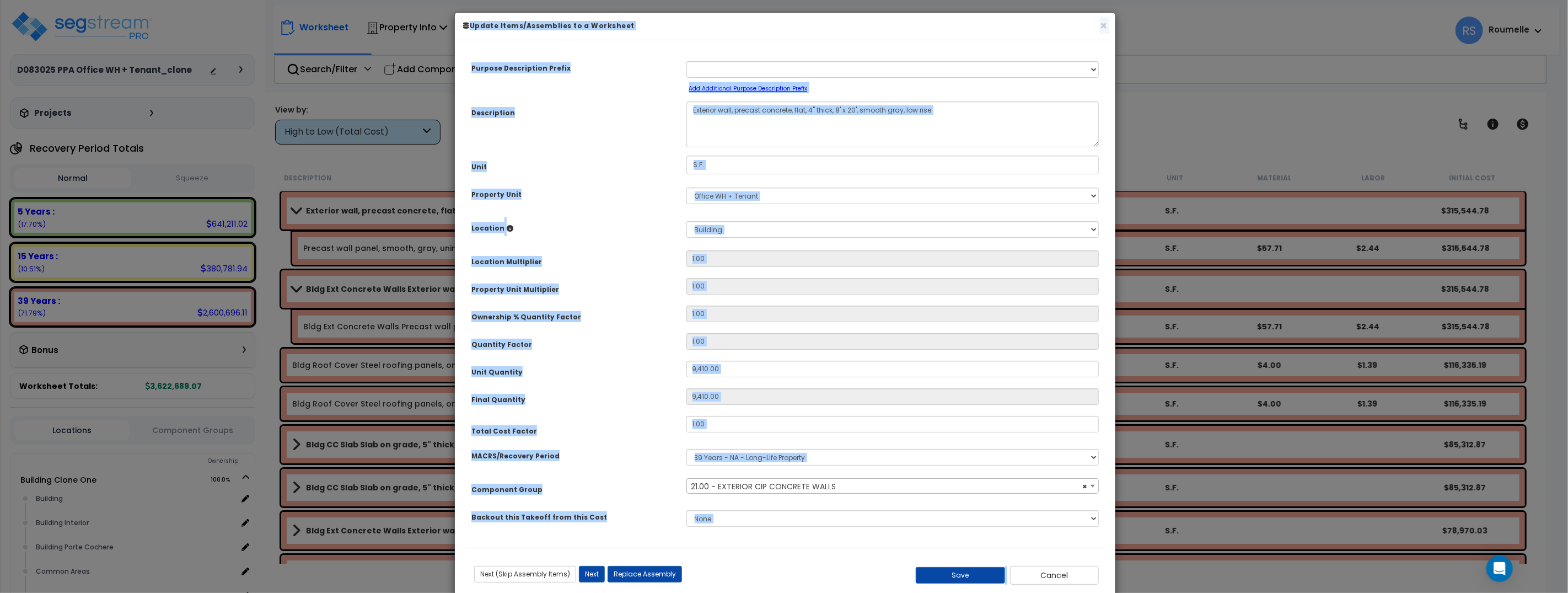
select select "11154"
select select
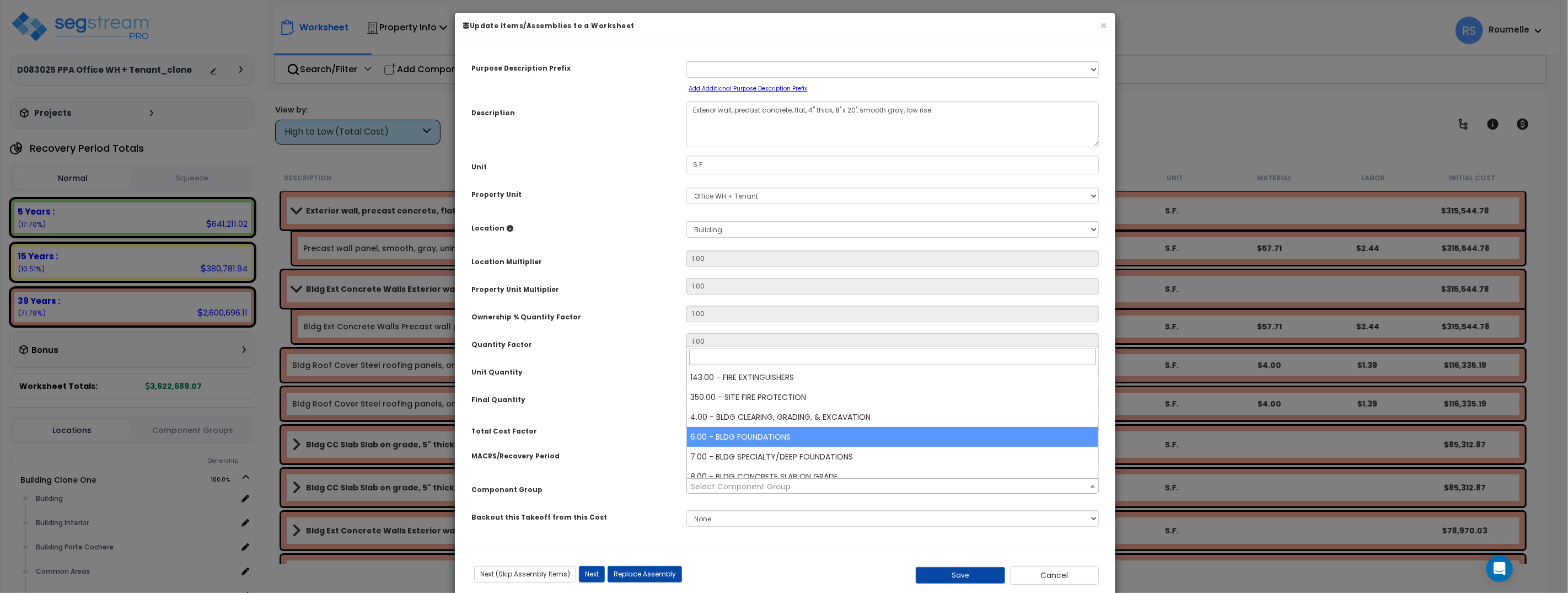
click at [634, 409] on div "Purpose Description Prefix Select A New Purpose Descrip A/V System A/V System E…" at bounding box center [785, 298] width 644 height 499
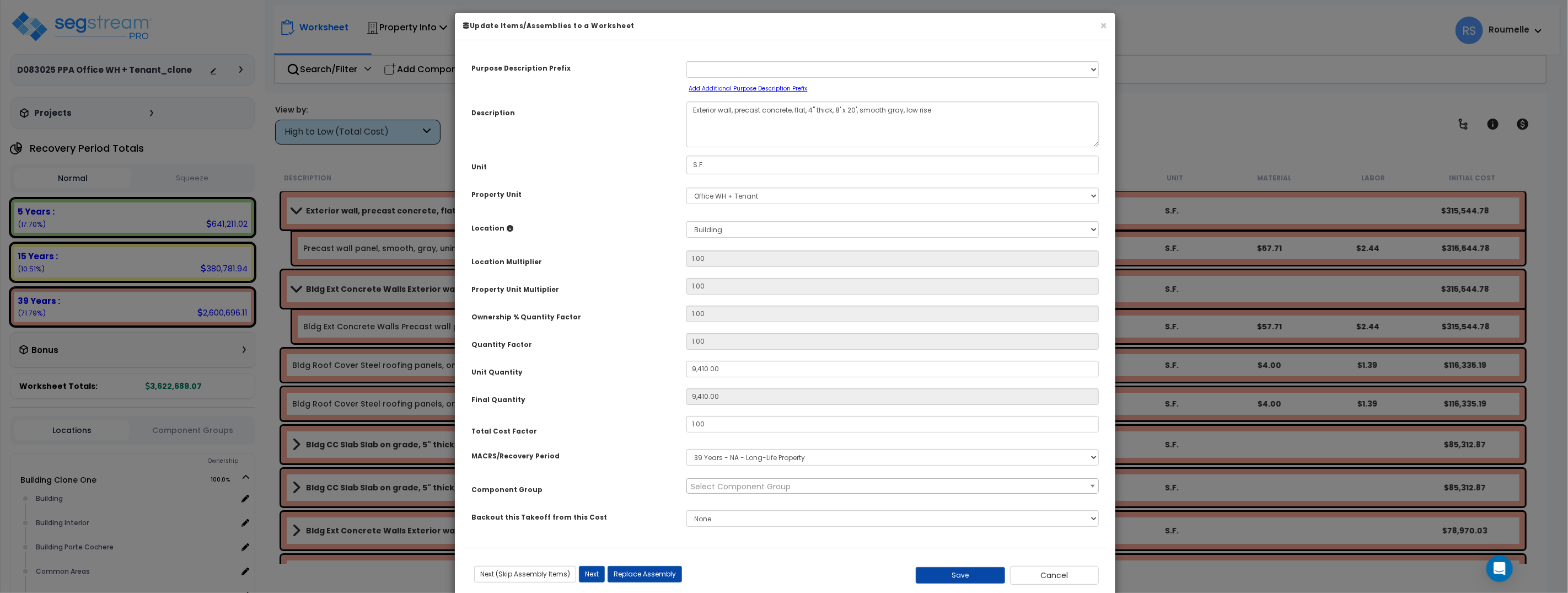
click at [760, 87] on small "Add Additional Purpose Description Prefix" at bounding box center [748, 88] width 119 height 8
select select "Others"
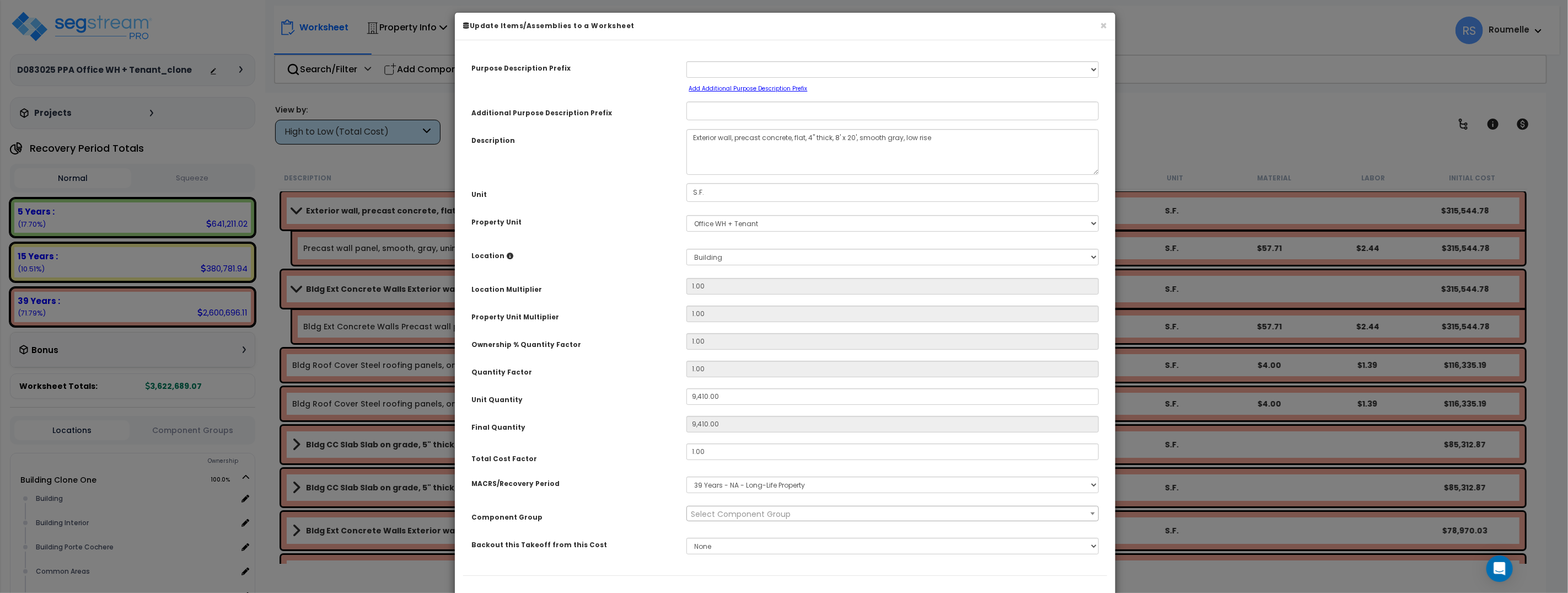
scroll to position [57, 0]
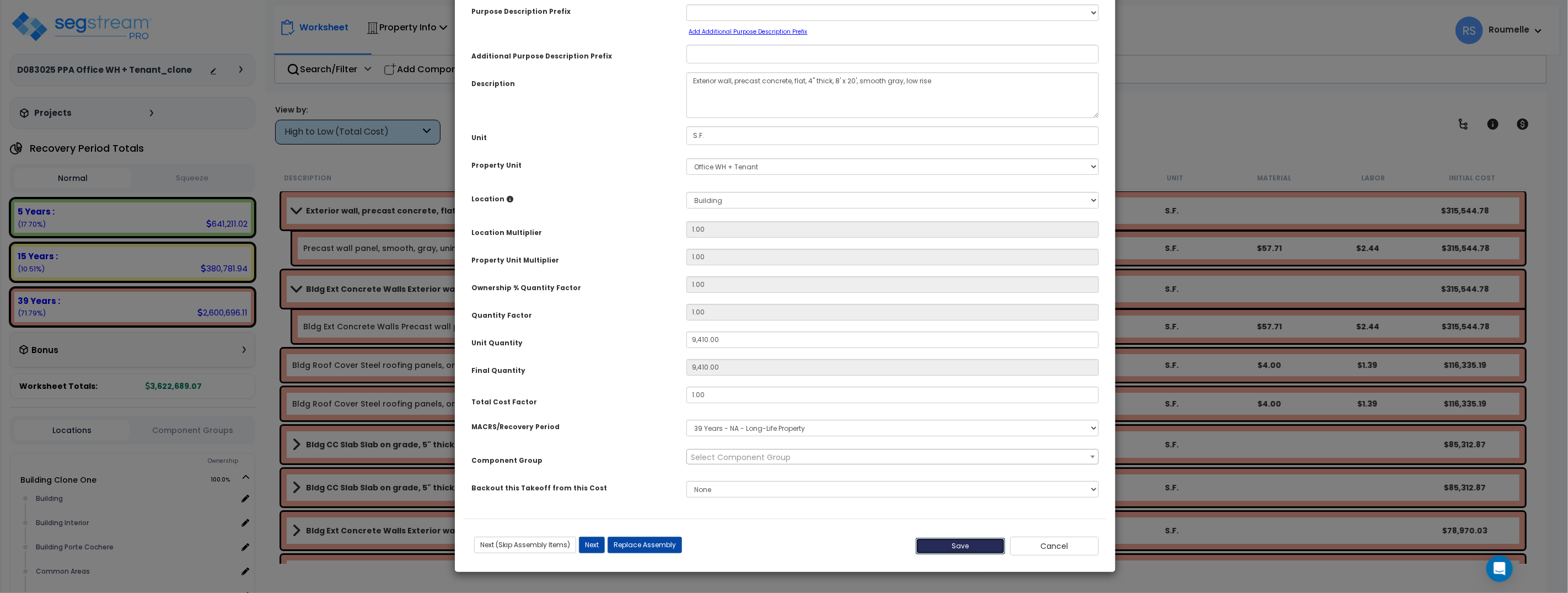
click at [961, 543] on button "Save" at bounding box center [960, 546] width 90 height 17
type input "9410.00"
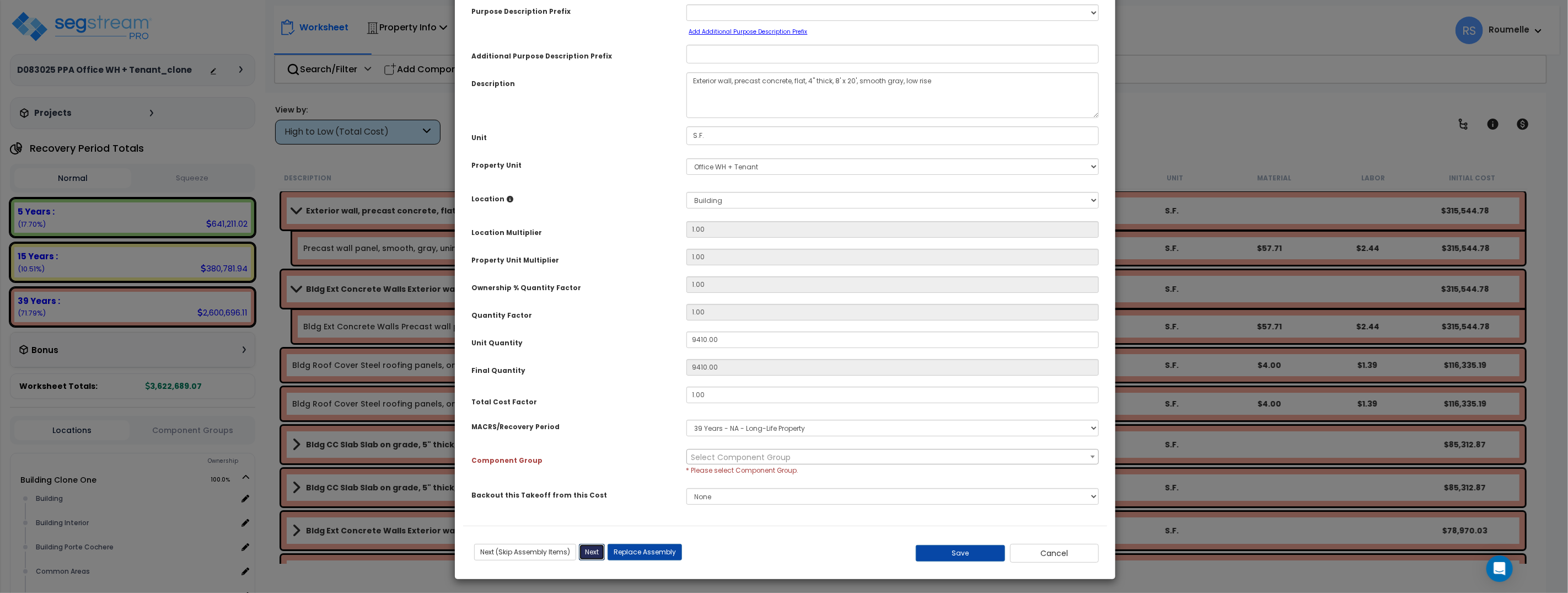
click at [601, 547] on button "Next" at bounding box center [592, 552] width 26 height 17
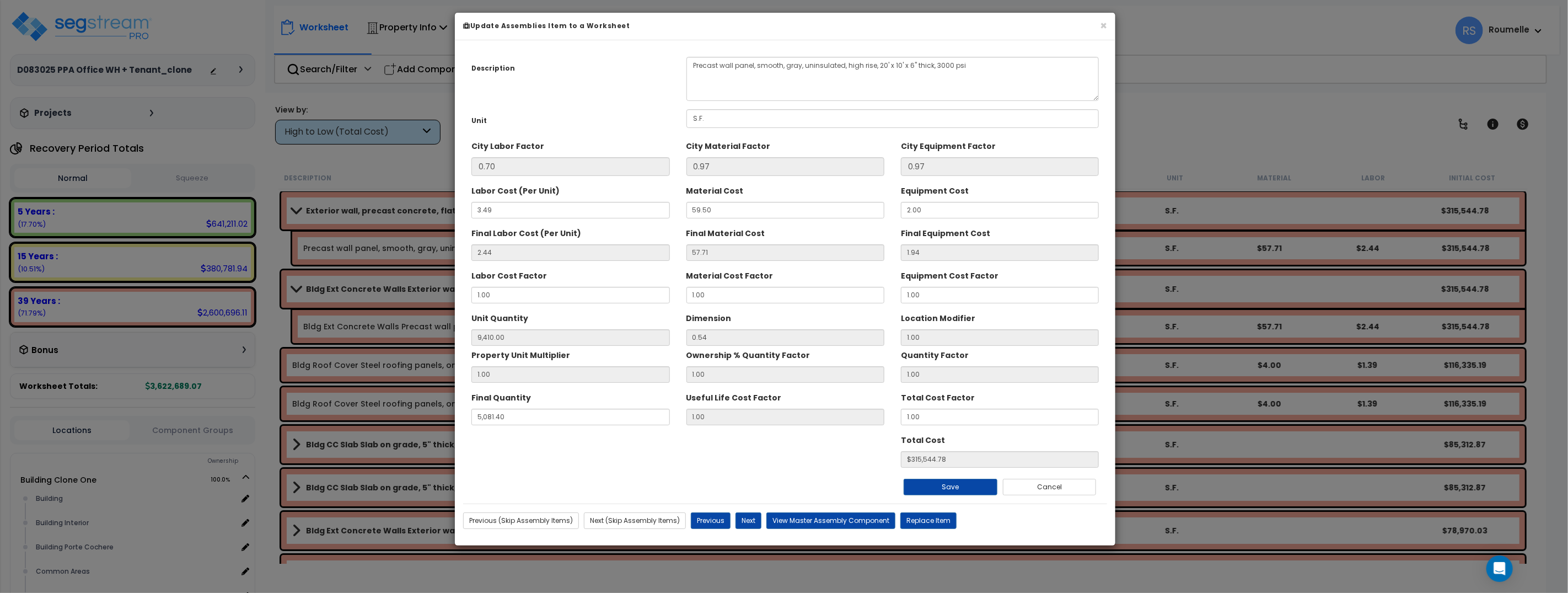
scroll to position [0, 0]
click at [747, 521] on button "Next" at bounding box center [748, 520] width 26 height 17
type input "9410.00"
type input "5081.40"
type input "315544.78"
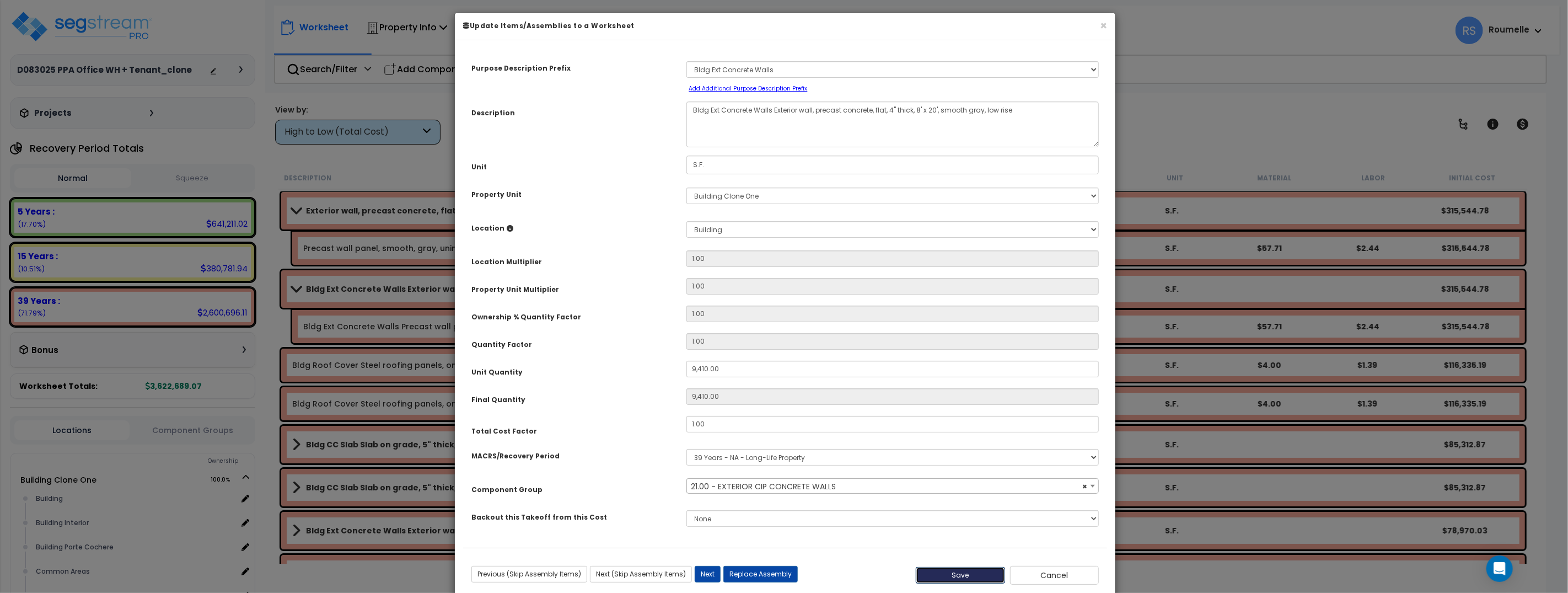
click at [959, 576] on button "Save" at bounding box center [960, 575] width 90 height 17
select select "11154"
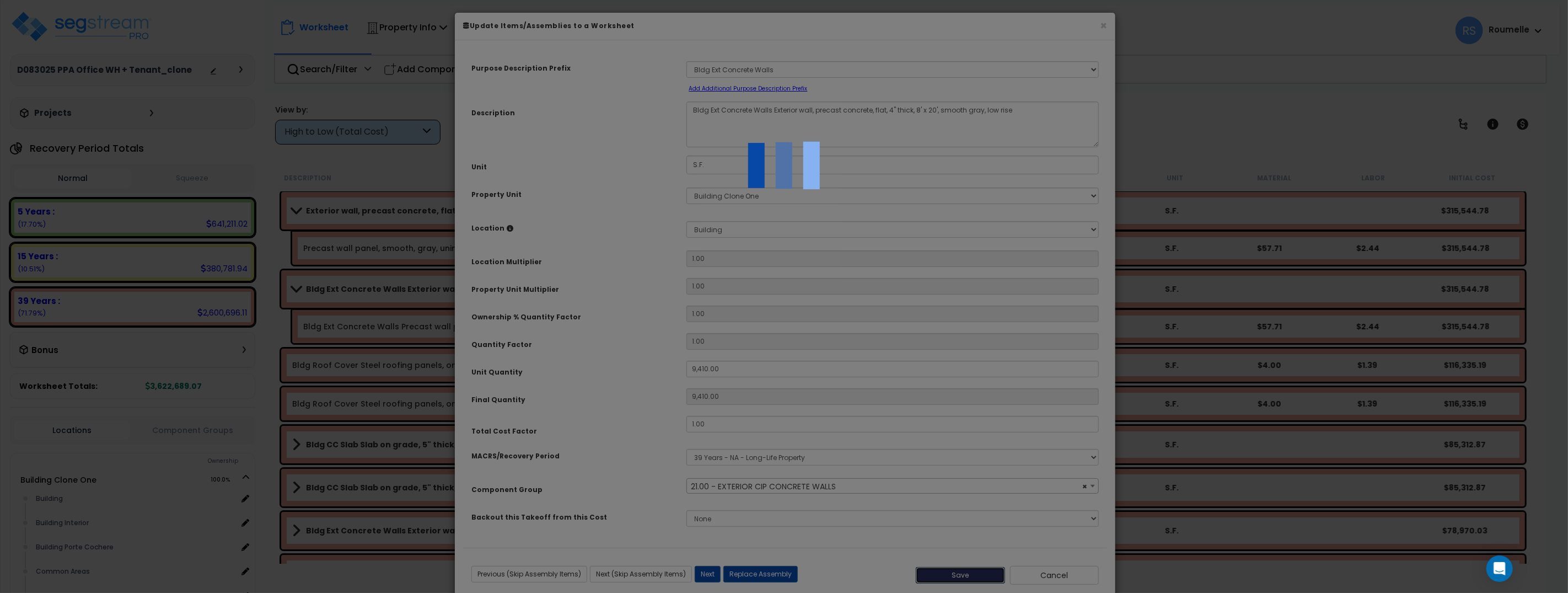
type input "9410.00"
select select "11154"
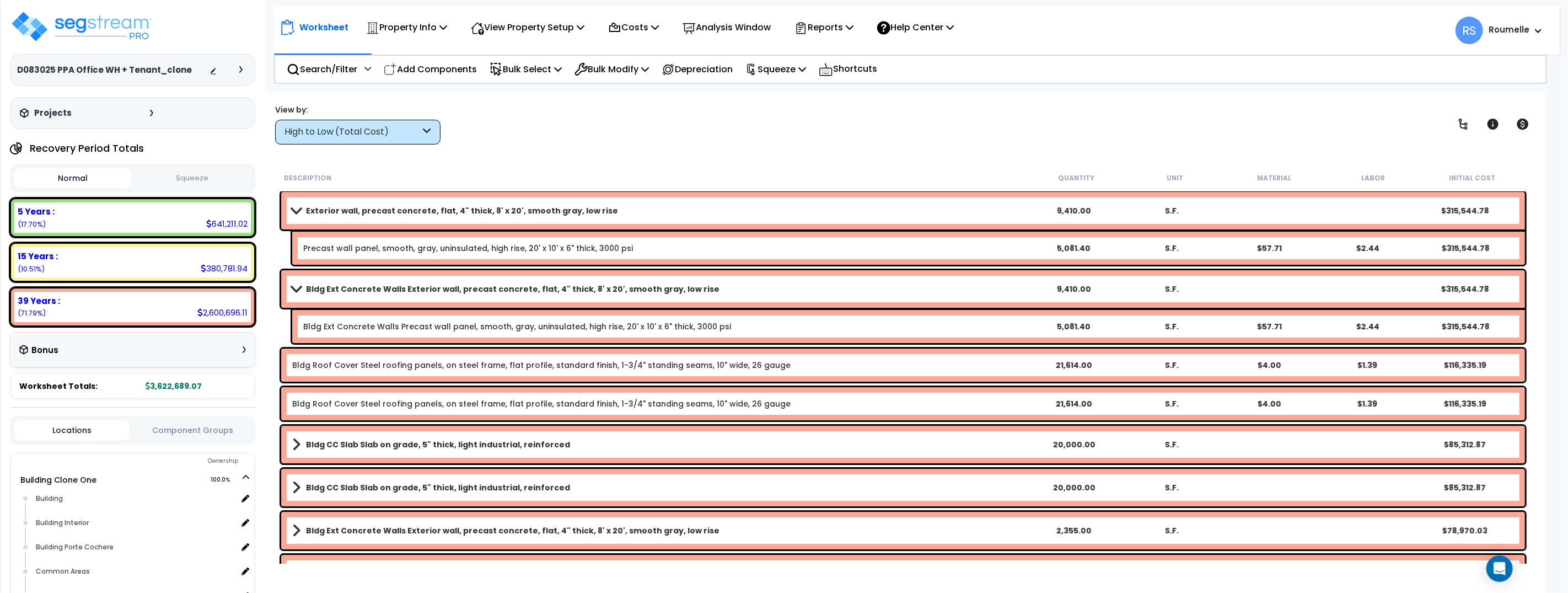
click at [447, 208] on b "Exterior wall, precast concrete, flat, 4" thick, 8' x 20', smooth gray, low rise" at bounding box center [462, 211] width 312 height 11
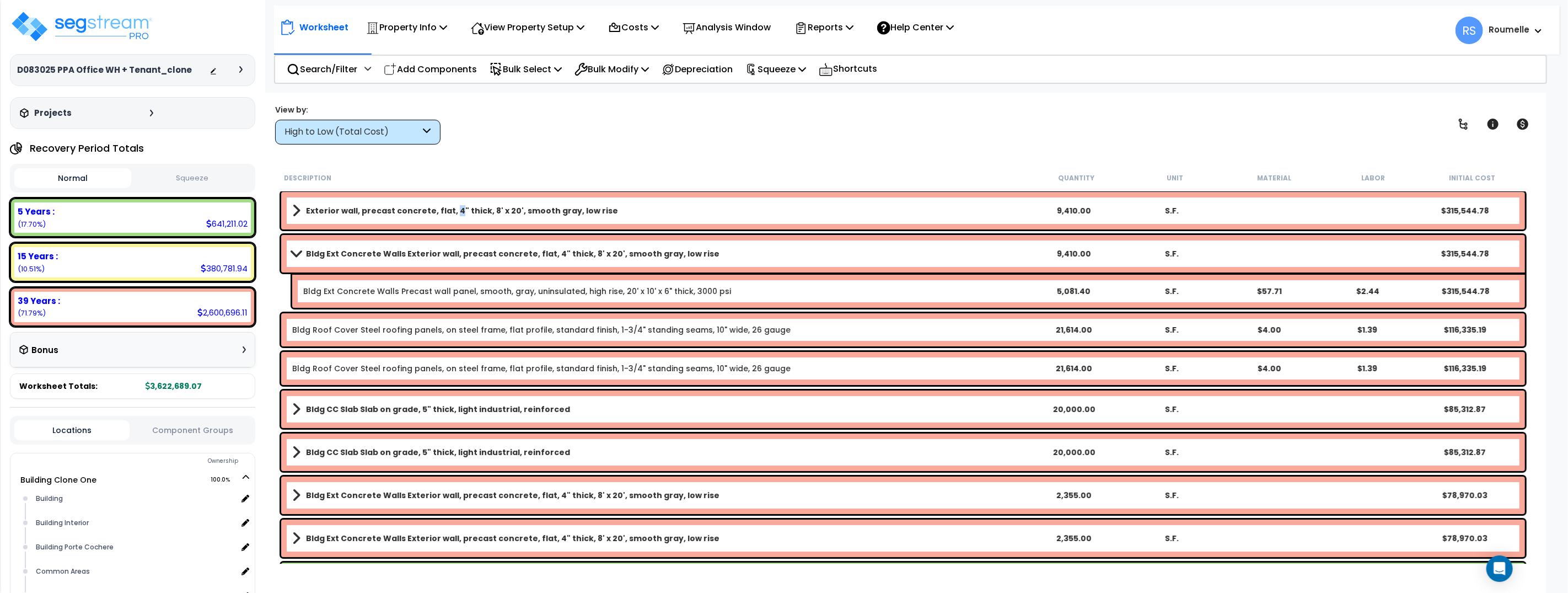
click at [447, 208] on b "Exterior wall, precast concrete, flat, 4" thick, 8' x 20', smooth gray, low rise" at bounding box center [462, 211] width 312 height 11
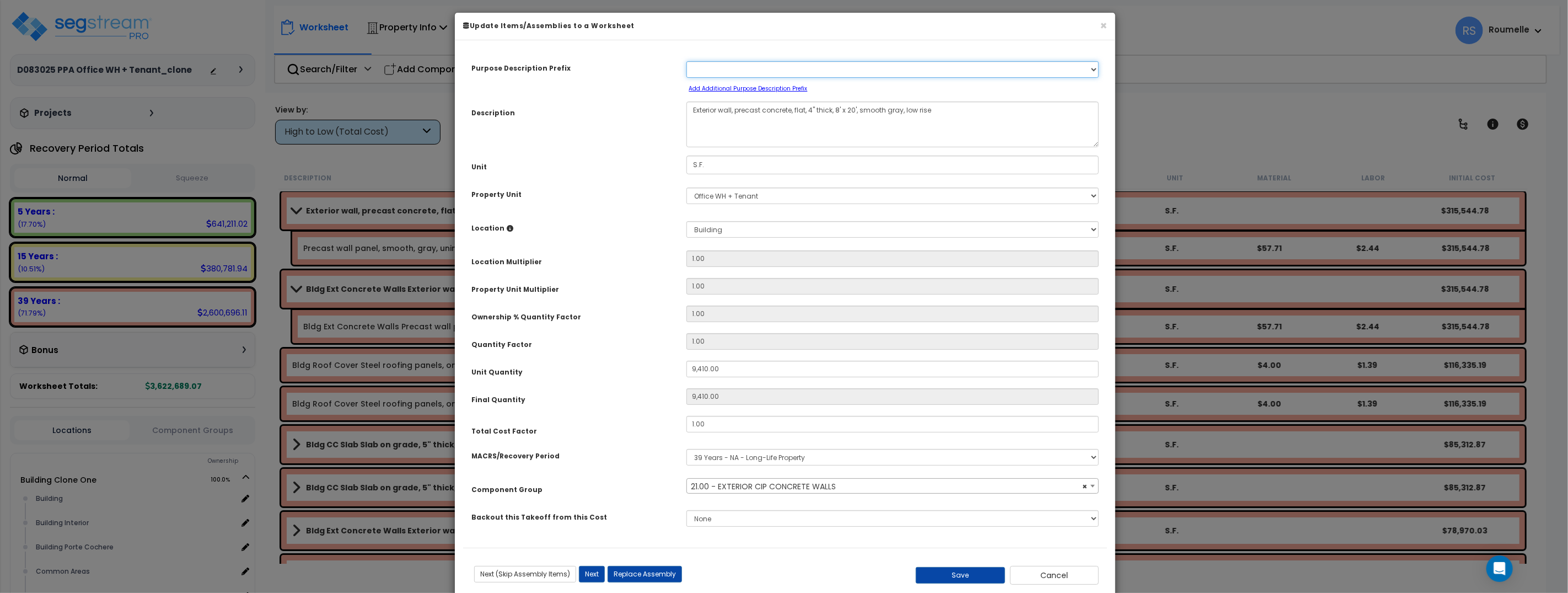
click at [821, 70] on select "Select A New Purpose Descrip A/V System A/V System Equipment A/V System Equipme…" at bounding box center [893, 69] width 413 height 17
select select "11154"
select select "22128"
click at [686, 61] on select "Select A New Purpose Descrip A/V System A/V System Equipment A/V System Equipme…" at bounding box center [893, 69] width 413 height 17
select select "11154"
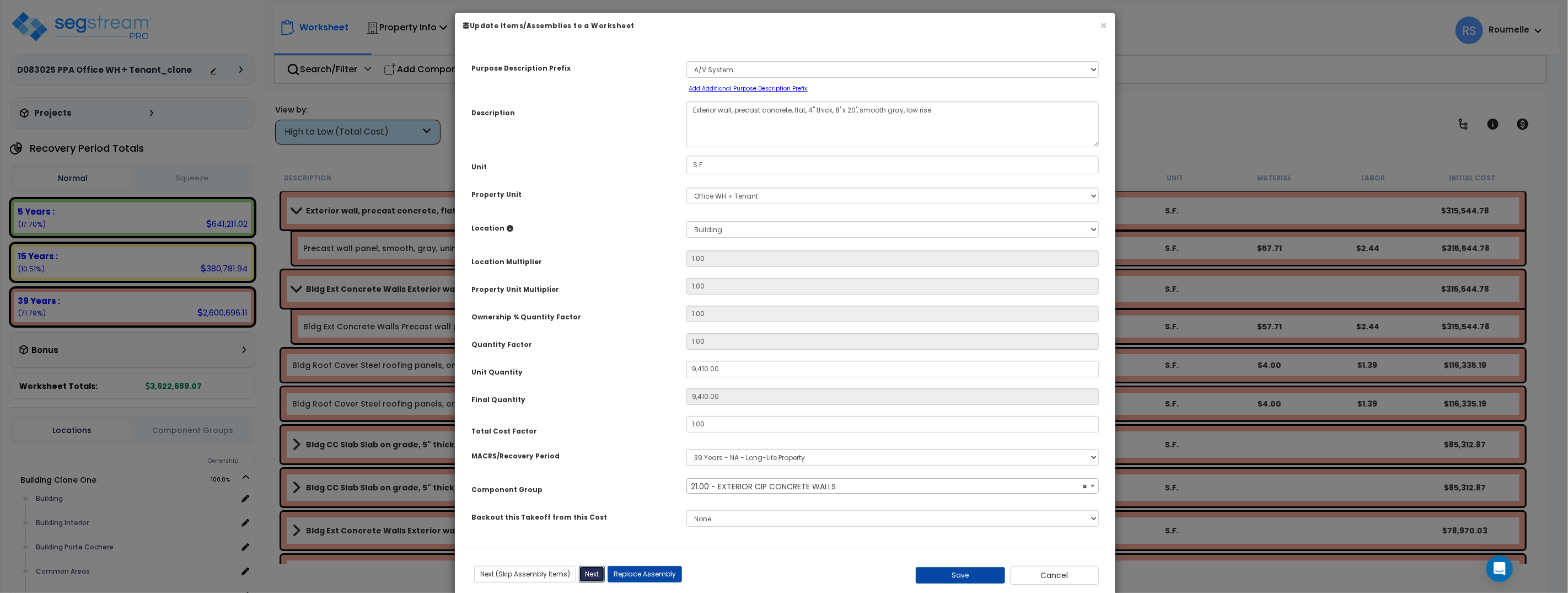
click at [597, 571] on button "Next" at bounding box center [592, 574] width 26 height 17
type input "9410.00"
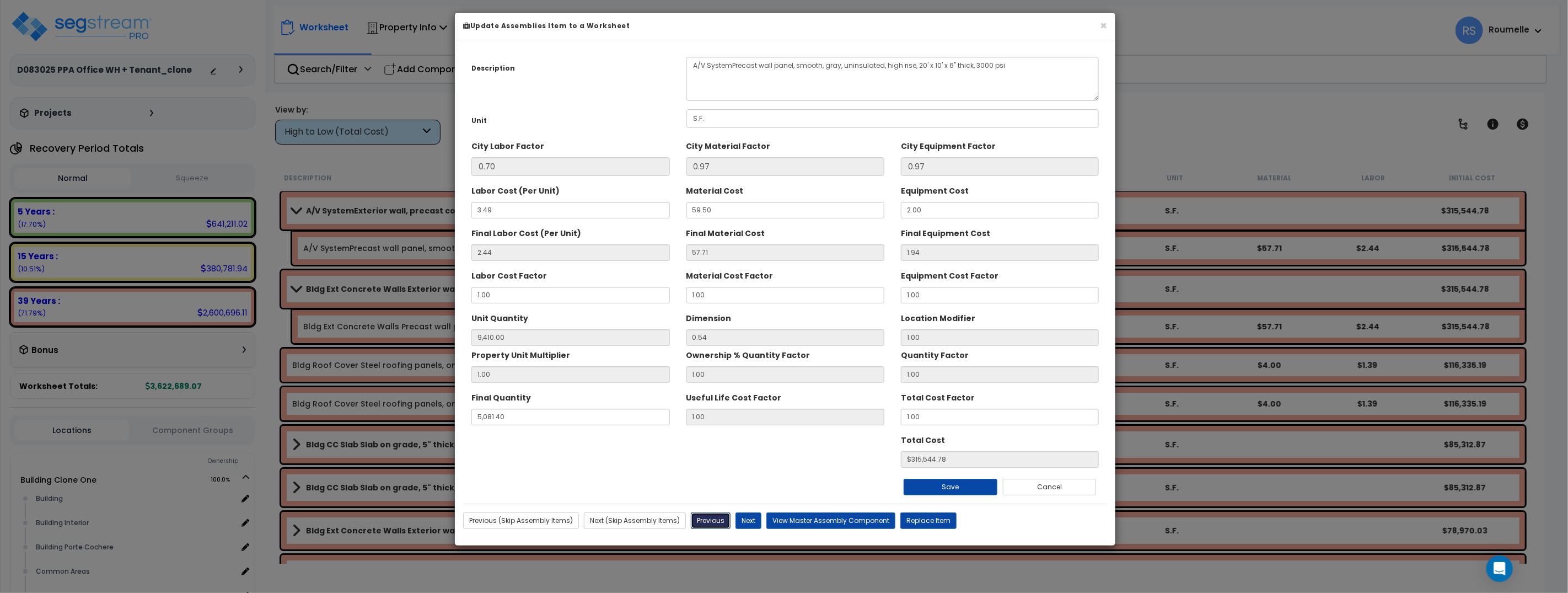
click at [715, 522] on button "Previous" at bounding box center [710, 520] width 40 height 17
type input "9410.00"
type input "5081.40"
type input "315544.78"
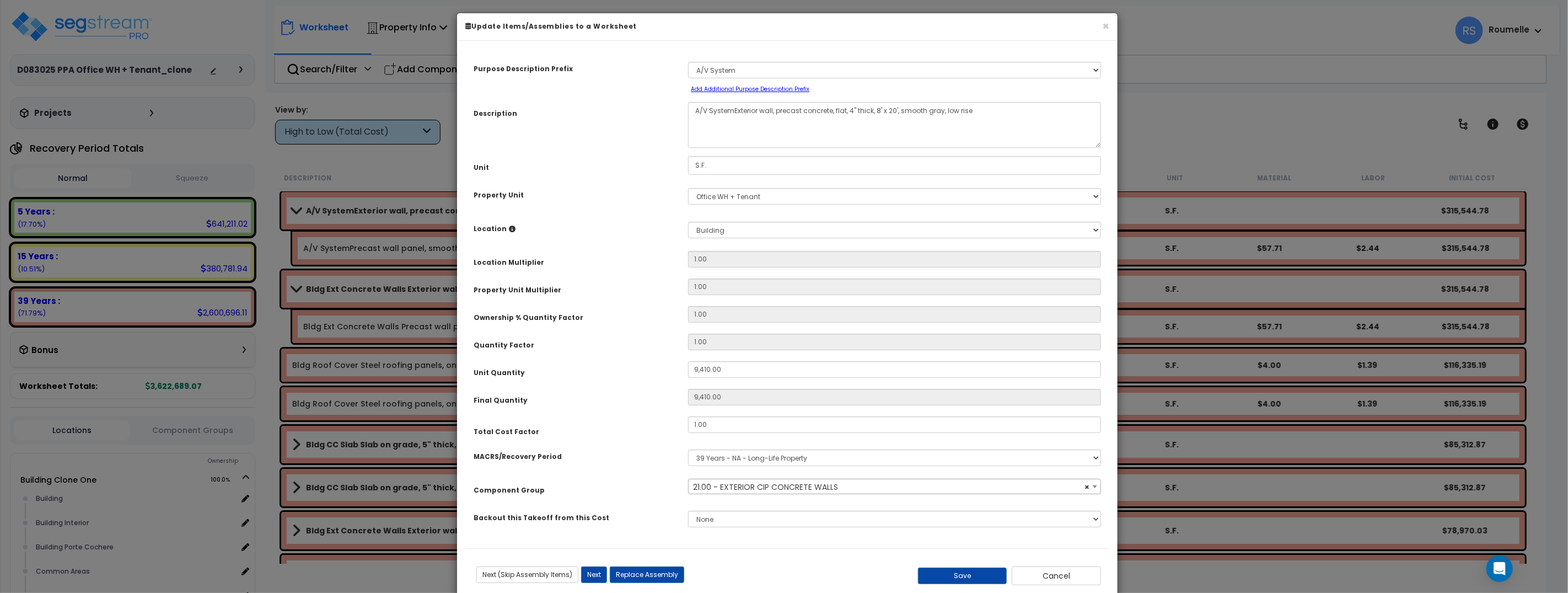
click at [561, 262] on div "Location Multiplier" at bounding box center [573, 260] width 215 height 19
select select "11154"
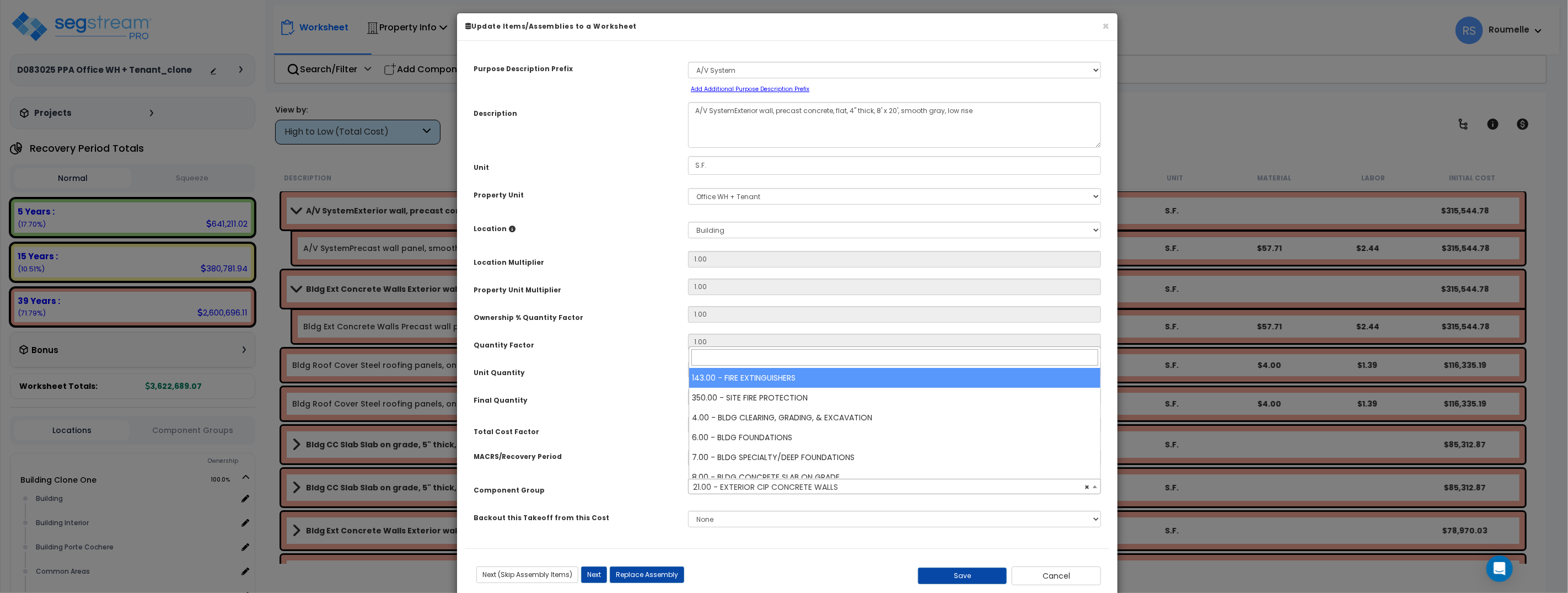
select select "11154"
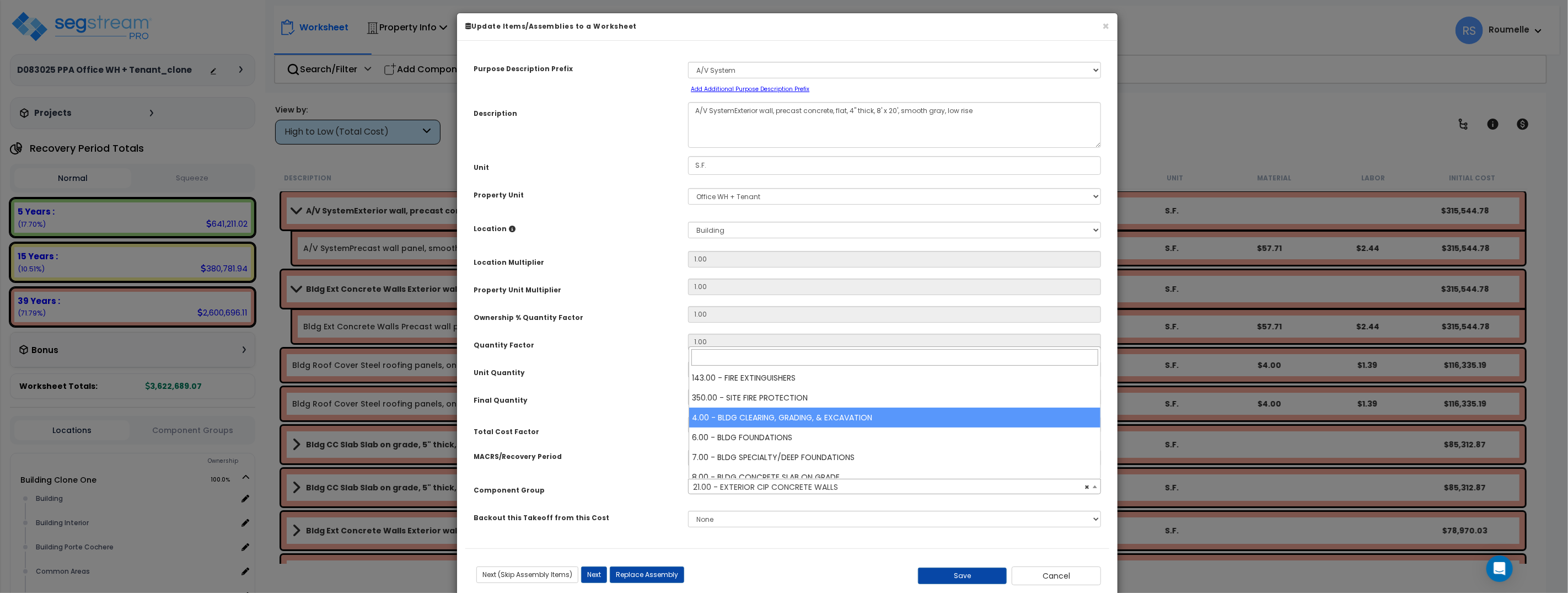
click at [609, 402] on div "Final Quantity" at bounding box center [573, 398] width 215 height 19
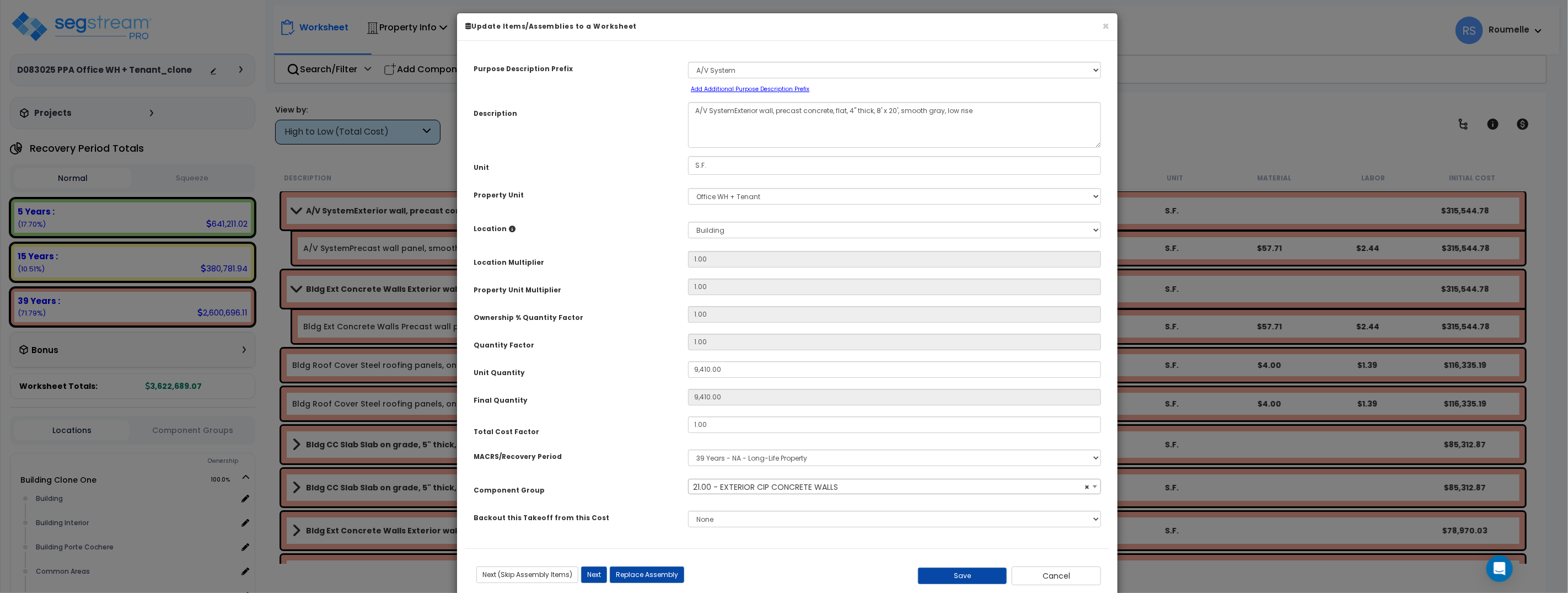
select select "11154"
select select
click at [1092, 506] on div "None" at bounding box center [895, 519] width 429 height 26
click at [898, 67] on select "Select A New Purpose Descrip A/V System A/V System Equipment A/V System Equipme…" at bounding box center [895, 70] width 413 height 17
select select "57585"
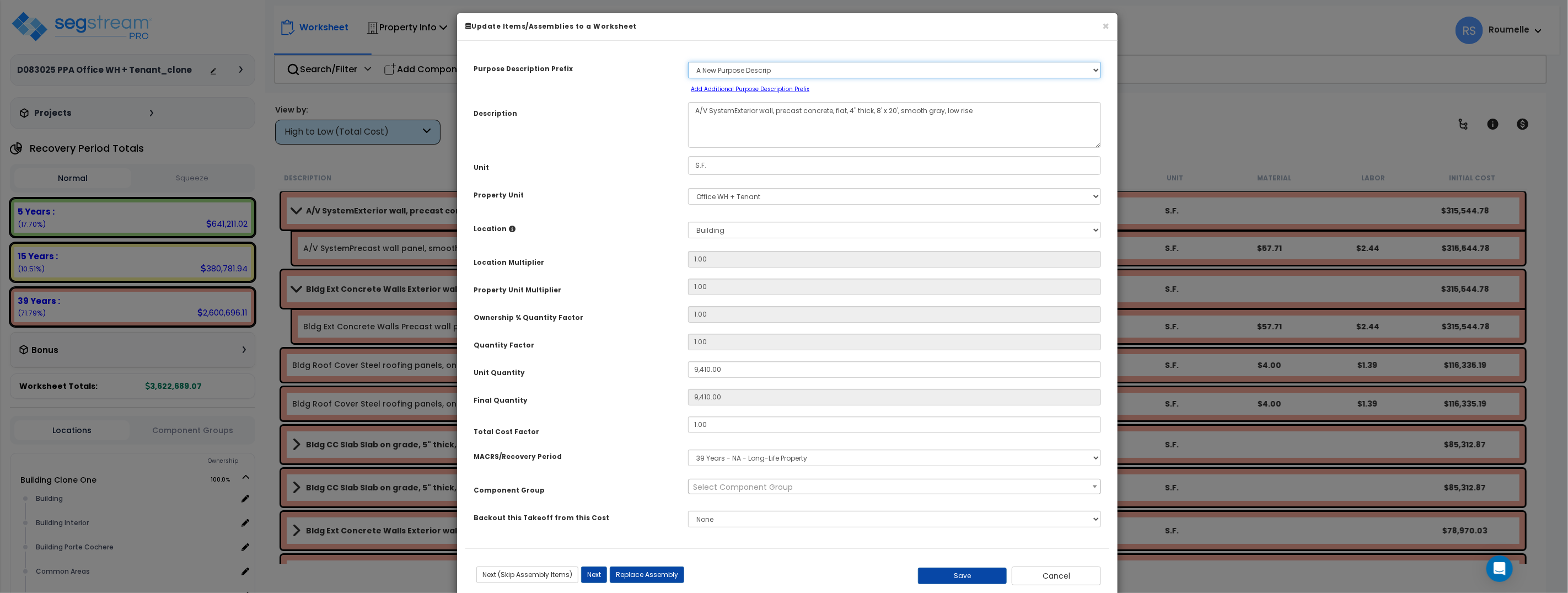
click at [688, 62] on select "Select A New Purpose Descrip A/V System A/V System Equipment A/V System Equipme…" at bounding box center [895, 70] width 413 height 17
click at [591, 572] on button "Next" at bounding box center [594, 575] width 26 height 17
type input "9410.00"
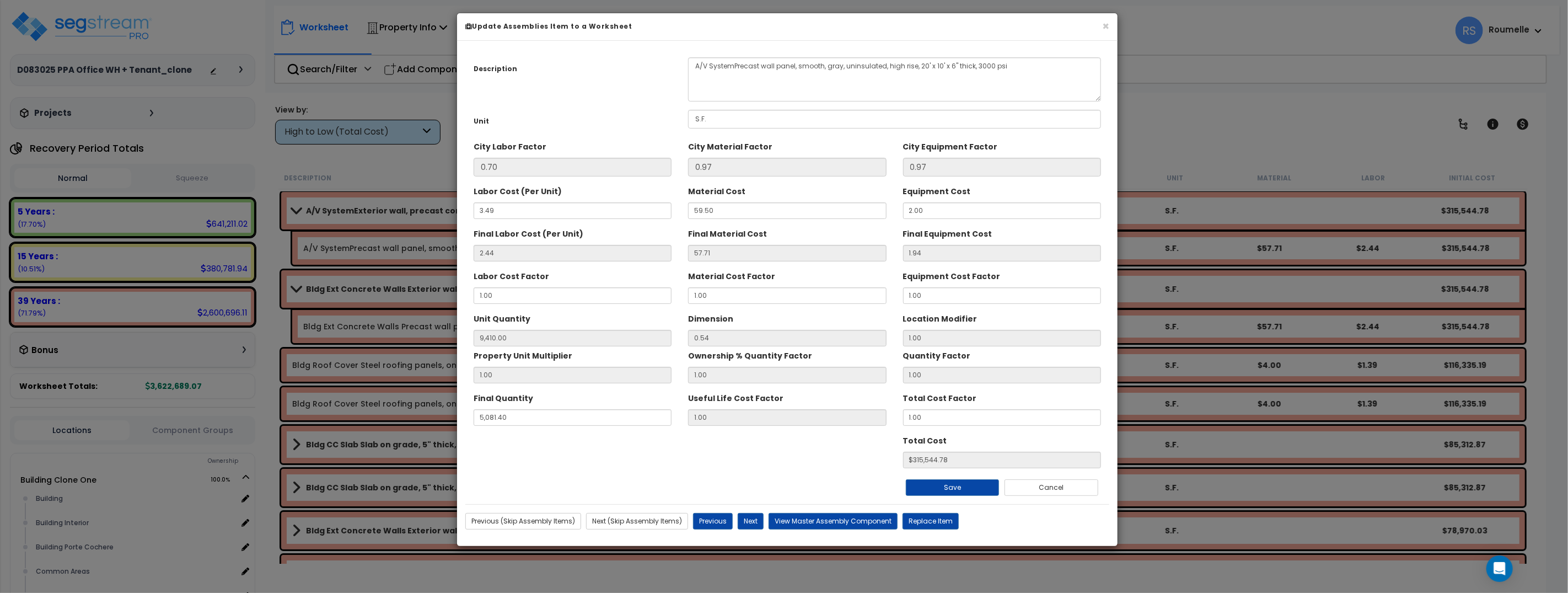
click at [649, 112] on div "Unit" at bounding box center [573, 119] width 215 height 19
drag, startPoint x: 741, startPoint y: 482, endPoint x: 738, endPoint y: 506, distance: 24.2
click at [741, 482] on div "Save Cancel" at bounding box center [787, 482] width 644 height 27
click at [723, 518] on button "Previous" at bounding box center [713, 521] width 40 height 17
type input "9410.00"
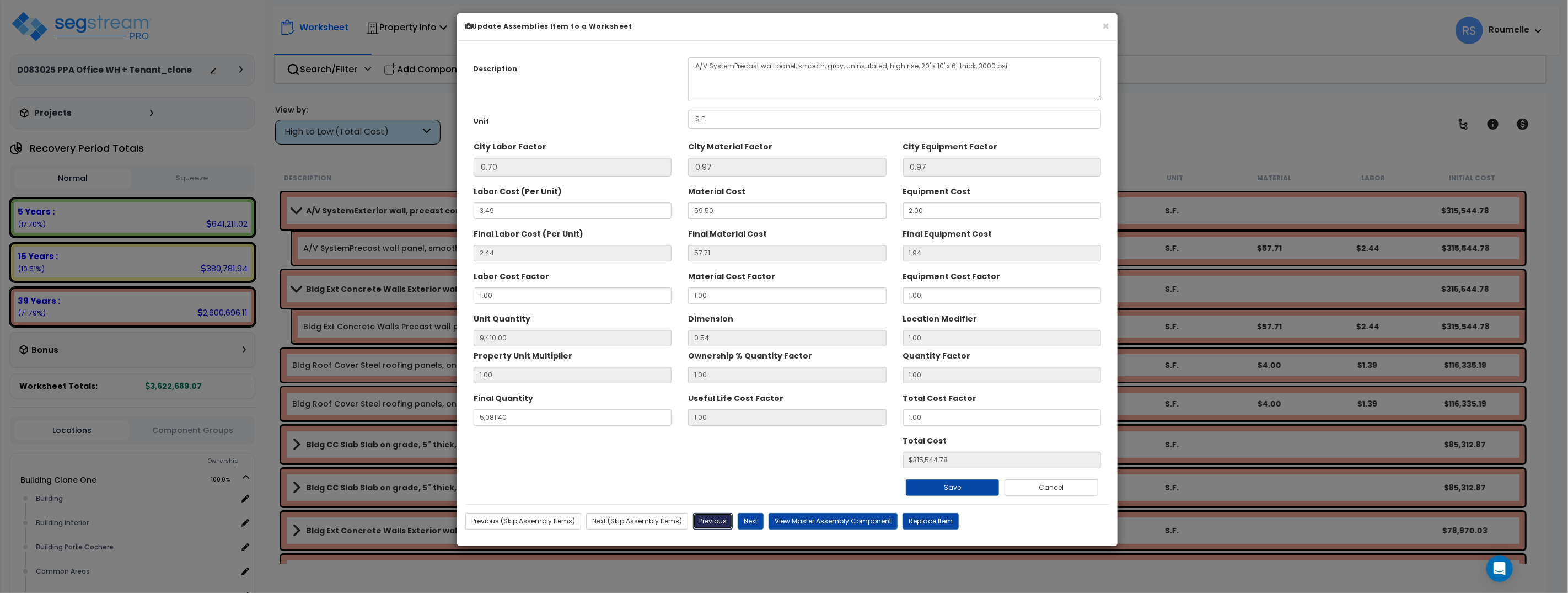
type input "5081.40"
type input "315544.78"
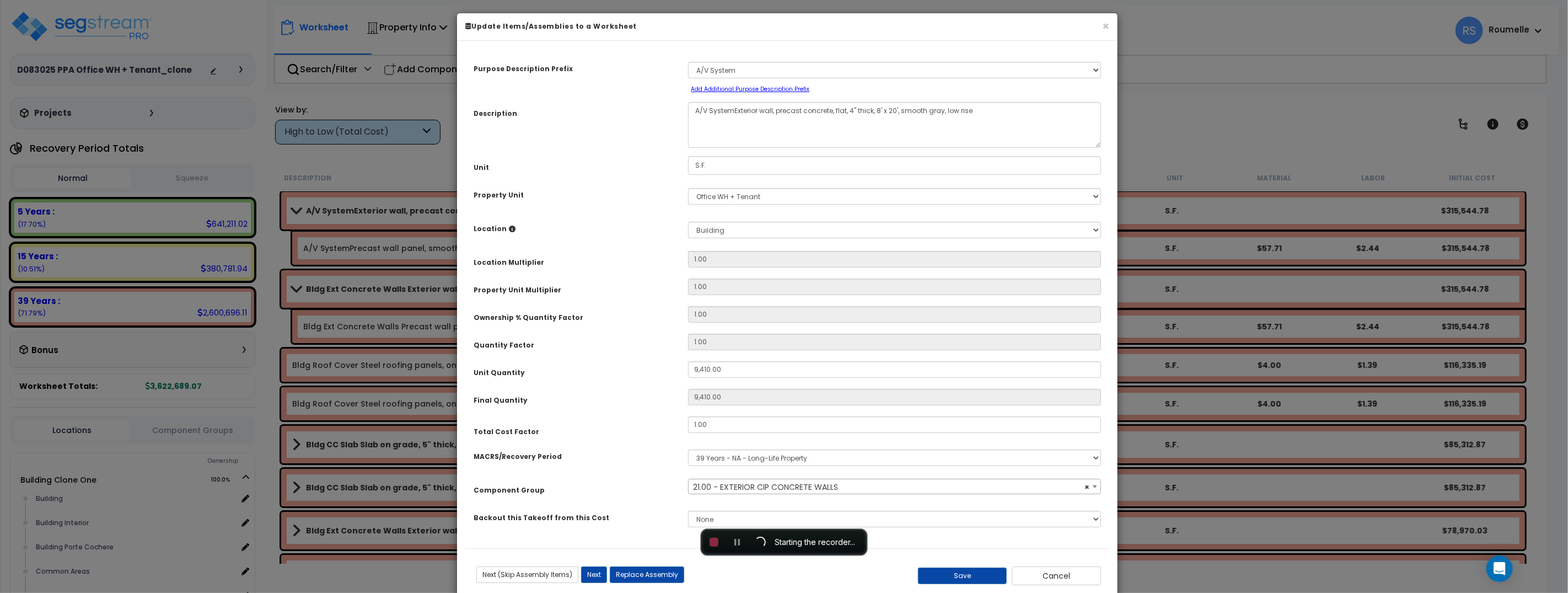
select select "11154"
select select
click at [634, 461] on div "MACRS/Recovery Period" at bounding box center [573, 454] width 215 height 19
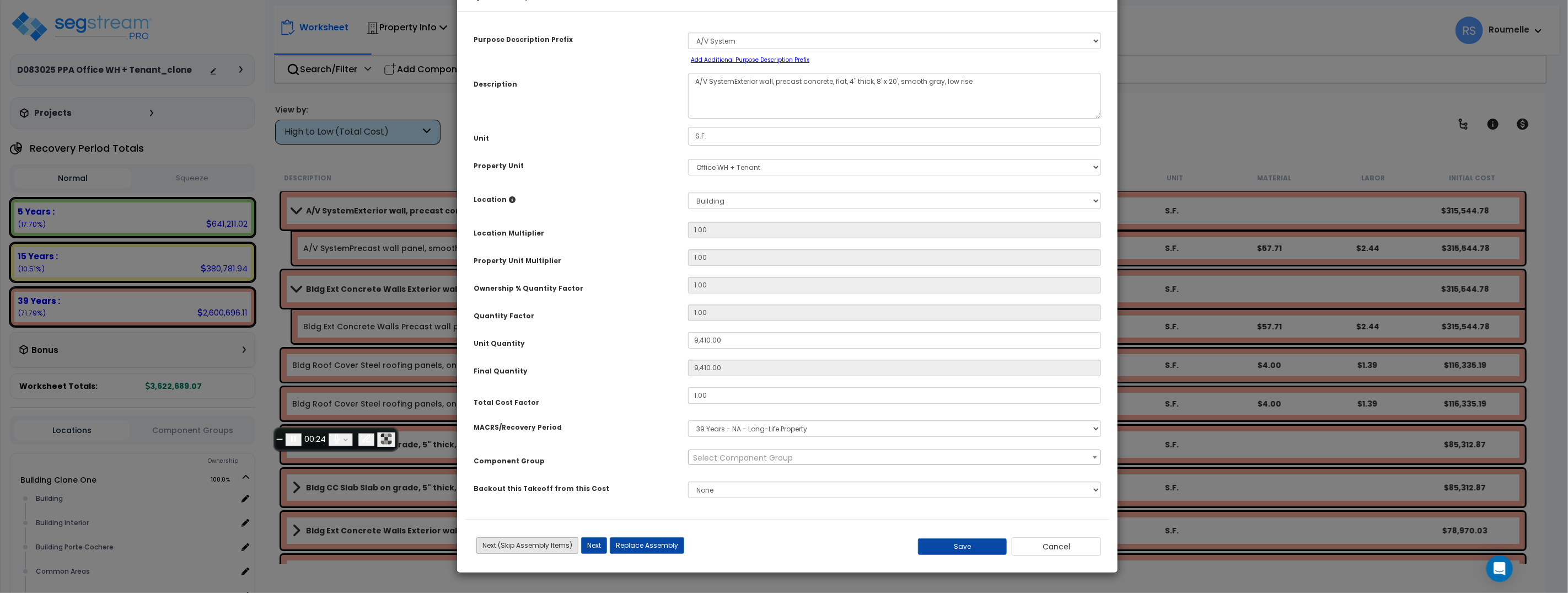
drag, startPoint x: 714, startPoint y: 531, endPoint x: 574, endPoint y: 553, distance: 141.7
click at [279, 429] on body "We are Building your Property. So please grab a coffee and let us do the heavy …" at bounding box center [784, 345] width 1568 height 593
click at [593, 546] on button "Next" at bounding box center [594, 545] width 26 height 17
type input "9410.00"
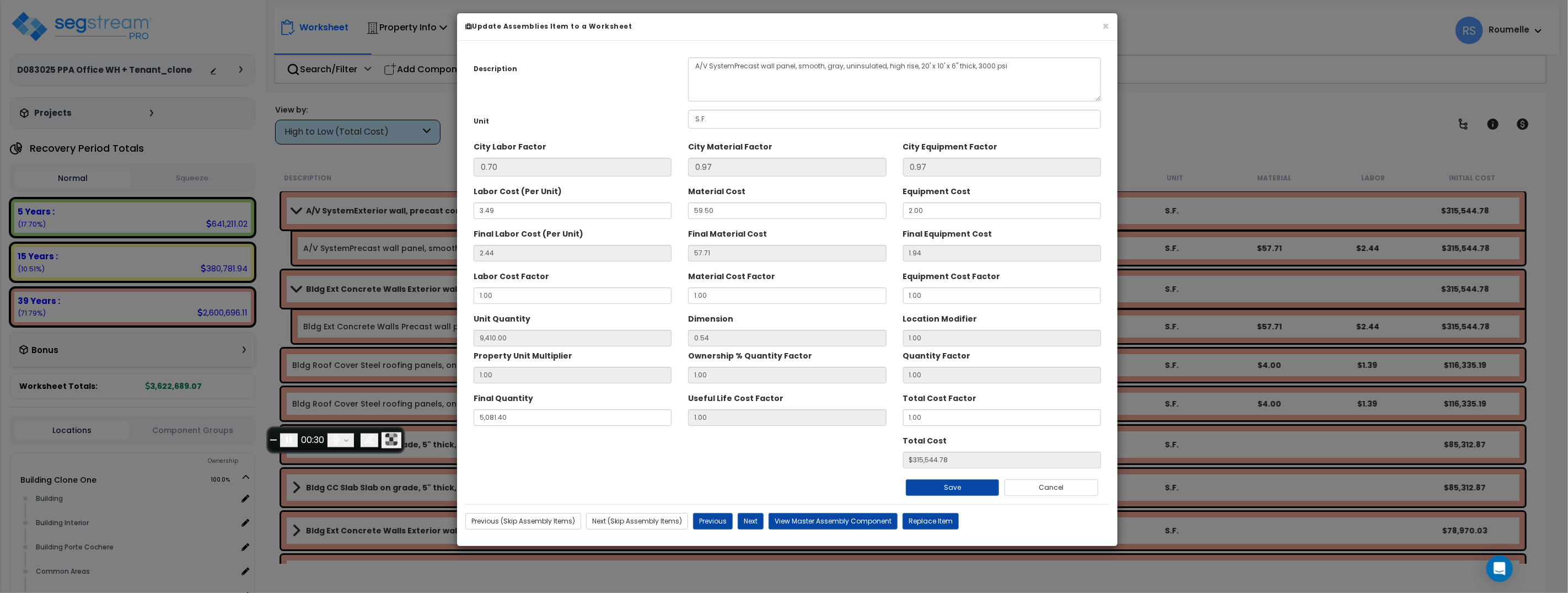
scroll to position [0, 0]
click at [273, 440] on span "End recording" at bounding box center [273, 440] width 0 height 0
drag, startPoint x: 720, startPoint y: 522, endPoint x: 922, endPoint y: 329, distance: 279.4
click at [720, 522] on button "Previous" at bounding box center [713, 521] width 40 height 17
type input "9410.00"
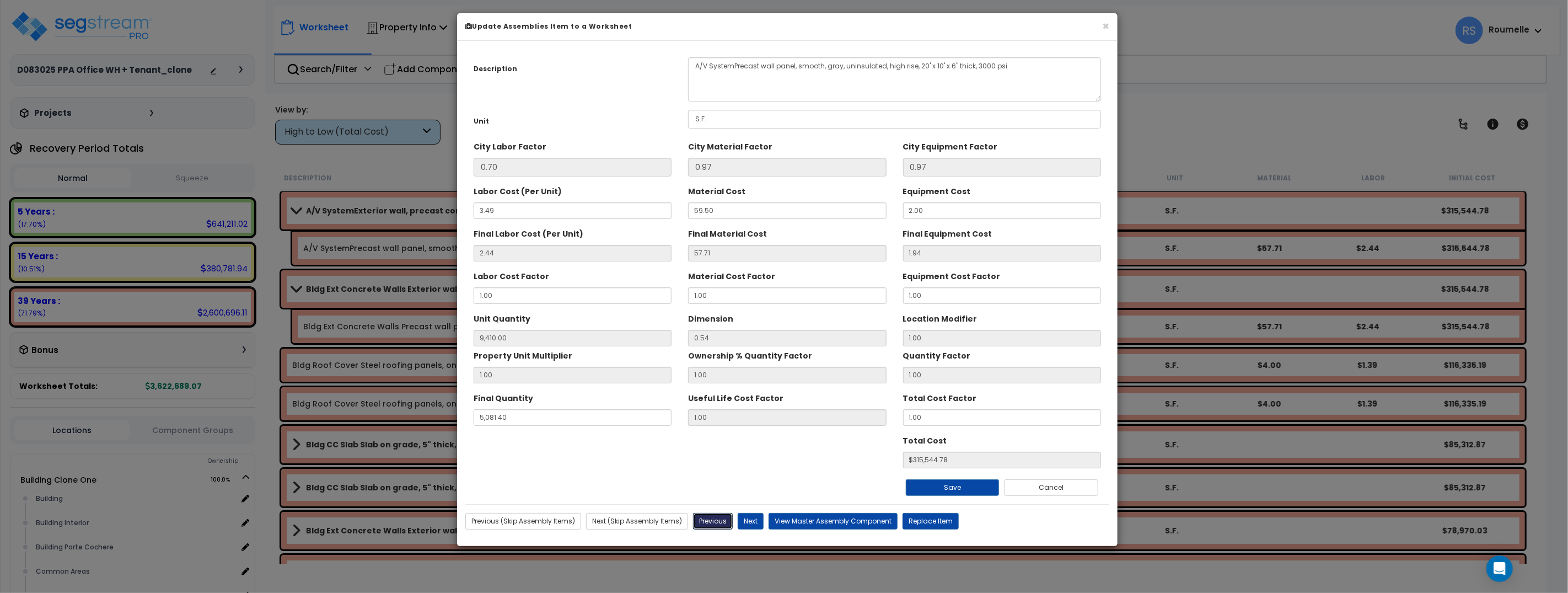
type input "5081.40"
type input "315544.78"
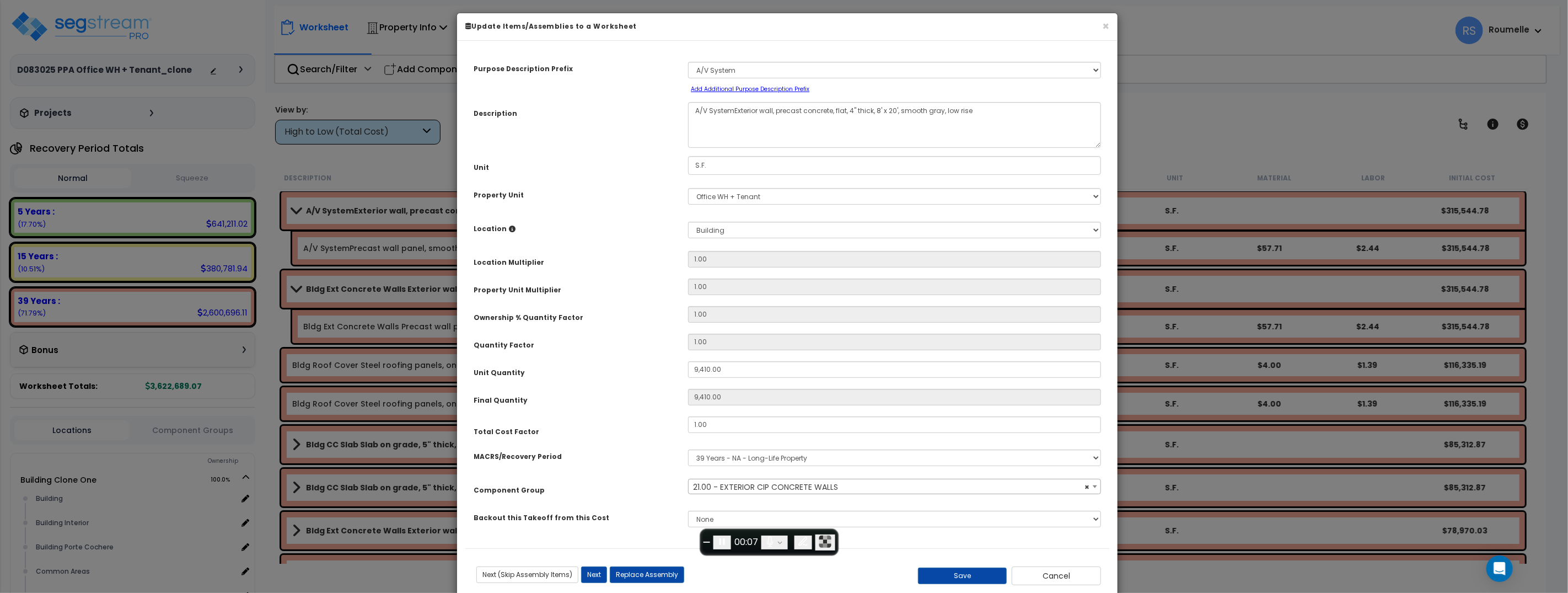
select select "11154"
select select
click at [629, 458] on div "MACRS/Recovery Period" at bounding box center [573, 454] width 215 height 19
drag, startPoint x: 757, startPoint y: 577, endPoint x: 617, endPoint y: 588, distance: 140.4
click at [754, 578] on div "Previous (Skip Assembly Items) Next (Skip Assembly Items) Previous Next Replace…" at bounding box center [680, 575] width 429 height 17
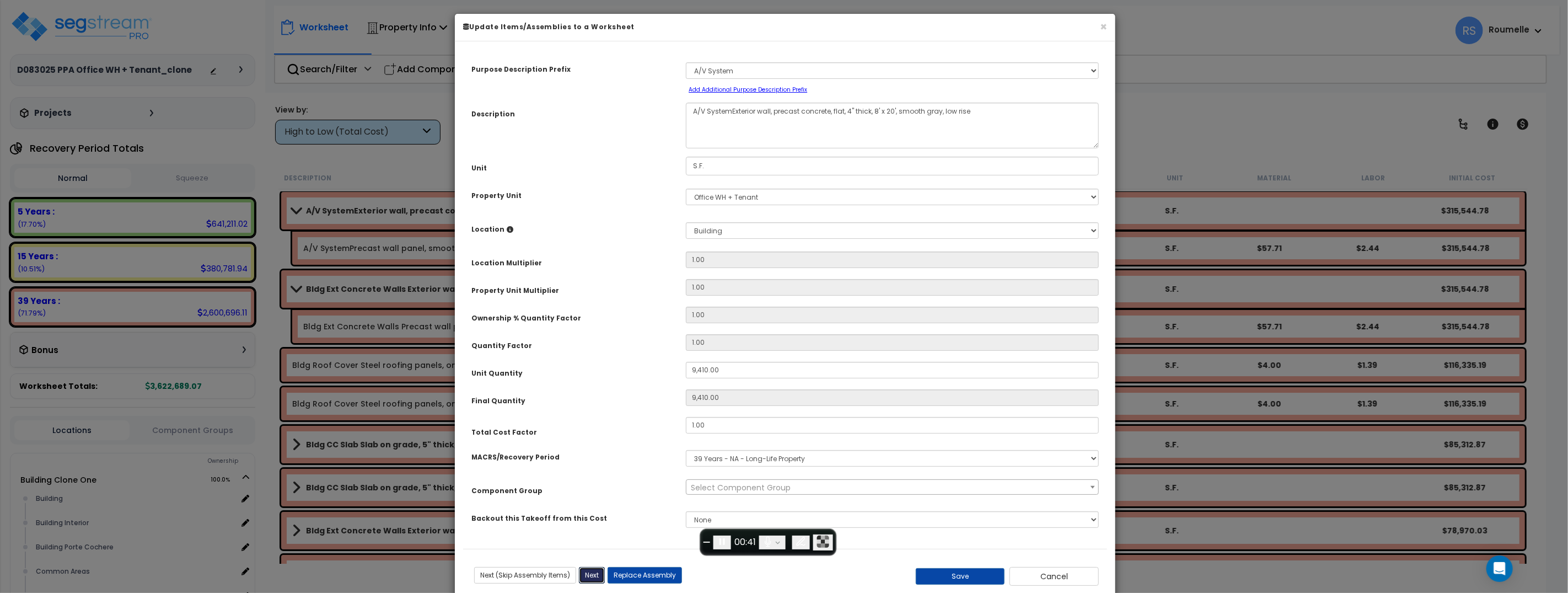
click at [592, 575] on button "Next" at bounding box center [592, 575] width 26 height 17
type input "9410.00"
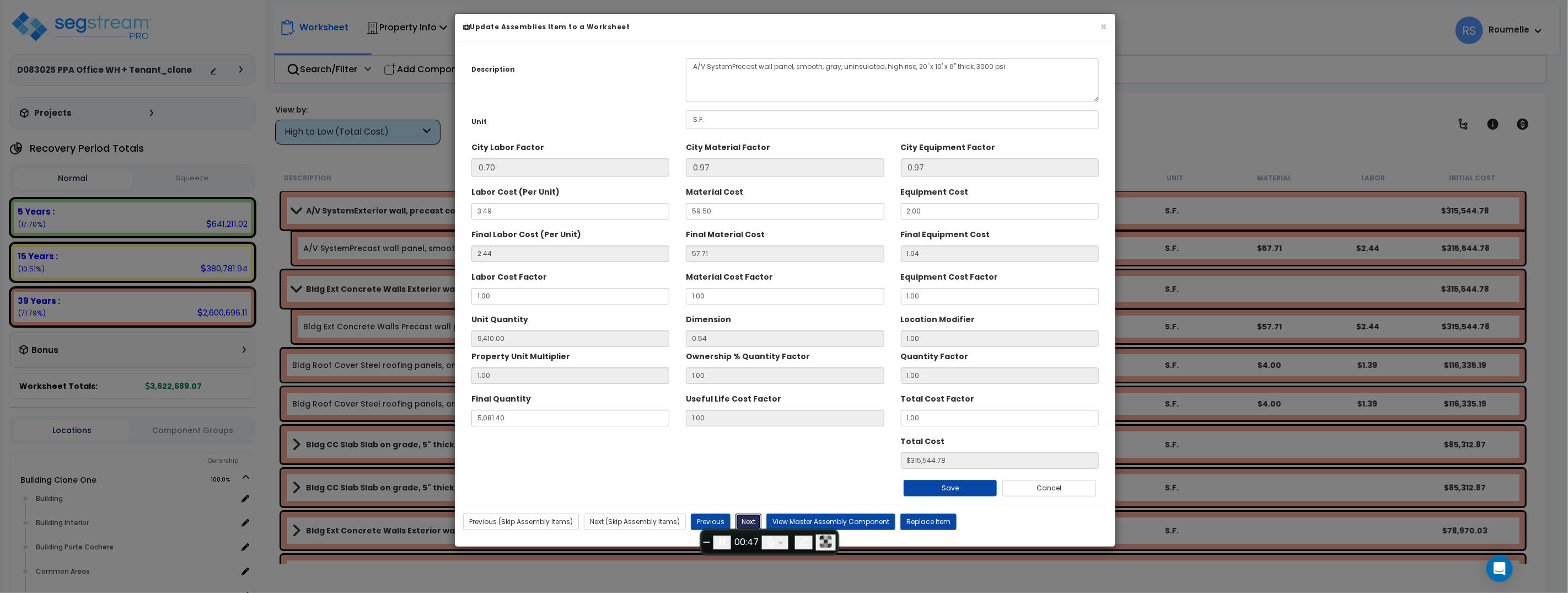
click at [747, 522] on button "Next" at bounding box center [748, 522] width 26 height 17
type input "9410.00"
type input "5081.40"
type input "315544.78"
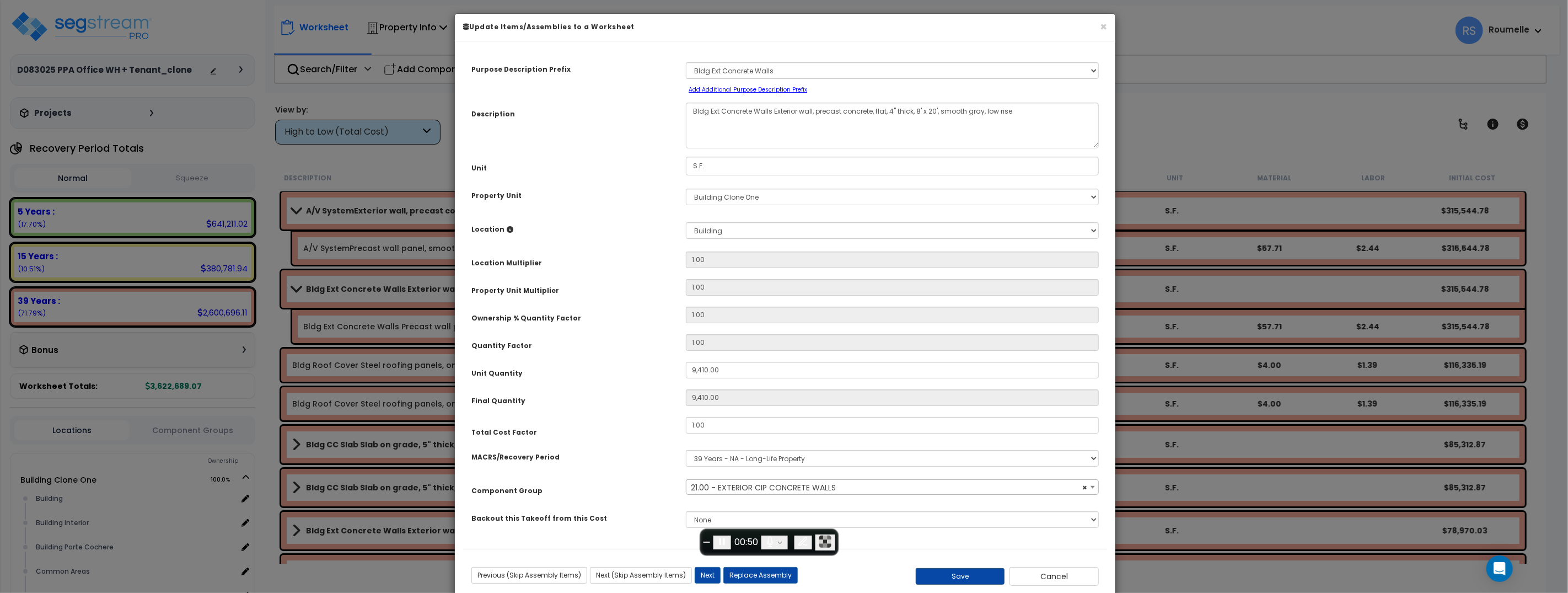
select select "11154"
click at [959, 582] on button "Save" at bounding box center [960, 576] width 90 height 17
type input "9410.00"
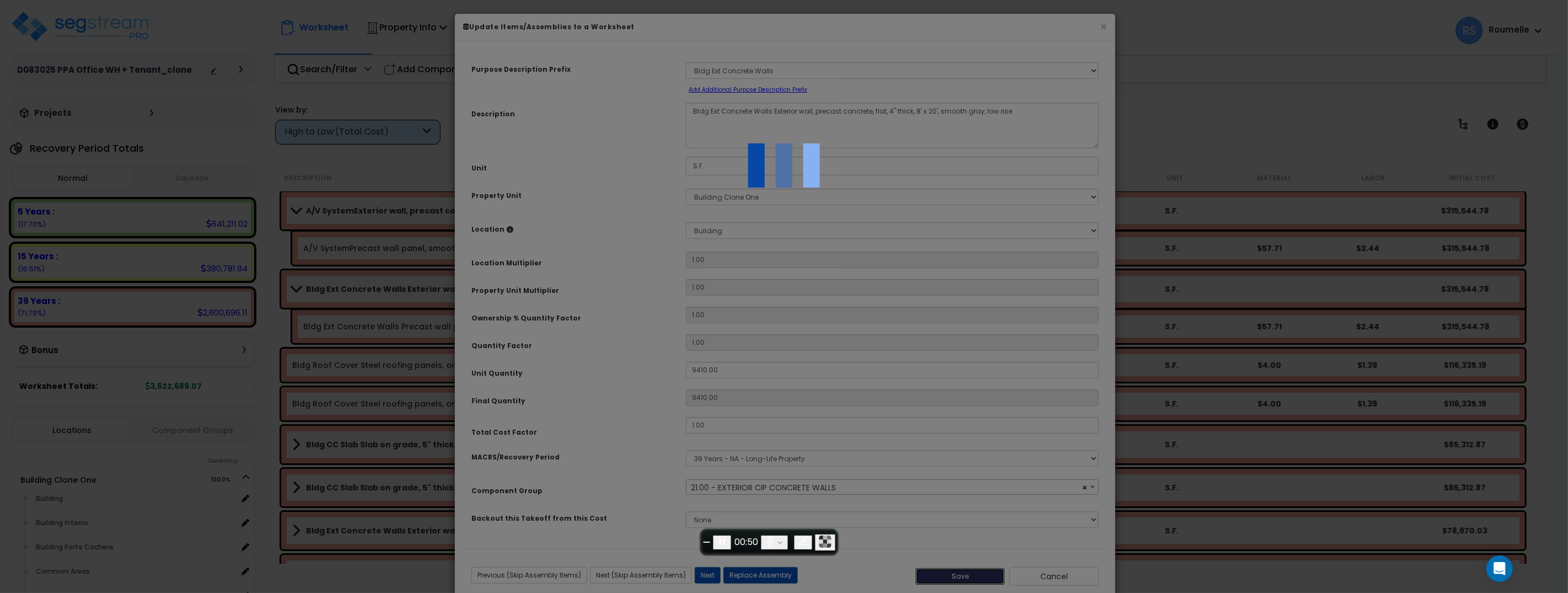
select select "11154"
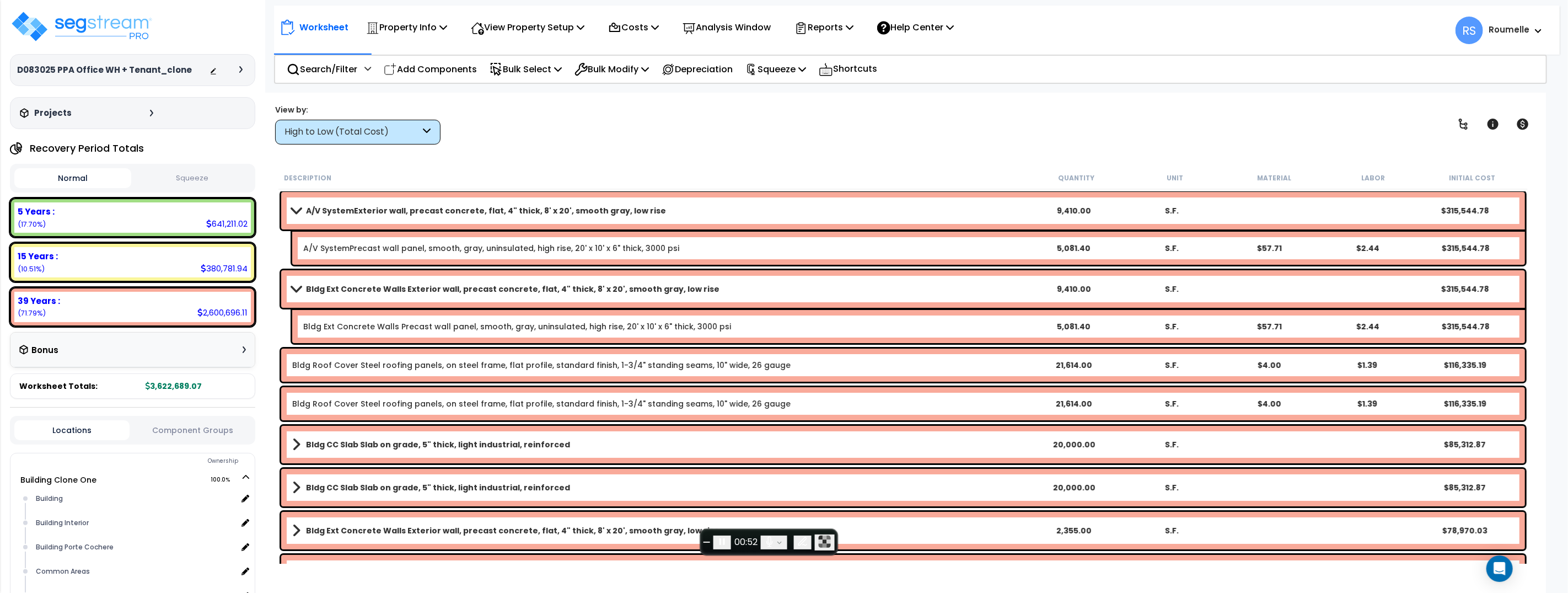
click at [535, 209] on b "A/V SystemExterior wall, precast concrete, flat, 4" thick, 8' x 20', smooth gra…" at bounding box center [485, 211] width 360 height 11
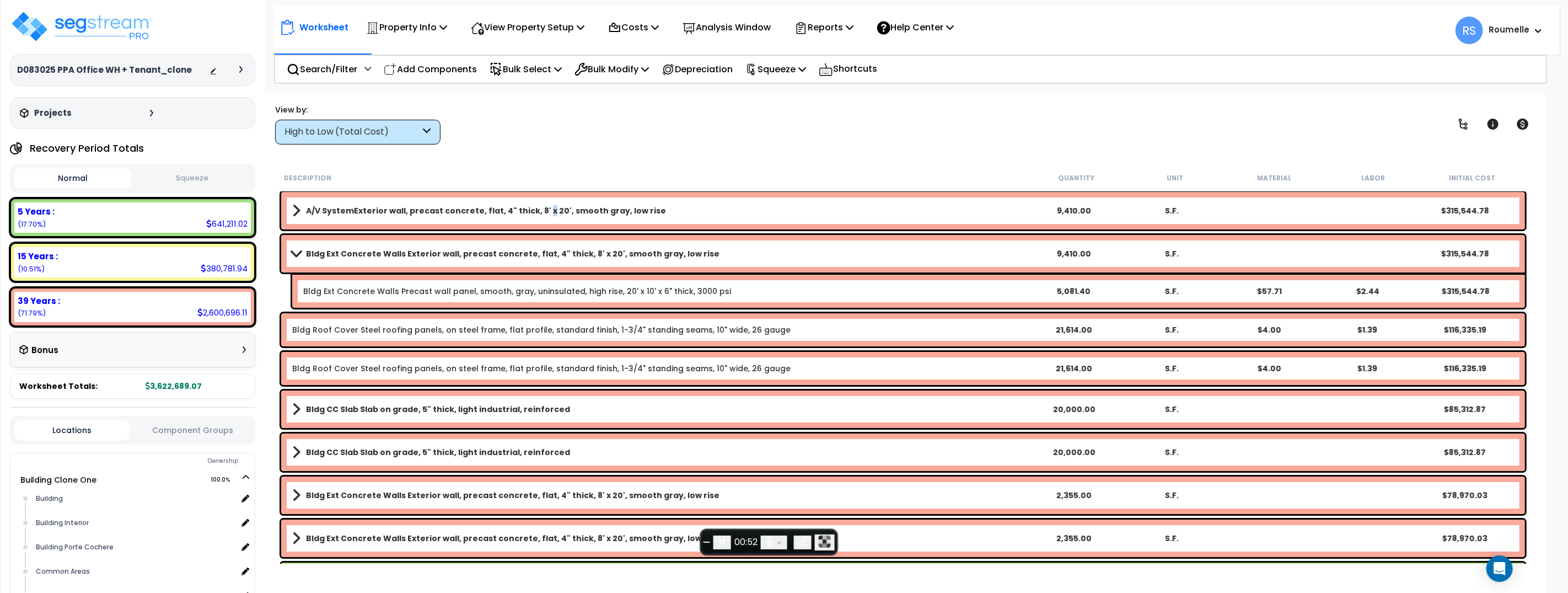
click at [535, 209] on b "A/V SystemExterior wall, precast concrete, flat, 4" thick, 8' x 20', smooth gra…" at bounding box center [485, 211] width 360 height 11
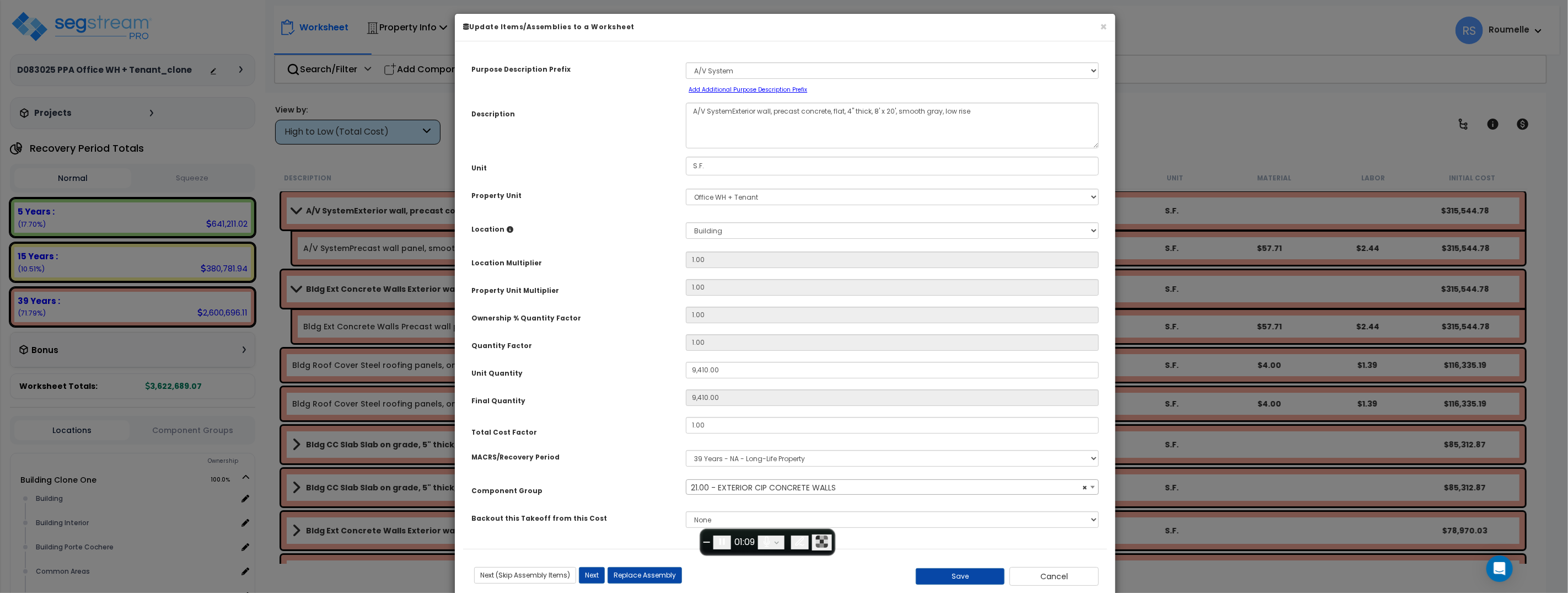
select select "11154"
click at [706, 543] on span "End recording" at bounding box center [706, 543] width 0 height 0
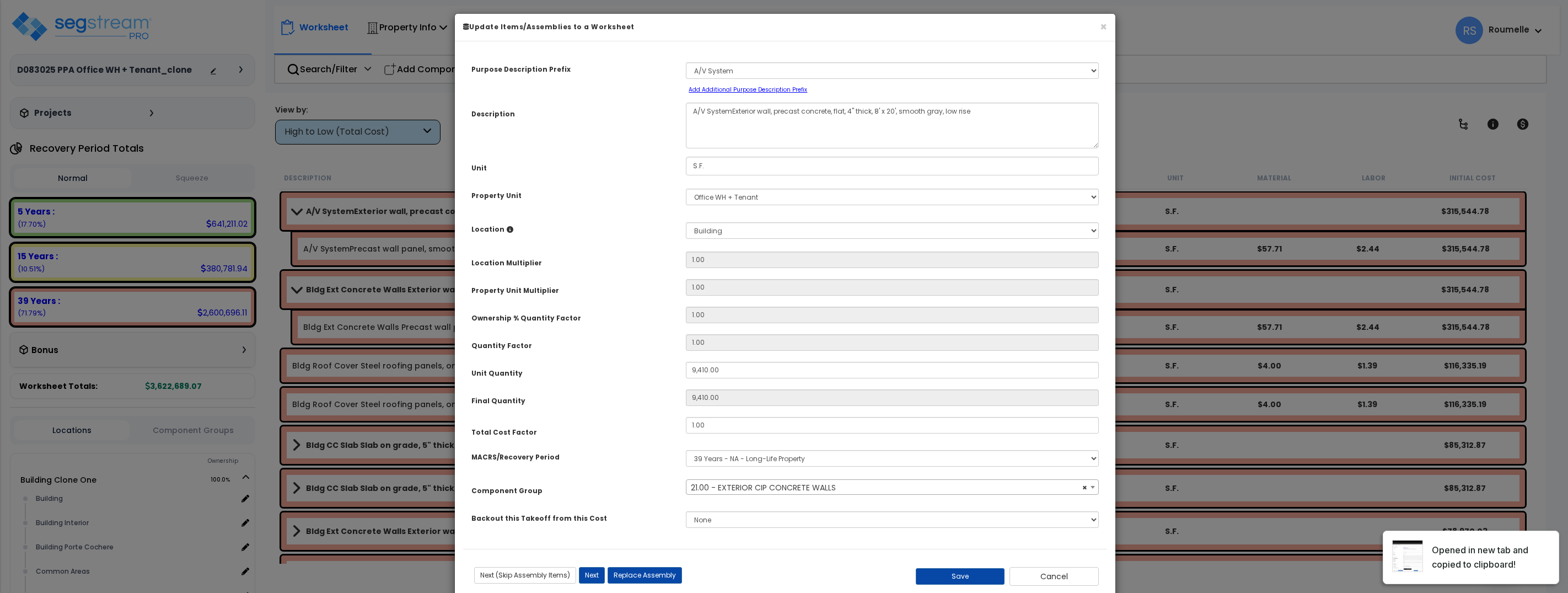
select select "11154"
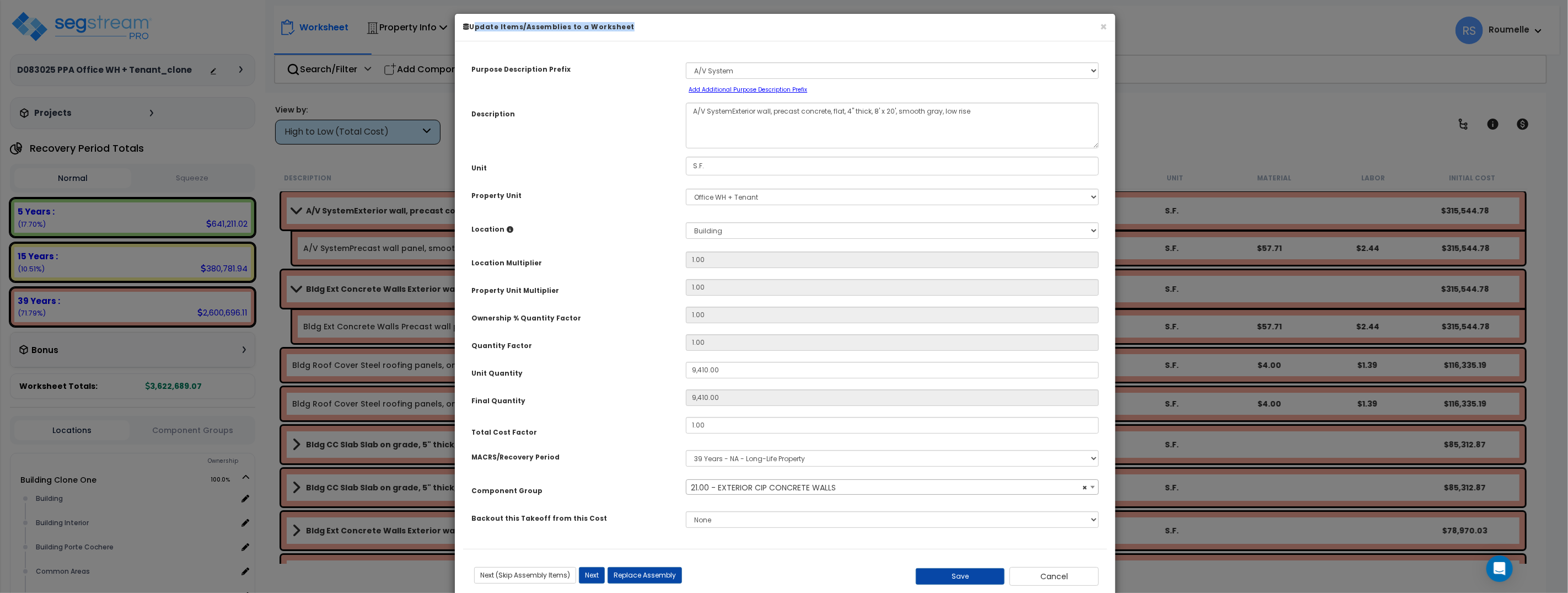
click at [781, 91] on small "Add Additional Purpose Description Prefix" at bounding box center [748, 90] width 119 height 8
select select "Others"
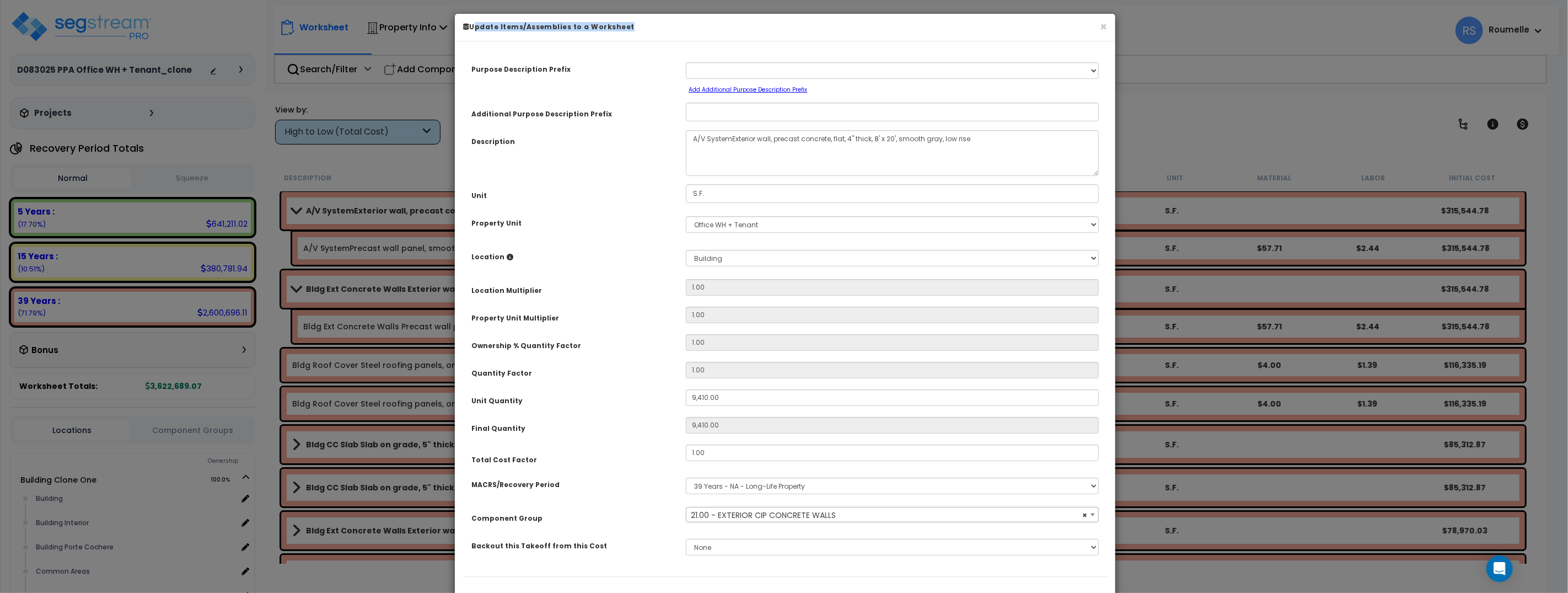
scroll to position [57, 0]
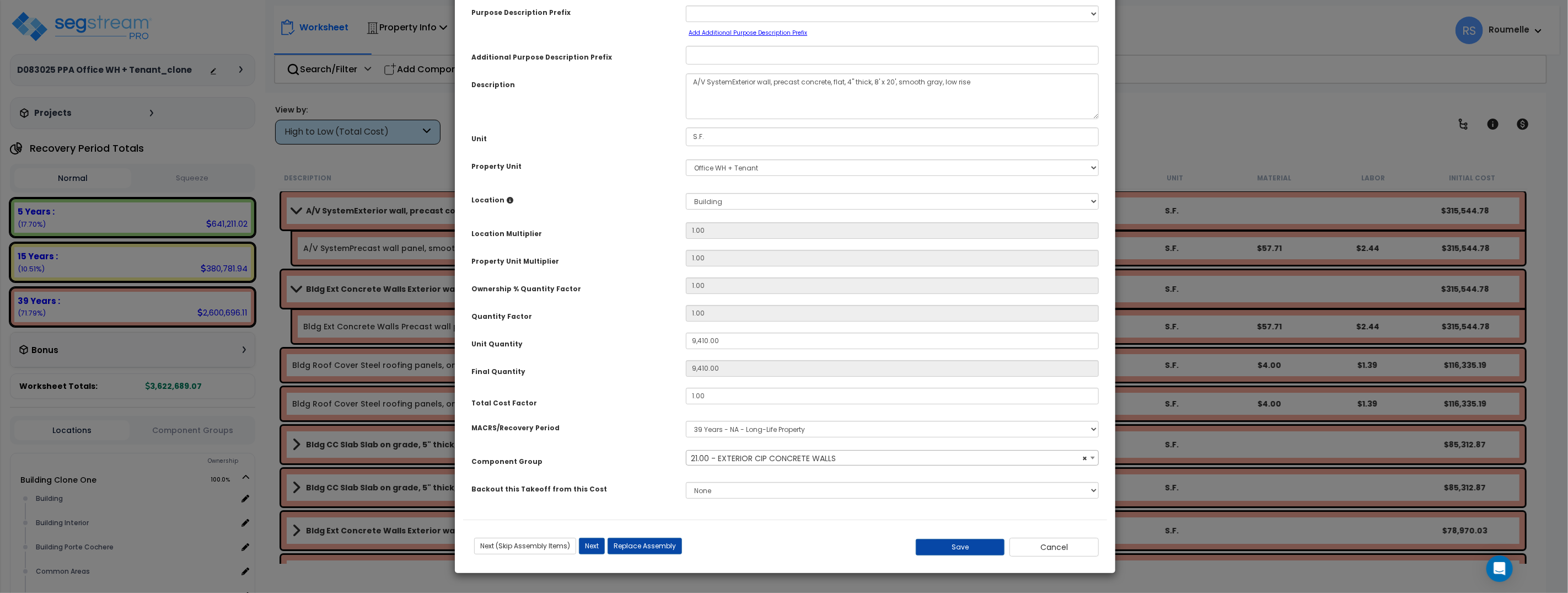
select select
click at [613, 434] on div "MACRS/Recovery Period" at bounding box center [570, 426] width 215 height 19
drag, startPoint x: 970, startPoint y: 546, endPoint x: 921, endPoint y: 538, distance: 49.6
click at [970, 546] on button "Save" at bounding box center [960, 547] width 90 height 17
type input "9410.00"
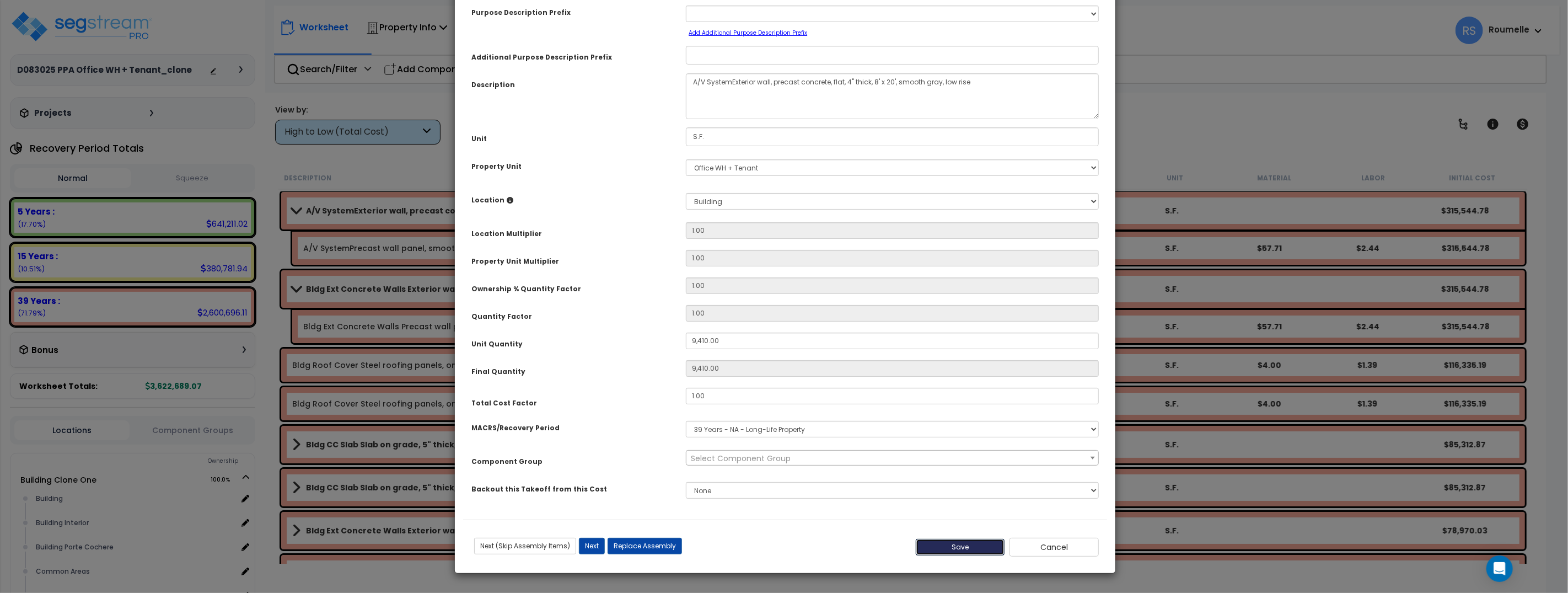
type input "9410.00"
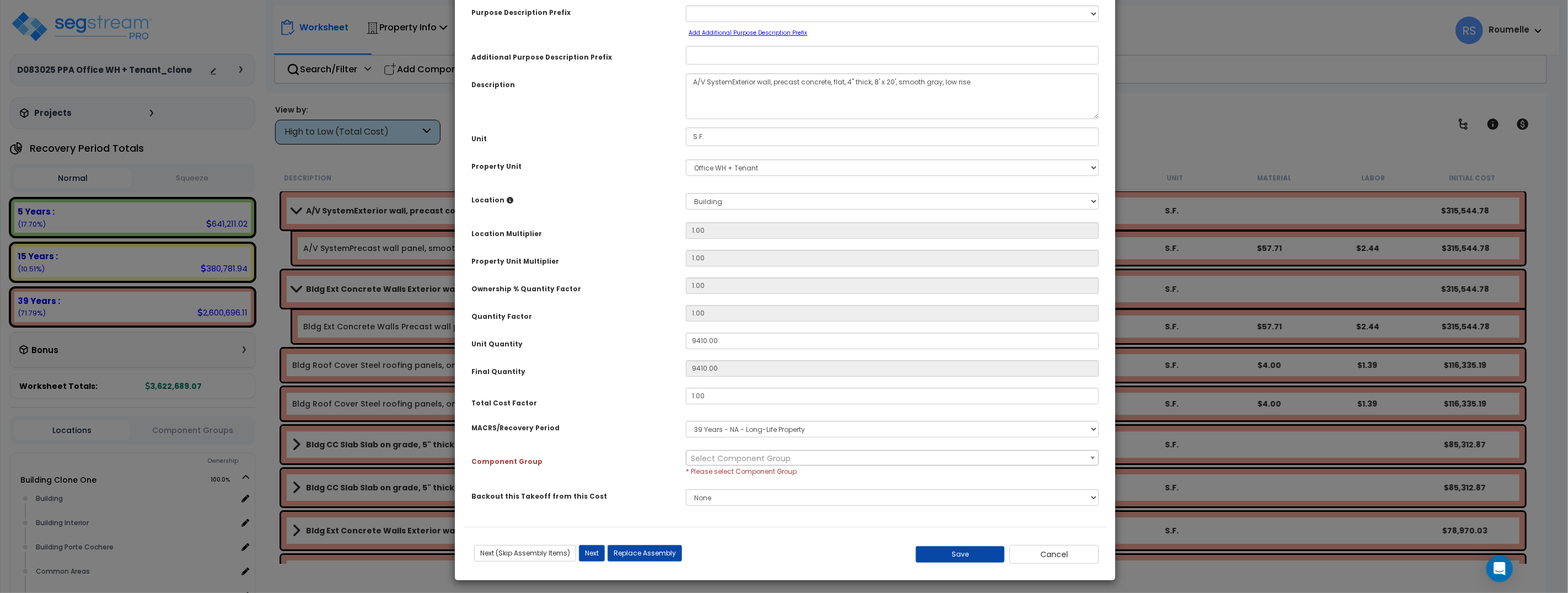
drag, startPoint x: 1060, startPoint y: 456, endPoint x: 1023, endPoint y: 468, distance: 38.9
click at [1060, 457] on span "Select Component Group" at bounding box center [892, 458] width 412 height 15
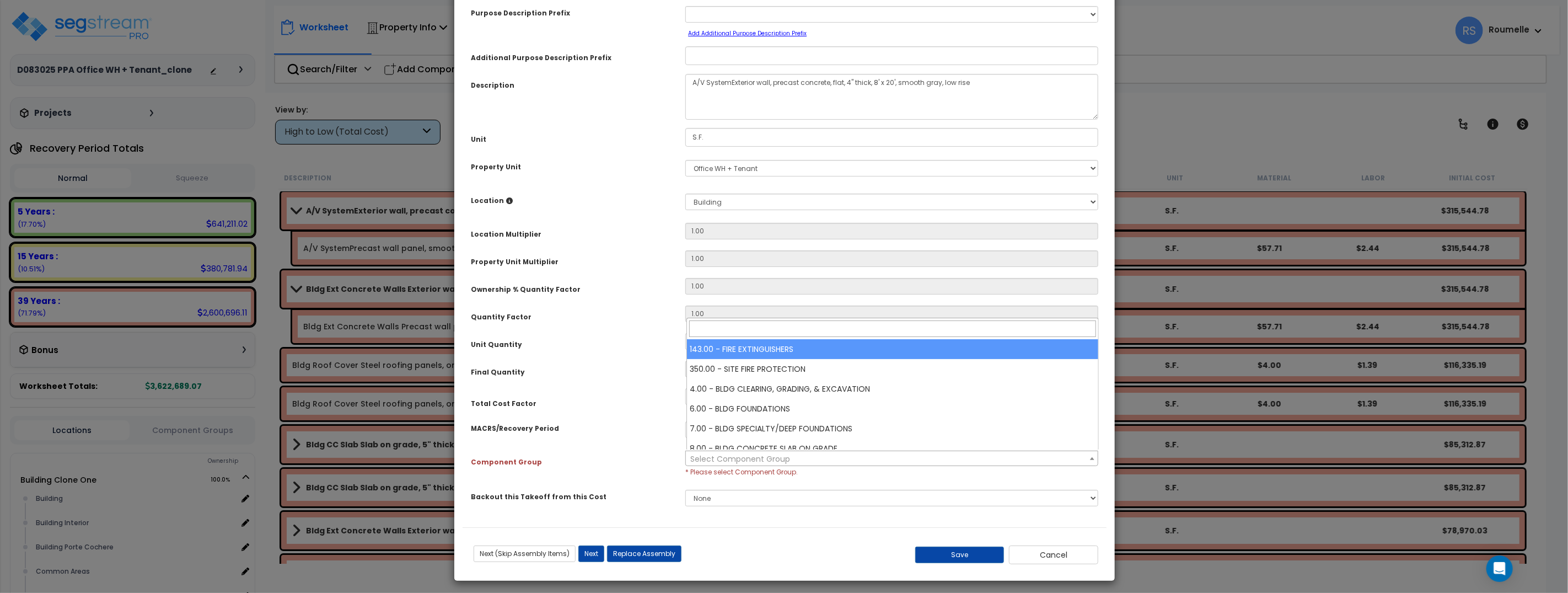
click at [930, 338] on span at bounding box center [893, 329] width 412 height 21
select select "84"
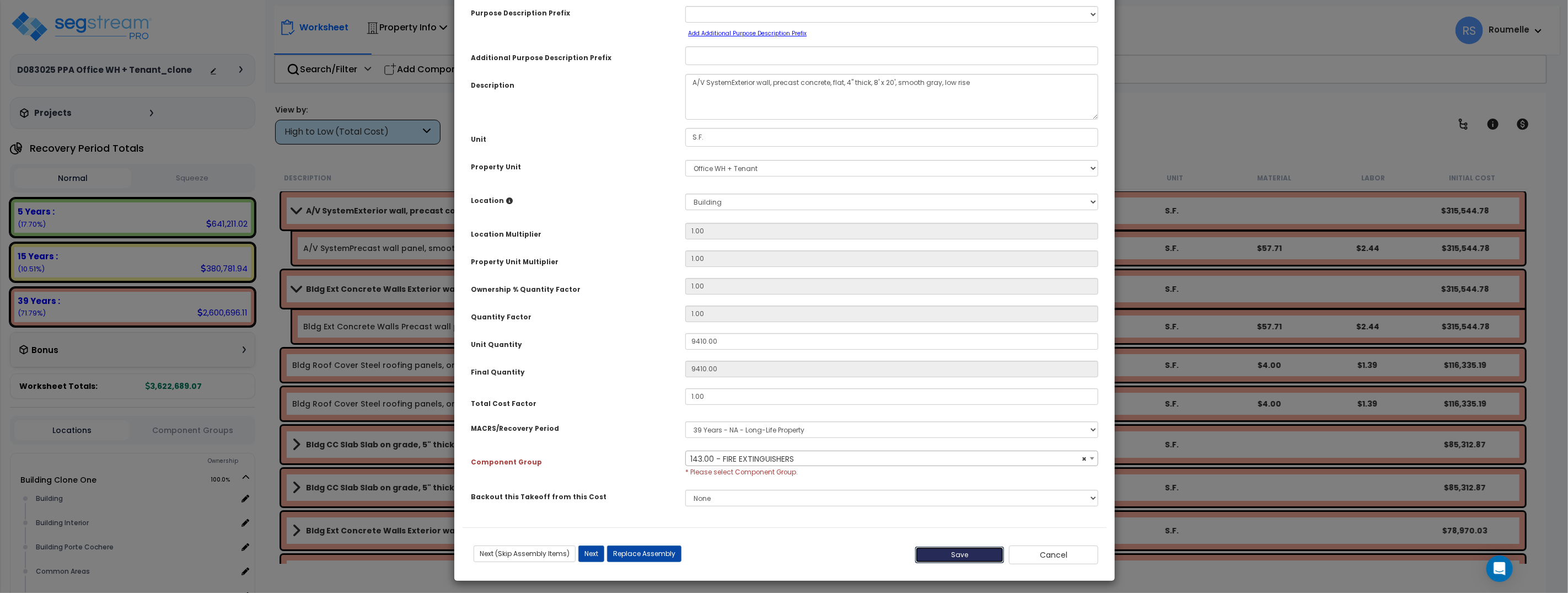
drag, startPoint x: 956, startPoint y: 555, endPoint x: 907, endPoint y: 525, distance: 57.5
click at [956, 555] on button "Save" at bounding box center [960, 555] width 90 height 17
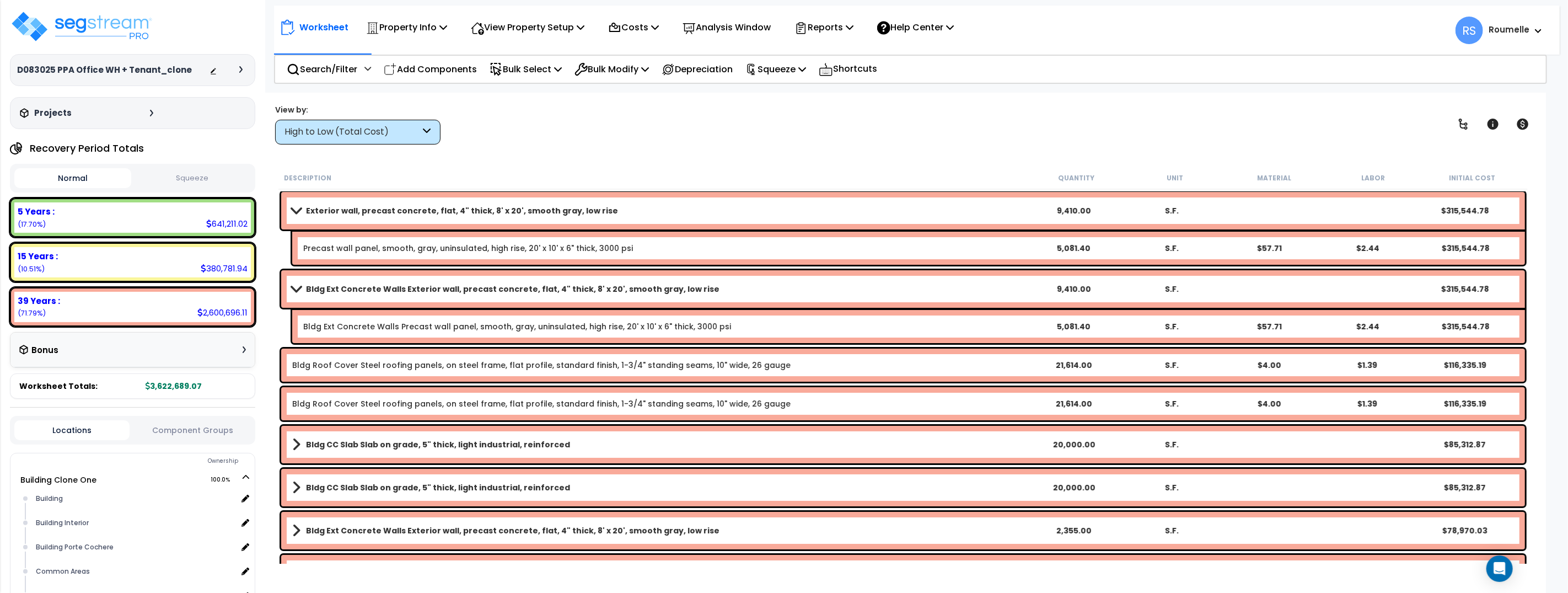
click at [498, 208] on b "Exterior wall, precast concrete, flat, 4" thick, 8' x 20', smooth gray, low rise" at bounding box center [462, 211] width 312 height 11
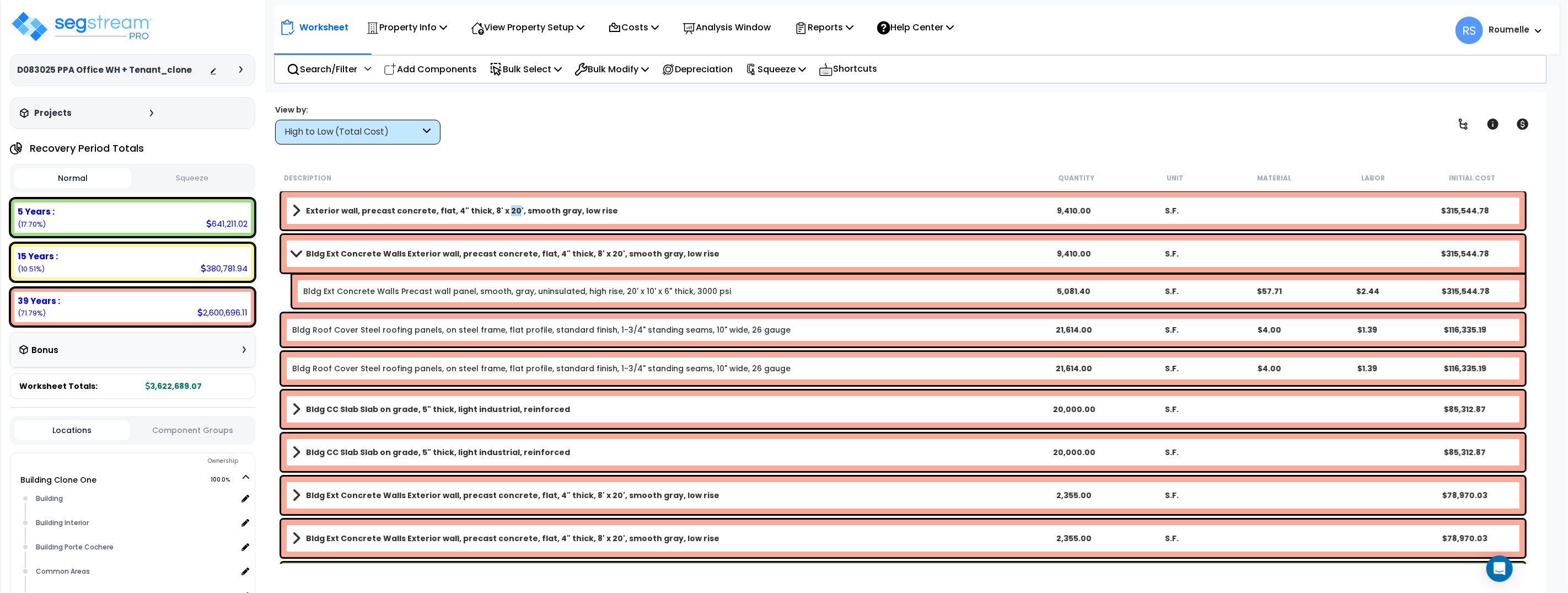
click at [498, 208] on b "Exterior wall, precast concrete, flat, 4" thick, 8' x 20', smooth gray, low rise" at bounding box center [462, 211] width 312 height 11
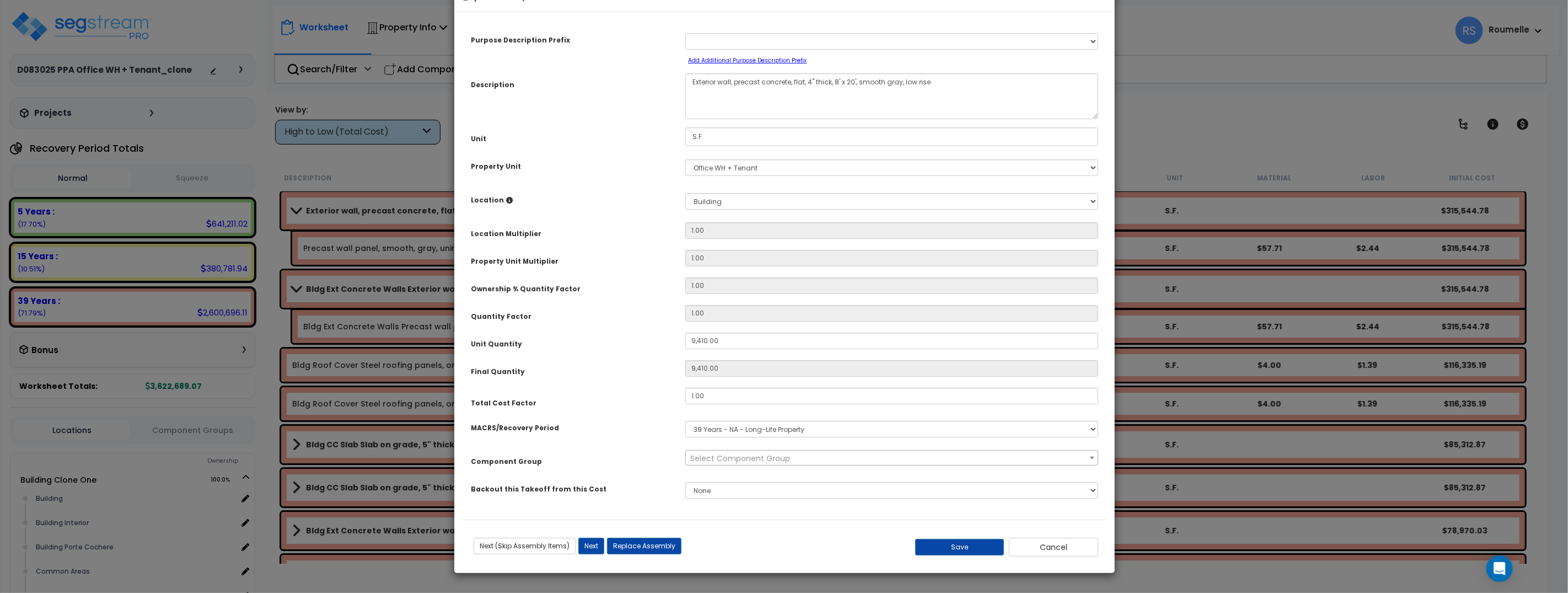
scroll to position [0, 0]
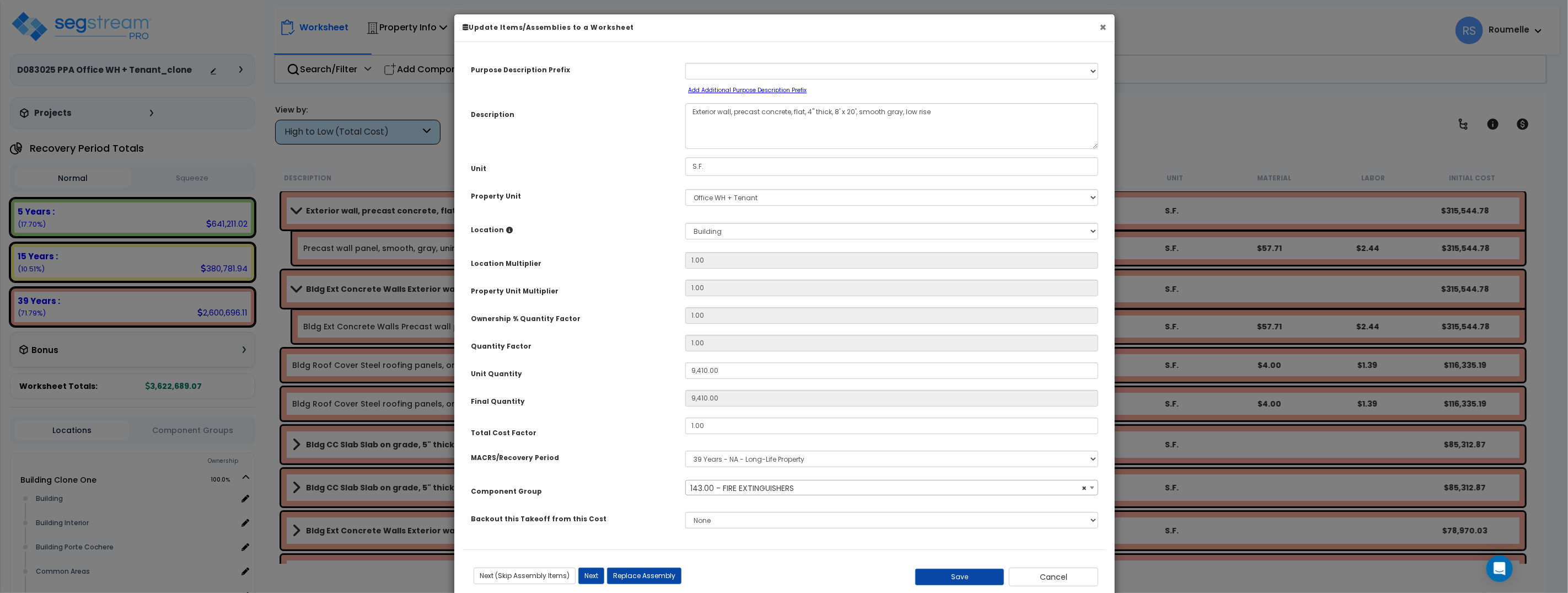
select select "84"
click at [1100, 26] on button "×" at bounding box center [1103, 27] width 7 height 11
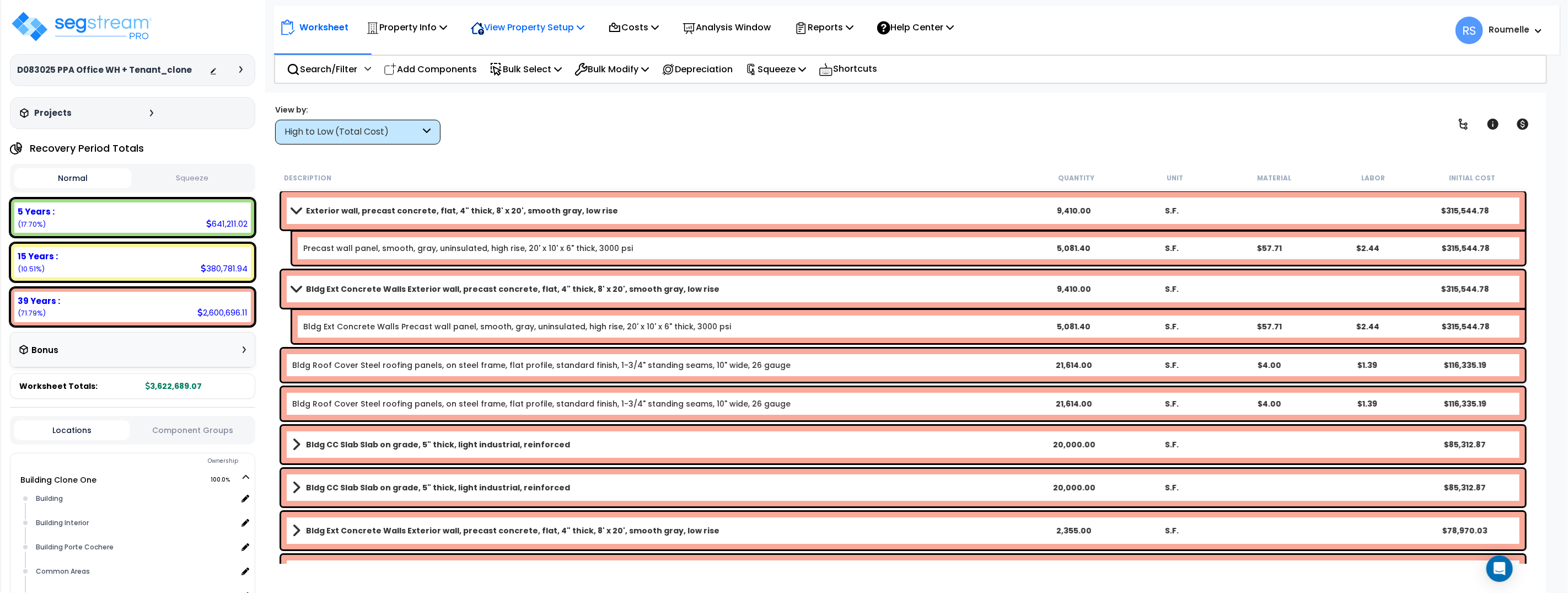
click at [581, 29] on p "View Property Setup" at bounding box center [528, 27] width 114 height 15
click at [634, 29] on p "Costs" at bounding box center [633, 27] width 50 height 15
click at [652, 51] on link "Indirect Costs" at bounding box center [657, 53] width 109 height 22
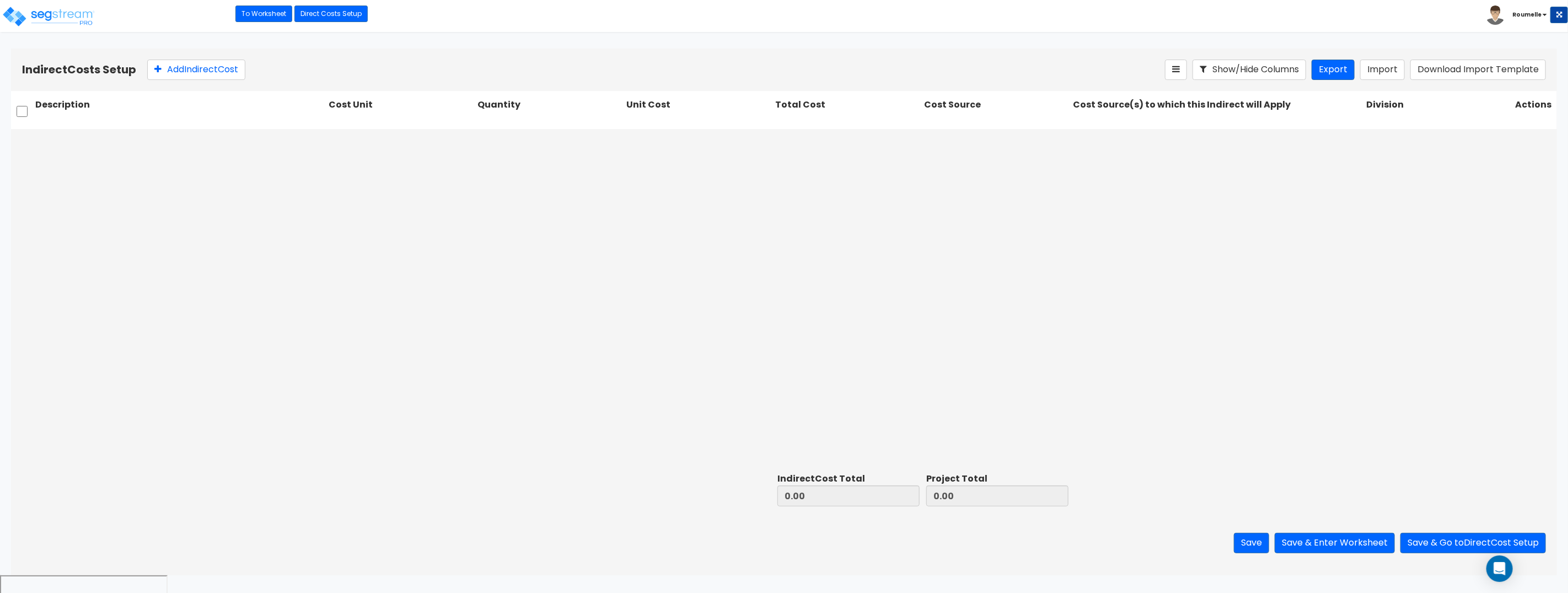
click at [1170, 182] on div at bounding box center [784, 299] width 1546 height 340
click at [1373, 72] on button "Import" at bounding box center [1382, 69] width 45 height 20
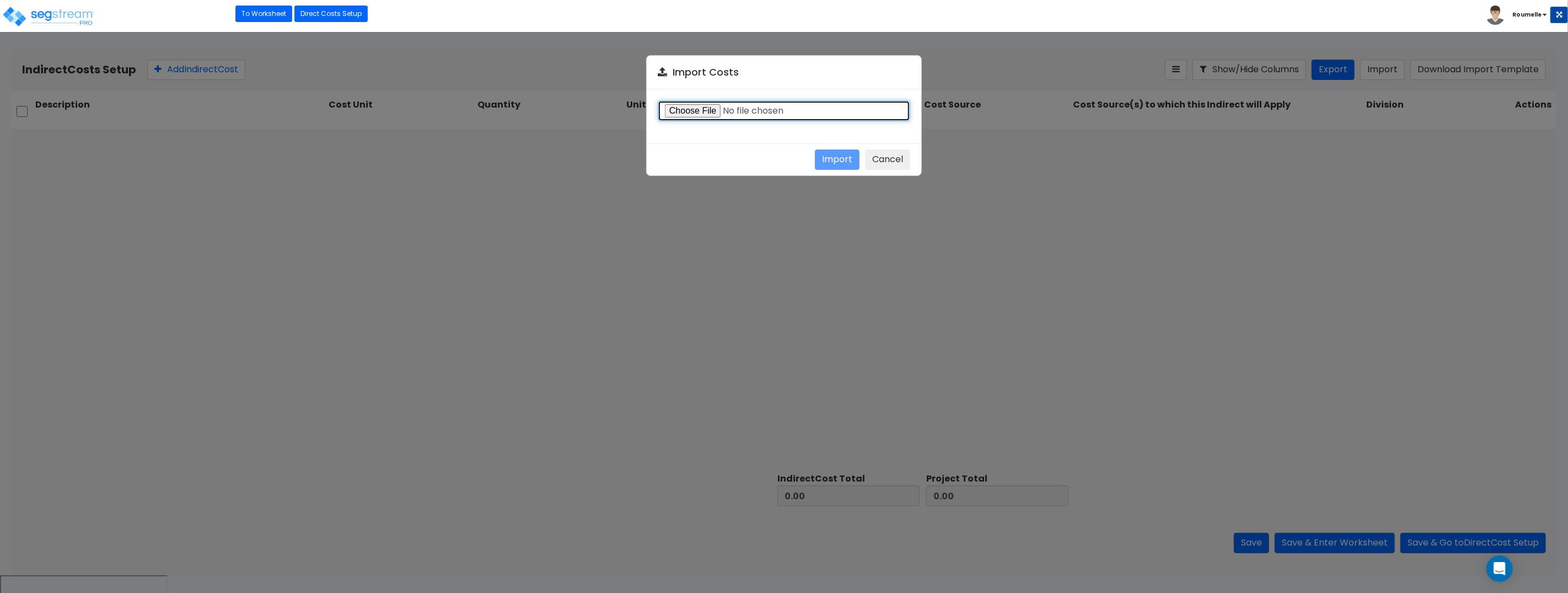
click at [694, 114] on input "file" at bounding box center [783, 111] width 252 height 21
type input "C:\fakepath\Indirect costs 38131.csv"
click at [842, 160] on button "Import" at bounding box center [837, 159] width 45 height 20
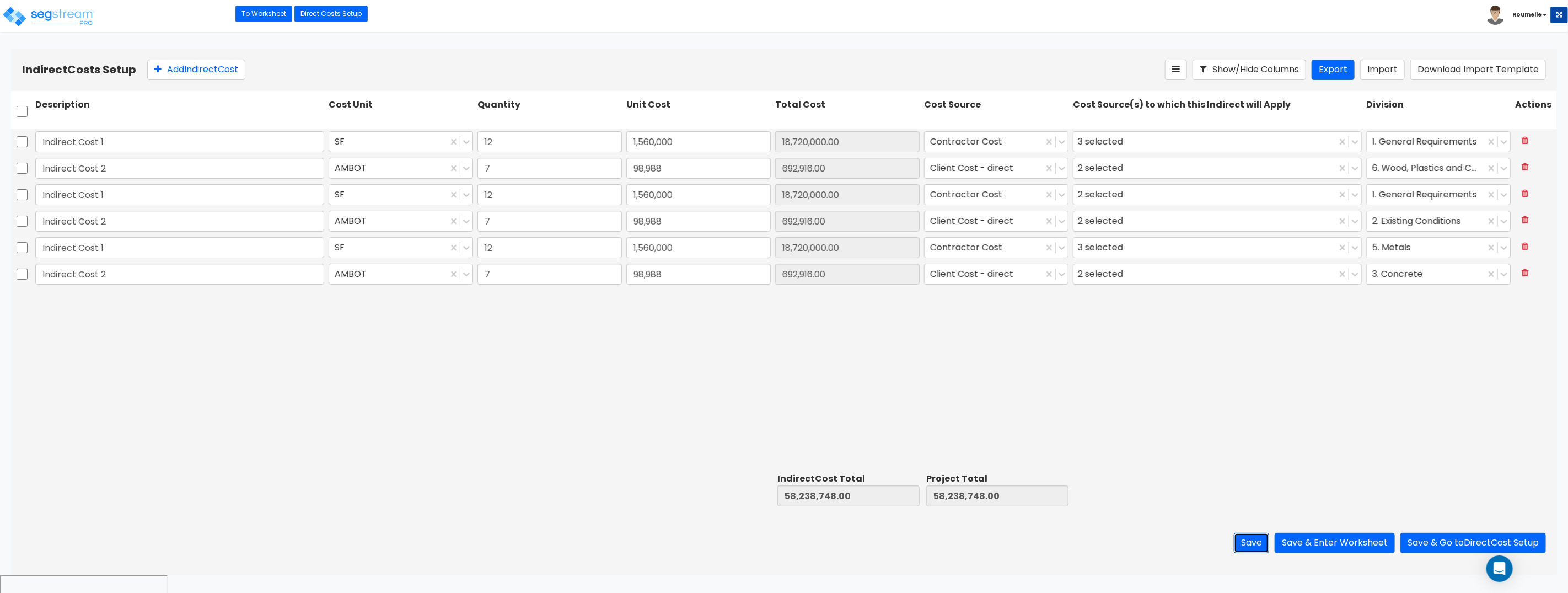
click at [1252, 544] on button "Save" at bounding box center [1251, 543] width 35 height 20
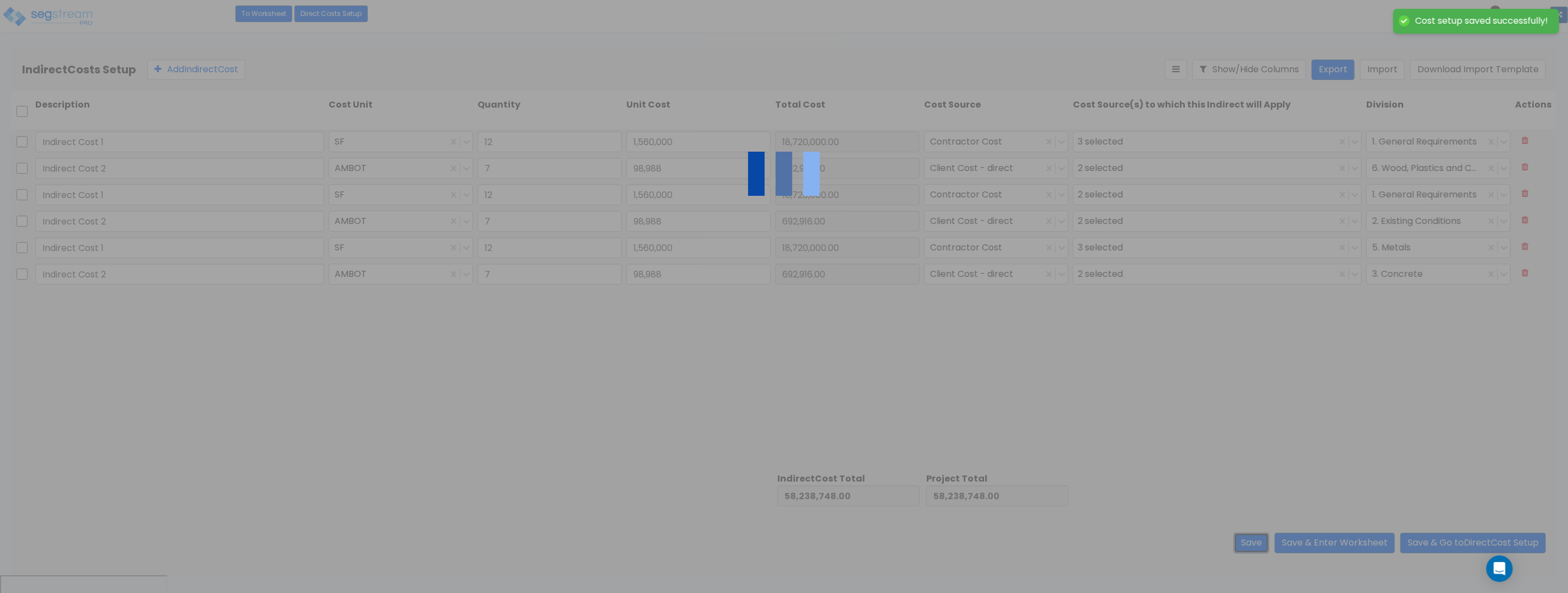
type input "12.00"
type input "1,560,000.00"
type input "7.00"
type input "98,988.00"
type input "12.00"
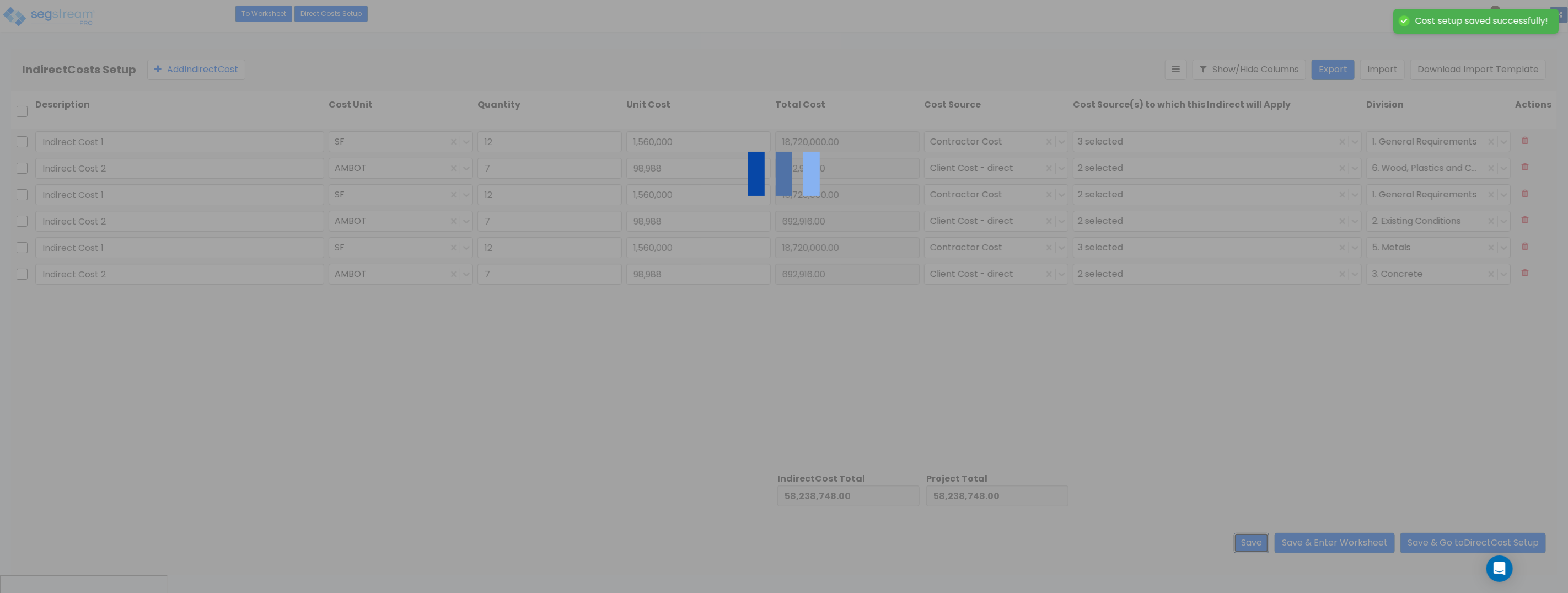
type input "1,560,000.00"
type input "7.00"
type input "98,988.00"
type input "12.00"
type input "1,560,000.00"
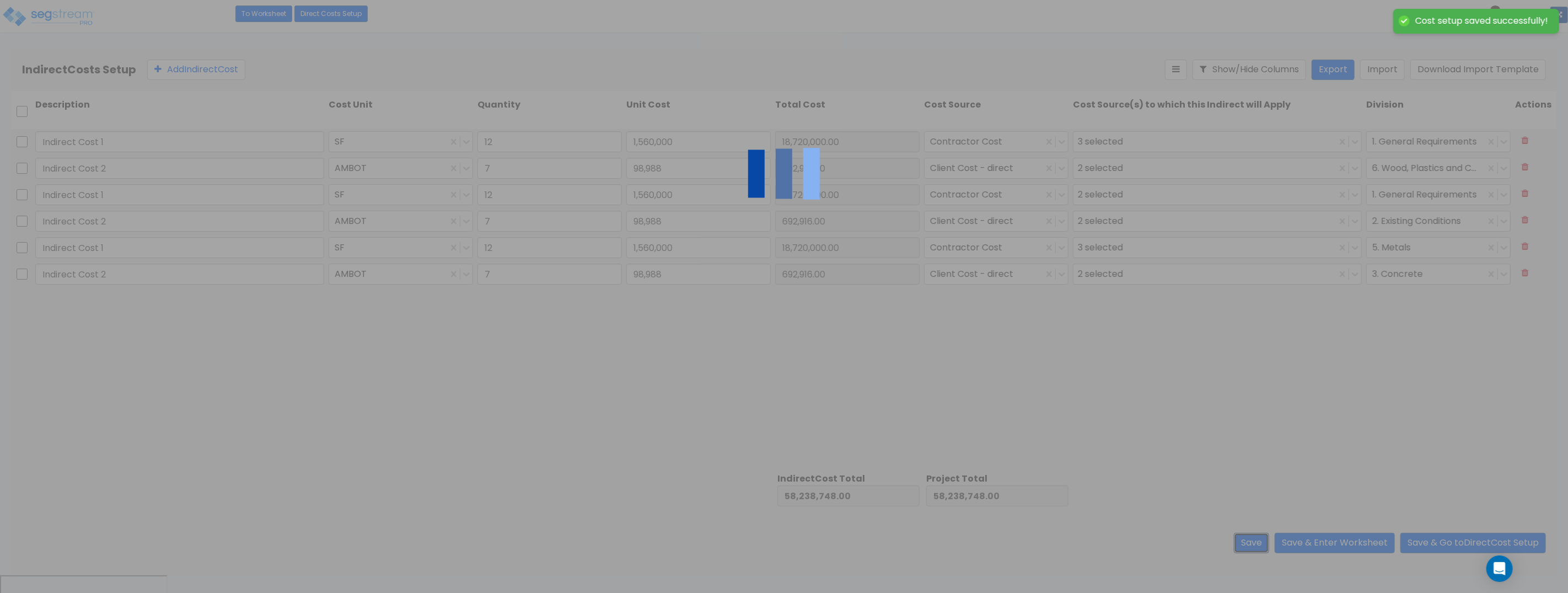
type input "7.00"
type input "98,988.00"
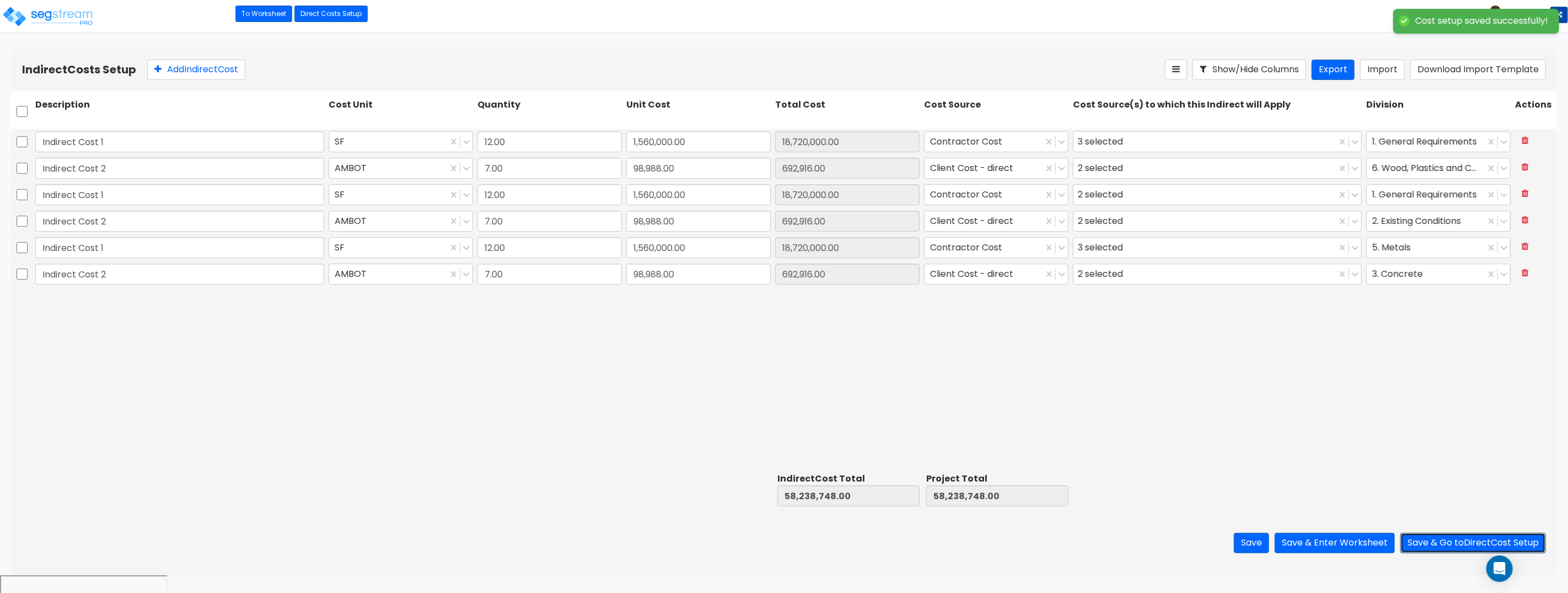
click at [1445, 541] on button "Save & Go to Direct Cost Setup" at bounding box center [1473, 543] width 146 height 20
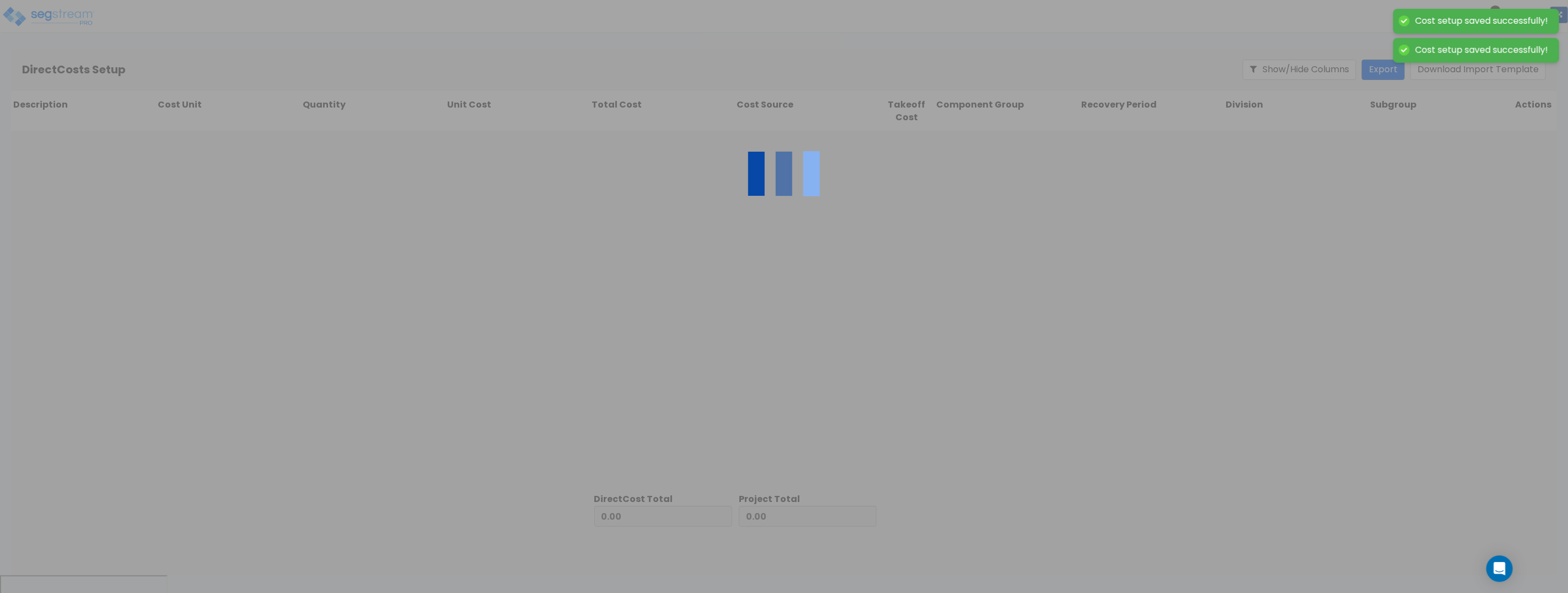
type input "58,238,748.00"
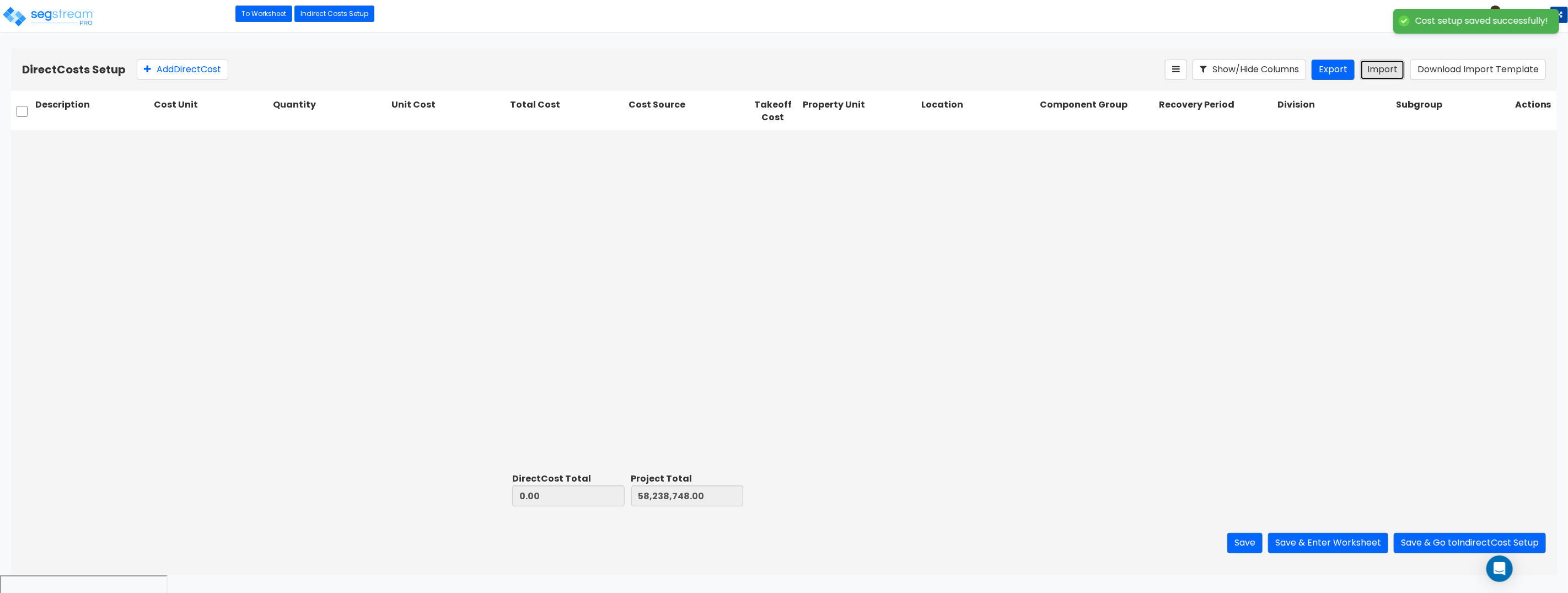
click at [1377, 70] on button "Import" at bounding box center [1382, 69] width 45 height 20
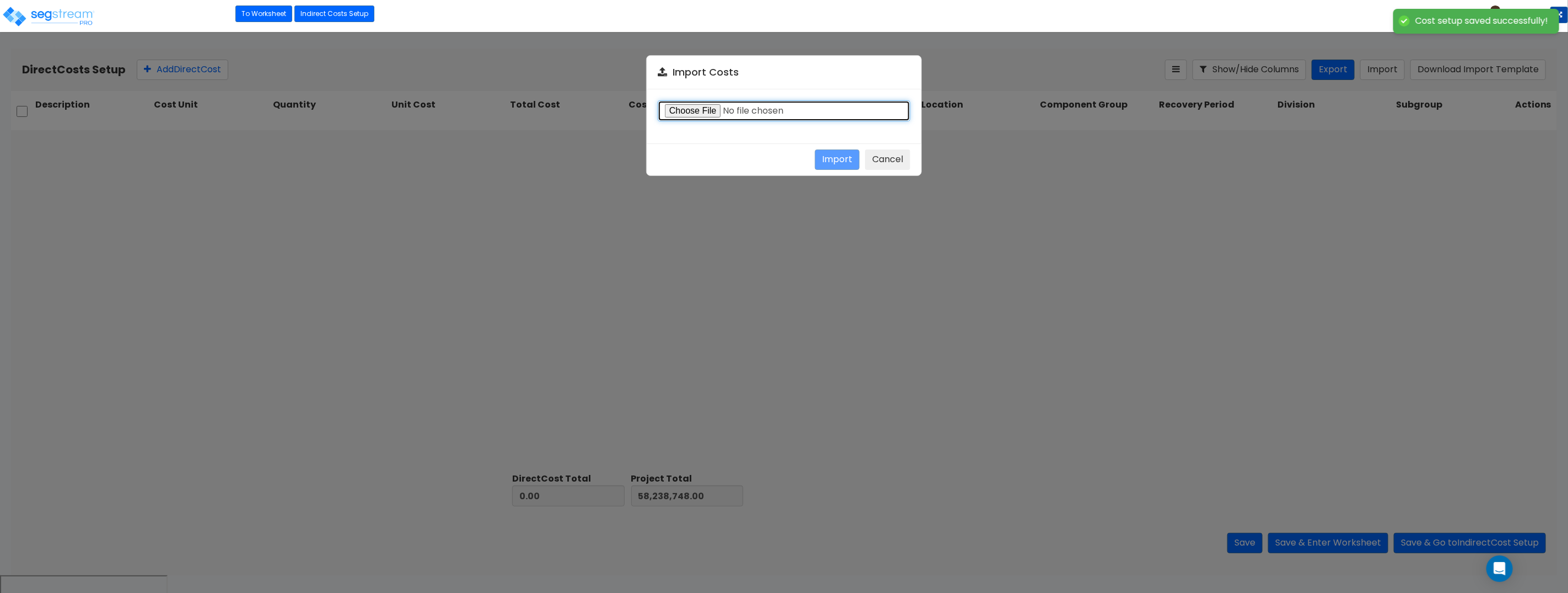
click at [693, 111] on input "file" at bounding box center [783, 111] width 252 height 21
type input "C:\fakepath\Direct costs 38131.csv"
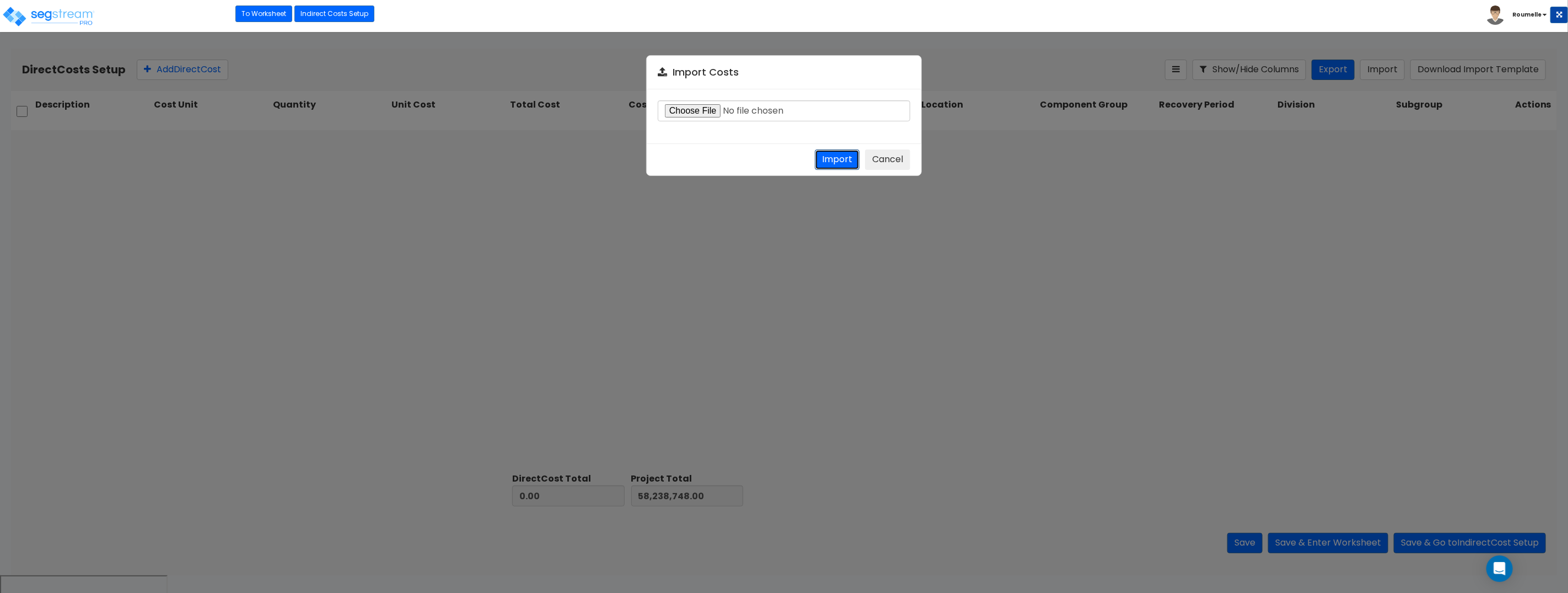
click at [839, 161] on button "Import" at bounding box center [837, 159] width 45 height 20
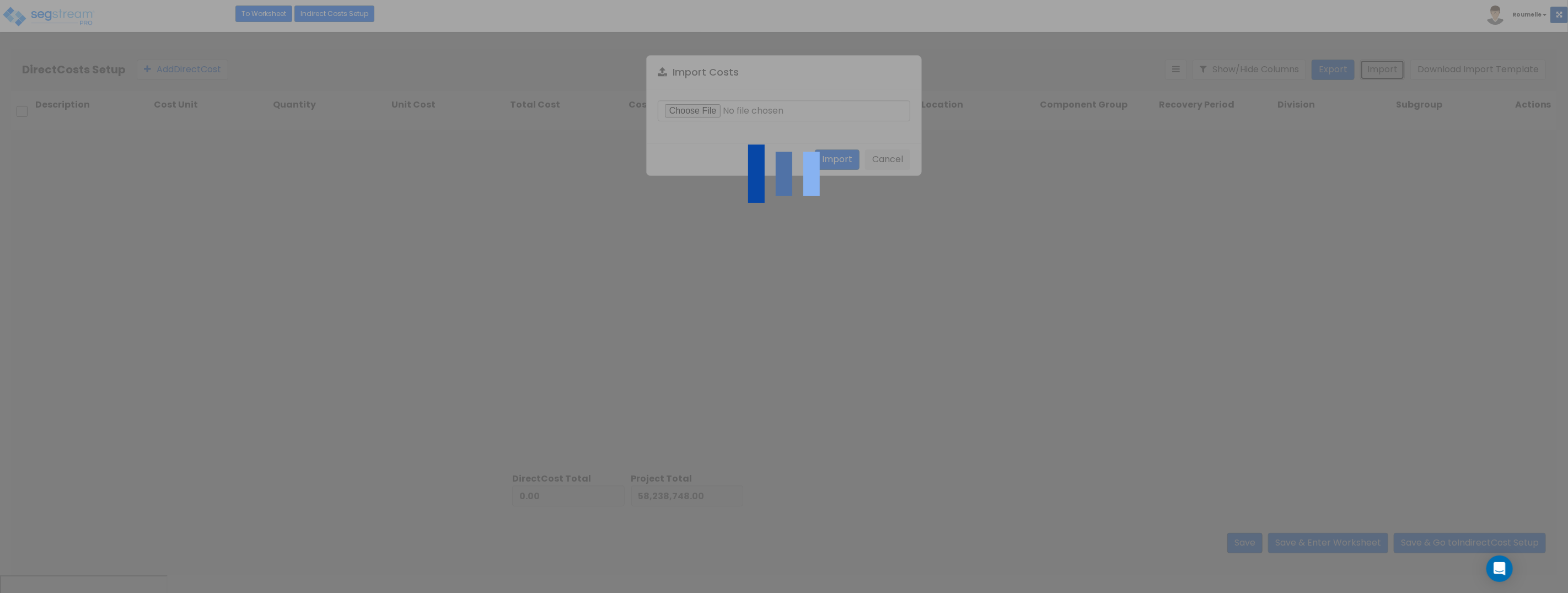
type input "38,825,832.00"
type input "97,064,580.00"
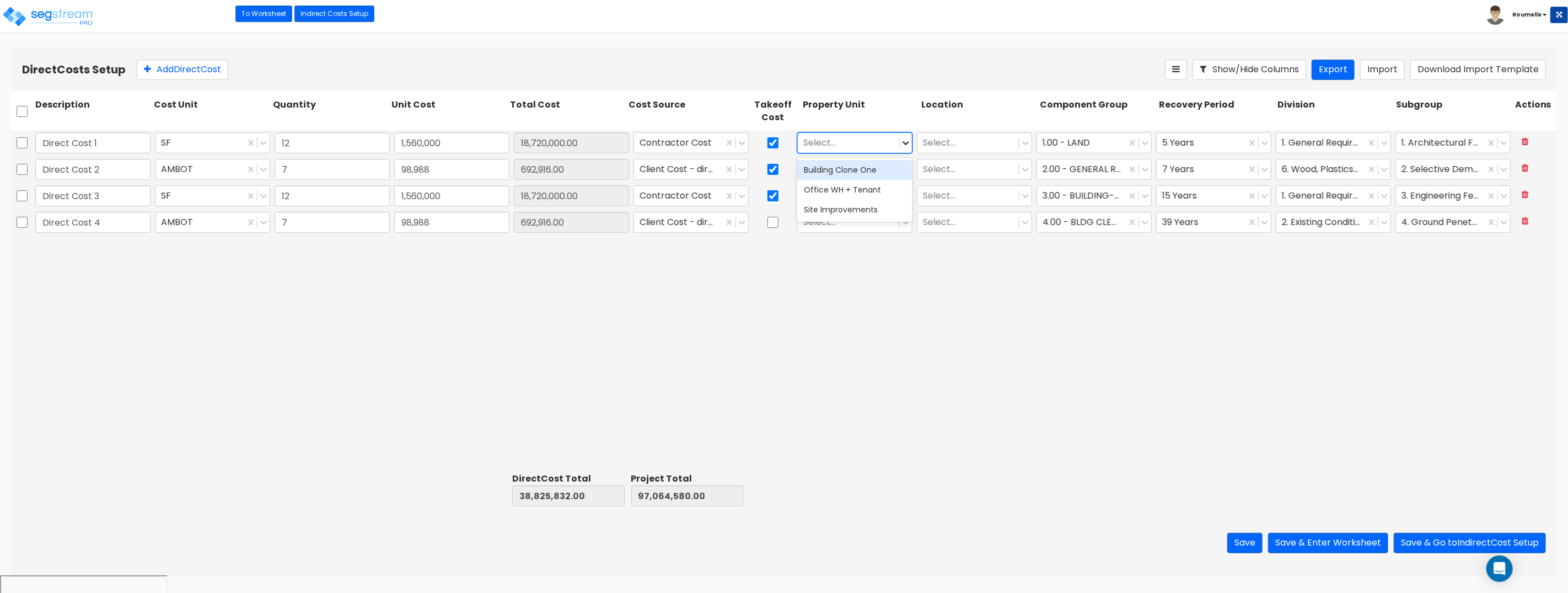
click at [910, 143] on icon at bounding box center [906, 143] width 11 height 11
click at [863, 172] on div "Building Clone One" at bounding box center [854, 170] width 115 height 20
drag, startPoint x: 874, startPoint y: 165, endPoint x: 870, endPoint y: 182, distance: 17.5
click at [874, 165] on div at bounding box center [848, 169] width 90 height 15
click at [863, 196] on div "Building Clone One" at bounding box center [854, 196] width 115 height 20
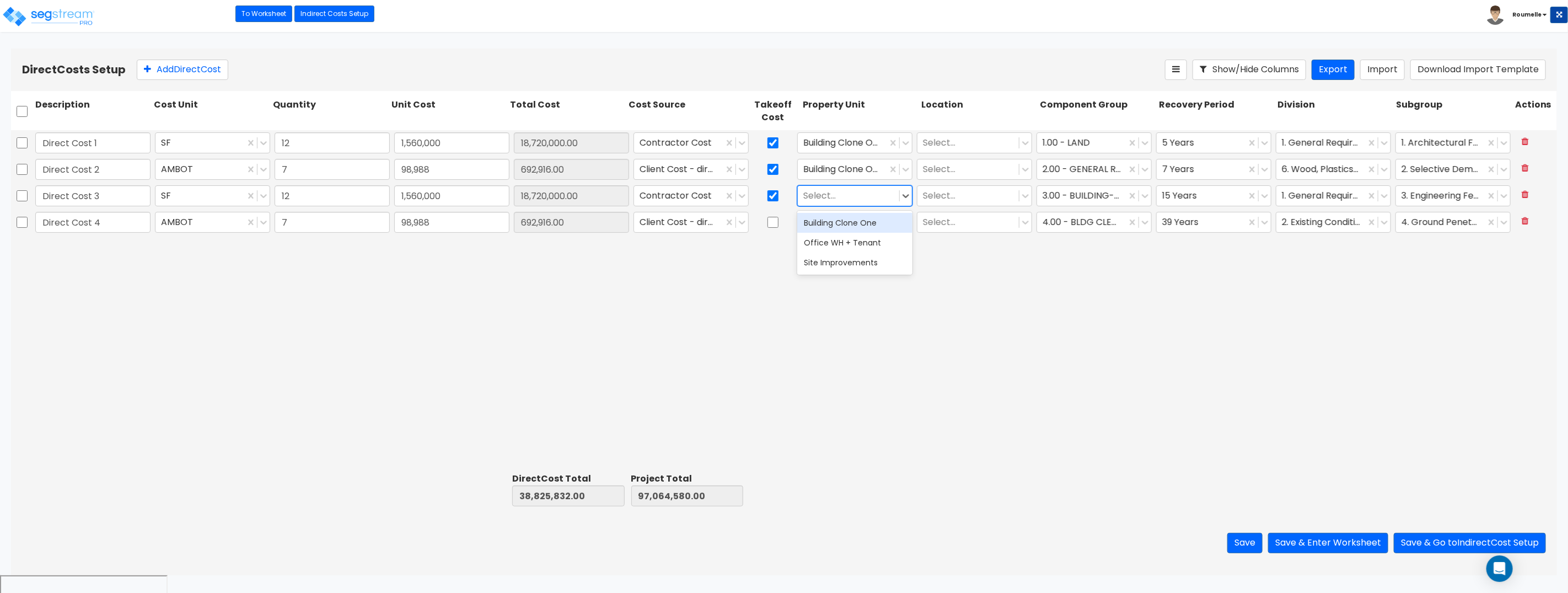
drag, startPoint x: 862, startPoint y: 193, endPoint x: 859, endPoint y: 228, distance: 35.1
click at [862, 194] on div at bounding box center [848, 196] width 90 height 15
click at [857, 240] on div "Office WH + Tenant" at bounding box center [854, 242] width 115 height 20
click at [858, 231] on div "Select..." at bounding box center [848, 223] width 102 height 19
drag, startPoint x: 849, startPoint y: 284, endPoint x: 860, endPoint y: 282, distance: 11.2
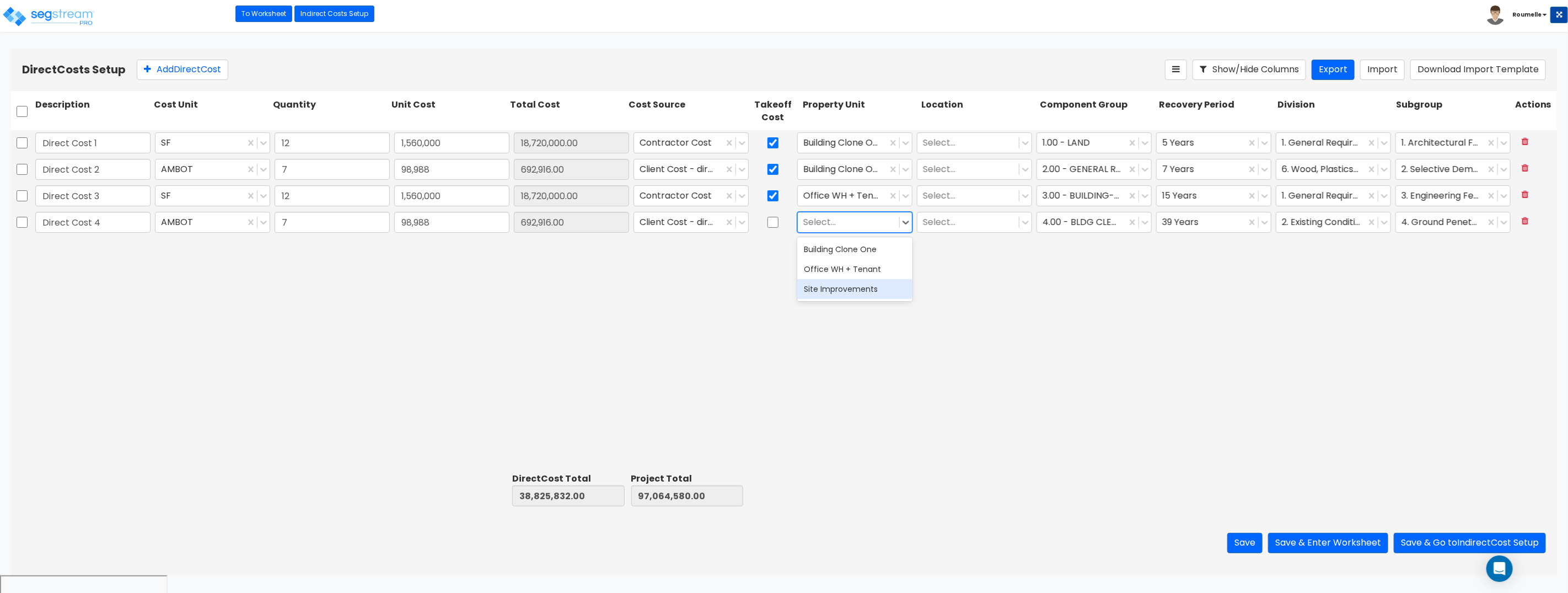
click at [850, 284] on div "Site Improvements" at bounding box center [854, 288] width 115 height 20
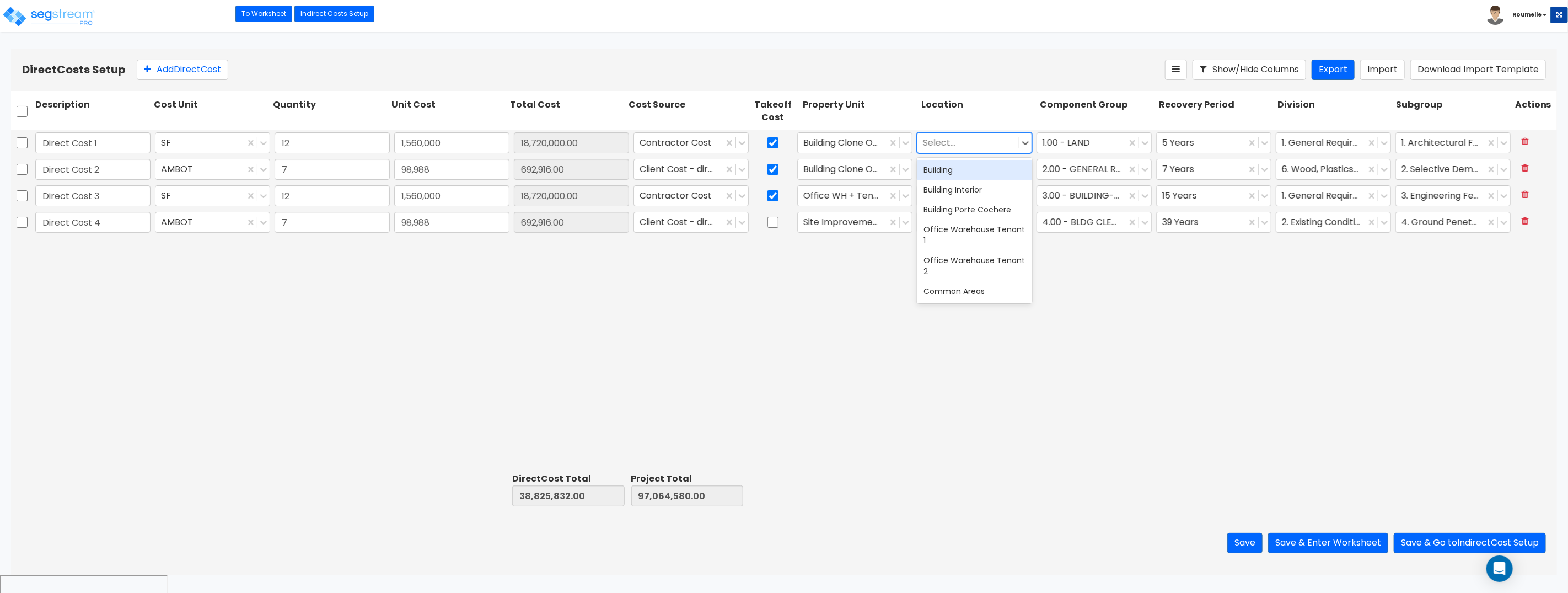
click at [963, 143] on div at bounding box center [967, 143] width 90 height 15
click at [955, 174] on div "Building" at bounding box center [975, 170] width 115 height 20
drag, startPoint x: 955, startPoint y: 167, endPoint x: 959, endPoint y: 181, distance: 14.6
click at [955, 167] on div at bounding box center [967, 169] width 90 height 15
click at [952, 236] on div "Building Porte Cochere" at bounding box center [975, 236] width 115 height 20
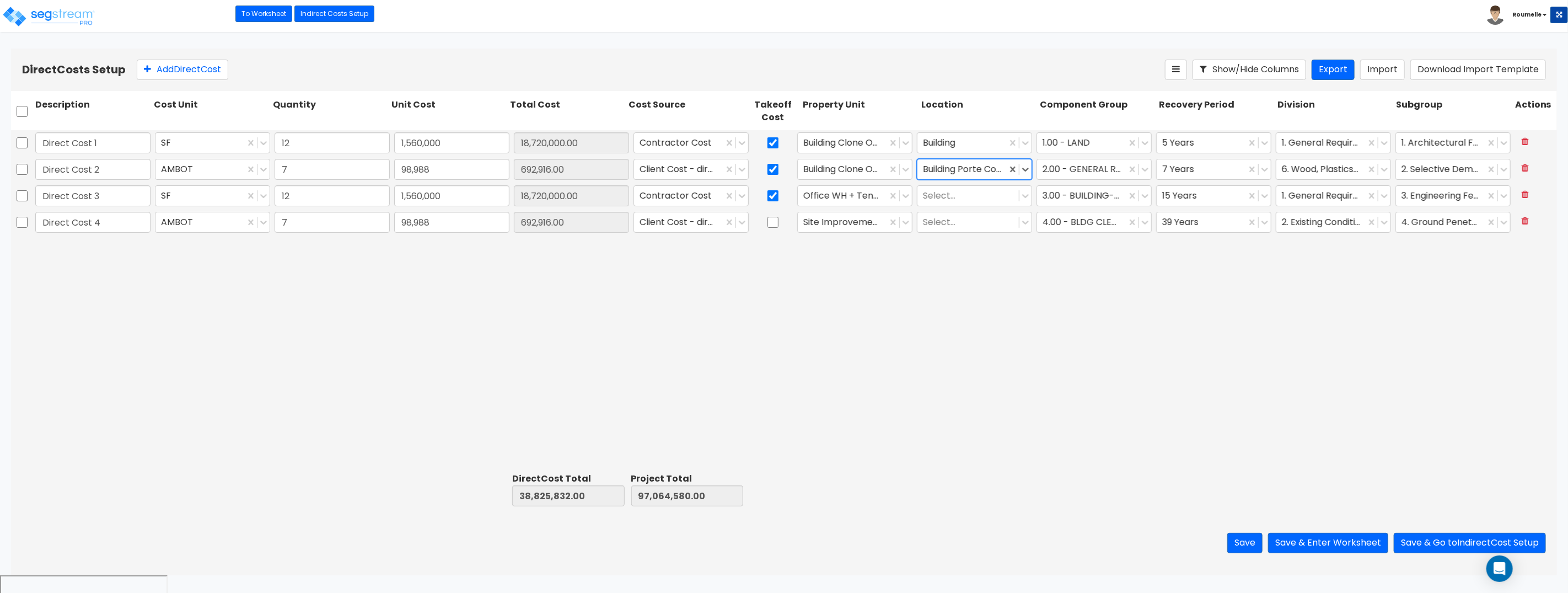
drag, startPoint x: 958, startPoint y: 192, endPoint x: 960, endPoint y: 208, distance: 16.1
click at [958, 192] on div at bounding box center [967, 196] width 90 height 15
click at [968, 310] on div "Office Warehouse Tenant 2" at bounding box center [975, 319] width 115 height 31
click at [953, 224] on div at bounding box center [967, 222] width 90 height 15
click at [956, 289] on div "Carport" at bounding box center [975, 288] width 115 height 20
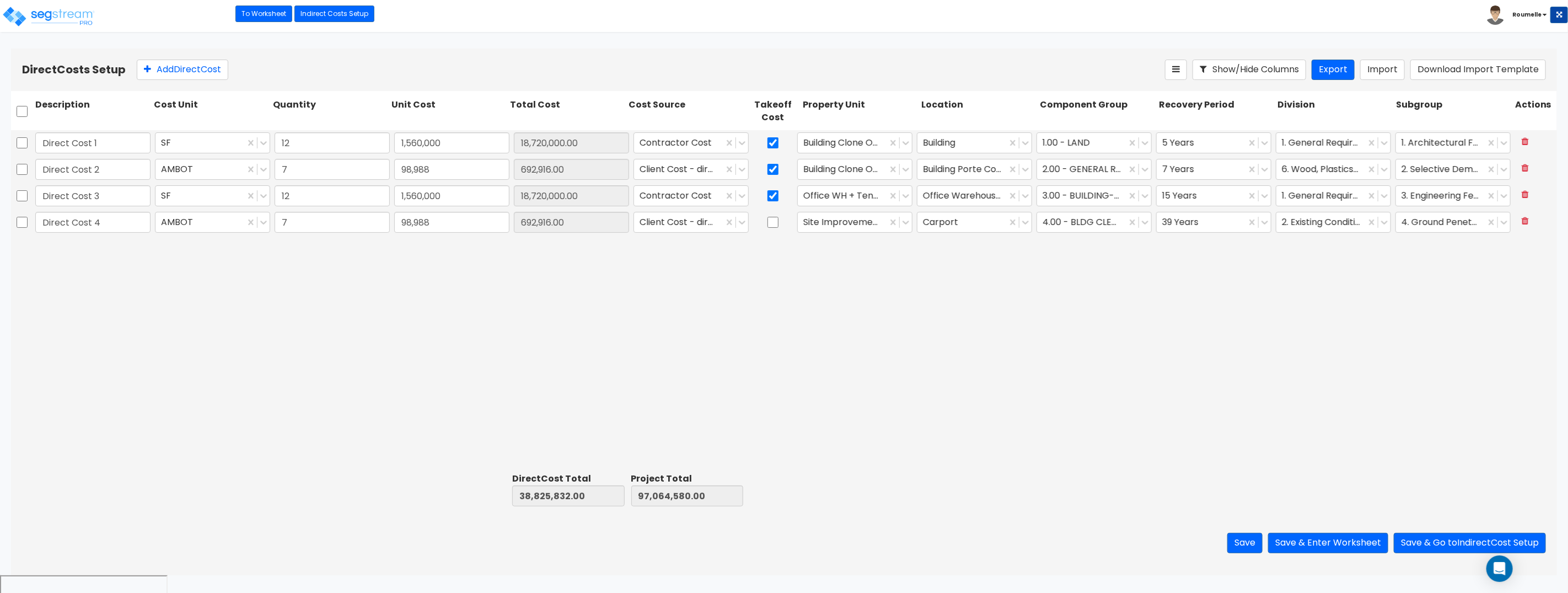
drag, startPoint x: 1131, startPoint y: 329, endPoint x: 1190, endPoint y: 373, distance: 73.6
click at [1131, 329] on div "Direct Cost 1 SF 12 1,560,000 18,720,000.00 Contractor Cost Building Clone One …" at bounding box center [784, 299] width 1546 height 338
click at [1243, 544] on button "Save" at bounding box center [1244, 543] width 35 height 20
type input "12.00"
type input "1,560,000.00"
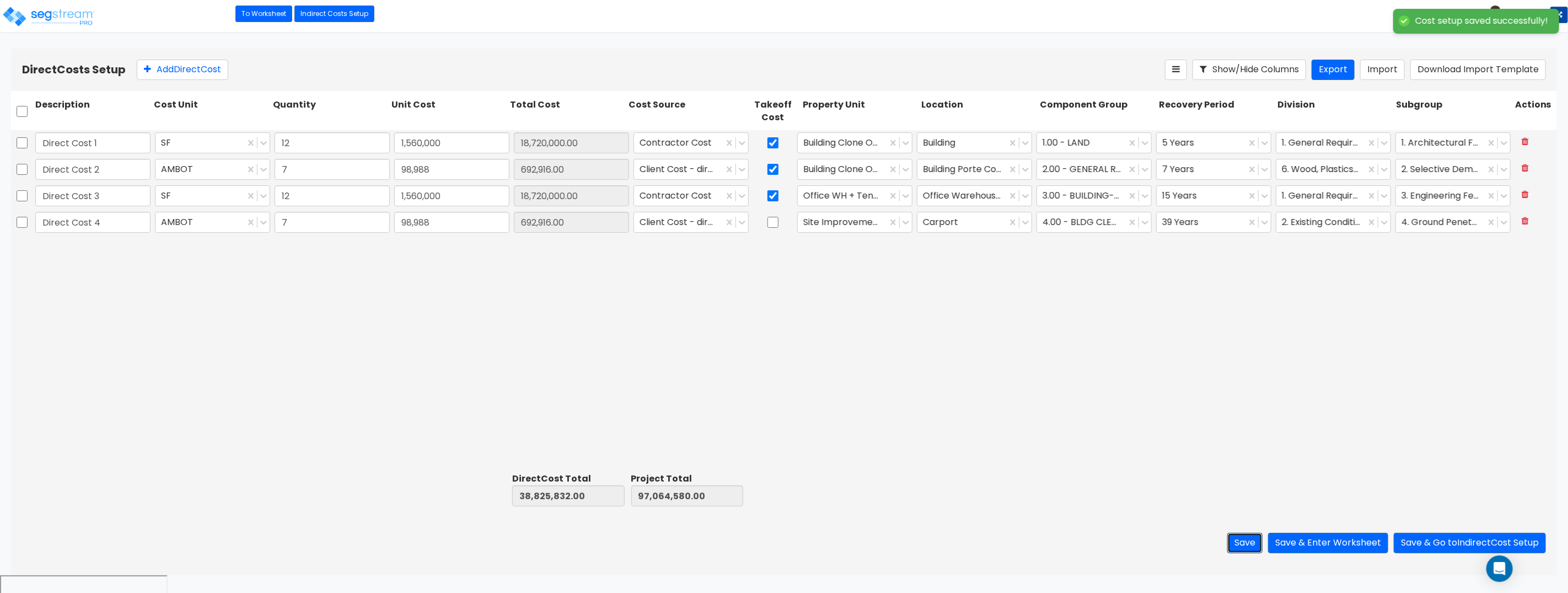
type input "7.00"
type input "98,988.00"
type input "12.00"
type input "1,560,000.00"
type input "7.00"
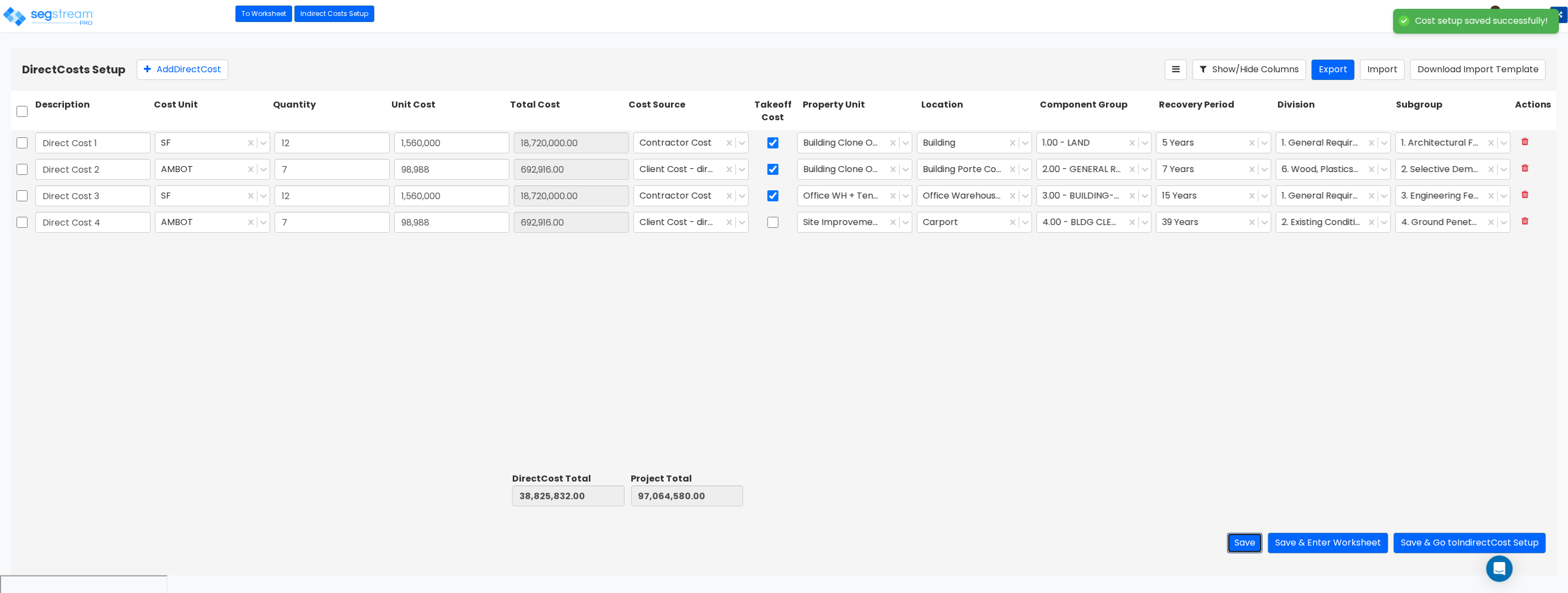
type input "98,988.00"
type input "1"
click at [1453, 143] on div at bounding box center [1441, 143] width 78 height 15
type input "2"
click at [1453, 143] on div at bounding box center [1441, 143] width 78 height 15
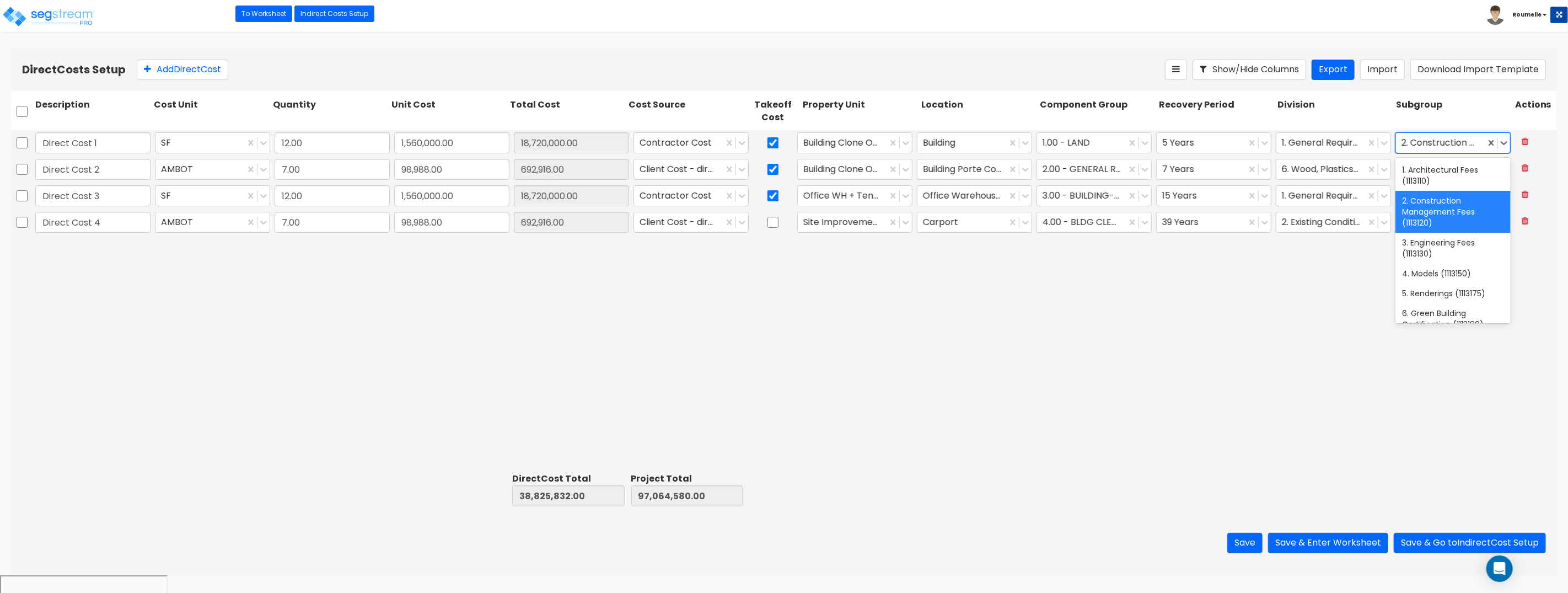
type input "3"
click at [1453, 143] on div at bounding box center [1441, 143] width 78 height 15
type input "4"
click at [1453, 143] on div at bounding box center [1441, 143] width 78 height 15
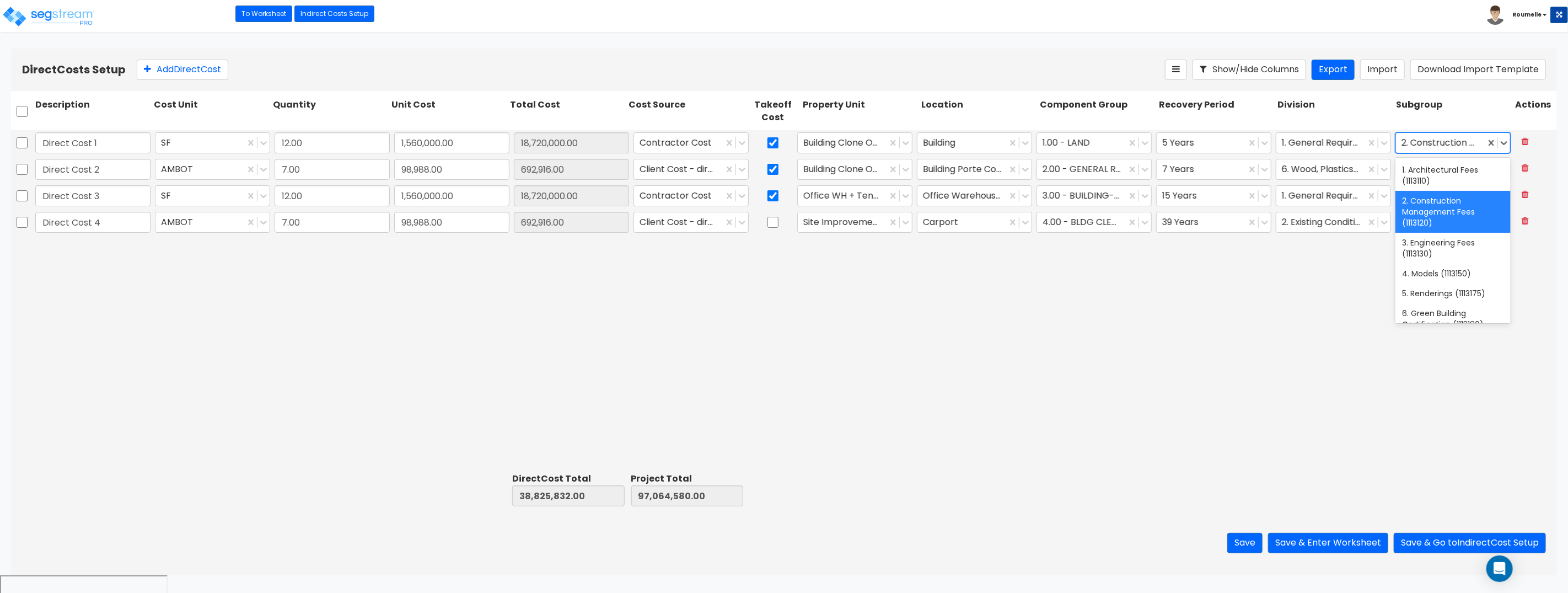
type input "5"
click at [1453, 143] on div at bounding box center [1441, 143] width 78 height 15
type input "6"
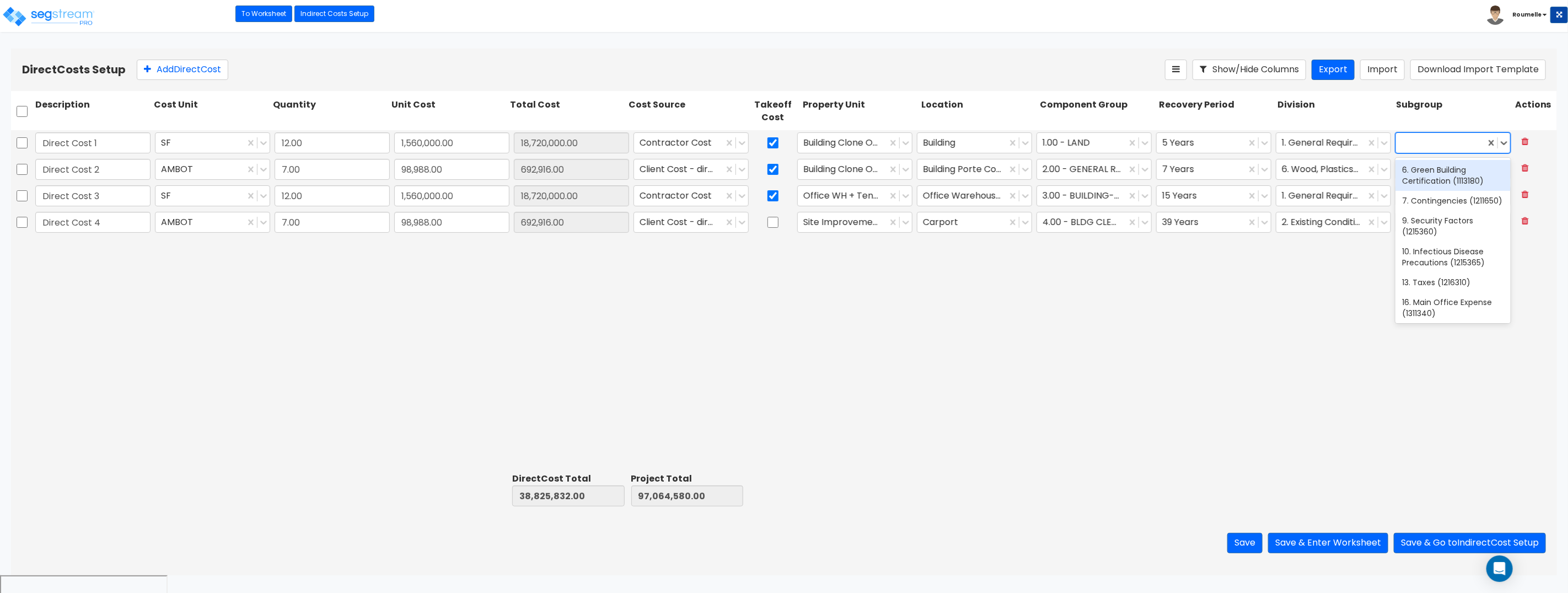
click at [1453, 143] on div at bounding box center [1441, 143] width 78 height 15
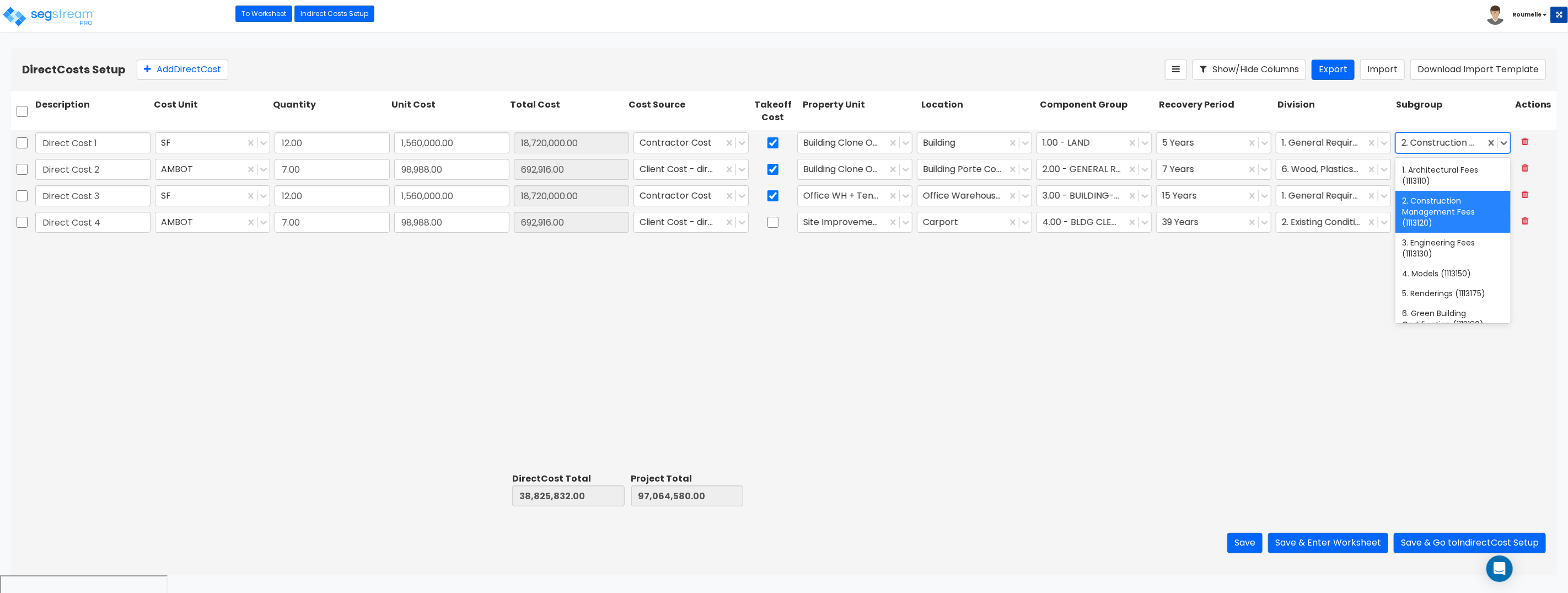
type input "6"
type input "7"
type input "8"
type input "9"
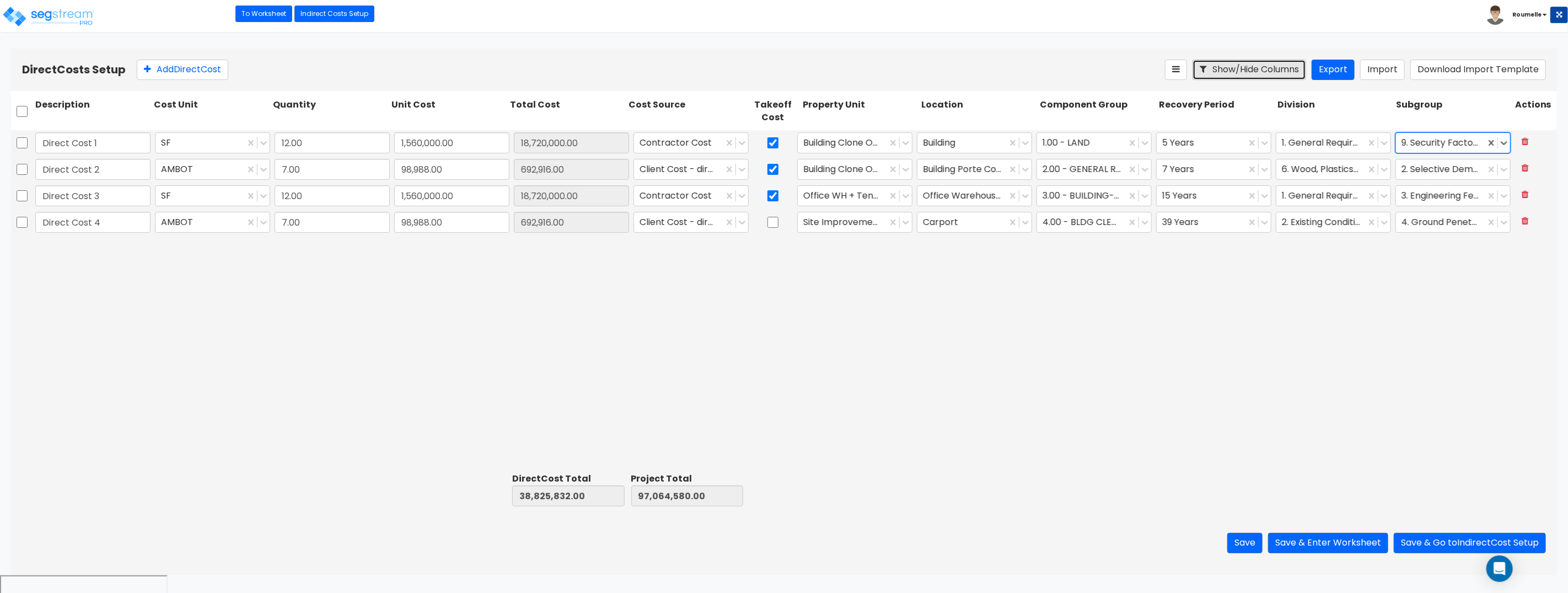
click at [1295, 71] on button "Show/Hide Columns" at bounding box center [1249, 69] width 114 height 20
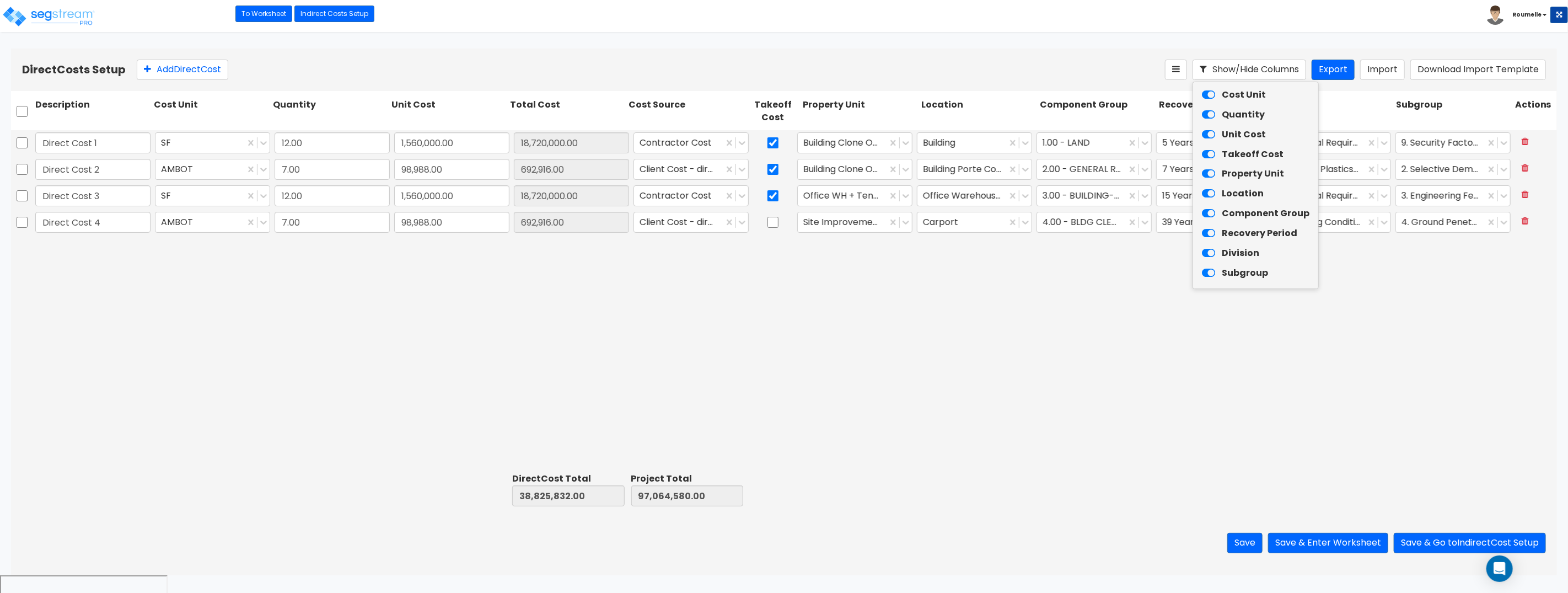
click at [1208, 95] on icon at bounding box center [1208, 95] width 14 height 11
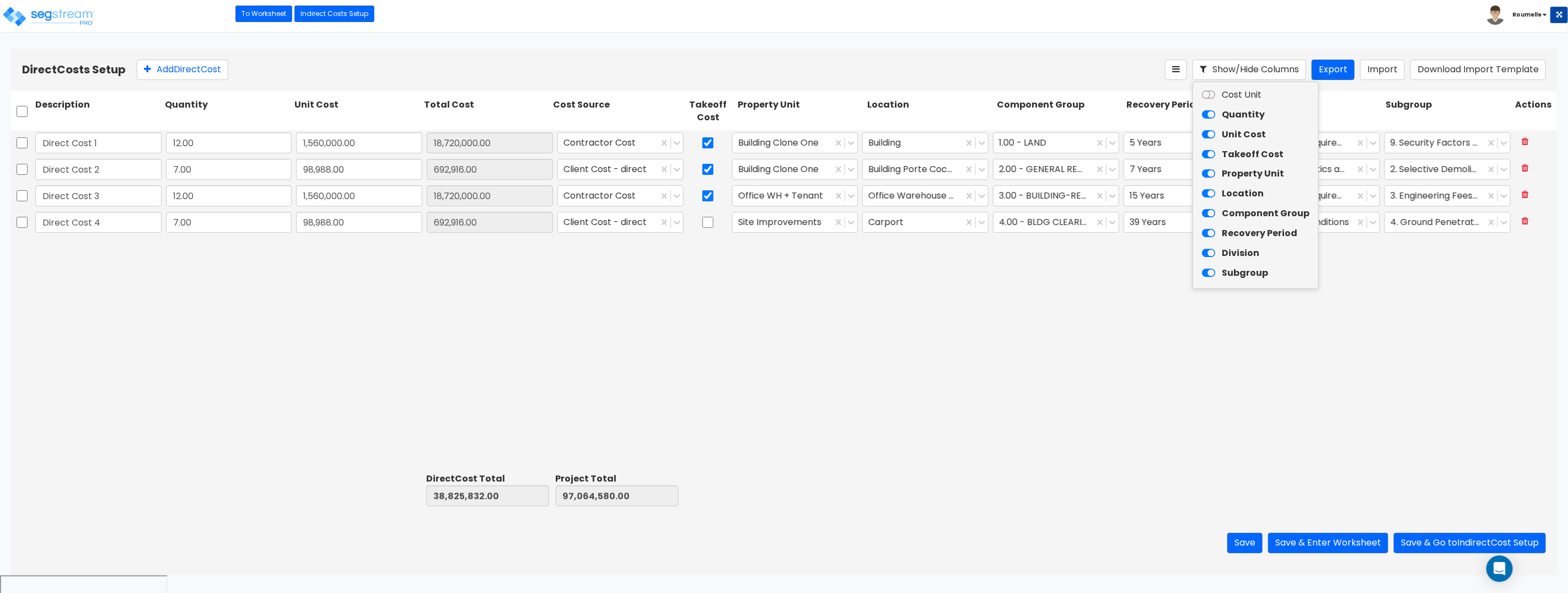
click at [1208, 117] on icon at bounding box center [1208, 115] width 14 height 11
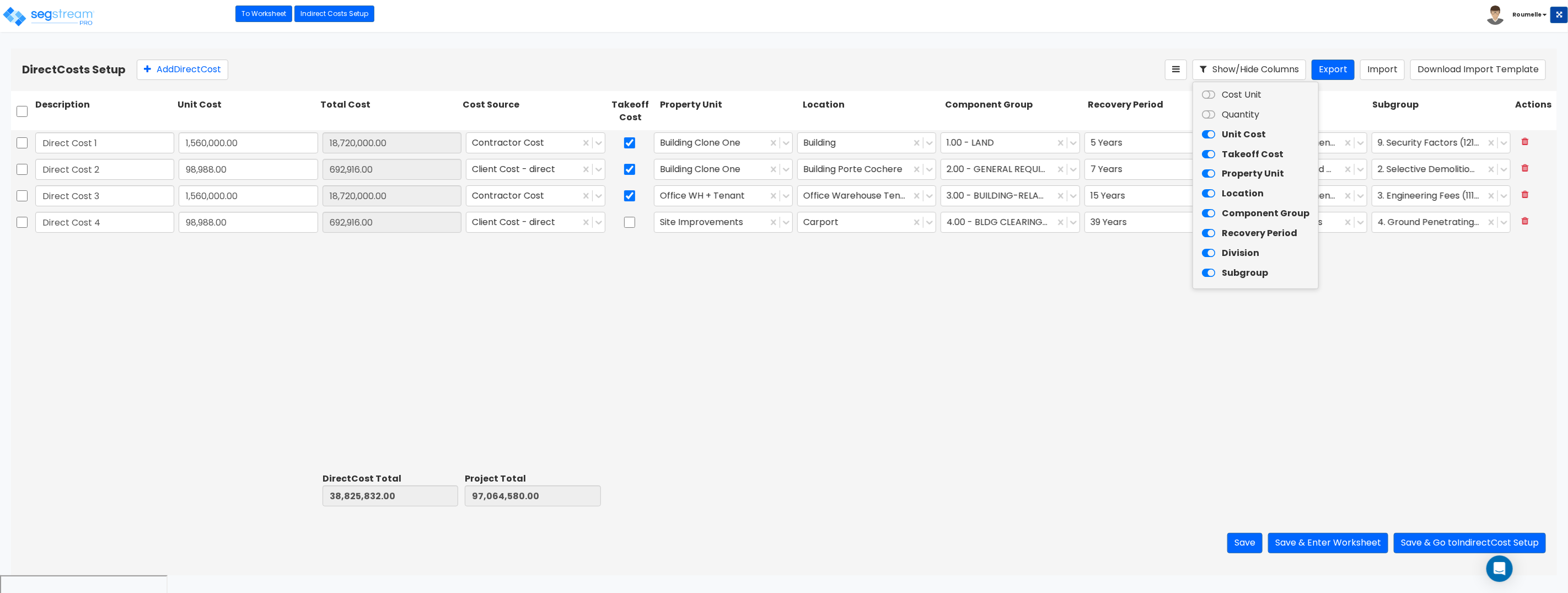
click at [1206, 134] on icon at bounding box center [1208, 135] width 14 height 11
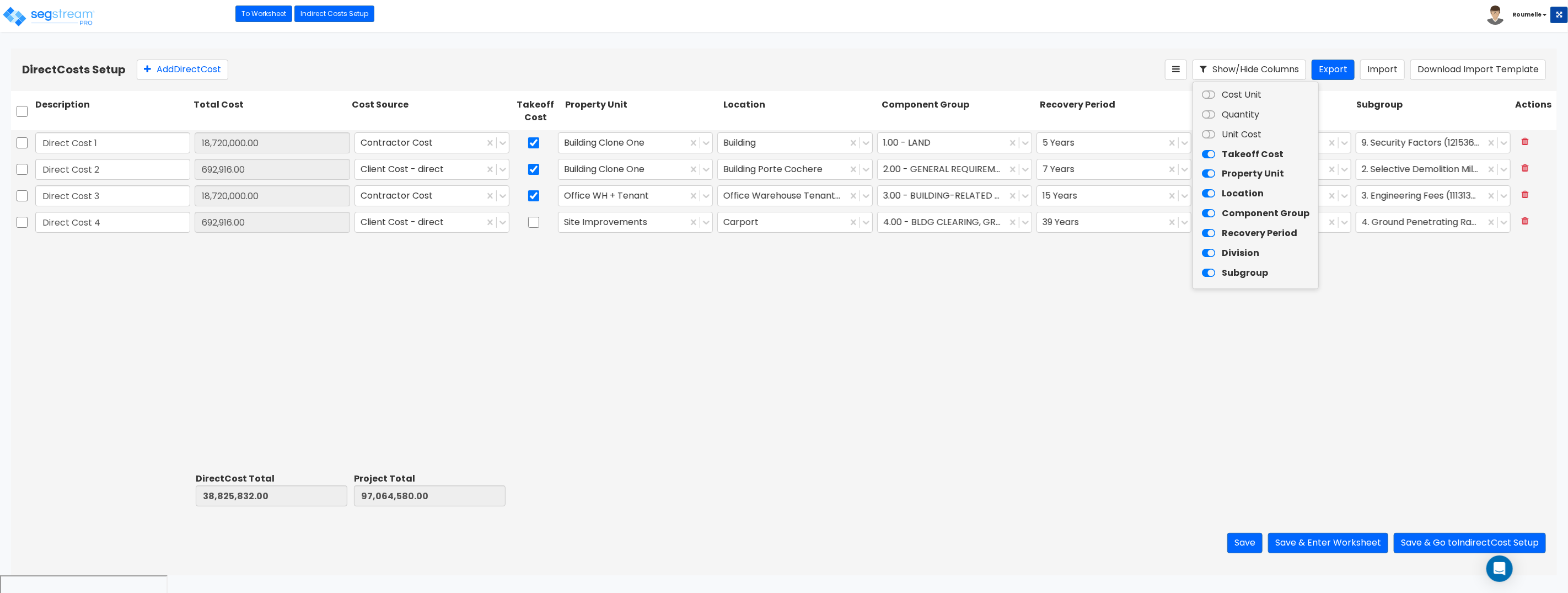
click at [1207, 153] on icon at bounding box center [1208, 155] width 14 height 11
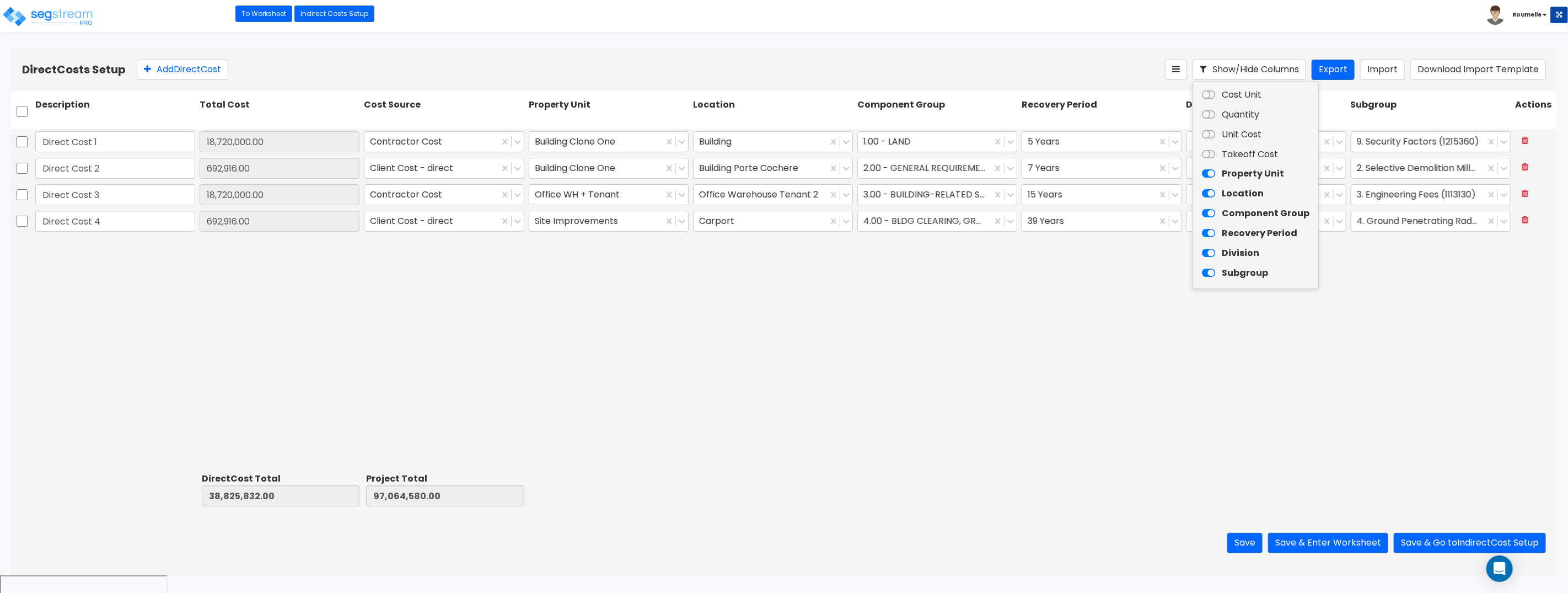
drag, startPoint x: 1209, startPoint y: 96, endPoint x: 1207, endPoint y: 111, distance: 15.1
click at [1209, 96] on icon at bounding box center [1208, 95] width 14 height 11
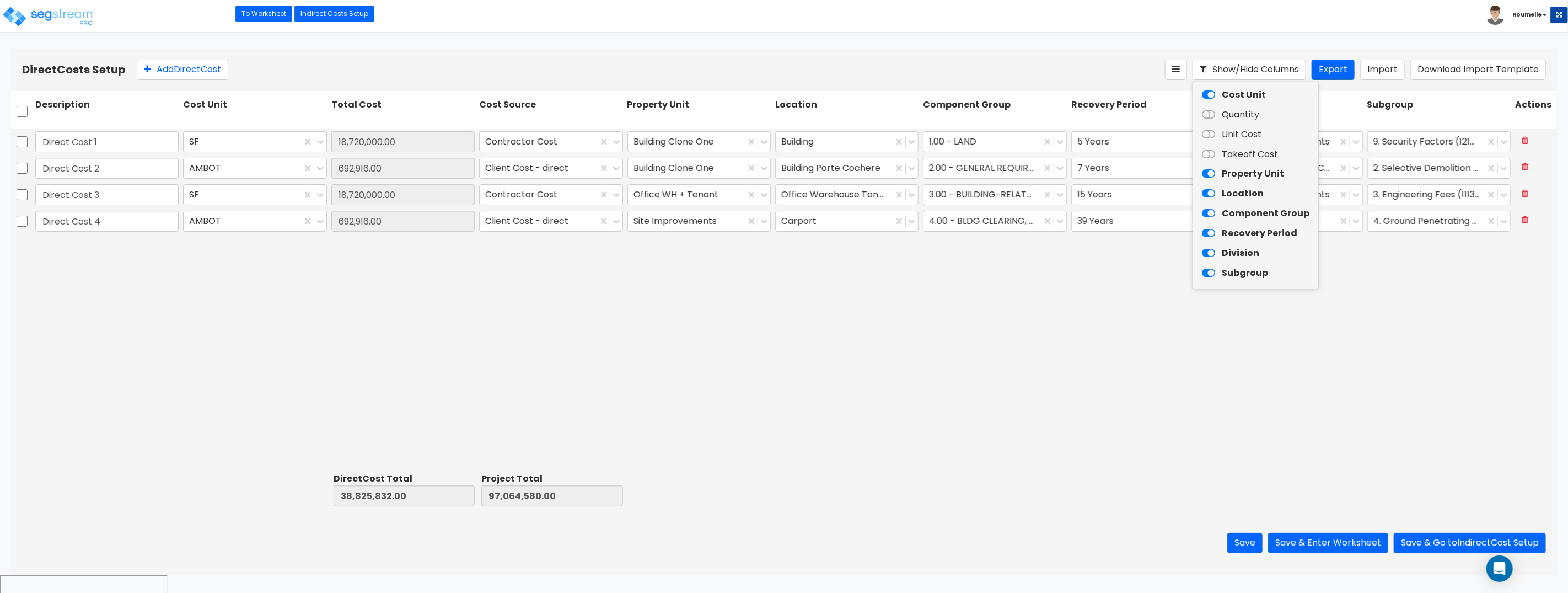
drag, startPoint x: 1207, startPoint y: 115, endPoint x: 1209, endPoint y: 131, distance: 16.1
click at [1208, 115] on icon at bounding box center [1208, 115] width 14 height 11
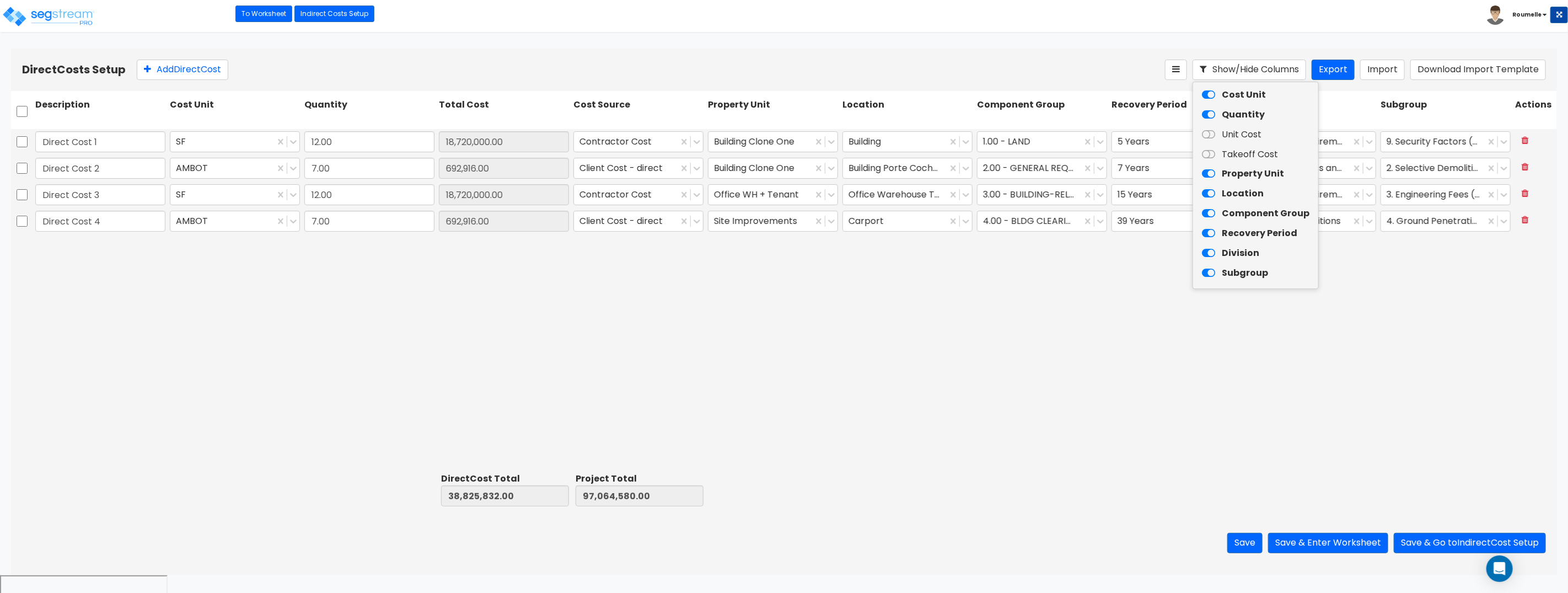
drag, startPoint x: 1211, startPoint y: 135, endPoint x: 1212, endPoint y: 141, distance: 6.1
click at [1211, 135] on icon at bounding box center [1208, 135] width 14 height 11
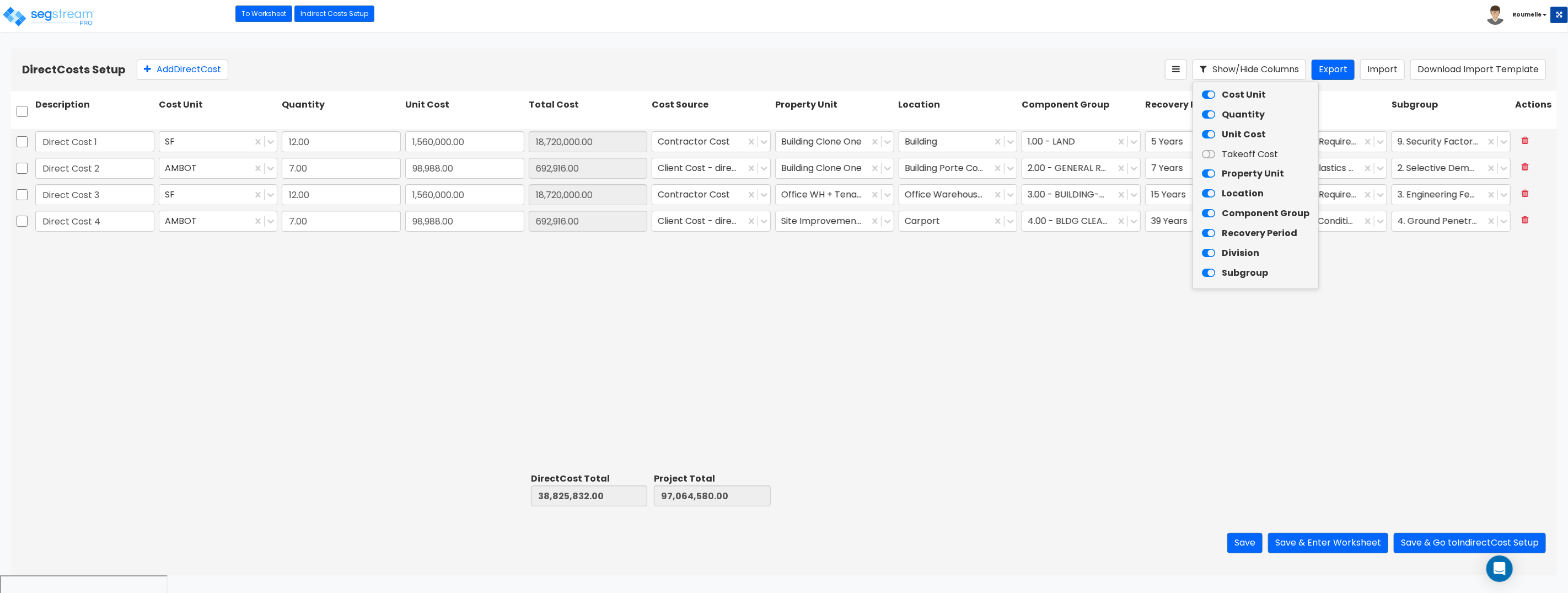
click at [1211, 151] on icon at bounding box center [1208, 155] width 14 height 11
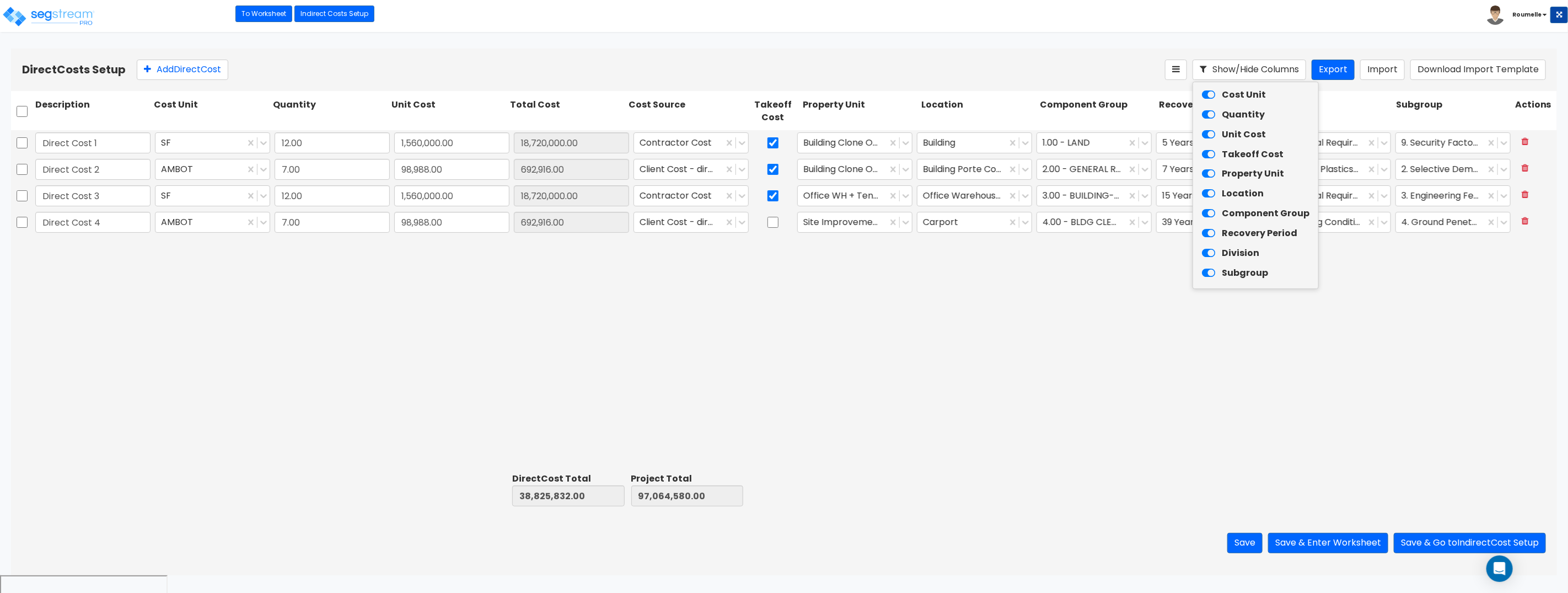
click at [1207, 93] on icon at bounding box center [1208, 95] width 14 height 11
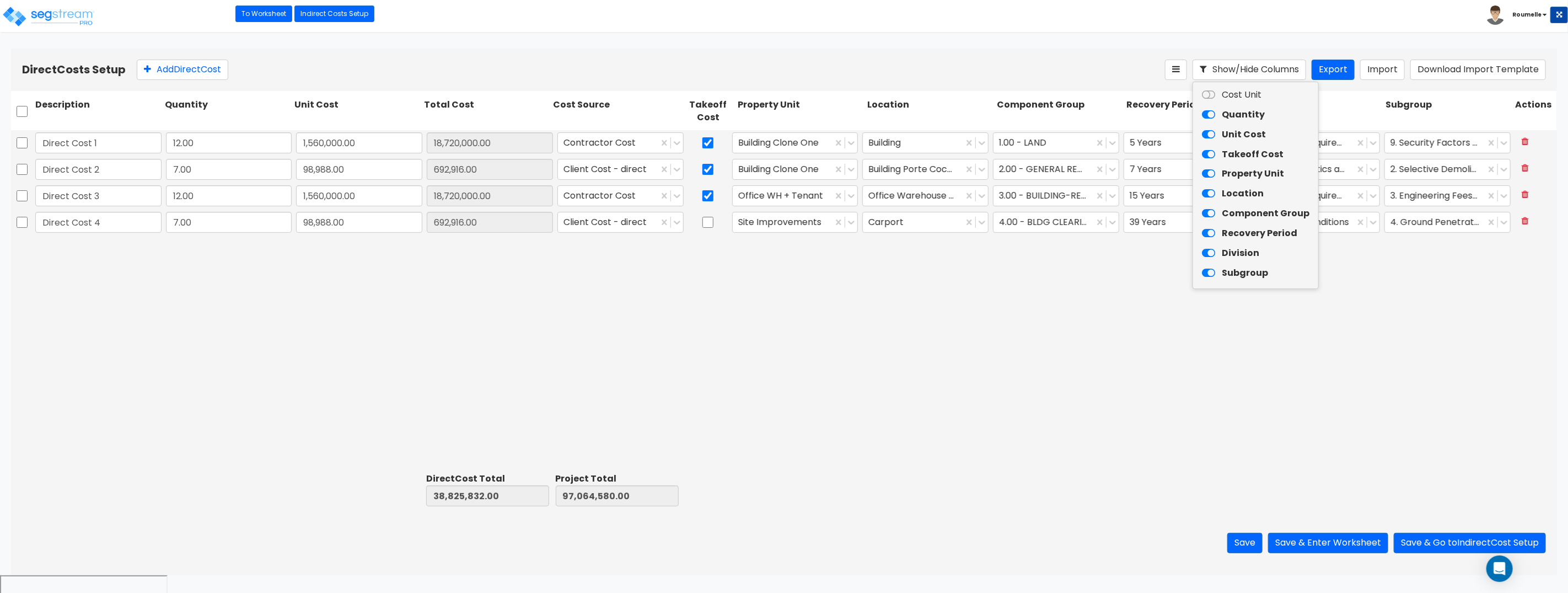
click at [1209, 116] on icon at bounding box center [1208, 115] width 14 height 11
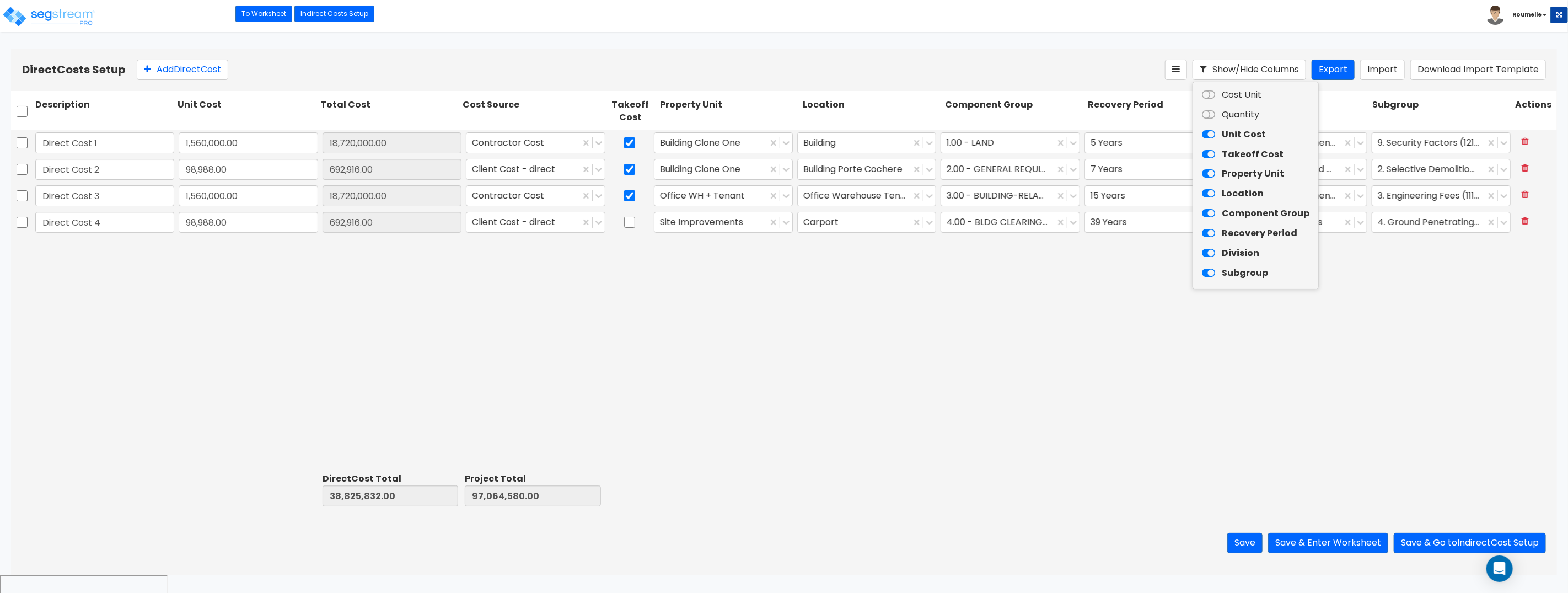
click at [1208, 129] on icon at bounding box center [1208, 135] width 14 height 11
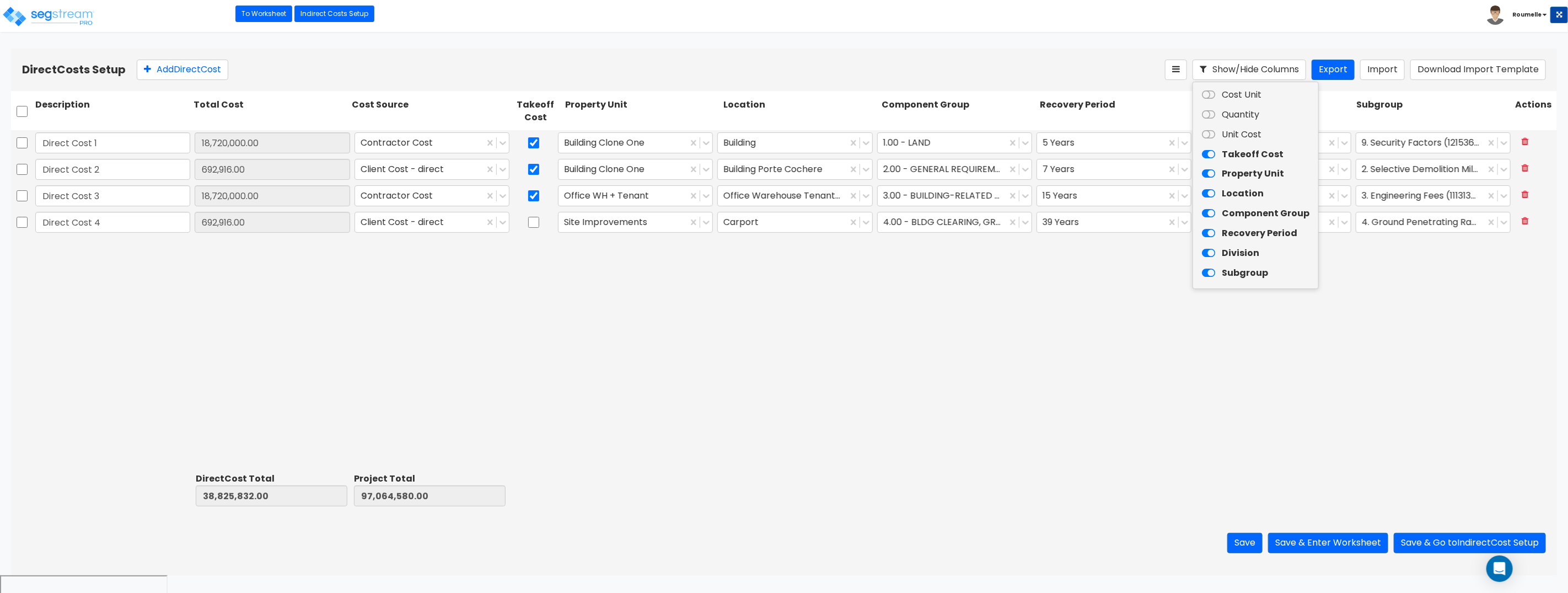
drag, startPoint x: 1207, startPoint y: 88, endPoint x: 1210, endPoint y: 98, distance: 10.4
click at [1207, 90] on icon at bounding box center [1208, 95] width 14 height 11
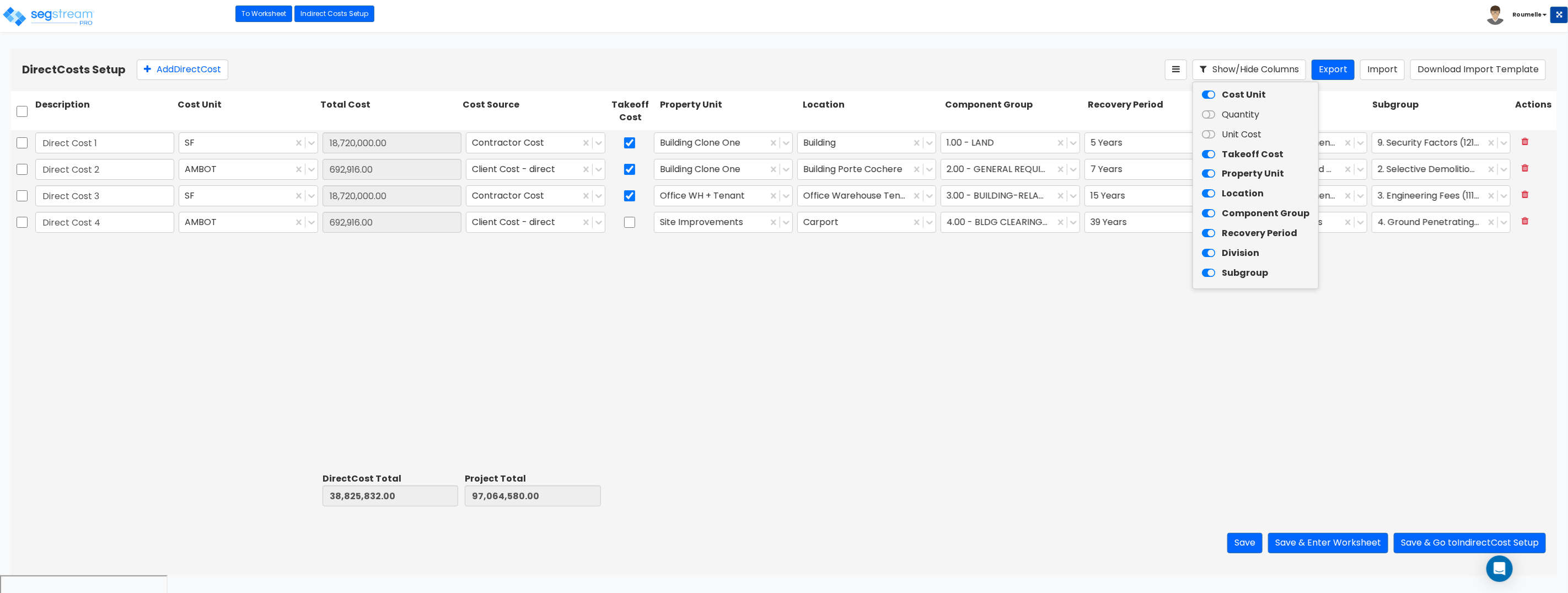
drag, startPoint x: 1211, startPoint y: 114, endPoint x: 1214, endPoint y: 126, distance: 12.4
click at [1211, 114] on icon at bounding box center [1208, 115] width 14 height 11
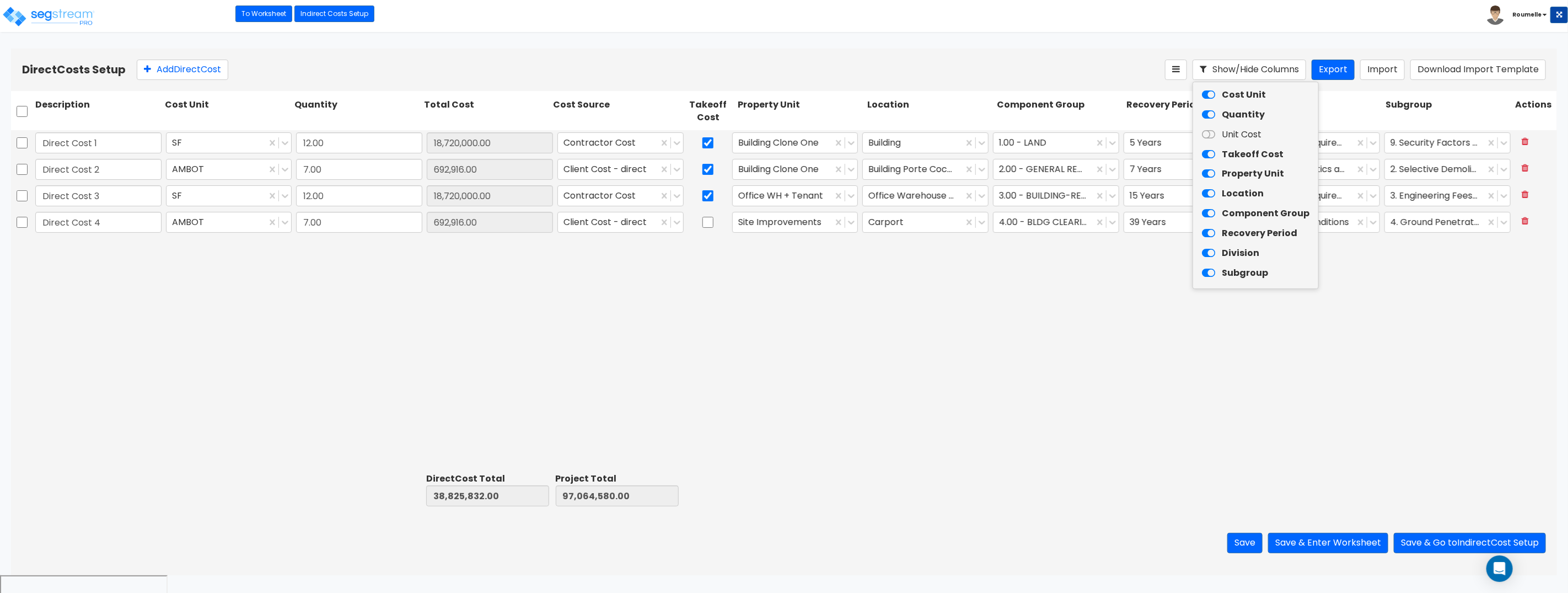
click at [1212, 134] on icon at bounding box center [1208, 135] width 14 height 11
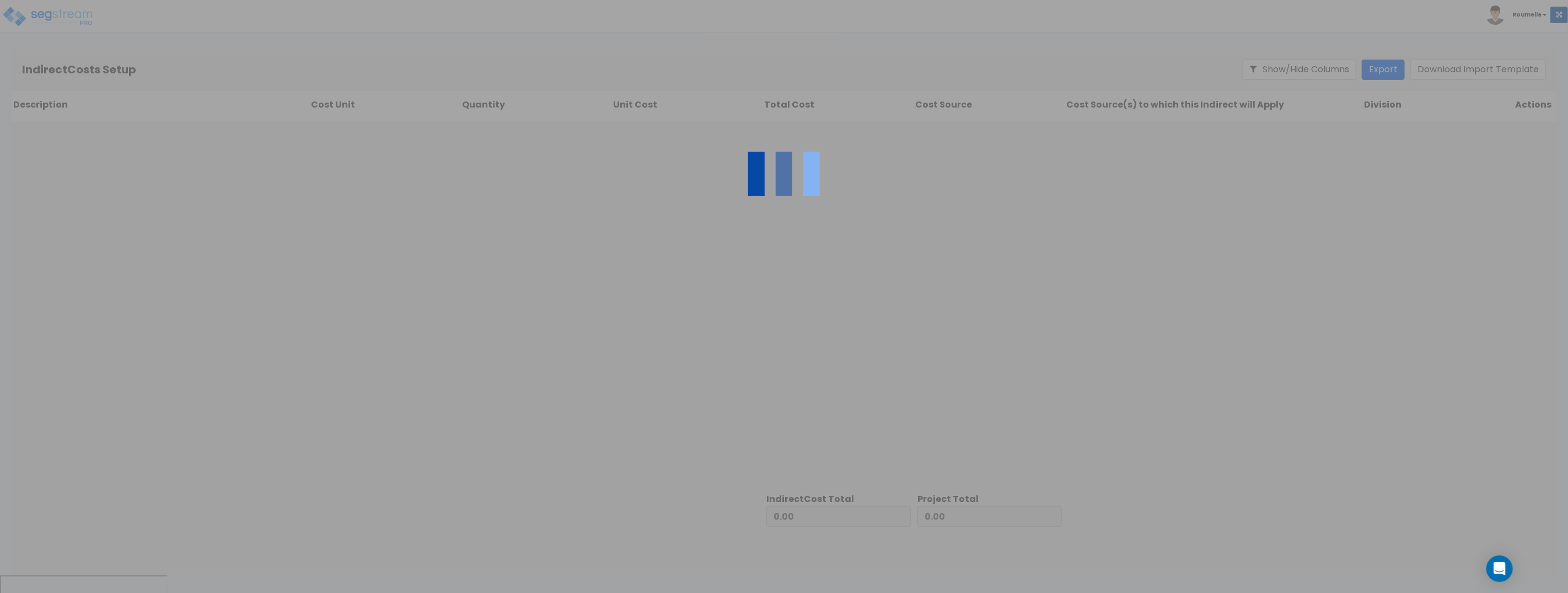
type input "38,825,832.00"
type input "58,238,748.00"
type input "97,064,580.00"
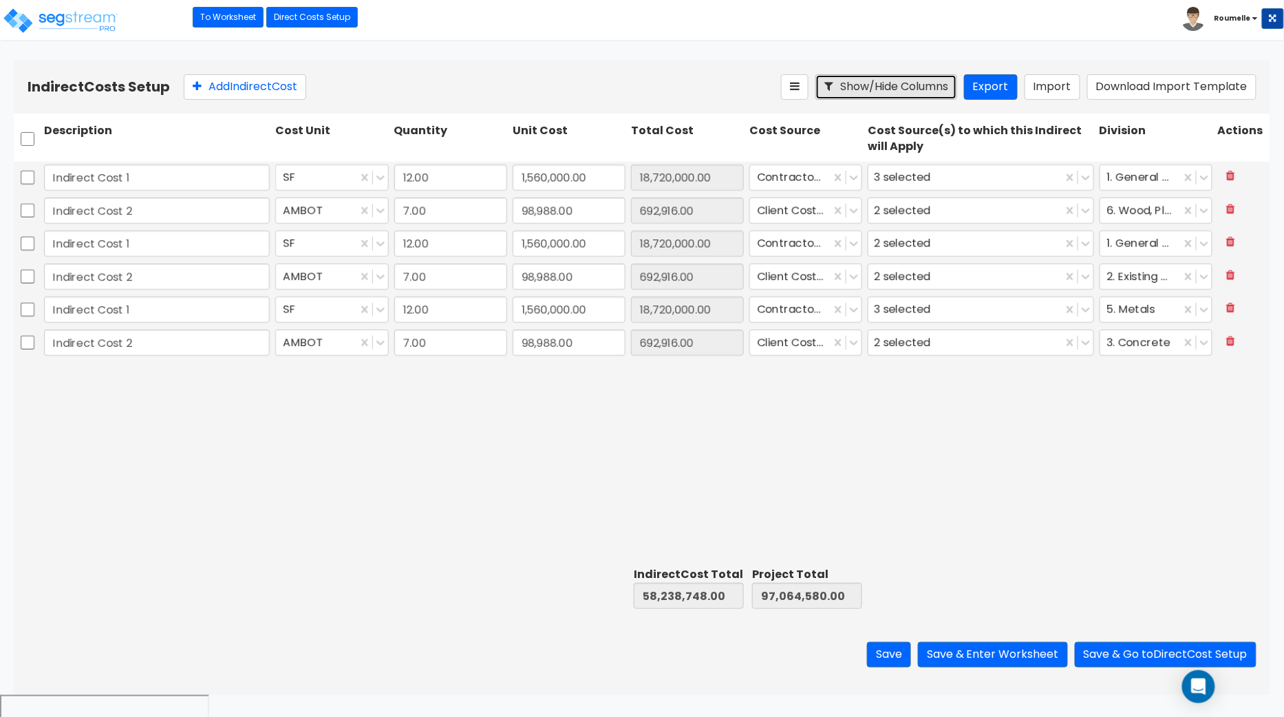
click at [918, 87] on button "Show/Hide Columns" at bounding box center [887, 86] width 142 height 25
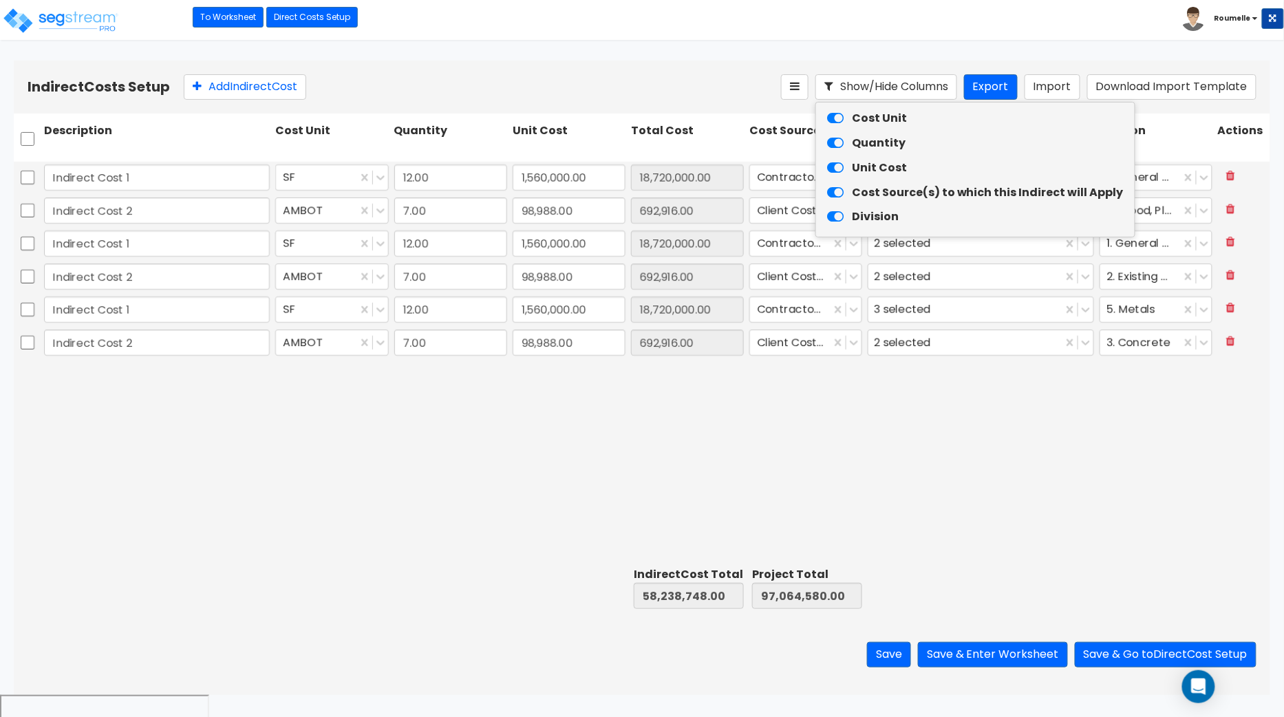
click at [837, 118] on icon at bounding box center [835, 119] width 17 height 14
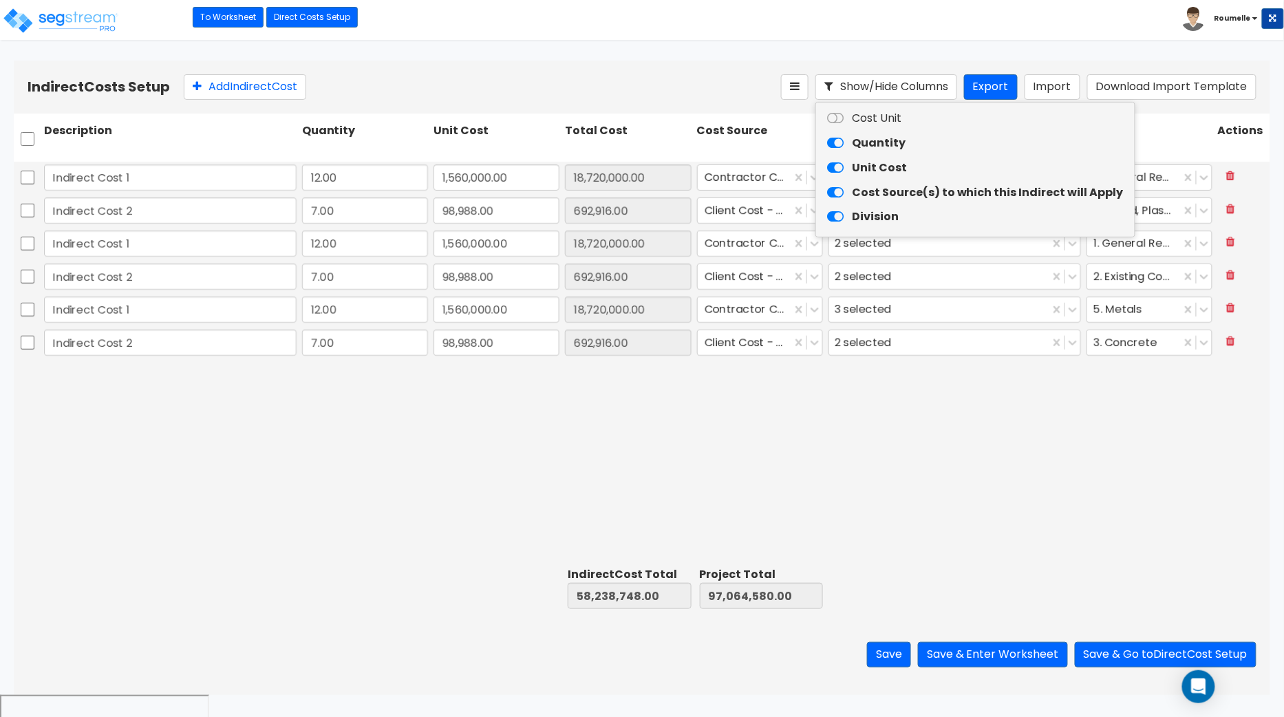
click at [840, 137] on icon at bounding box center [835, 143] width 17 height 14
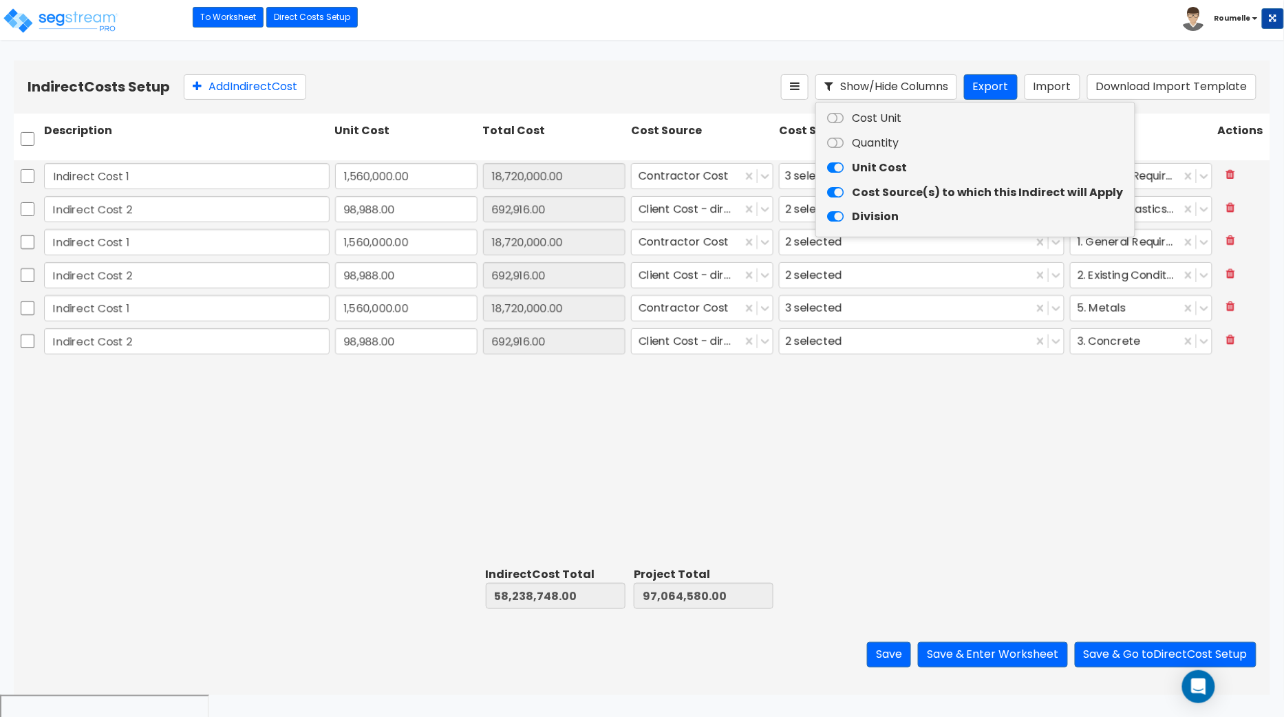
click at [839, 141] on icon at bounding box center [835, 143] width 17 height 14
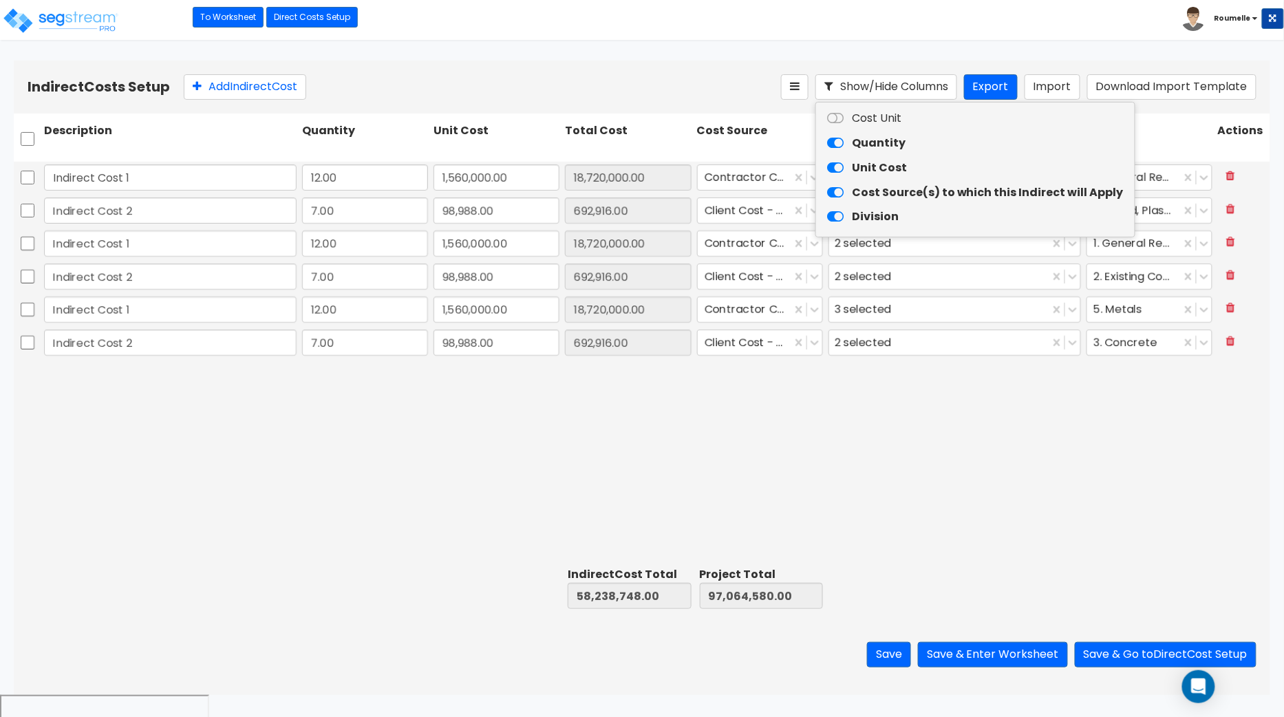
click at [840, 117] on icon at bounding box center [835, 119] width 17 height 14
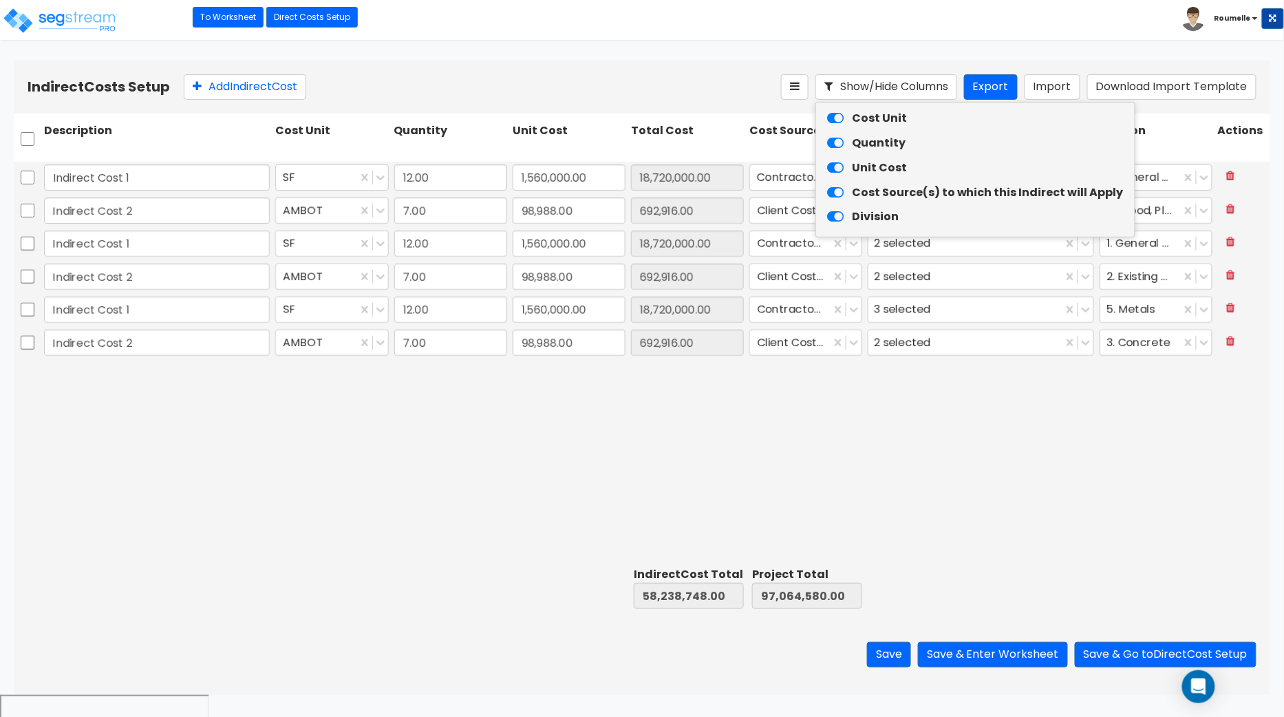
click at [838, 217] on icon at bounding box center [835, 217] width 17 height 14
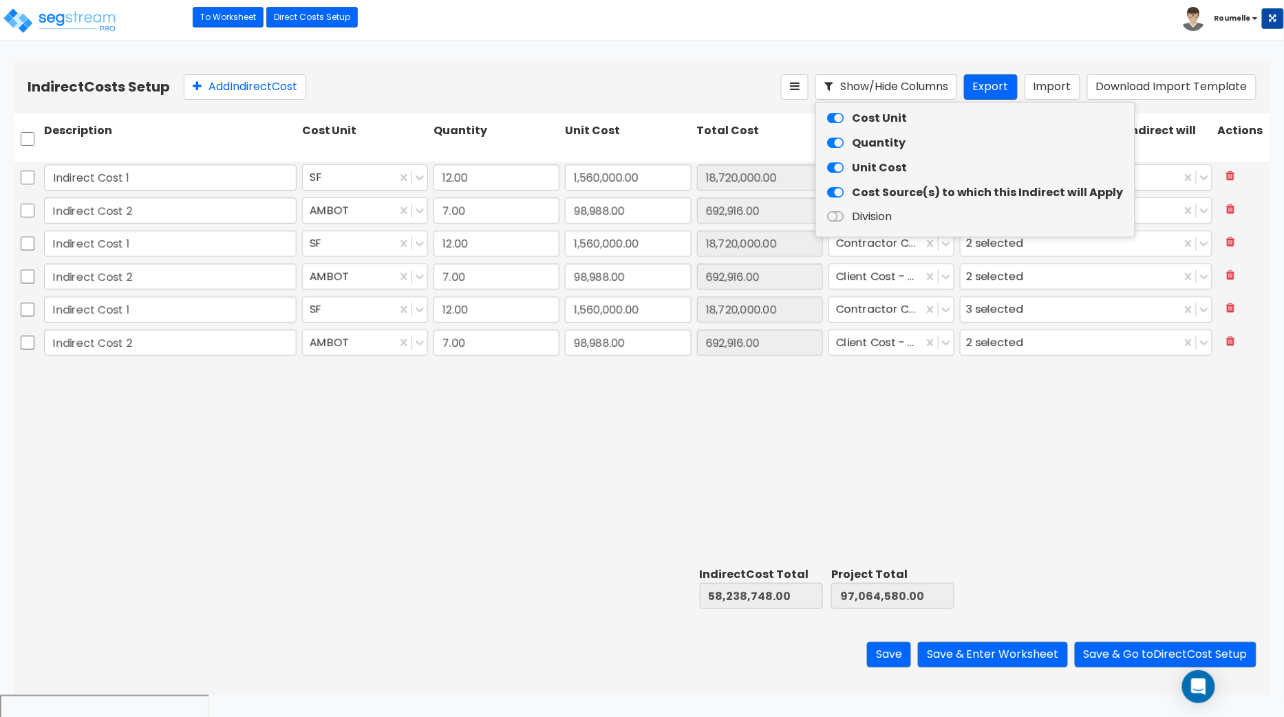
drag, startPoint x: 841, startPoint y: 191, endPoint x: 843, endPoint y: 180, distance: 11.9
click at [841, 191] on icon at bounding box center [835, 193] width 17 height 14
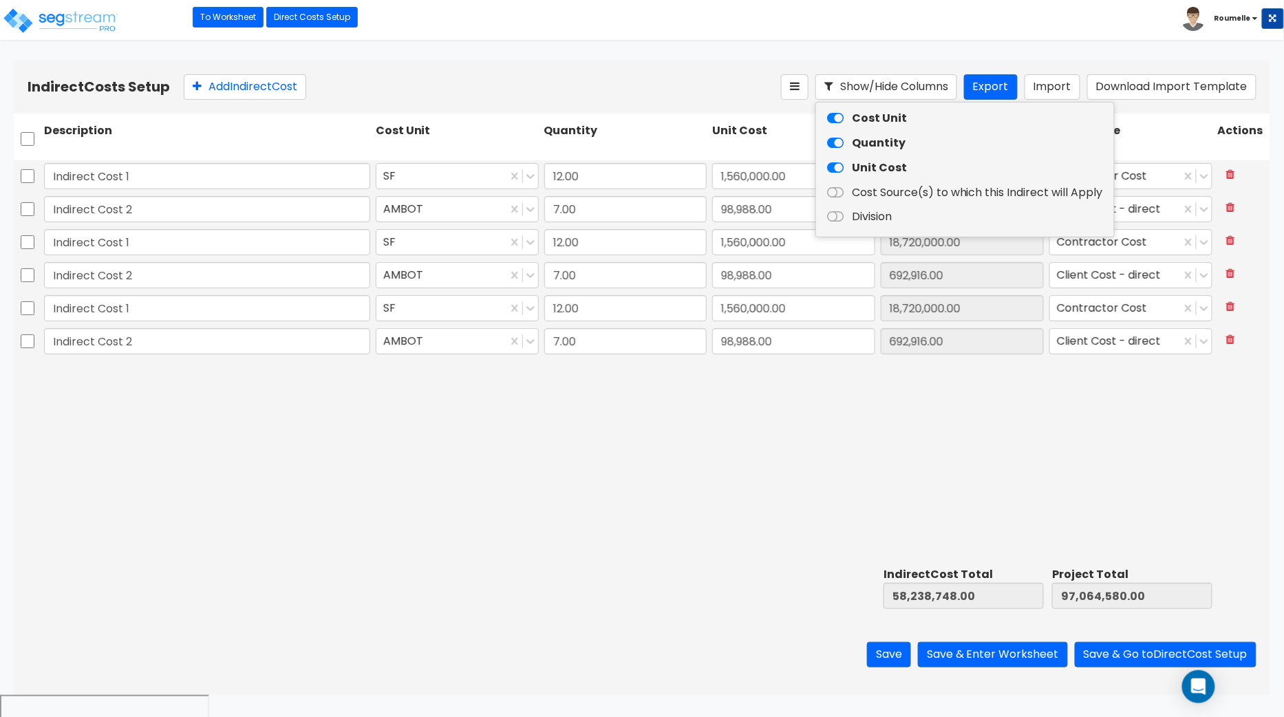
click at [843, 166] on icon at bounding box center [835, 168] width 17 height 14
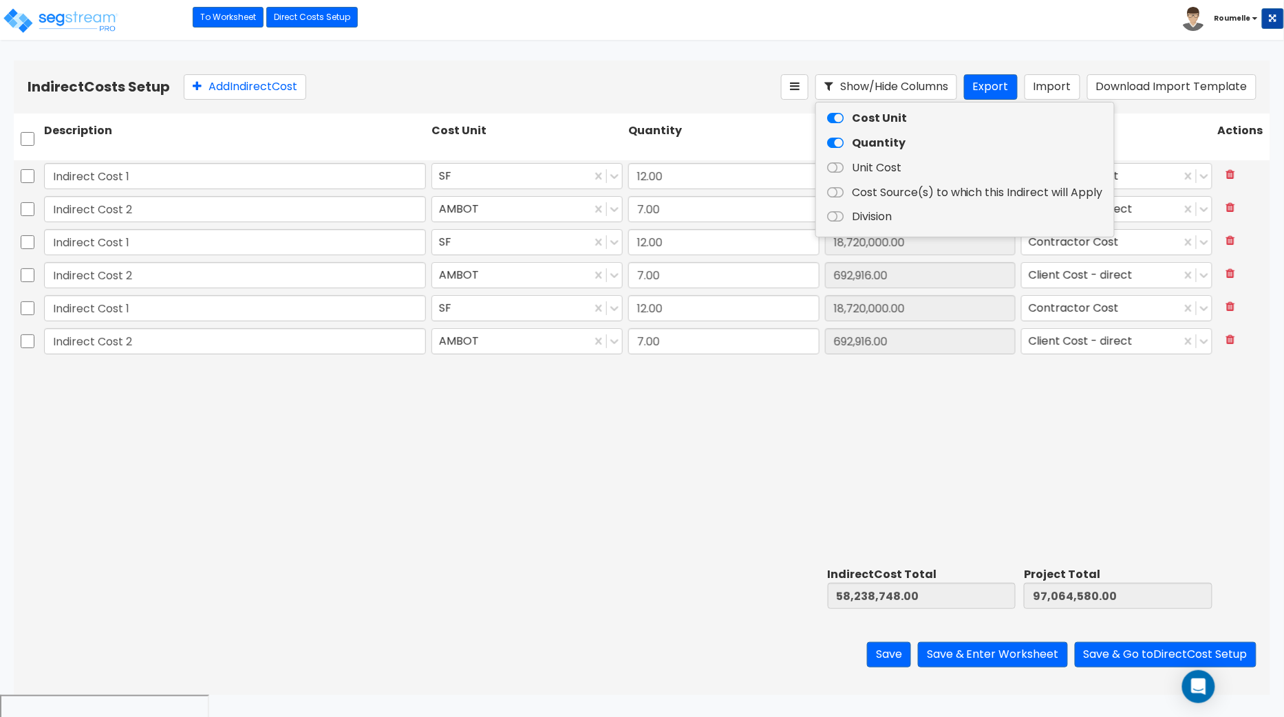
drag, startPoint x: 845, startPoint y: 143, endPoint x: 844, endPoint y: 127, distance: 16.5
click at [844, 142] on icon at bounding box center [835, 143] width 17 height 14
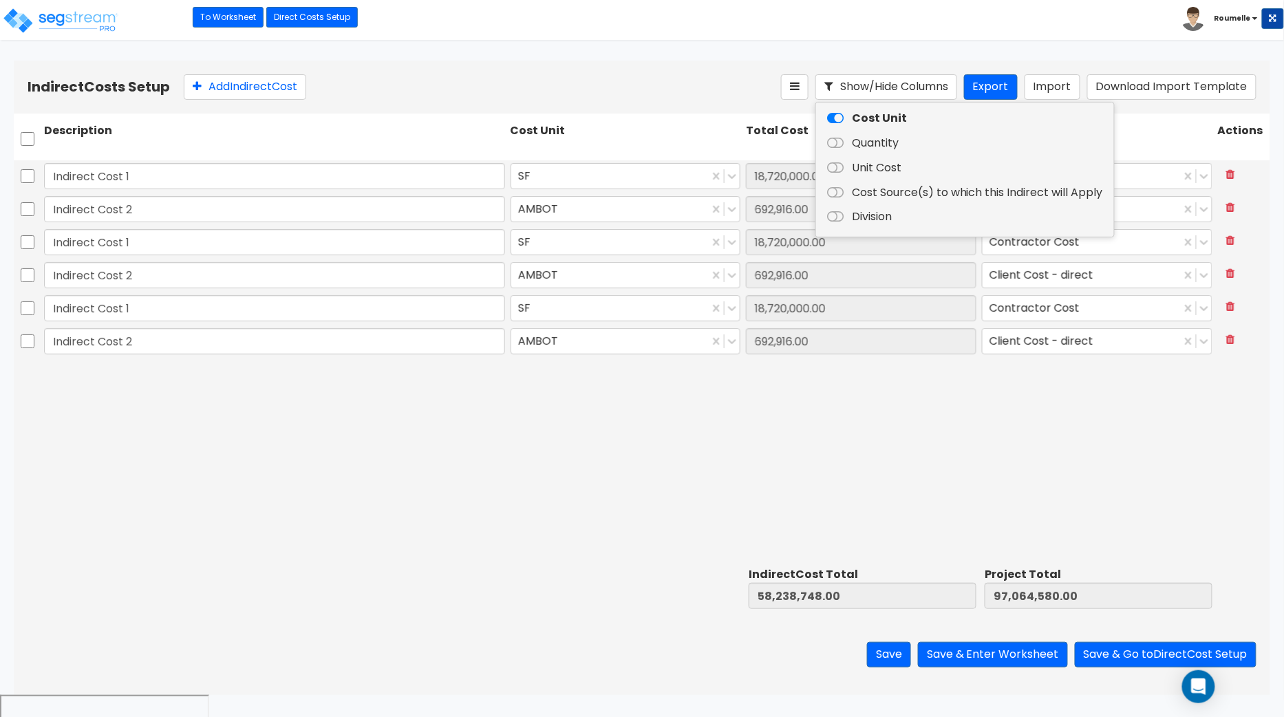
click at [843, 113] on icon at bounding box center [835, 119] width 17 height 14
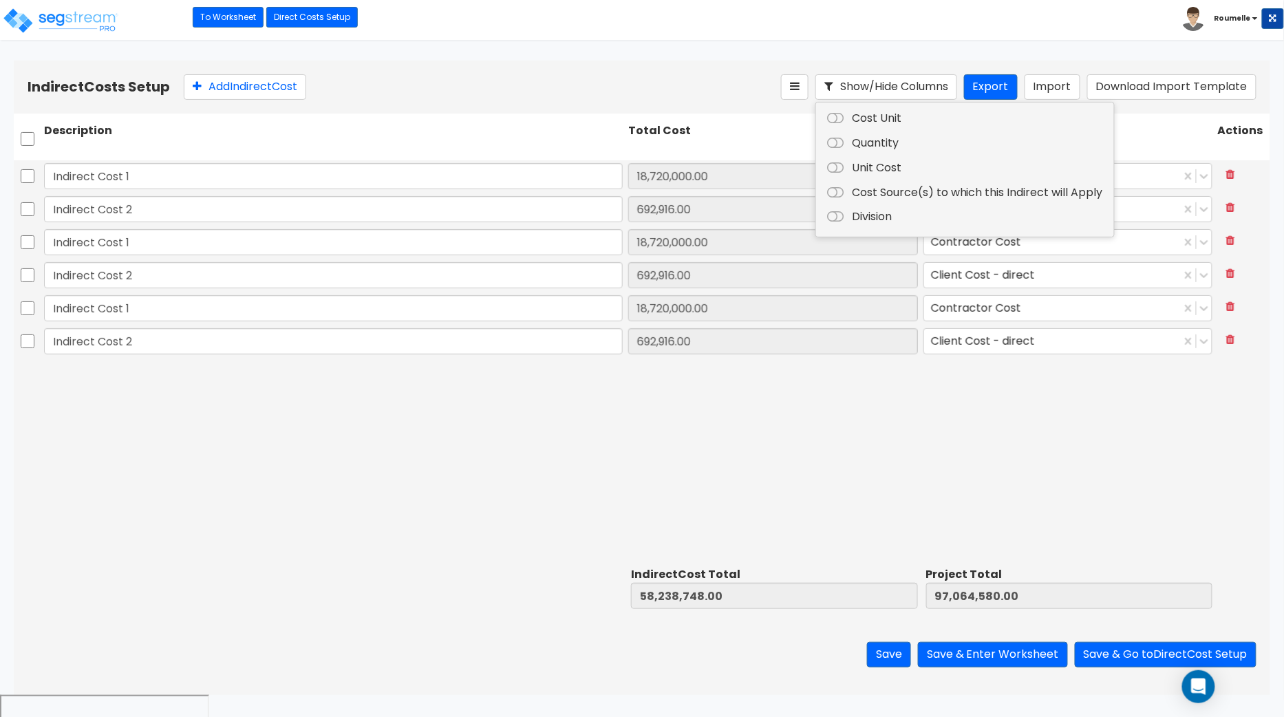
click at [841, 116] on icon at bounding box center [835, 119] width 17 height 14
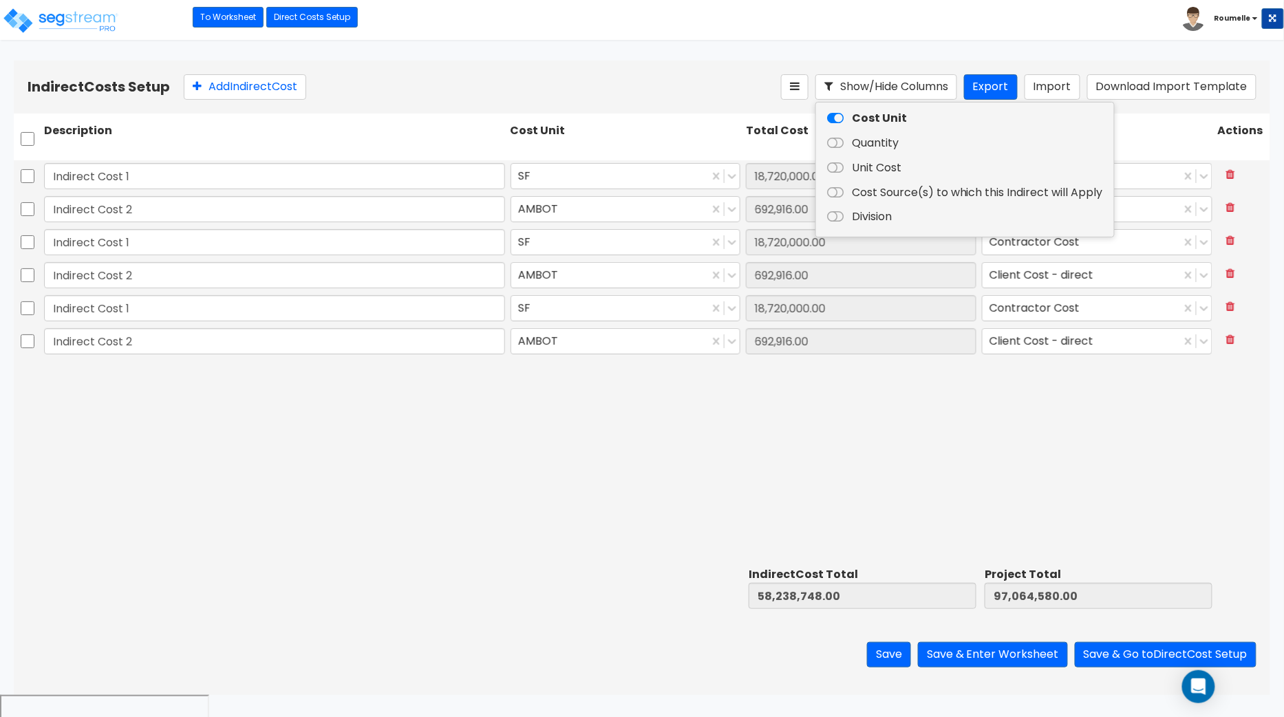
click at [840, 148] on icon at bounding box center [835, 143] width 17 height 14
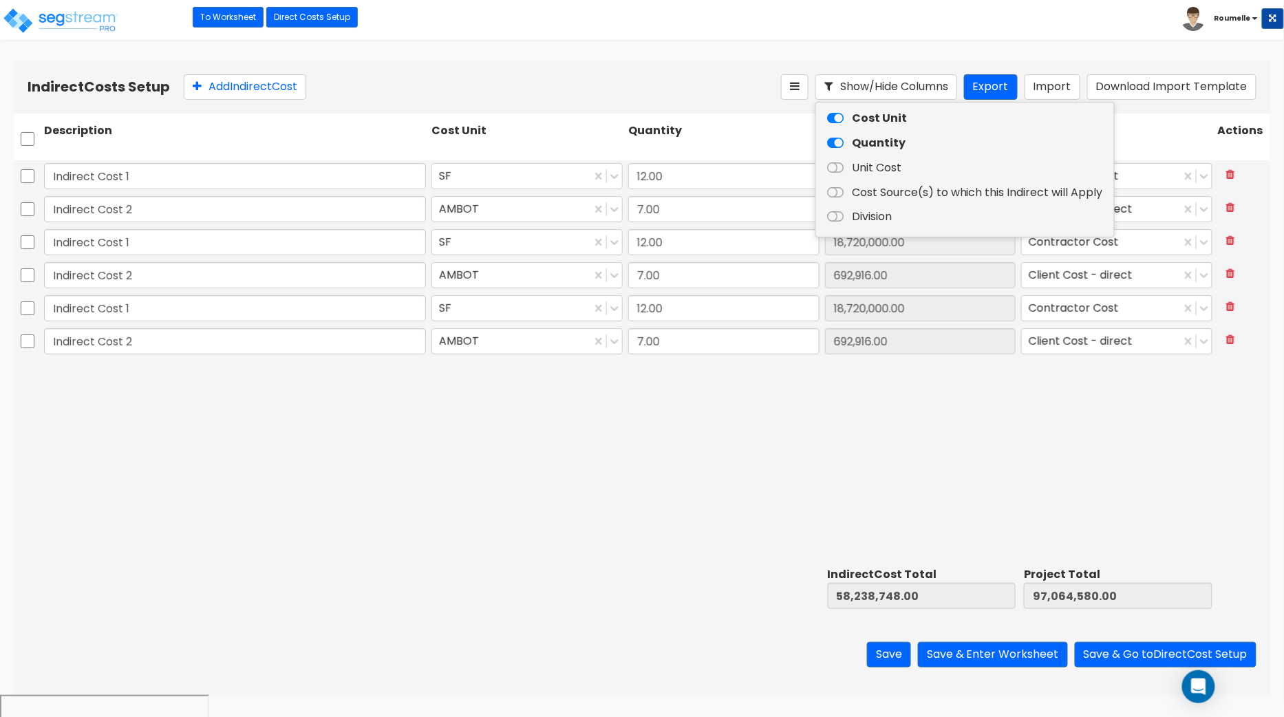
click at [840, 166] on icon at bounding box center [835, 168] width 17 height 14
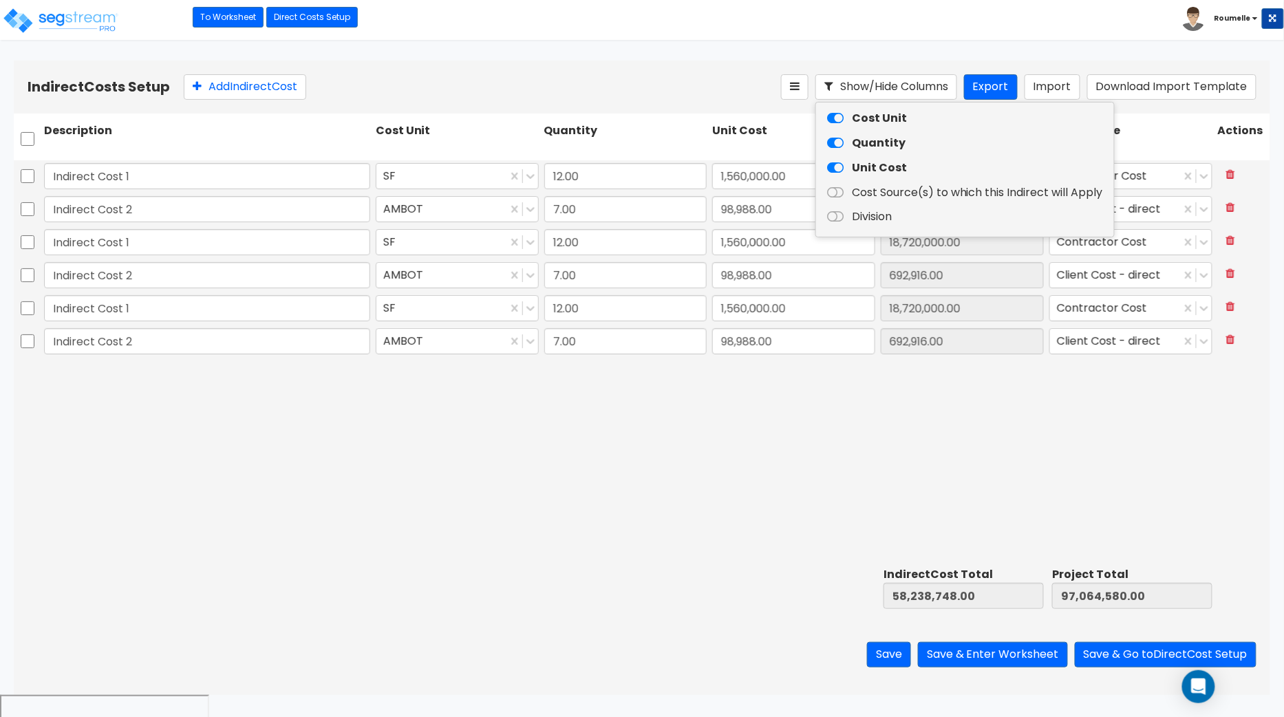
drag, startPoint x: 836, startPoint y: 189, endPoint x: 845, endPoint y: 208, distance: 20.6
click at [836, 189] on icon at bounding box center [835, 193] width 17 height 14
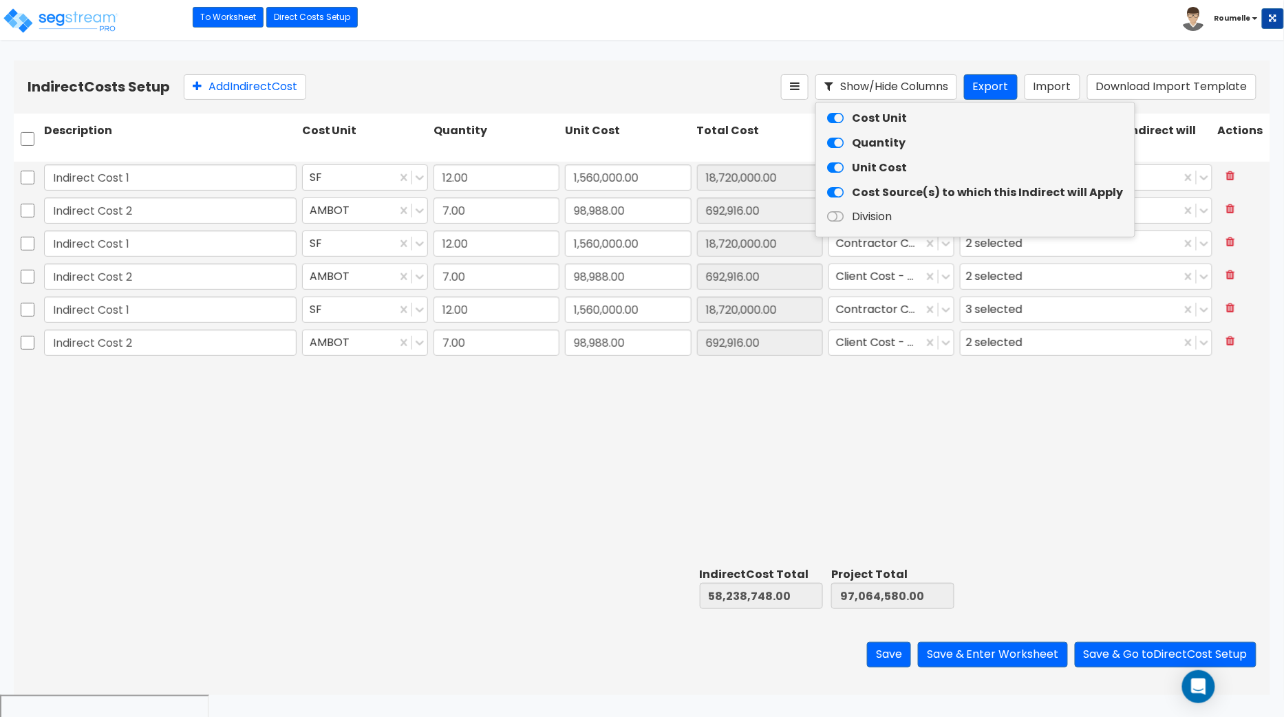
click at [843, 218] on icon at bounding box center [835, 217] width 17 height 14
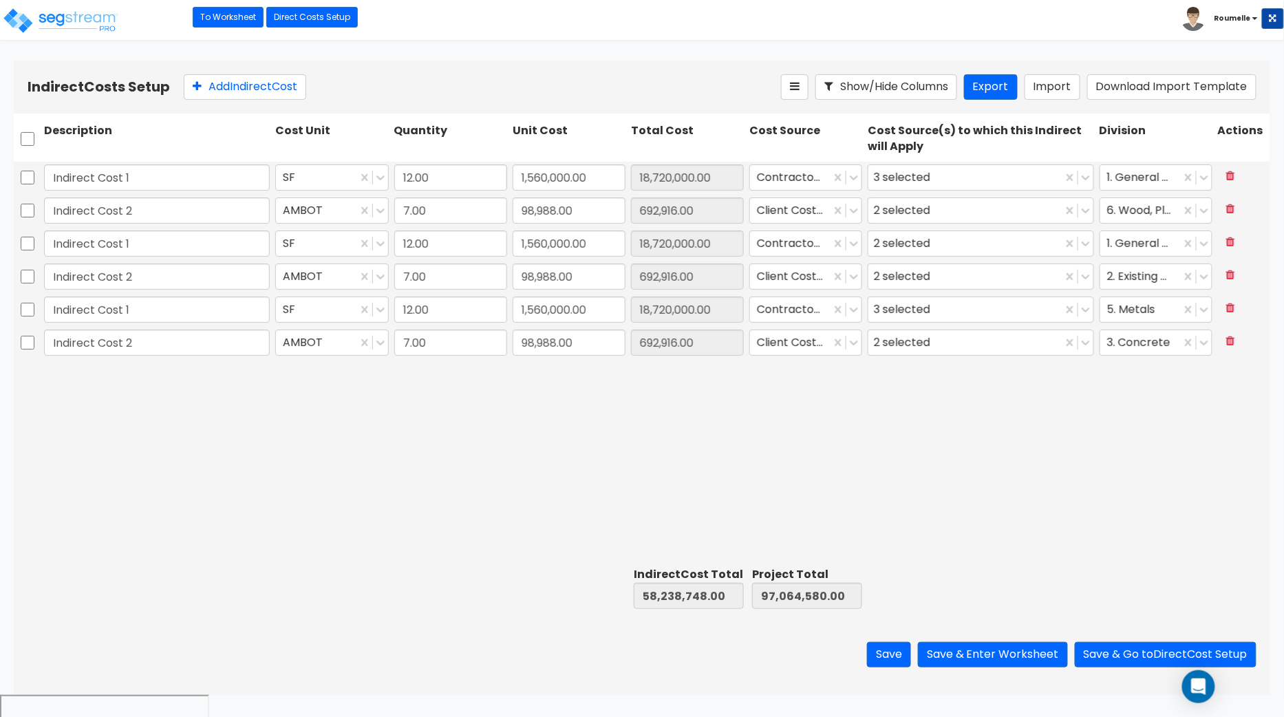
drag, startPoint x: 763, startPoint y: 65, endPoint x: 549, endPoint y: 8, distance: 221.1
click at [763, 65] on div "Indirect Costs Setup Add Indirect Cost Show/Hide Columns Export Import Download…" at bounding box center [642, 87] width 1257 height 53
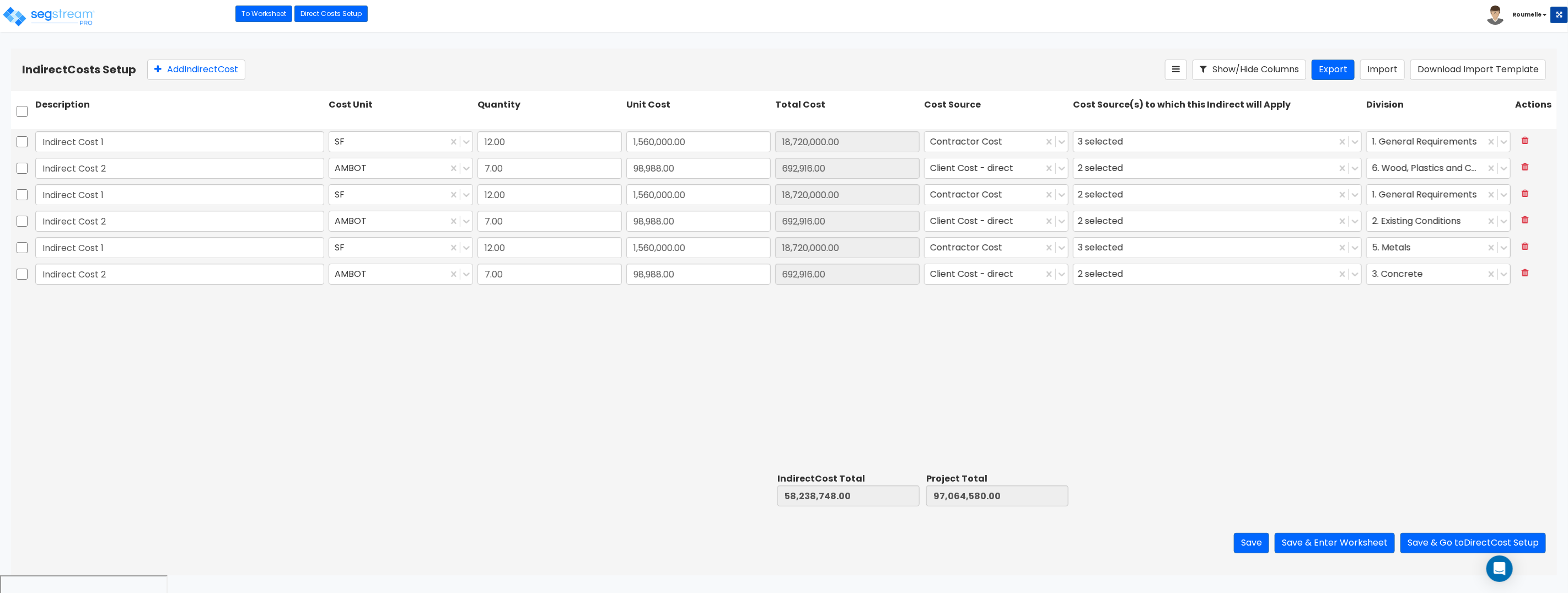
click at [804, 384] on div "Indirect Cost 1 SF 12.00 1,560,000.00 18,720,000.00 Contractor Cost 3 selected …" at bounding box center [784, 299] width 1546 height 340
click at [802, 384] on div "Indirect Cost 1 SF 12.00 1,560,000.00 18,720,000.00 Contractor Cost 3 selected …" at bounding box center [784, 299] width 1546 height 340
click at [802, 384] on div "Indirect Cost 1 SF 12.00 1,560,000.00 18,720,000.00 Contractor Cost 3 selected …" at bounding box center [784, 299] width 1546 height 340
click at [801, 383] on div "Indirect Cost 1 SF 12.00 1,560,000.00 18,720,000.00 Contractor Cost 3 selected …" at bounding box center [784, 299] width 1546 height 340
click at [710, 543] on button "End recording" at bounding box center [707, 542] width 6 height 1
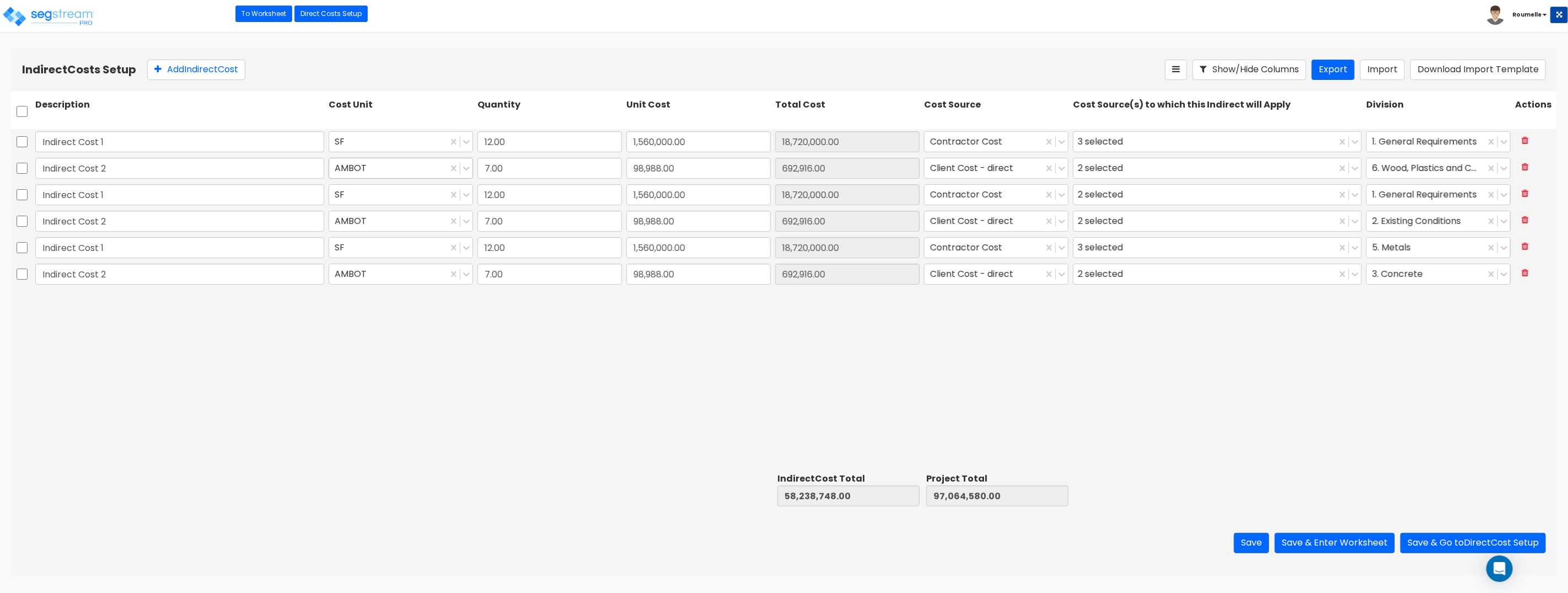
click at [440, 166] on div at bounding box center [388, 167] width 107 height 15
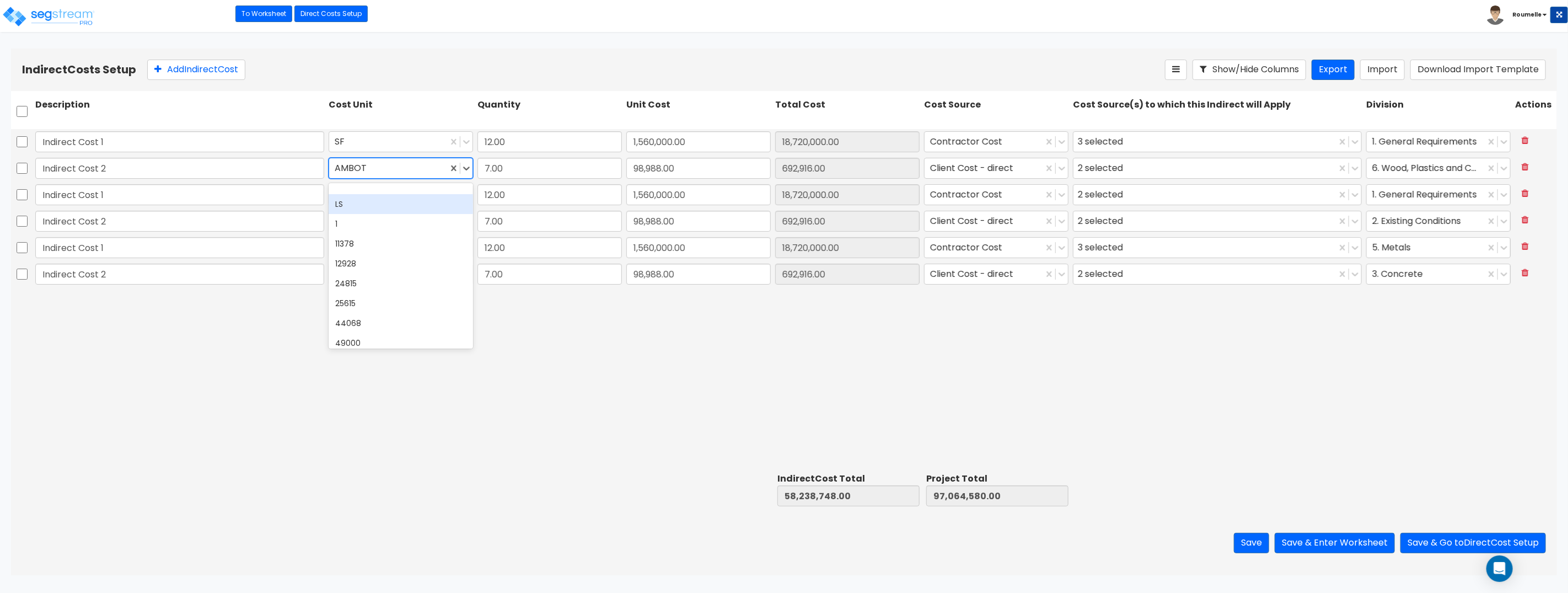
click at [404, 201] on div "LS" at bounding box center [400, 204] width 144 height 20
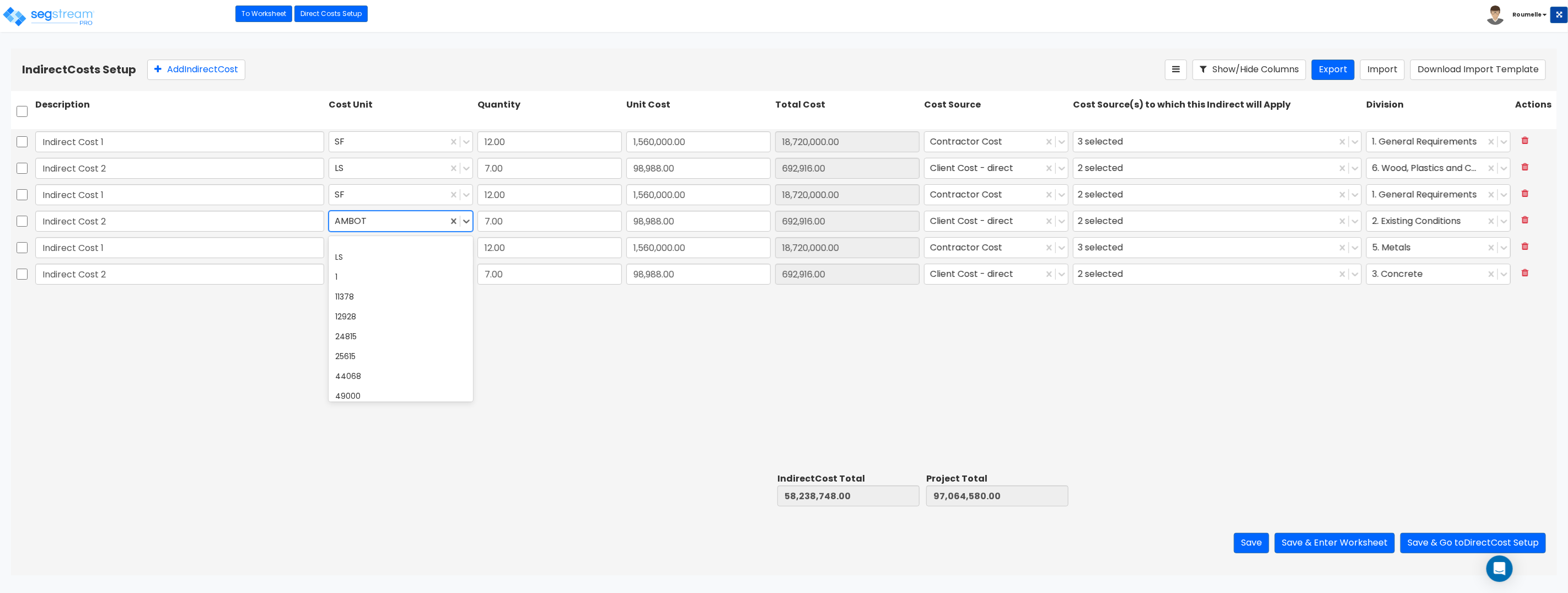
click at [392, 222] on div at bounding box center [388, 220] width 107 height 15
click at [367, 357] on div "25615" at bounding box center [400, 356] width 144 height 20
click at [382, 278] on div at bounding box center [388, 273] width 107 height 15
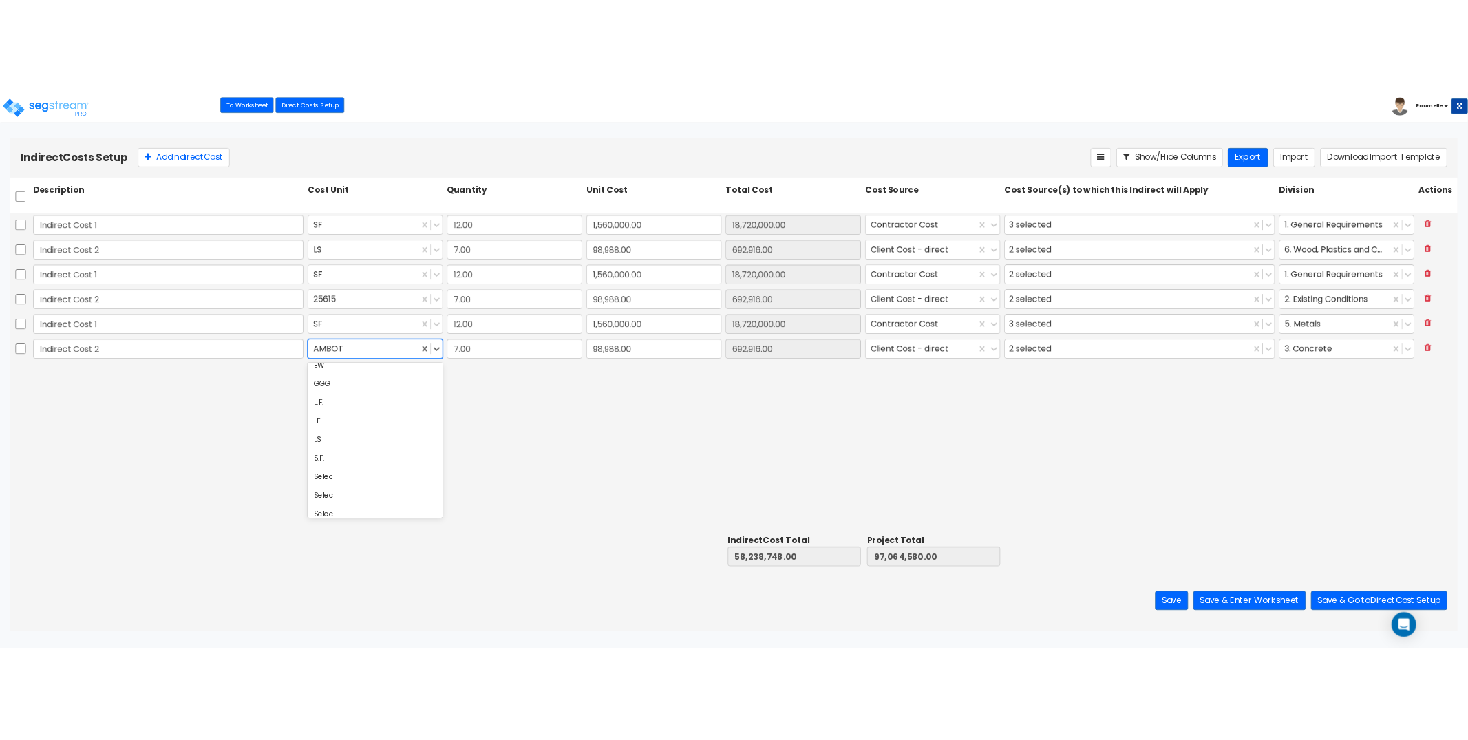
scroll to position [564, 0]
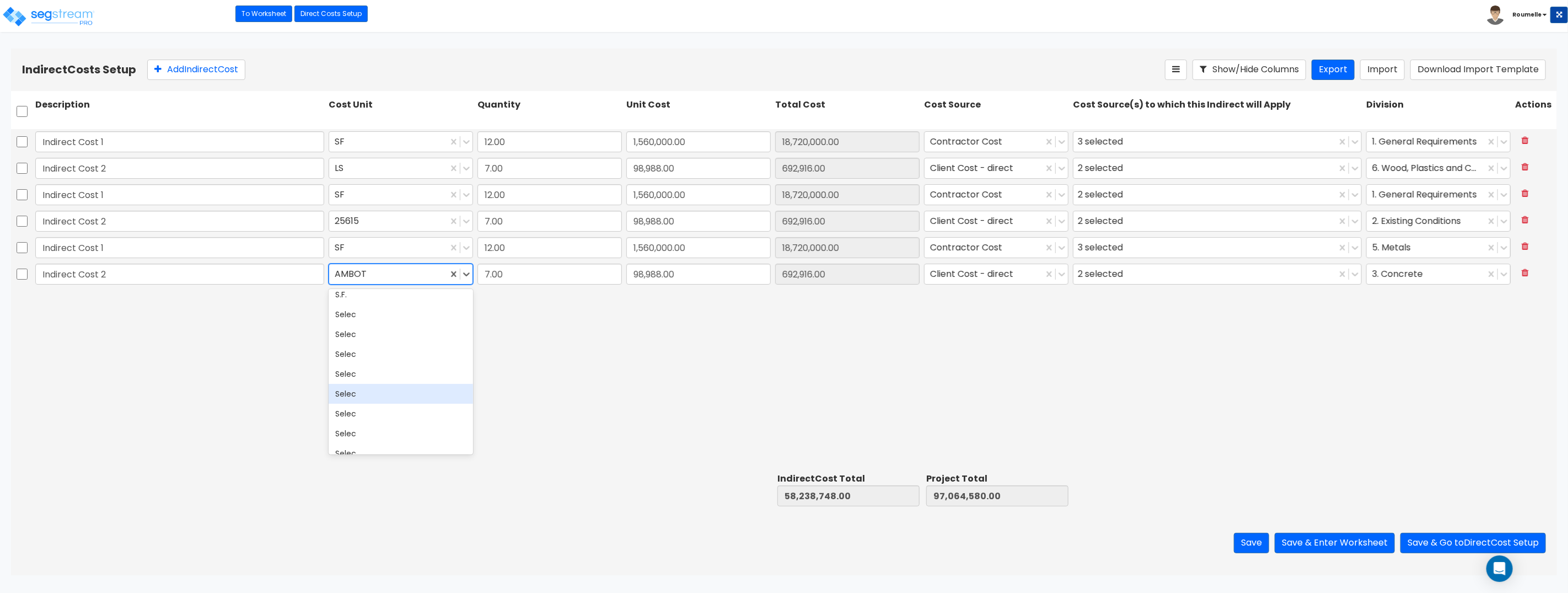
click at [420, 384] on div "Selec" at bounding box center [400, 393] width 144 height 20
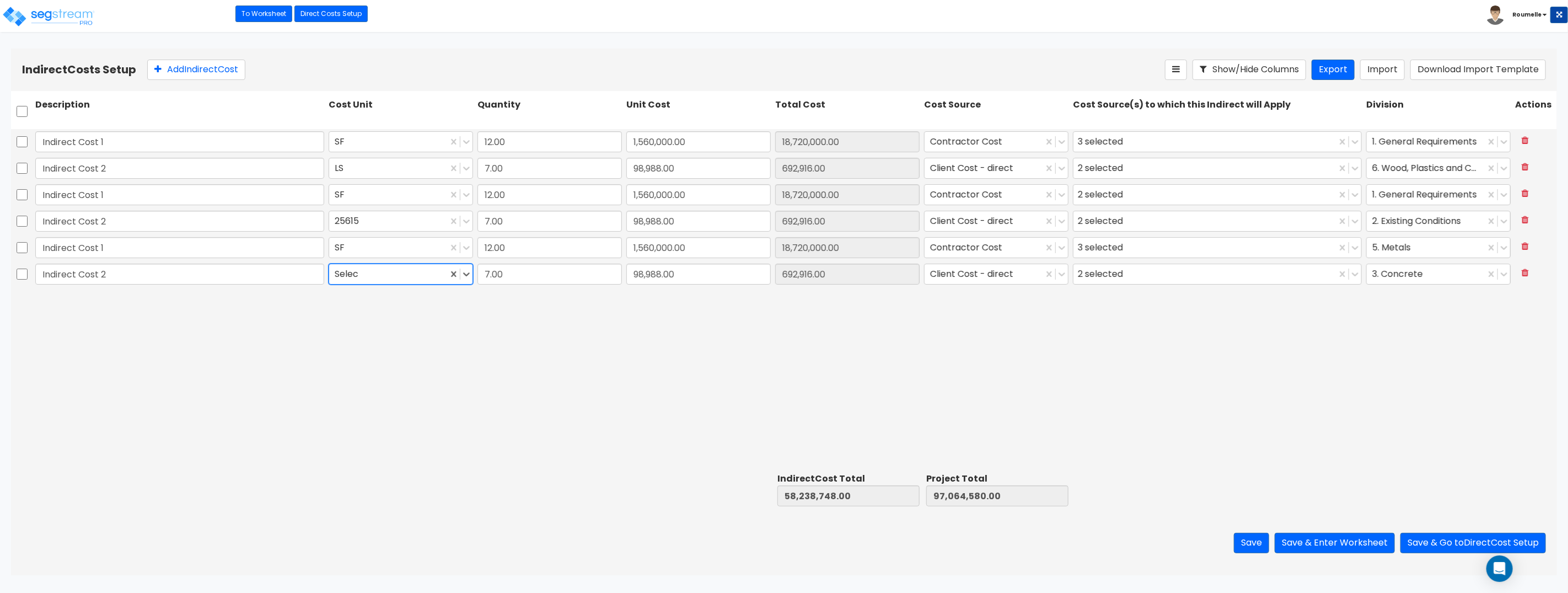
click at [408, 277] on div at bounding box center [388, 273] width 107 height 15
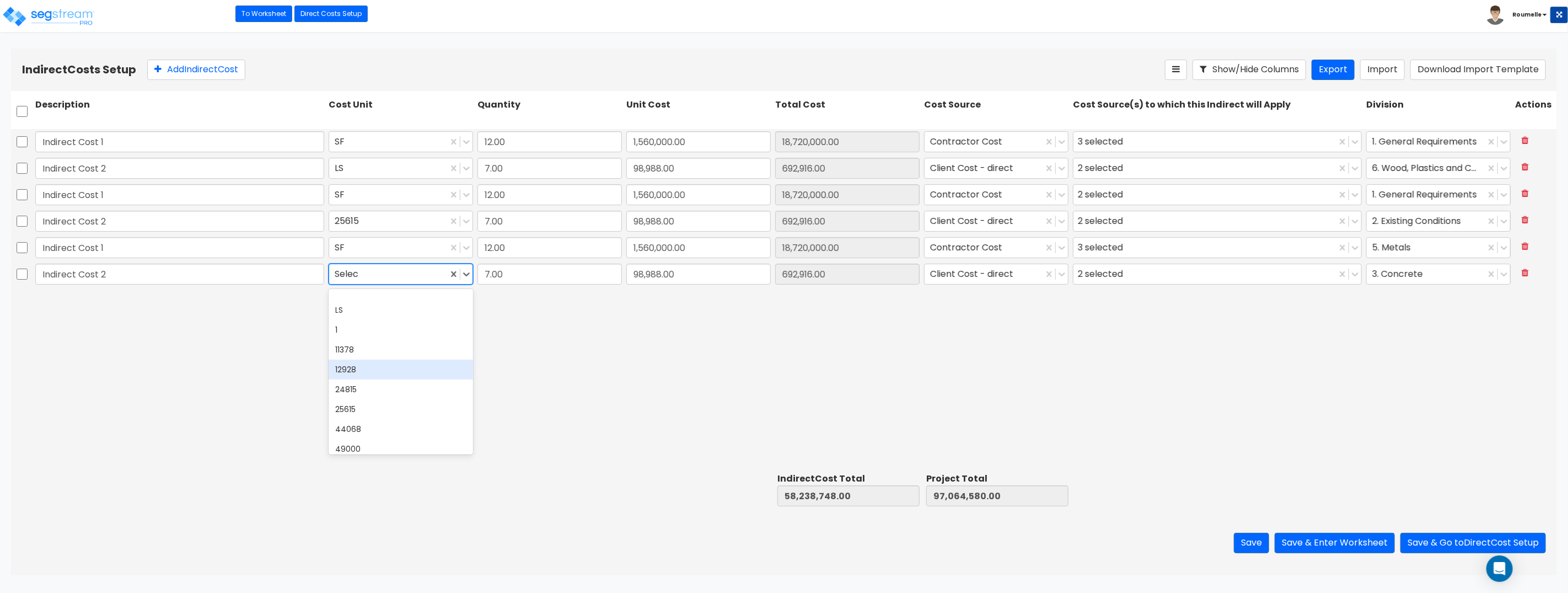
click at [388, 371] on div "12928" at bounding box center [400, 369] width 144 height 20
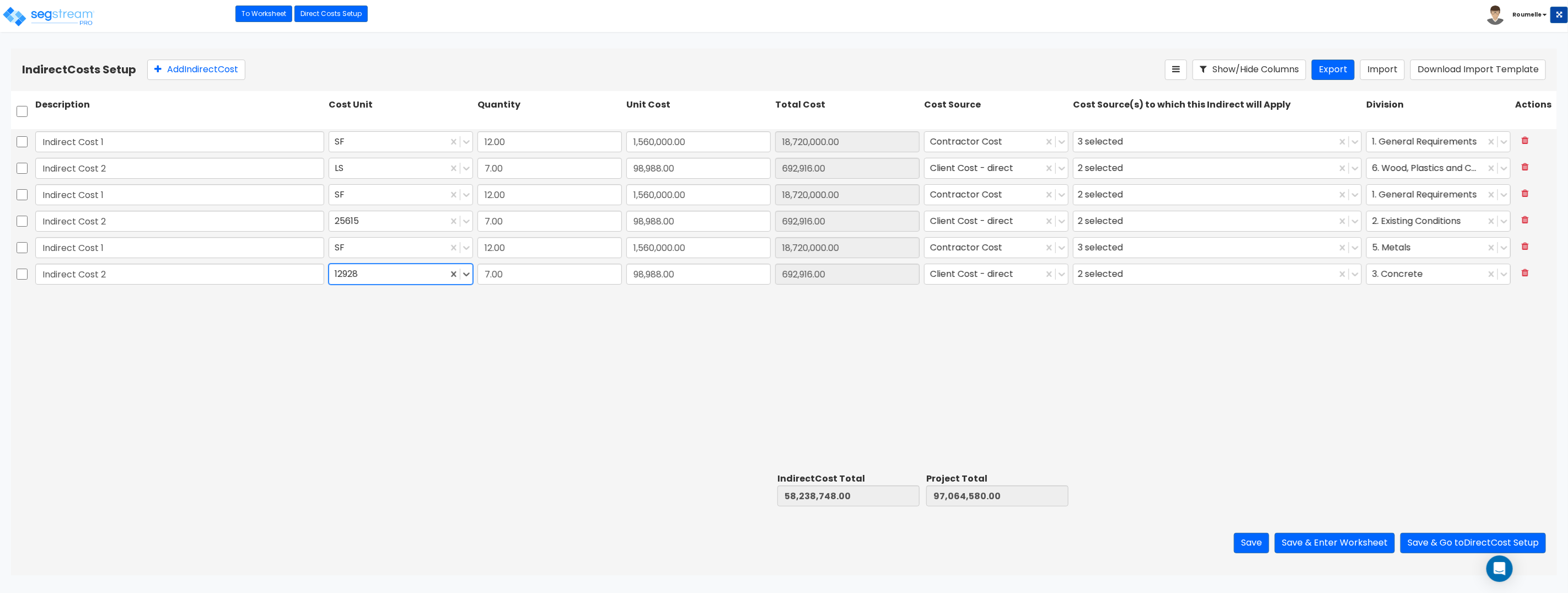
drag, startPoint x: 1053, startPoint y: 412, endPoint x: 1294, endPoint y: 176, distance: 337.3
click at [1056, 409] on div "Indirect Cost 1 SF 12.00 1,560,000.00 18,720,000.00 Contractor Cost 3 selected …" at bounding box center [784, 299] width 1546 height 340
click at [798, 474] on div "Indirect Cost Total" at bounding box center [849, 479] width 143 height 13
drag, startPoint x: 798, startPoint y: 474, endPoint x: 951, endPoint y: 470, distance: 153.1
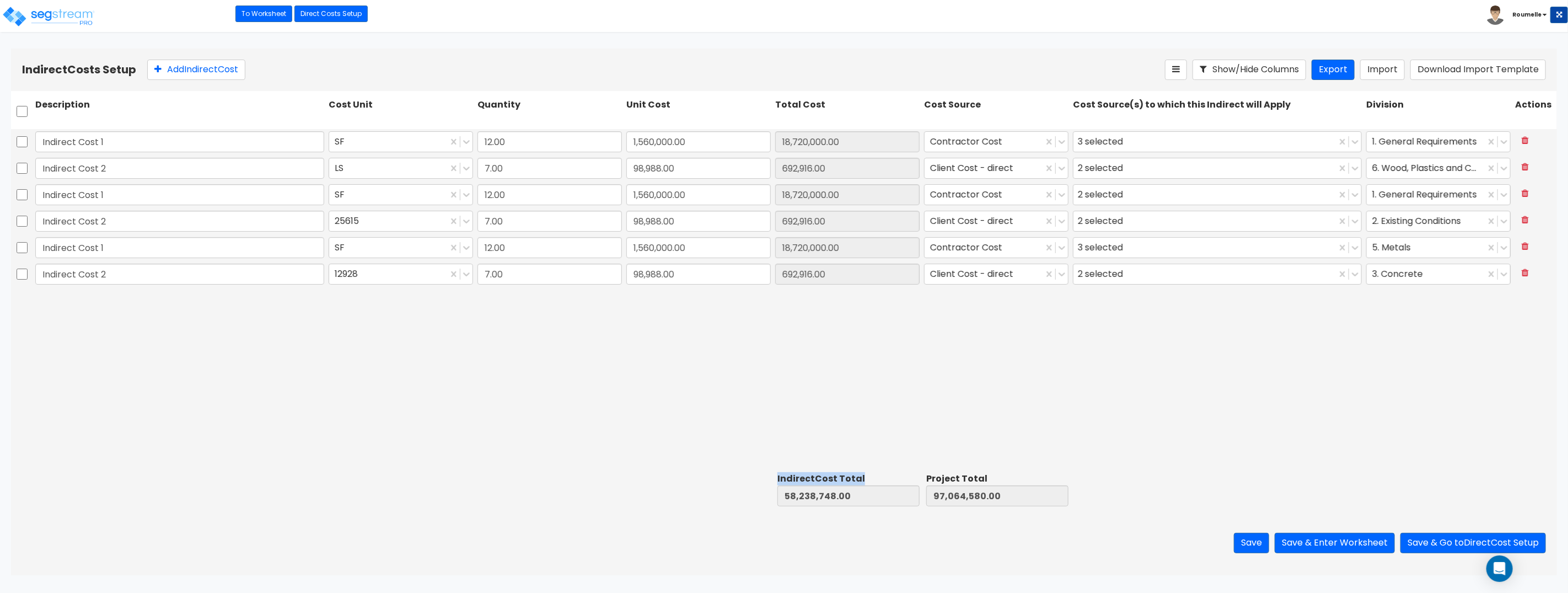
click at [798, 474] on div "Indirect Cost Total" at bounding box center [849, 479] width 143 height 13
click at [999, 472] on div "Project Total 97,064,580.00" at bounding box center [996, 489] width 149 height 38
click at [1048, 497] on input "97,064,580.00" at bounding box center [997, 496] width 143 height 21
click at [978, 477] on div "Project Total" at bounding box center [997, 479] width 143 height 13
drag, startPoint x: 990, startPoint y: 477, endPoint x: 779, endPoint y: 475, distance: 211.0
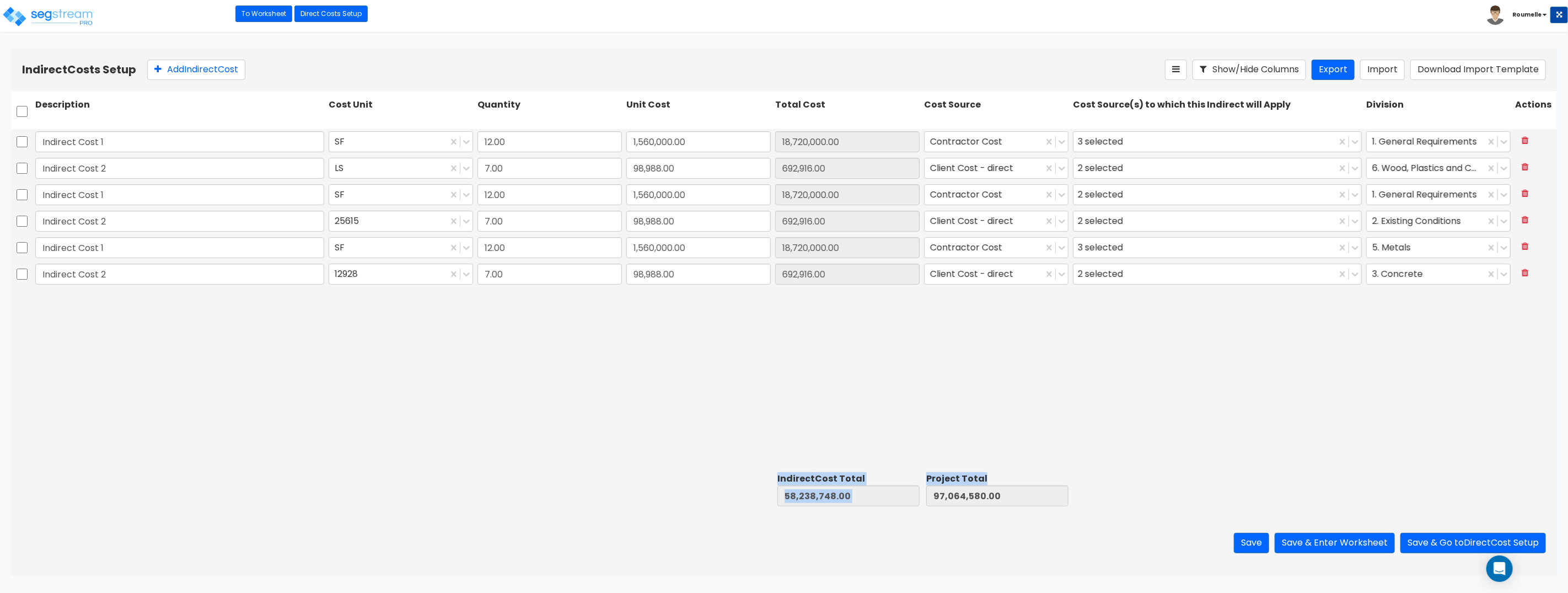
click at [769, 476] on div "Indirect Cost Total 58,238,748.00 Project Total 97,064,580.00" at bounding box center [784, 489] width 1546 height 42
click at [779, 475] on div "Indirect Cost Total" at bounding box center [849, 479] width 143 height 13
click at [782, 477] on div "Indirect Cost Total" at bounding box center [849, 479] width 143 height 13
drag, startPoint x: 930, startPoint y: 345, endPoint x: 952, endPoint y: 457, distance: 114.1
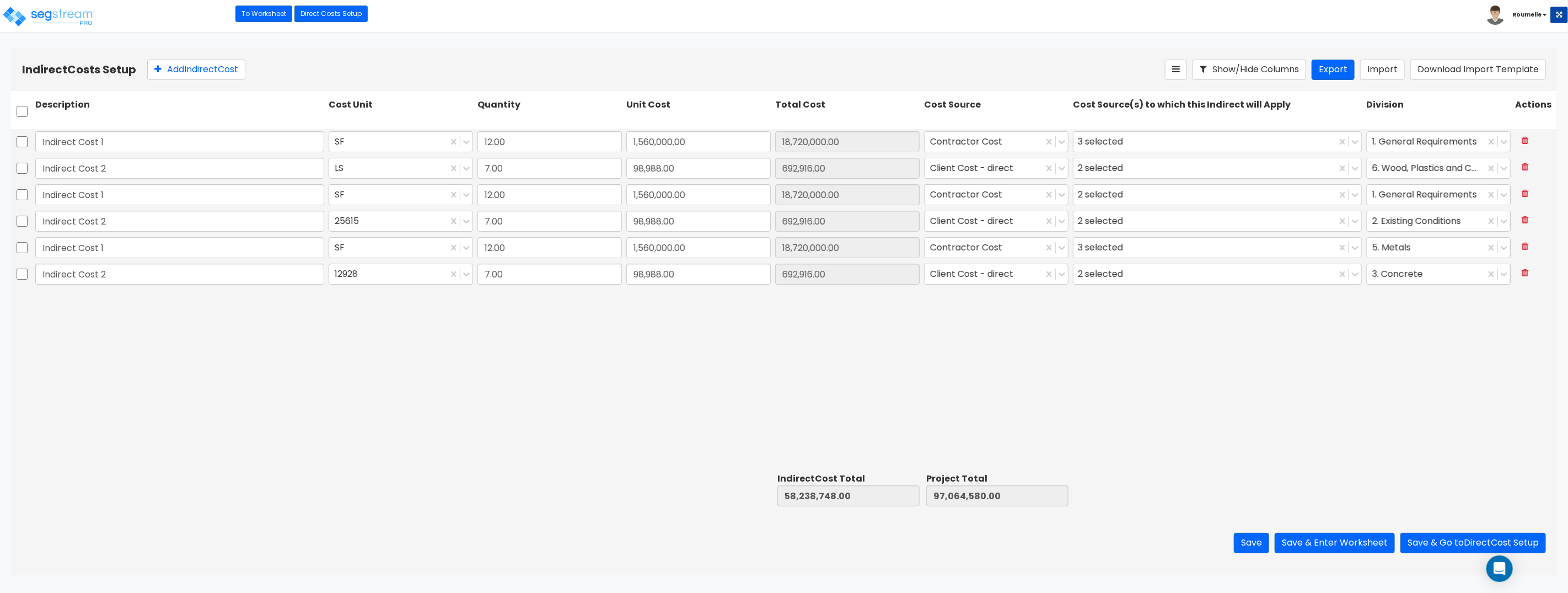
click at [930, 345] on div "Indirect Cost 1 SF 12.00 1,560,000.00 18,720,000.00 Contractor Cost 3 selected …" at bounding box center [784, 299] width 1546 height 340
click at [932, 480] on div "Project Total" at bounding box center [997, 479] width 143 height 13
click at [975, 478] on div "Project Total" at bounding box center [997, 479] width 143 height 13
copy div "Project Total"
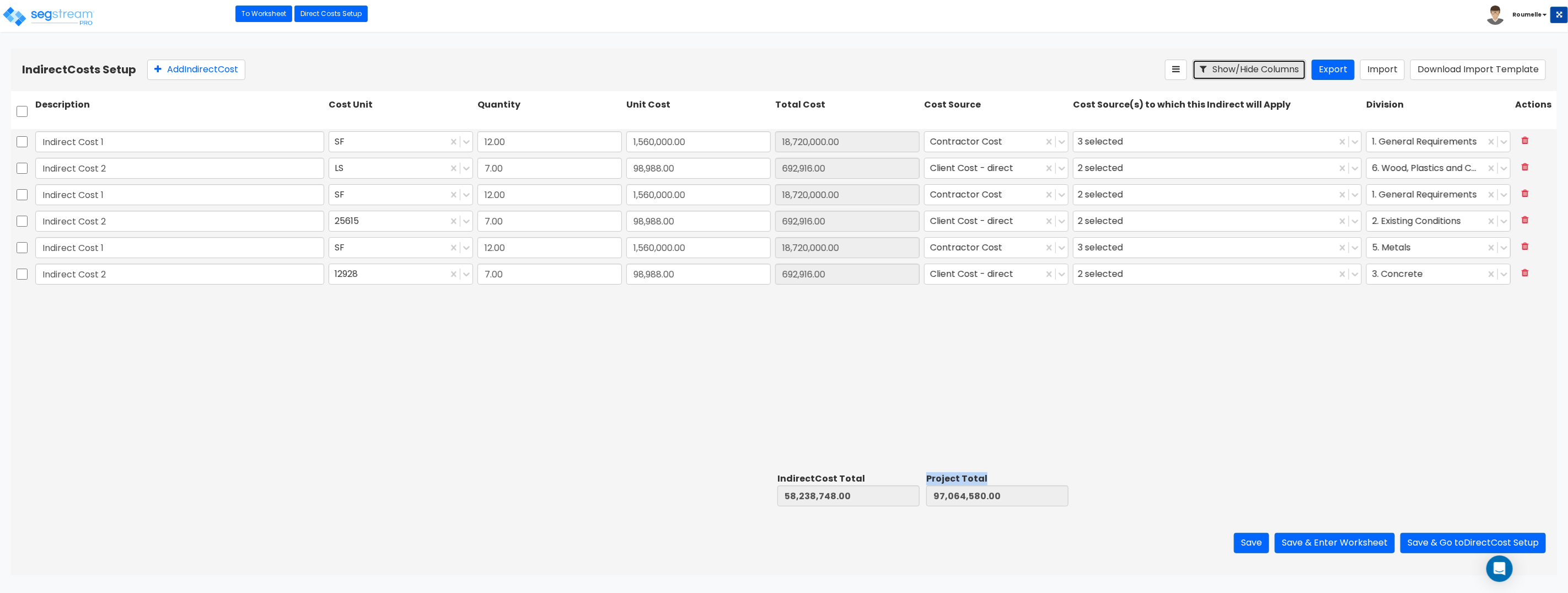
click at [1272, 72] on button "Show/Hide Columns" at bounding box center [1249, 69] width 114 height 20
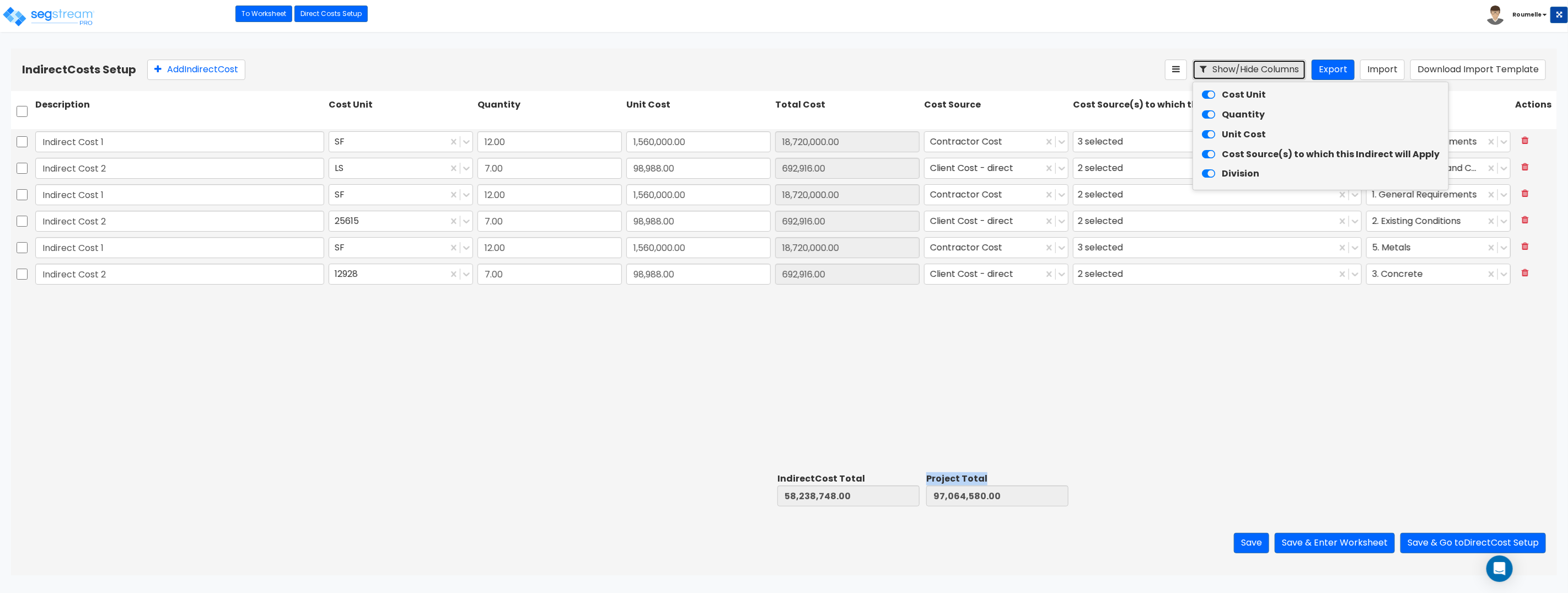
click at [1272, 72] on button "Show/Hide Columns" at bounding box center [1249, 69] width 114 height 20
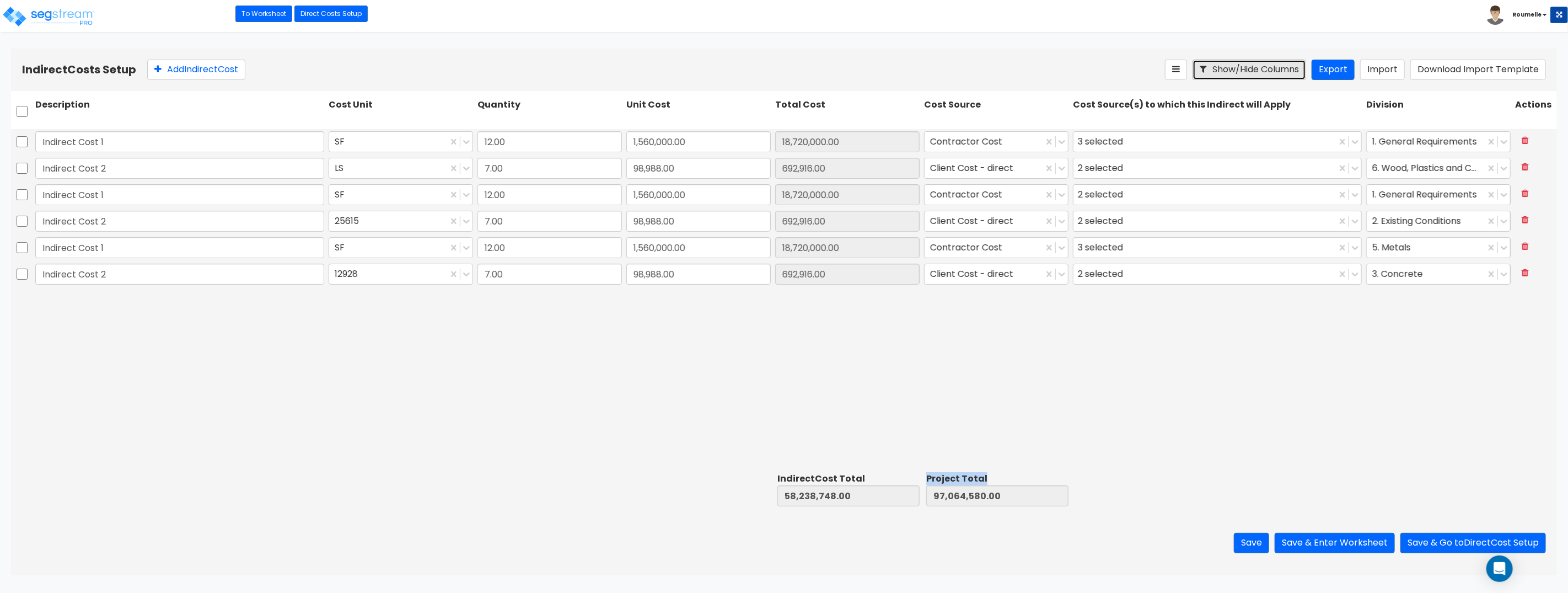
click at [1277, 75] on button "Show/Hide Columns" at bounding box center [1249, 69] width 114 height 20
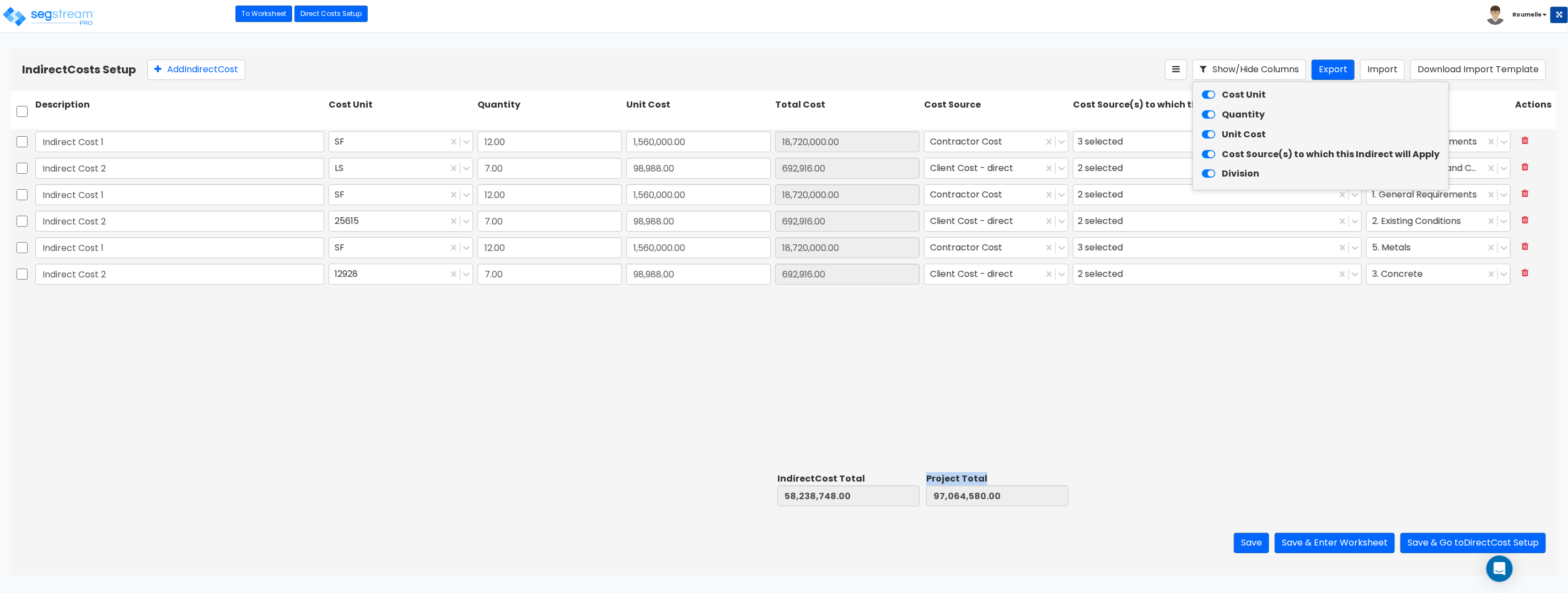
click at [1206, 96] on icon at bounding box center [1208, 95] width 14 height 11
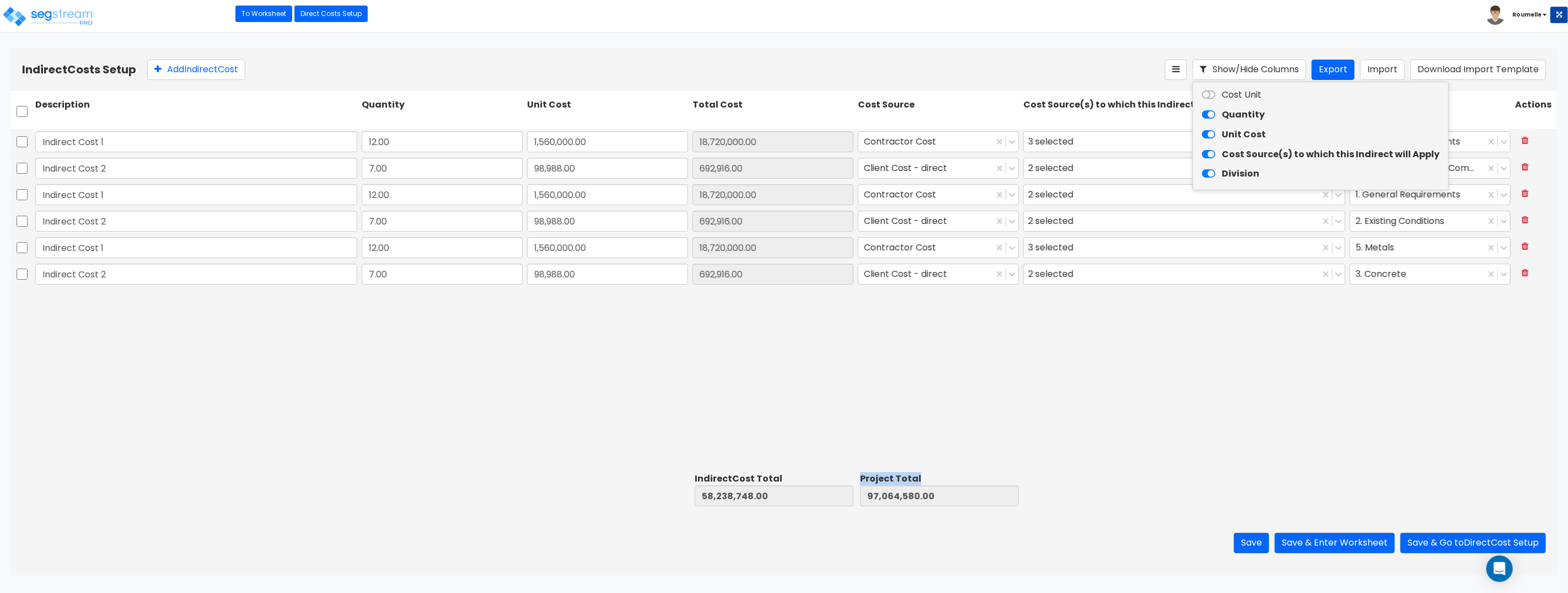
click at [1207, 114] on icon at bounding box center [1208, 115] width 14 height 11
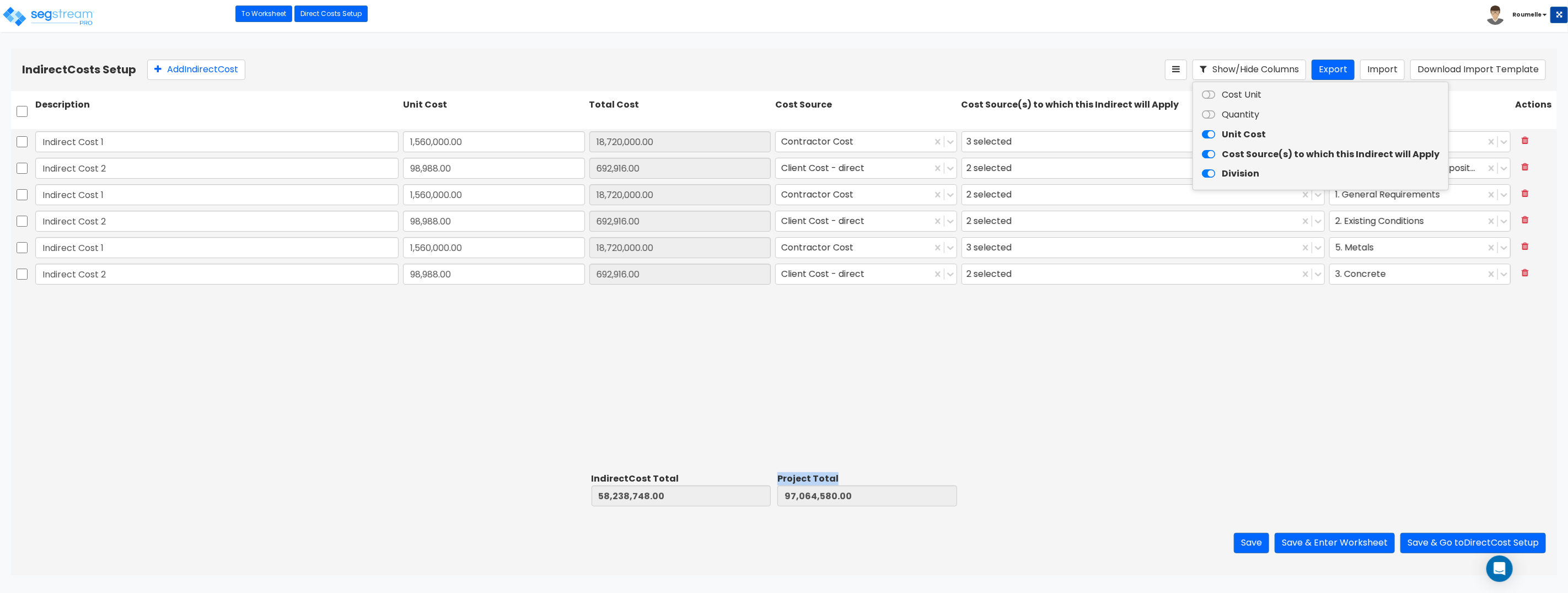
drag, startPoint x: 1205, startPoint y: 130, endPoint x: 1207, endPoint y: 123, distance: 7.3
click at [1205, 130] on icon at bounding box center [1208, 135] width 14 height 11
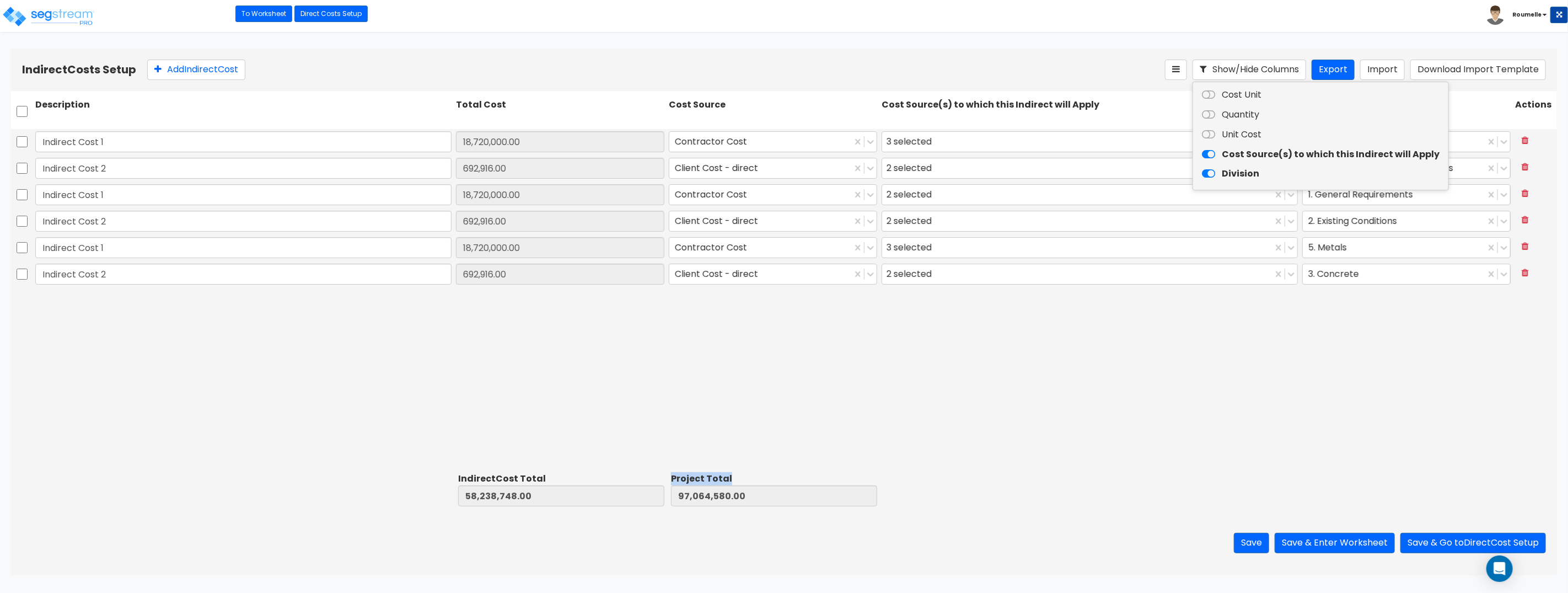
drag, startPoint x: 1208, startPoint y: 95, endPoint x: 1210, endPoint y: 112, distance: 17.1
click at [1209, 95] on icon at bounding box center [1208, 95] width 14 height 11
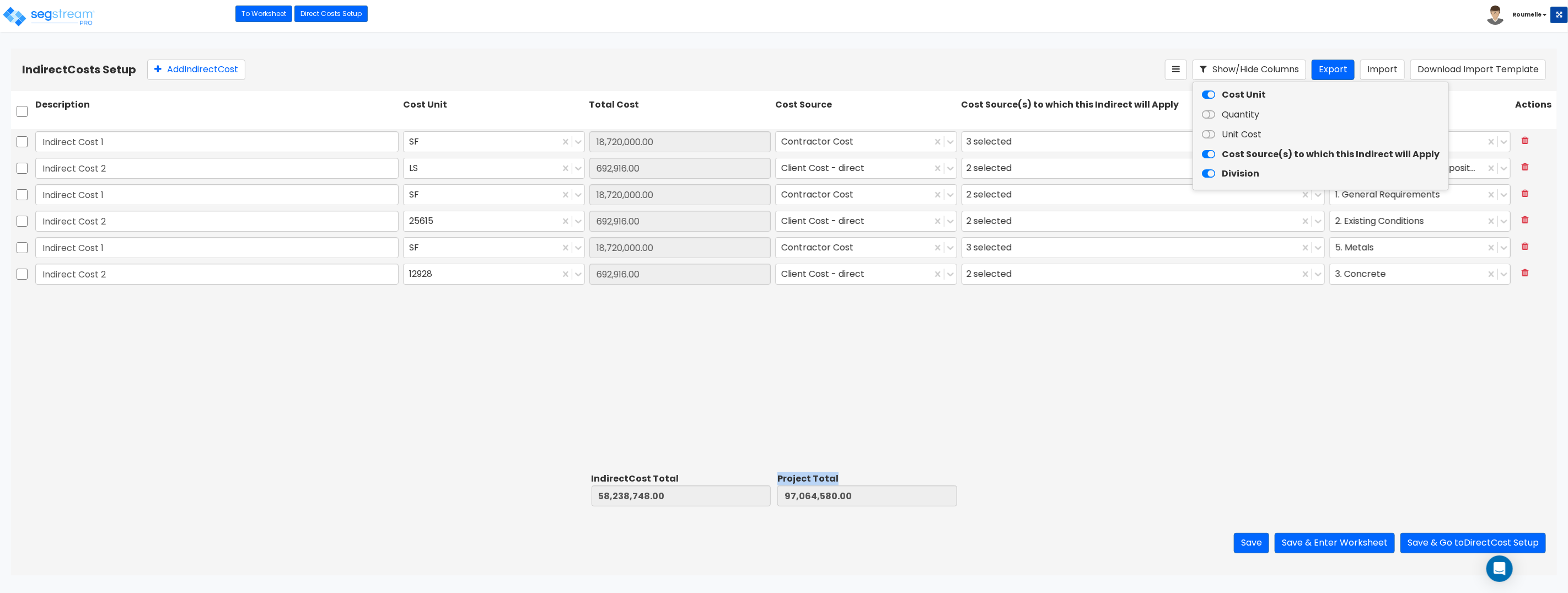
drag, startPoint x: 1209, startPoint y: 116, endPoint x: 1207, endPoint y: 126, distance: 10.2
click at [1209, 116] on icon at bounding box center [1208, 115] width 14 height 11
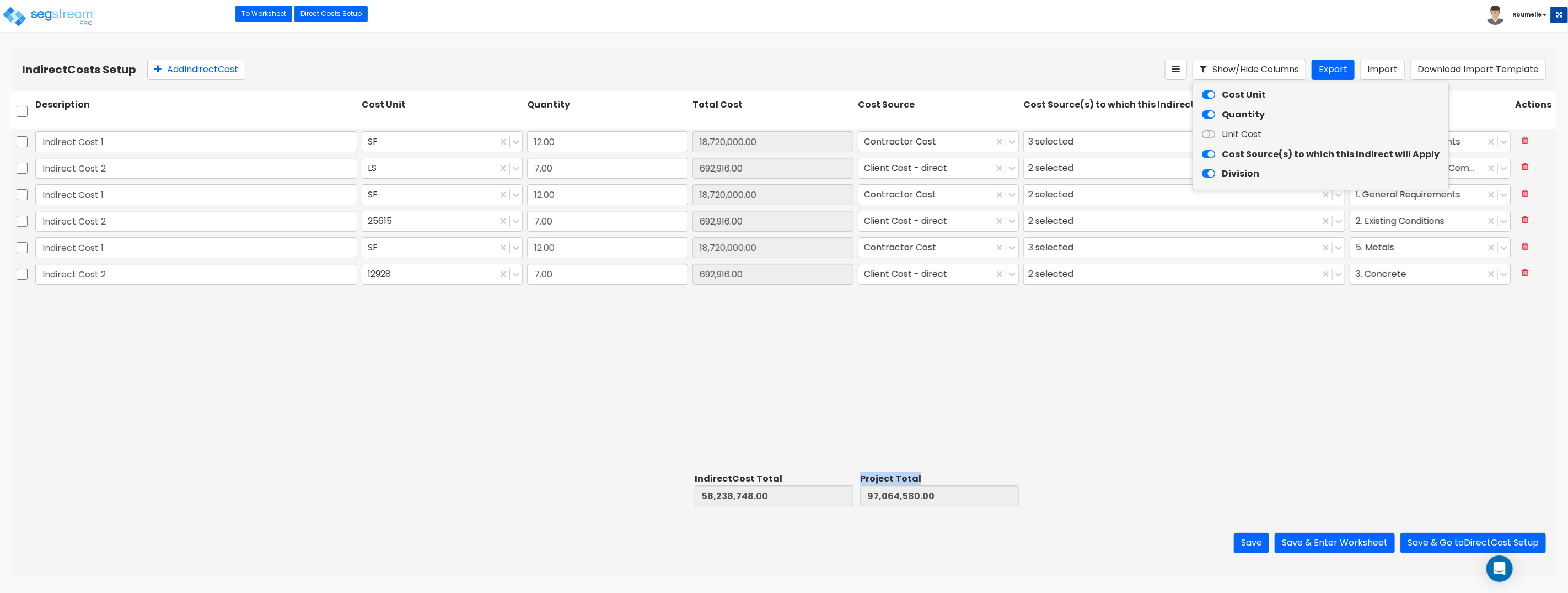
drag, startPoint x: 1207, startPoint y: 129, endPoint x: 1212, endPoint y: 159, distance: 30.4
click at [1207, 129] on icon at bounding box center [1208, 135] width 14 height 11
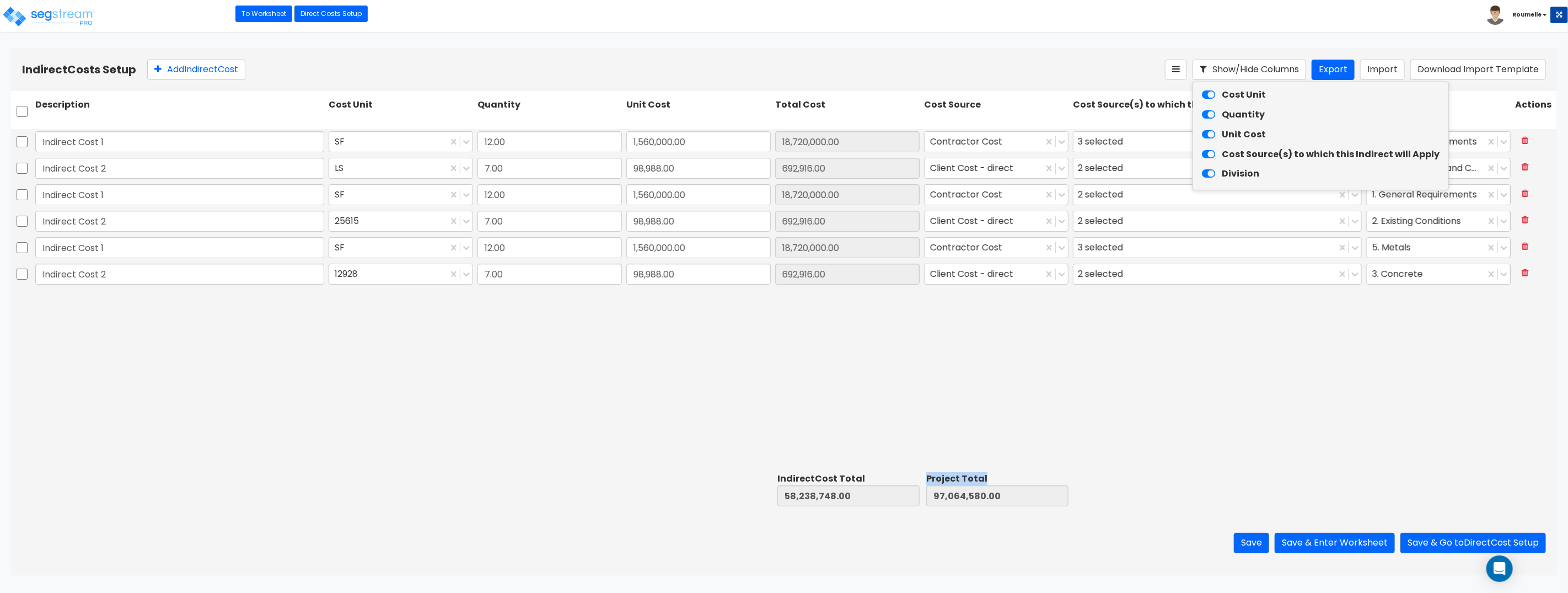
drag, startPoint x: 1205, startPoint y: 178, endPoint x: 1211, endPoint y: 166, distance: 13.4
click at [1205, 178] on icon at bounding box center [1208, 174] width 14 height 11
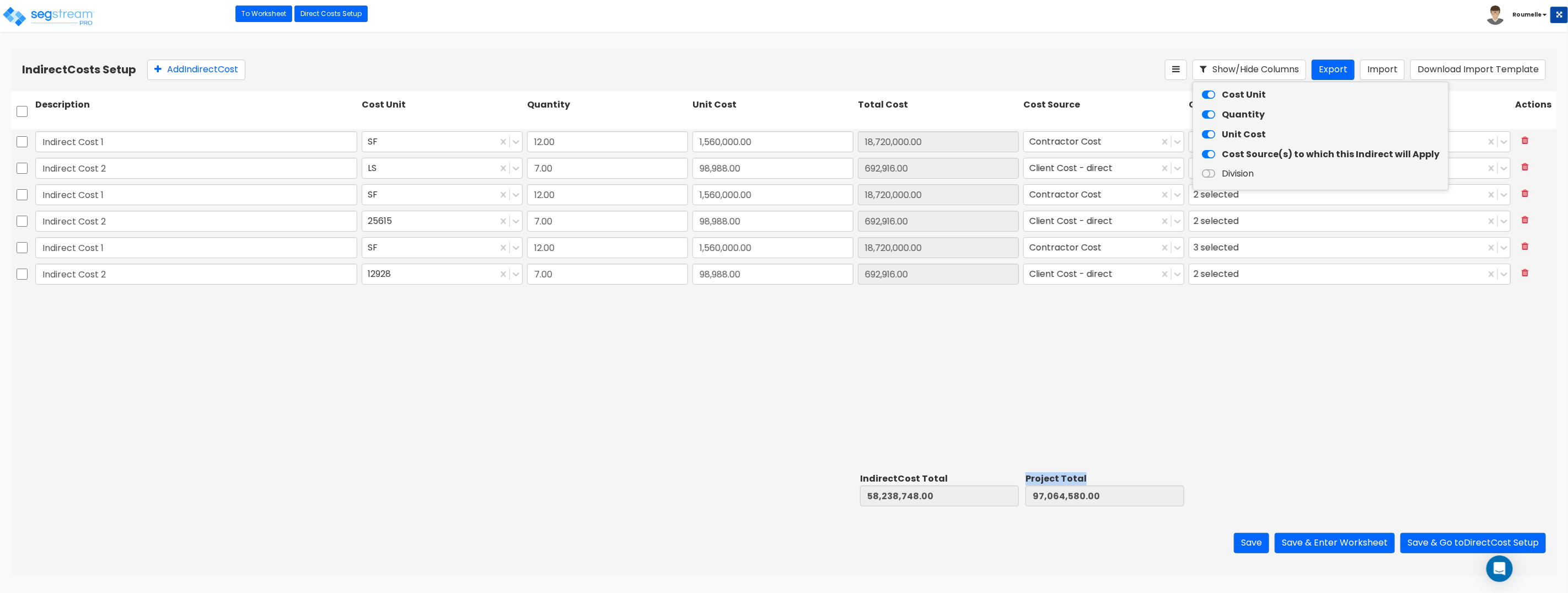
click at [1211, 153] on icon at bounding box center [1208, 155] width 14 height 11
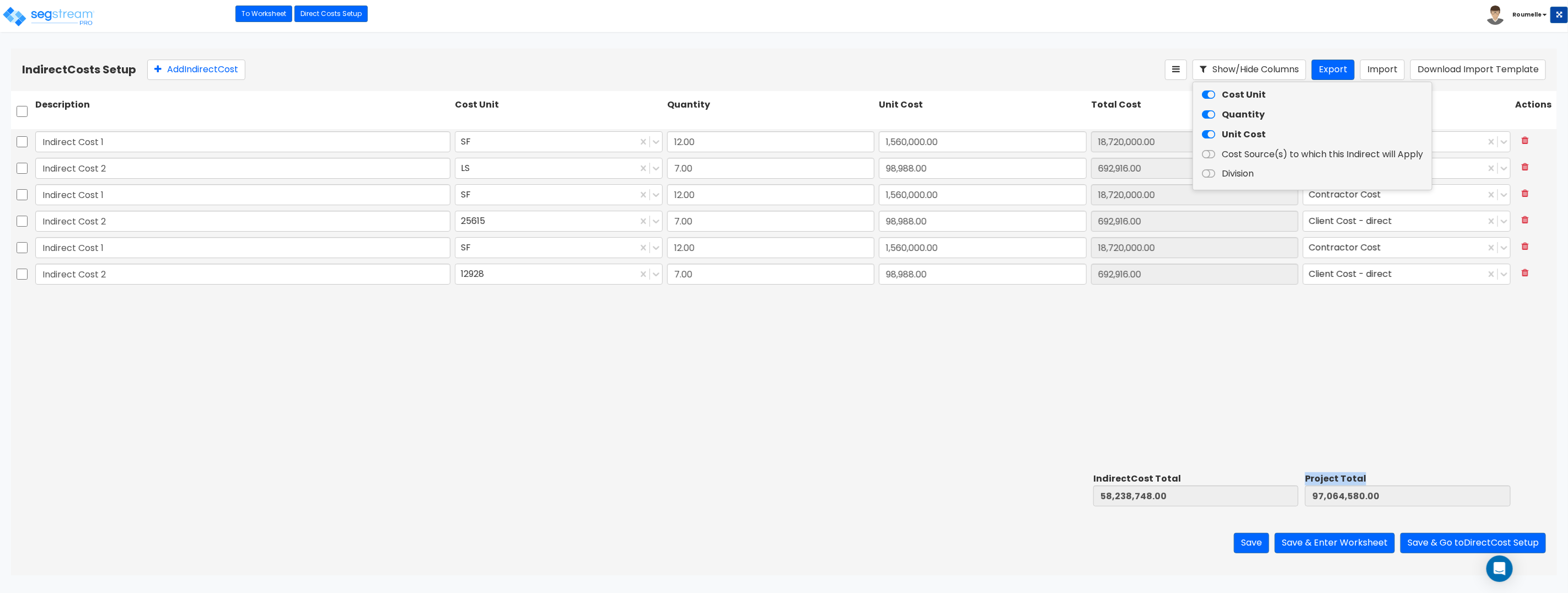
click at [1212, 133] on icon at bounding box center [1208, 135] width 14 height 11
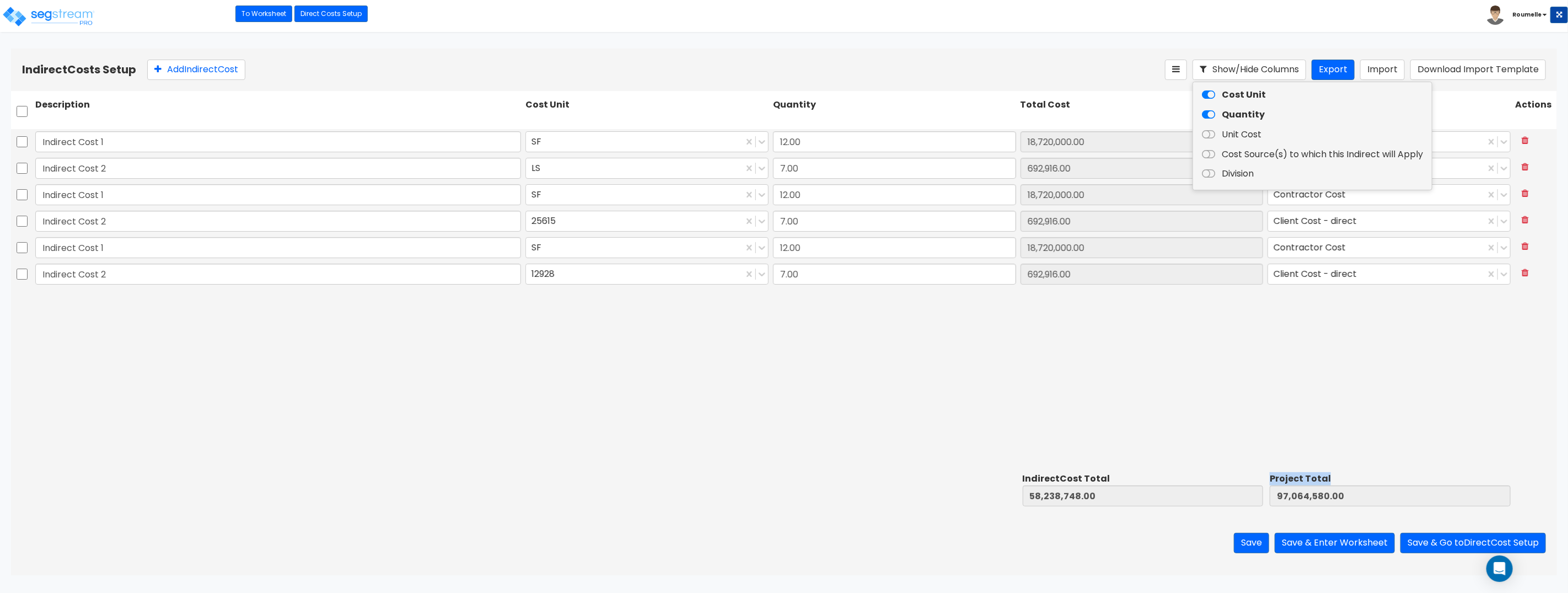
click at [1211, 115] on icon at bounding box center [1208, 115] width 14 height 11
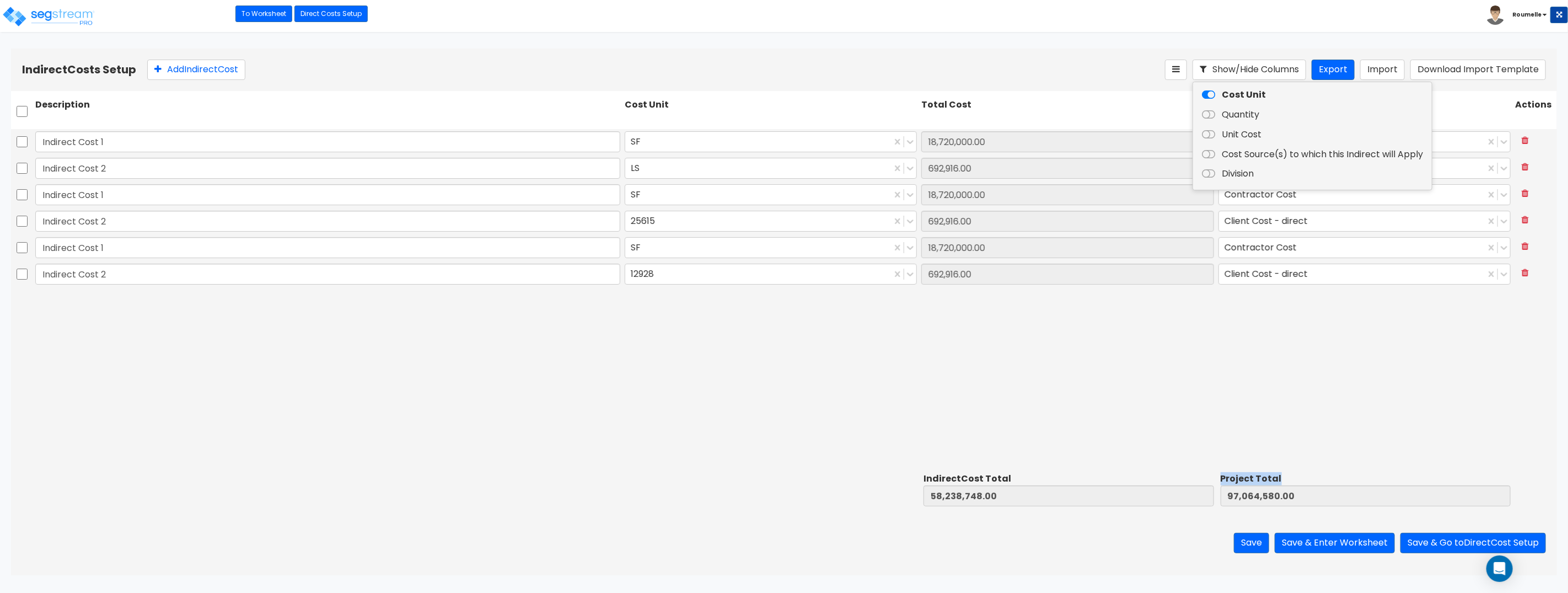
click at [1208, 95] on icon at bounding box center [1208, 95] width 14 height 11
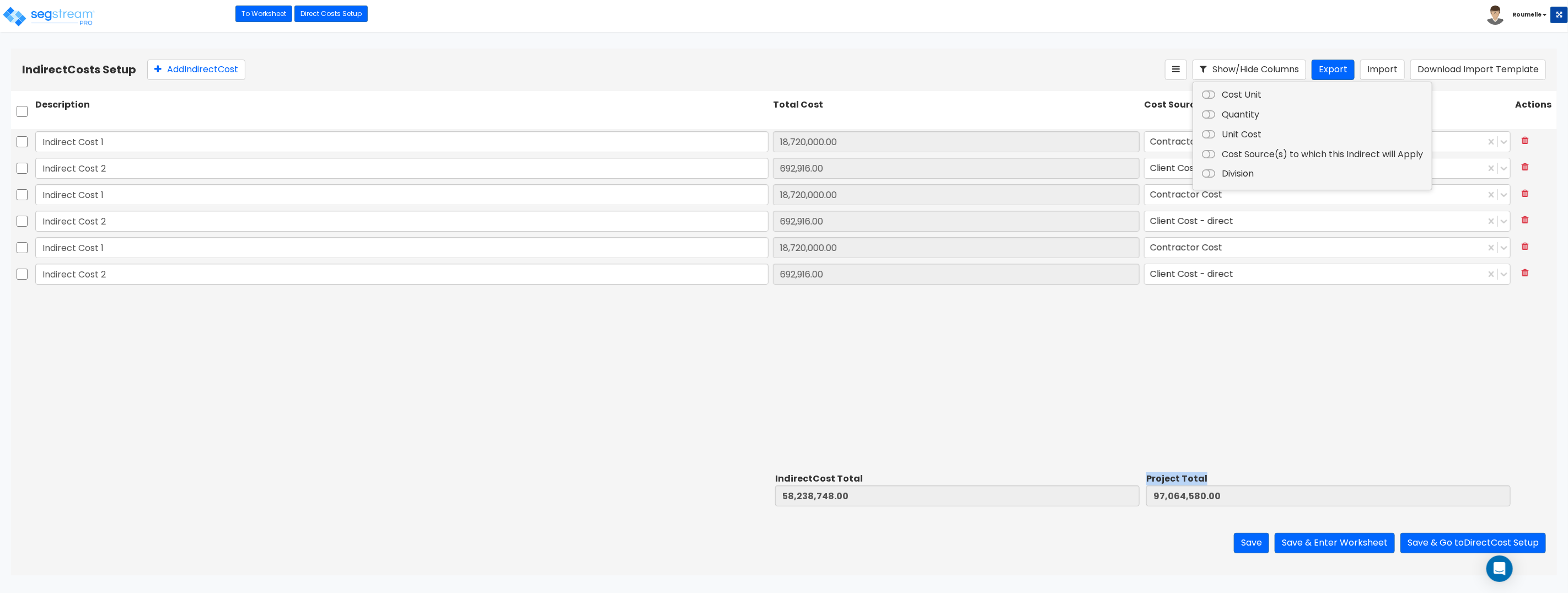
click at [1208, 93] on icon at bounding box center [1208, 95] width 14 height 11
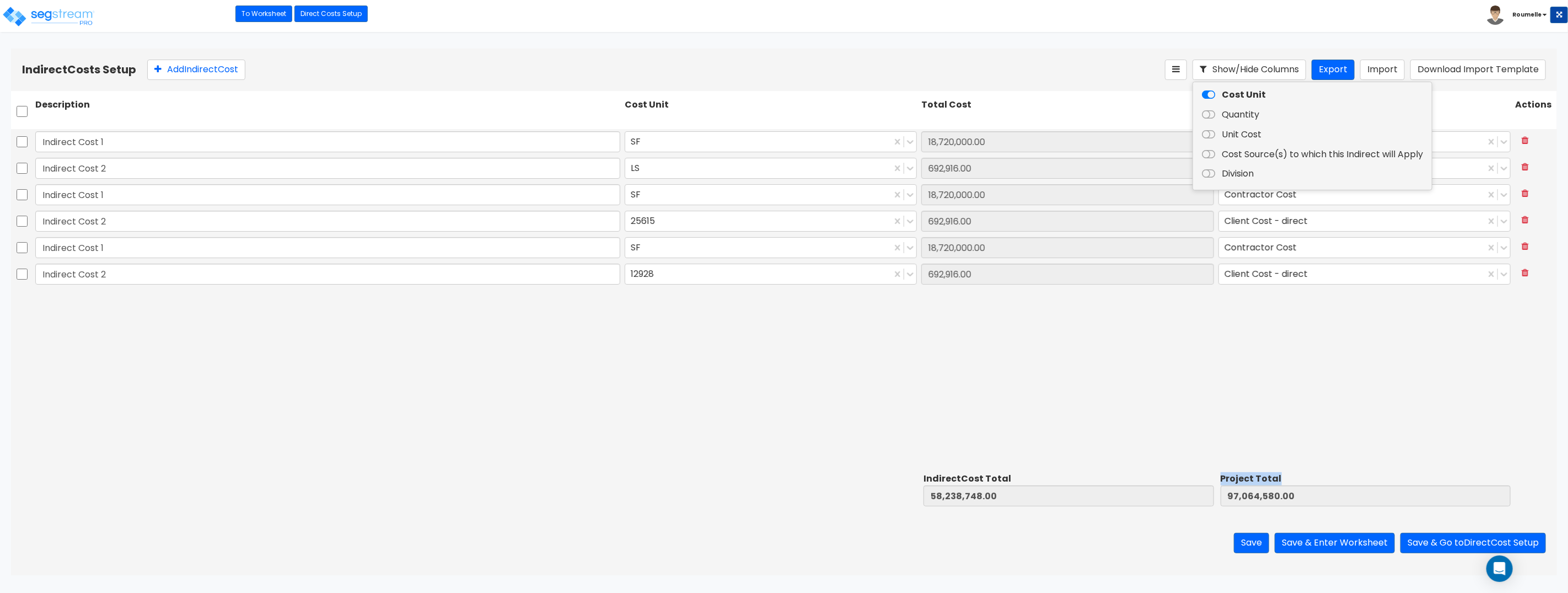
click at [1209, 121] on label "Quantity" at bounding box center [1313, 115] width 239 height 17
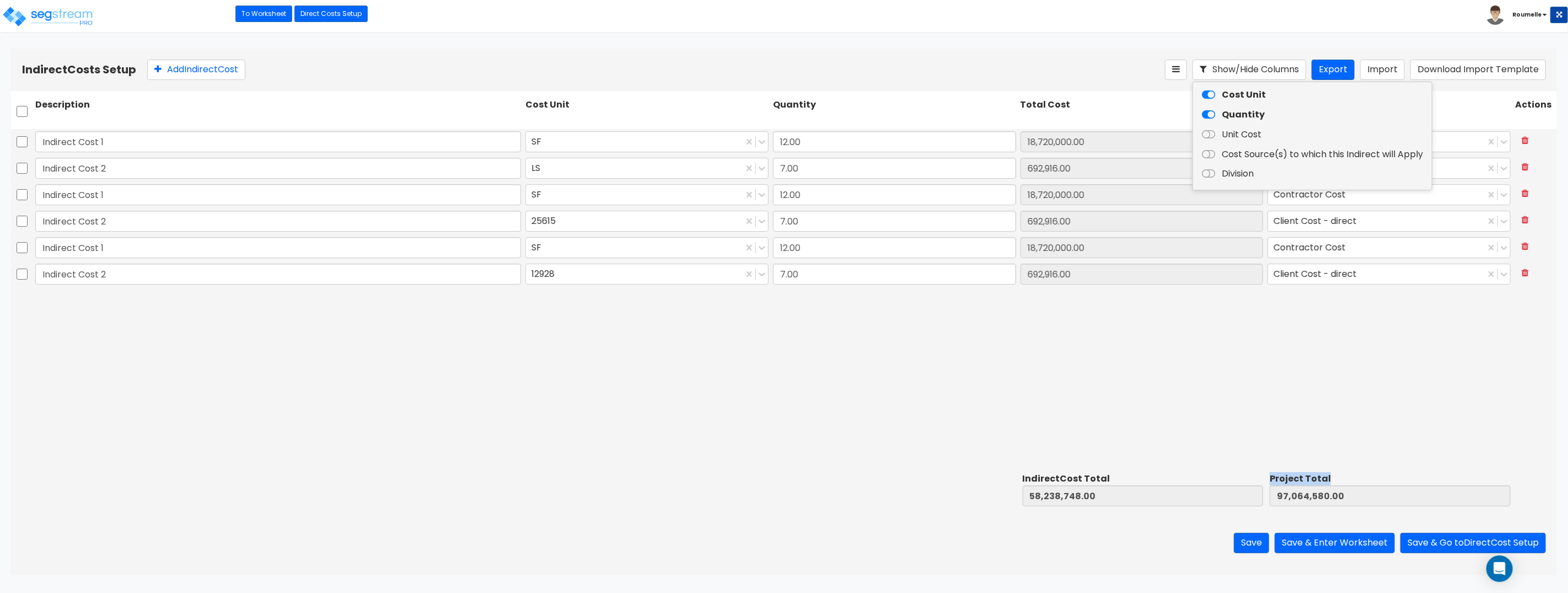
drag, startPoint x: 1210, startPoint y: 134, endPoint x: 1208, endPoint y: 155, distance: 21.1
click at [1210, 134] on icon at bounding box center [1208, 135] width 14 height 11
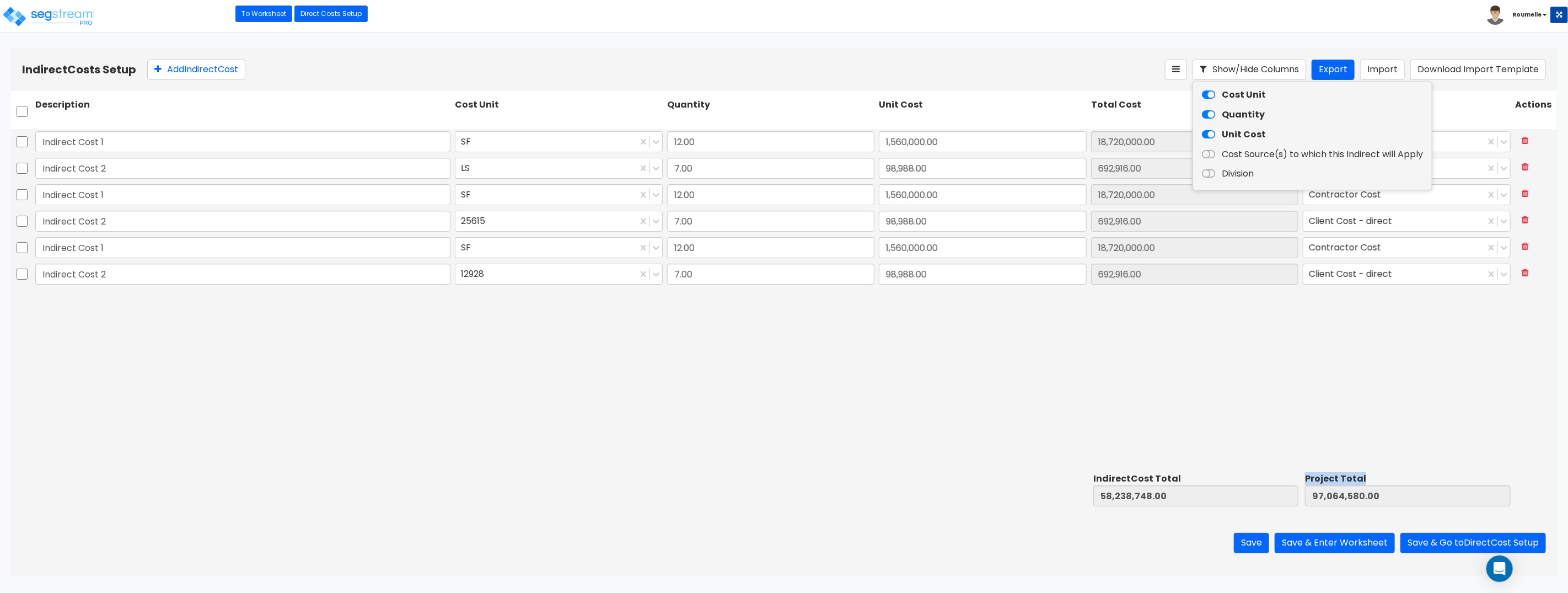
click at [1208, 156] on icon at bounding box center [1208, 155] width 14 height 11
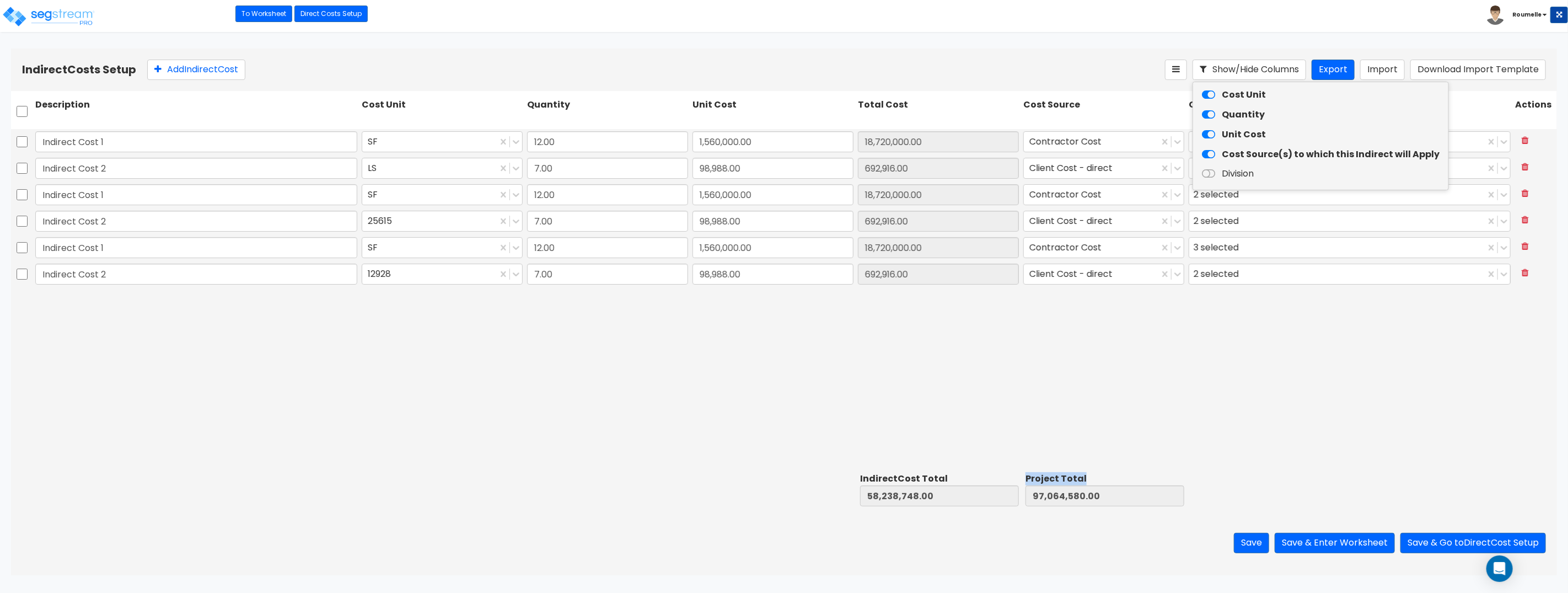
click at [1207, 175] on icon at bounding box center [1208, 174] width 14 height 11
